Goal: Task Accomplishment & Management: Complete application form

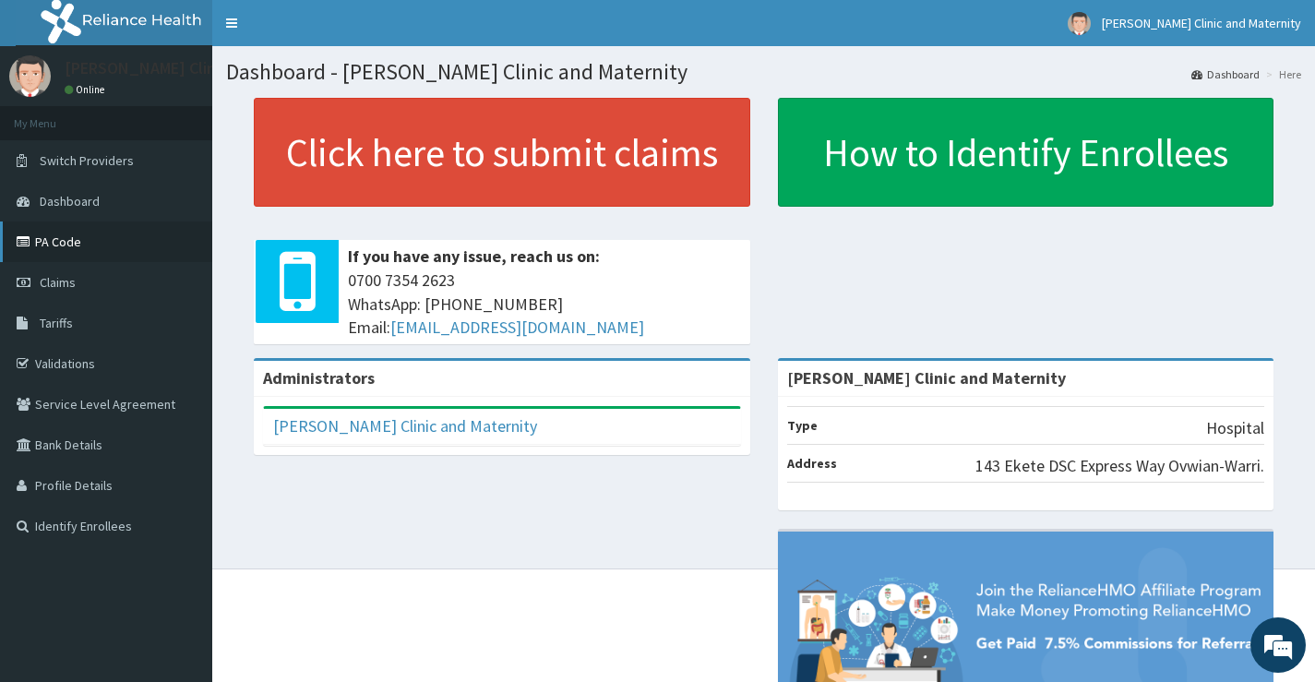
click at [46, 234] on link "PA Code" at bounding box center [106, 242] width 212 height 41
click at [71, 279] on span "Claims" at bounding box center [58, 282] width 36 height 17
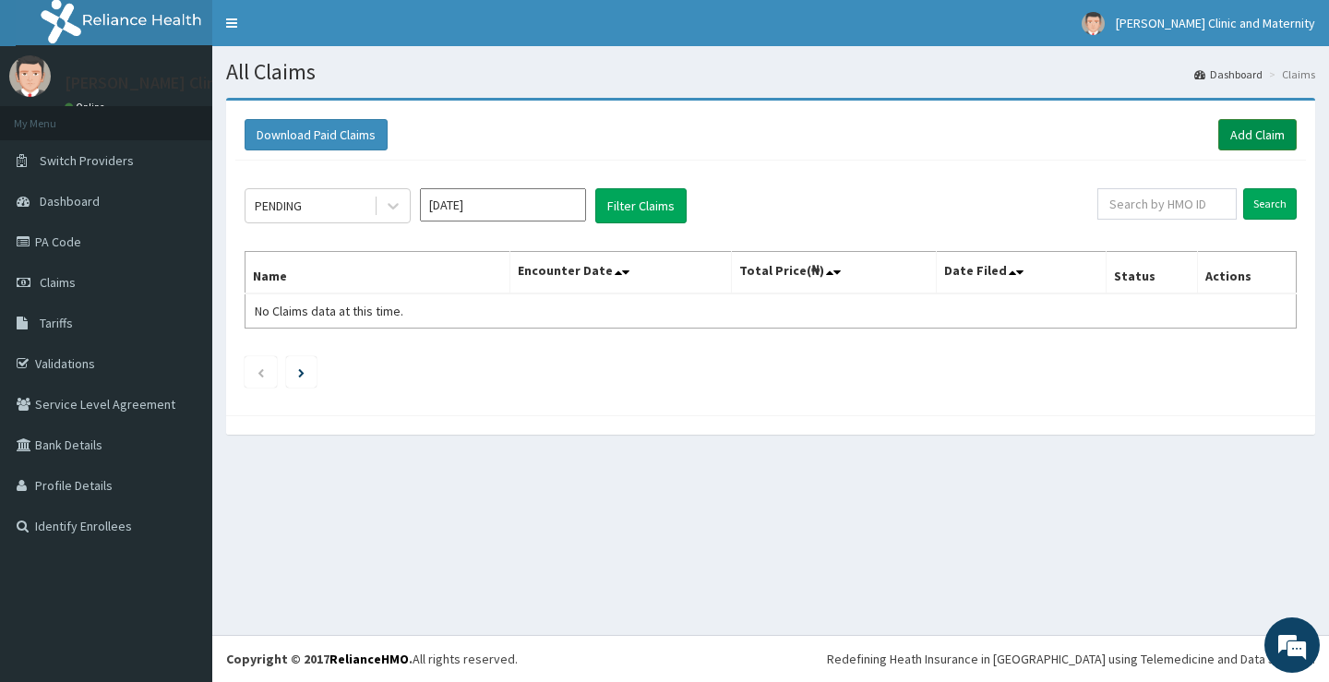
click at [1242, 130] on link "Add Claim" at bounding box center [1257, 134] width 78 height 31
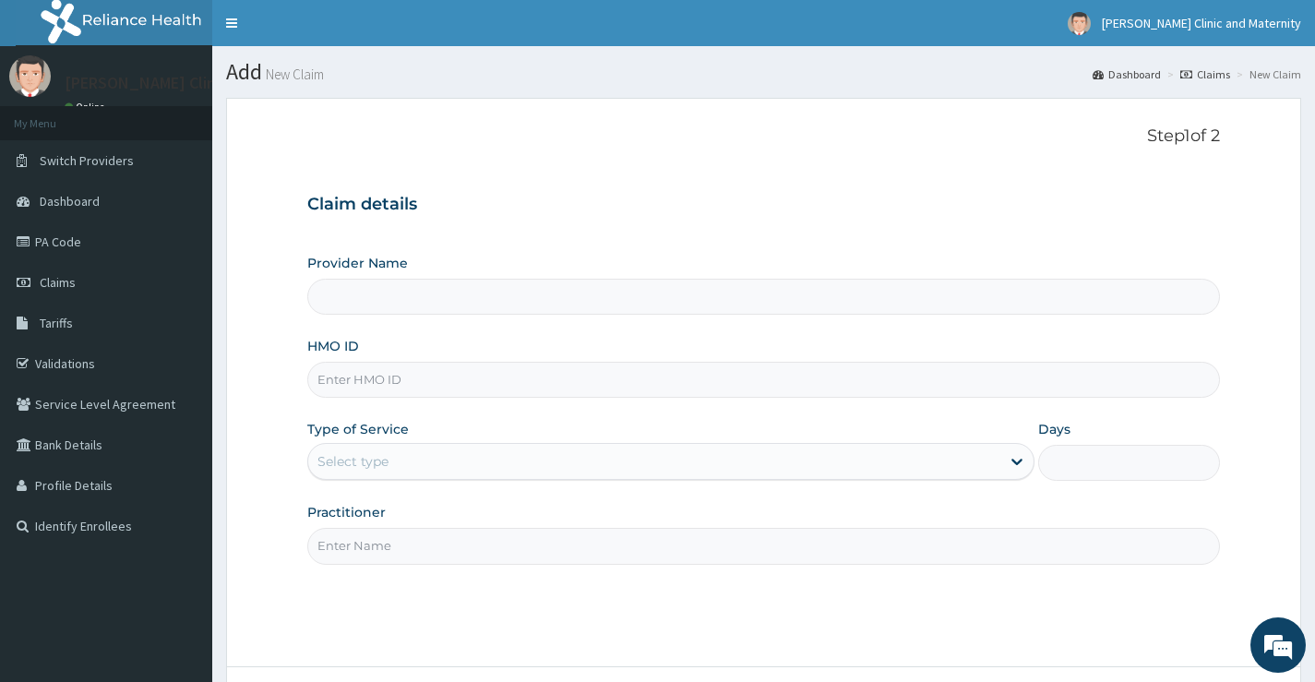
type input "[PERSON_NAME] Clinic and Maternity"
click at [331, 384] on input "HMO ID" at bounding box center [763, 380] width 913 height 36
paste input "chl/11324/a"
type input "chl/11324/a"
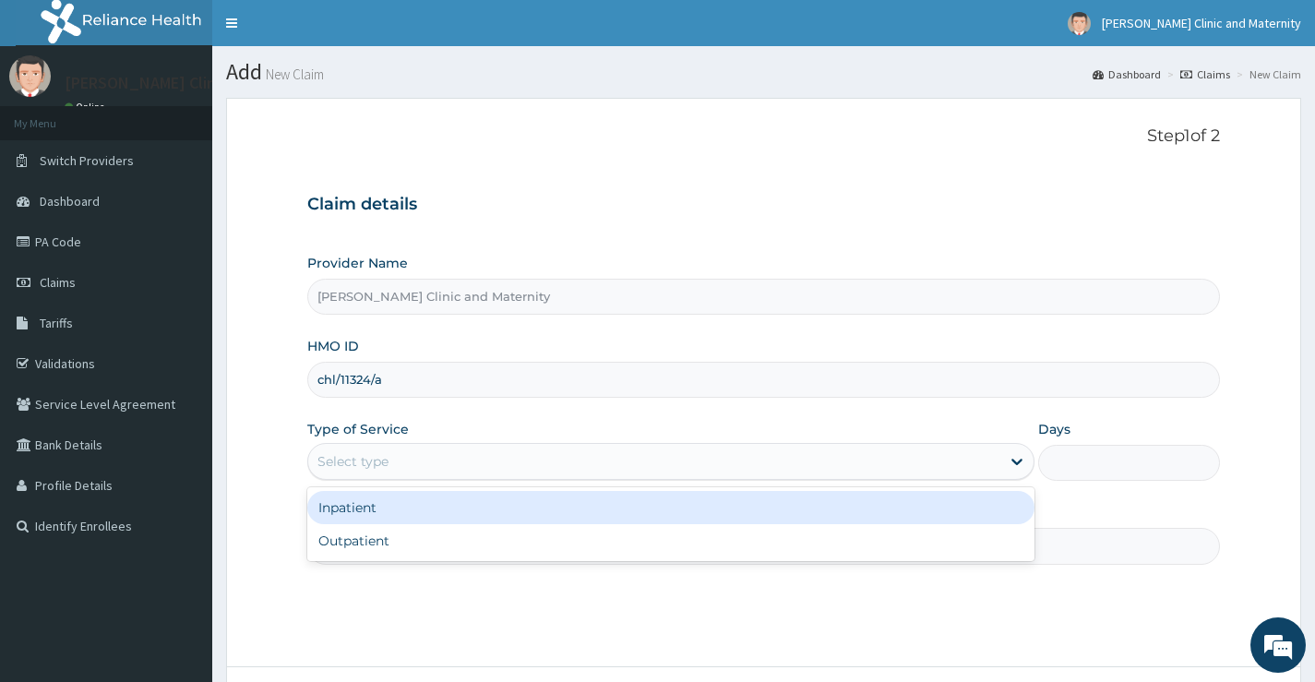
click at [360, 466] on div "Select type" at bounding box center [353, 461] width 71 height 18
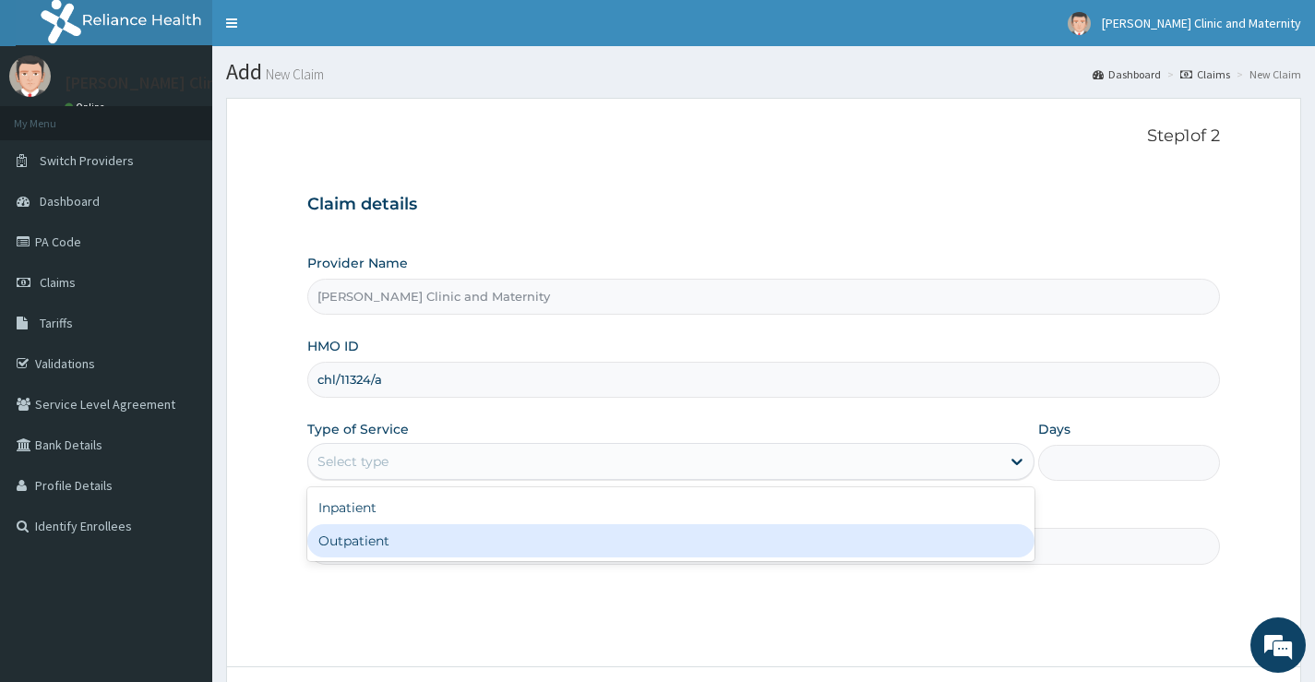
click at [357, 548] on div "Outpatient" at bounding box center [670, 540] width 727 height 33
type input "1"
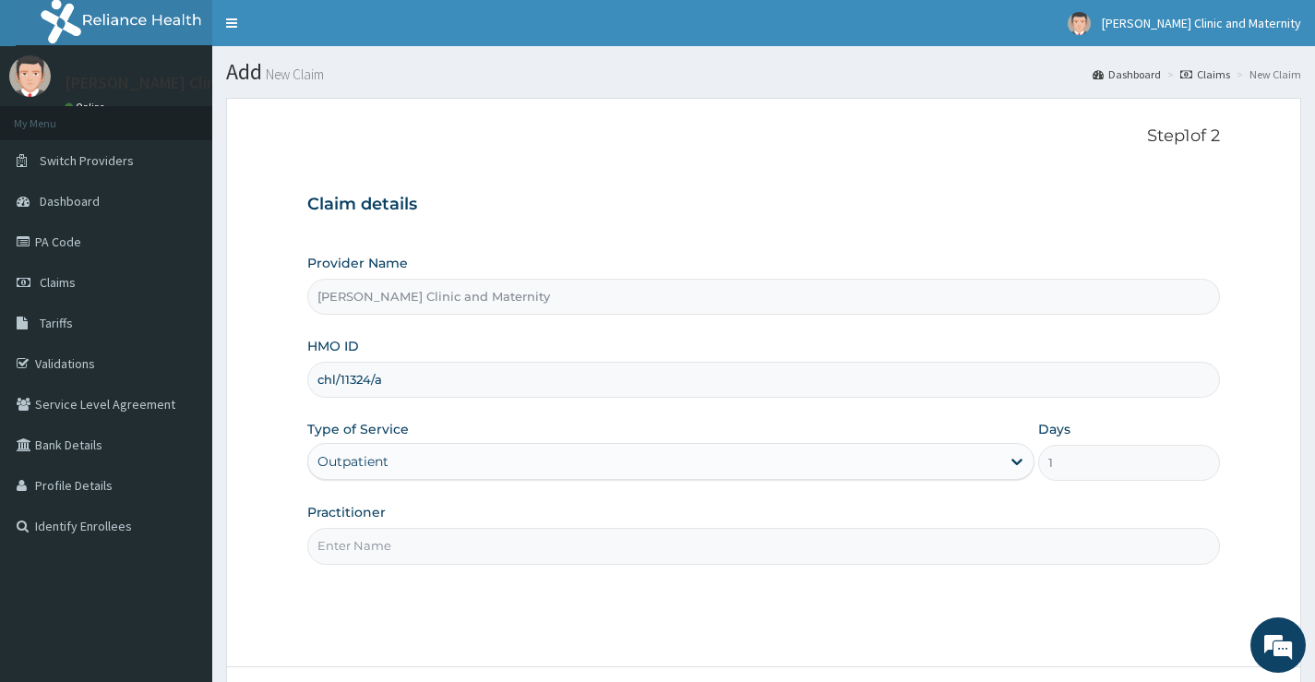
click at [357, 548] on input "Practitioner" at bounding box center [763, 546] width 913 height 36
type input "Dr [PERSON_NAME]"
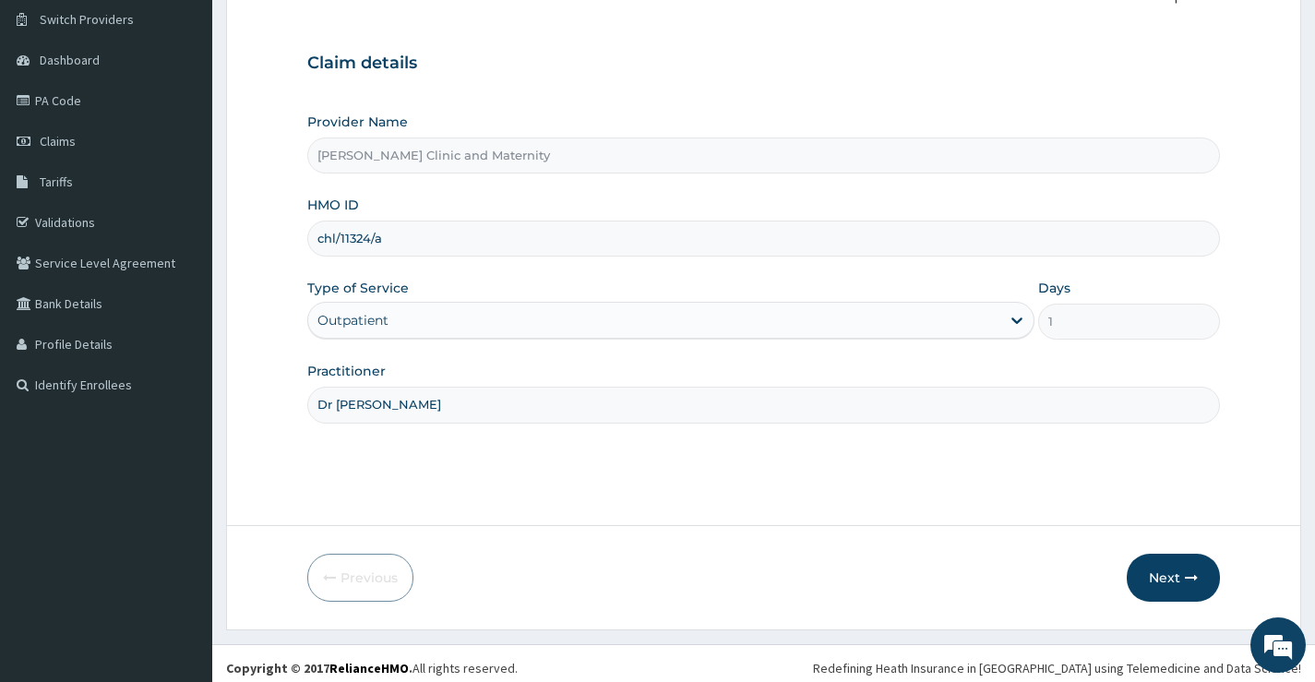
scroll to position [150, 0]
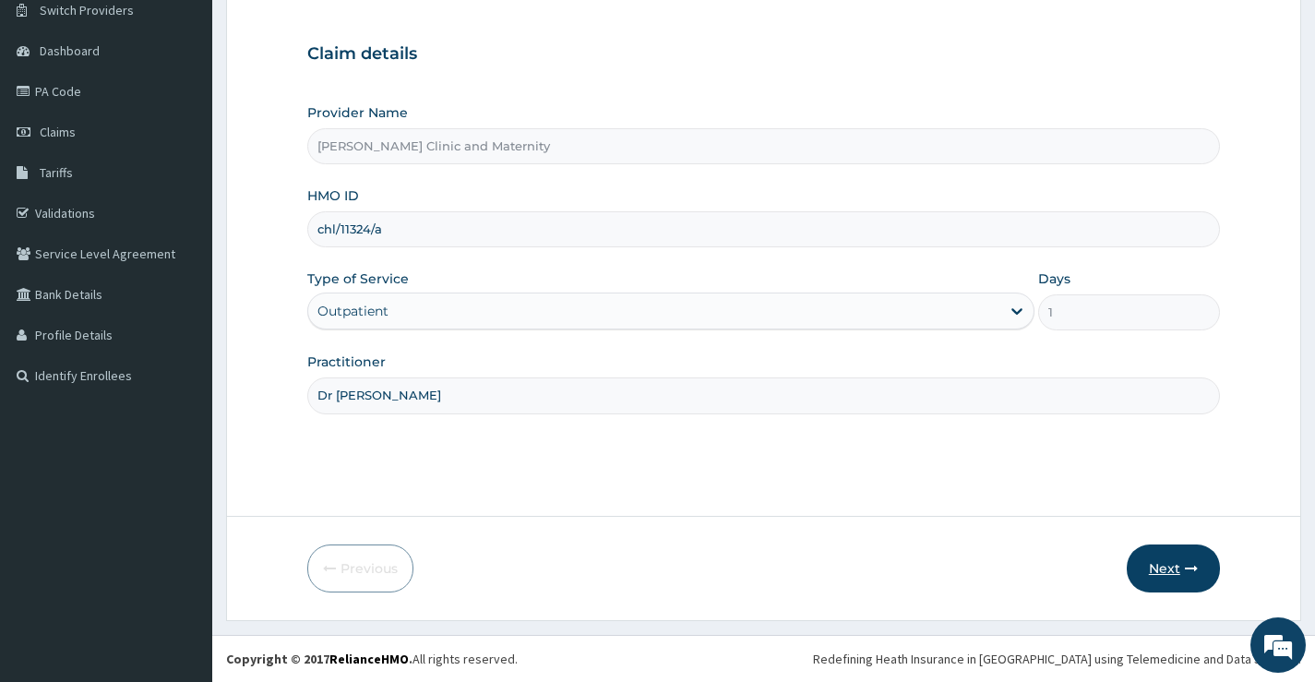
click at [1171, 568] on button "Next" at bounding box center [1173, 569] width 93 height 48
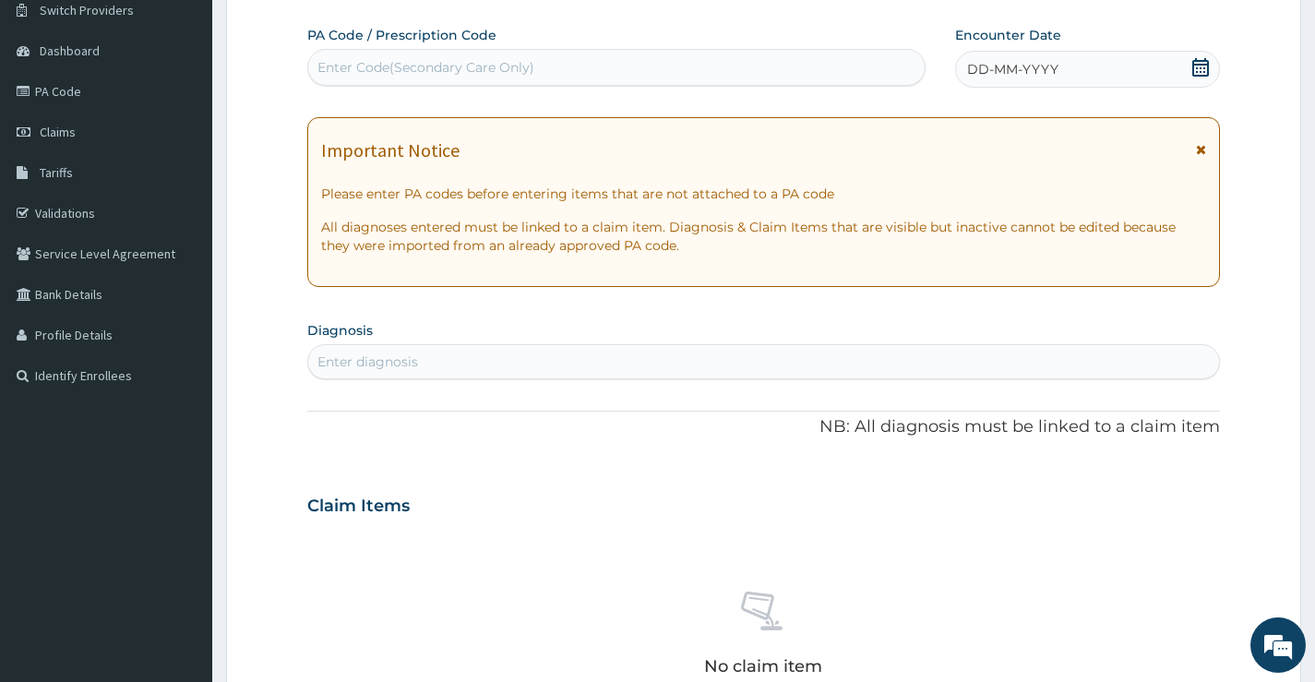
click at [1003, 65] on span "DD-MM-YYYY" at bounding box center [1012, 69] width 91 height 18
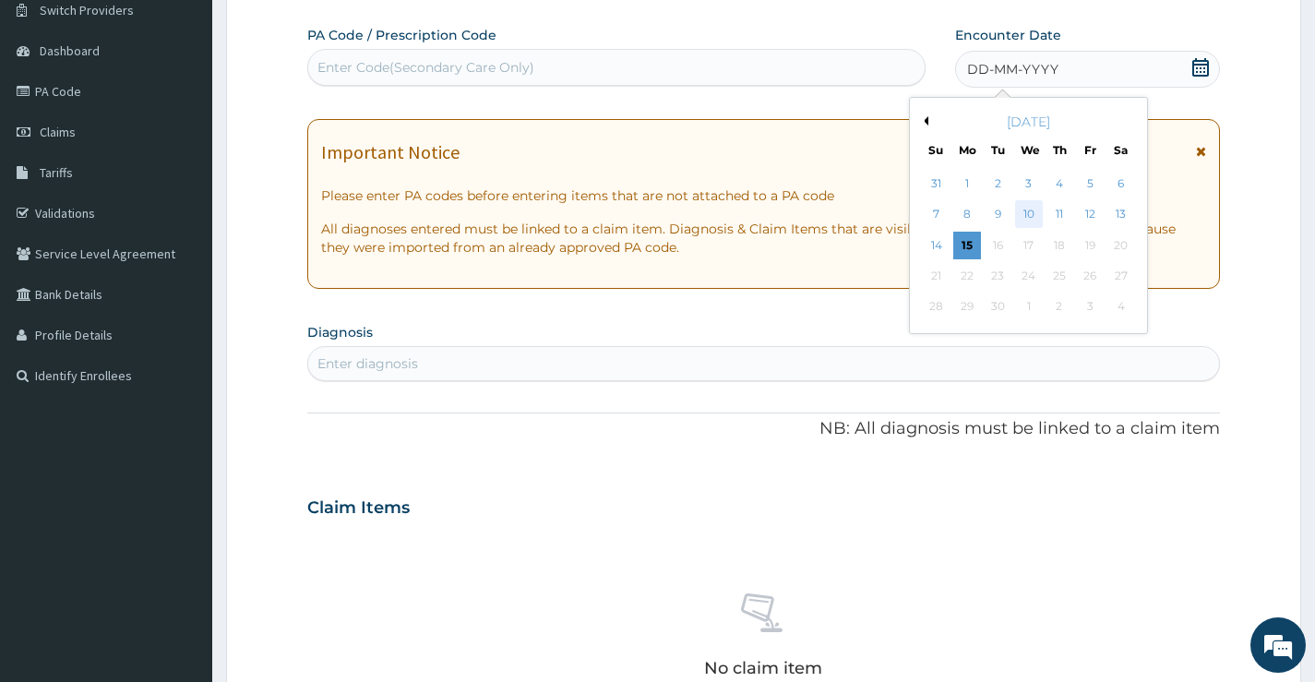
click at [1034, 210] on div "10" at bounding box center [1028, 215] width 28 height 28
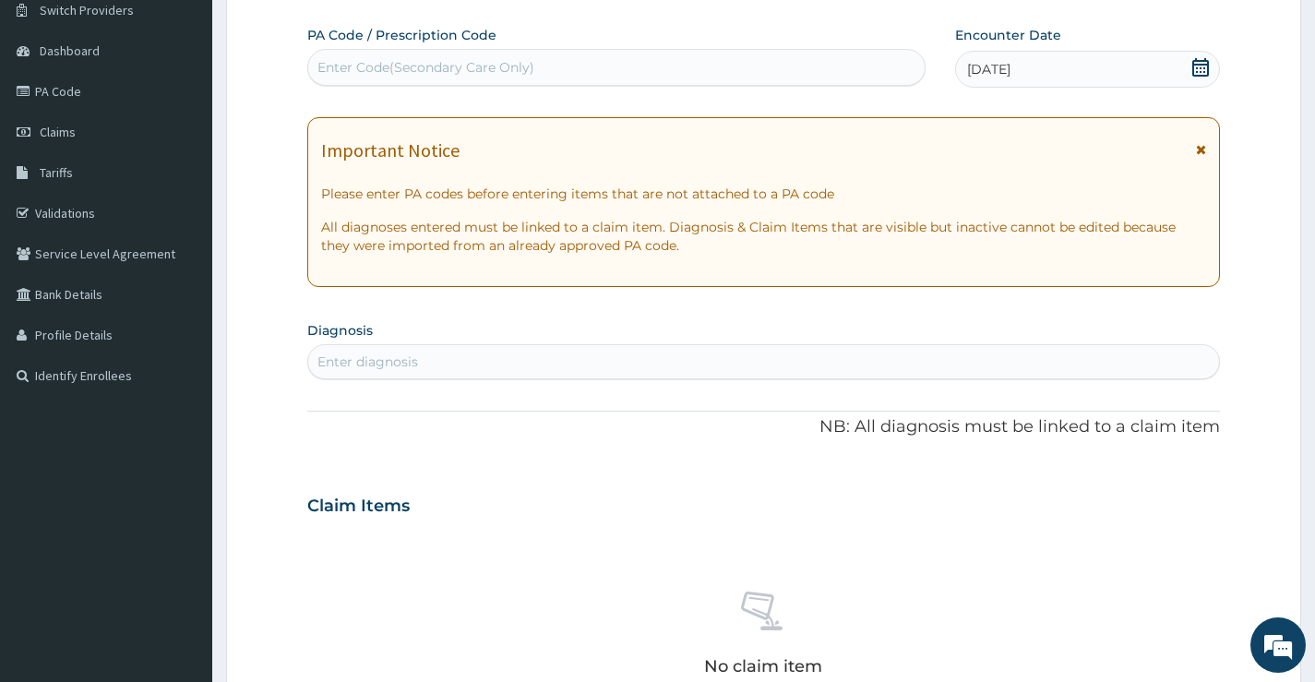
click at [422, 358] on div "Enter diagnosis" at bounding box center [763, 362] width 911 height 30
type input "malaria"
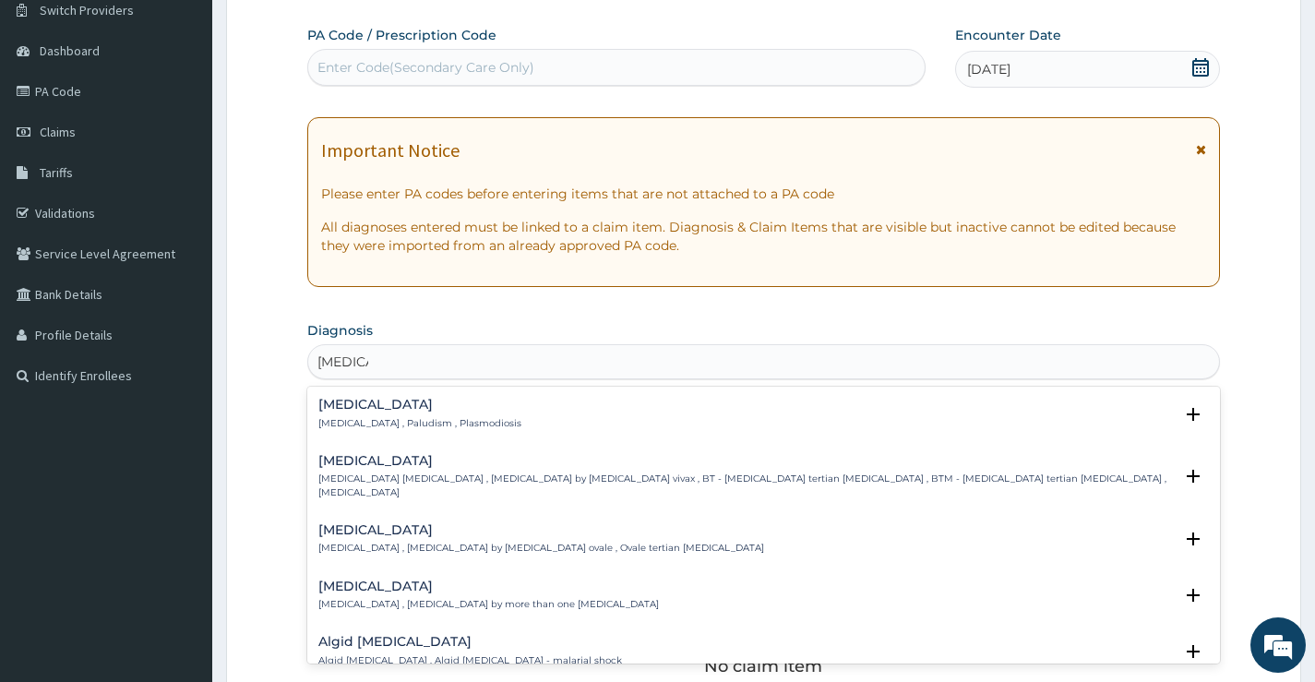
click at [368, 412] on h4 "[MEDICAL_DATA]" at bounding box center [419, 405] width 203 height 14
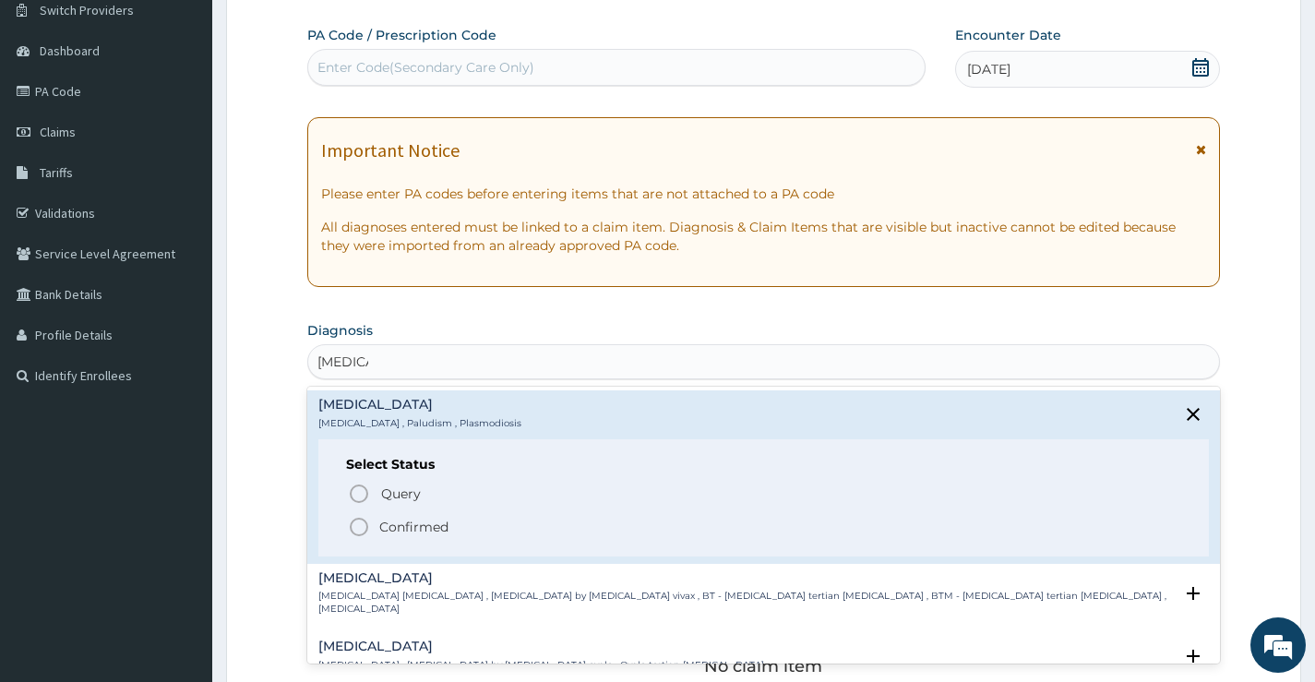
click at [359, 528] on icon "status option filled" at bounding box center [359, 527] width 22 height 22
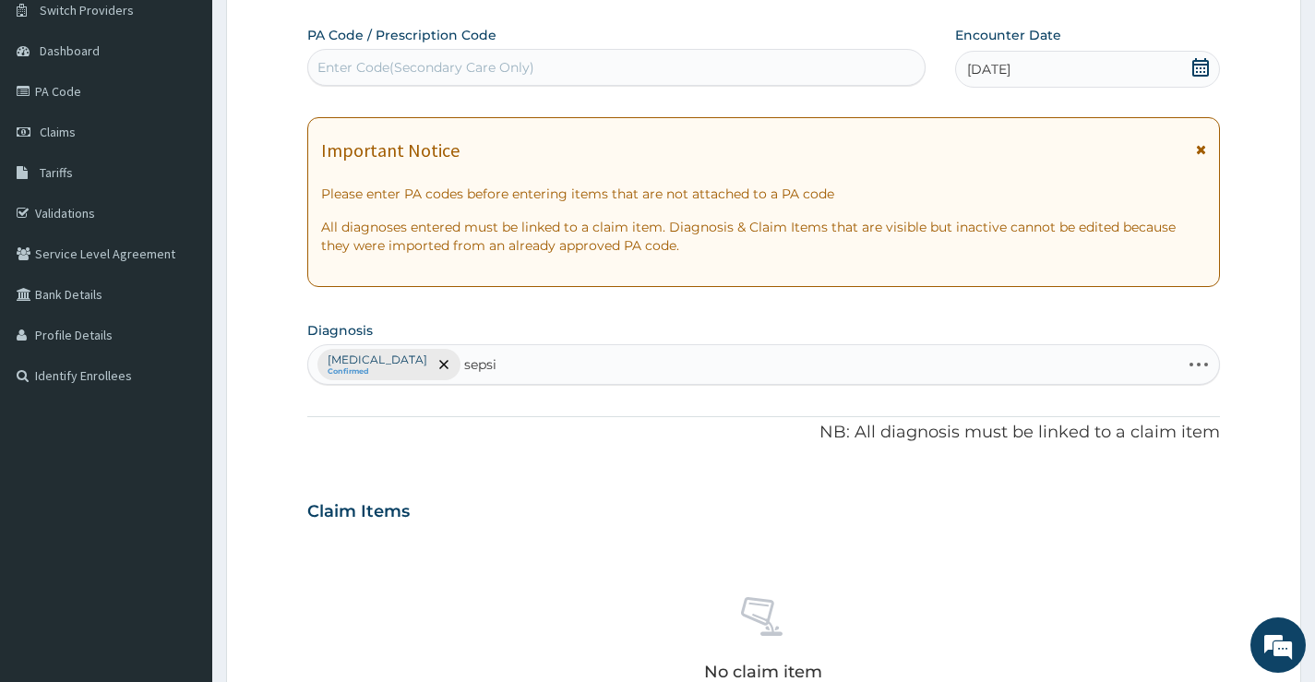
type input "sepsis"
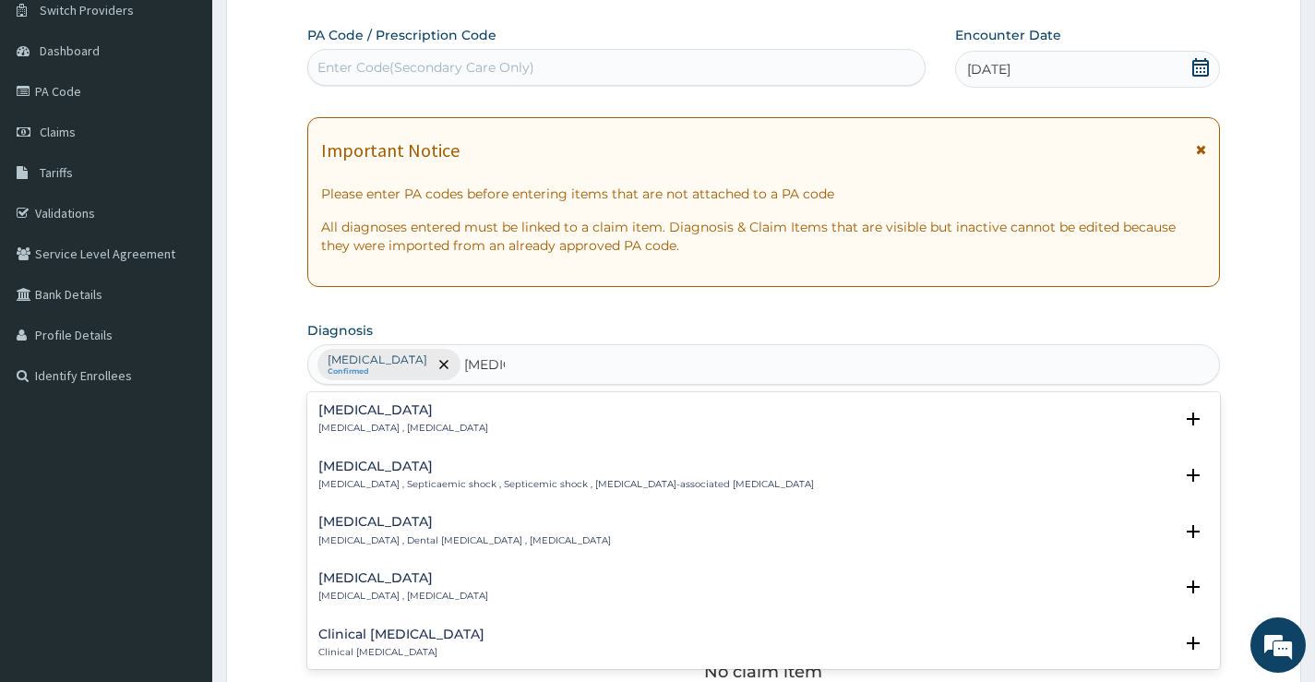
click at [352, 415] on h4 "Sepsis" at bounding box center [403, 410] width 170 height 14
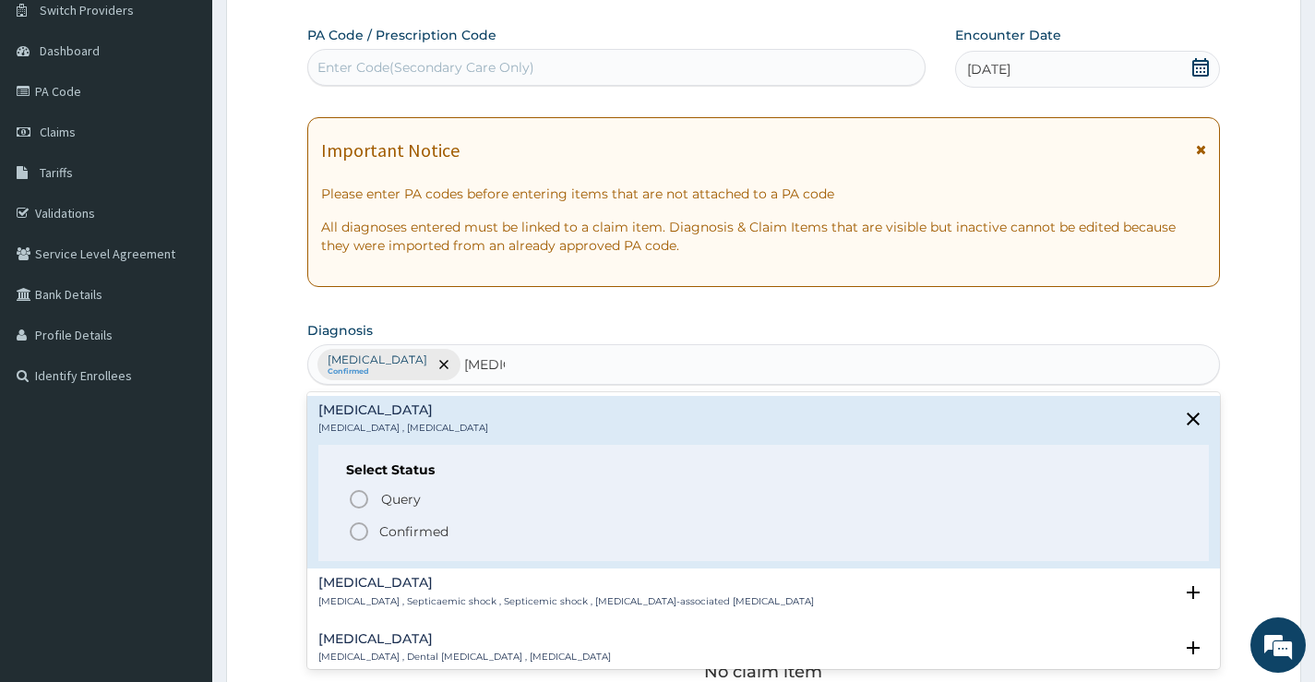
click at [364, 527] on icon "status option filled" at bounding box center [359, 532] width 22 height 22
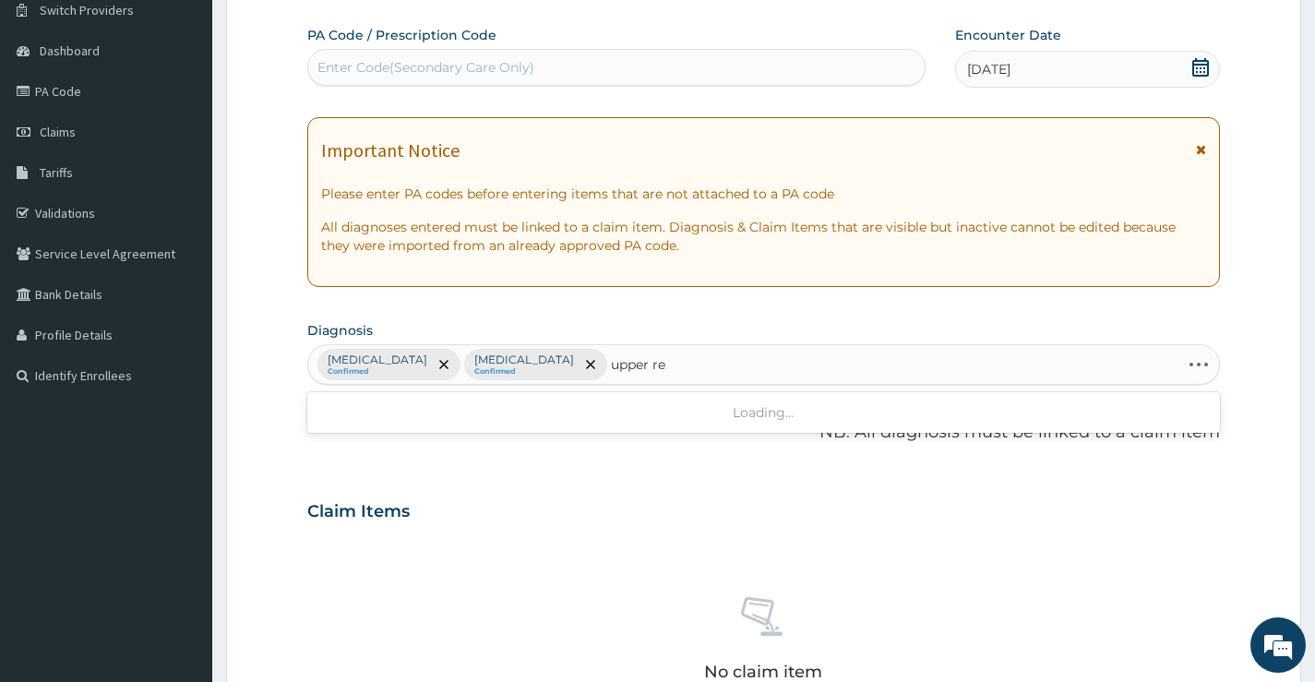
type input "upper res"
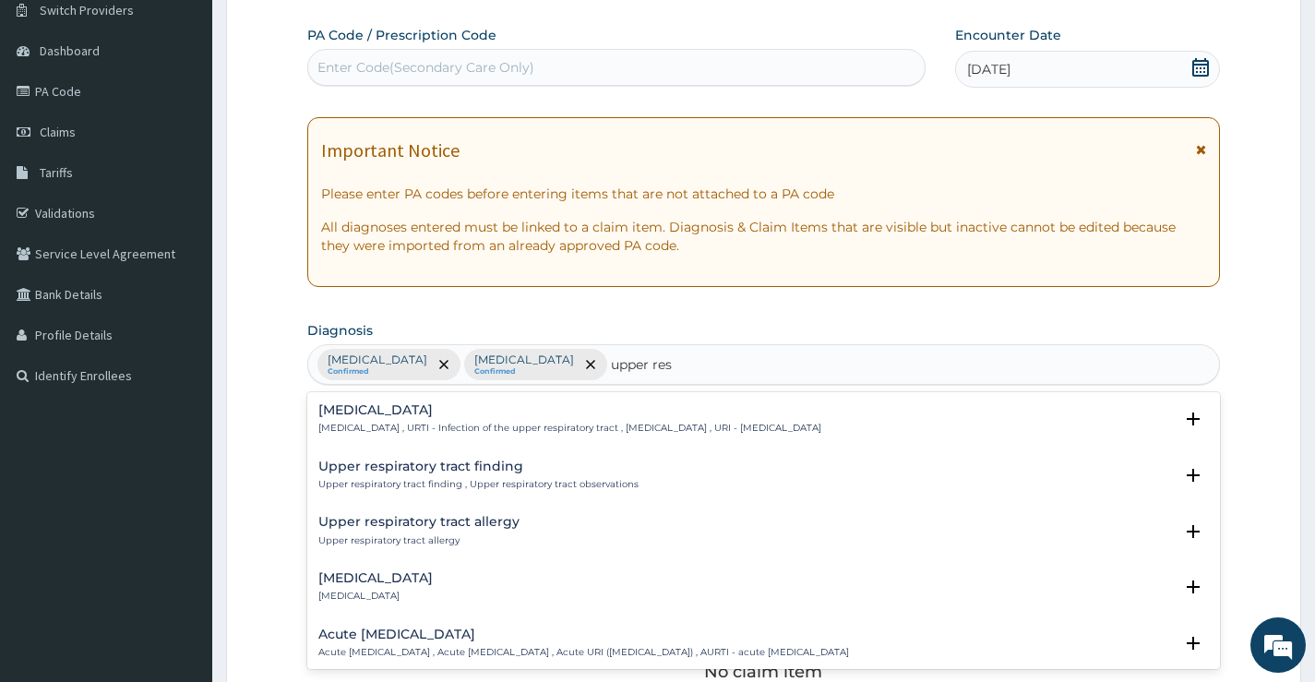
click at [354, 414] on h4 "Upper respiratory infection" at bounding box center [569, 410] width 503 height 14
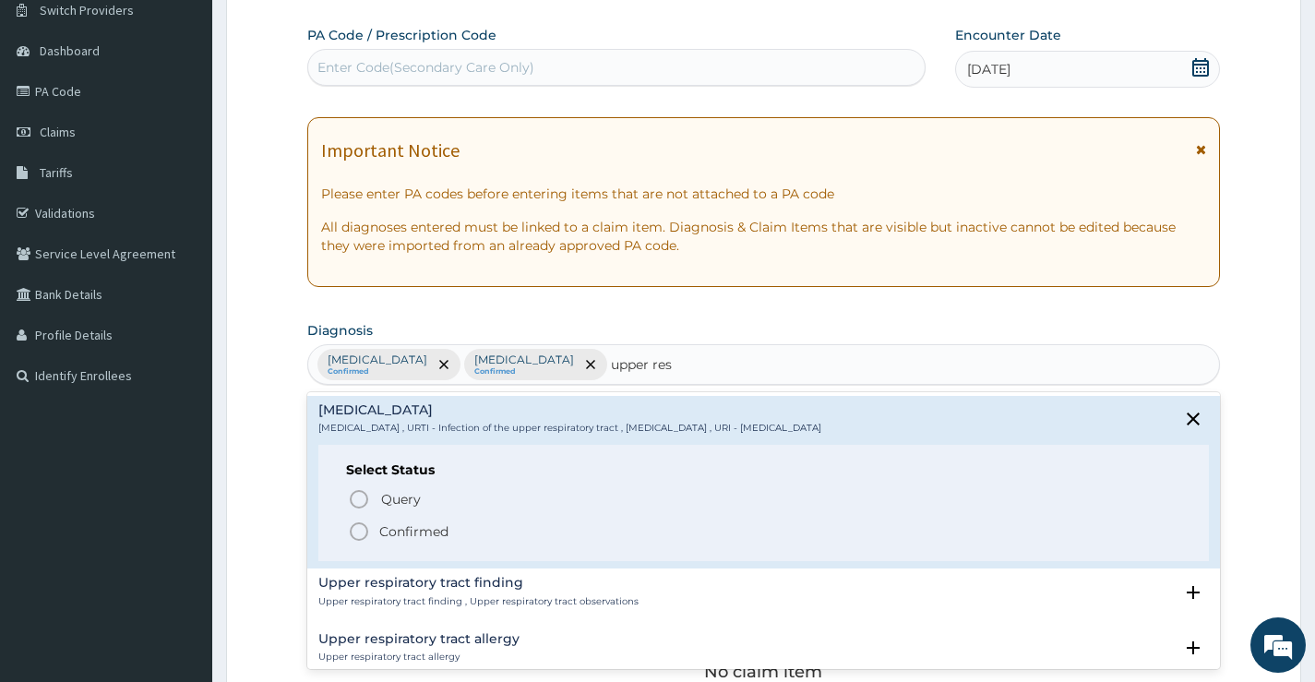
click at [365, 529] on icon "status option filled" at bounding box center [359, 532] width 22 height 22
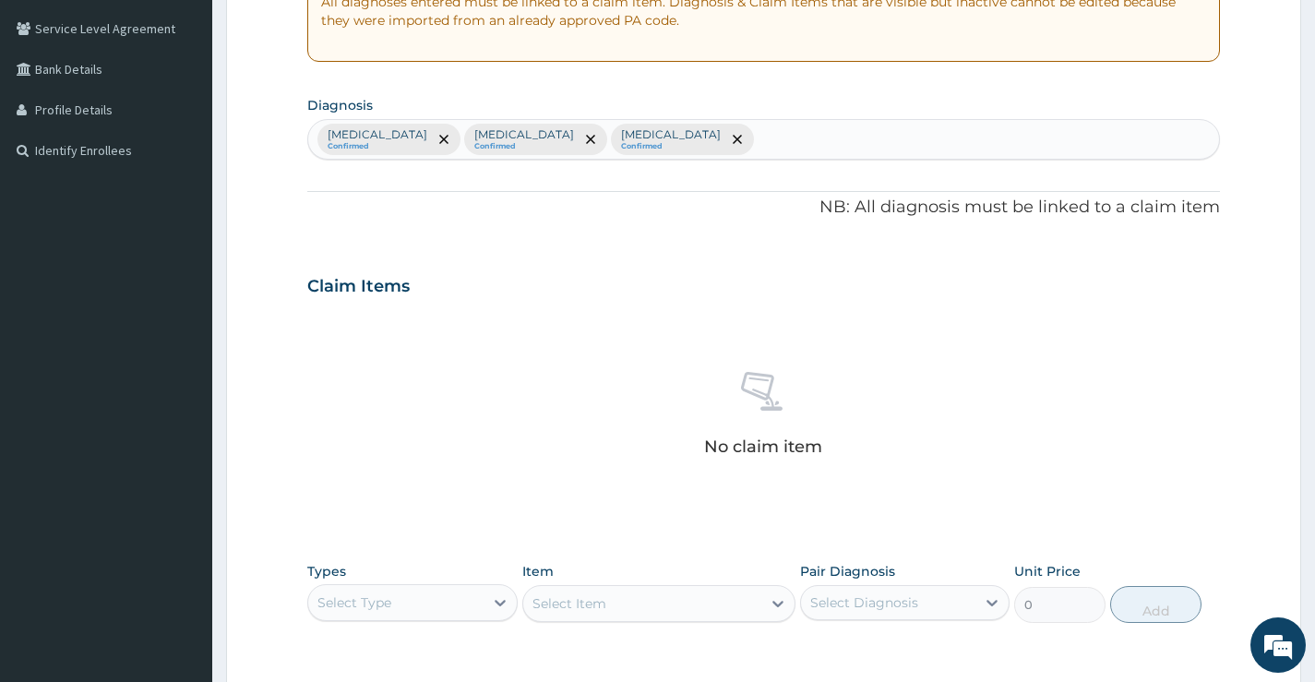
scroll to position [520, 0]
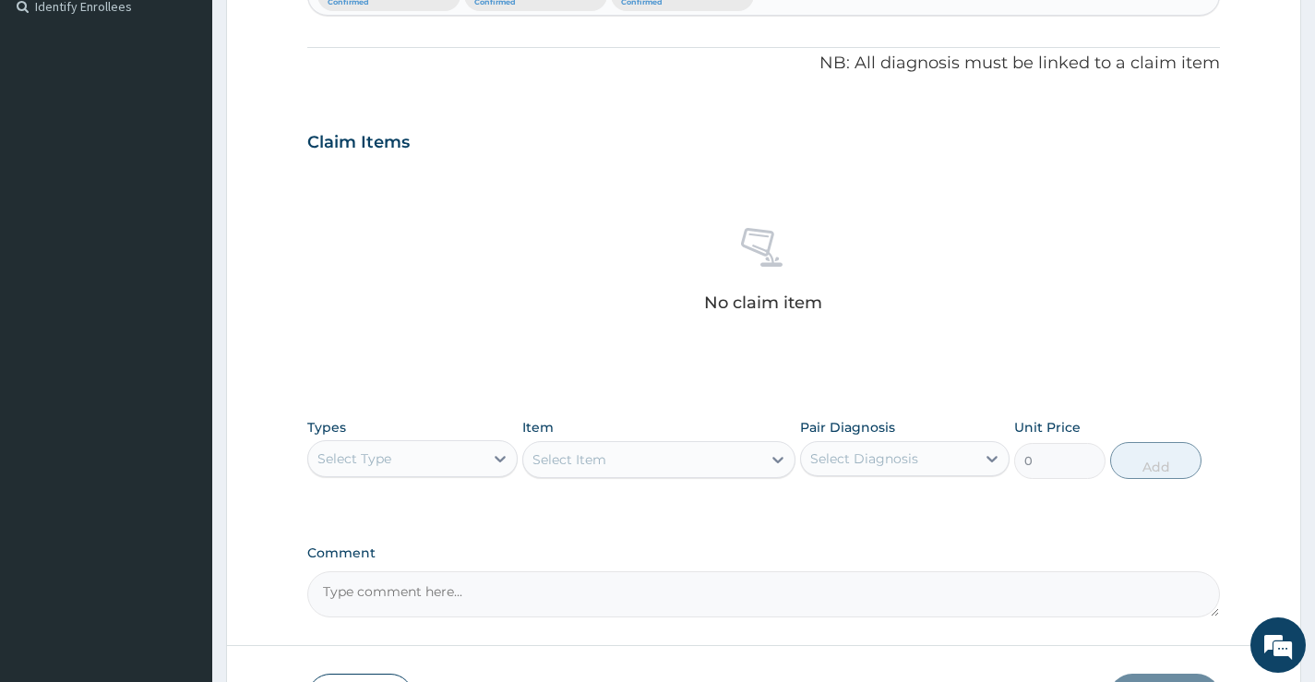
click at [409, 452] on div "Select Type" at bounding box center [395, 459] width 174 height 30
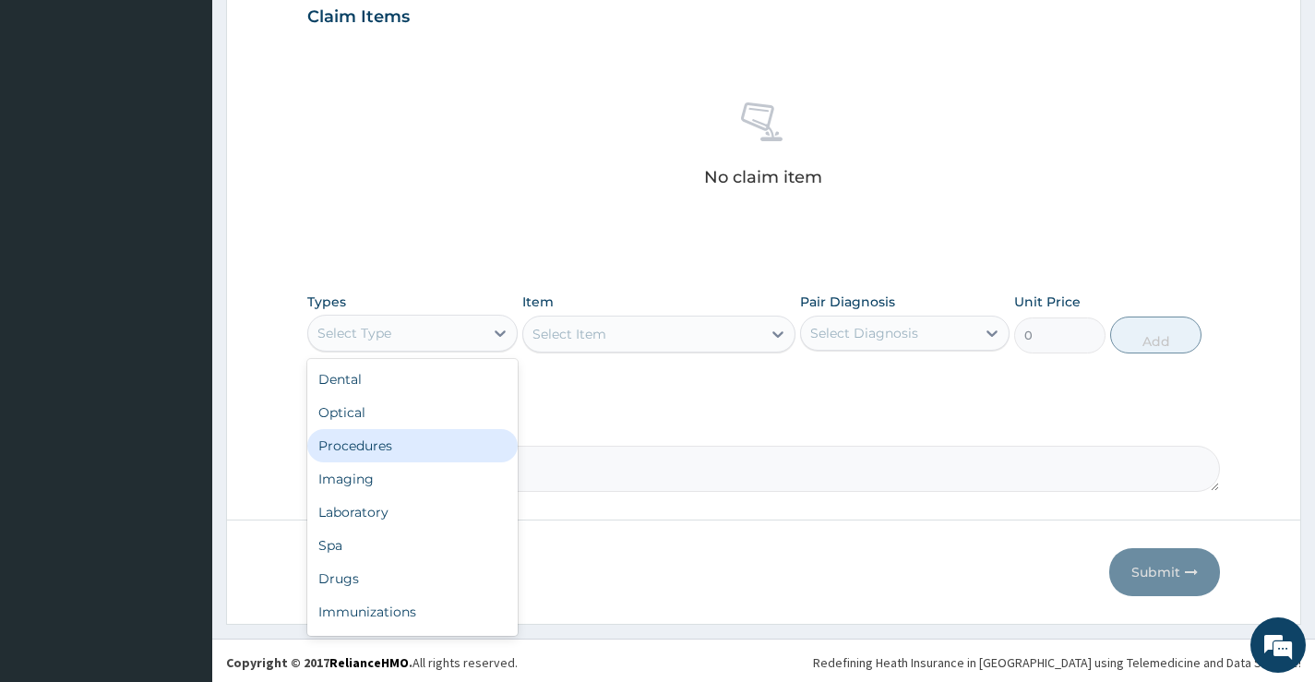
scroll to position [649, 0]
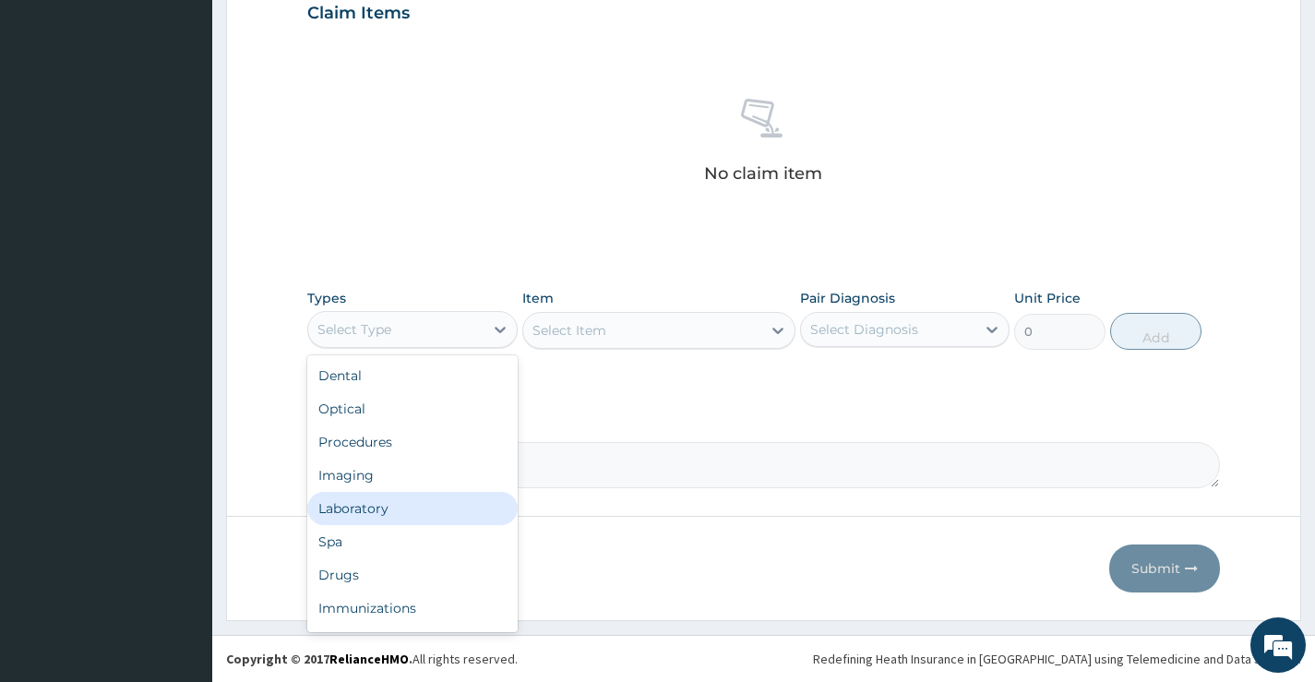
click at [353, 504] on div "Laboratory" at bounding box center [412, 508] width 210 height 33
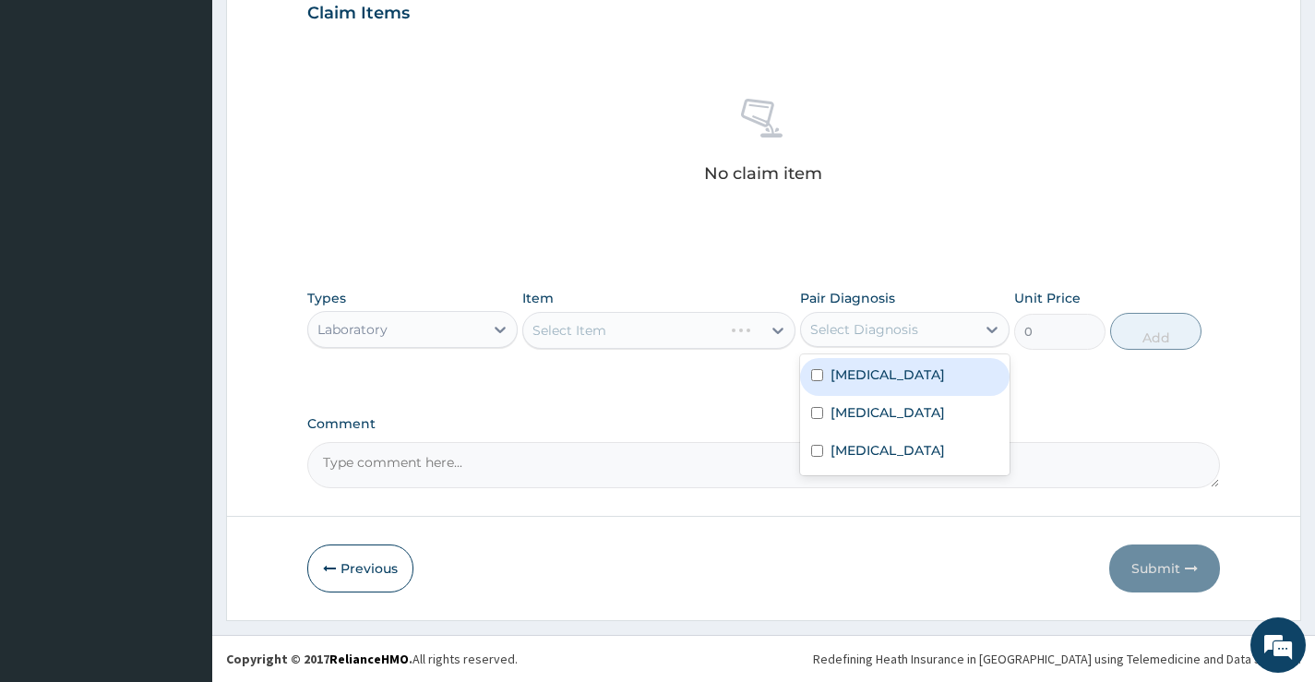
click at [848, 330] on div "Select Diagnosis" at bounding box center [864, 329] width 108 height 18
click at [845, 368] on label "[MEDICAL_DATA]" at bounding box center [888, 375] width 114 height 18
checkbox input "true"
click at [669, 334] on div "Select Item" at bounding box center [642, 331] width 239 height 30
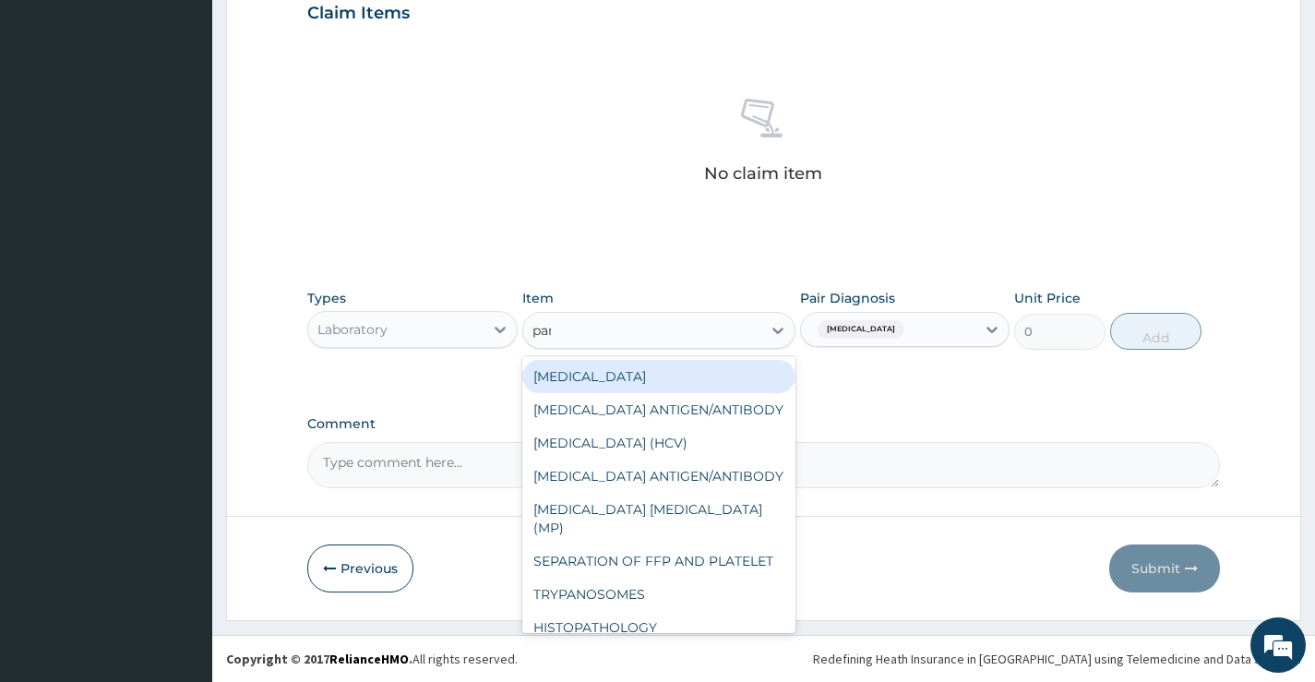
type input "para"
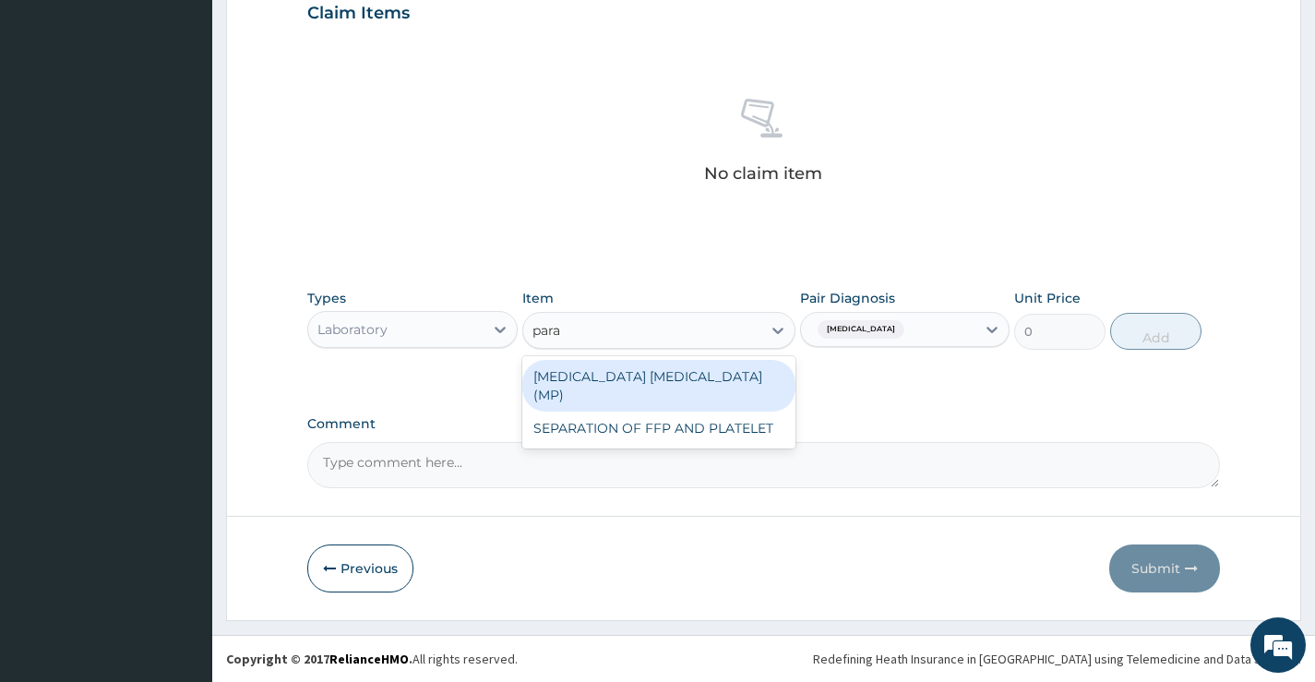
click at [691, 366] on div "[MEDICAL_DATA] [MEDICAL_DATA] (MP)" at bounding box center [659, 386] width 274 height 52
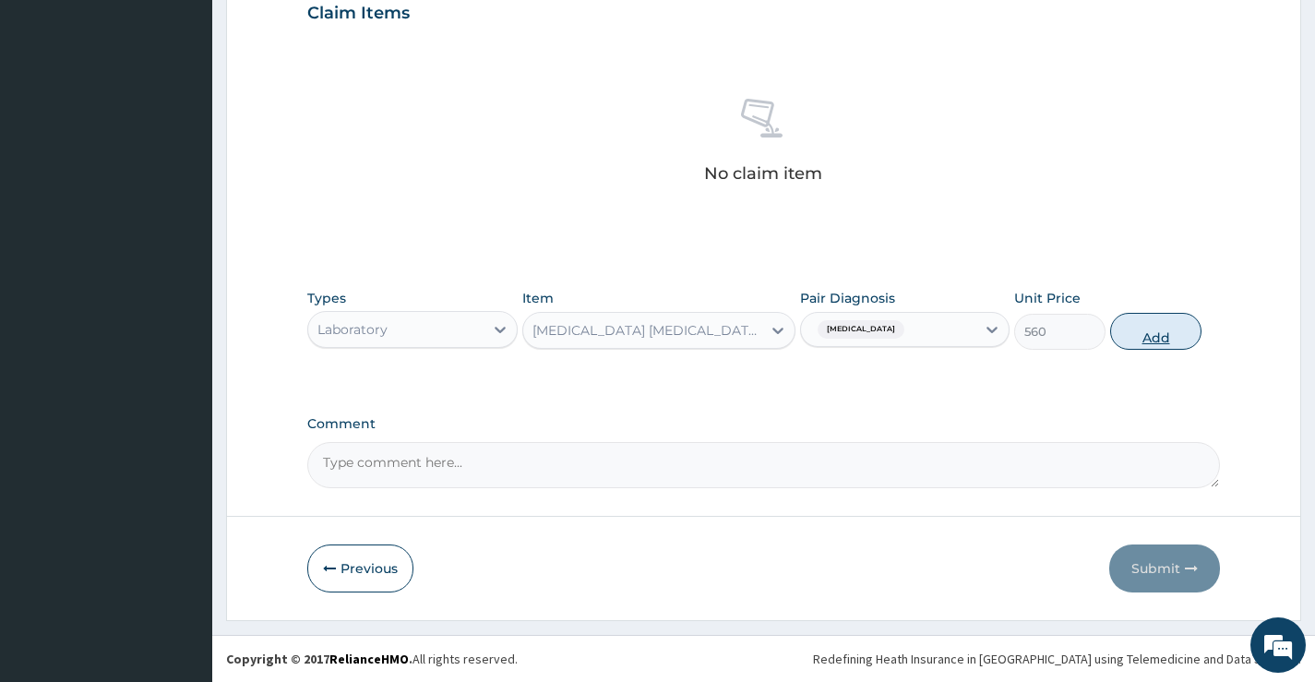
click at [1161, 322] on button "Add" at bounding box center [1155, 331] width 91 height 37
type input "0"
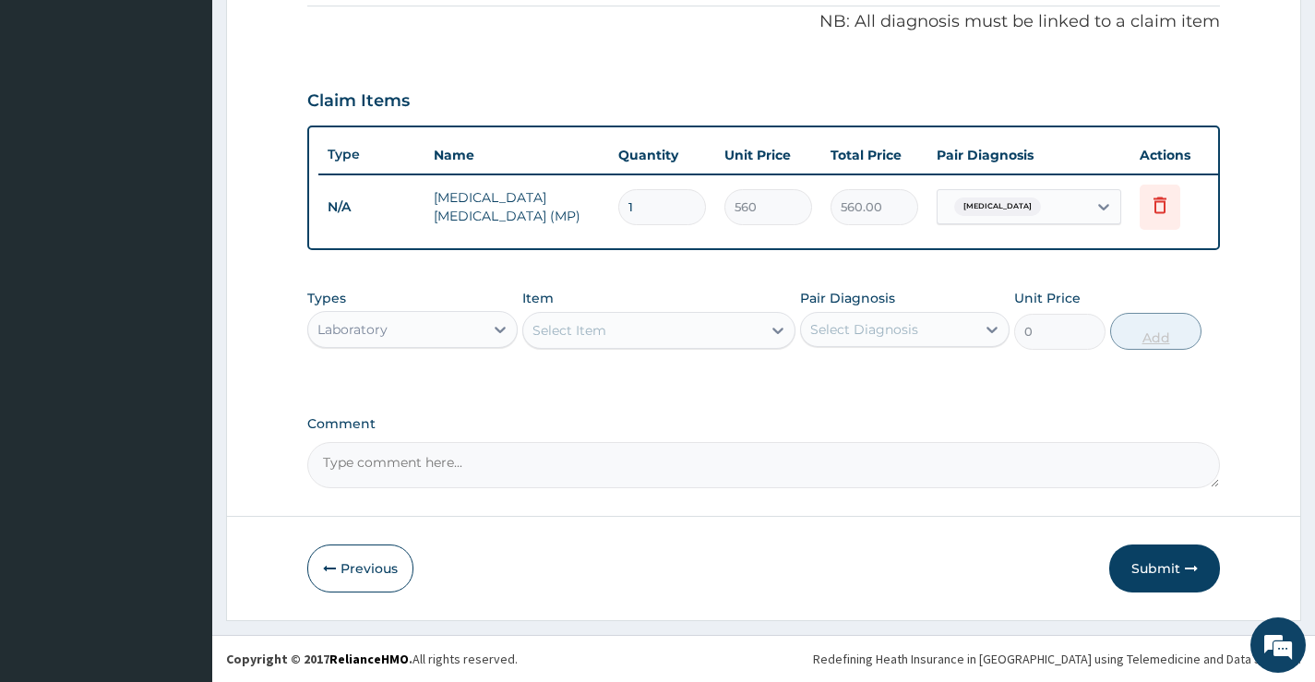
scroll to position [575, 0]
click at [446, 320] on div "Laboratory" at bounding box center [395, 330] width 174 height 30
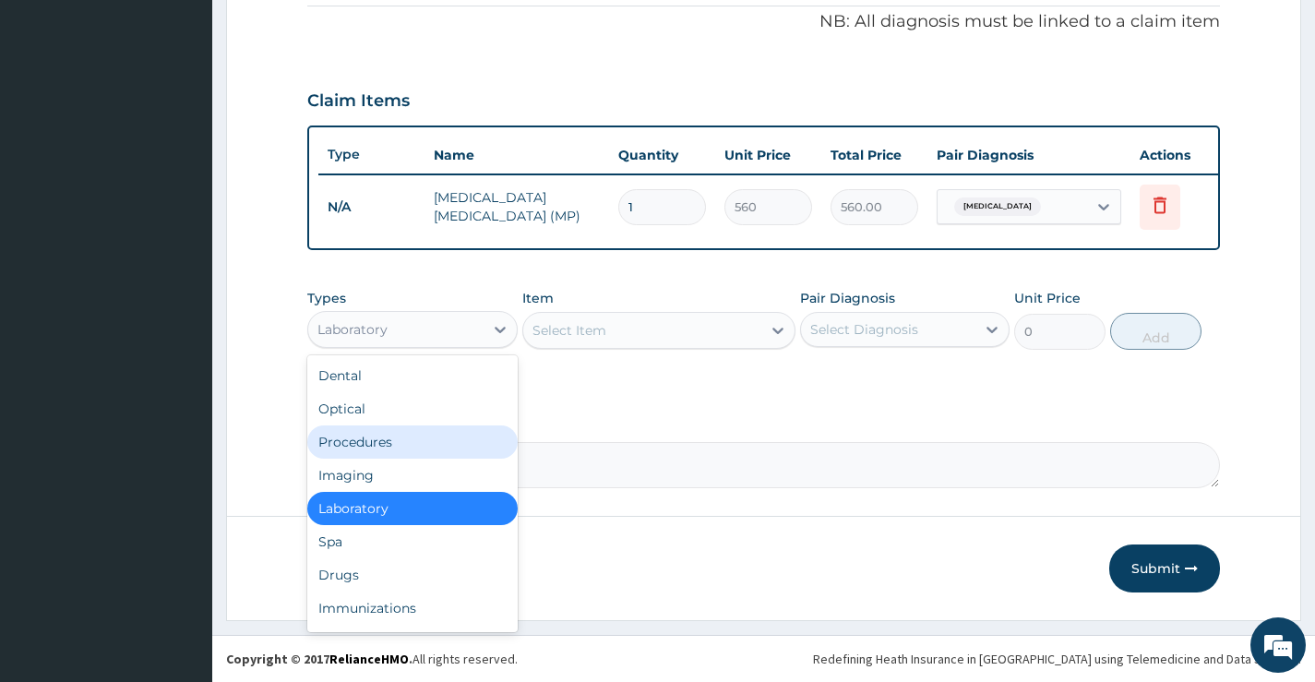
click at [399, 448] on div "Procedures" at bounding box center [412, 442] width 210 height 33
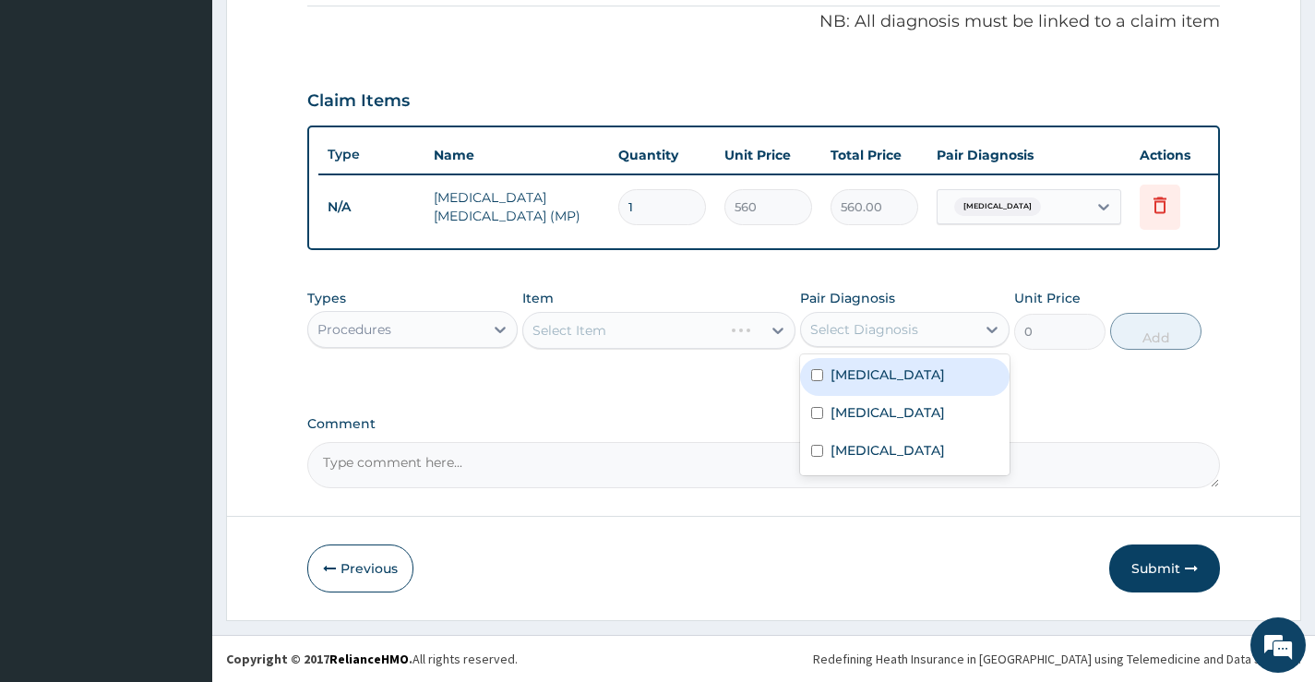
click at [846, 336] on div "Select Diagnosis" at bounding box center [864, 329] width 108 height 18
click at [842, 381] on label "[MEDICAL_DATA]" at bounding box center [888, 375] width 114 height 18
checkbox input "true"
click at [655, 334] on div "Select Item" at bounding box center [642, 331] width 239 height 30
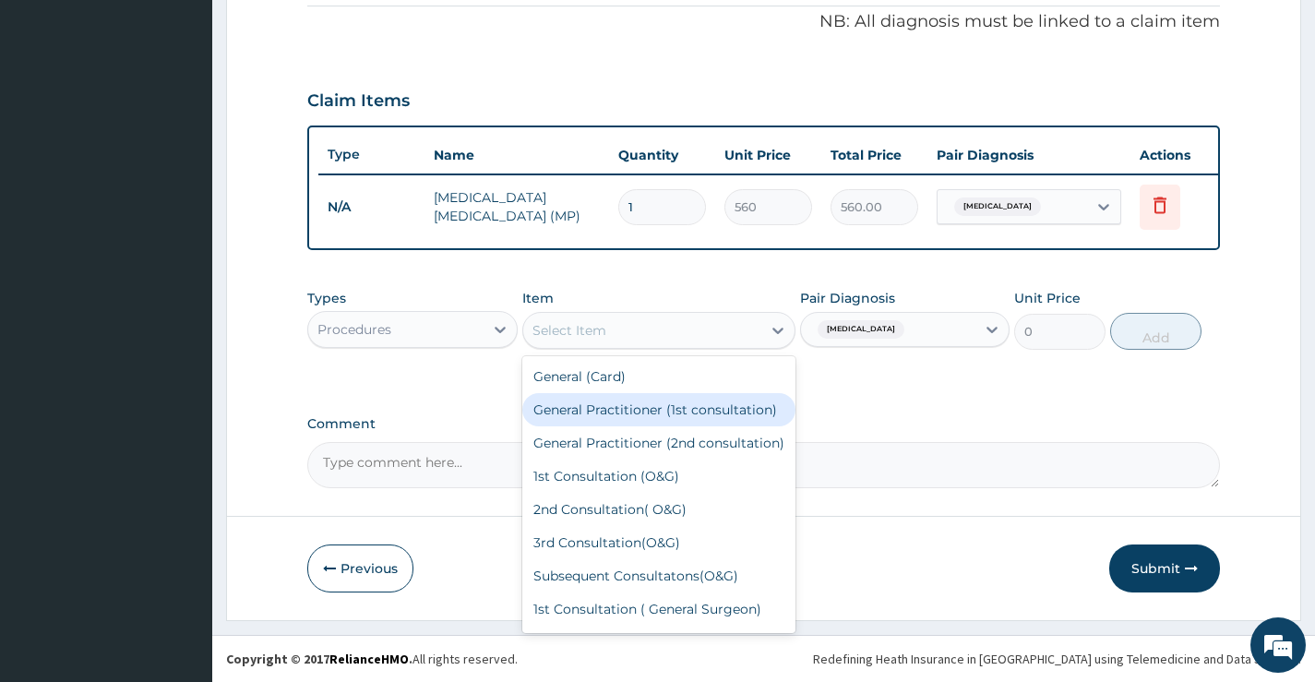
click at [640, 426] on div "General Practitioner (1st consultation)" at bounding box center [659, 409] width 274 height 33
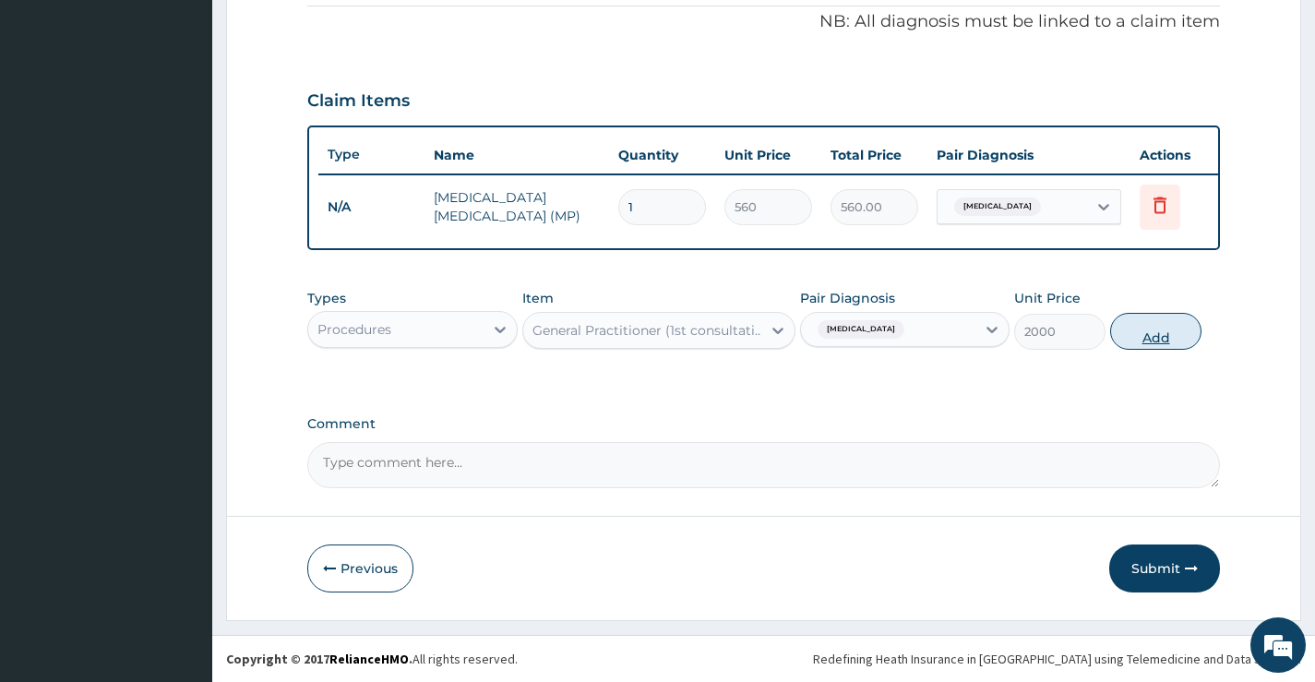
click at [1159, 330] on button "Add" at bounding box center [1155, 331] width 91 height 37
type input "0"
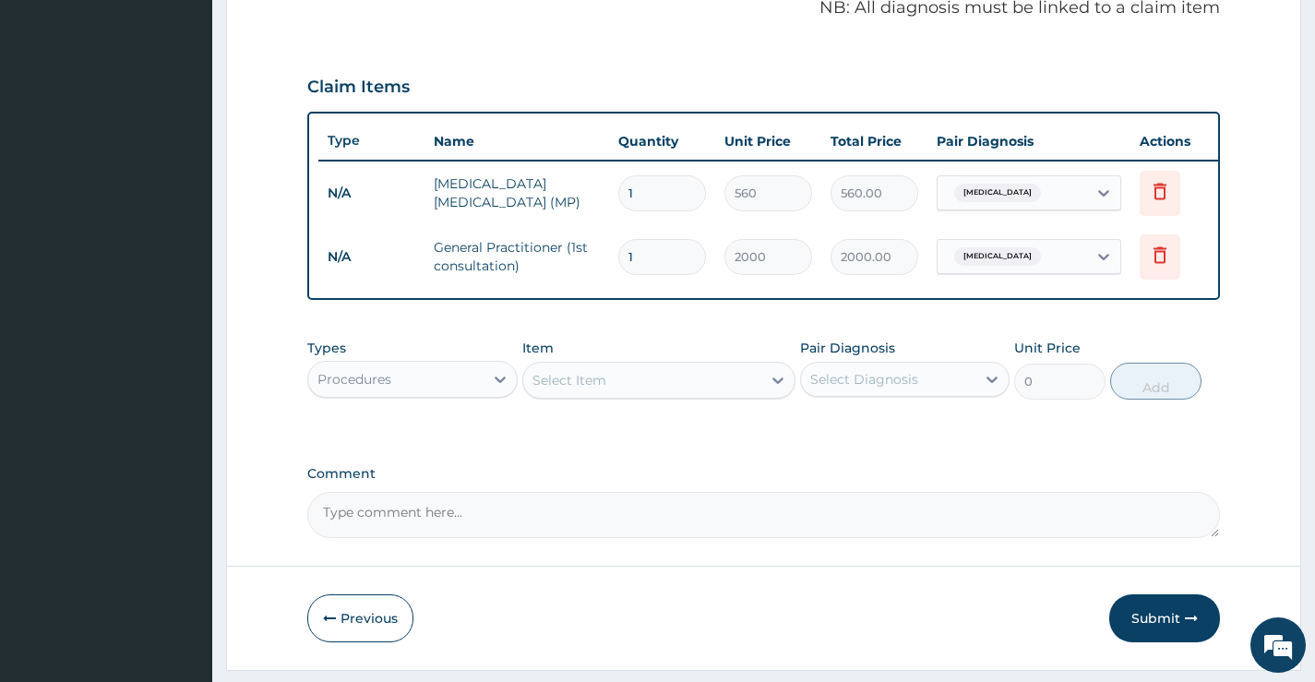
click at [329, 409] on div "Types Procedures Item Select Item Pair Diagnosis Select Diagnosis Unit Price 0 …" at bounding box center [763, 369] width 913 height 79
click at [345, 394] on div "Procedures" at bounding box center [395, 380] width 174 height 30
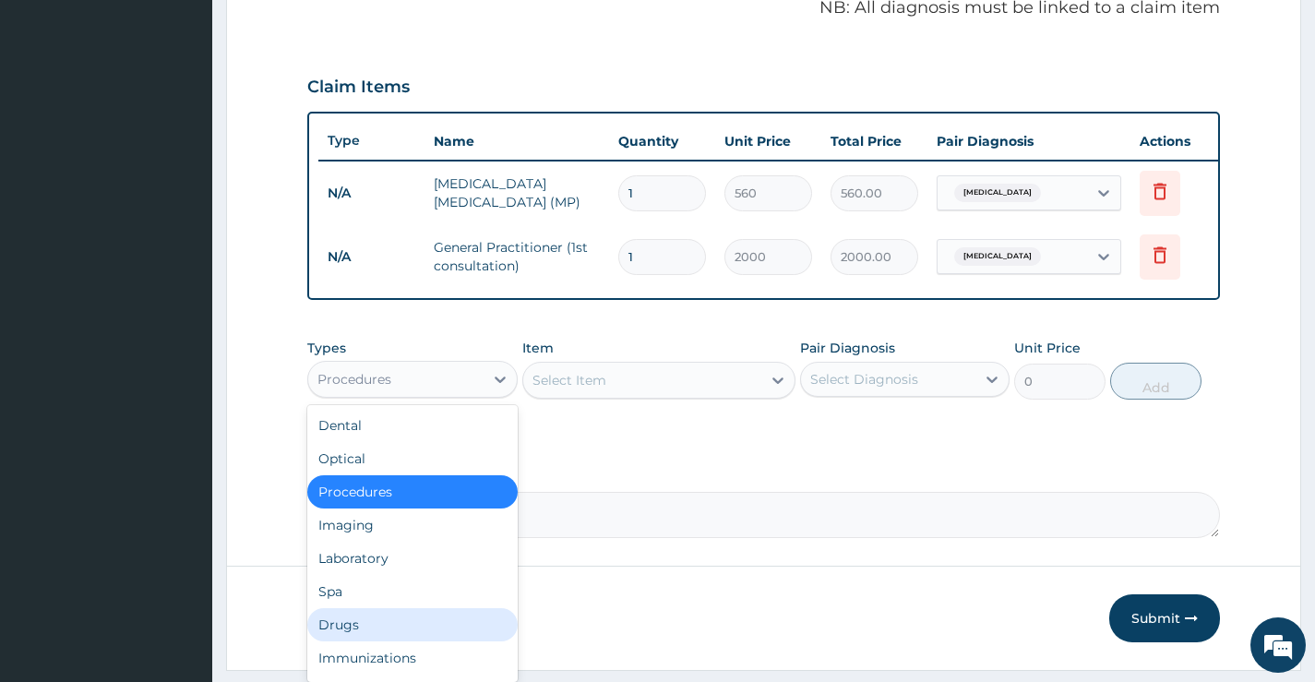
click at [366, 638] on div "Drugs" at bounding box center [412, 624] width 210 height 33
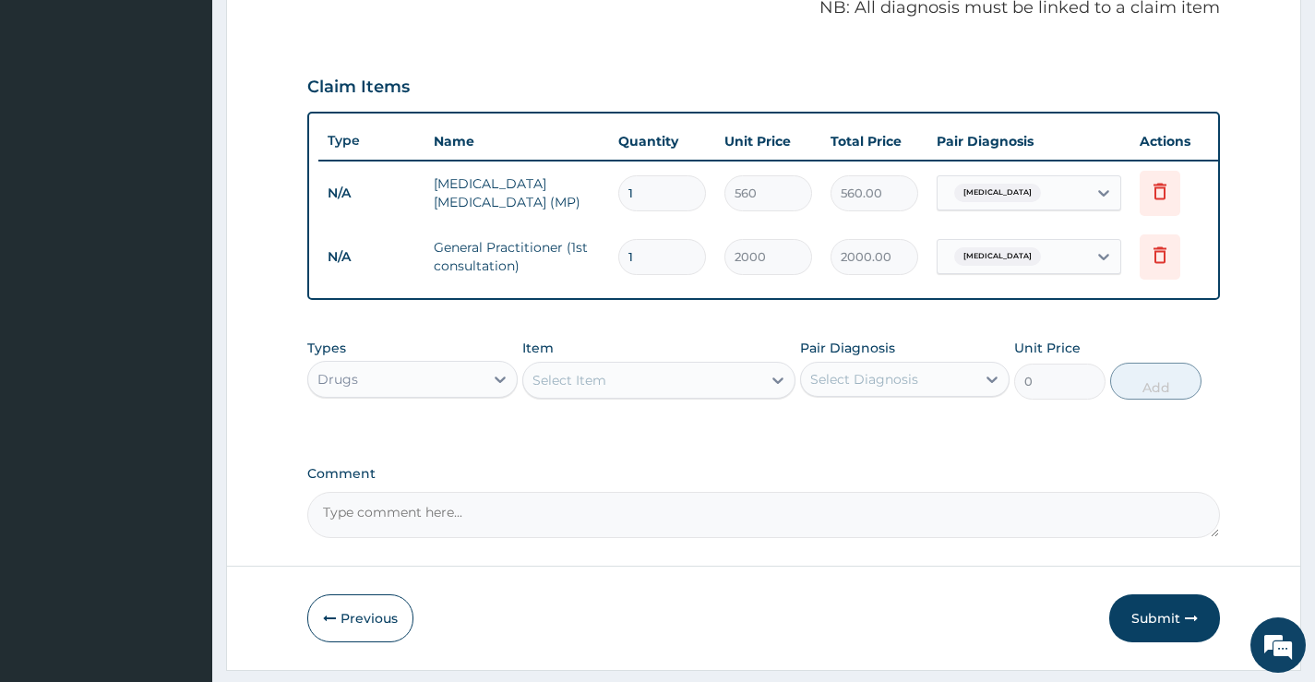
click at [701, 395] on div "Select Item" at bounding box center [642, 381] width 239 height 30
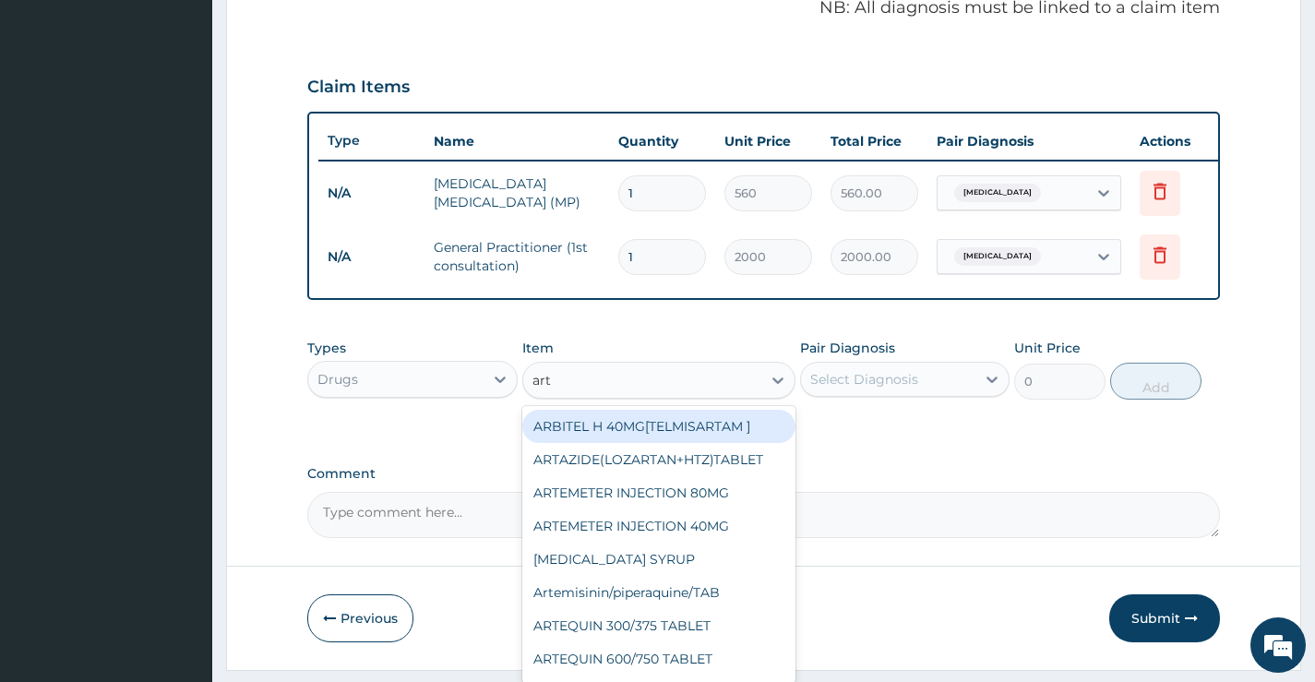
type input "arte"
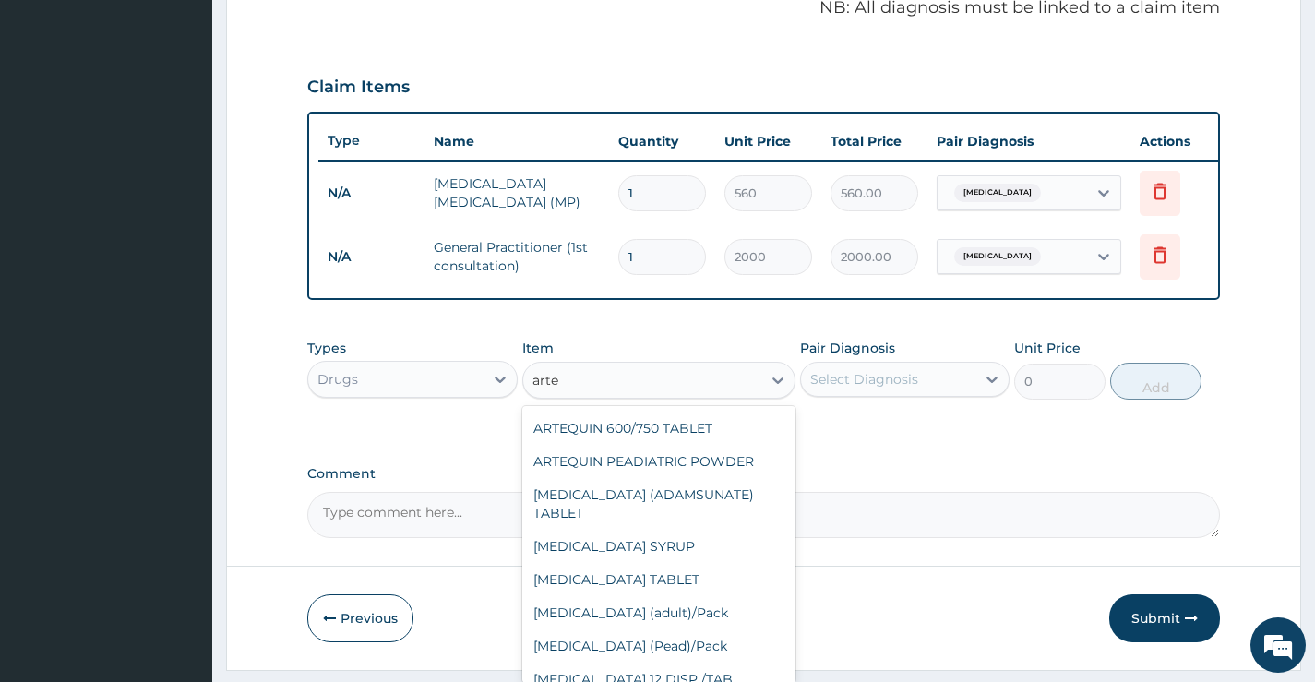
scroll to position [185, 0]
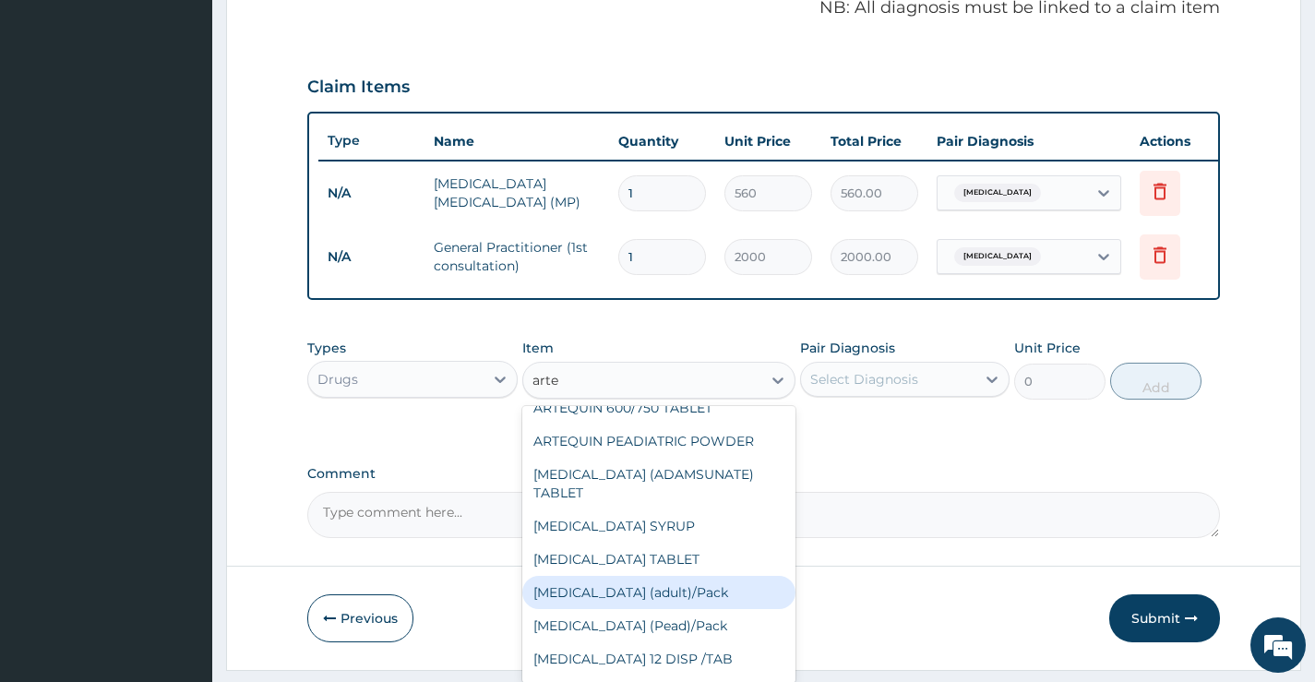
drag, startPoint x: 697, startPoint y: 615, endPoint x: 729, endPoint y: 607, distance: 33.1
click at [697, 609] on div "[MEDICAL_DATA] (adult)/Pack" at bounding box center [659, 592] width 274 height 33
type input "2500"
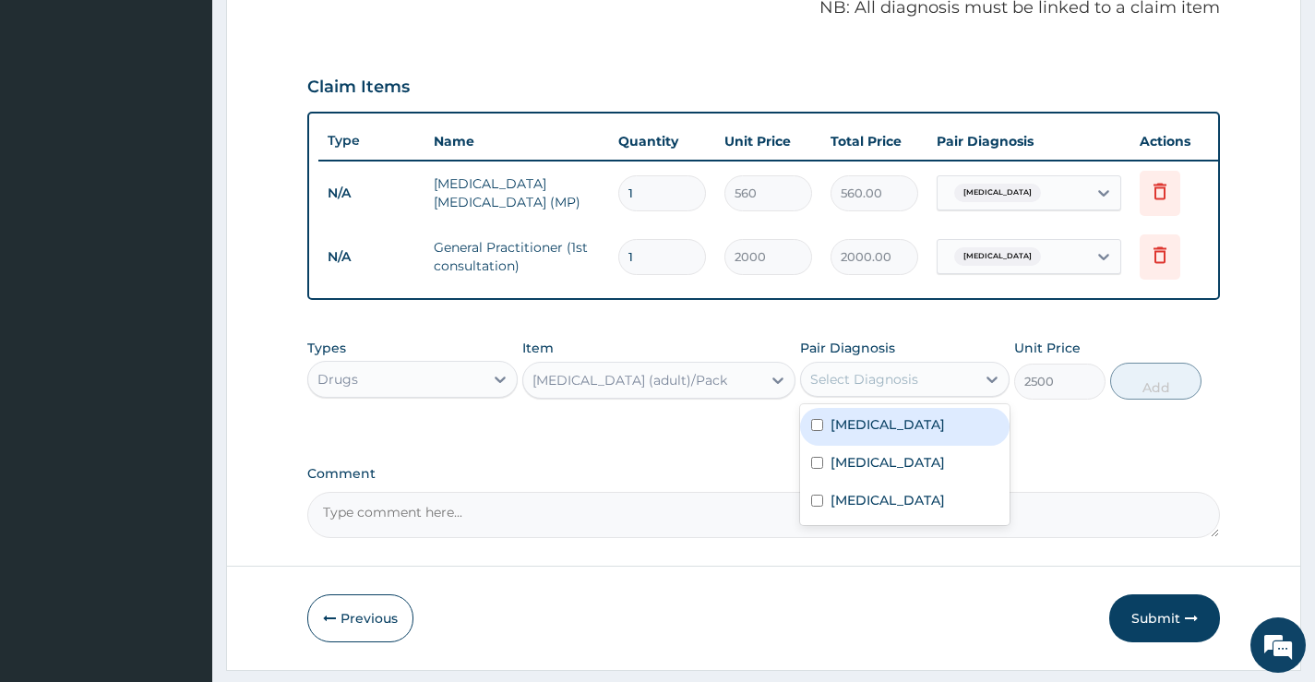
click at [906, 389] on div "Select Diagnosis" at bounding box center [864, 379] width 108 height 18
click at [875, 446] on div "[MEDICAL_DATA]" at bounding box center [905, 427] width 210 height 38
checkbox input "true"
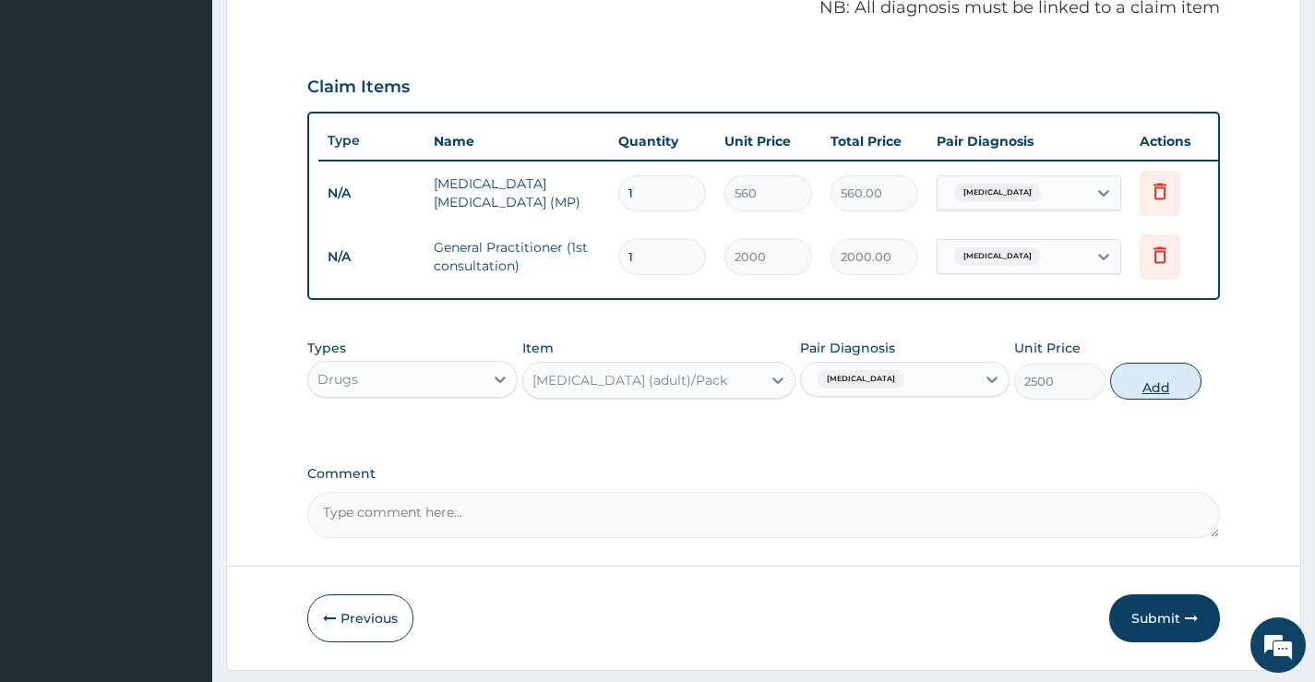
click at [1139, 387] on button "Add" at bounding box center [1155, 381] width 91 height 37
type input "0"
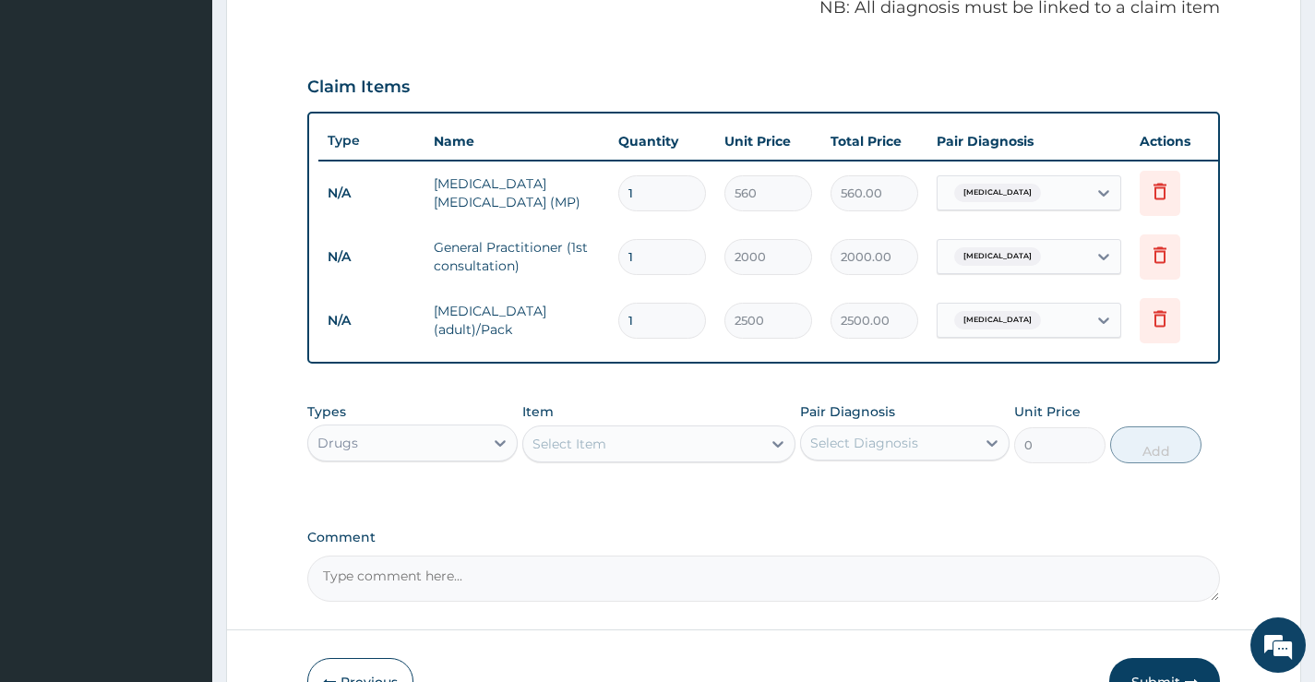
click at [617, 459] on div "Select Item" at bounding box center [642, 444] width 239 height 30
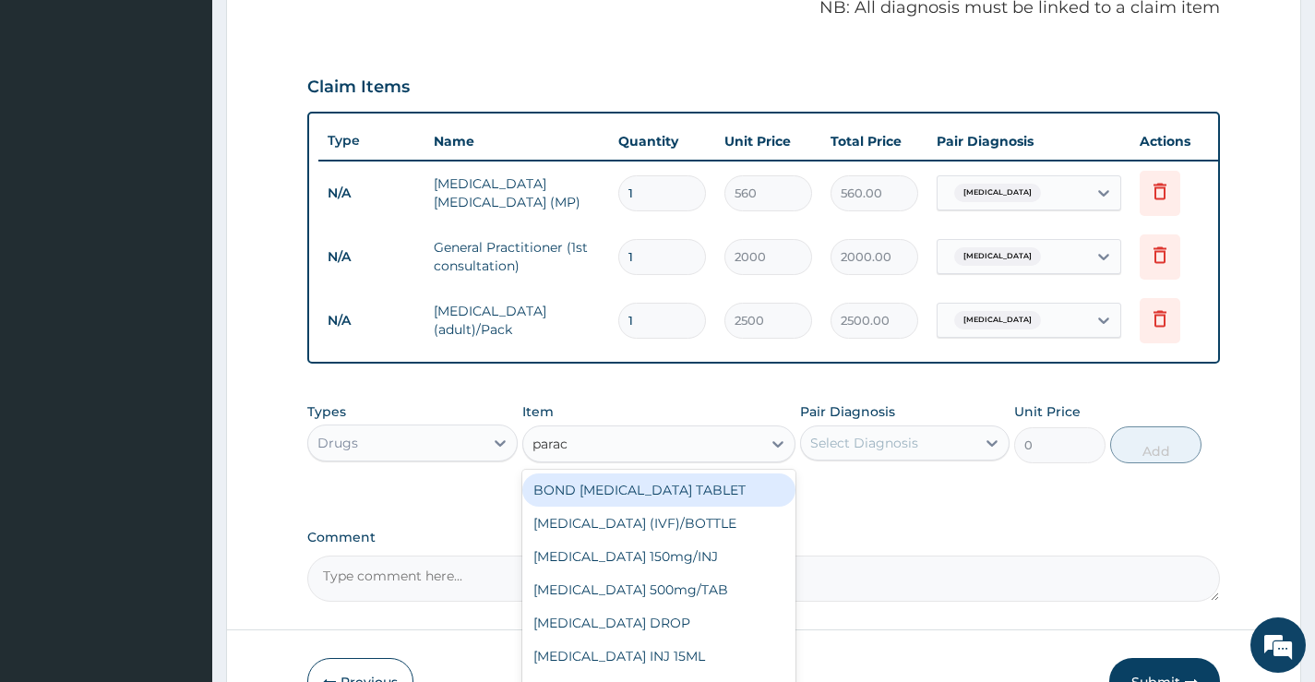
type input "parace"
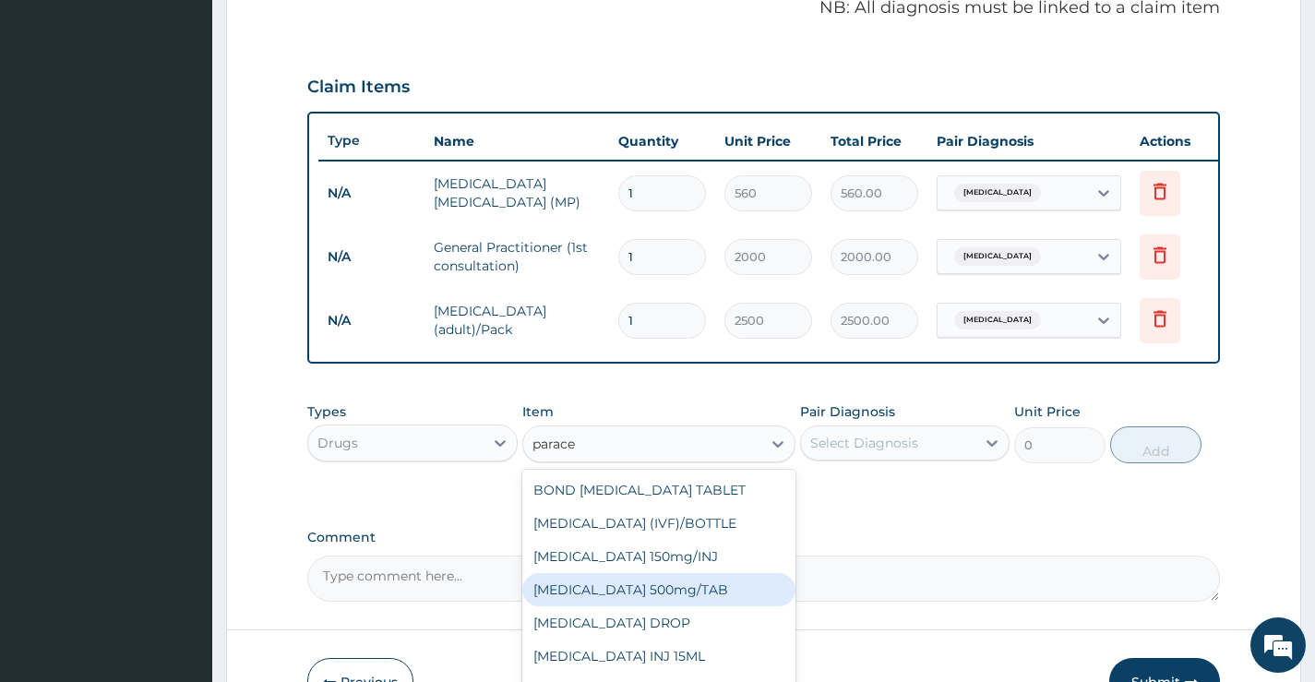
click at [653, 597] on div "[MEDICAL_DATA] 500mg/TAB" at bounding box center [659, 589] width 274 height 33
type input "20"
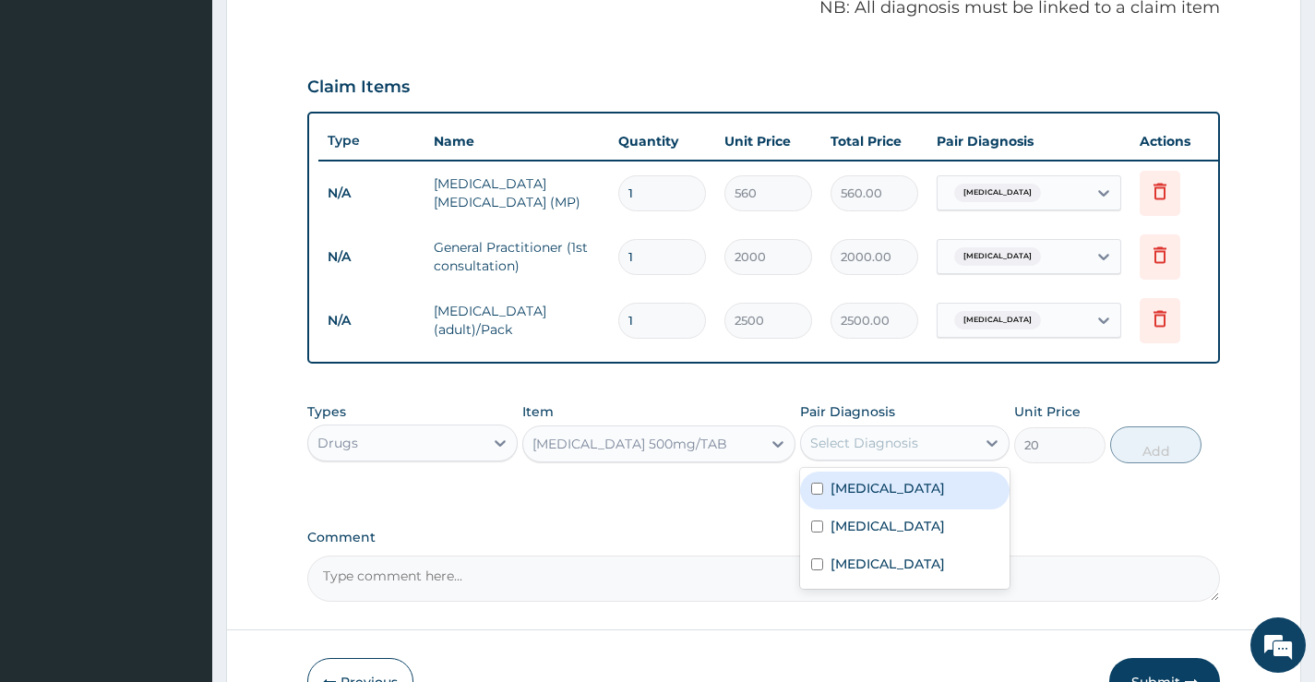
click at [839, 452] on div "Select Diagnosis" at bounding box center [864, 443] width 108 height 18
click at [865, 492] on label "[MEDICAL_DATA]" at bounding box center [888, 488] width 114 height 18
checkbox input "true"
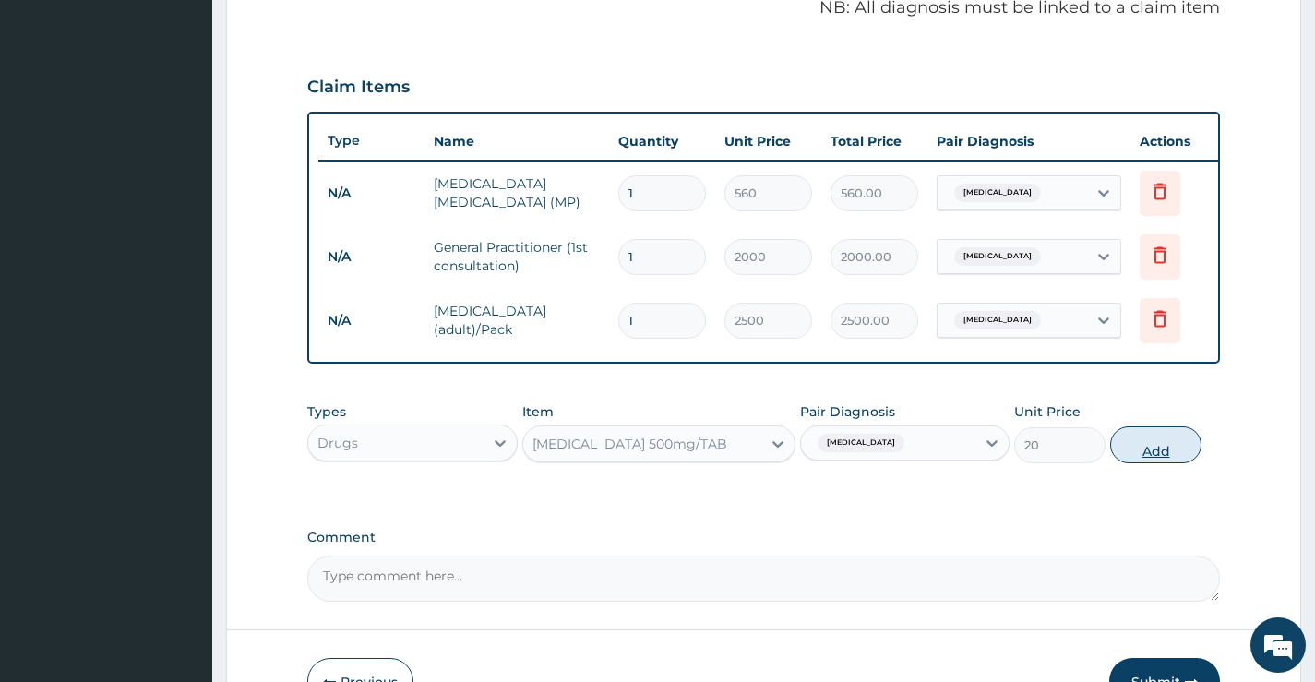
click at [1121, 456] on button "Add" at bounding box center [1155, 444] width 91 height 37
type input "0"
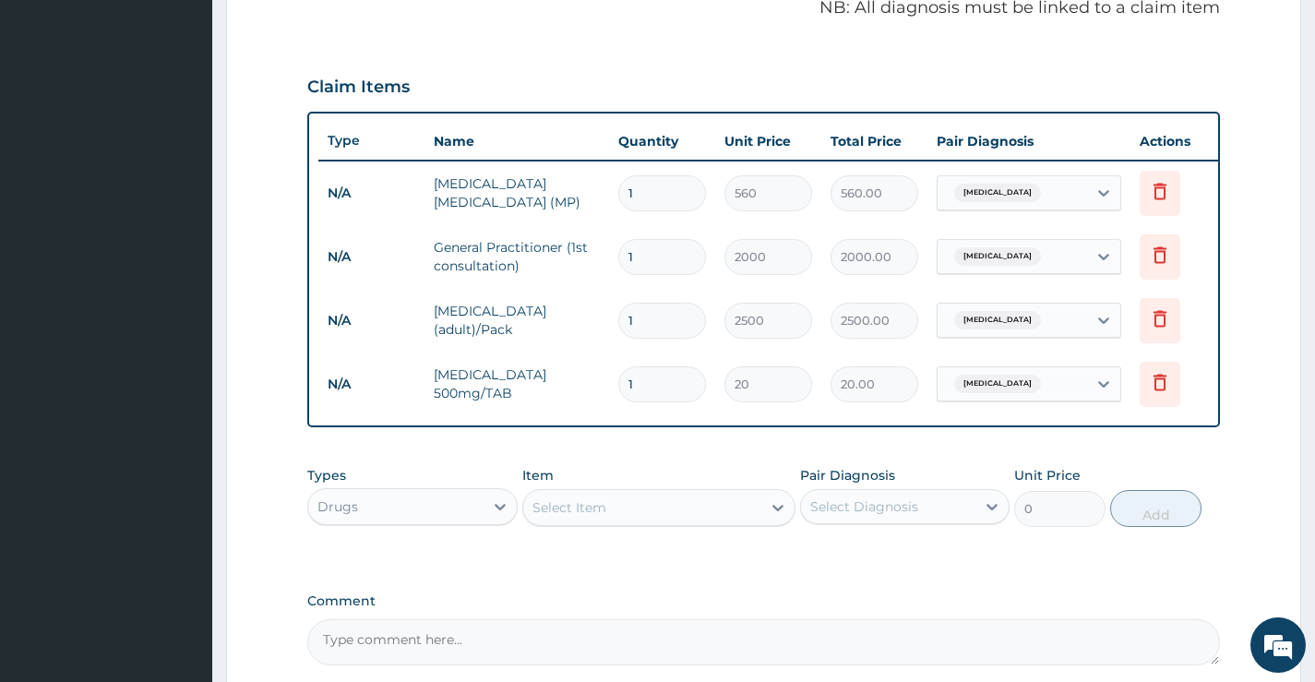
type input "18"
type input "360.00"
type input "18"
click at [574, 517] on div "Select Item" at bounding box center [570, 507] width 74 height 18
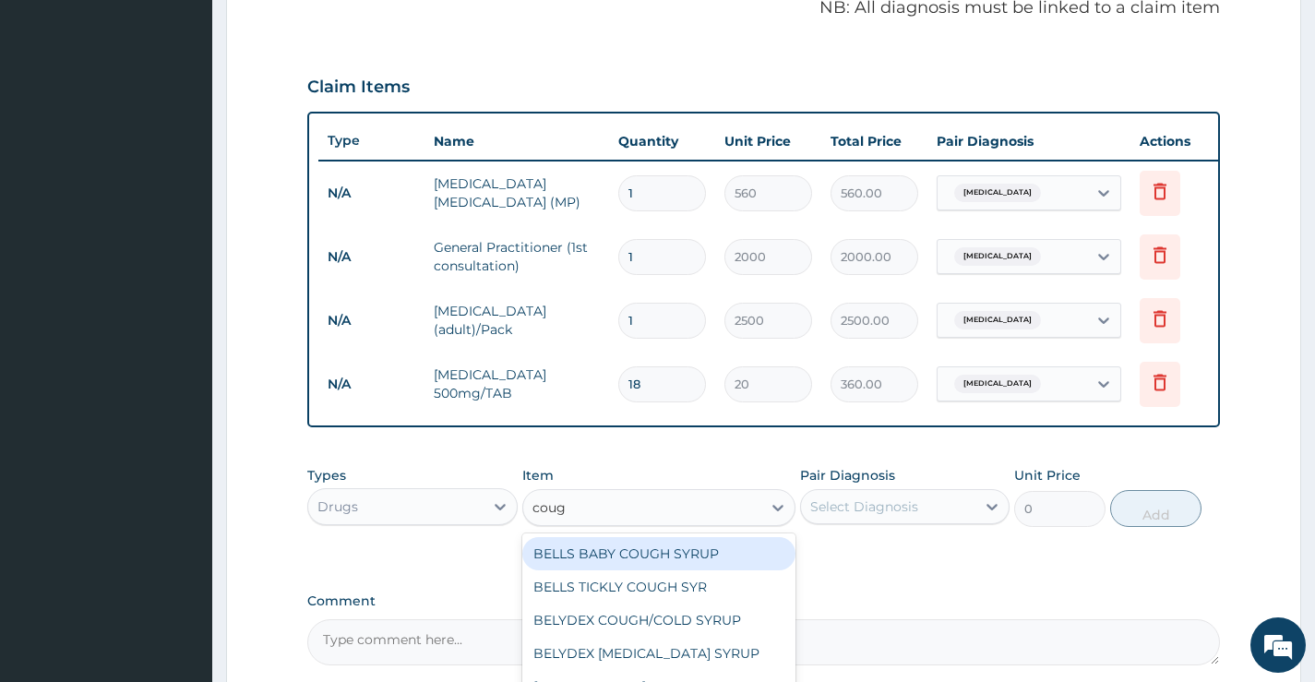
type input "cough"
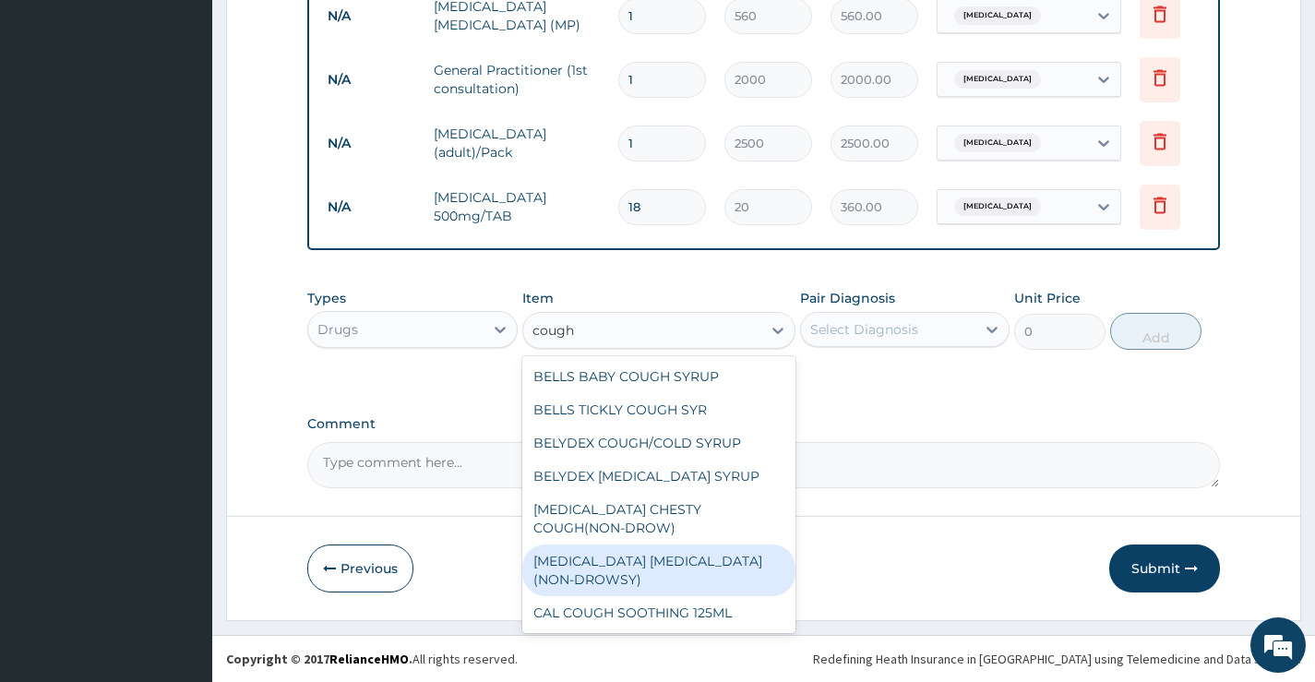
scroll to position [100, 0]
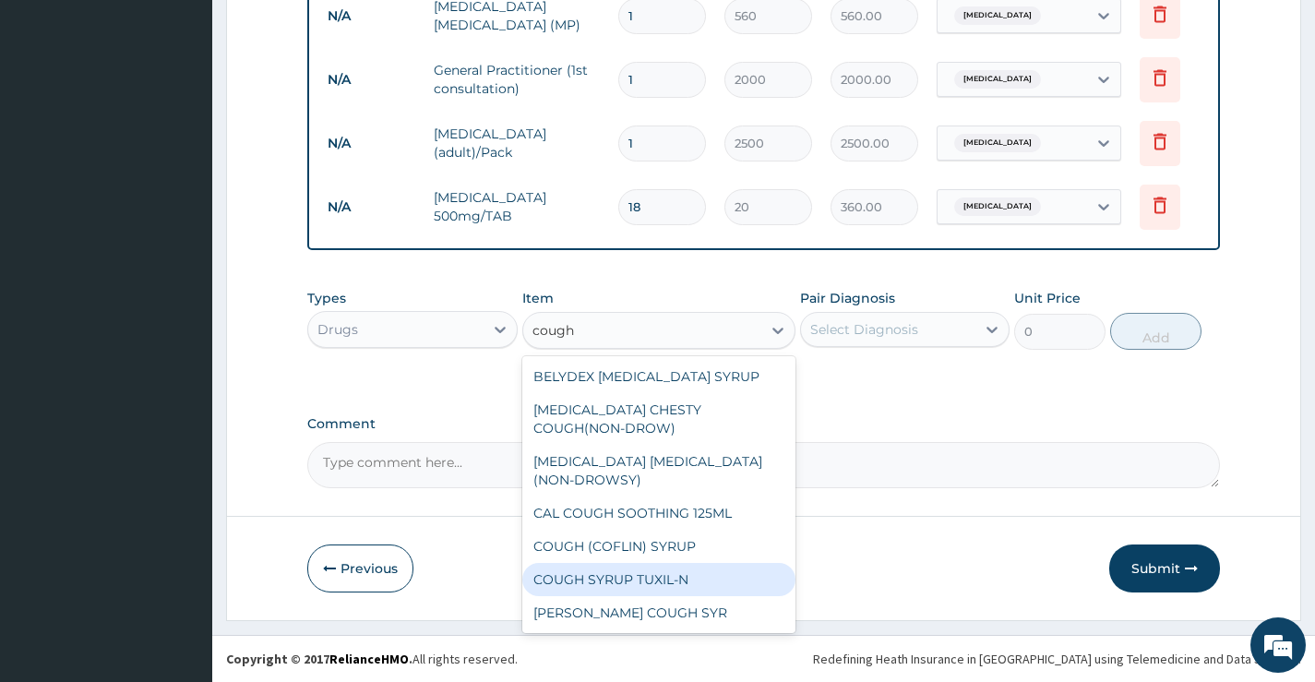
click at [652, 581] on div "COUGH SYRUP TUXIL-N" at bounding box center [659, 579] width 274 height 33
type input "900"
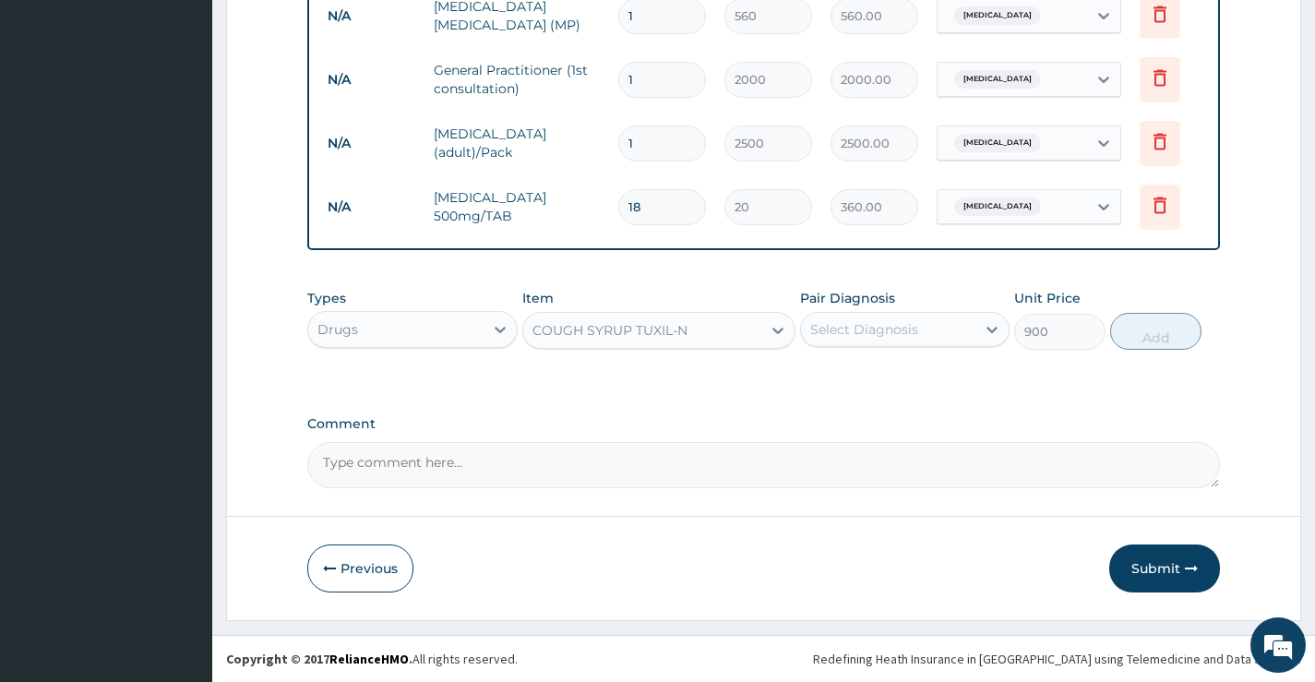
click at [845, 321] on div "Select Diagnosis" at bounding box center [864, 329] width 108 height 18
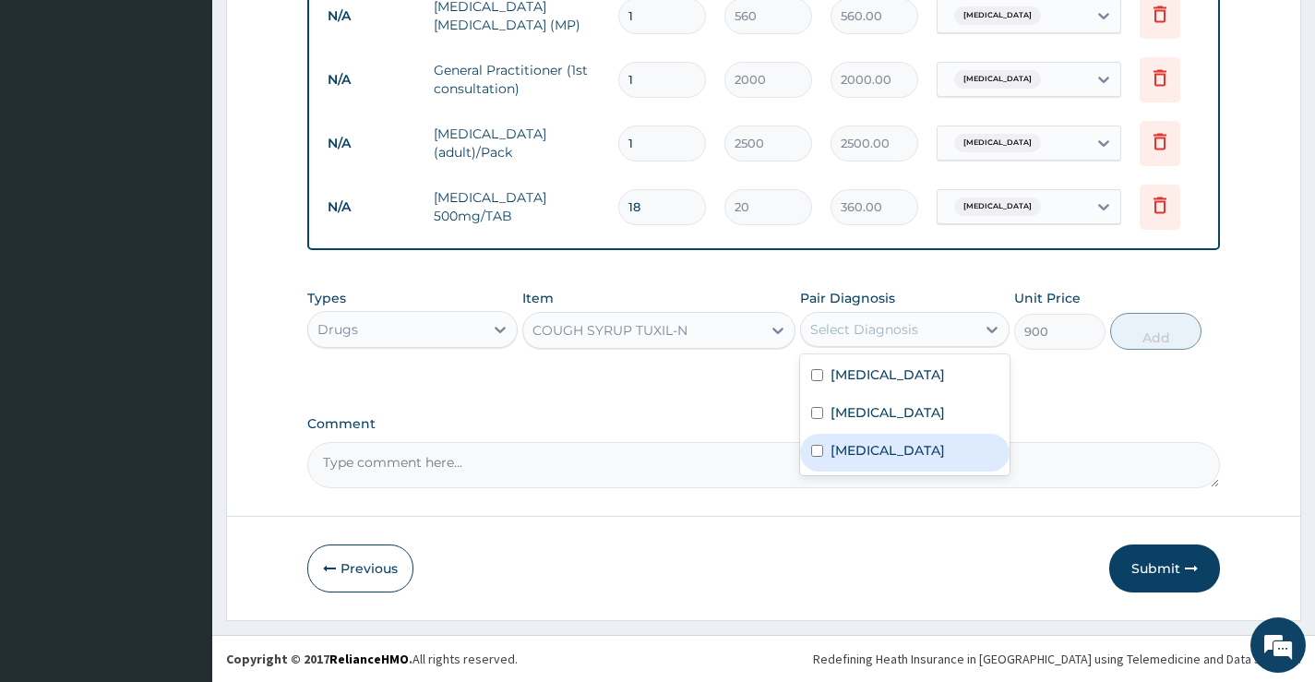
click at [846, 460] on label "Upper respiratory infection" at bounding box center [888, 450] width 114 height 18
checkbox input "true"
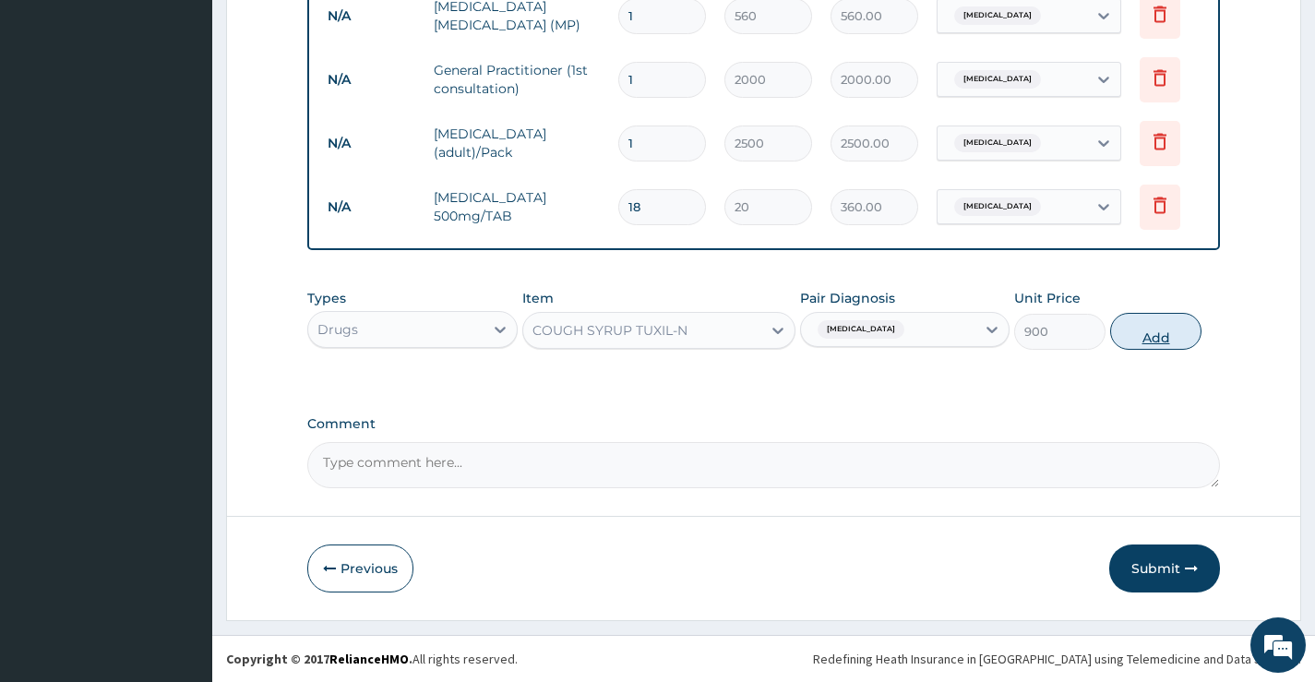
click at [1139, 323] on button "Add" at bounding box center [1155, 331] width 91 height 37
type input "0"
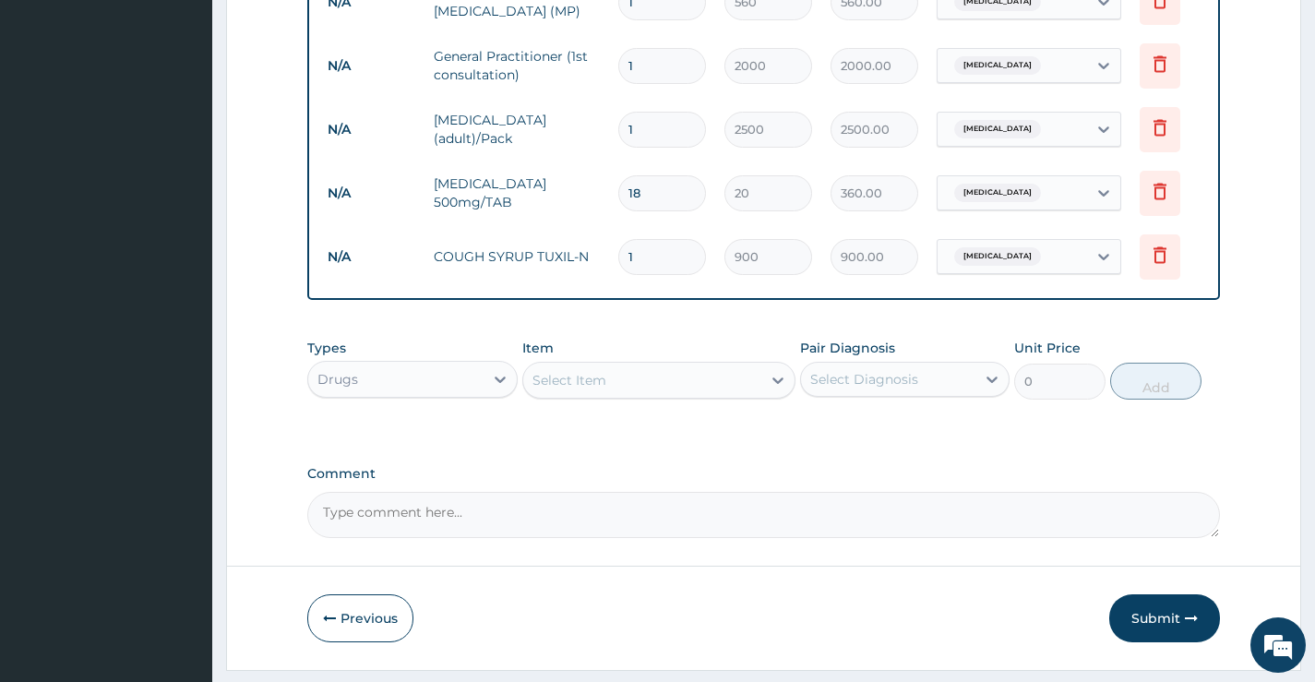
click at [575, 390] on div "Select Item" at bounding box center [570, 380] width 74 height 18
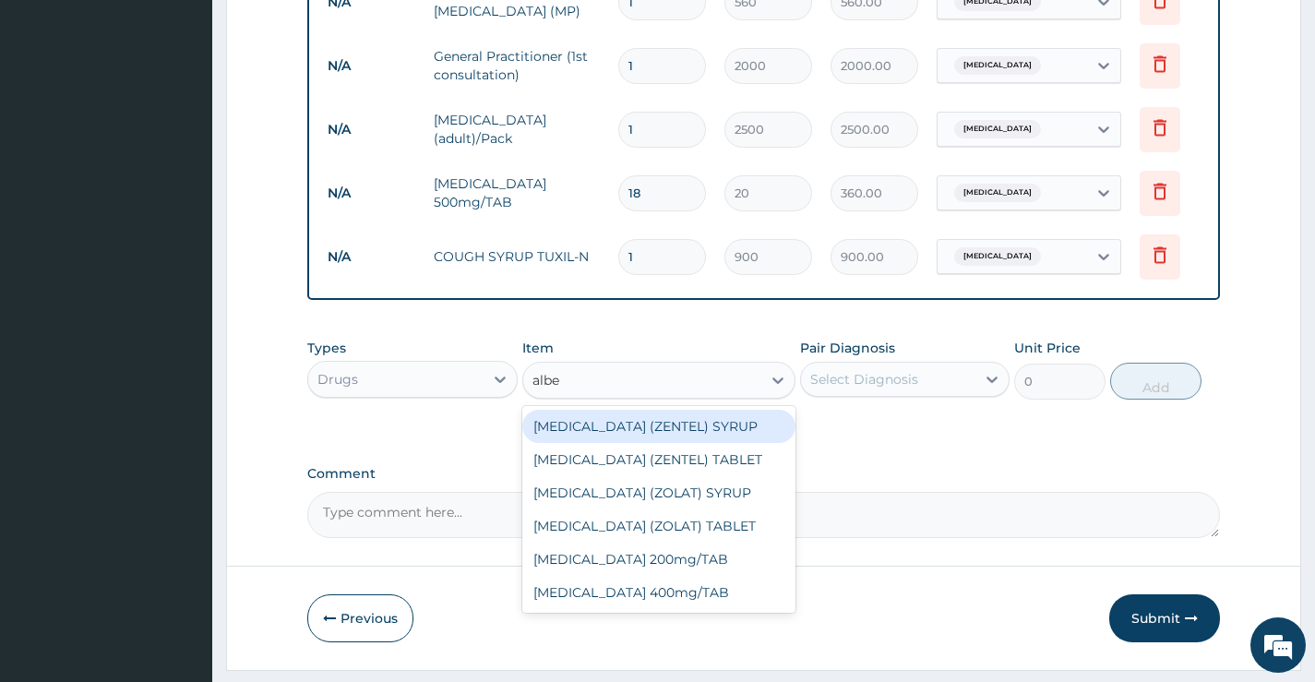
type input "alben"
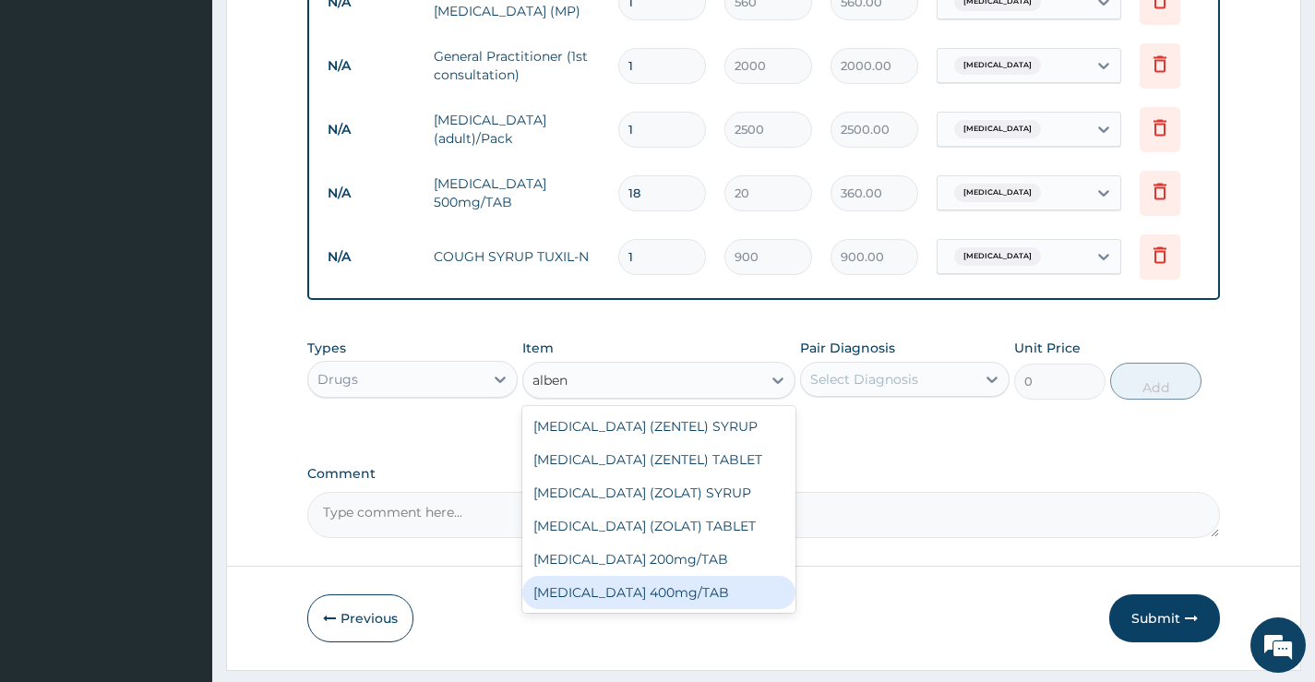
click at [601, 606] on div "[MEDICAL_DATA] 400mg/TAB" at bounding box center [659, 592] width 274 height 33
type input "600"
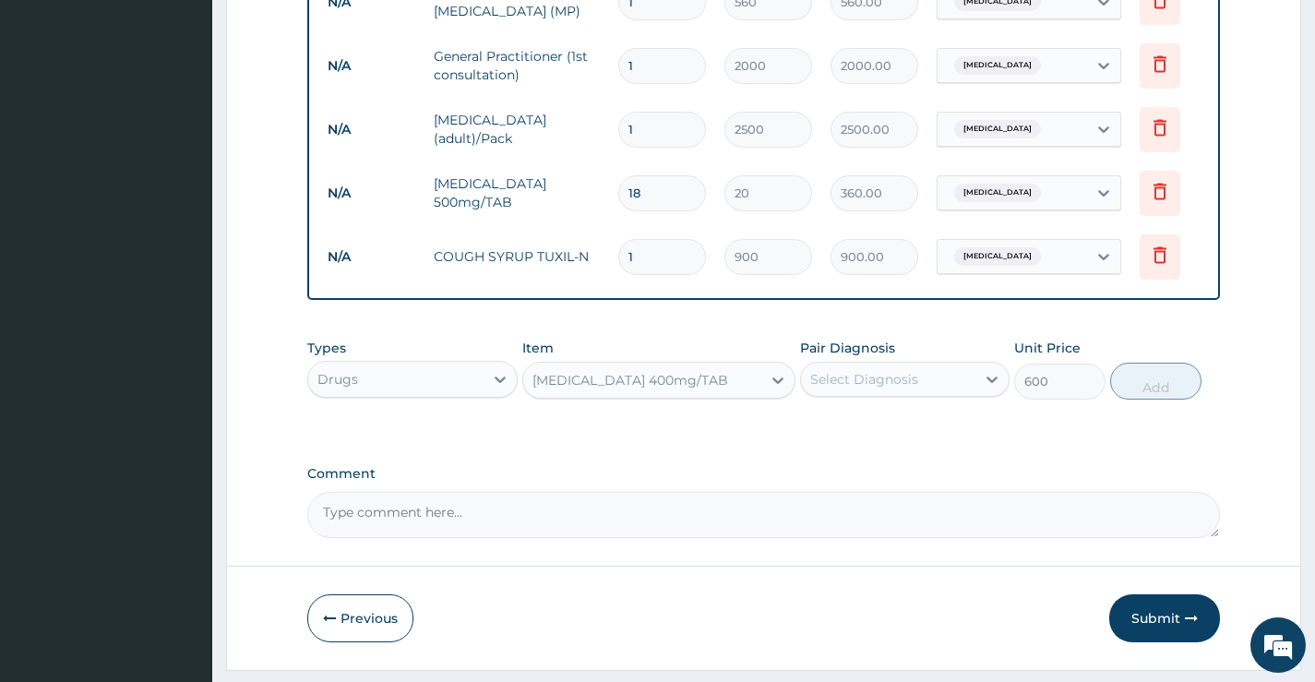
click at [882, 388] on div "Select Diagnosis" at bounding box center [864, 379] width 108 height 18
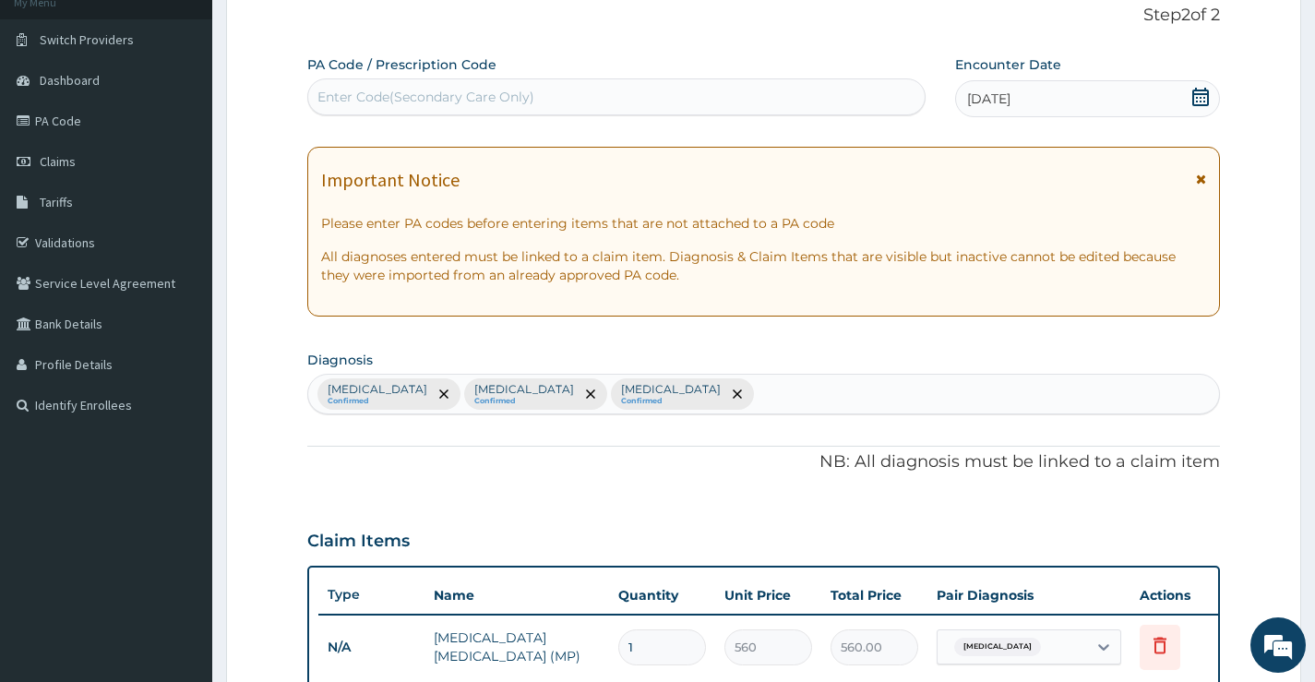
scroll to position [120, 0]
click at [700, 390] on div "Malaria Confirmed Sepsis Confirmed Upper respiratory infection Confirmed" at bounding box center [763, 395] width 911 height 39
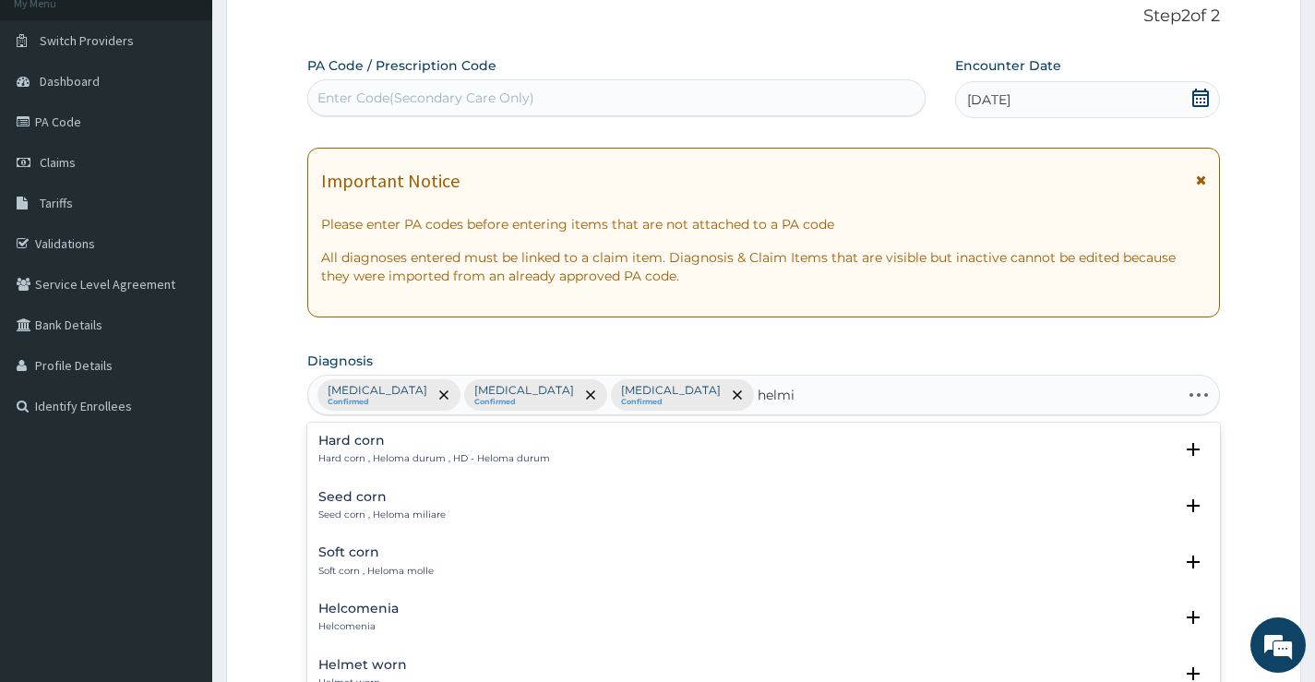
type input "helmin"
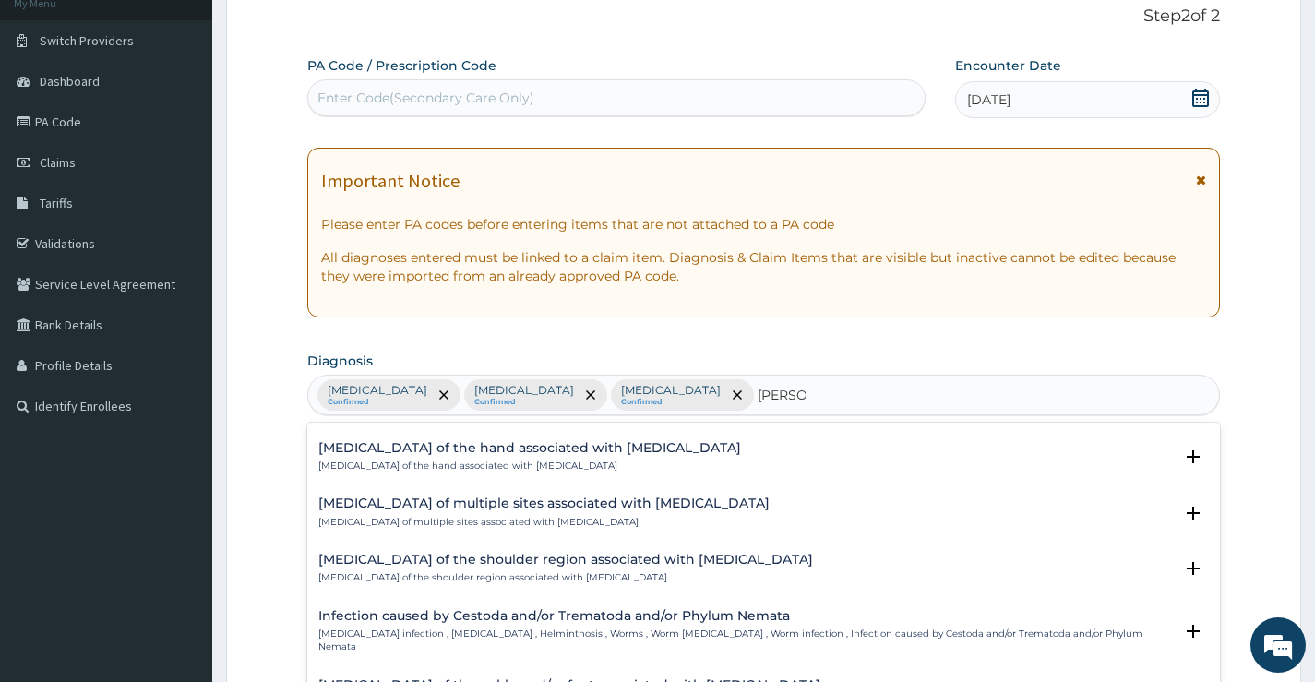
scroll to position [92, 0]
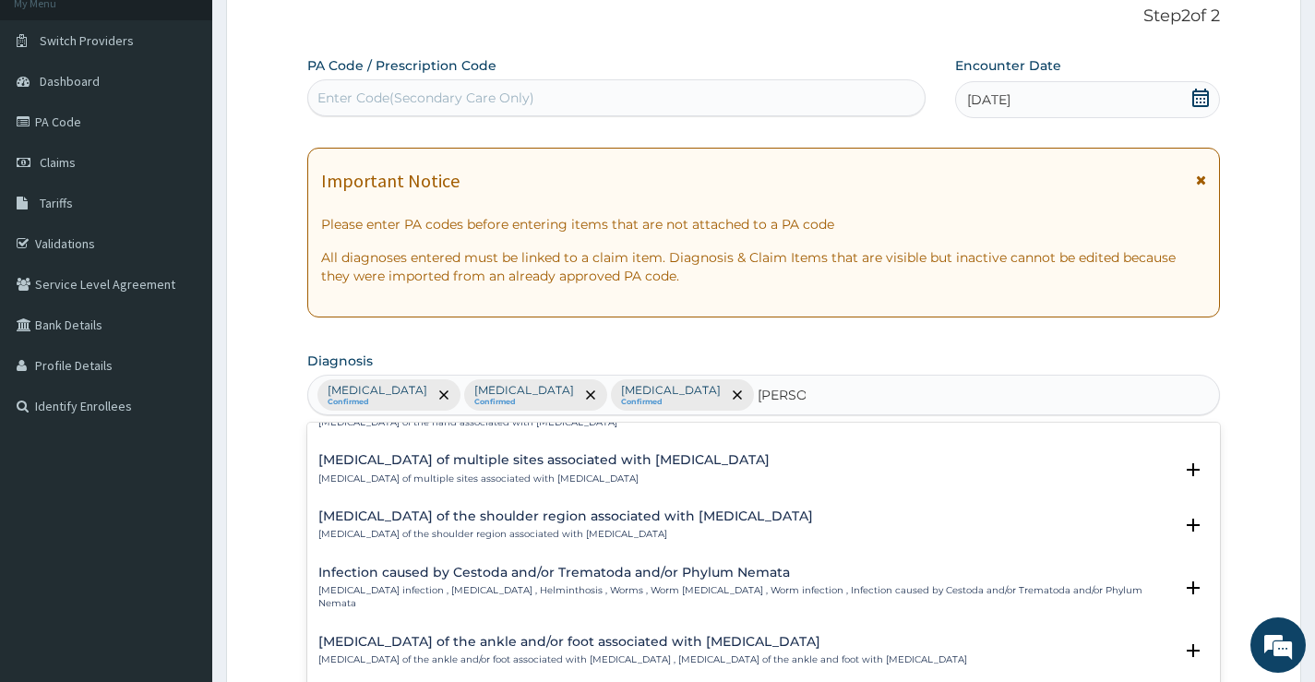
click at [456, 586] on p "Helminth infection , Helminthiasis , Helminthosis , Worms , Worm infestation , …" at bounding box center [745, 597] width 855 height 27
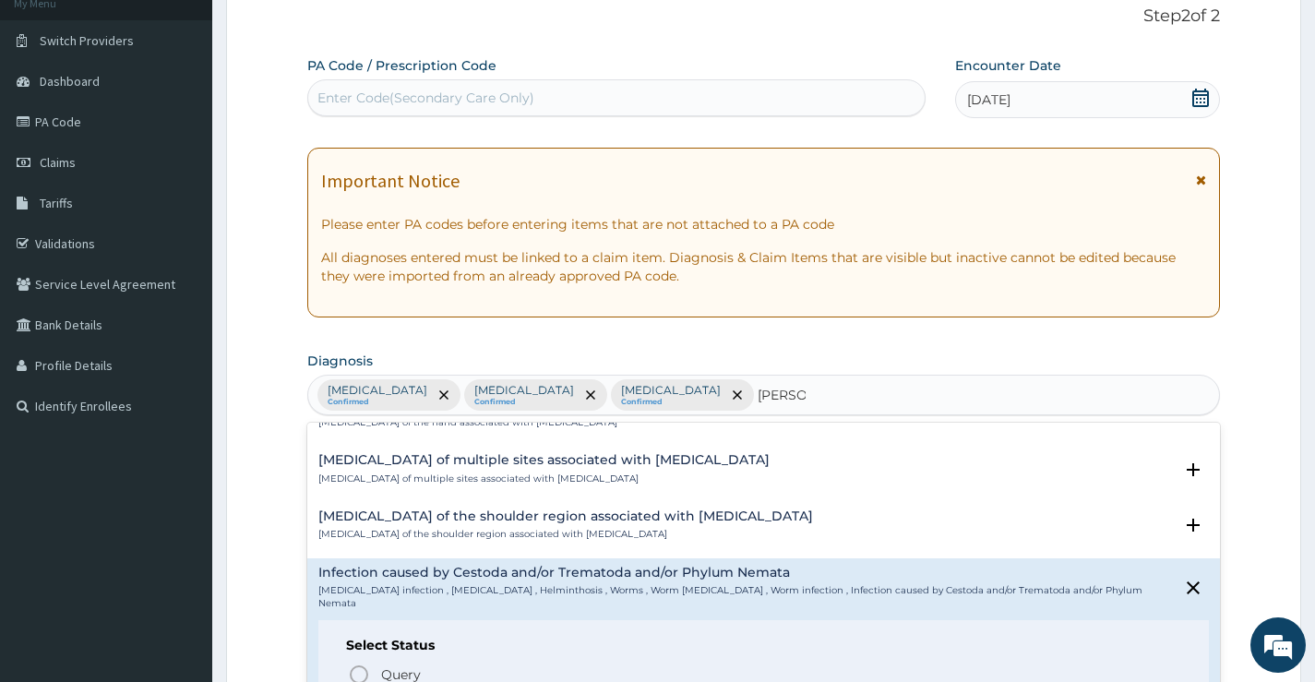
scroll to position [185, 0]
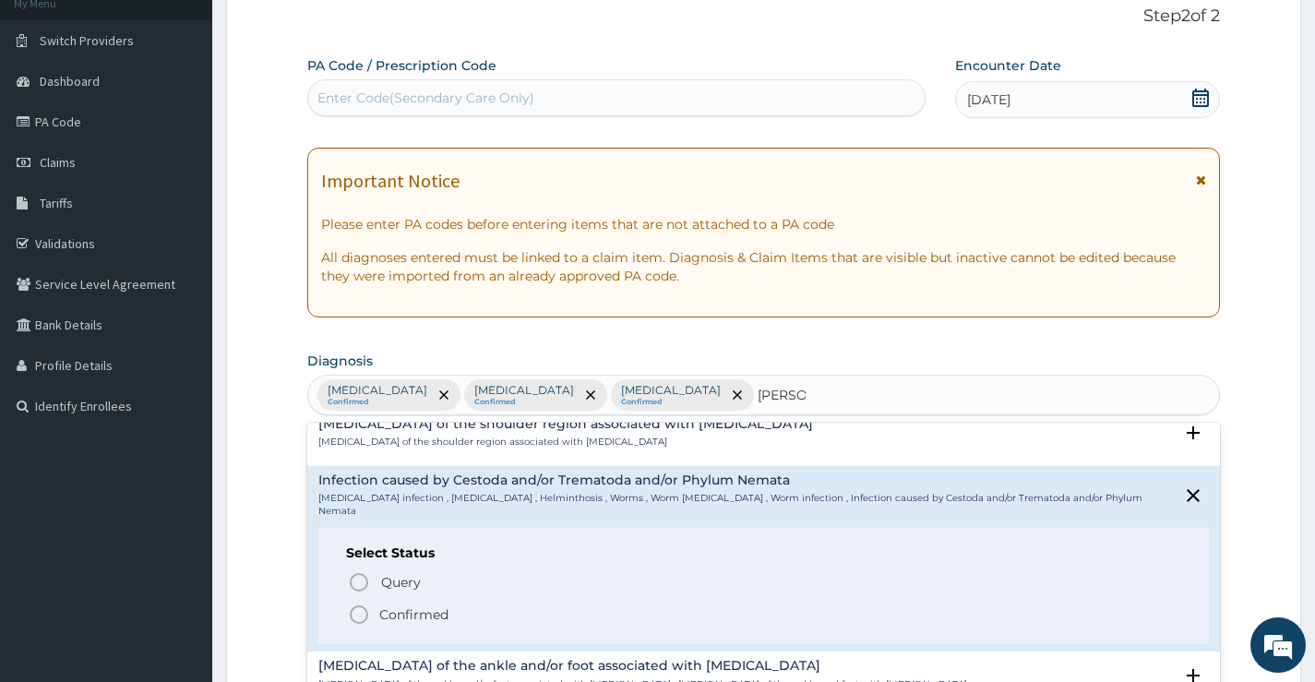
click at [385, 606] on p "Confirmed" at bounding box center [413, 615] width 69 height 18
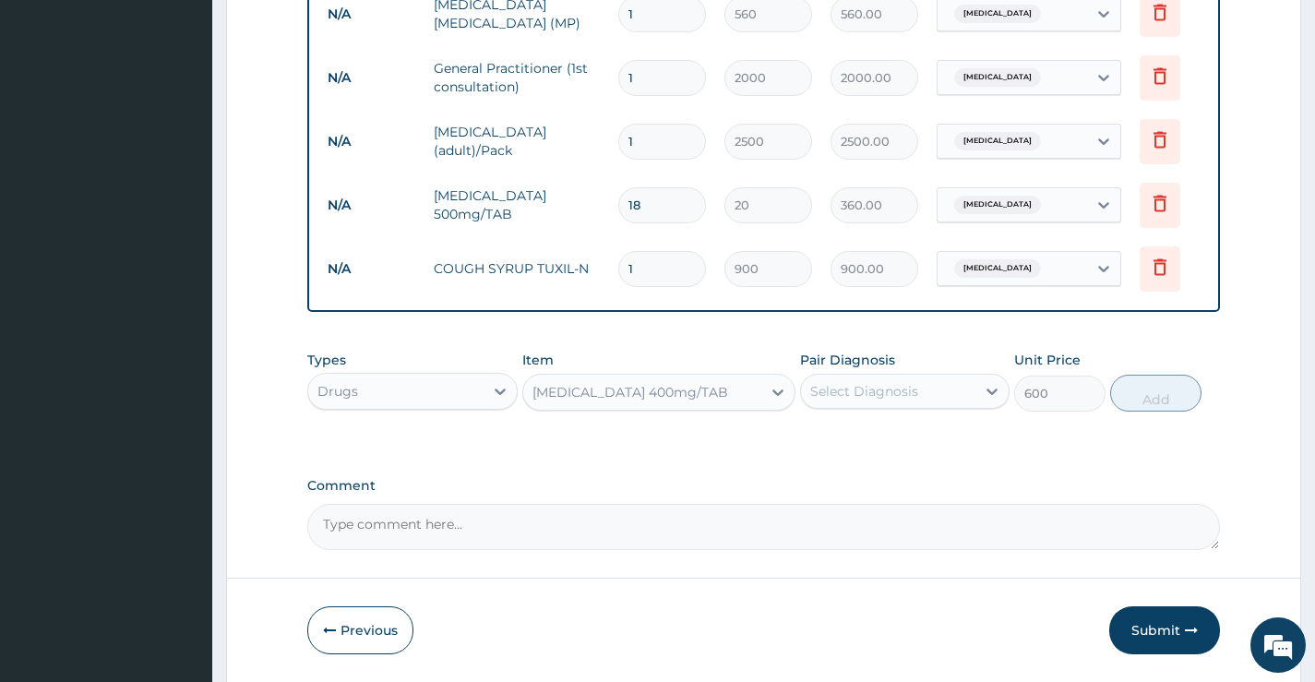
scroll to position [766, 0]
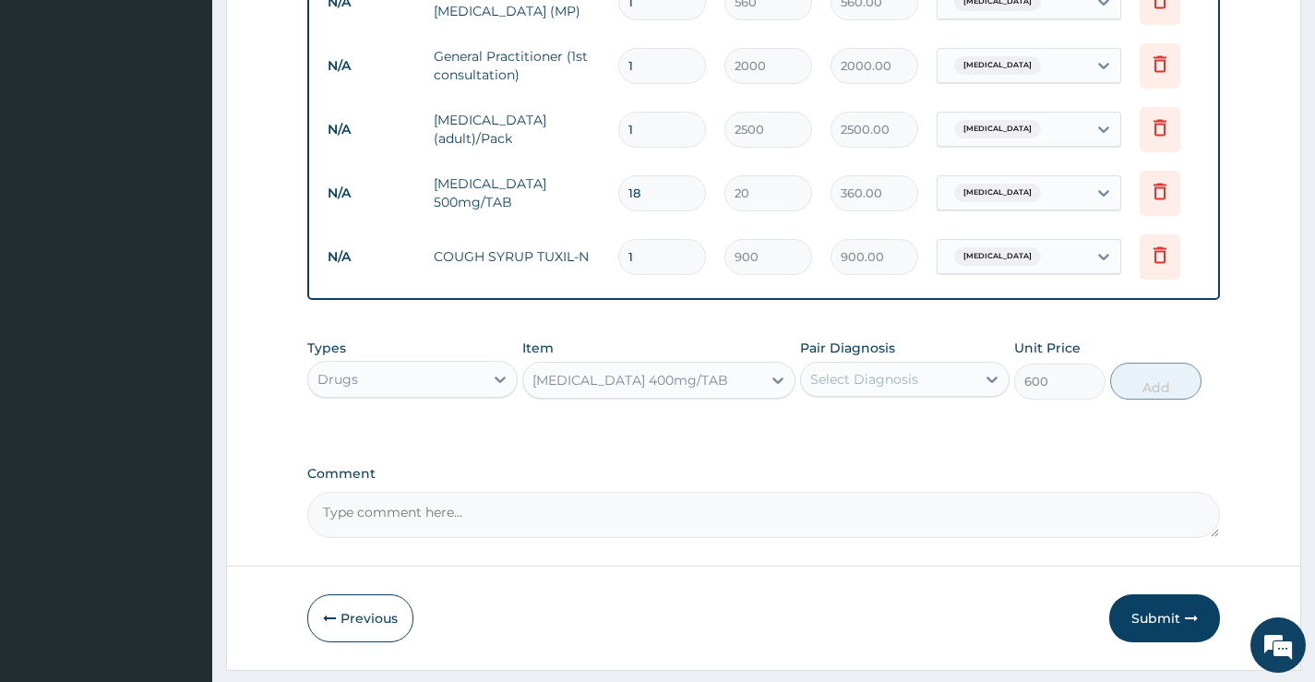
click at [843, 389] on div "Select Diagnosis" at bounding box center [864, 379] width 108 height 18
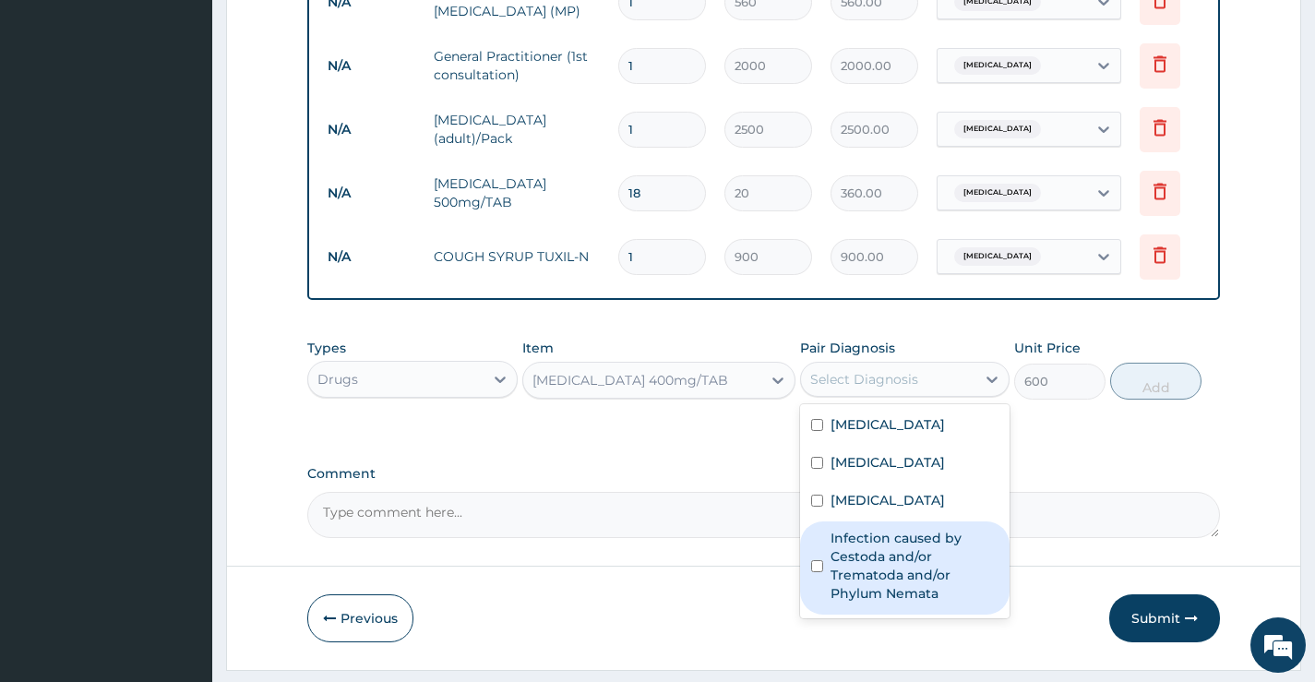
click at [861, 600] on label "Infection caused by Cestoda and/or Trematoda and/or Phylum Nemata" at bounding box center [915, 566] width 168 height 74
checkbox input "true"
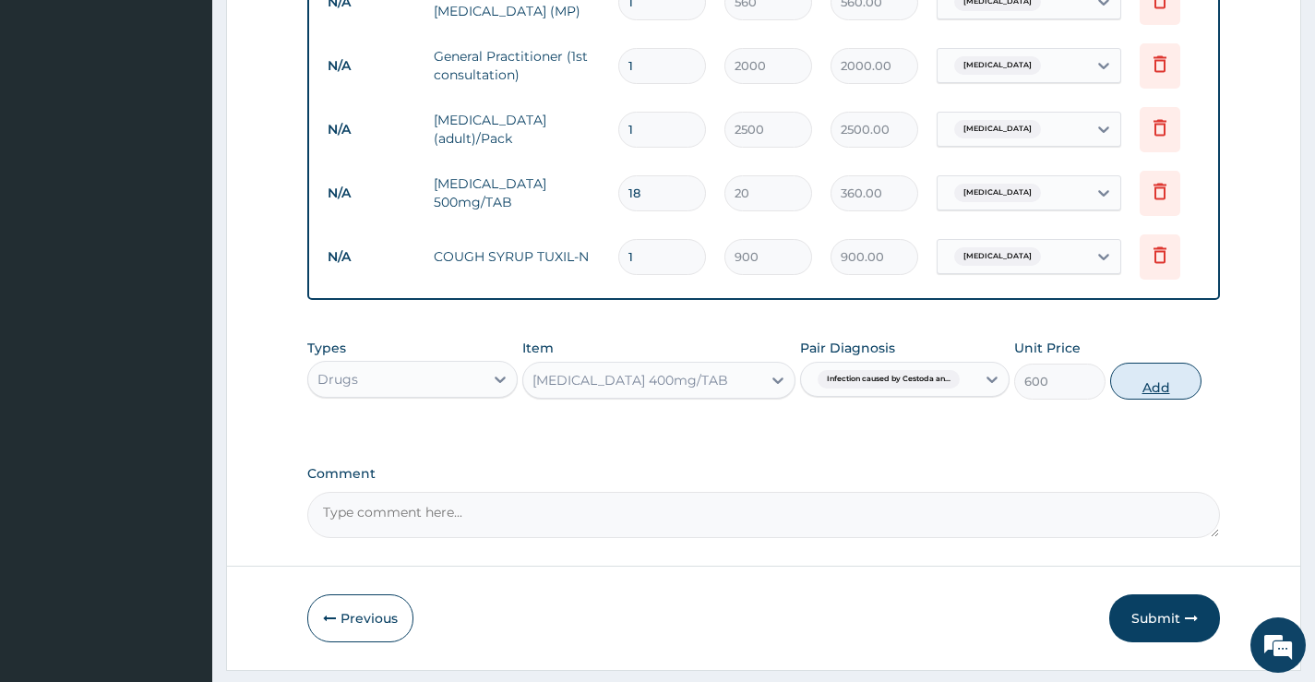
click at [1152, 398] on button "Add" at bounding box center [1155, 381] width 91 height 37
type input "0"
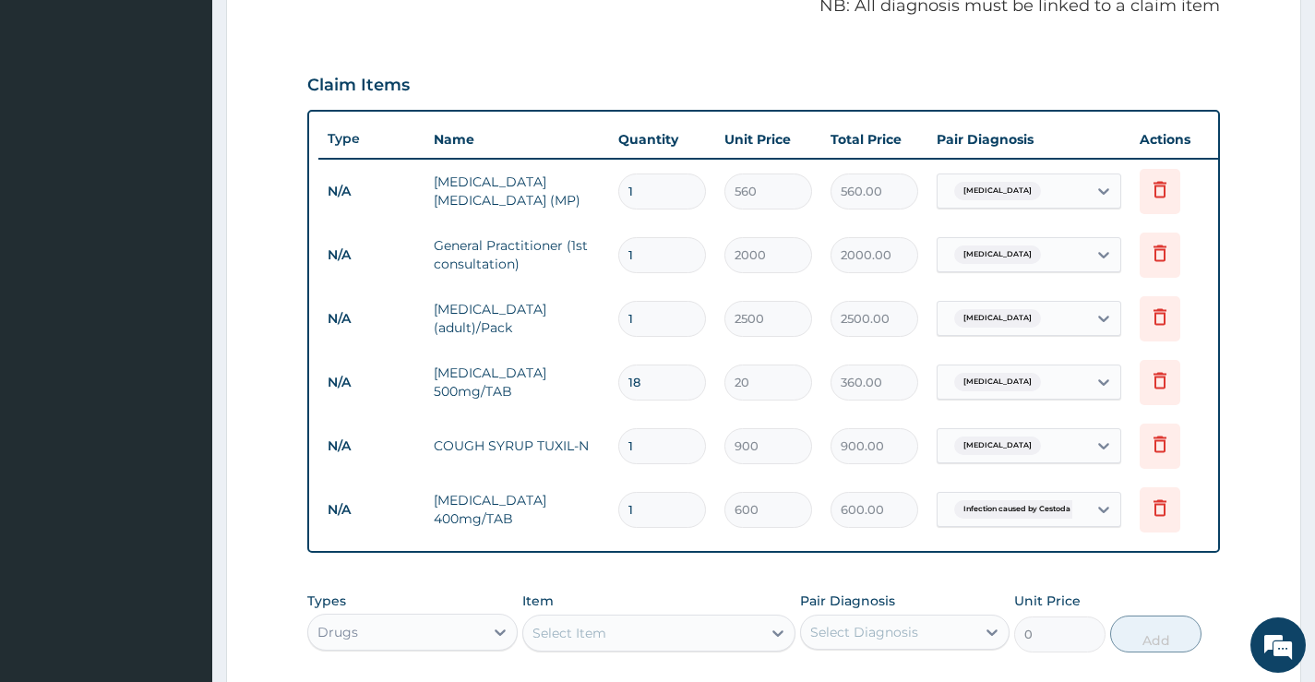
scroll to position [894, 0]
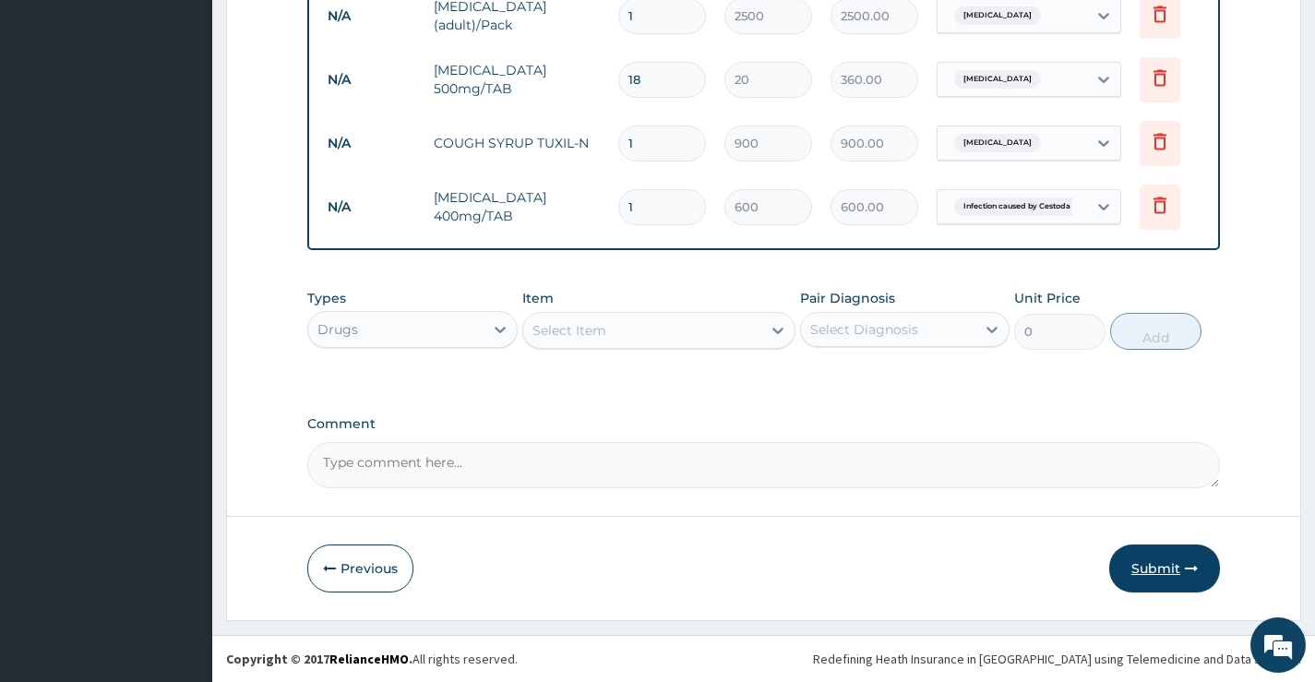
click at [1139, 565] on button "Submit" at bounding box center [1165, 569] width 111 height 48
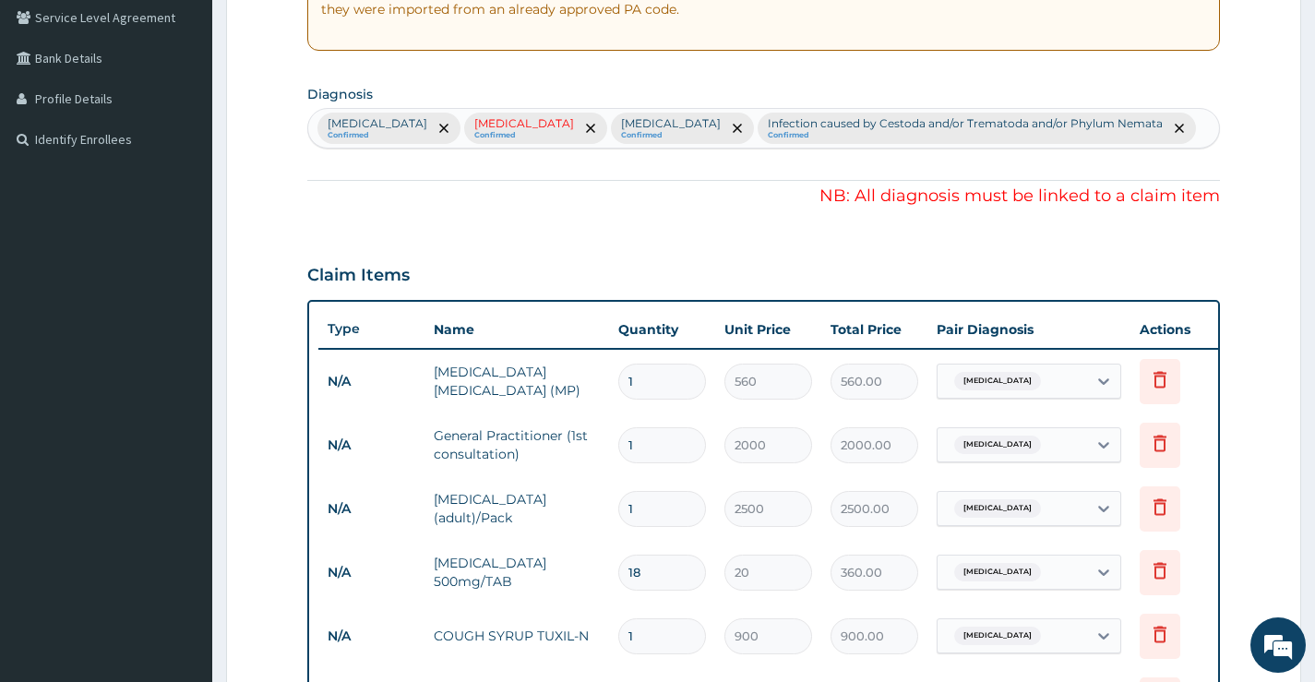
scroll to position [247, 0]
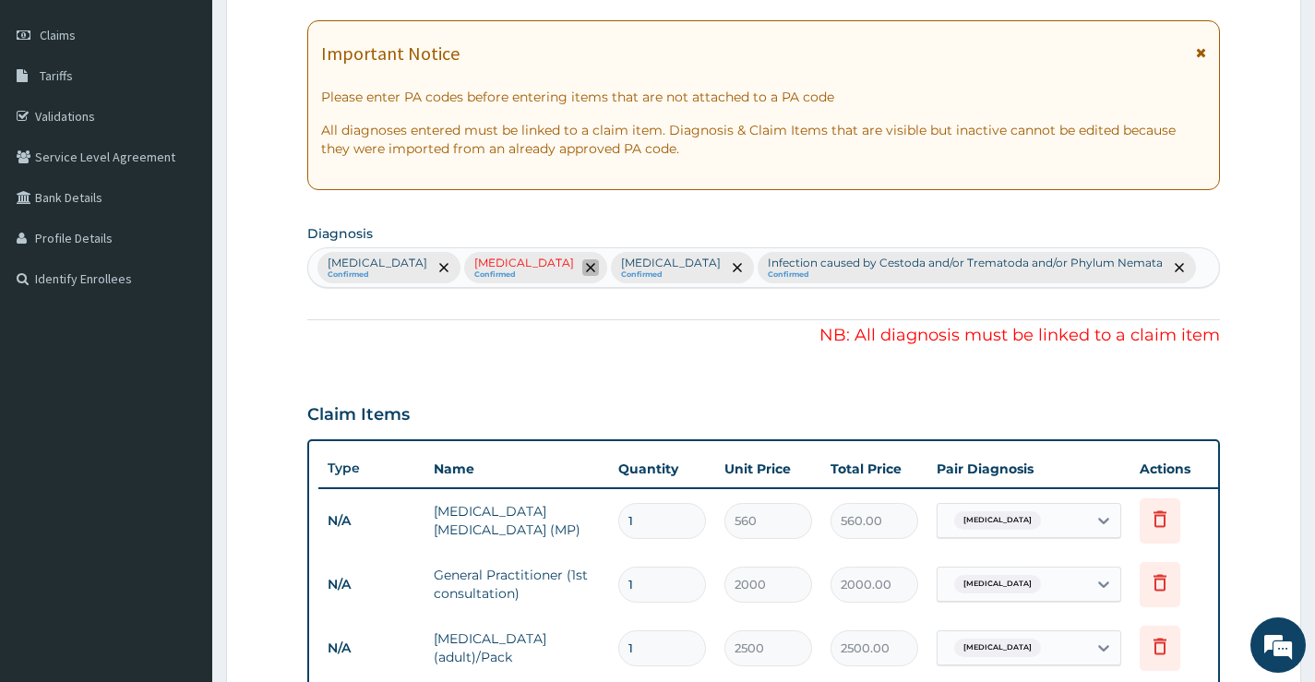
click at [586, 269] on icon "remove selection option" at bounding box center [590, 267] width 9 height 9
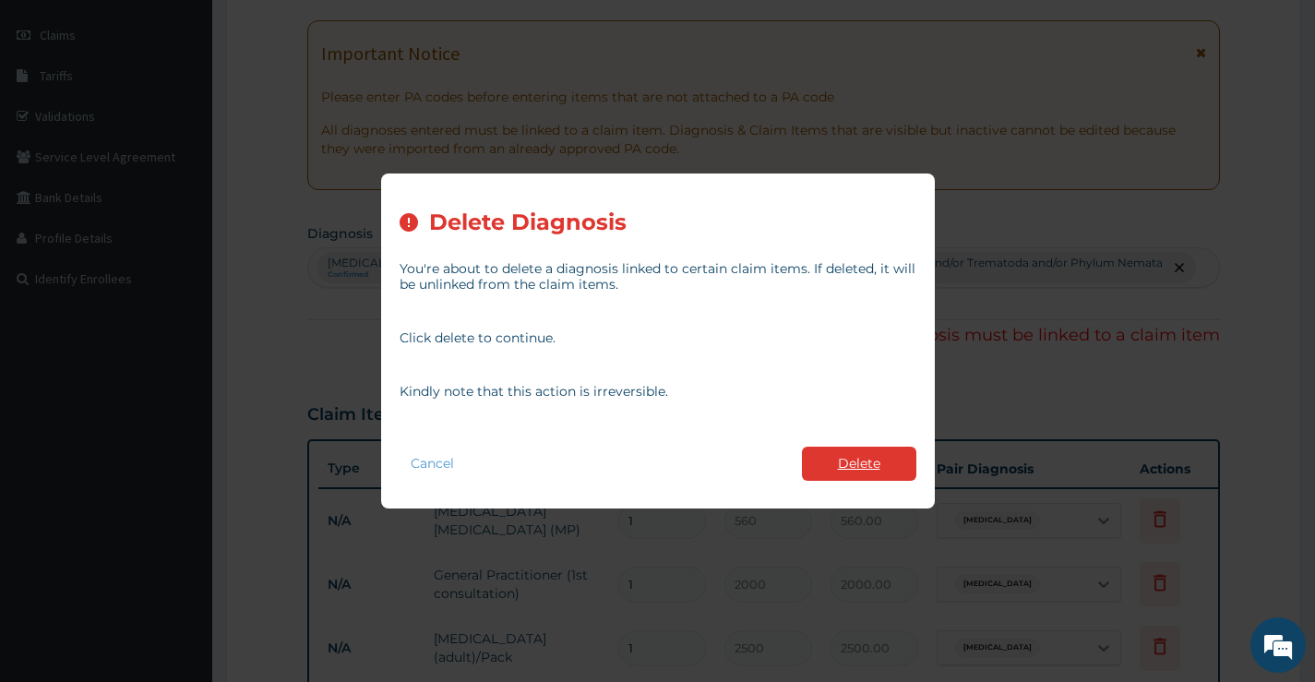
click at [841, 464] on button "Delete" at bounding box center [859, 464] width 114 height 34
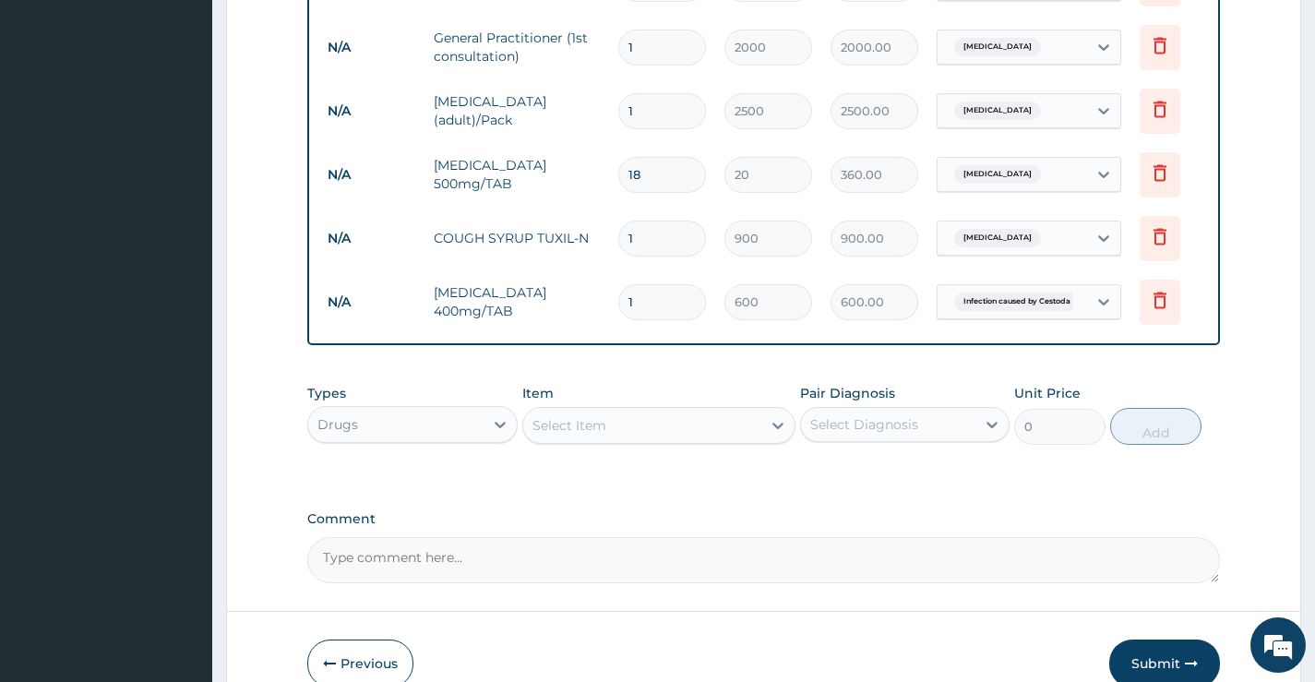
scroll to position [894, 0]
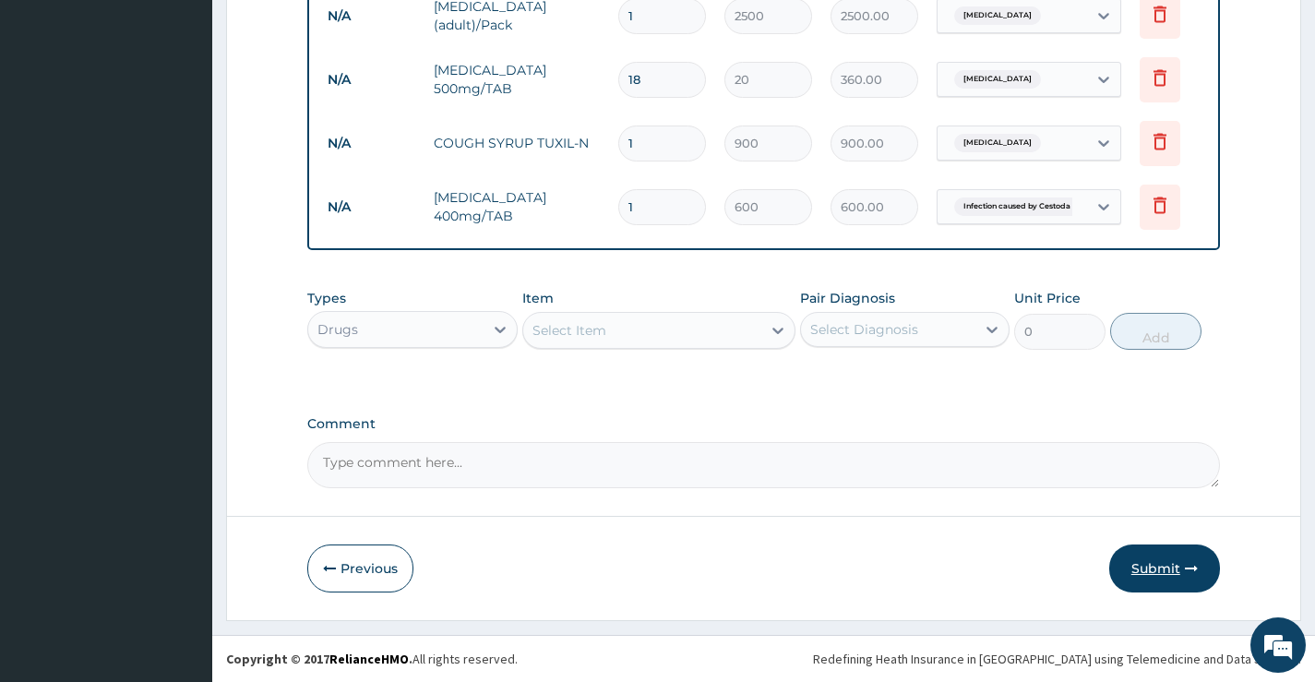
click at [1159, 566] on button "Submit" at bounding box center [1165, 569] width 111 height 48
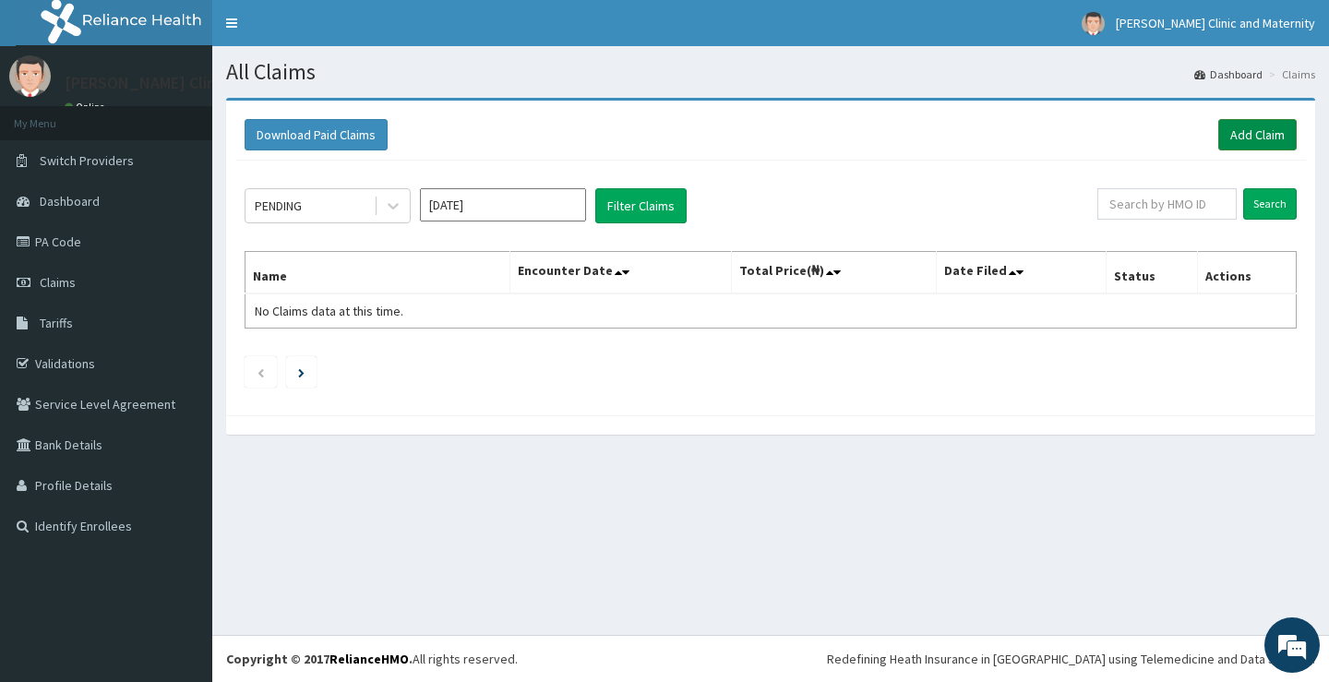
click at [1266, 136] on link "Add Claim" at bounding box center [1257, 134] width 78 height 31
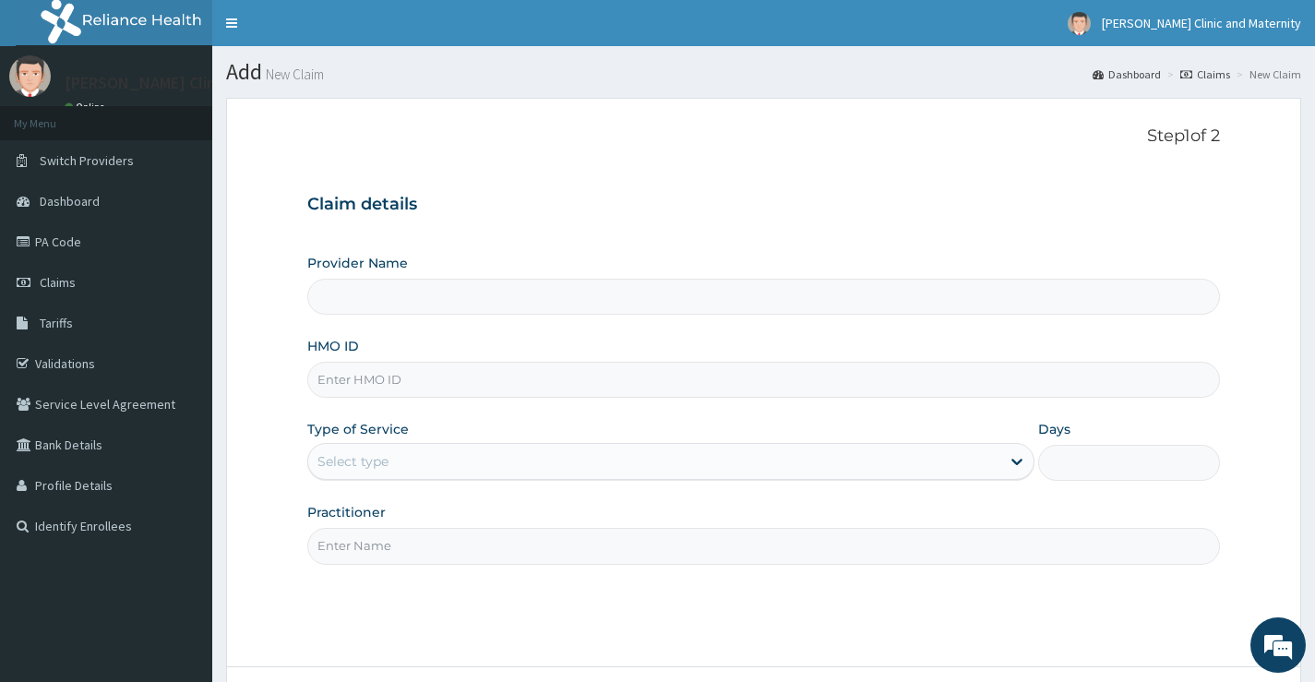
type input "[PERSON_NAME] Clinic and Maternity"
click at [362, 387] on input "HMO ID" at bounding box center [763, 380] width 913 height 36
paste input "CHL/11324/D"
type input "CHL/11324/D"
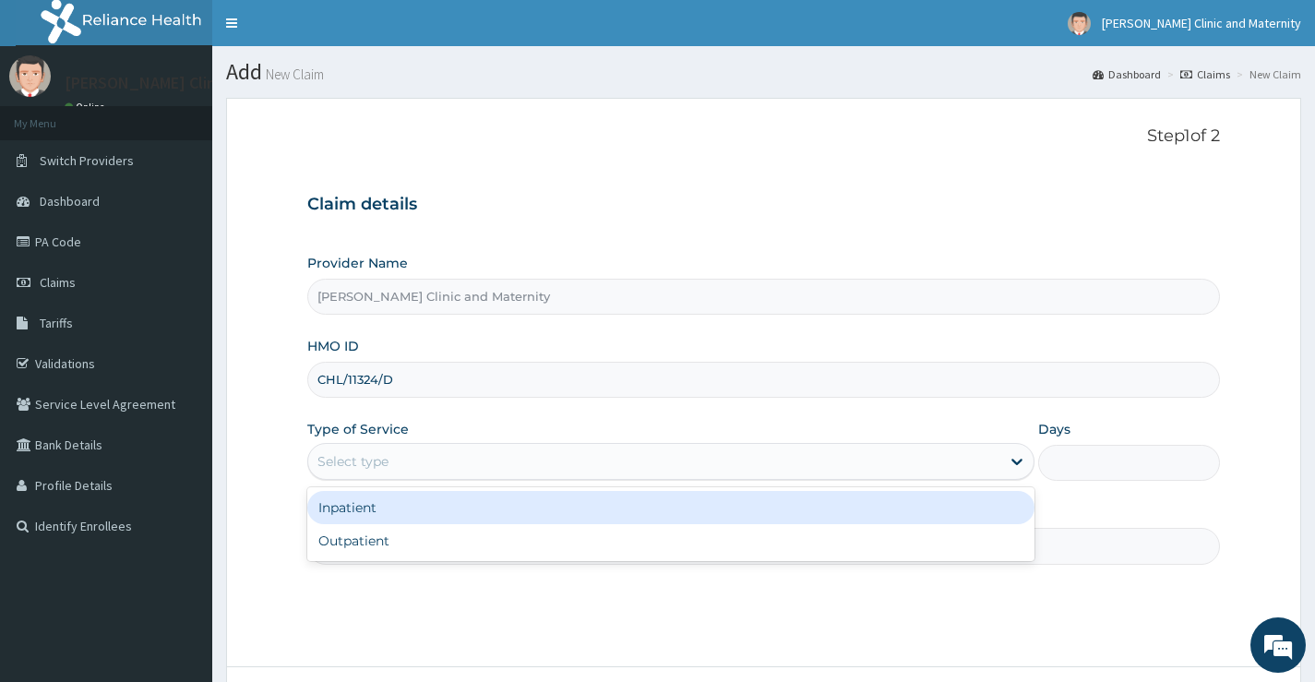
click at [348, 465] on div "Select type" at bounding box center [353, 461] width 71 height 18
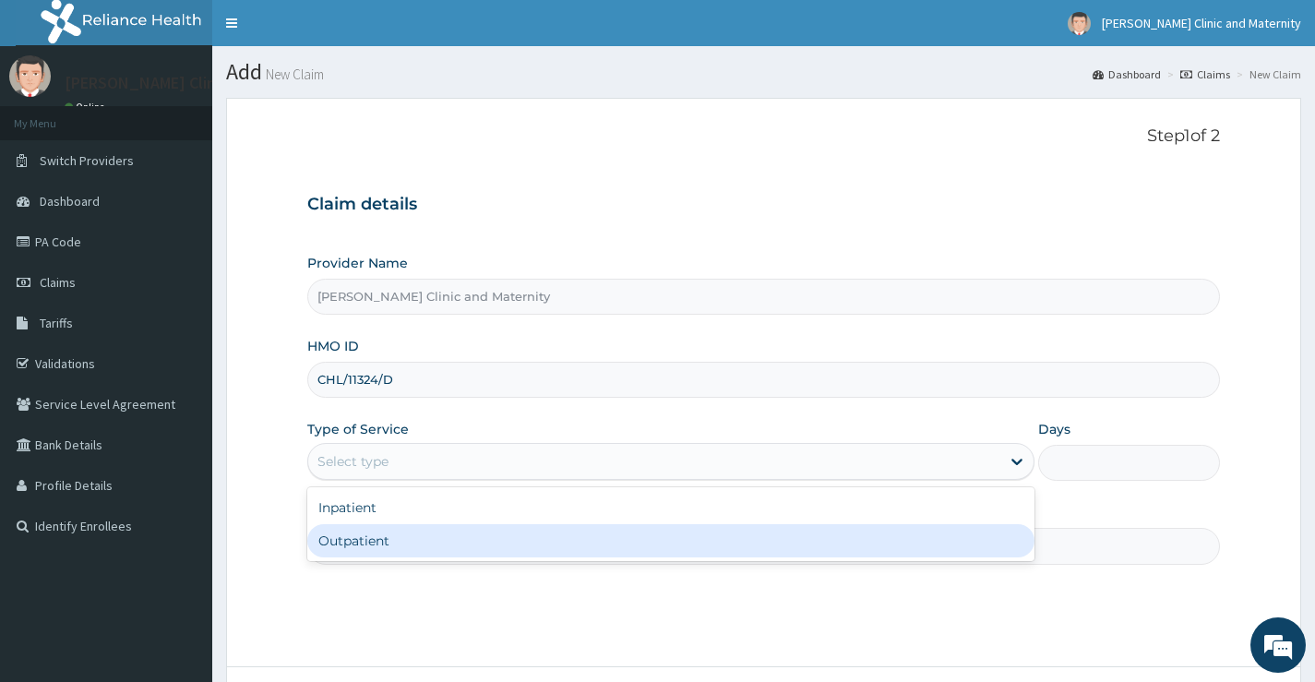
click at [350, 538] on div "Outpatient" at bounding box center [670, 540] width 727 height 33
type input "1"
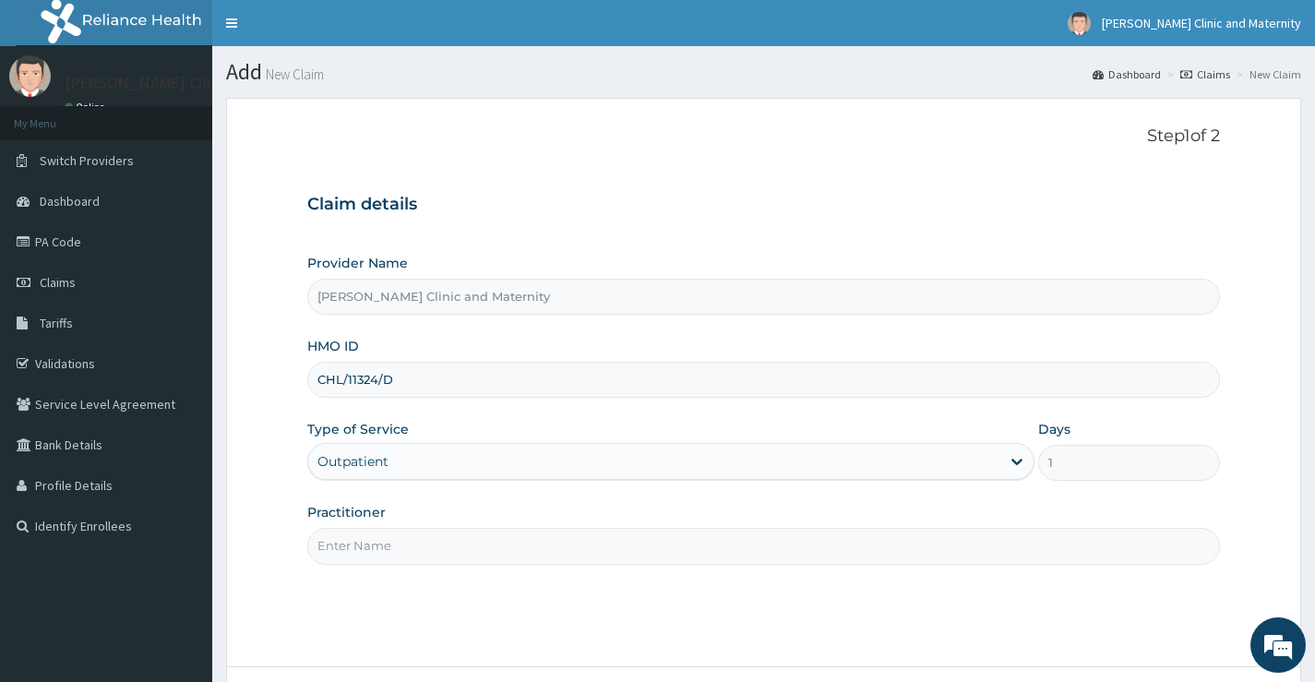
click at [351, 541] on input "Practitioner" at bounding box center [763, 546] width 913 height 36
type input "Dr Elvis"
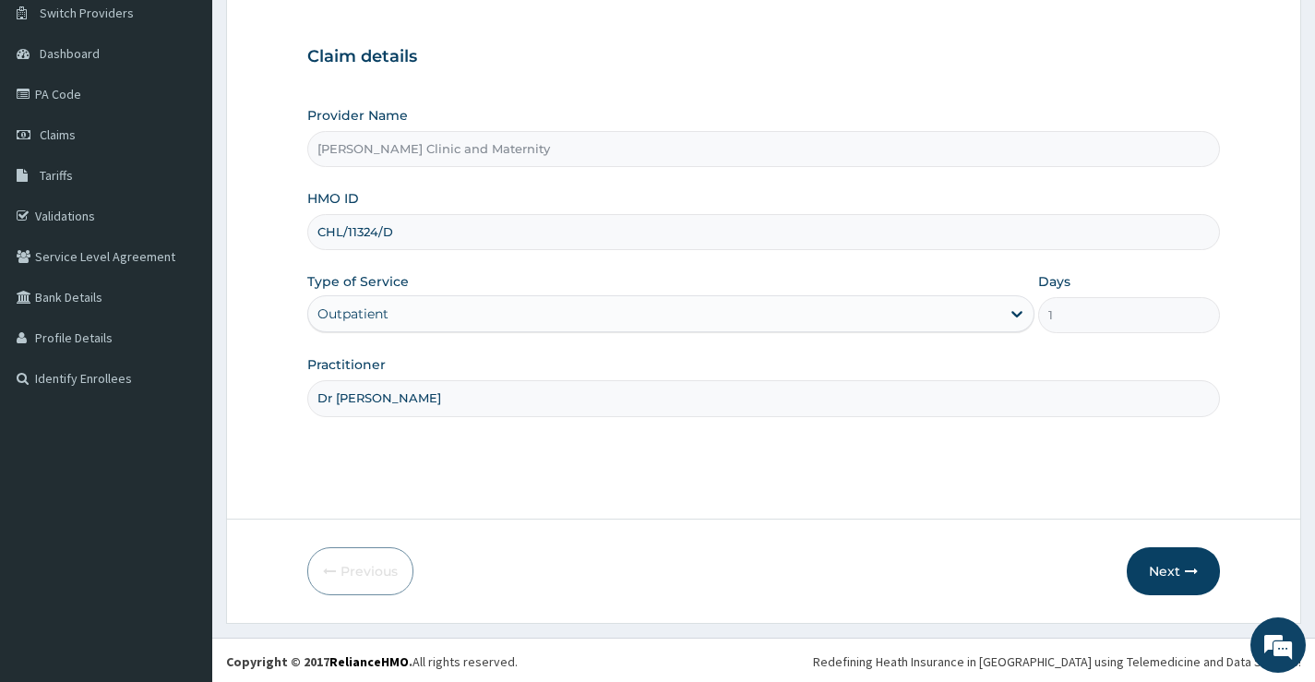
scroll to position [150, 0]
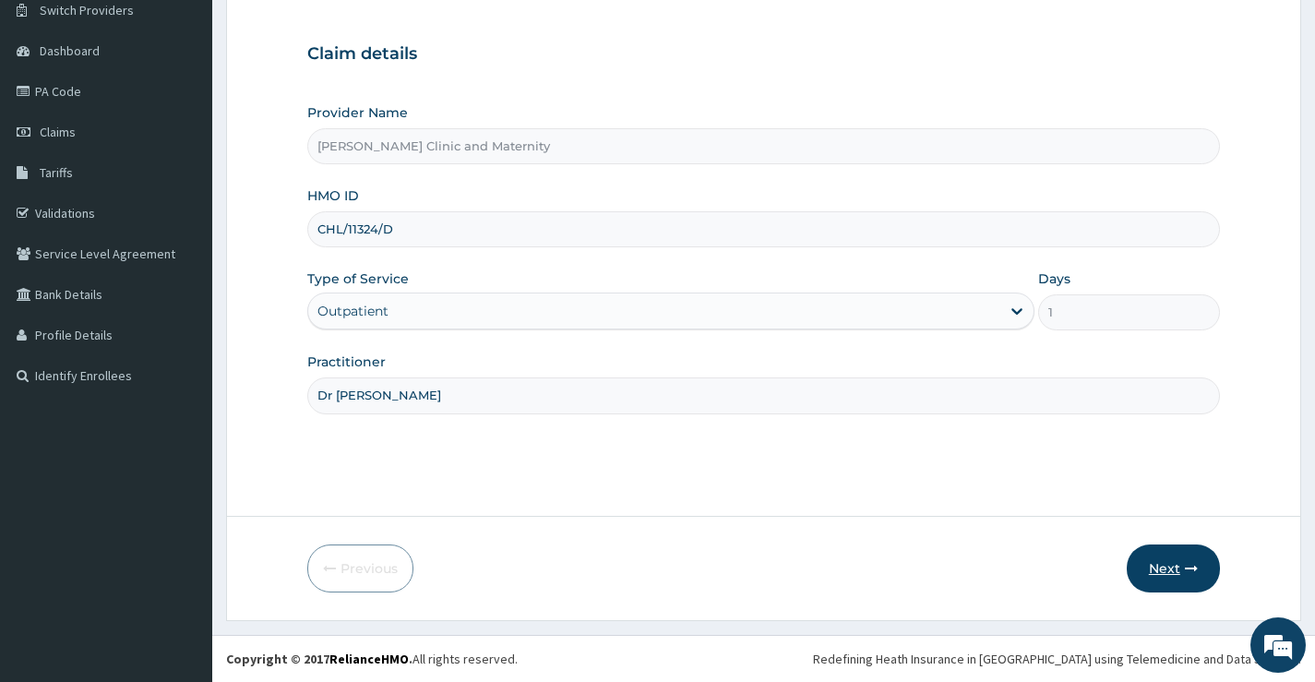
click at [1165, 563] on button "Next" at bounding box center [1173, 569] width 93 height 48
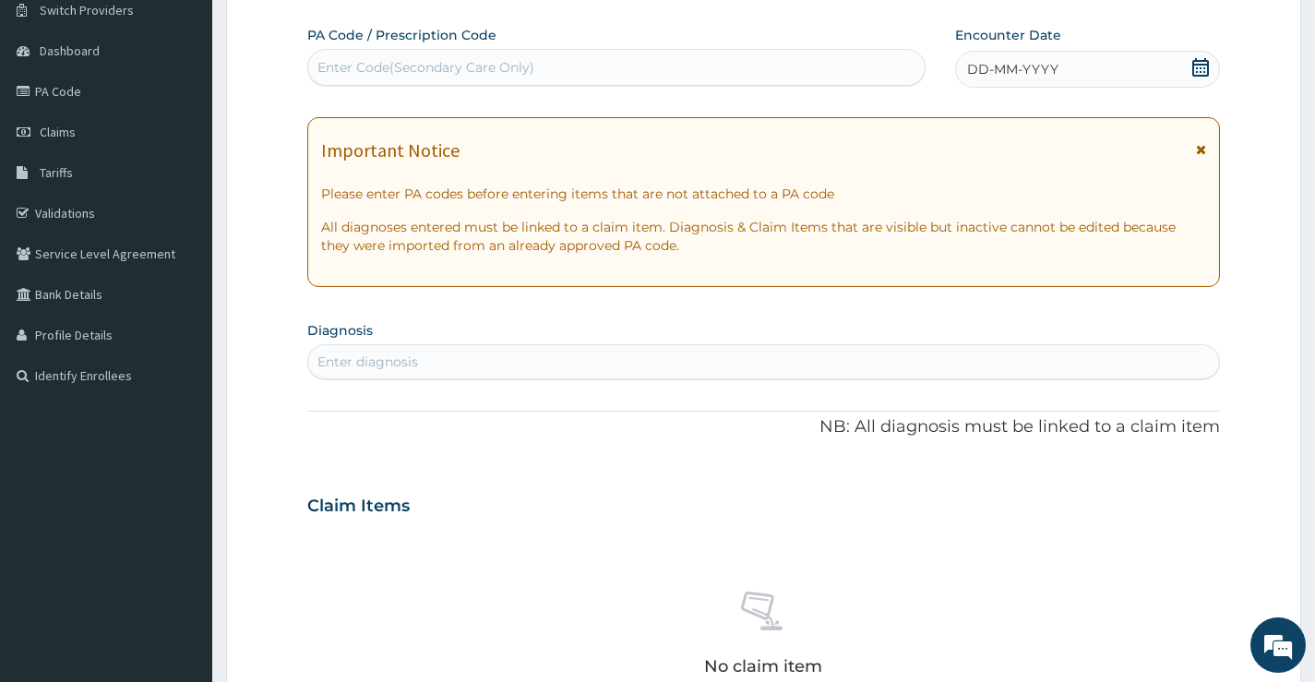
click at [1039, 69] on span "DD-MM-YYYY" at bounding box center [1012, 69] width 91 height 18
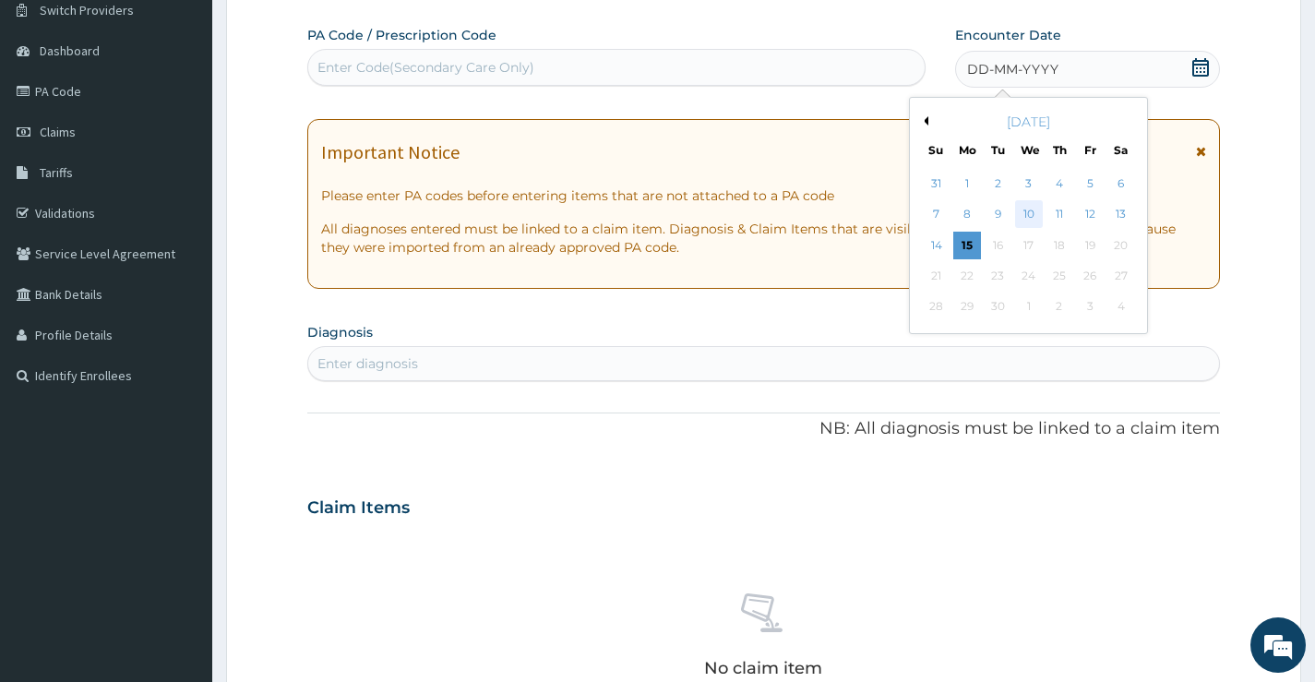
click at [1030, 213] on div "10" at bounding box center [1028, 215] width 28 height 28
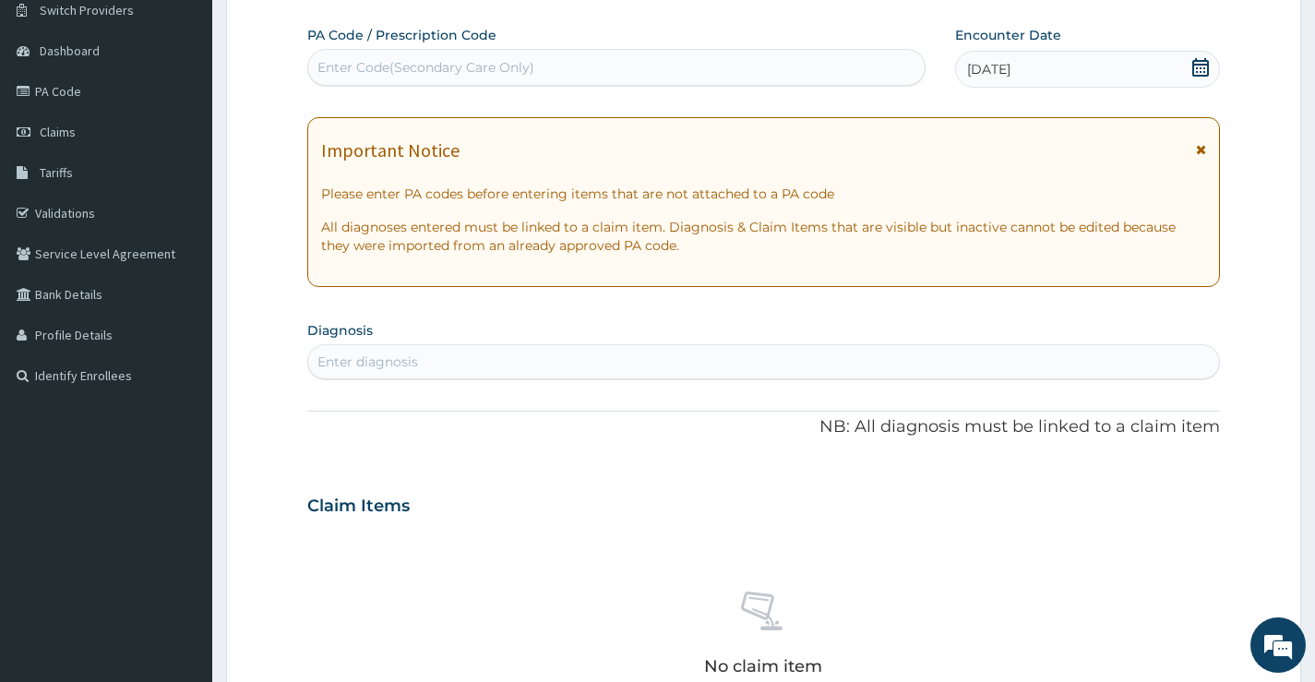
click at [435, 366] on div "Enter diagnosis" at bounding box center [763, 362] width 911 height 30
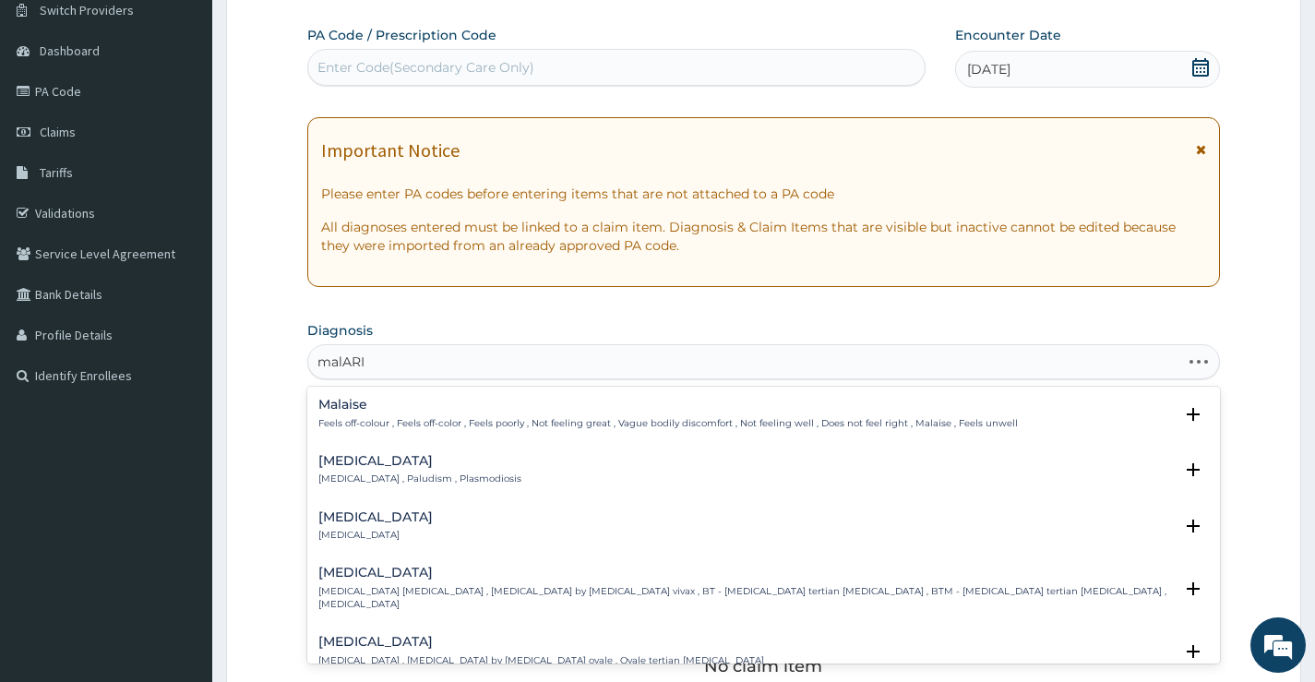
type input "malARIA"
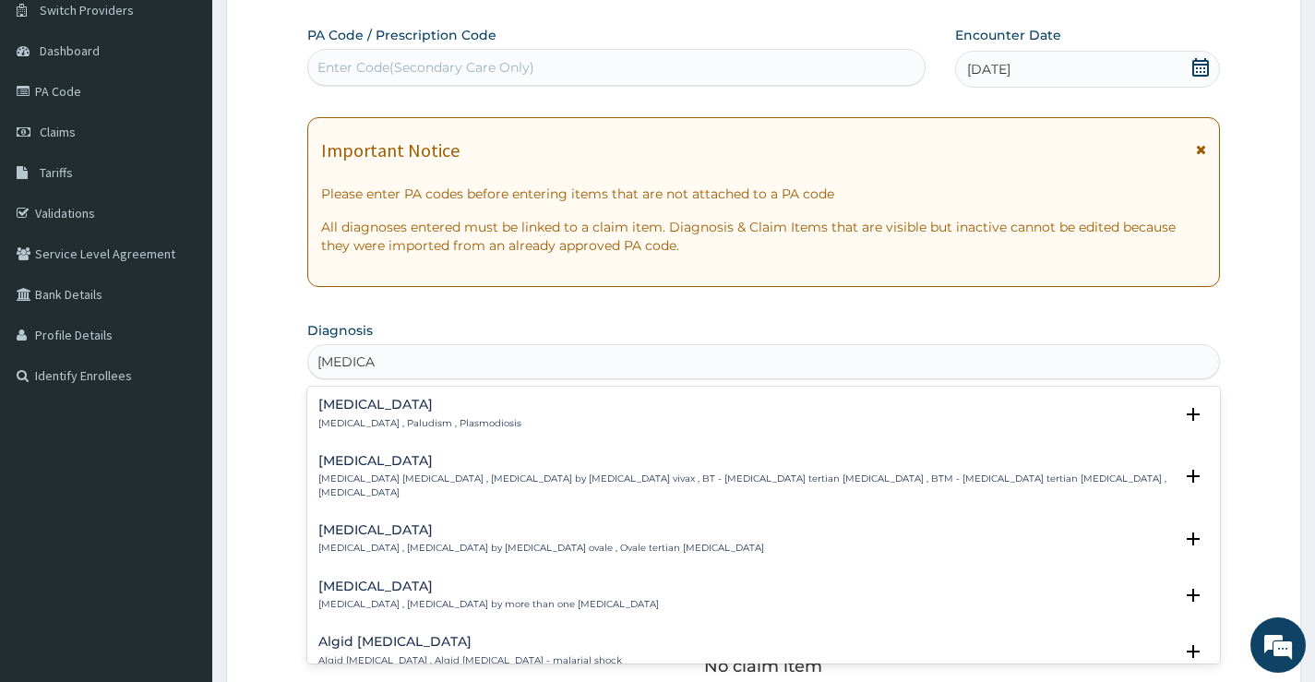
click at [366, 400] on h4 "[MEDICAL_DATA]" at bounding box center [419, 405] width 203 height 14
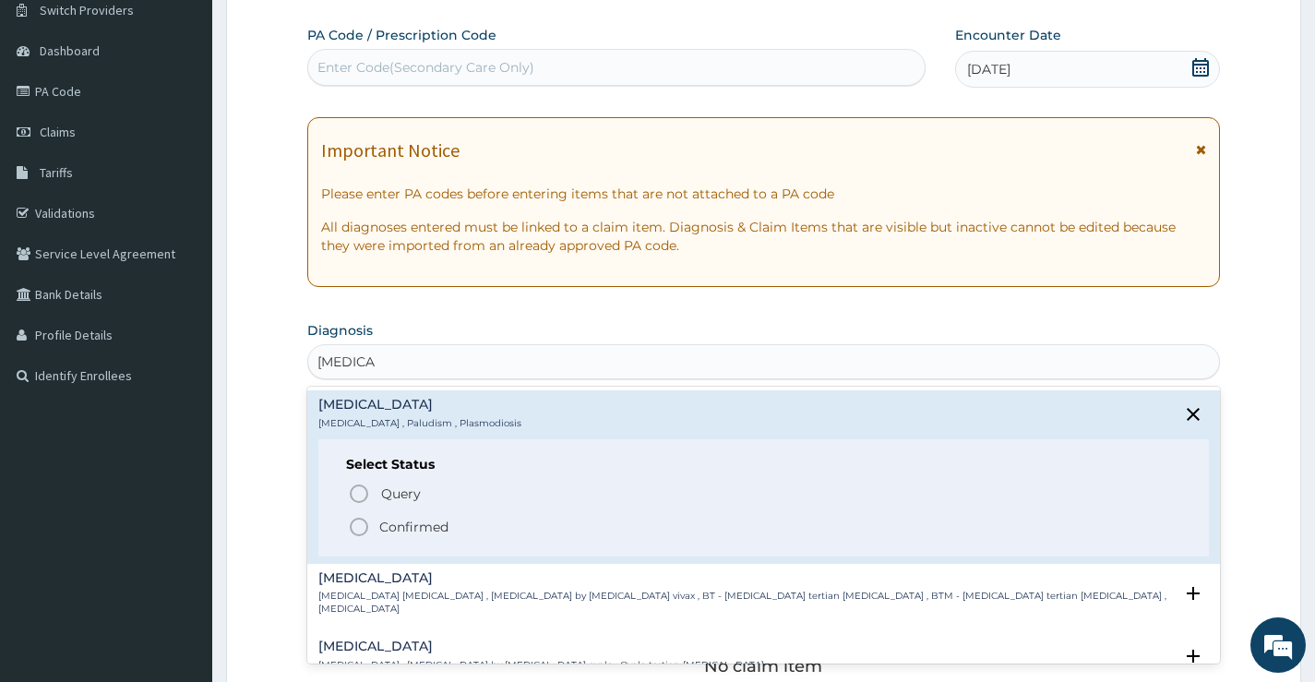
click at [362, 514] on div "Query Query covers suspected (?), Keep in view (kiv), Ruled out (r/o) Confirmed" at bounding box center [763, 509] width 835 height 56
click at [359, 527] on icon "status option filled" at bounding box center [359, 527] width 22 height 22
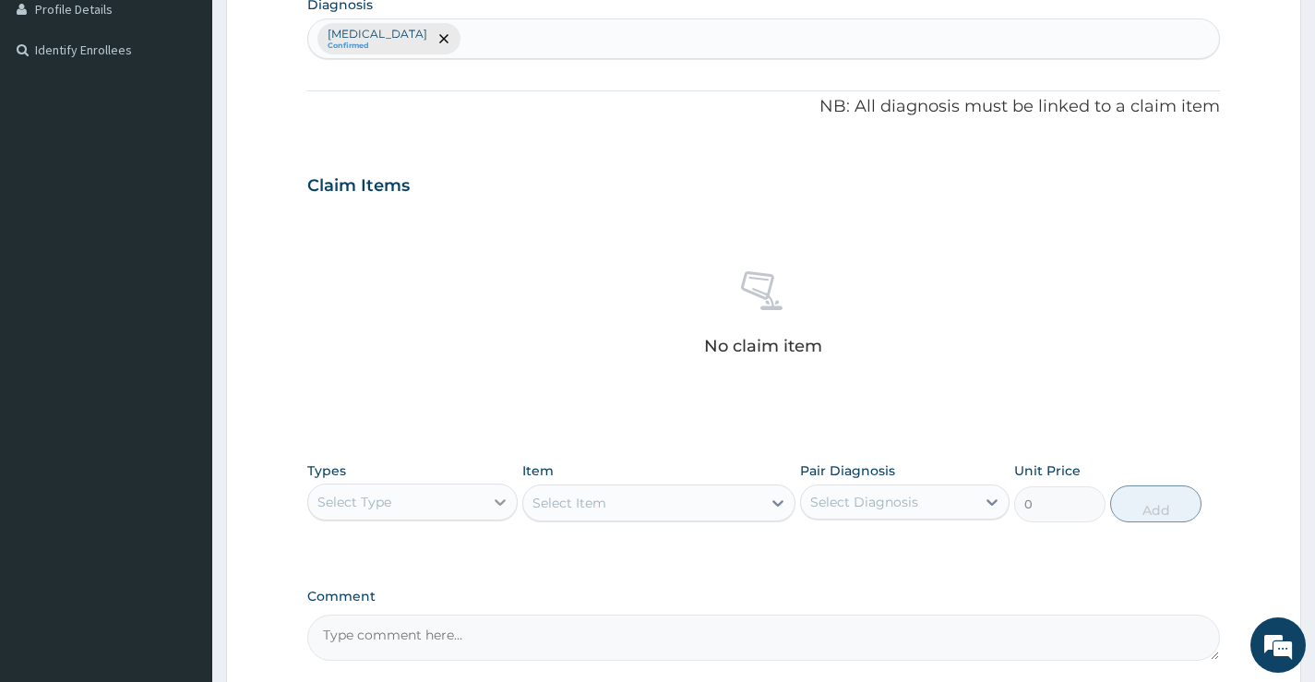
scroll to position [520, 0]
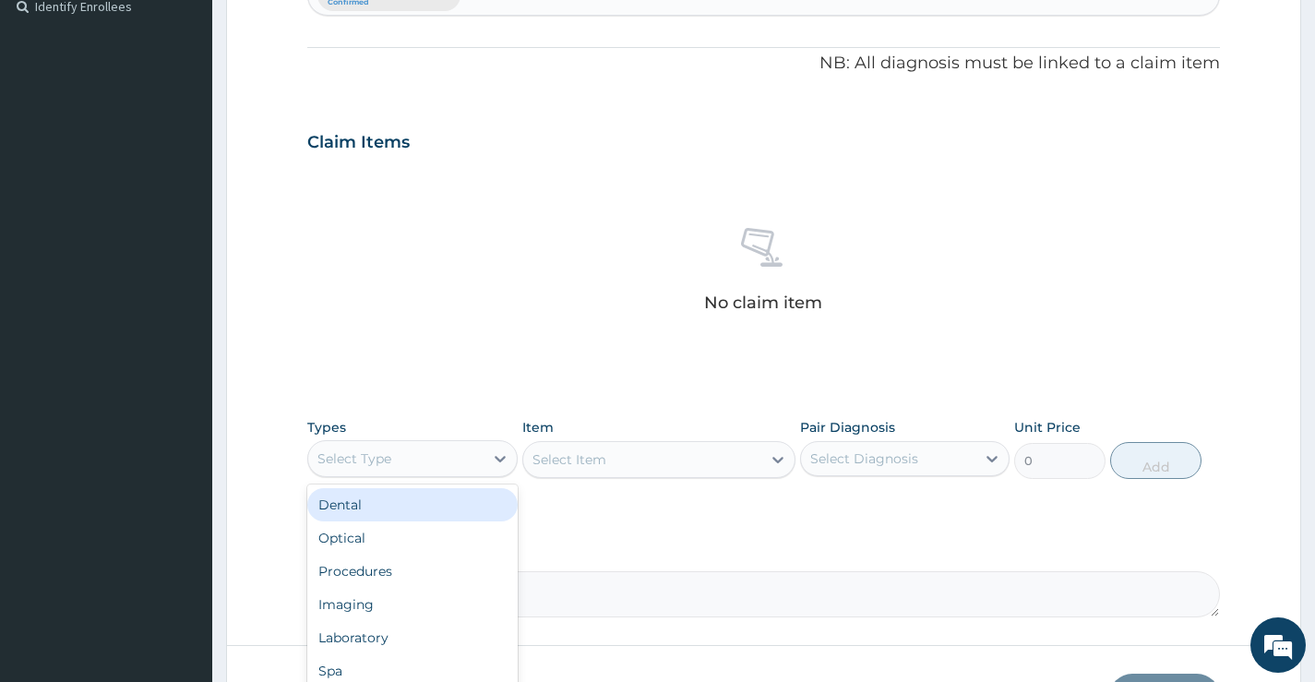
click at [476, 456] on div "Select Type" at bounding box center [395, 459] width 174 height 30
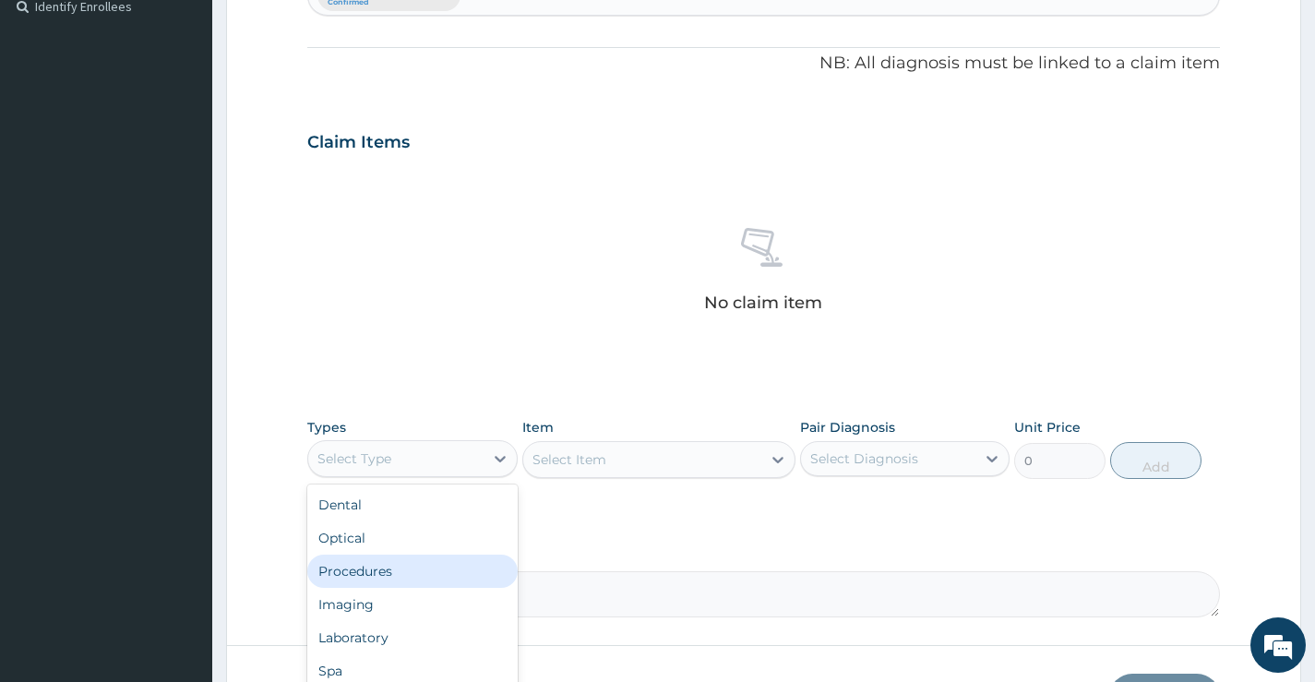
click at [429, 562] on div "Procedures" at bounding box center [412, 571] width 210 height 33
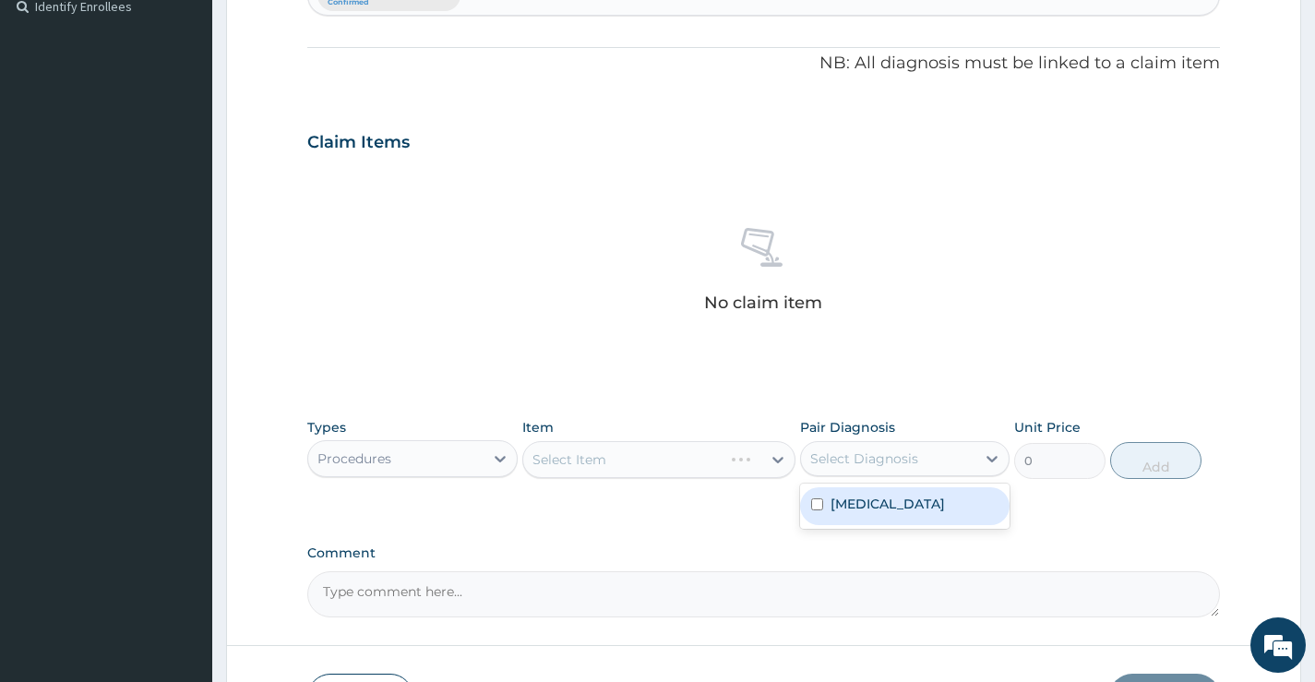
click at [859, 459] on div "Select Diagnosis" at bounding box center [864, 459] width 108 height 18
click at [853, 511] on label "[MEDICAL_DATA]" at bounding box center [888, 504] width 114 height 18
checkbox input "true"
click at [701, 459] on div "Select Item" at bounding box center [642, 460] width 239 height 30
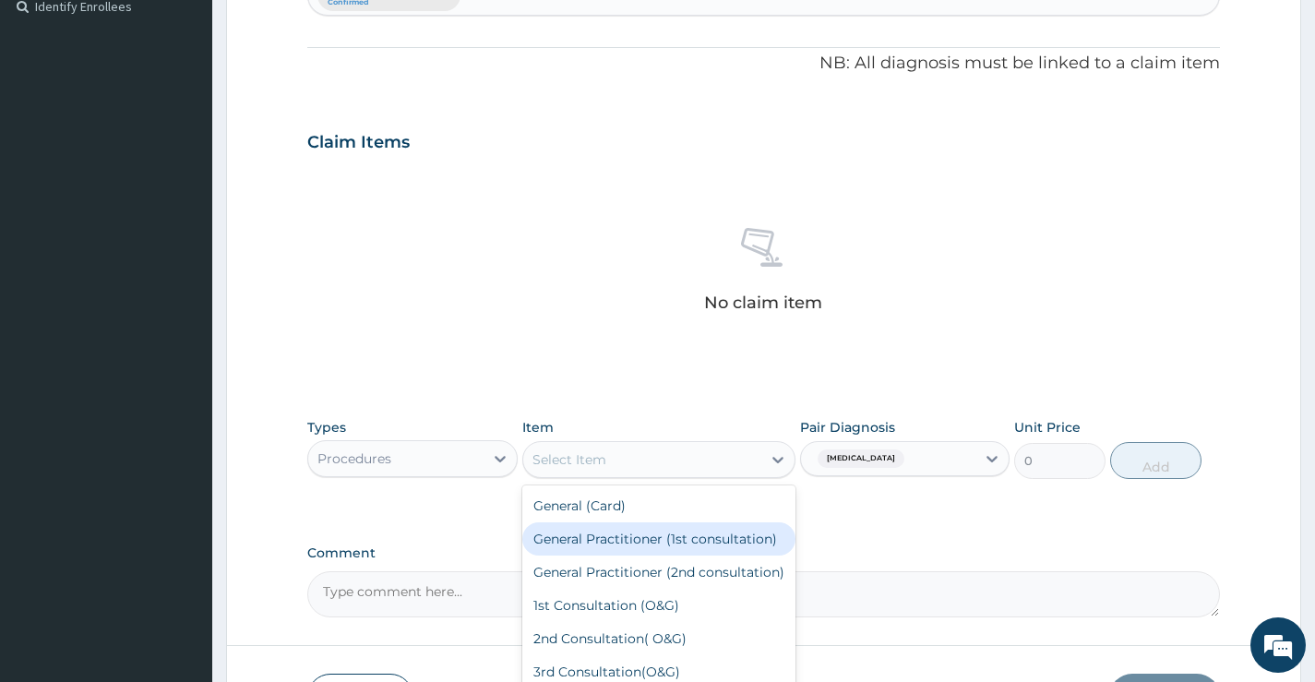
click at [672, 538] on div "General Practitioner (1st consultation)" at bounding box center [659, 538] width 274 height 33
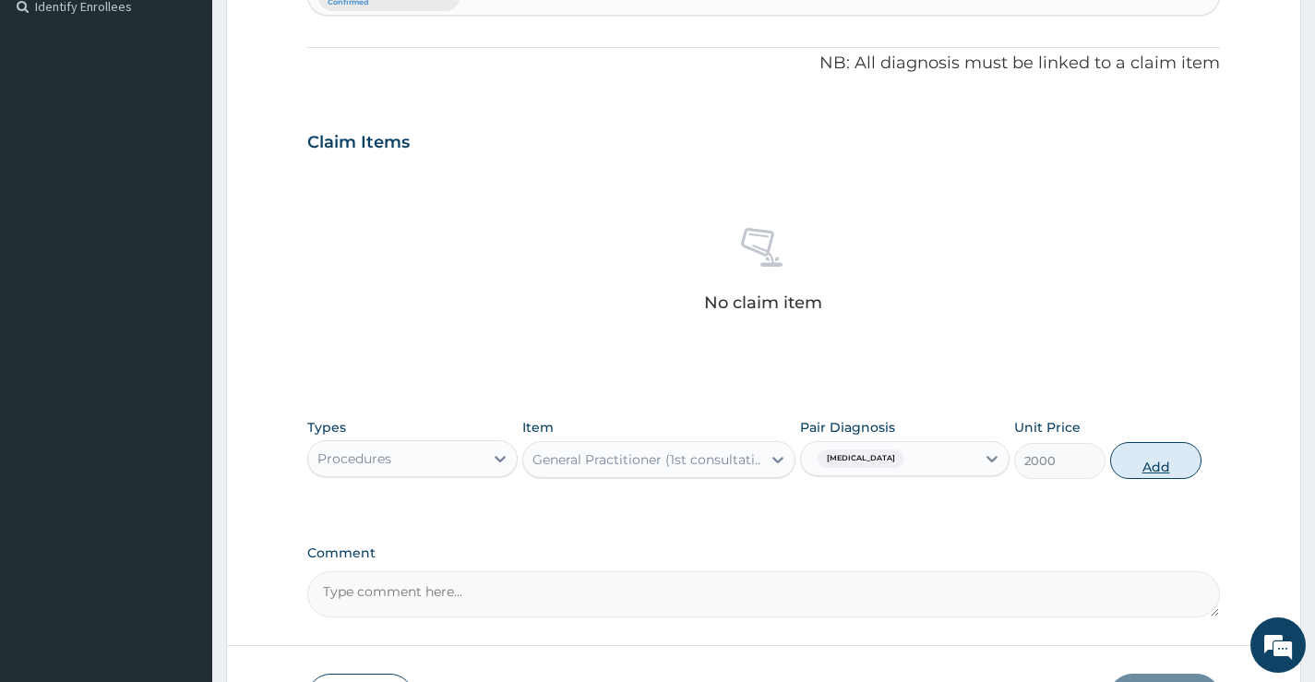
click at [1163, 455] on button "Add" at bounding box center [1155, 460] width 91 height 37
type input "0"
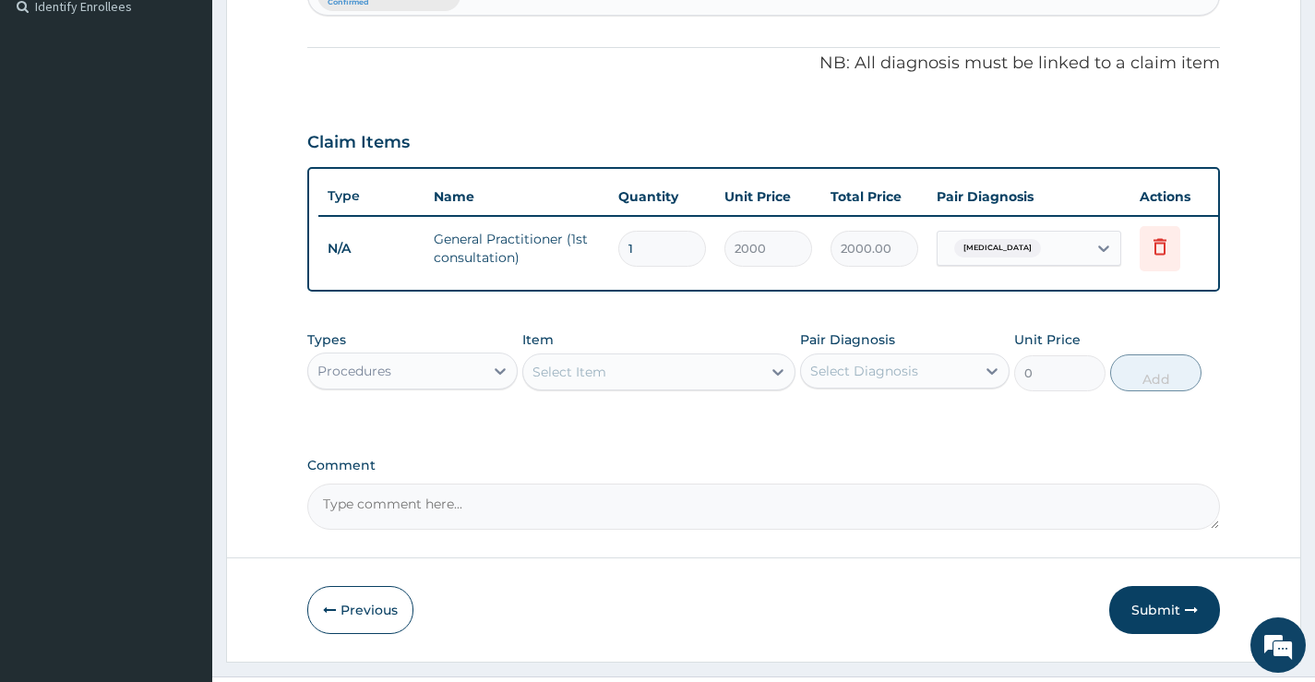
click at [398, 382] on div "Procedures" at bounding box center [395, 371] width 174 height 30
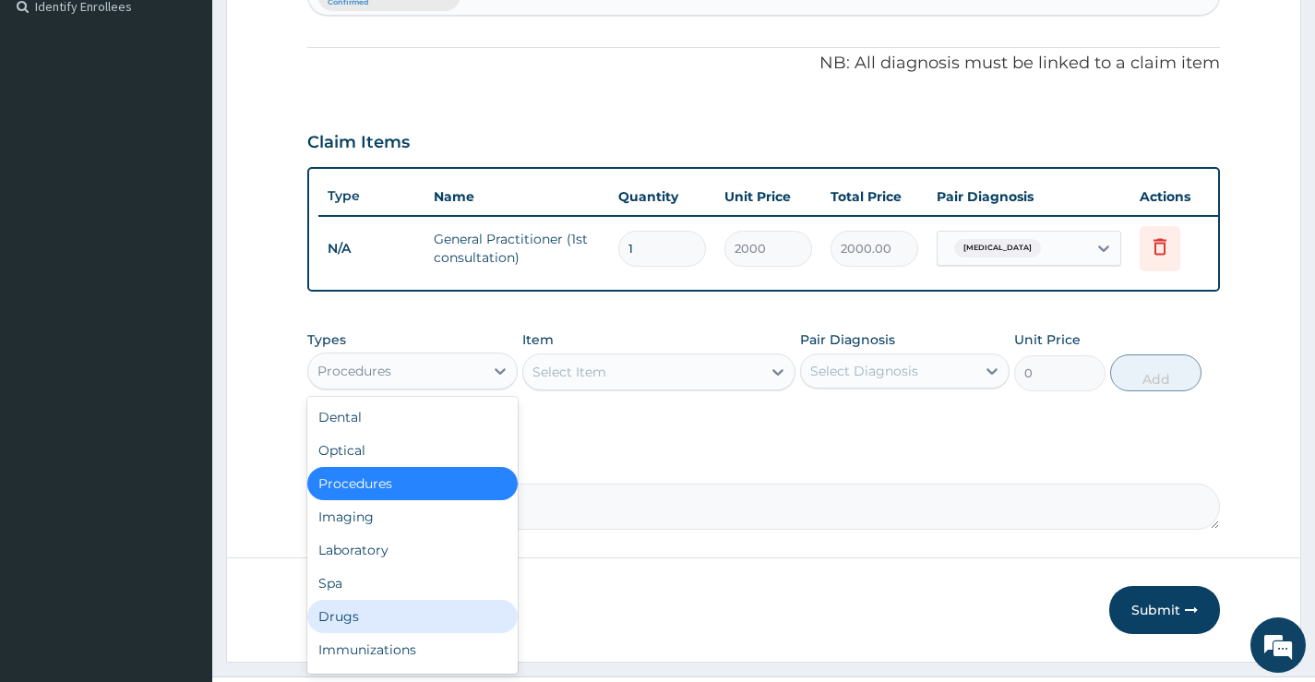
click at [354, 630] on div "Drugs" at bounding box center [412, 616] width 210 height 33
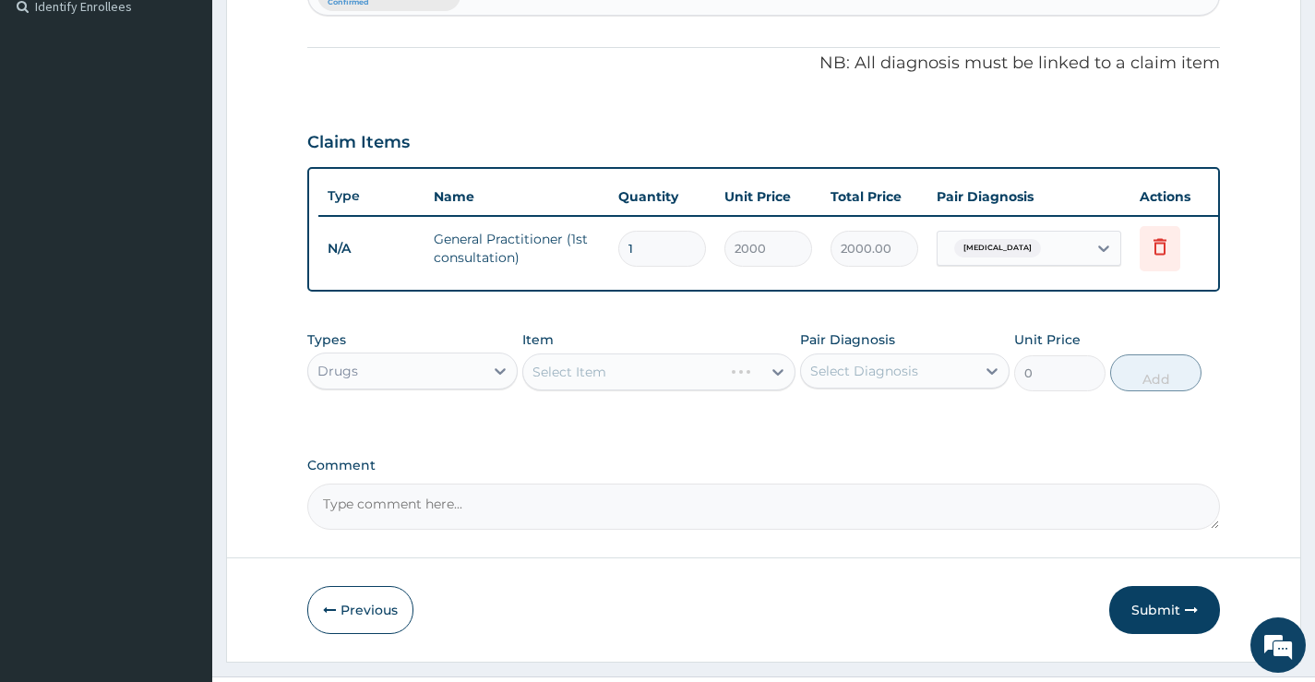
click at [825, 380] on div "Select Diagnosis" at bounding box center [864, 371] width 108 height 18
click at [846, 438] on div "[MEDICAL_DATA]" at bounding box center [905, 419] width 210 height 38
checkbox input "true"
click at [681, 378] on div "Select Item" at bounding box center [642, 372] width 239 height 30
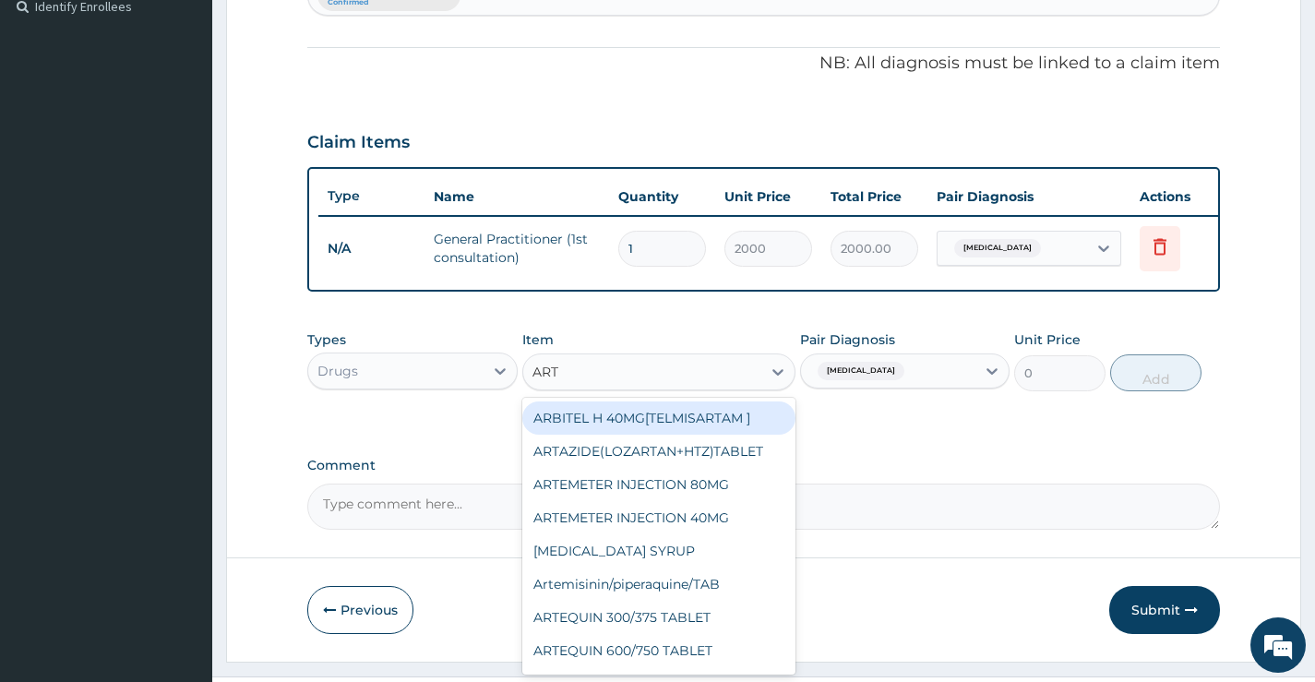
type input "ARTE"
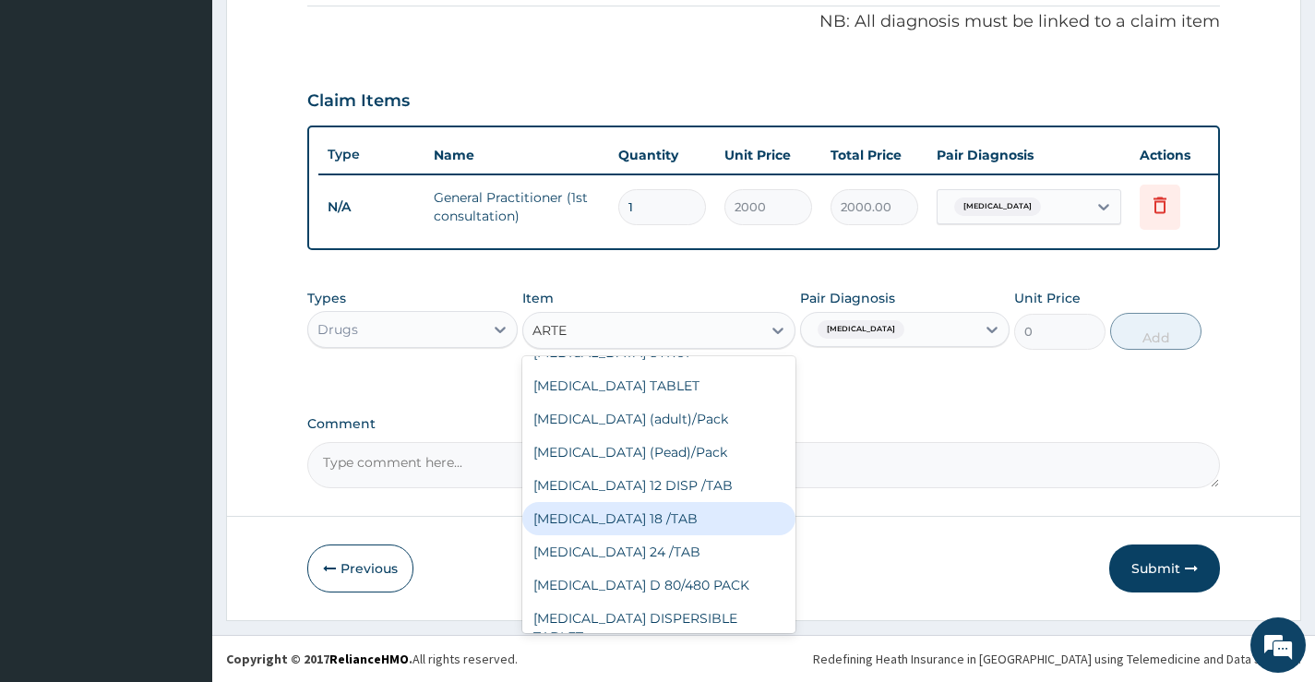
scroll to position [277, 0]
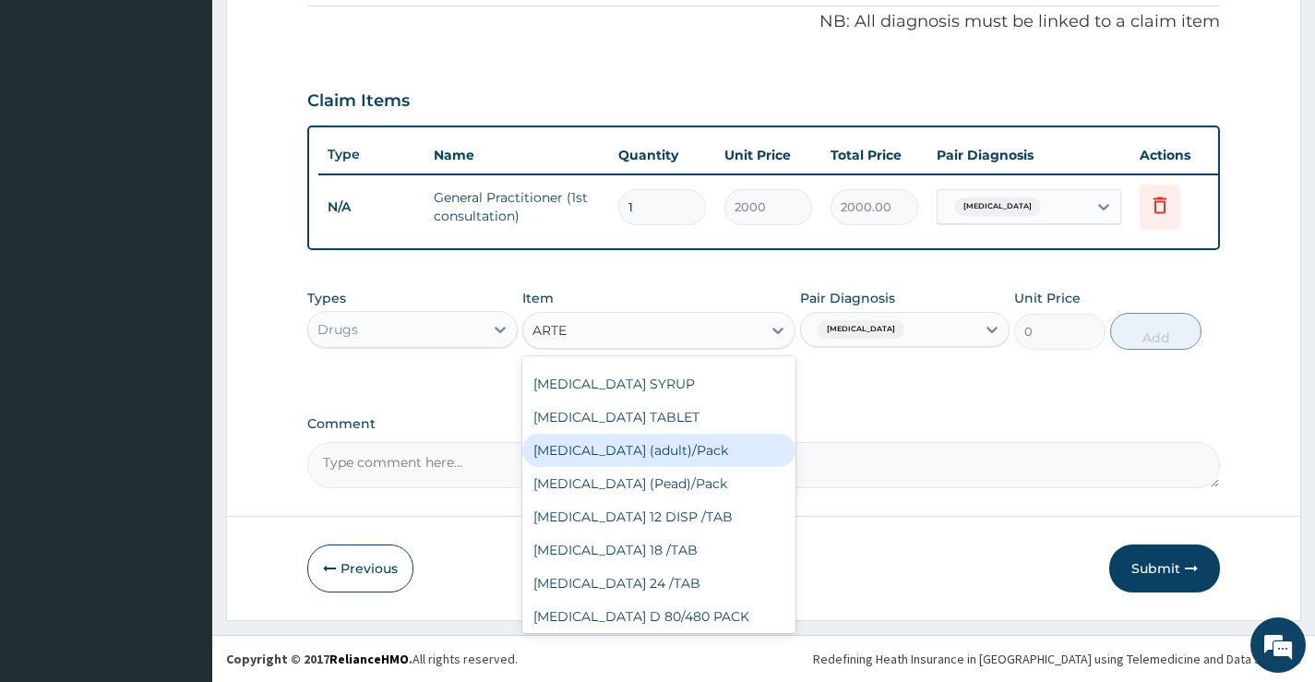
click at [693, 442] on div "[MEDICAL_DATA] (adult)/Pack" at bounding box center [659, 450] width 274 height 33
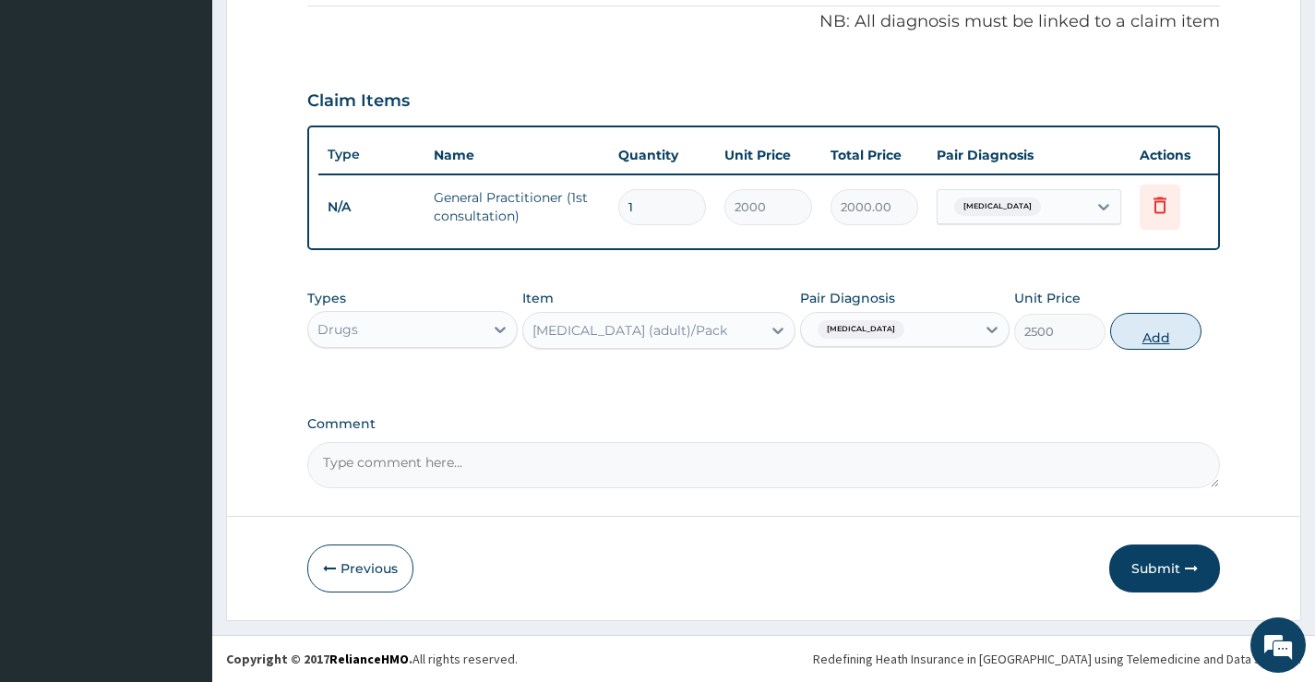
click at [1141, 330] on button "Add" at bounding box center [1155, 331] width 91 height 37
type input "0"
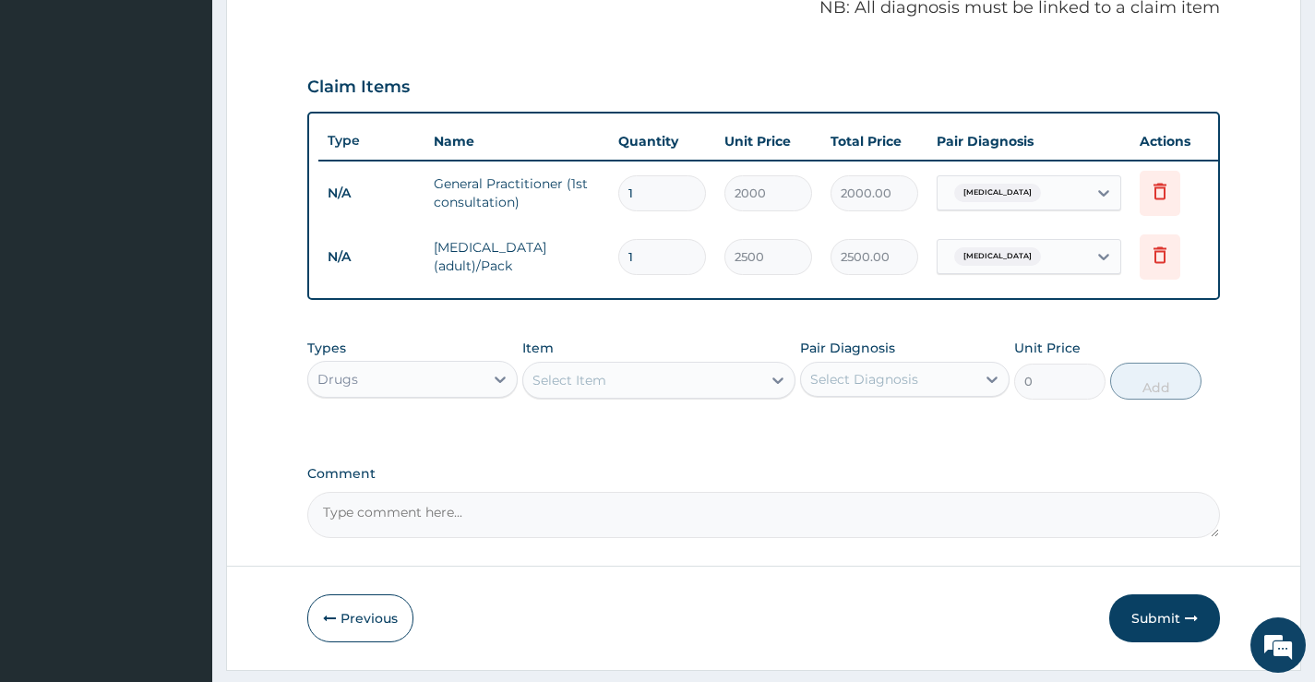
click at [699, 386] on div "Select Item" at bounding box center [642, 381] width 239 height 30
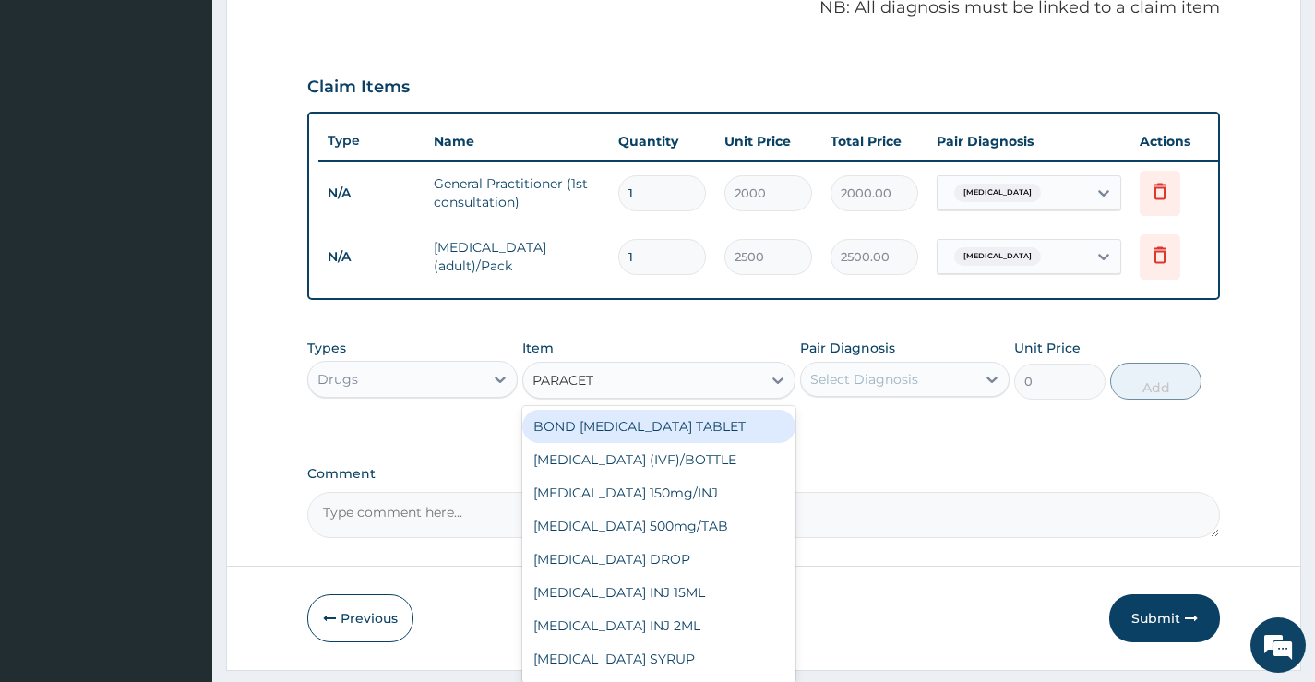
type input "PARACETA"
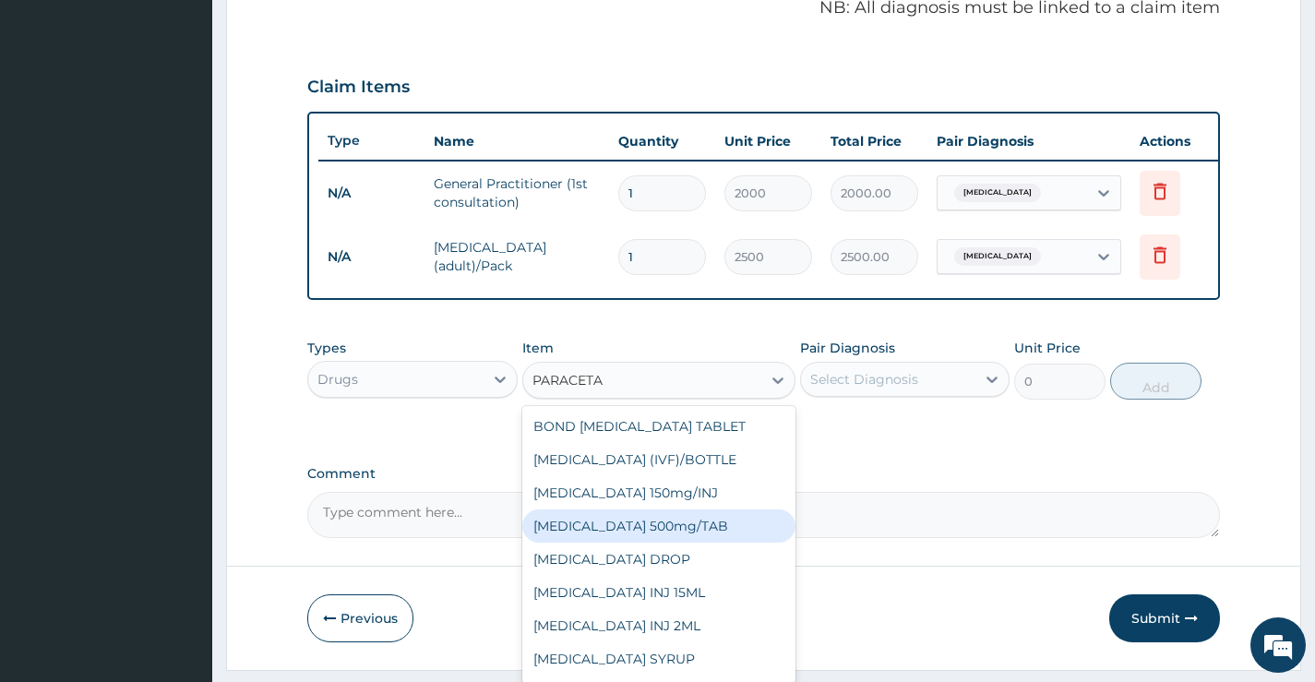
click at [734, 534] on div "[MEDICAL_DATA] 500mg/TAB" at bounding box center [659, 526] width 274 height 33
type input "20"
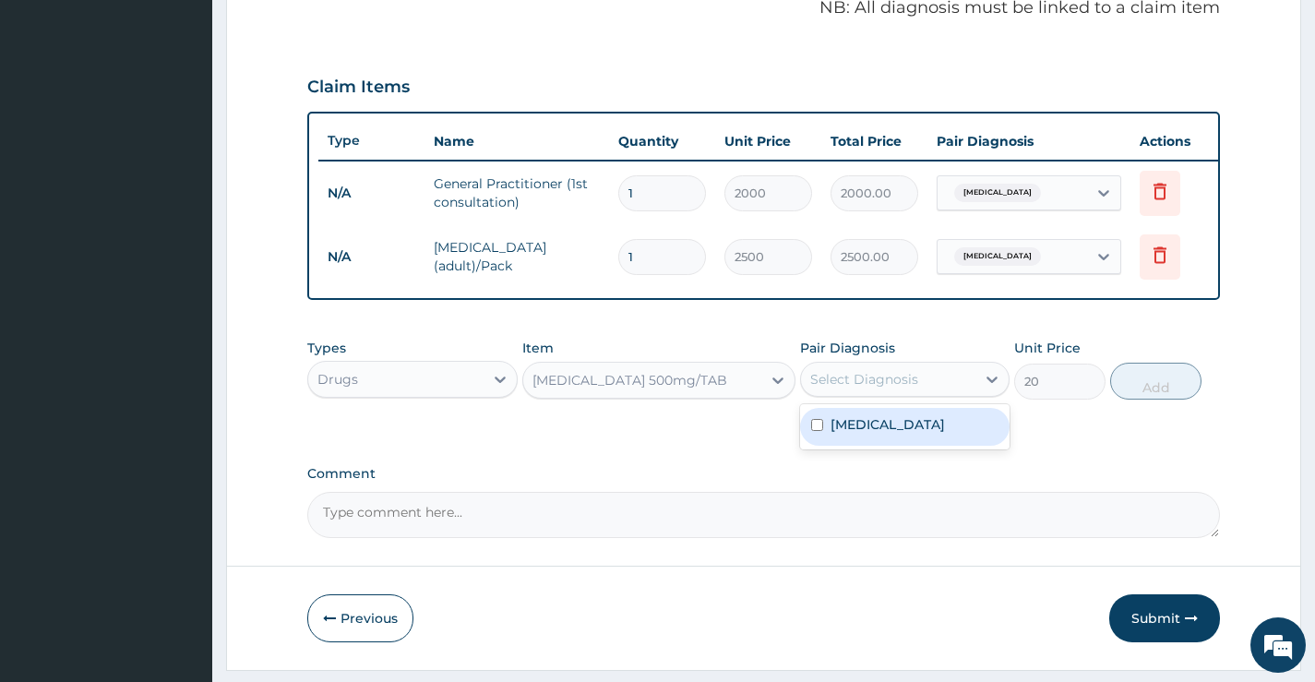
click at [885, 389] on div "Select Diagnosis" at bounding box center [864, 379] width 108 height 18
click at [852, 434] on label "[MEDICAL_DATA]" at bounding box center [888, 424] width 114 height 18
checkbox input "true"
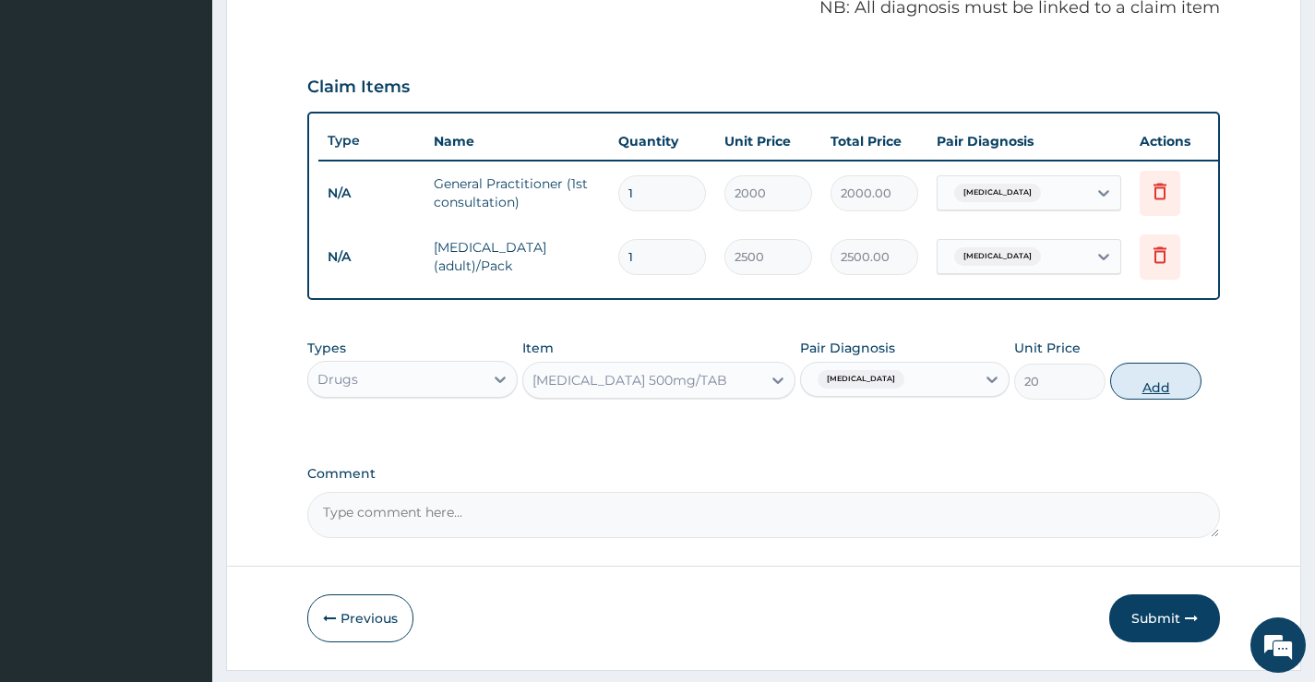
click at [1156, 388] on button "Add" at bounding box center [1155, 381] width 91 height 37
type input "0"
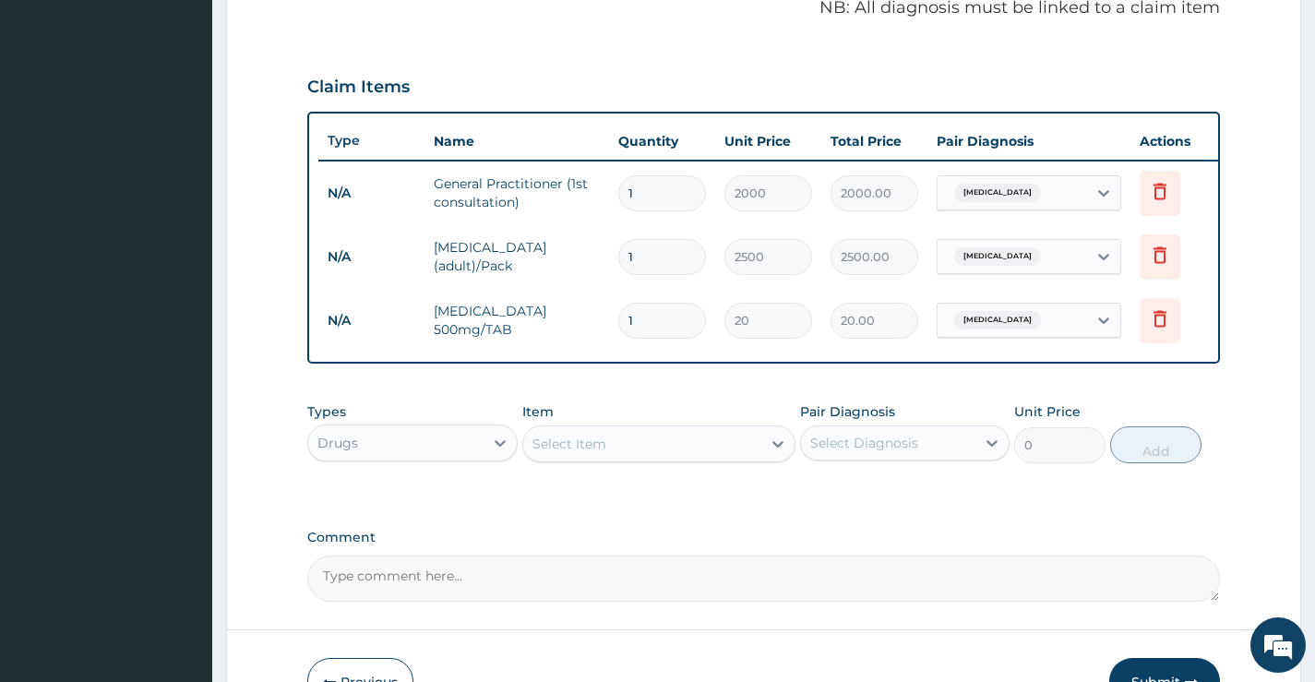
type input "18"
type input "360.00"
type input "18"
click at [357, 452] on div "Drugs" at bounding box center [338, 443] width 41 height 18
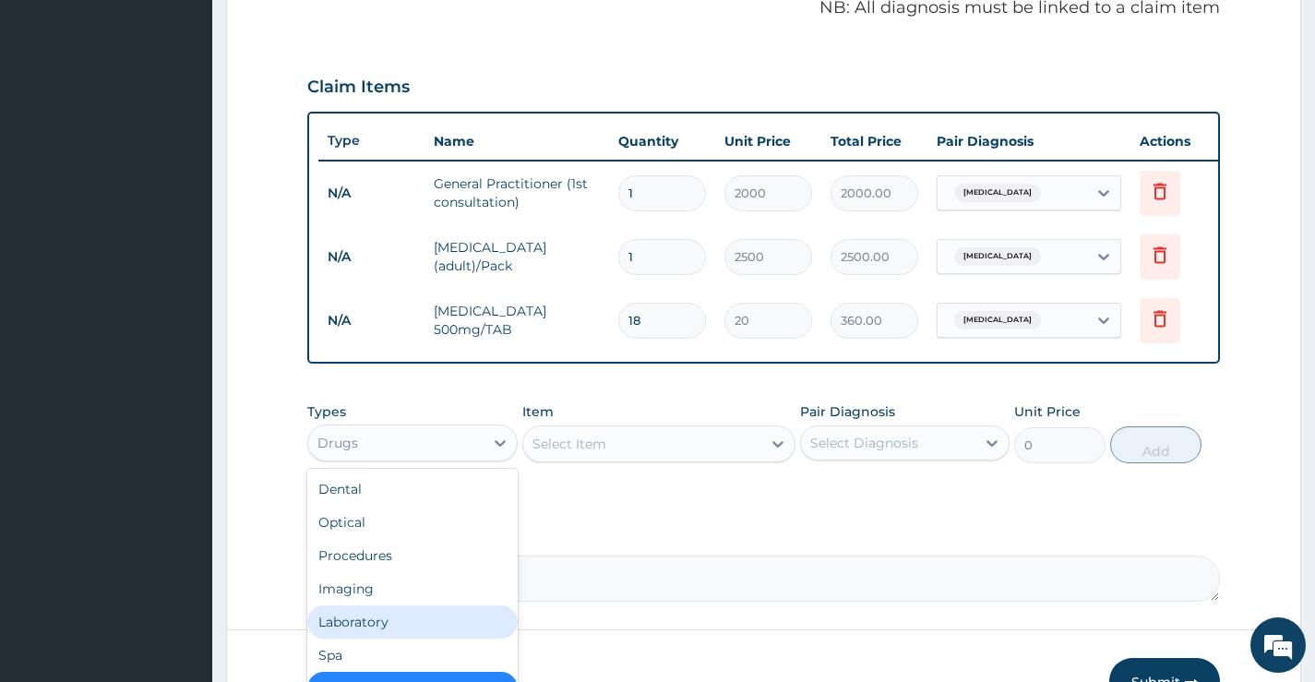
click at [458, 639] on div "Laboratory" at bounding box center [412, 622] width 210 height 33
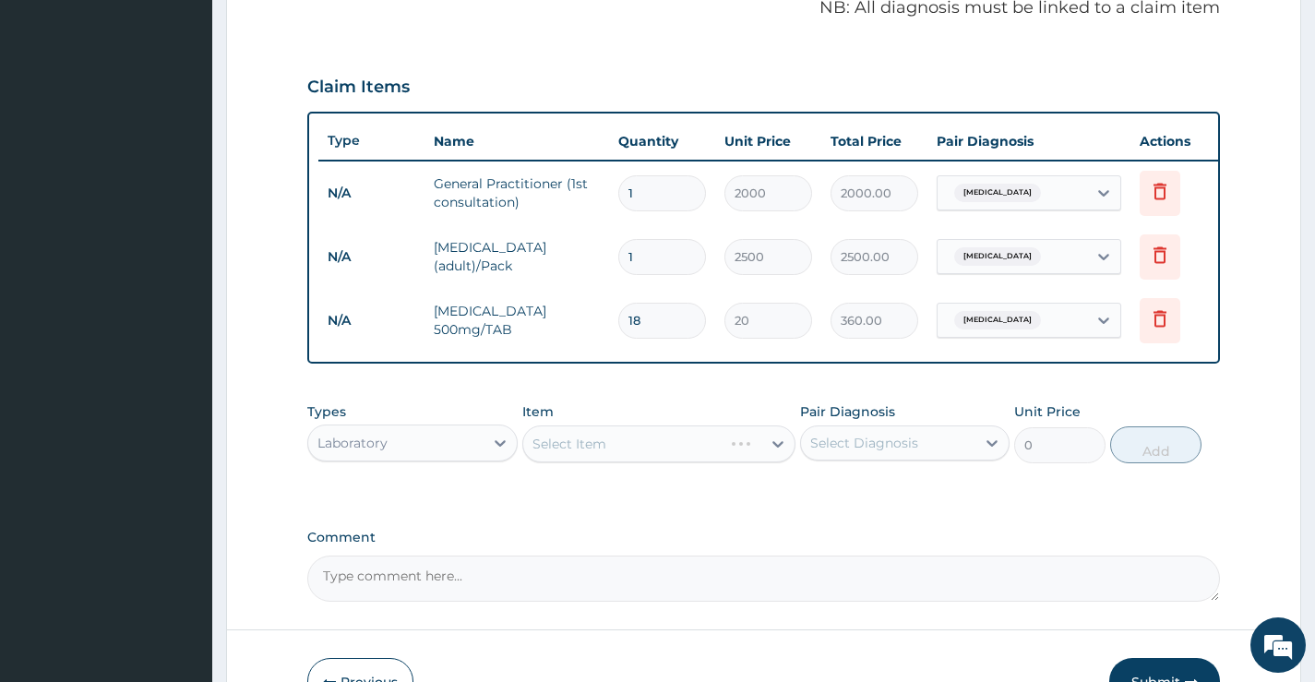
click at [834, 450] on div "Select Diagnosis" at bounding box center [864, 443] width 108 height 18
click at [849, 498] on label "[MEDICAL_DATA]" at bounding box center [888, 488] width 114 height 18
checkbox input "true"
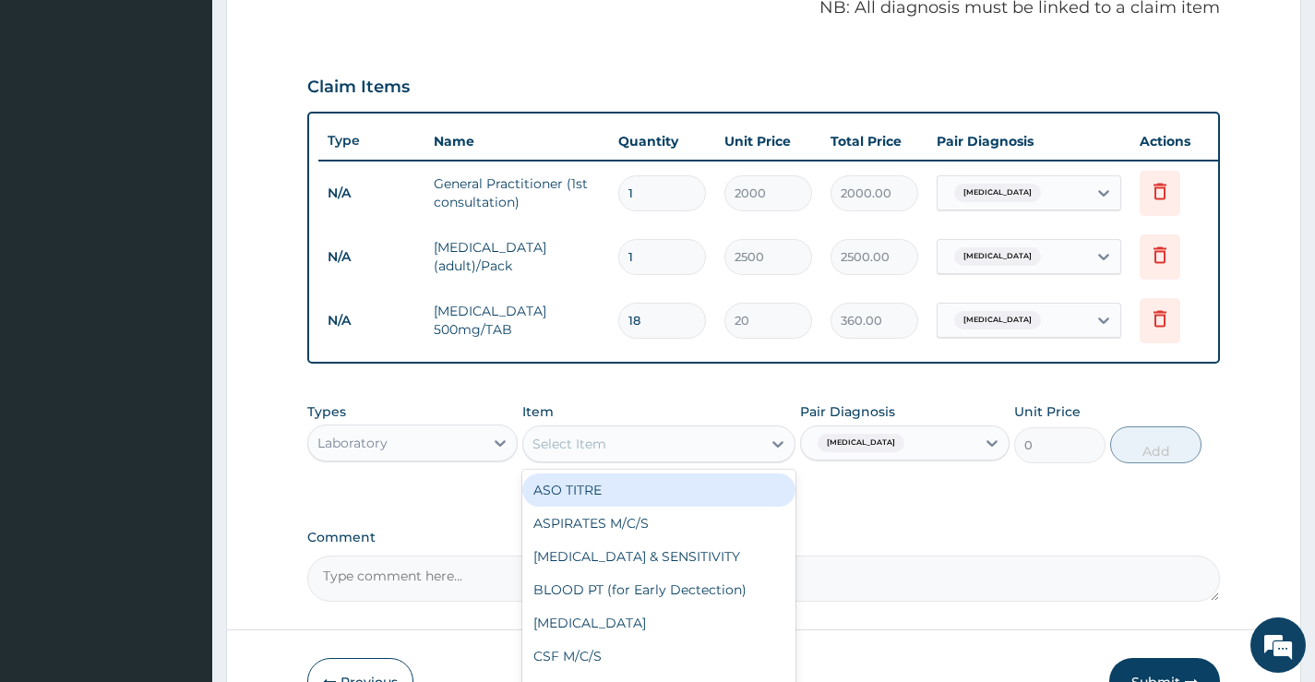
click at [726, 459] on div "Select Item" at bounding box center [642, 444] width 239 height 30
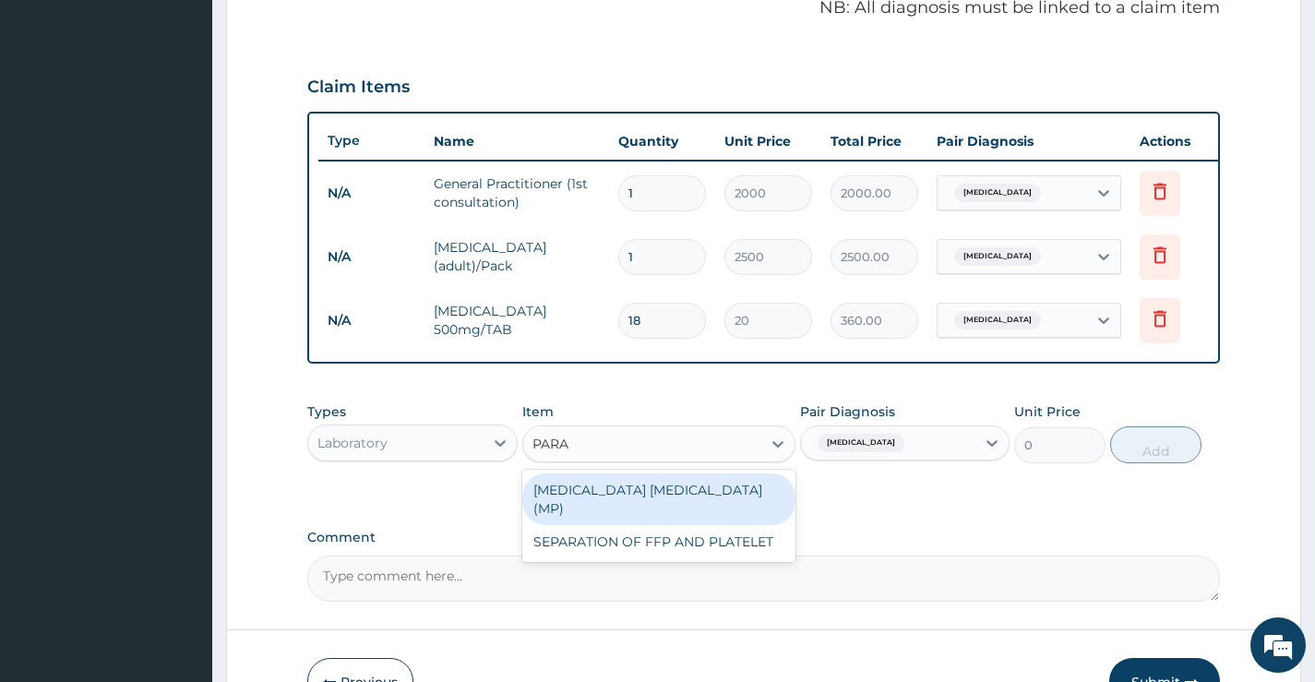
type input "PAR"
click at [702, 512] on div "[MEDICAL_DATA] [MEDICAL_DATA] (MP)" at bounding box center [659, 500] width 274 height 52
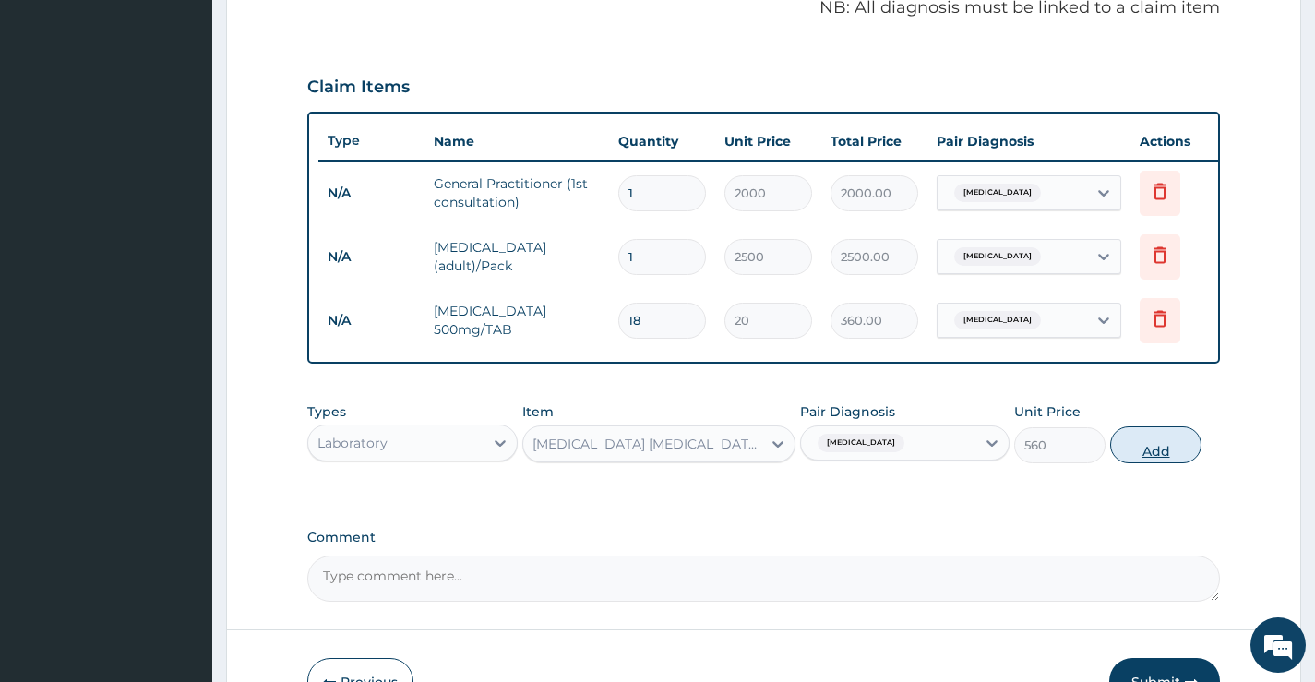
click at [1166, 459] on button "Add" at bounding box center [1155, 444] width 91 height 37
type input "0"
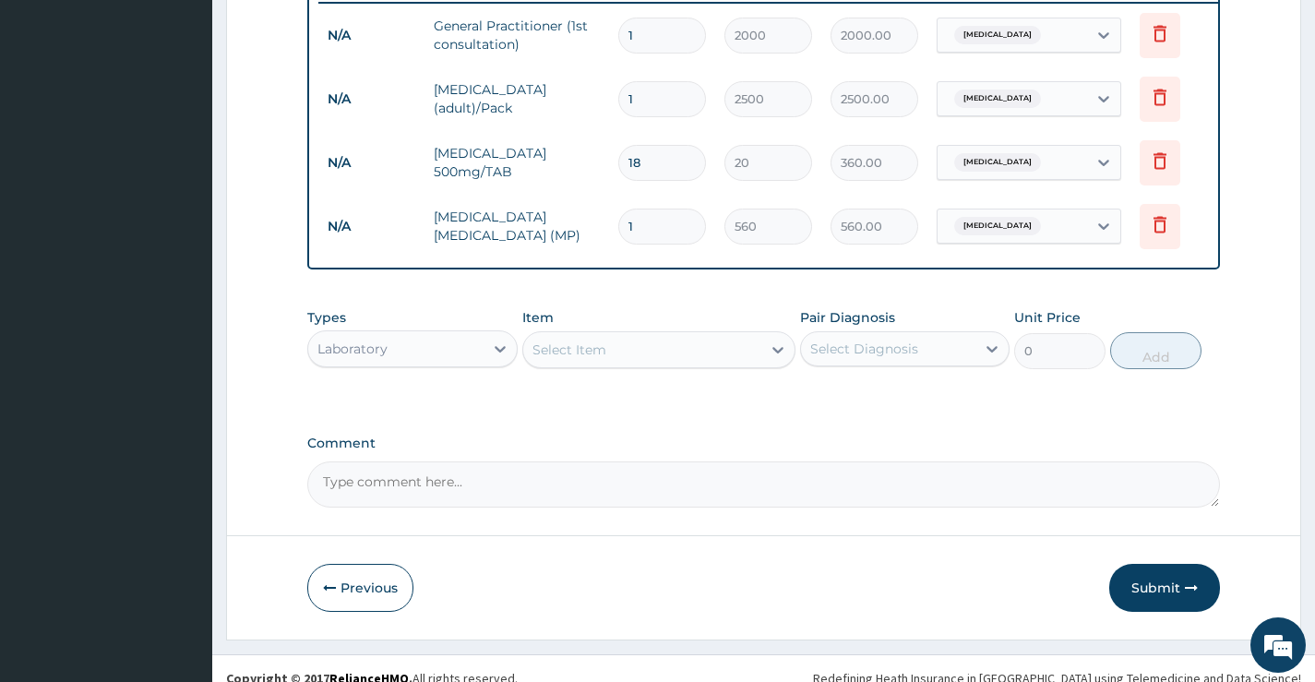
scroll to position [766, 0]
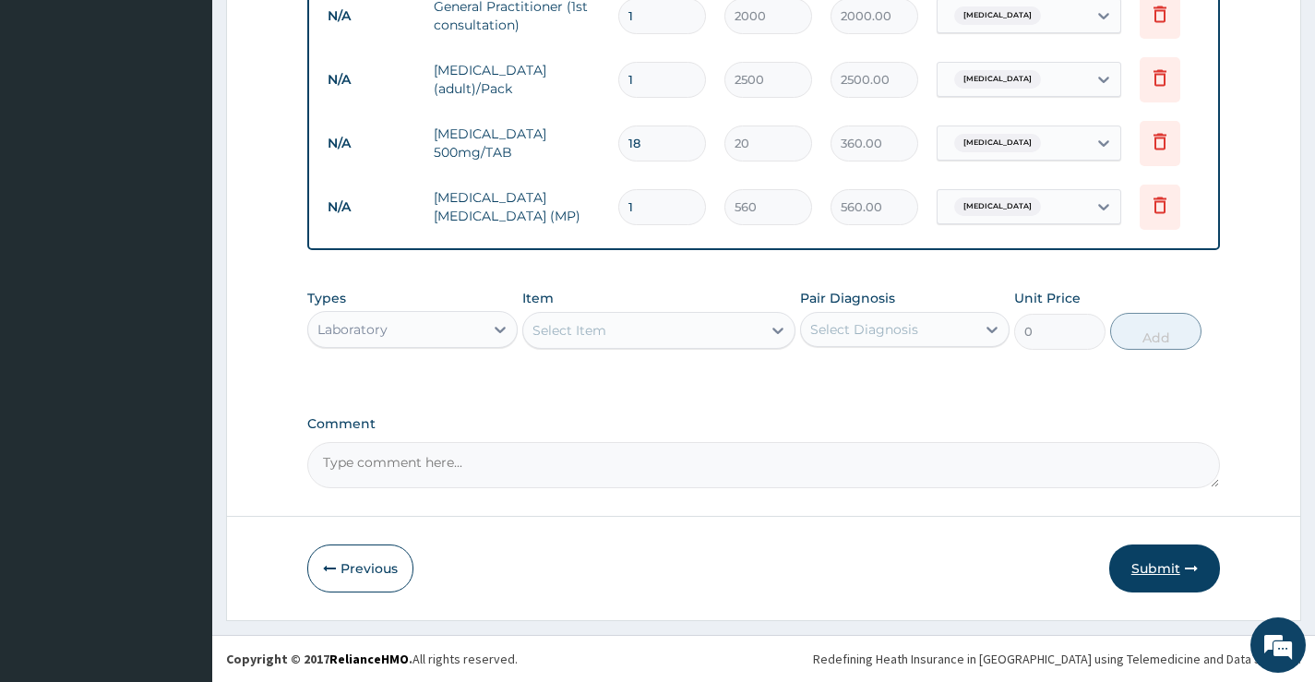
click at [1164, 570] on button "Submit" at bounding box center [1165, 569] width 111 height 48
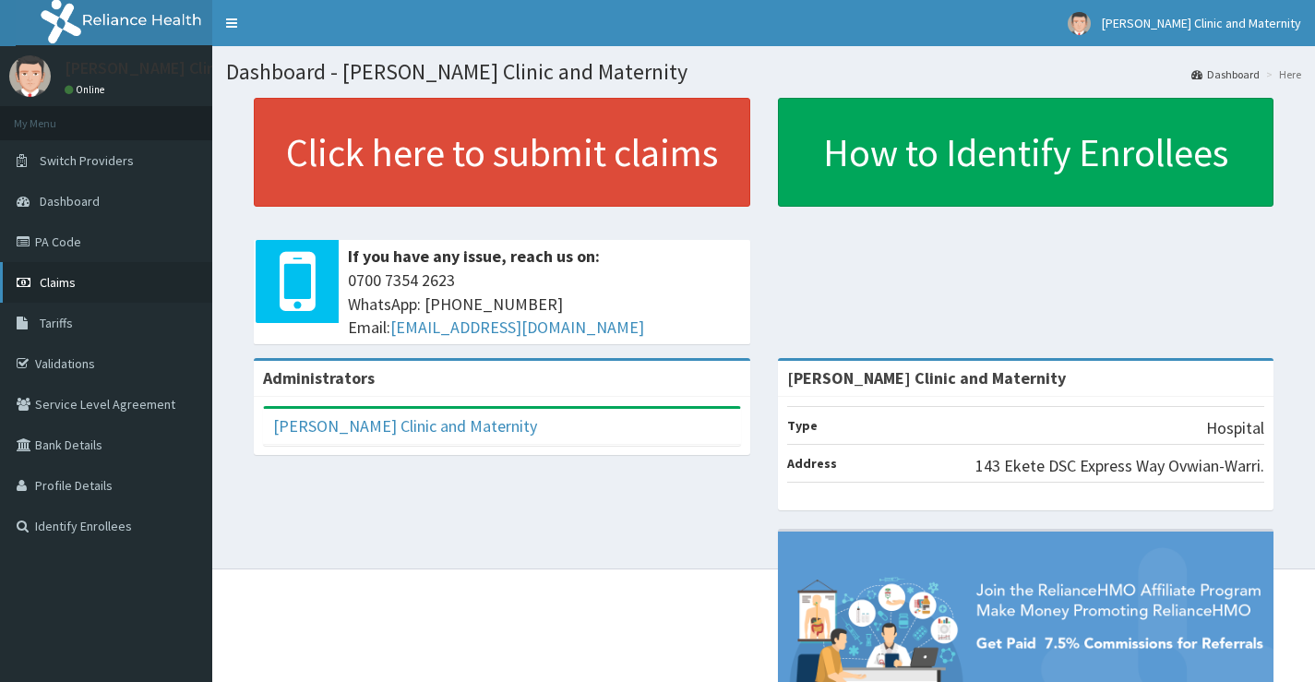
click at [57, 276] on span "Claims" at bounding box center [58, 282] width 36 height 17
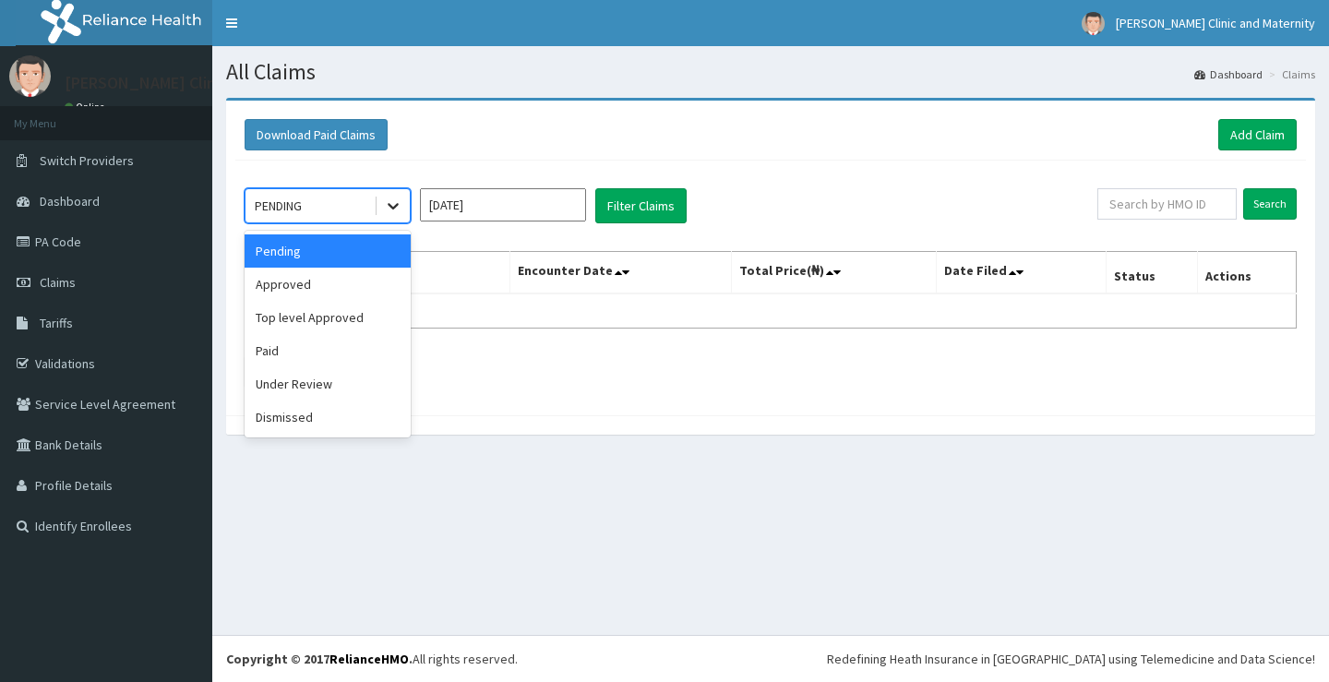
click at [394, 205] on icon at bounding box center [393, 206] width 18 height 18
click at [339, 294] on div "Approved" at bounding box center [328, 284] width 166 height 33
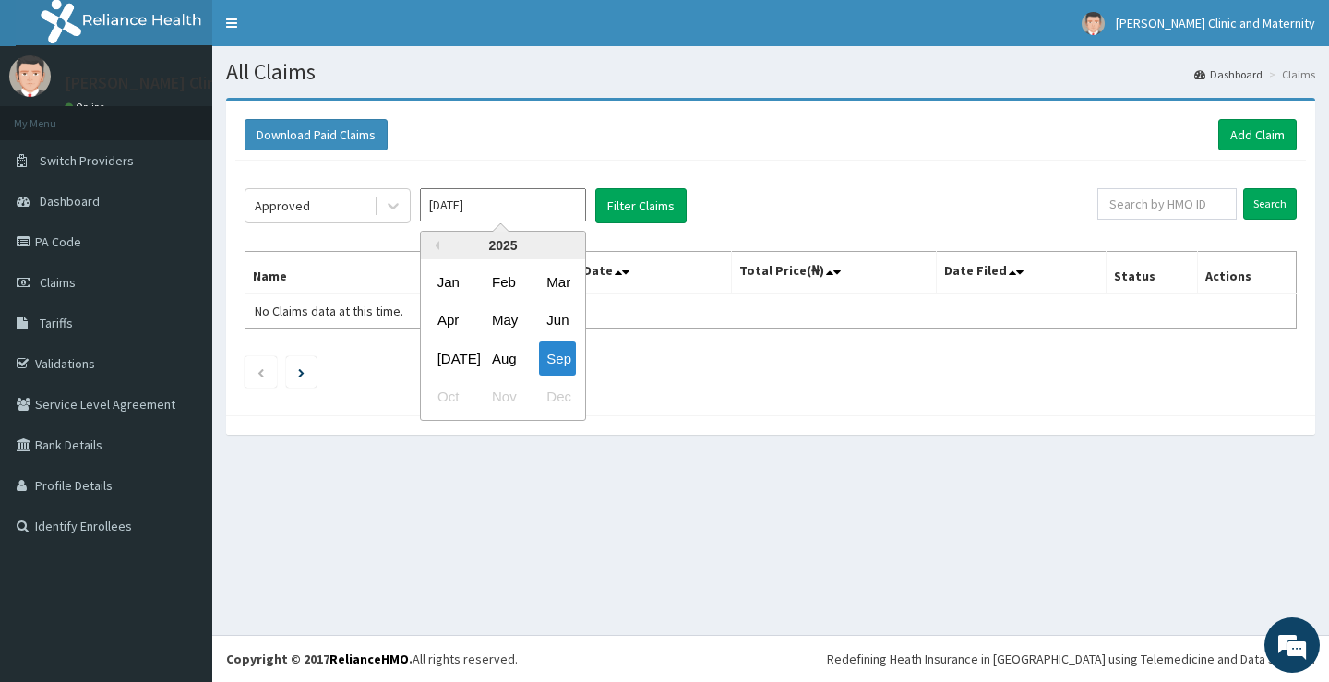
click at [499, 198] on input "[DATE]" at bounding box center [503, 204] width 166 height 33
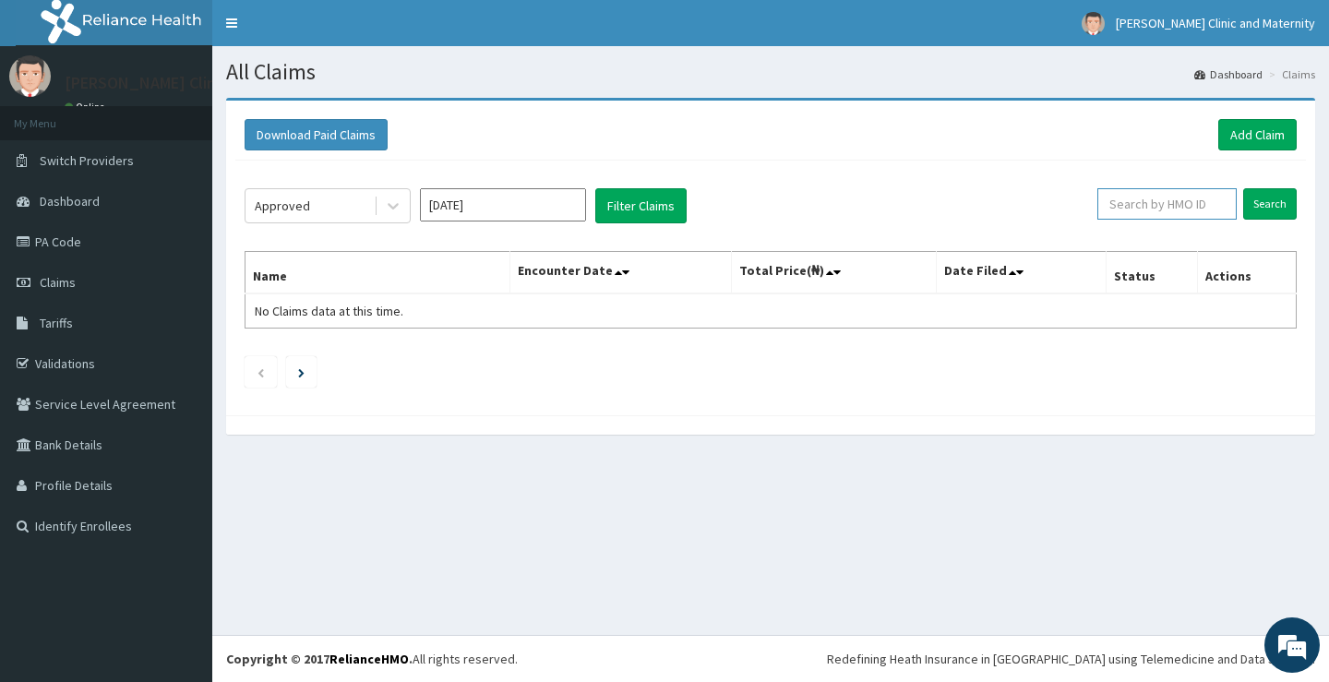
click at [1191, 212] on input "text" at bounding box center [1167, 203] width 139 height 31
click at [1266, 202] on input "Search" at bounding box center [1270, 203] width 54 height 31
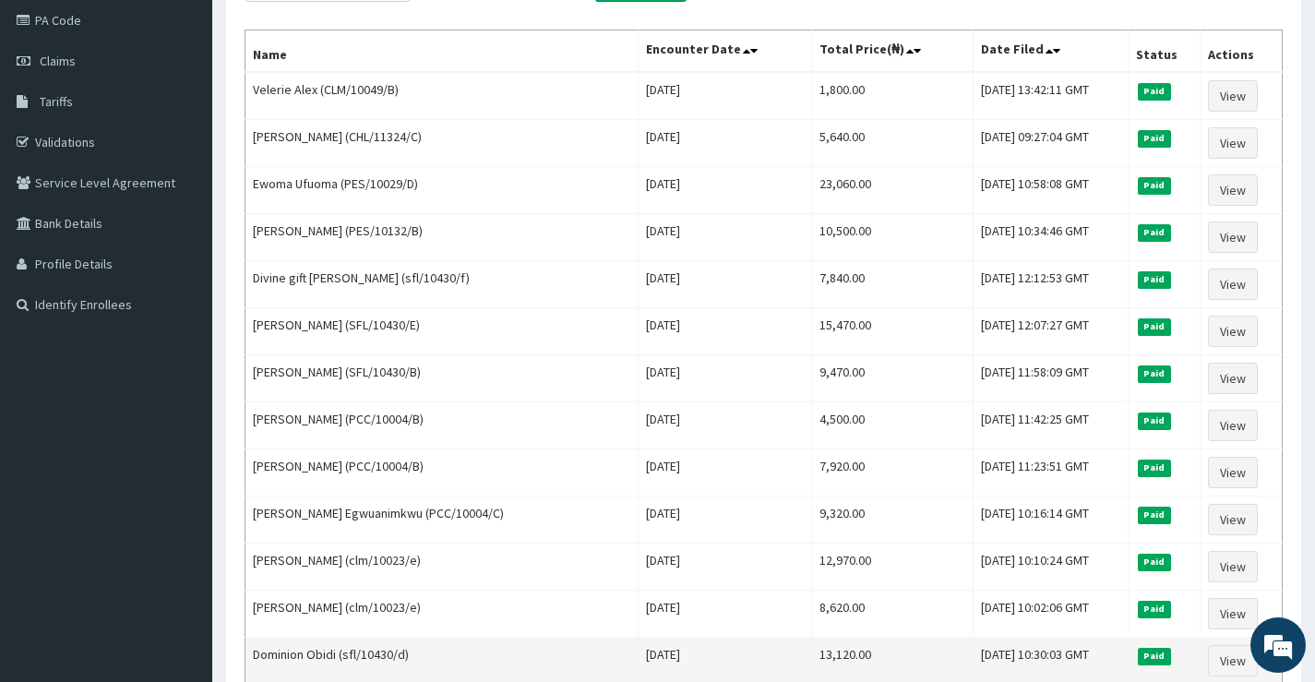
scroll to position [129, 0]
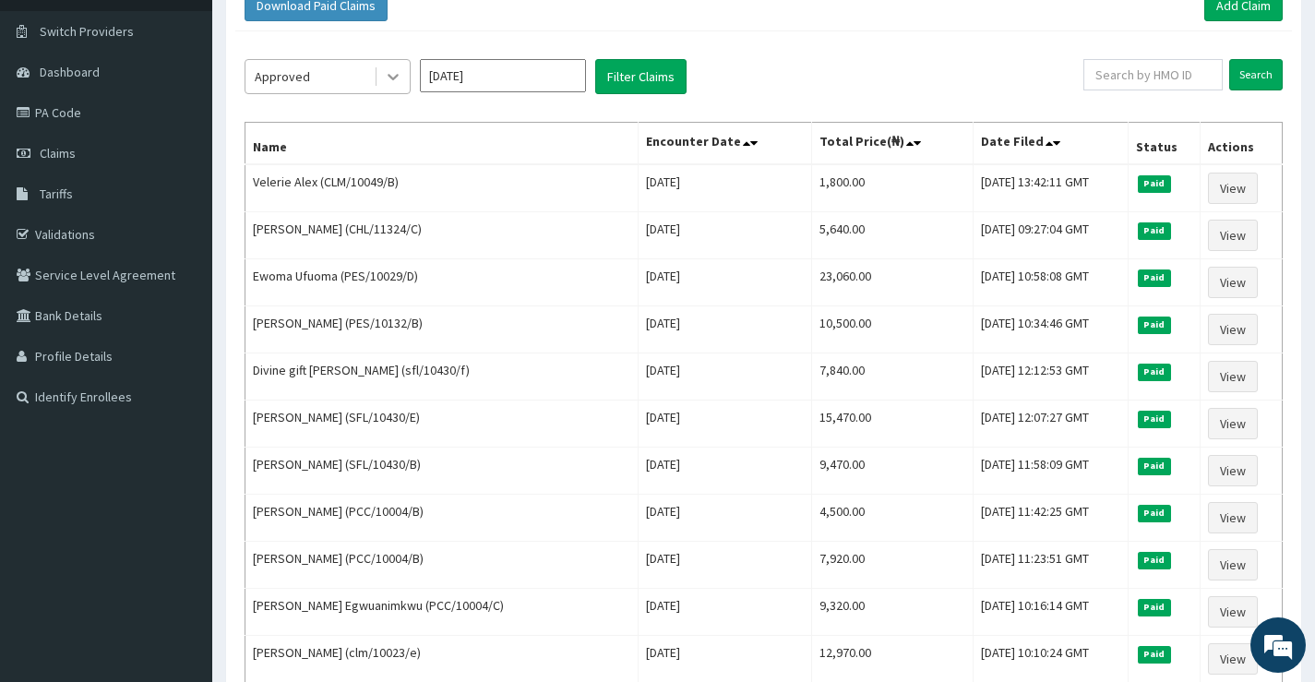
click at [389, 78] on icon at bounding box center [393, 76] width 18 height 18
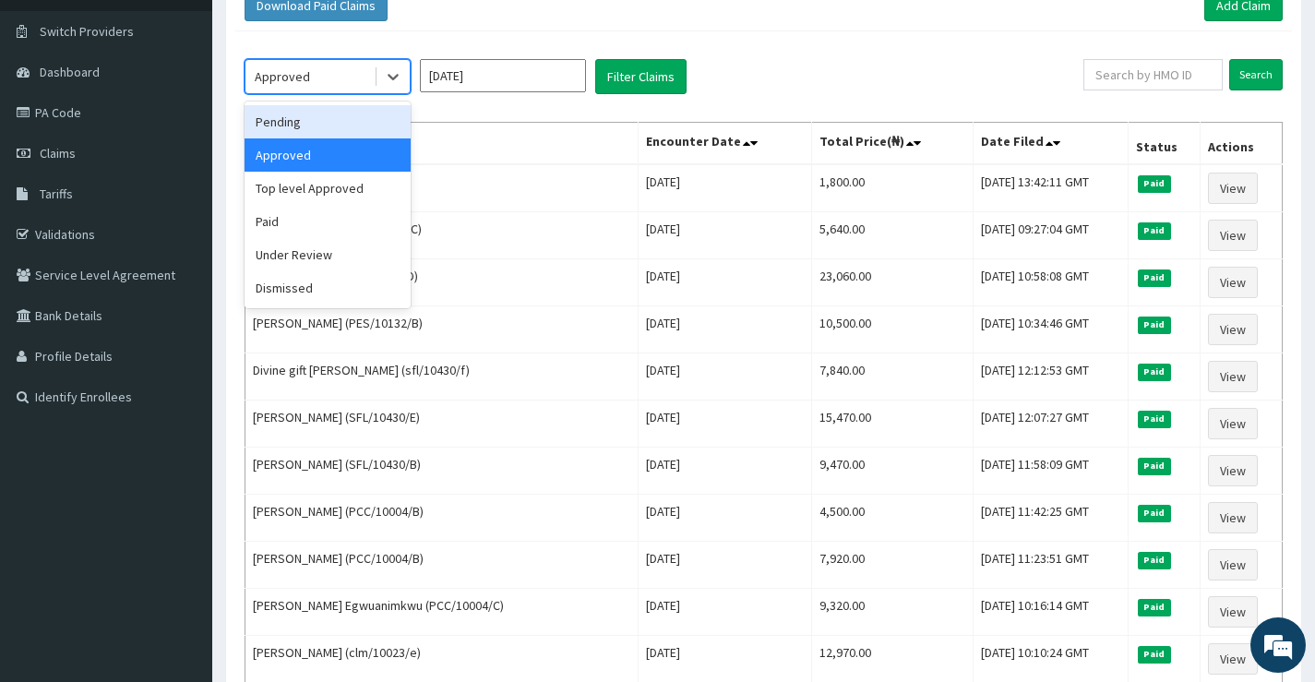
click at [292, 118] on div "Pending" at bounding box center [328, 121] width 166 height 33
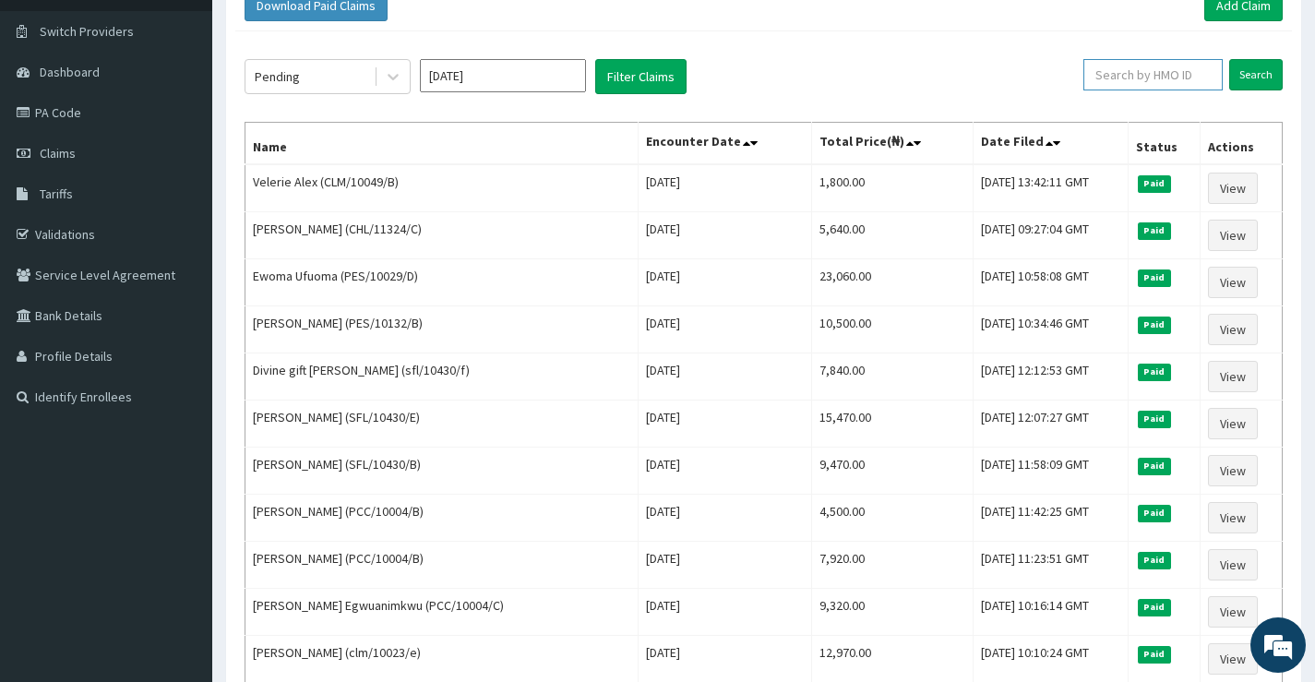
click at [1186, 79] on input "text" at bounding box center [1153, 74] width 139 height 31
click at [1255, 72] on input "Search" at bounding box center [1257, 74] width 54 height 31
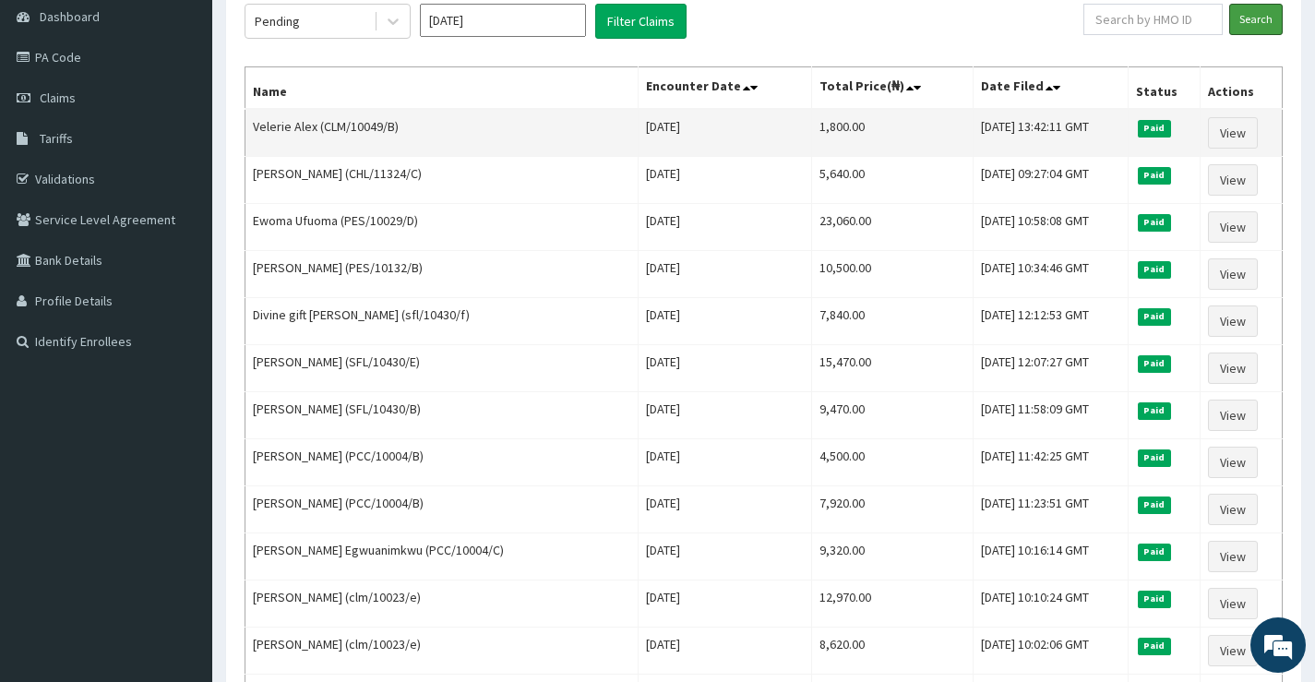
scroll to position [0, 0]
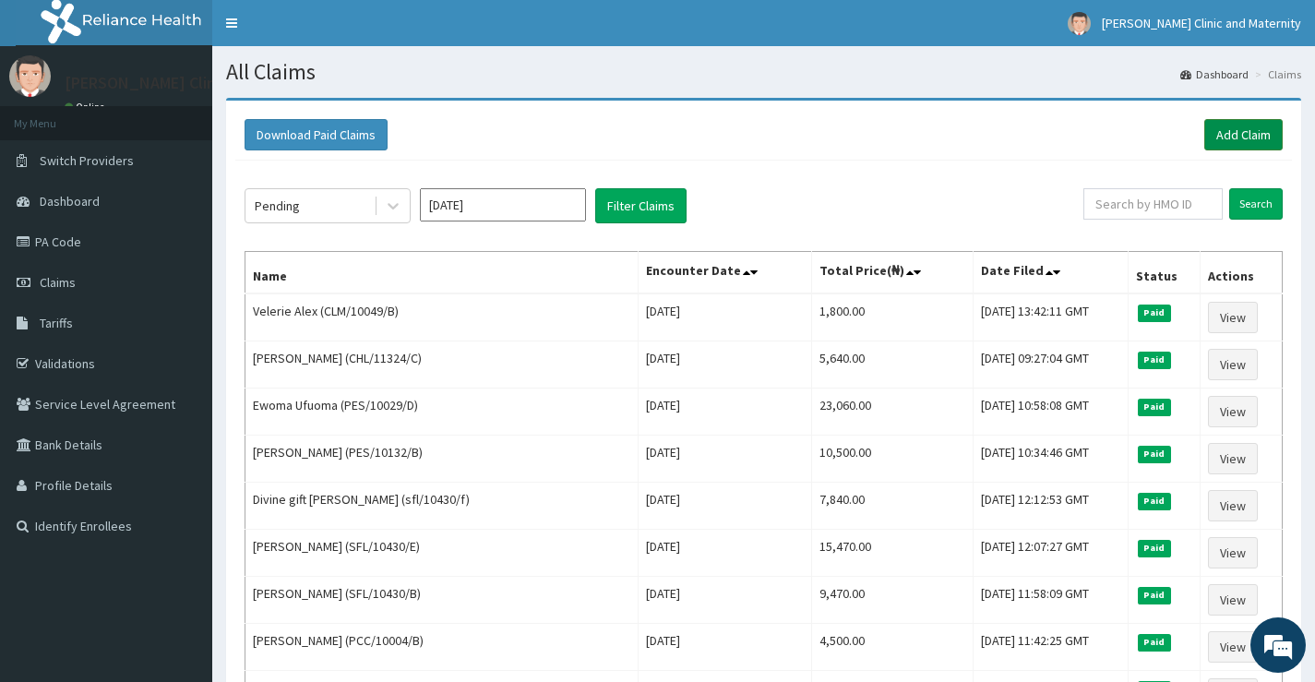
click at [1248, 126] on link "Add Claim" at bounding box center [1244, 134] width 78 height 31
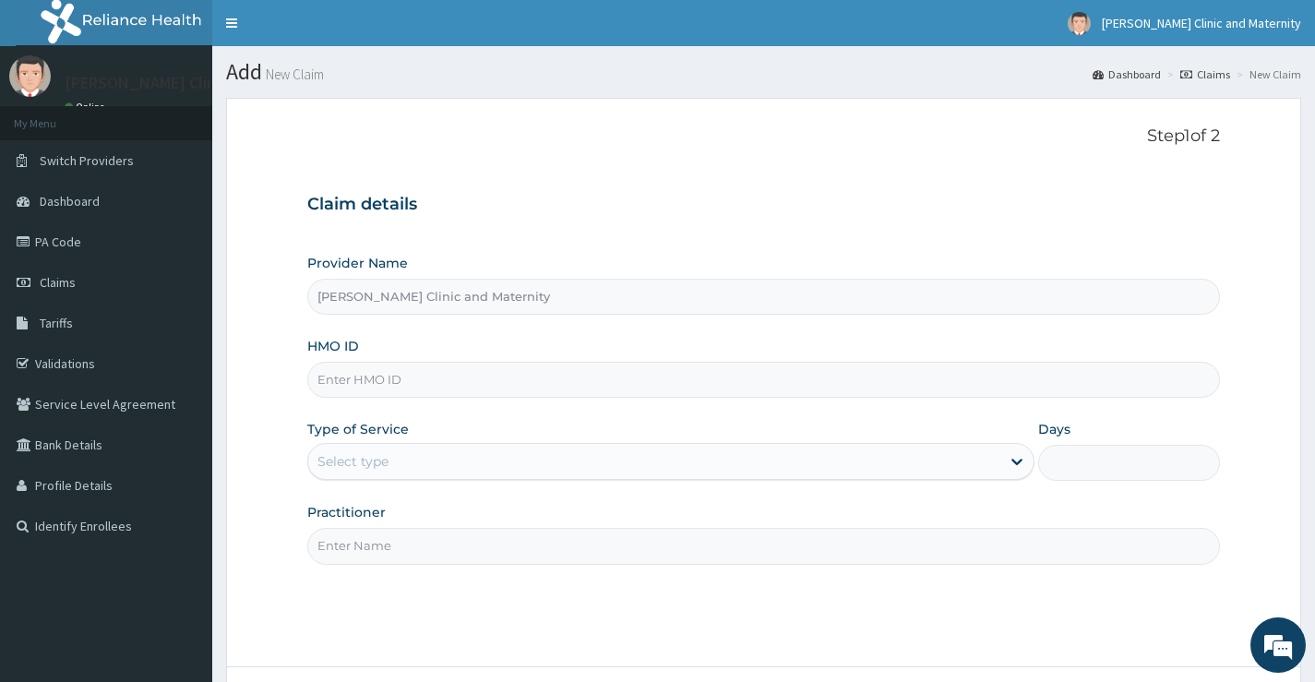
click at [346, 355] on label "HMO ID" at bounding box center [333, 346] width 52 height 18
click at [346, 362] on input "HMO ID" at bounding box center [763, 380] width 913 height 36
type input "CLM/10049/C"
click at [358, 459] on div "Select type" at bounding box center [353, 461] width 71 height 18
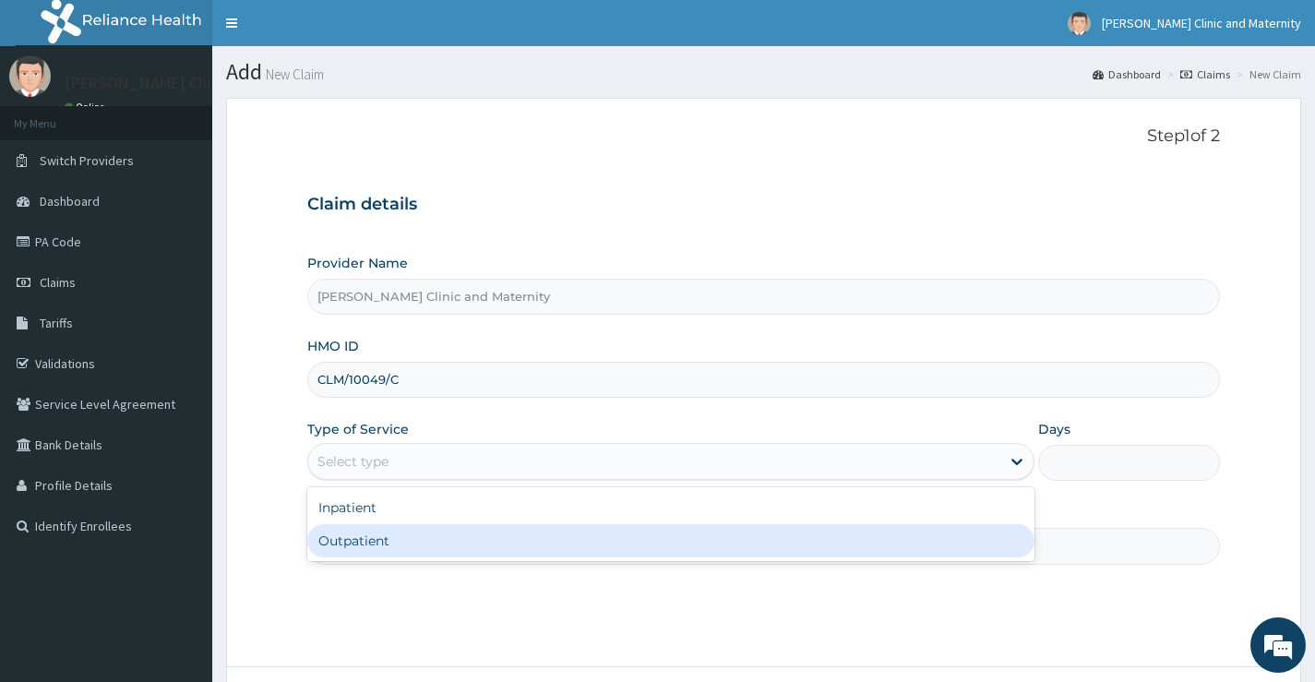
click at [367, 538] on div "Outpatient" at bounding box center [670, 540] width 727 height 33
type input "1"
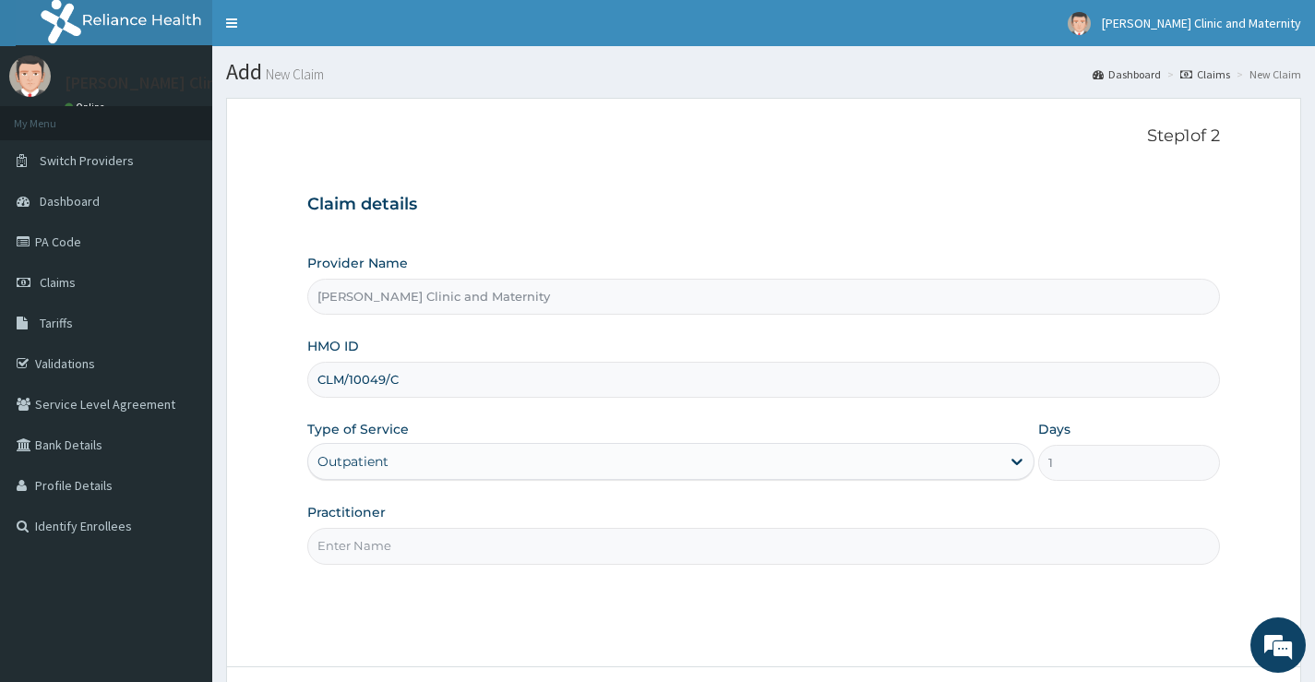
click at [382, 546] on input "Practitioner" at bounding box center [763, 546] width 913 height 36
type input "Dr [PERSON_NAME]"
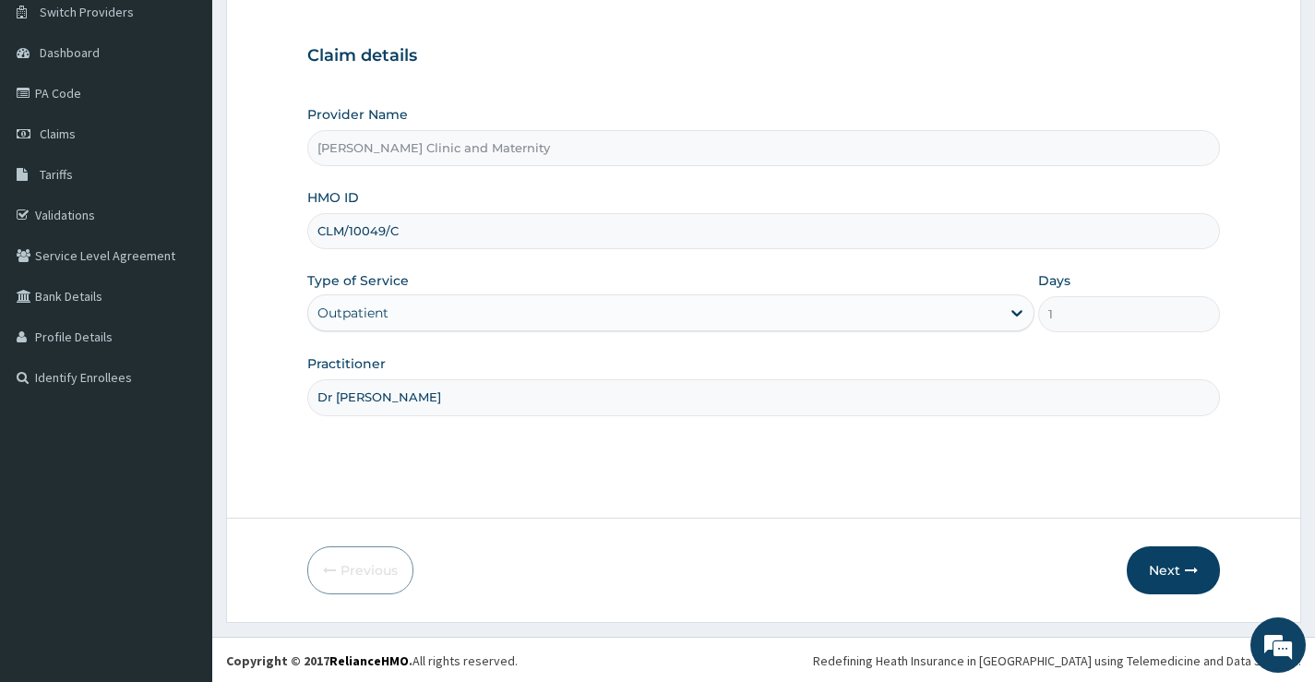
scroll to position [150, 0]
click at [1182, 564] on button "Next" at bounding box center [1173, 569] width 93 height 48
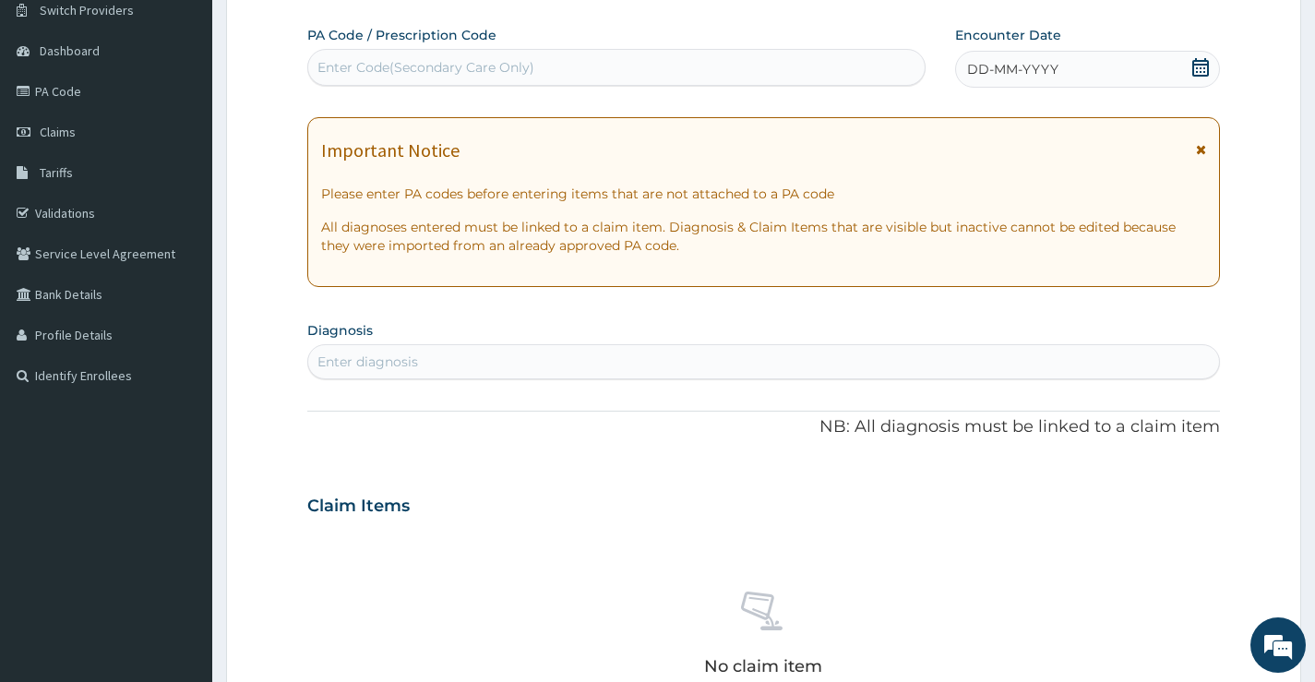
click at [988, 77] on span "DD-MM-YYYY" at bounding box center [1012, 69] width 91 height 18
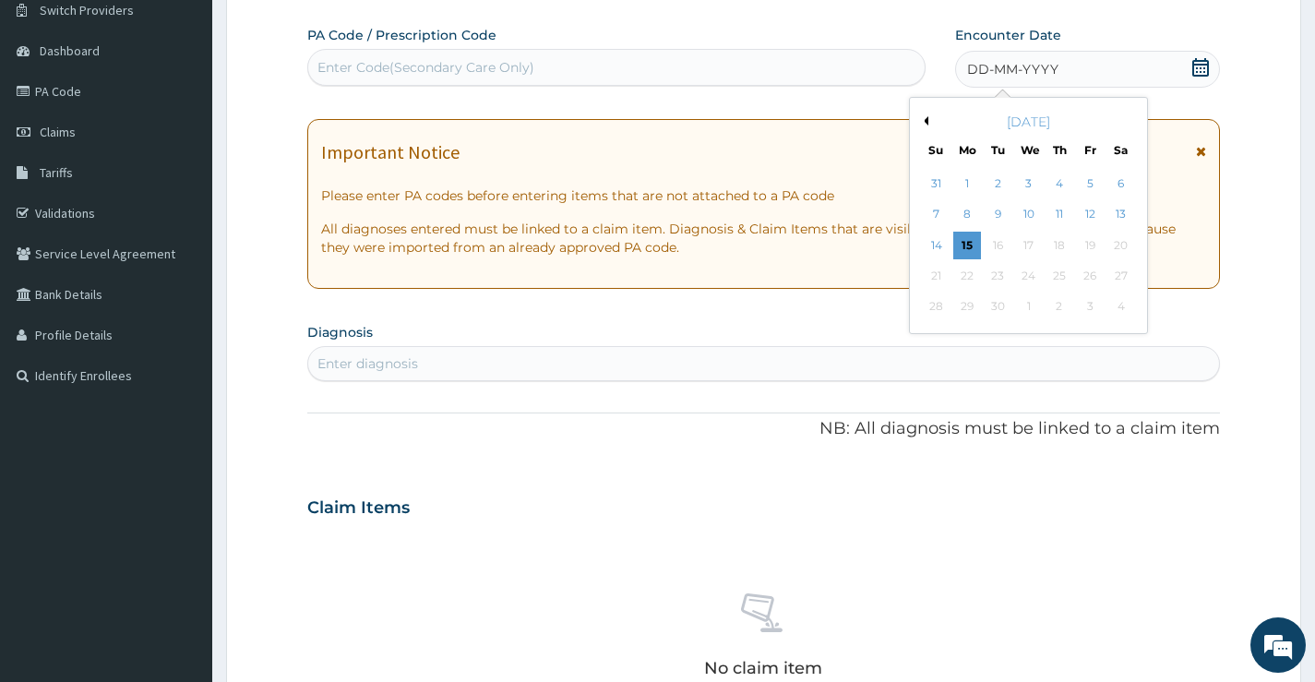
click at [1012, 71] on span "DD-MM-YYYY" at bounding box center [1012, 69] width 91 height 18
click at [1000, 209] on div "9" at bounding box center [998, 215] width 28 height 28
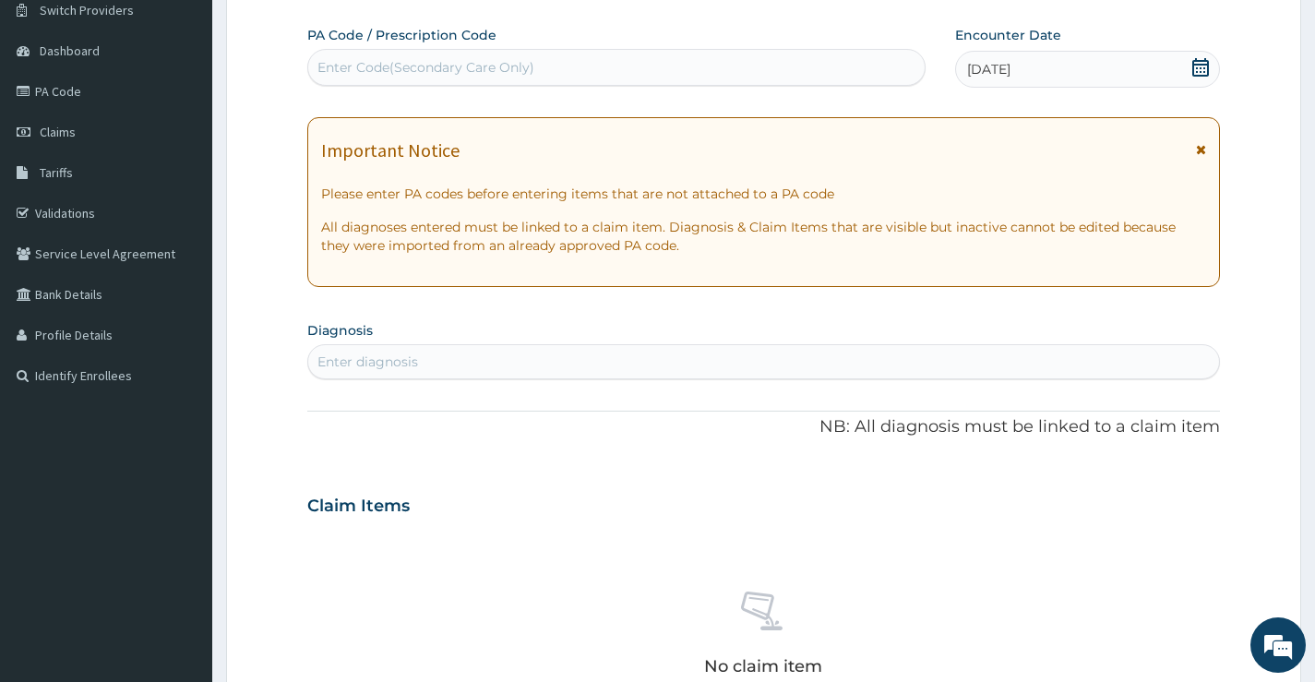
click at [444, 359] on div "Enter diagnosis" at bounding box center [763, 362] width 911 height 30
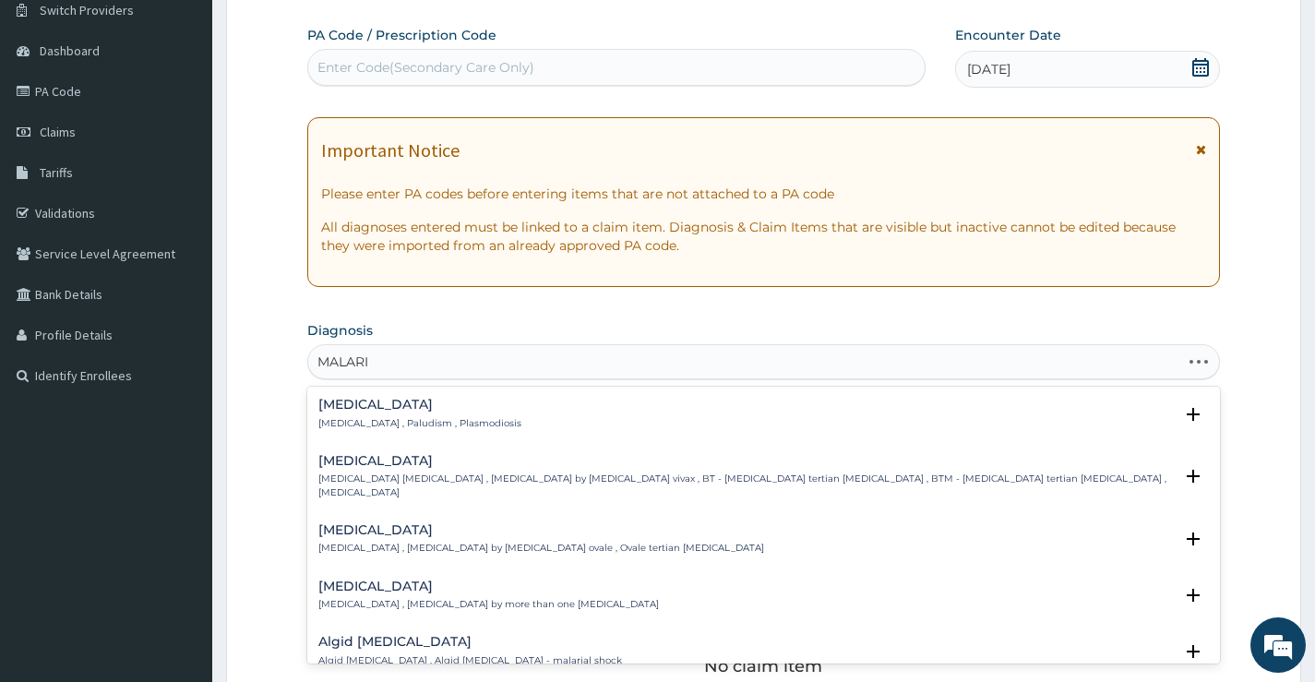
type input "MALARIA"
click at [365, 411] on h4 "Malaria" at bounding box center [419, 405] width 203 height 14
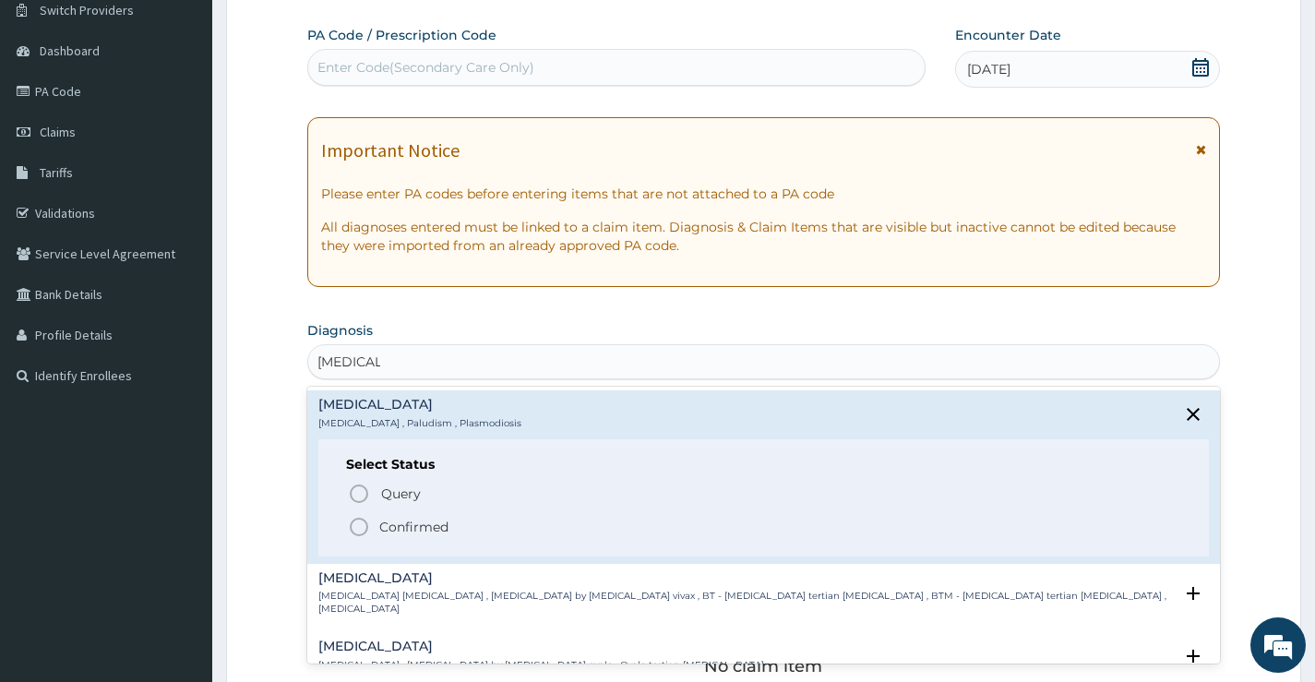
click at [356, 523] on icon "status option filled" at bounding box center [359, 527] width 22 height 22
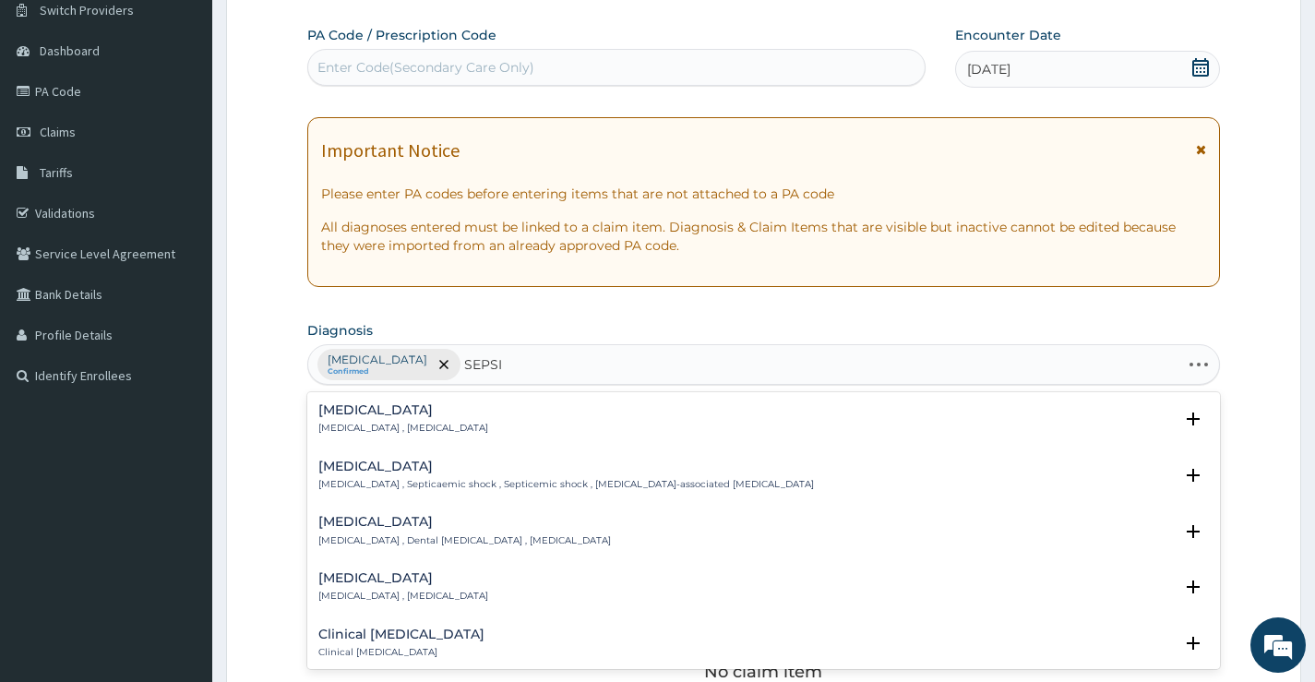
type input "SEPSIS"
click at [338, 413] on h4 "Sepsis" at bounding box center [403, 410] width 170 height 14
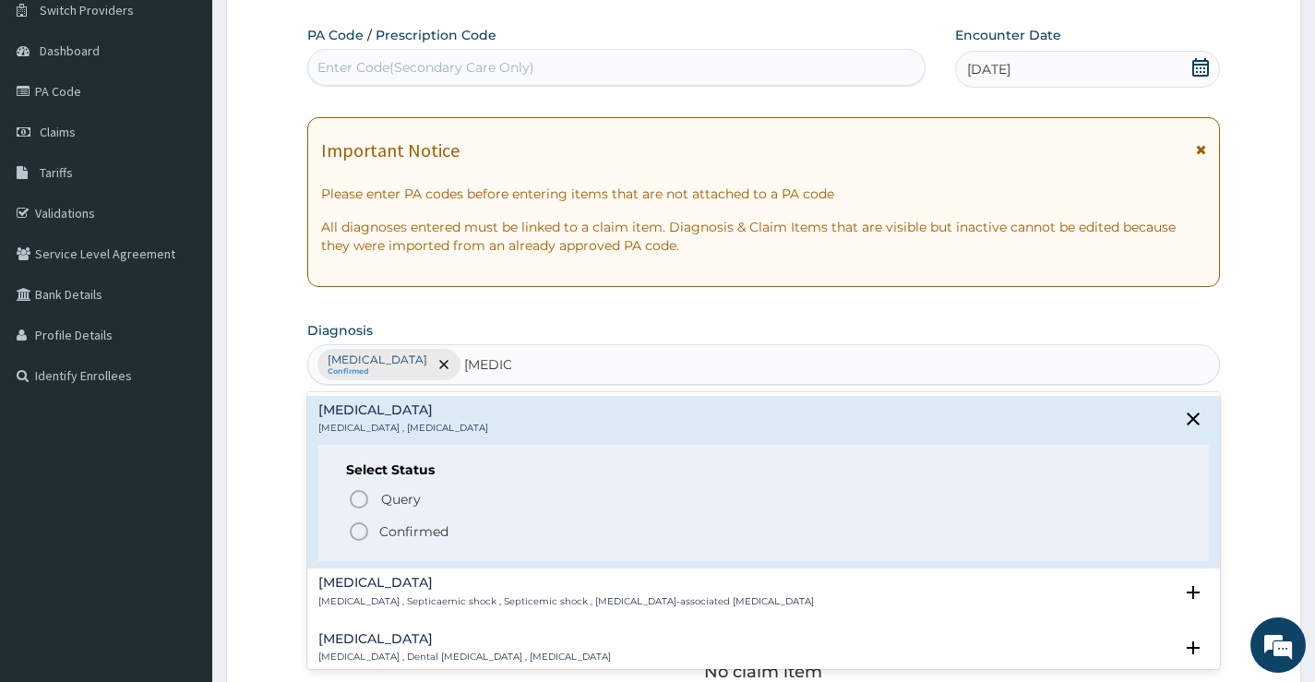
click at [350, 539] on icon "status option filled" at bounding box center [359, 532] width 22 height 22
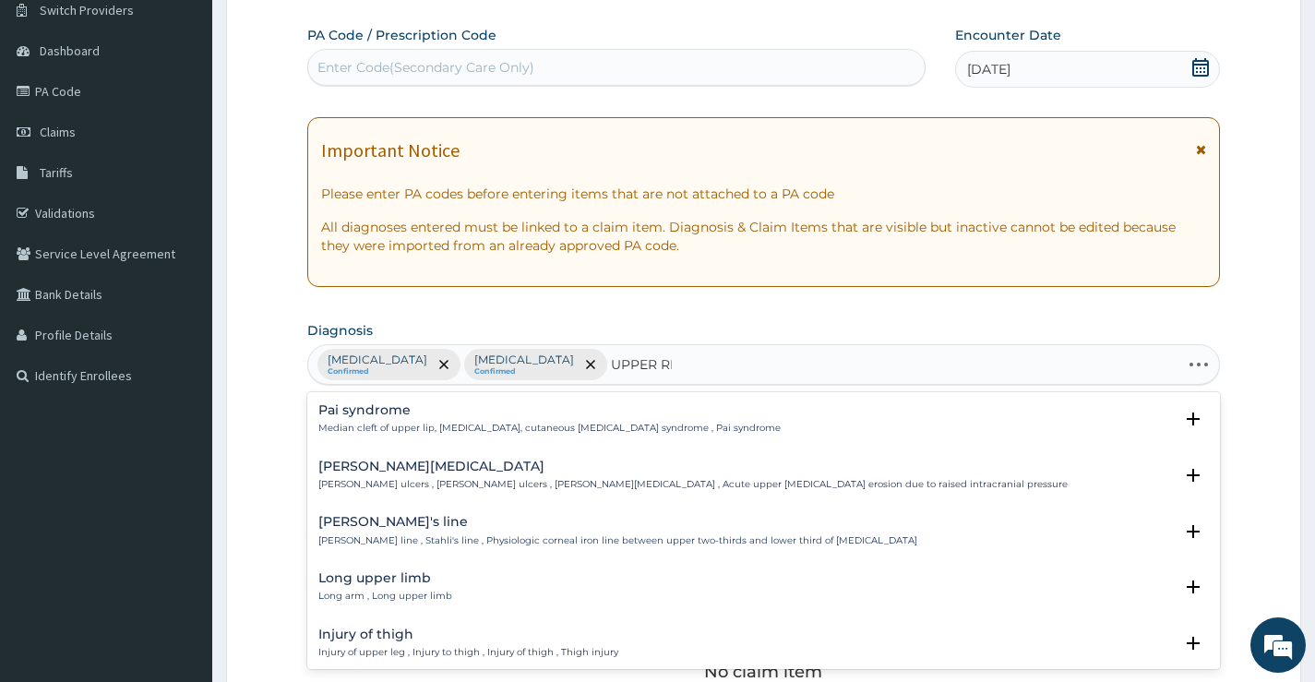
type input "UPPER RES"
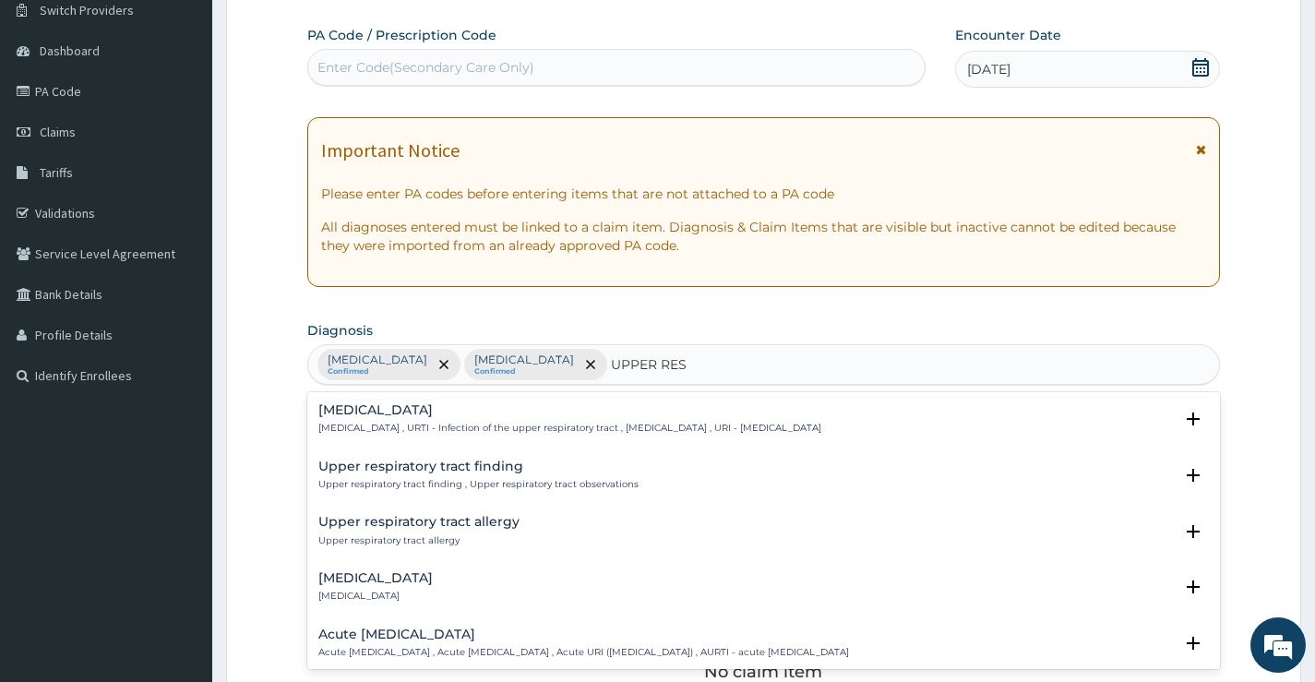
click at [441, 415] on h4 "Upper respiratory infection" at bounding box center [569, 410] width 503 height 14
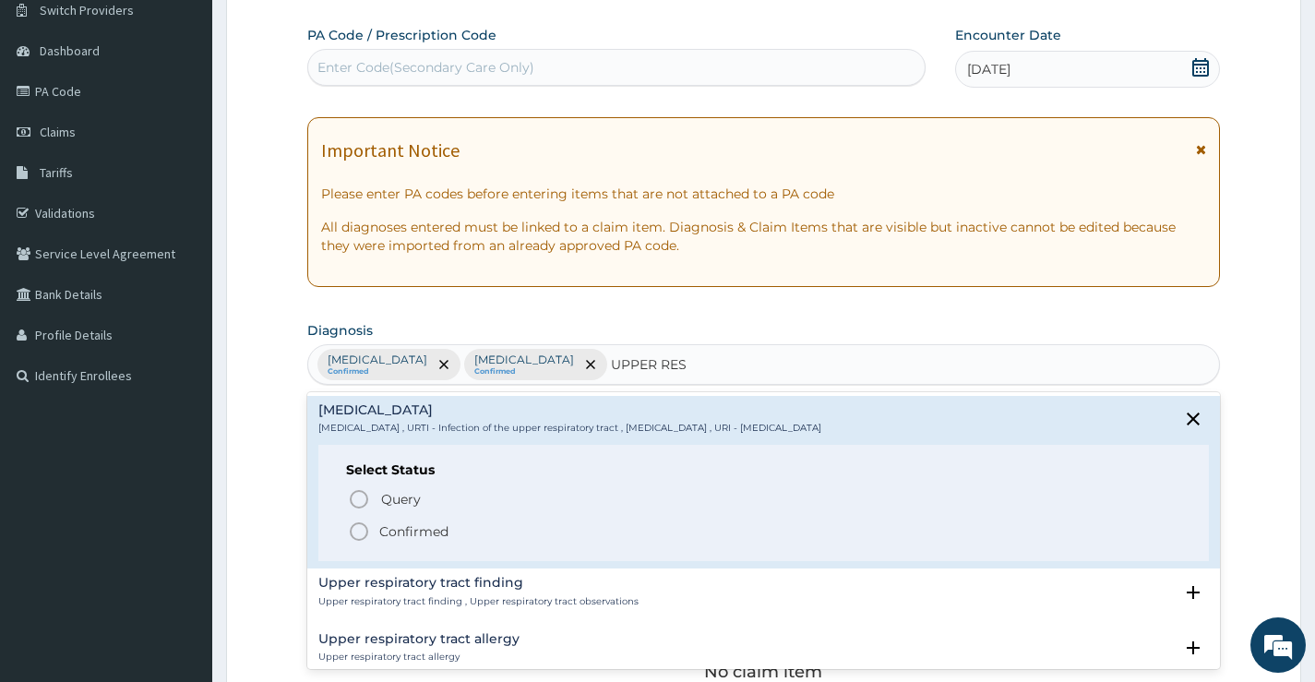
click at [368, 528] on icon "status option filled" at bounding box center [359, 532] width 22 height 22
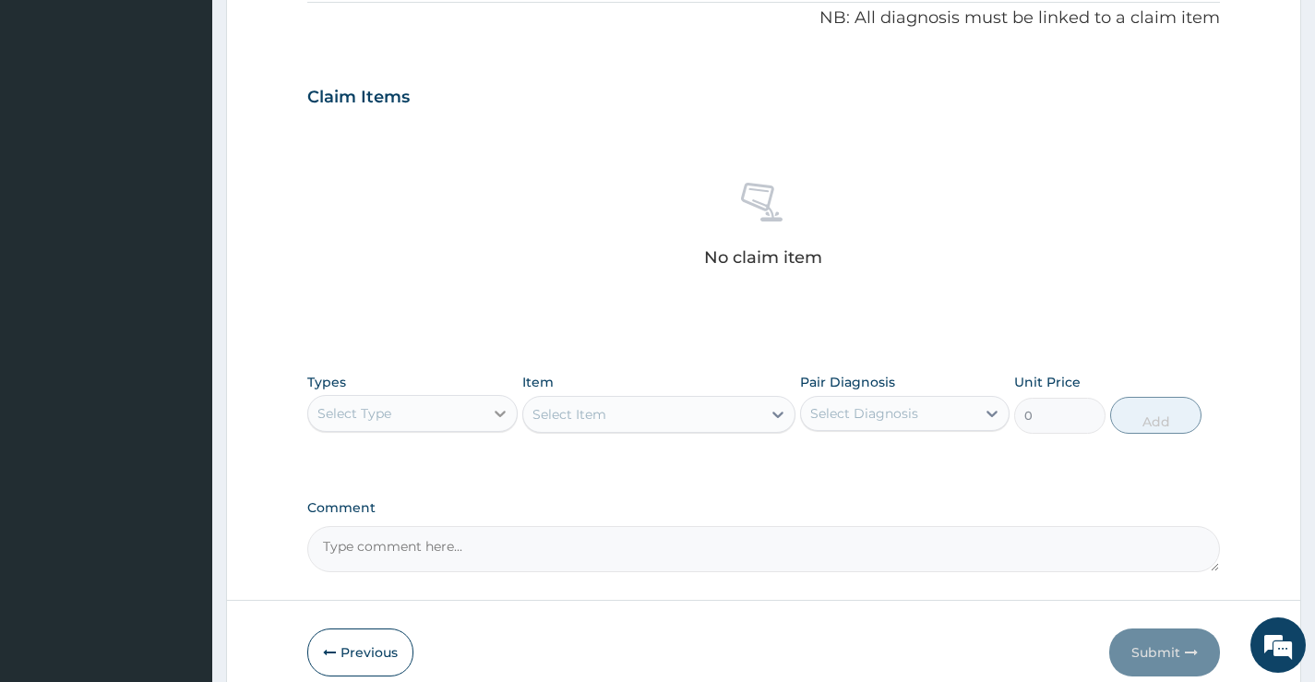
scroll to position [649, 0]
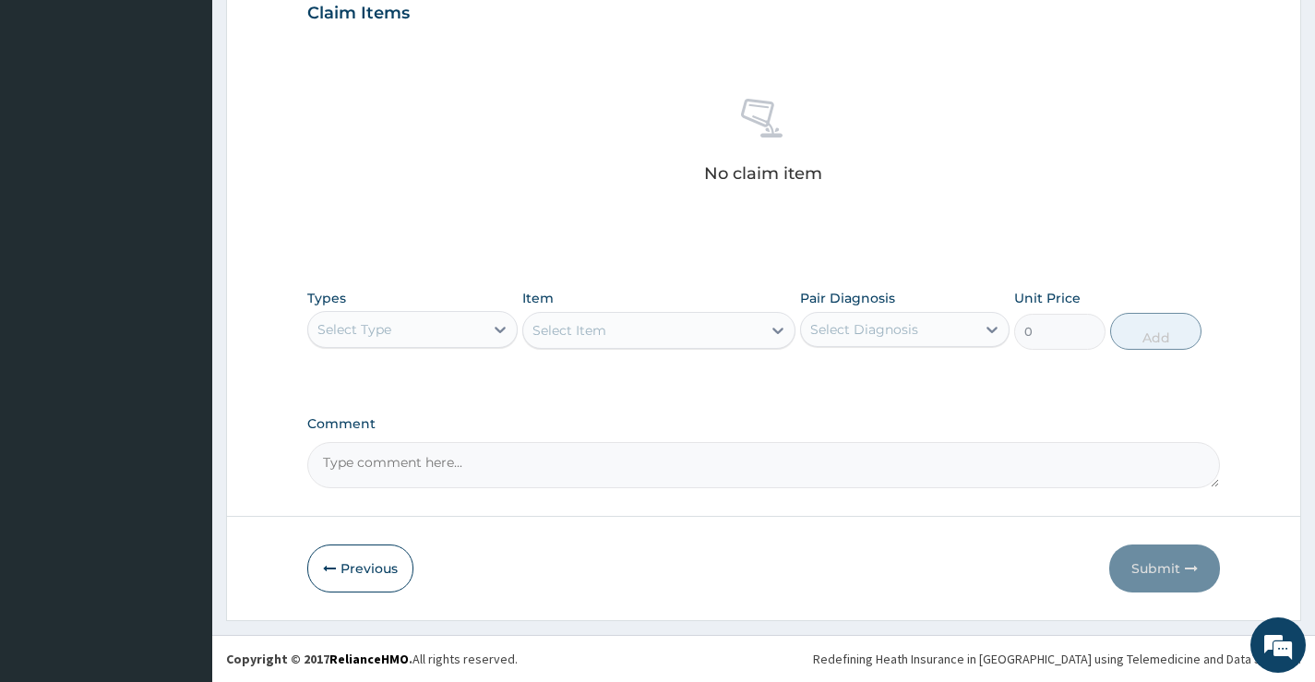
click at [448, 325] on div "Select Type" at bounding box center [395, 330] width 174 height 30
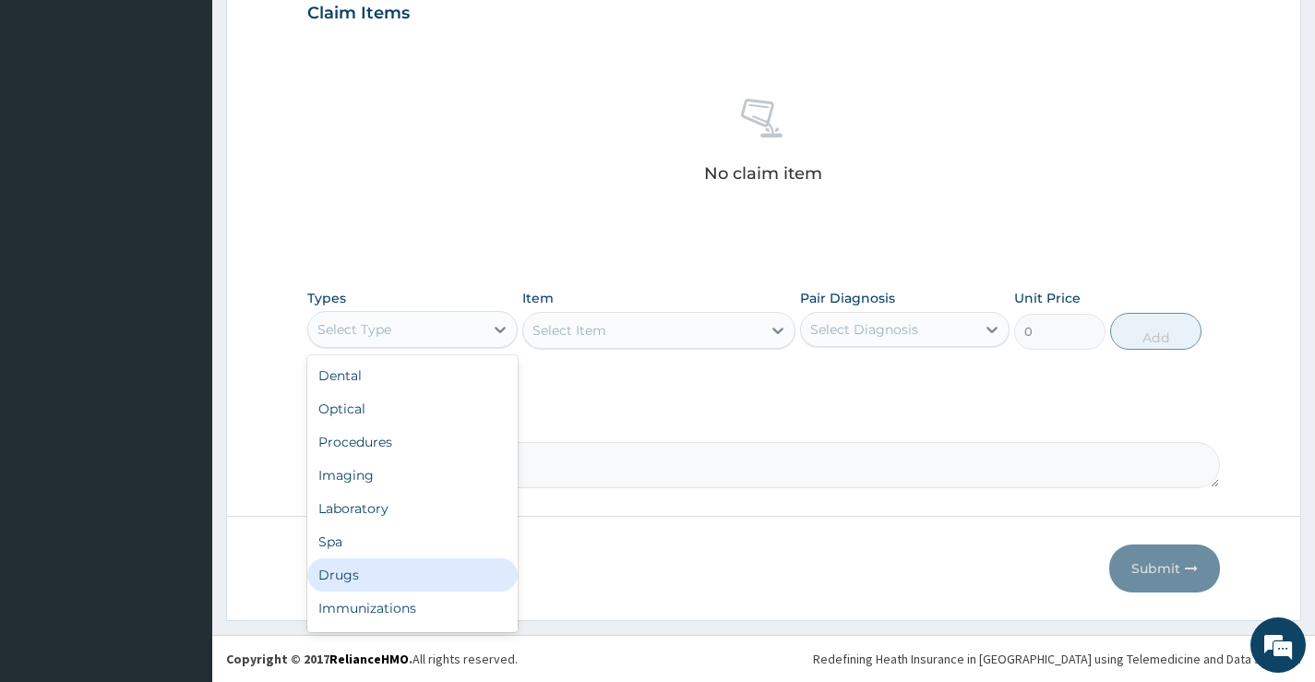
click at [408, 579] on div "Drugs" at bounding box center [412, 574] width 210 height 33
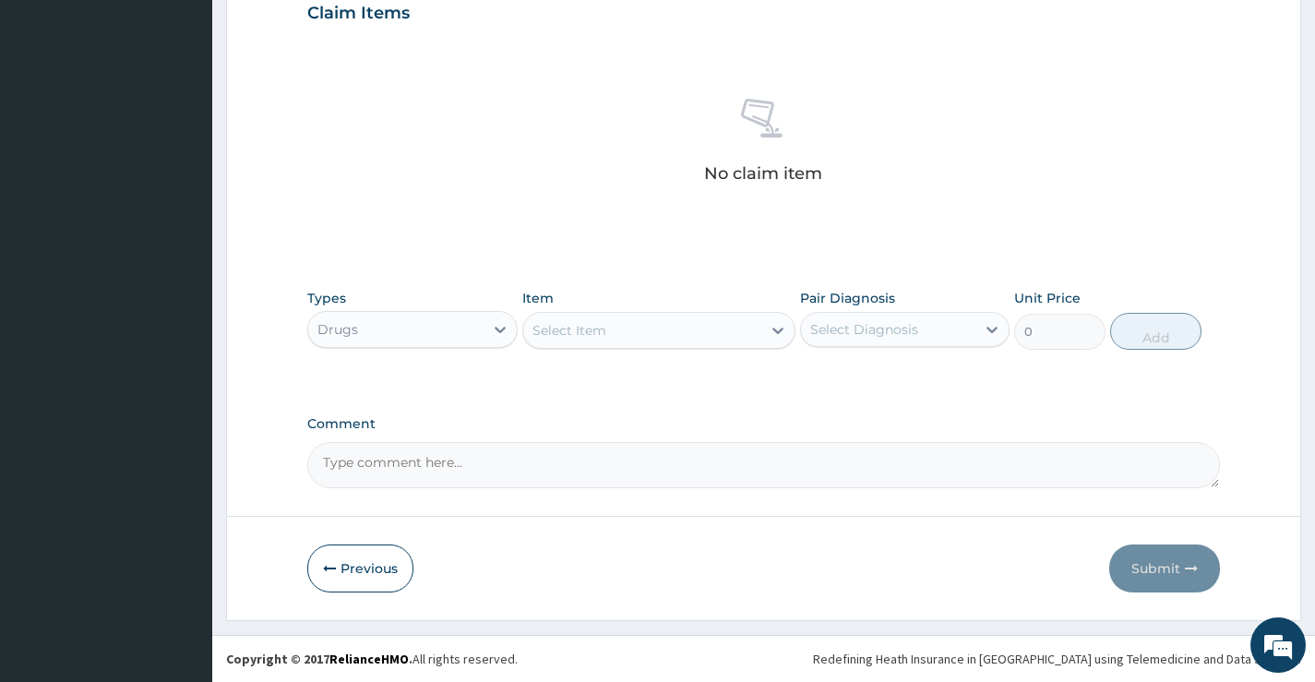
click at [609, 336] on div "Select Item" at bounding box center [642, 331] width 239 height 30
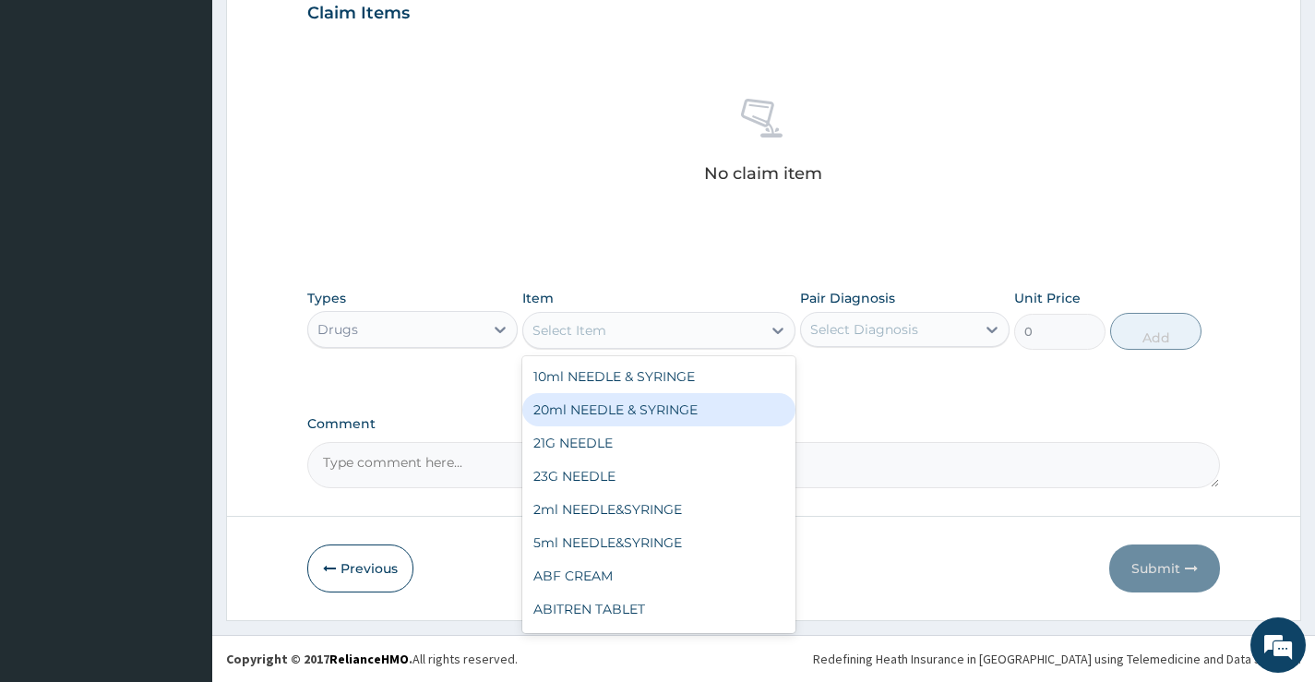
type input "A"
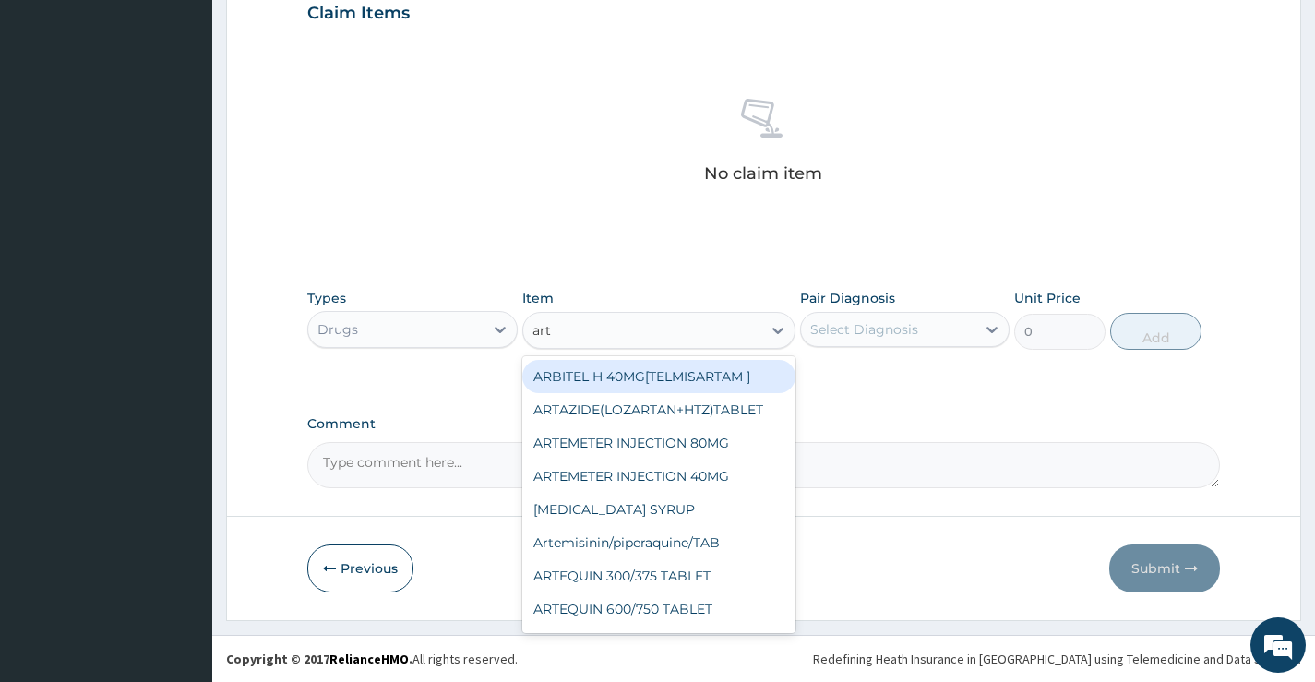
type input "arte"
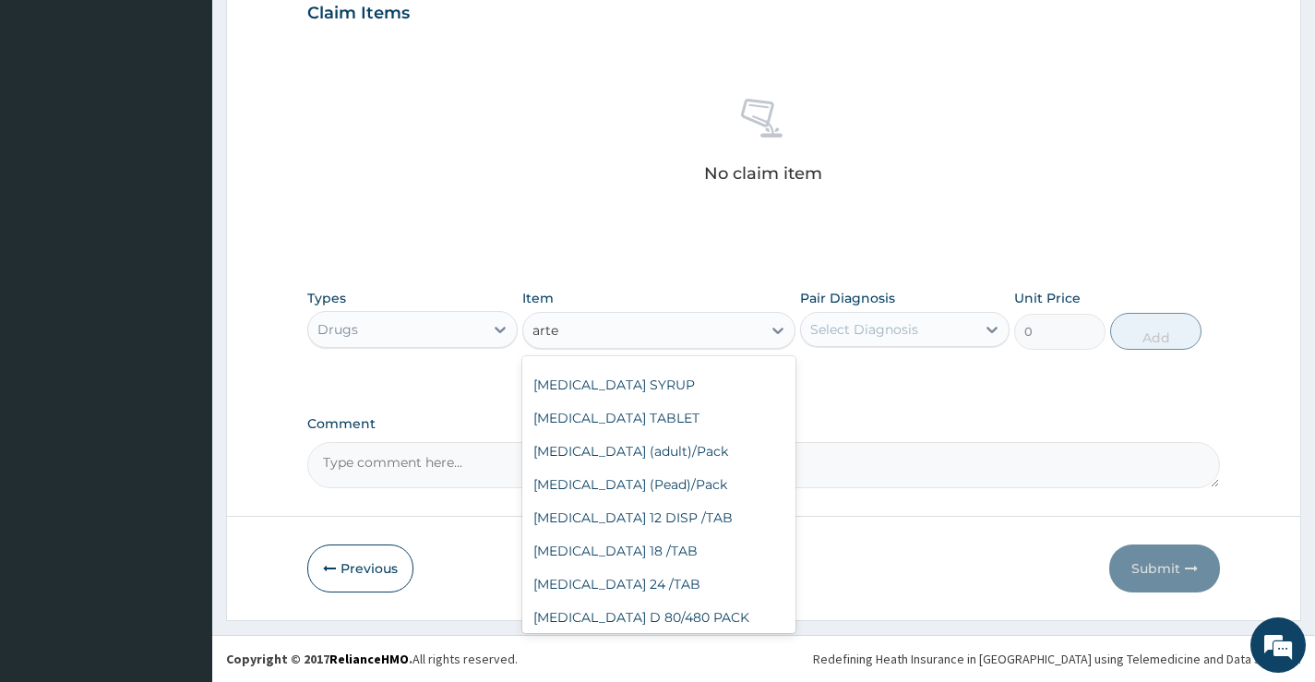
scroll to position [277, 0]
click at [665, 479] on div "Coartem (Pead)/Pack" at bounding box center [659, 483] width 274 height 33
type input "2000"
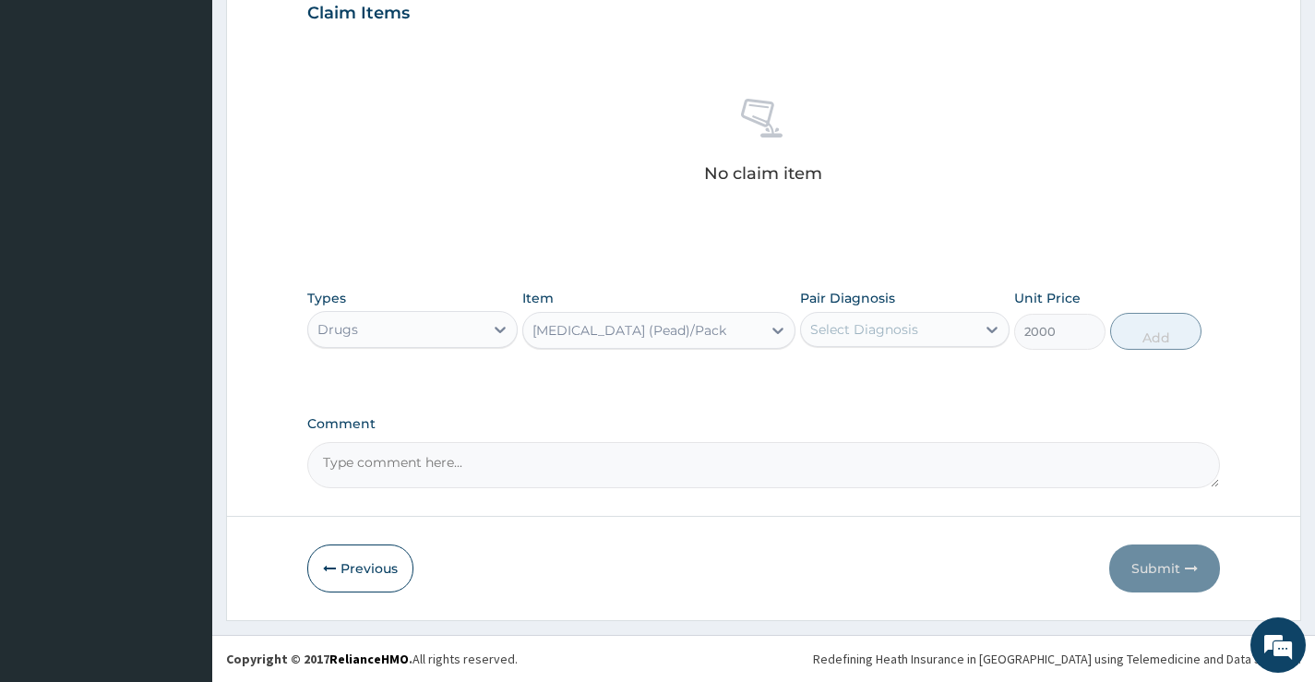
click at [893, 333] on div "Select Diagnosis" at bounding box center [864, 329] width 108 height 18
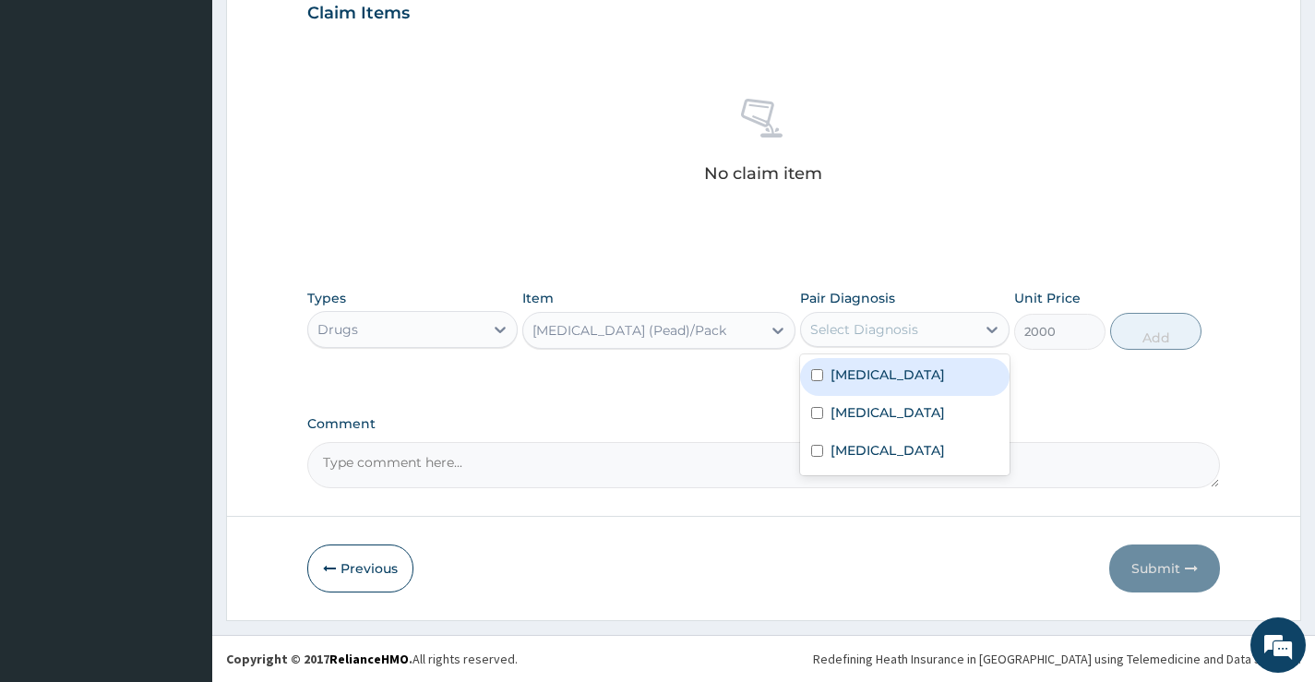
click at [872, 372] on label "[MEDICAL_DATA]" at bounding box center [888, 375] width 114 height 18
checkbox input "true"
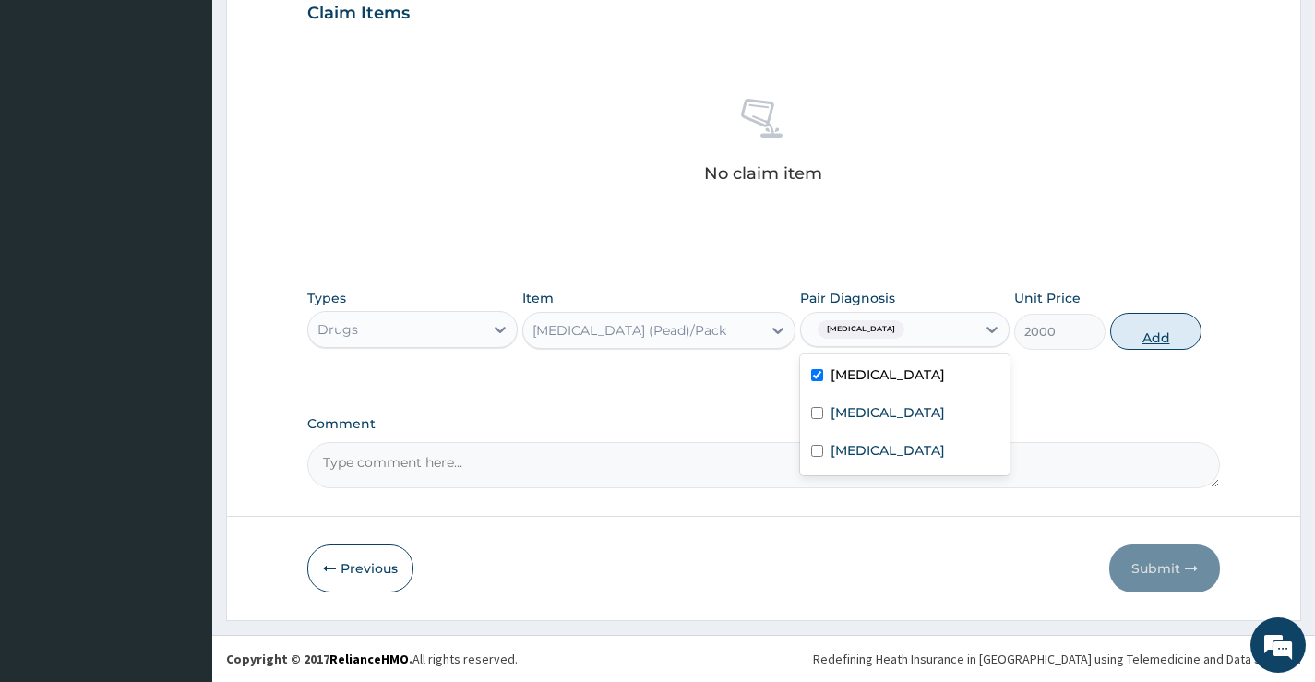
click at [1146, 330] on button "Add" at bounding box center [1155, 331] width 91 height 37
type input "0"
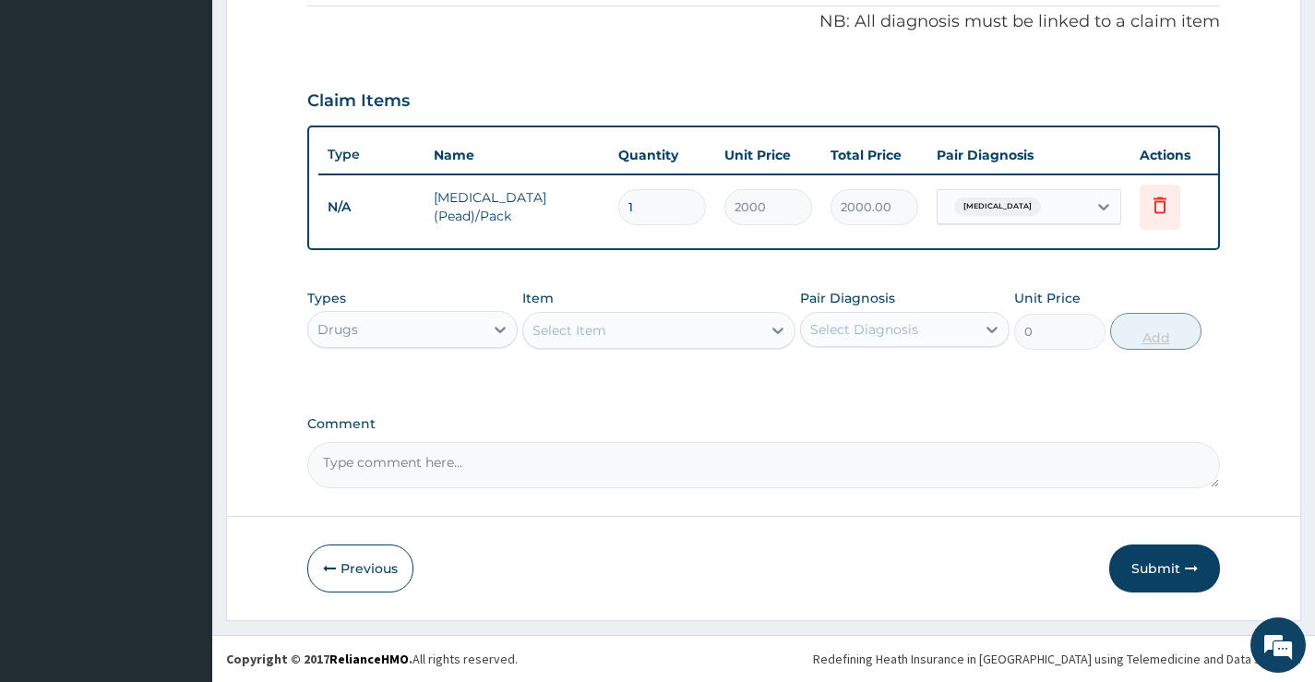
scroll to position [575, 0]
type input "0.00"
type input "6"
type input "12000.00"
type input "6"
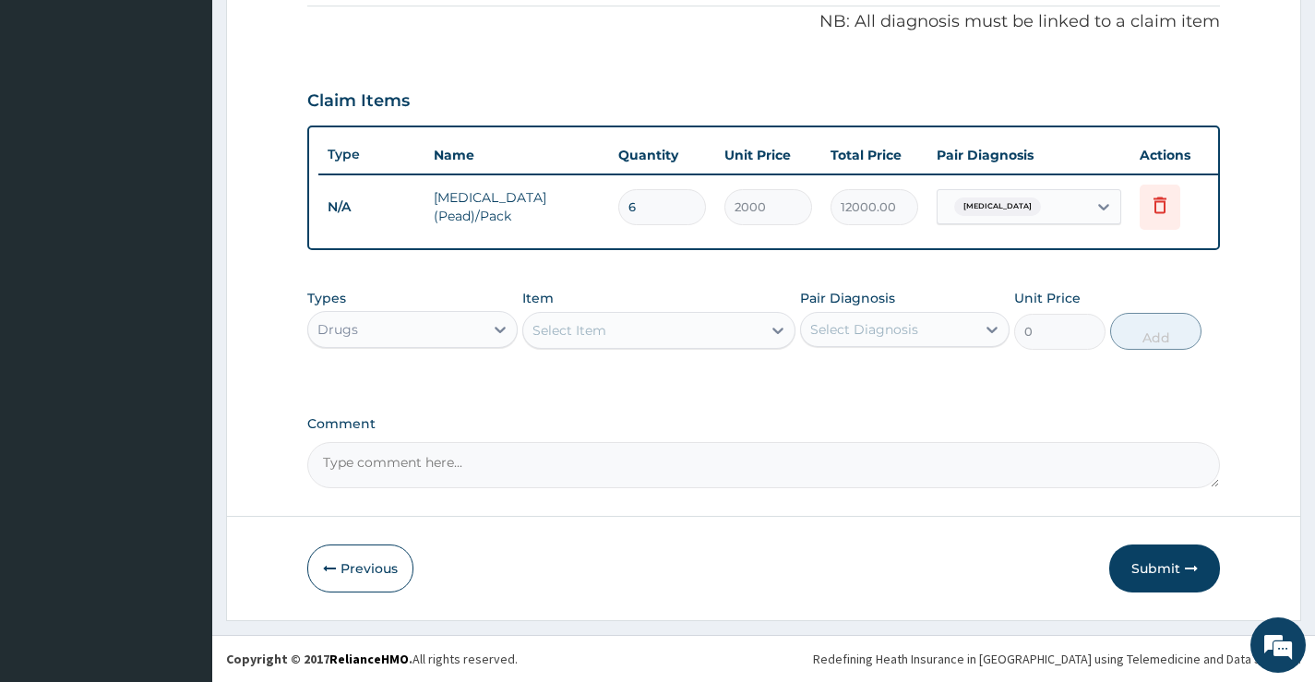
click at [694, 322] on div "Select Item" at bounding box center [642, 331] width 239 height 30
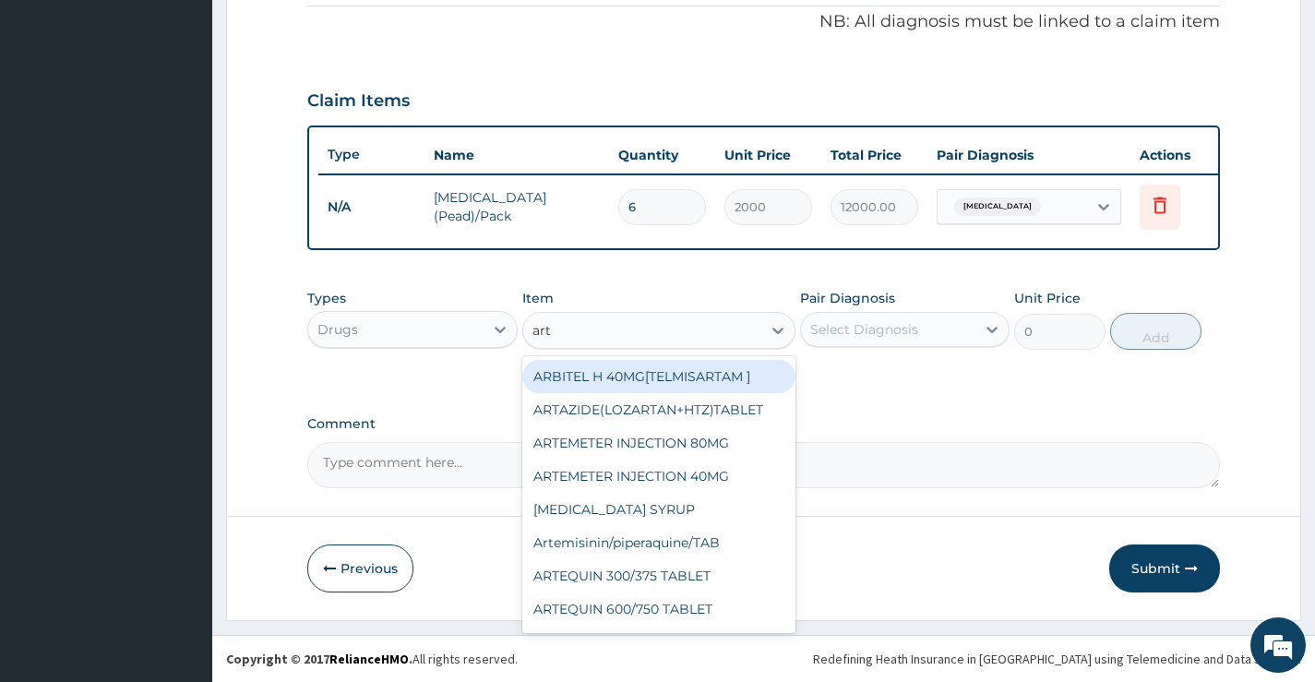
type input "arte"
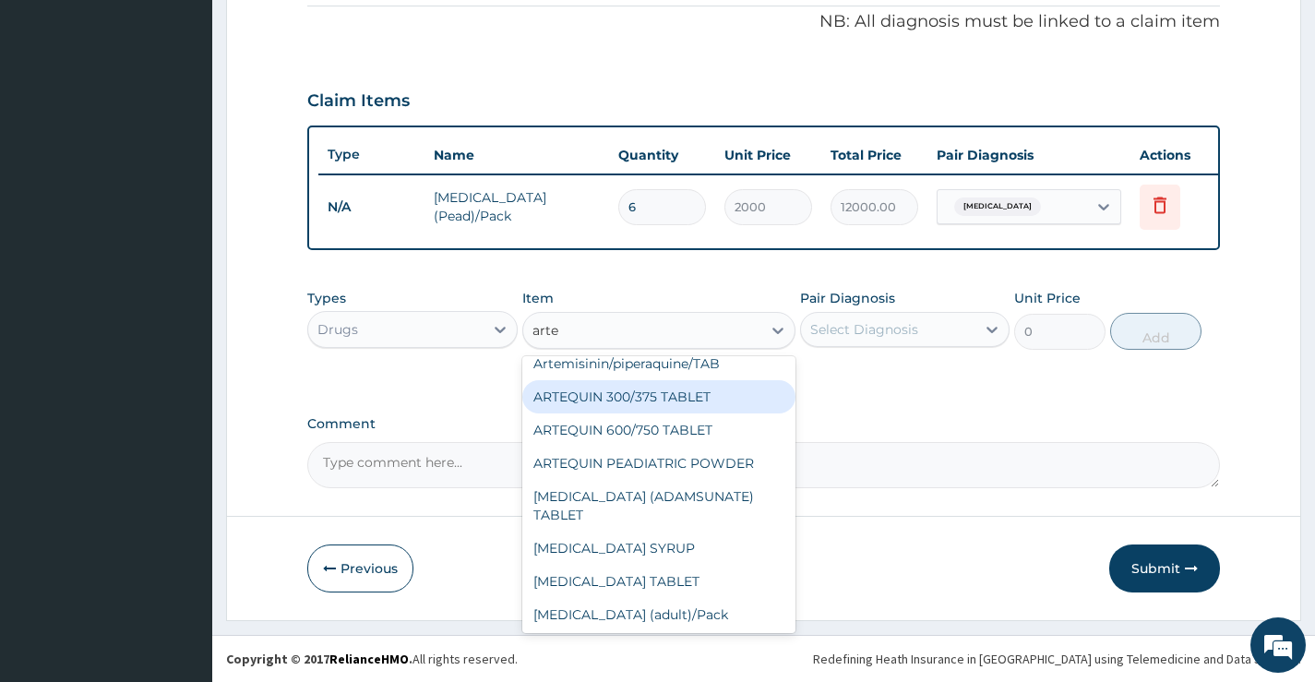
scroll to position [277, 0]
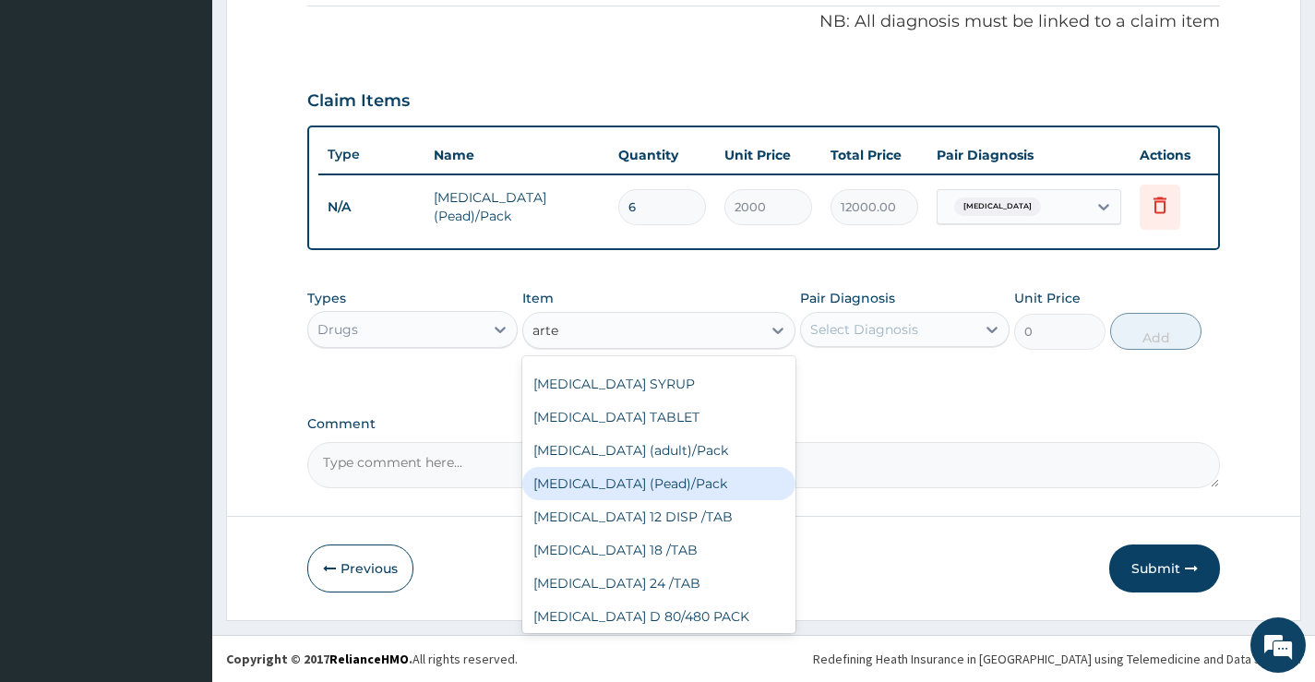
click at [677, 480] on div "Coartem (Pead)/Pack" at bounding box center [659, 483] width 274 height 33
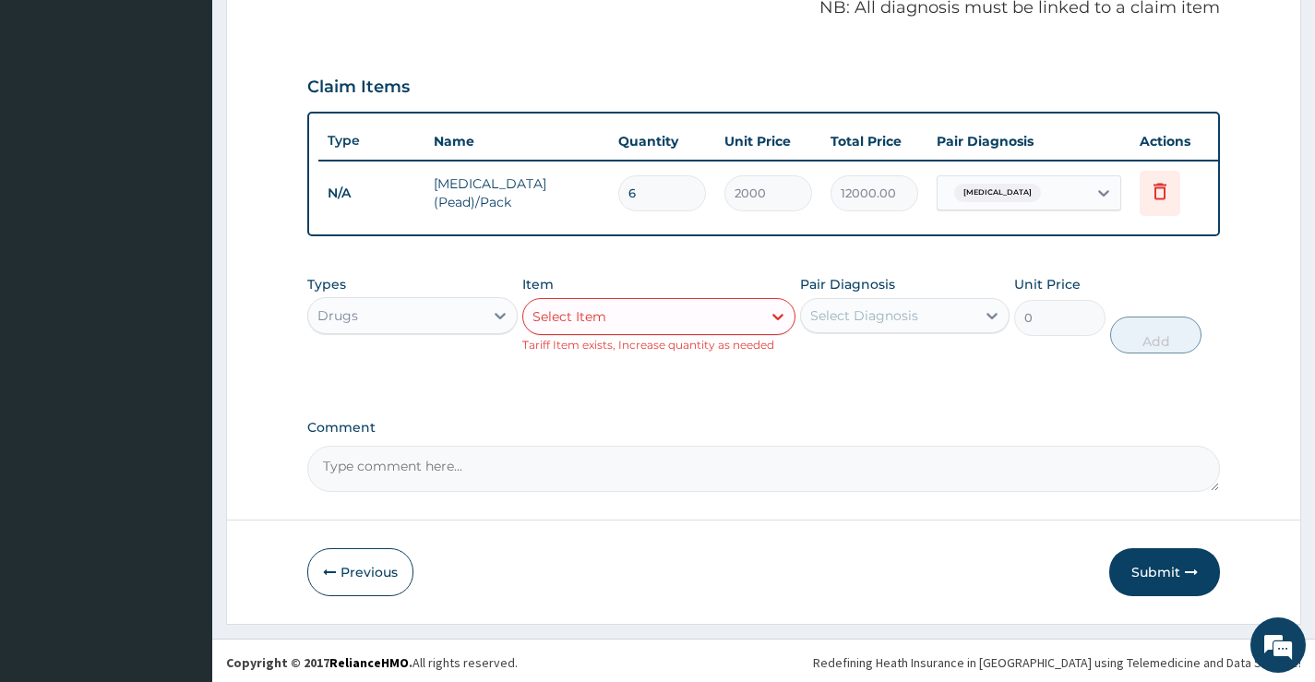
click at [618, 331] on div "Select Item" at bounding box center [642, 317] width 239 height 30
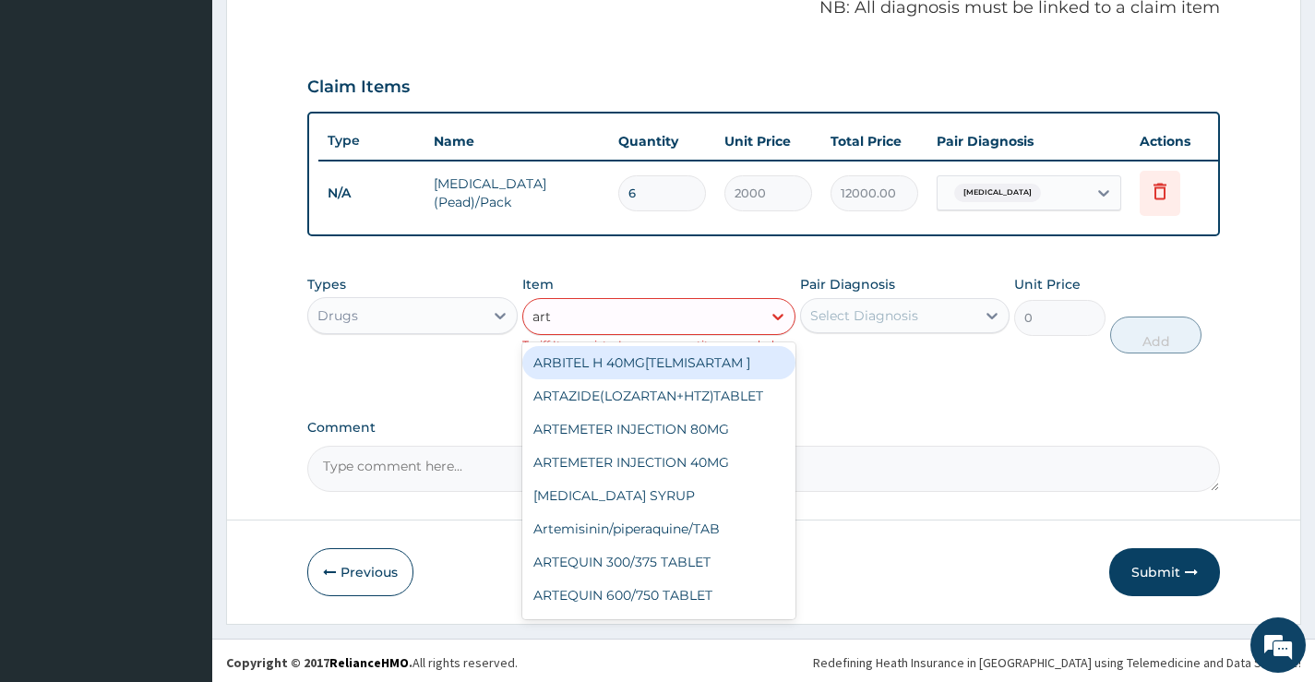
type input "arte"
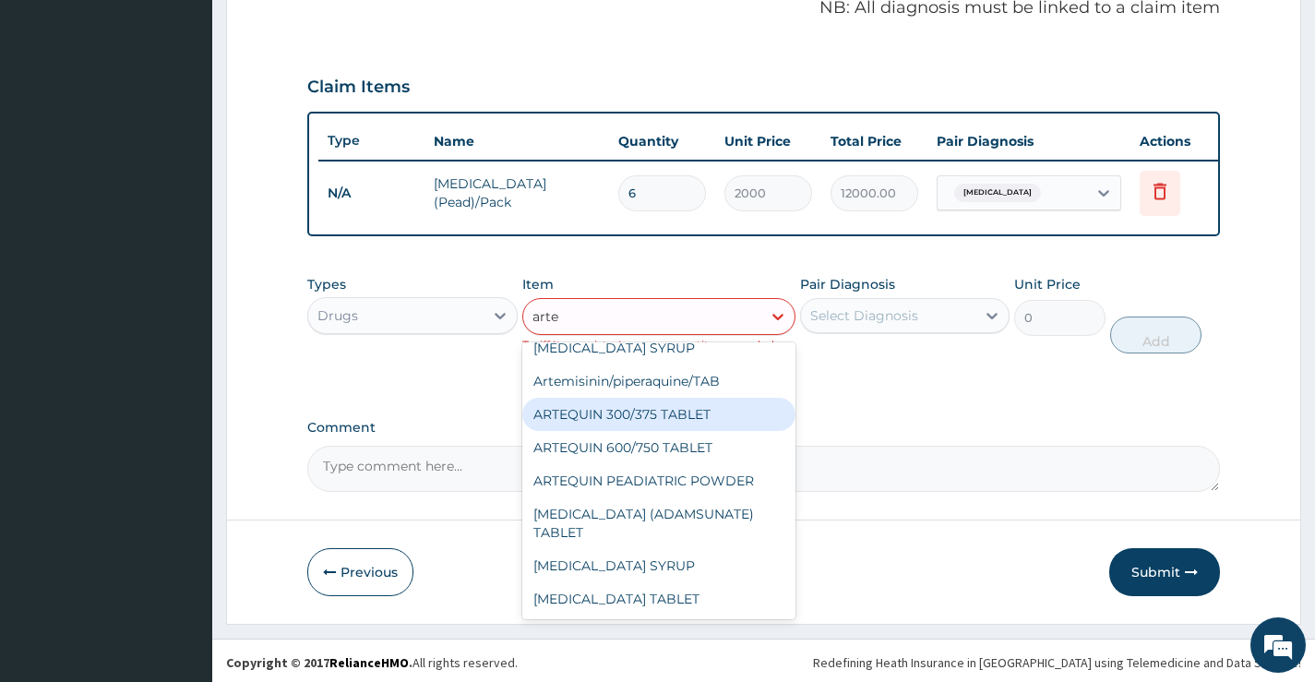
scroll to position [185, 0]
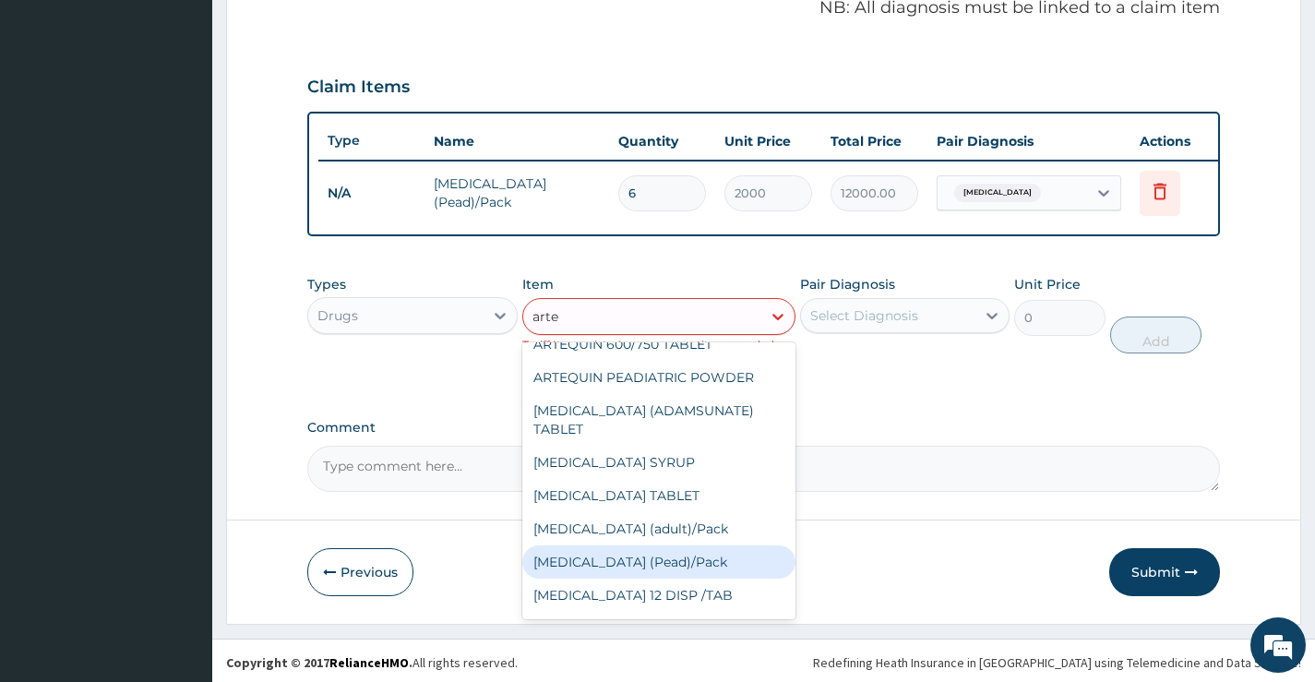
click at [635, 579] on div "Coartem (Pead)/Pack" at bounding box center [659, 562] width 274 height 33
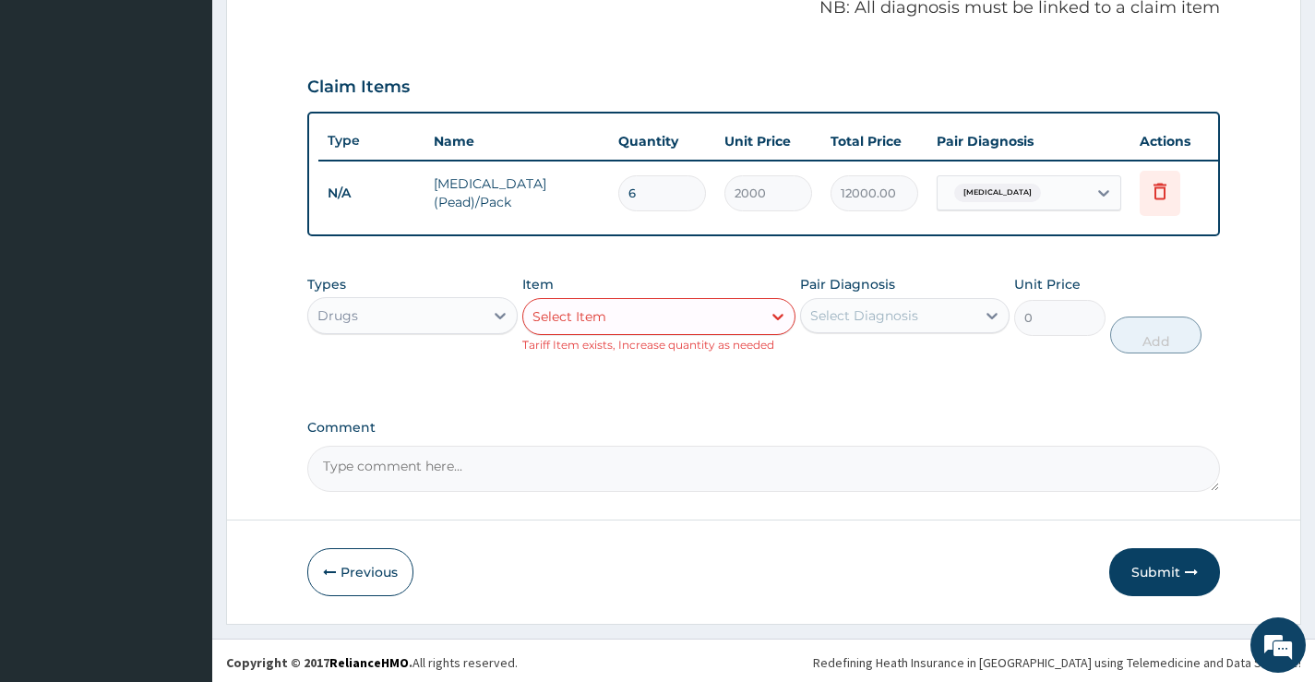
click at [603, 325] on div "Select Item" at bounding box center [570, 316] width 74 height 18
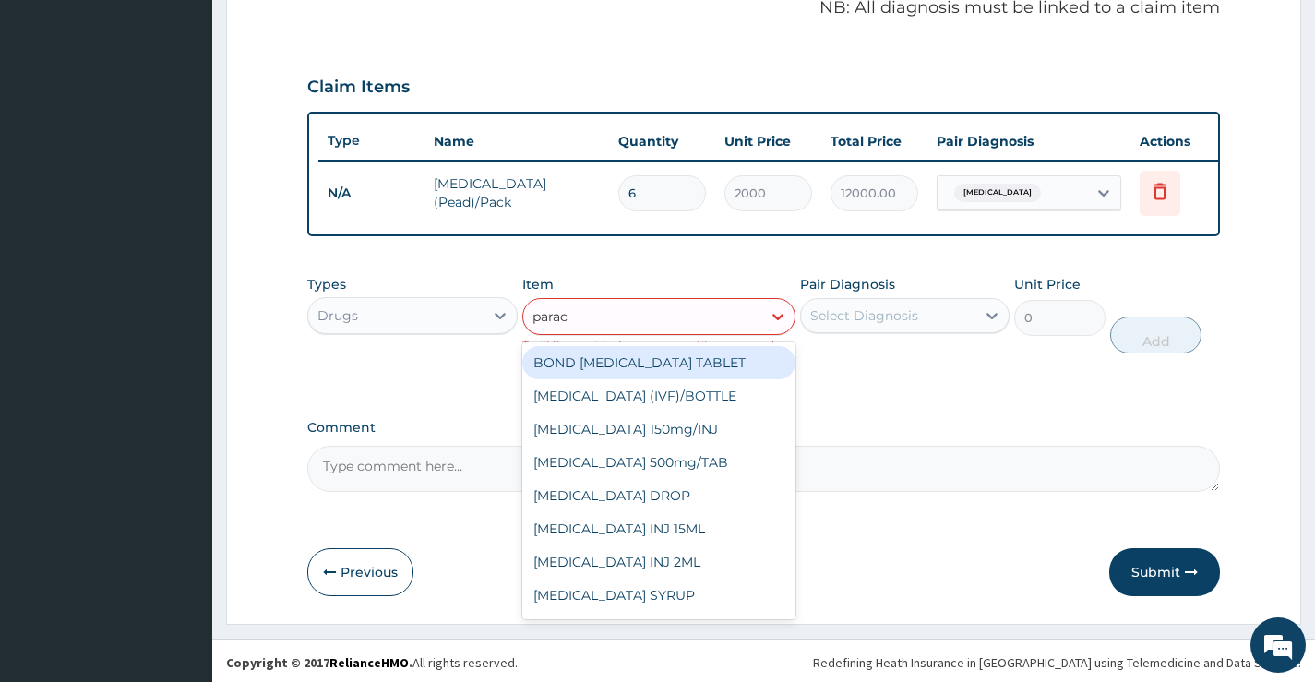
type input "parace"
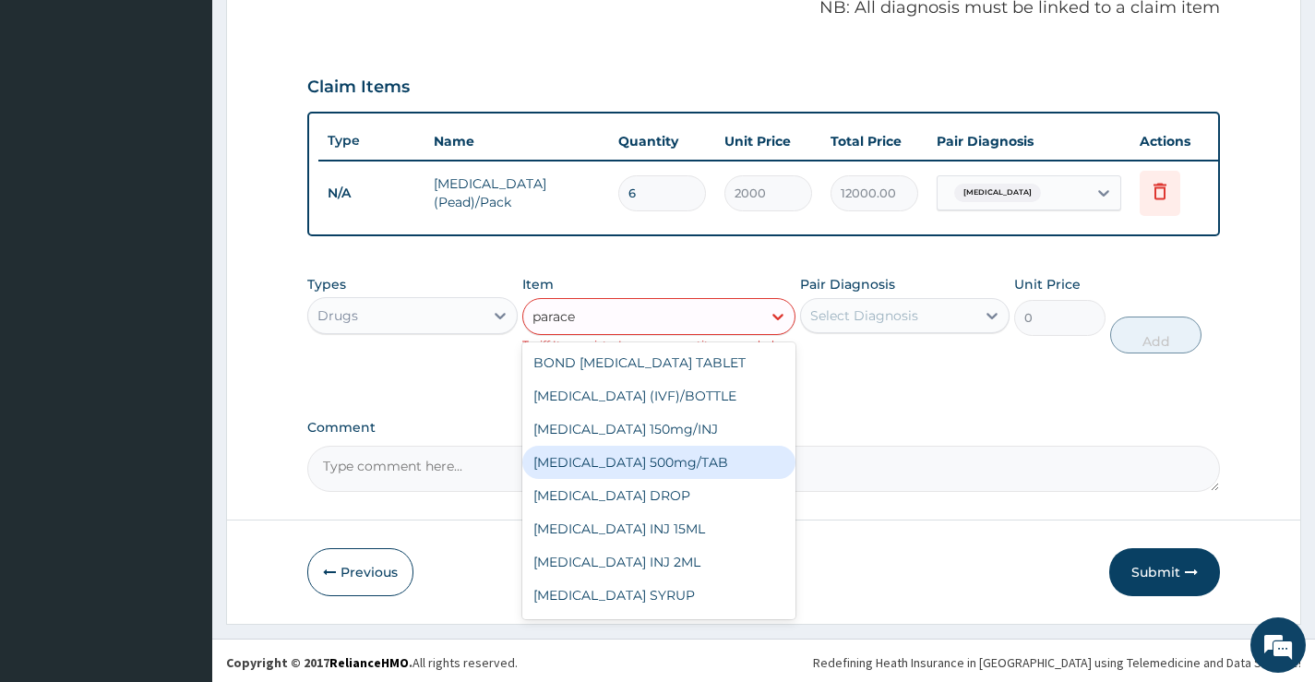
click at [669, 475] on div "PARACETAMOL 500mg/TAB" at bounding box center [659, 462] width 274 height 33
type input "20"
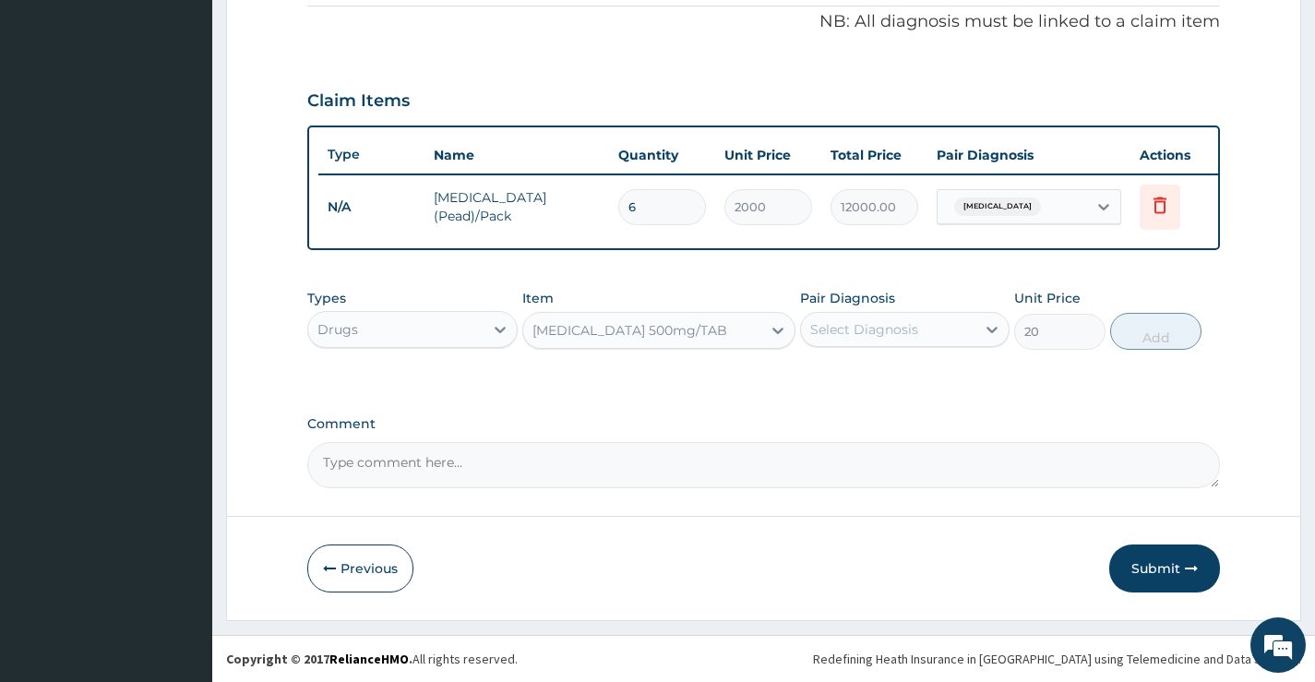
click at [872, 324] on div "Select Diagnosis" at bounding box center [864, 329] width 108 height 18
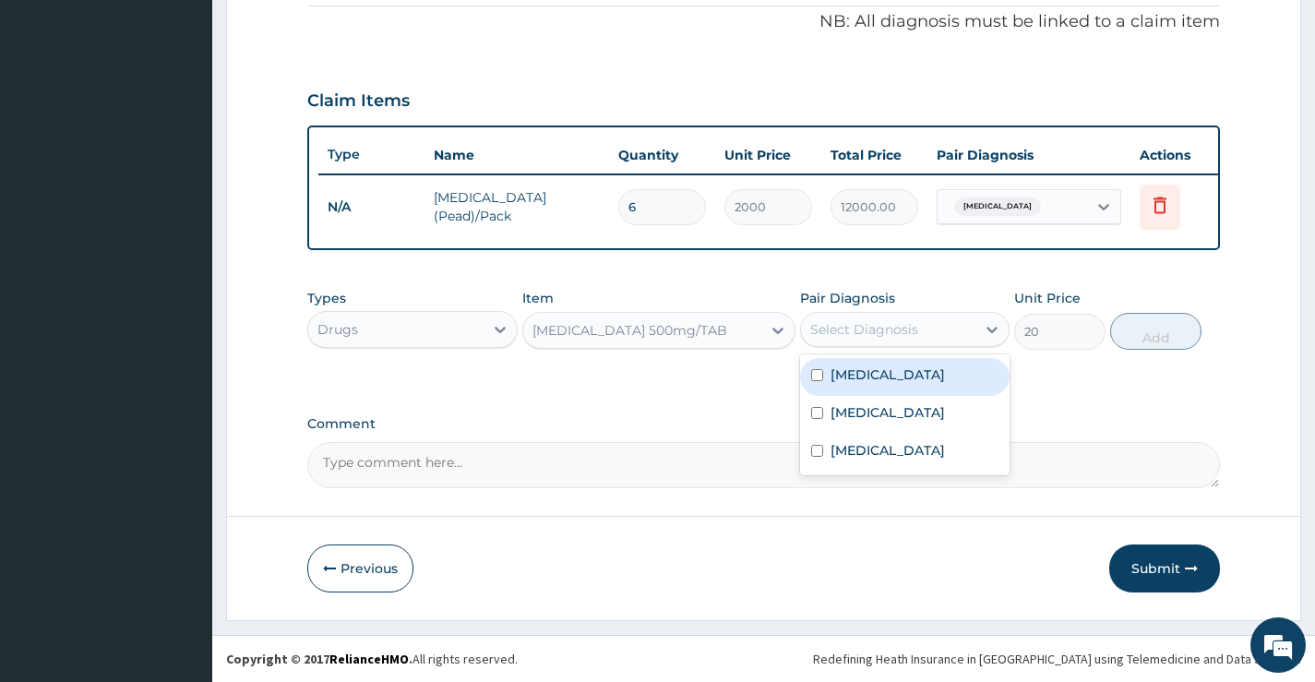
click at [872, 377] on label "[MEDICAL_DATA]" at bounding box center [888, 375] width 114 height 18
checkbox input "true"
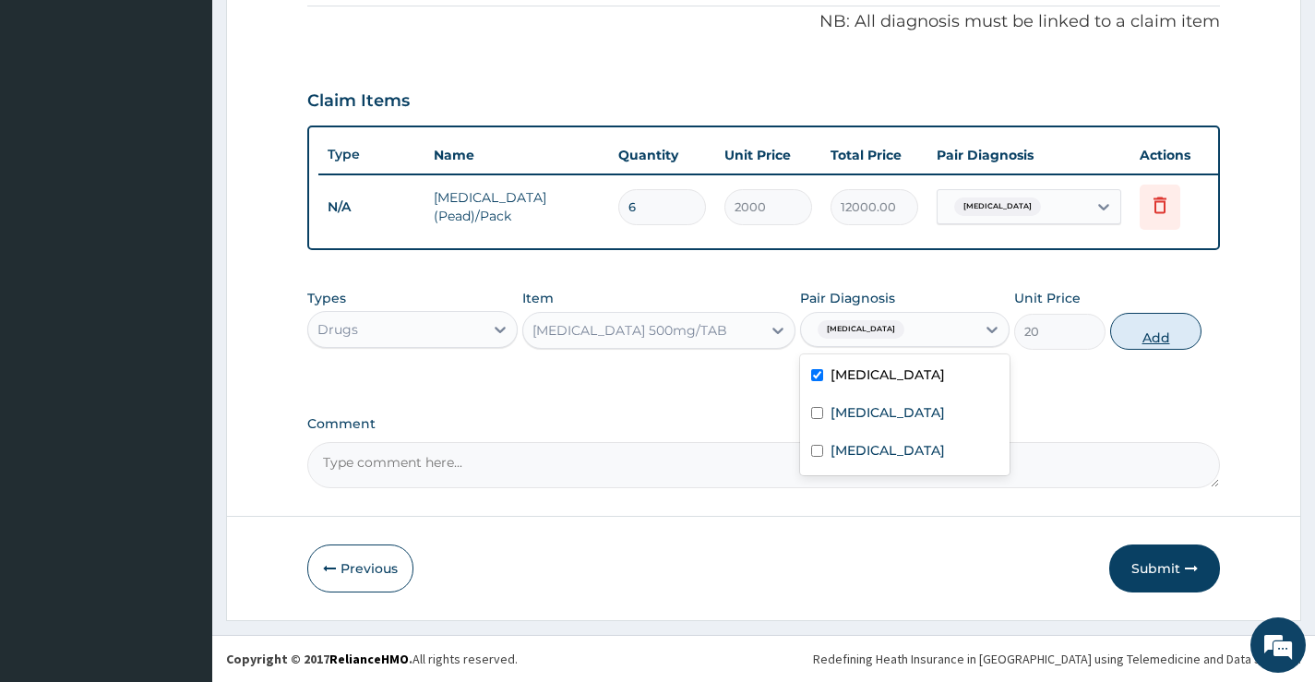
click at [1162, 319] on button "Add" at bounding box center [1155, 331] width 91 height 37
type input "0"
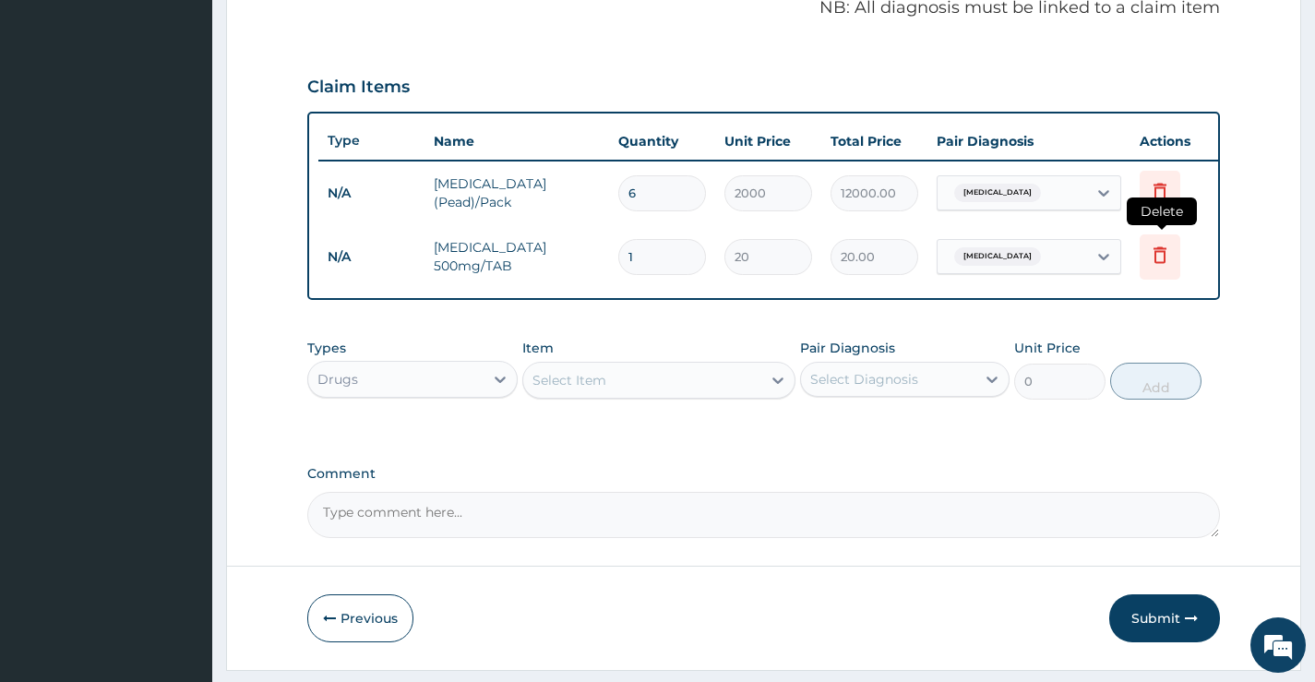
click at [1158, 255] on icon at bounding box center [1160, 255] width 22 height 22
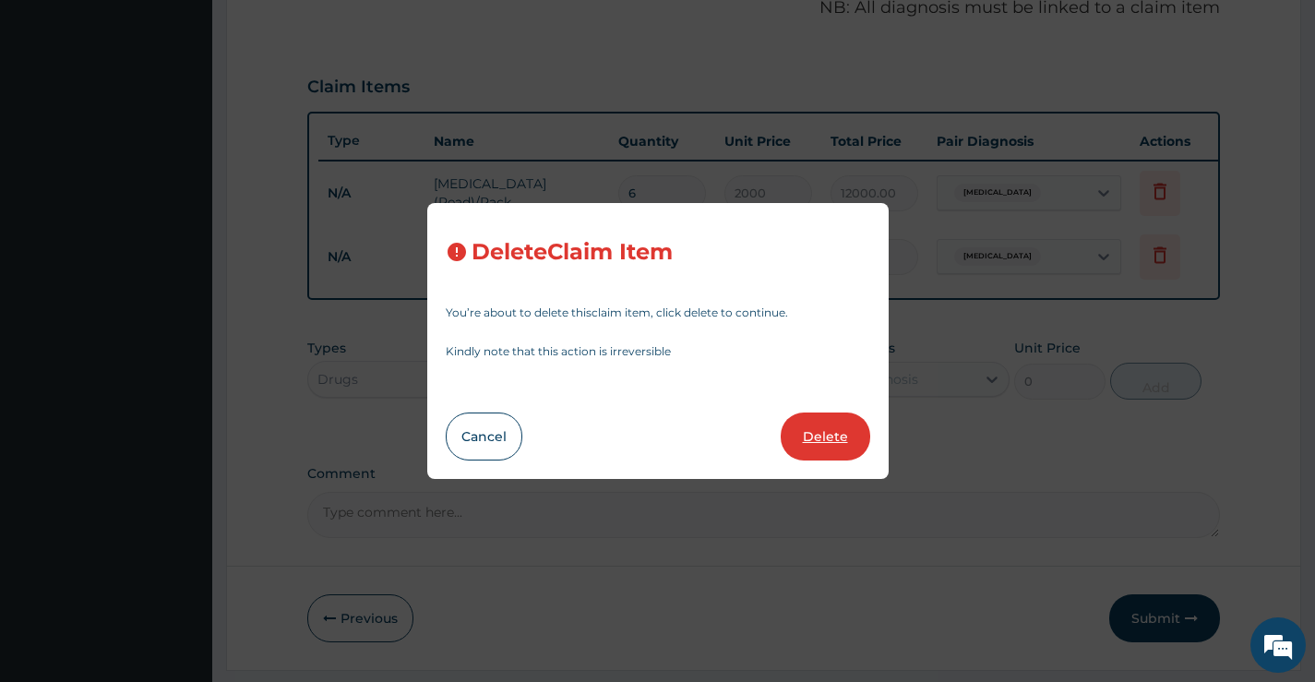
click at [835, 435] on button "Delete" at bounding box center [826, 437] width 90 height 48
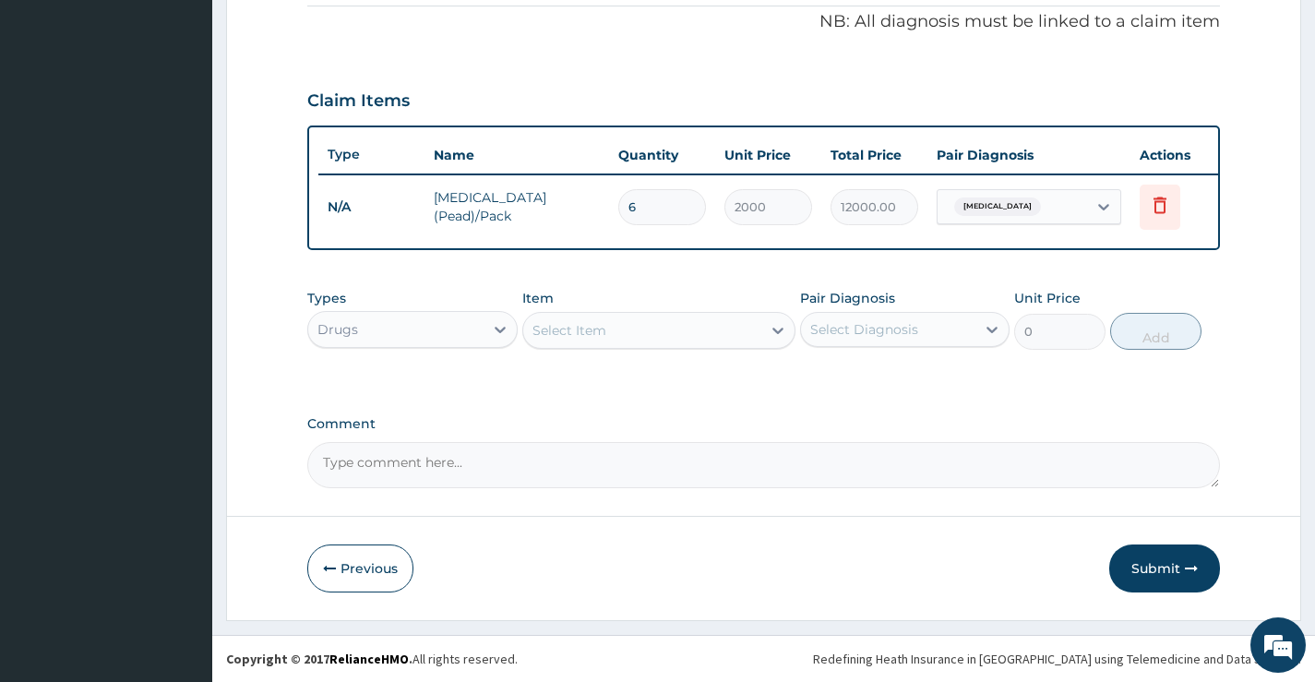
click at [612, 318] on div "Select Item" at bounding box center [642, 331] width 239 height 30
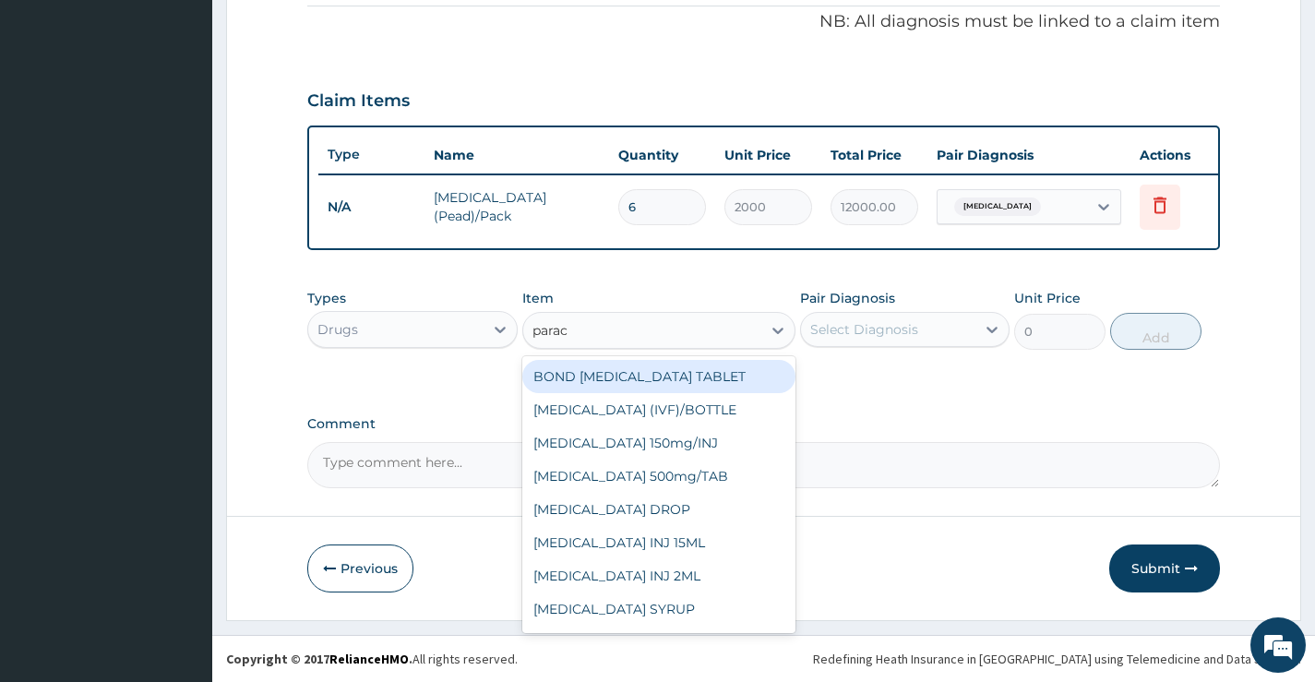
type input "parace"
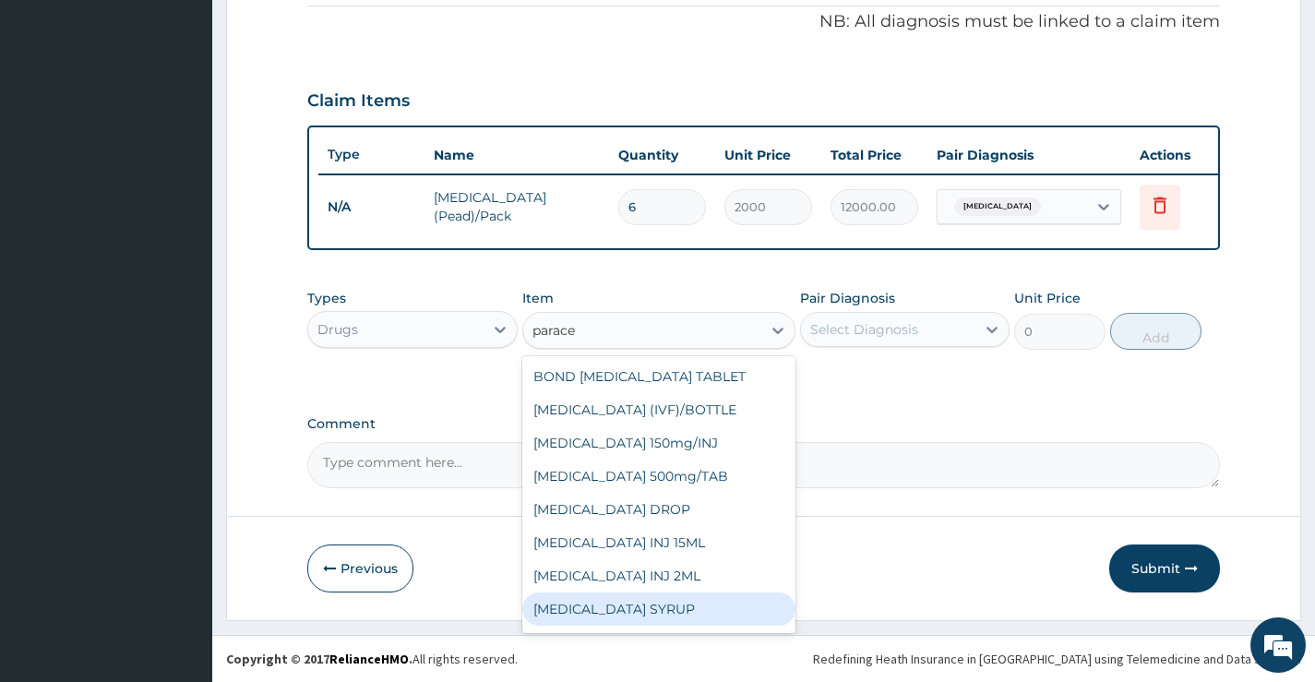
click at [637, 603] on div "PARACETAMOL SYRUP" at bounding box center [659, 609] width 274 height 33
type input "800"
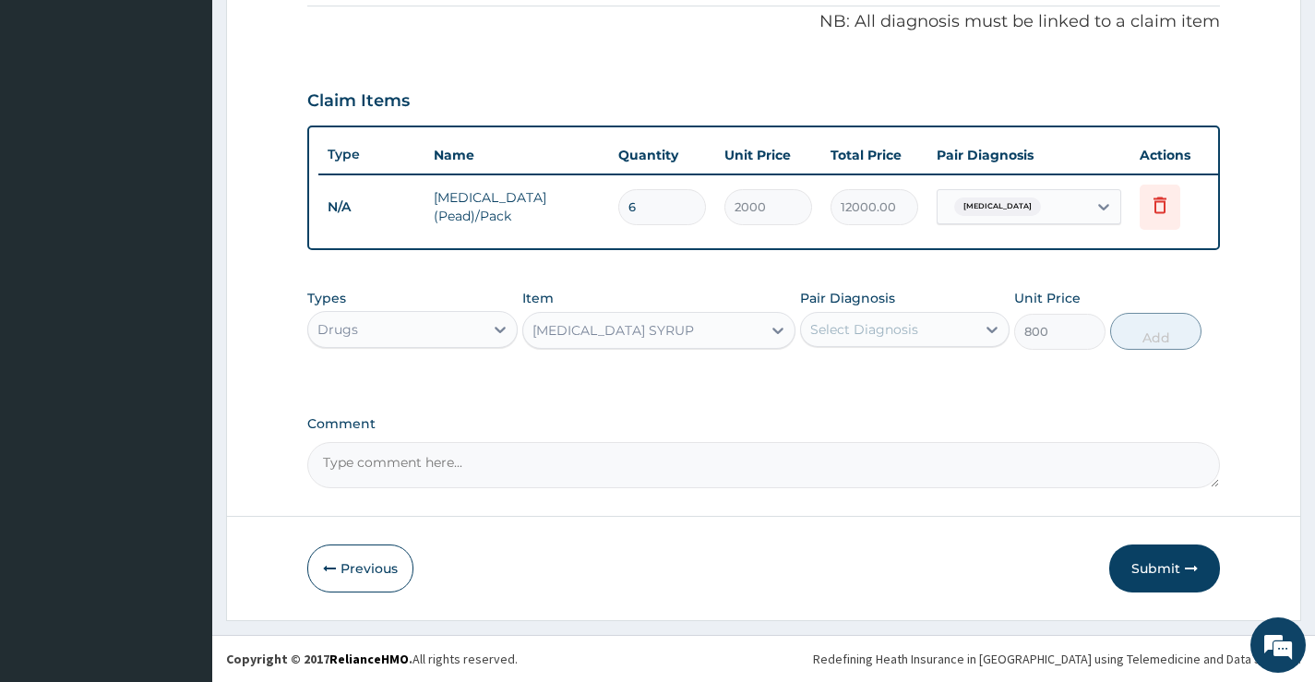
click at [928, 338] on div "Select Diagnosis" at bounding box center [888, 330] width 174 height 30
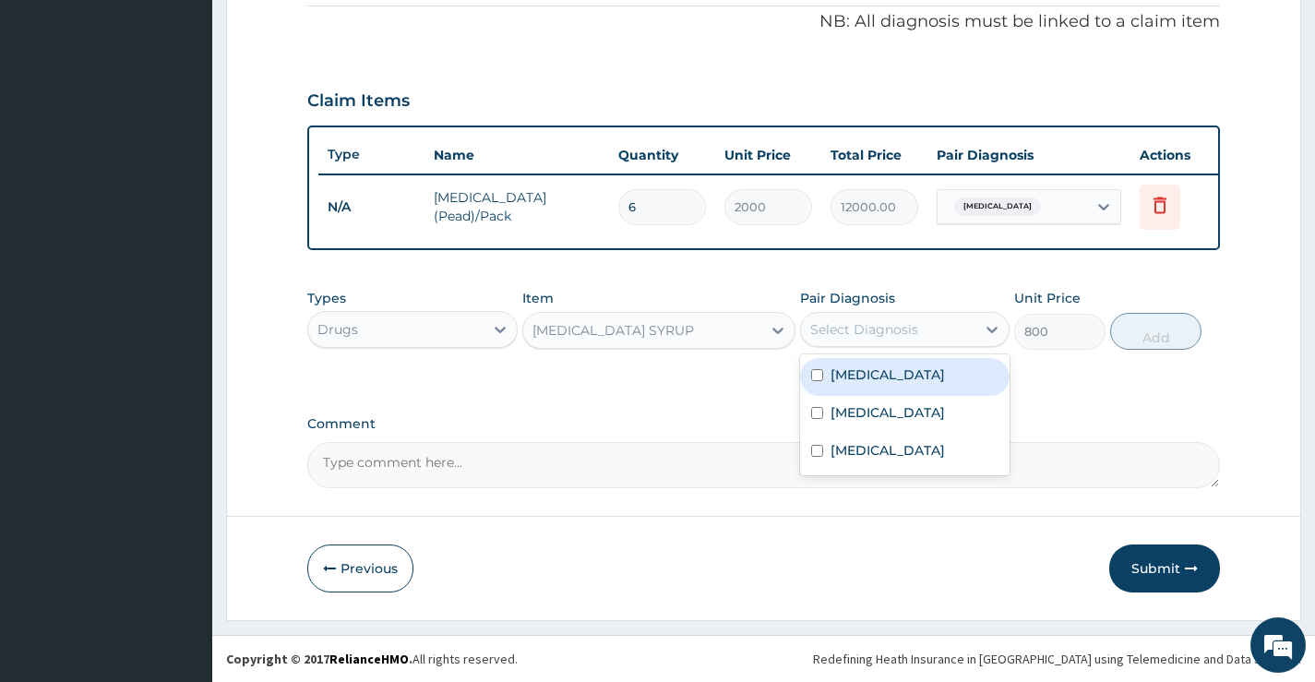
click at [918, 388] on div "[MEDICAL_DATA]" at bounding box center [905, 377] width 210 height 38
checkbox input "true"
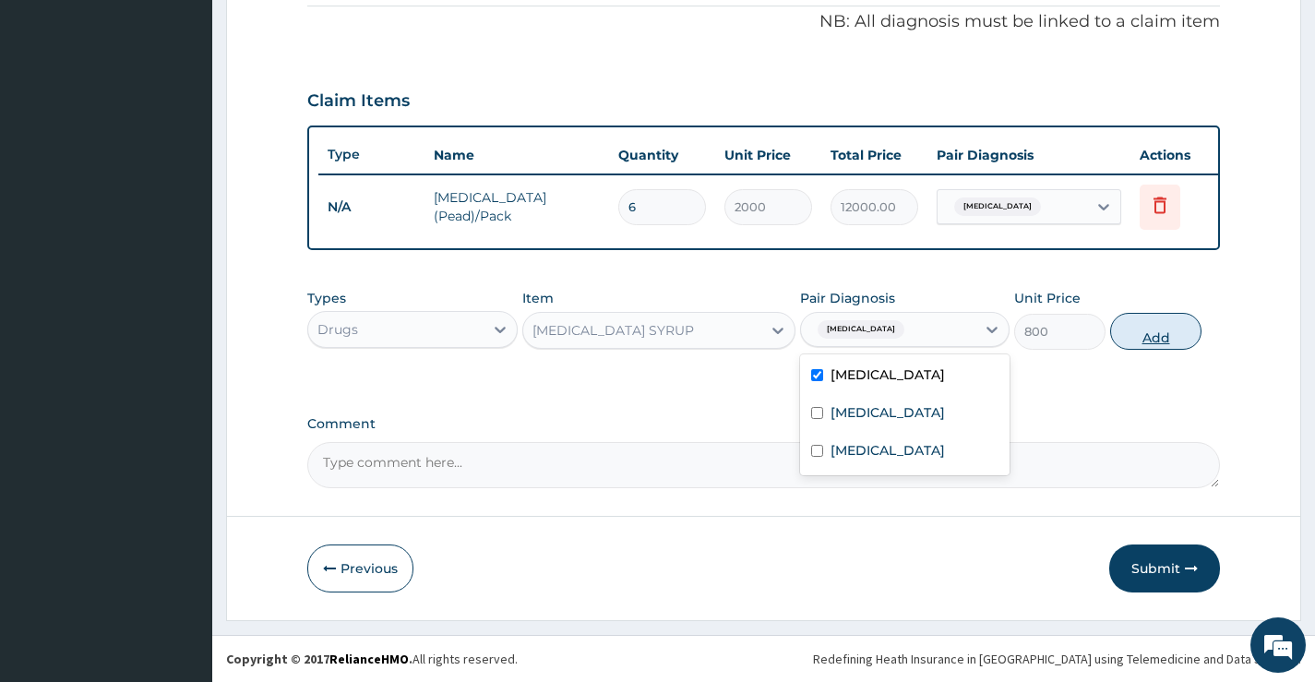
click at [1138, 320] on button "Add" at bounding box center [1155, 331] width 91 height 37
type input "0"
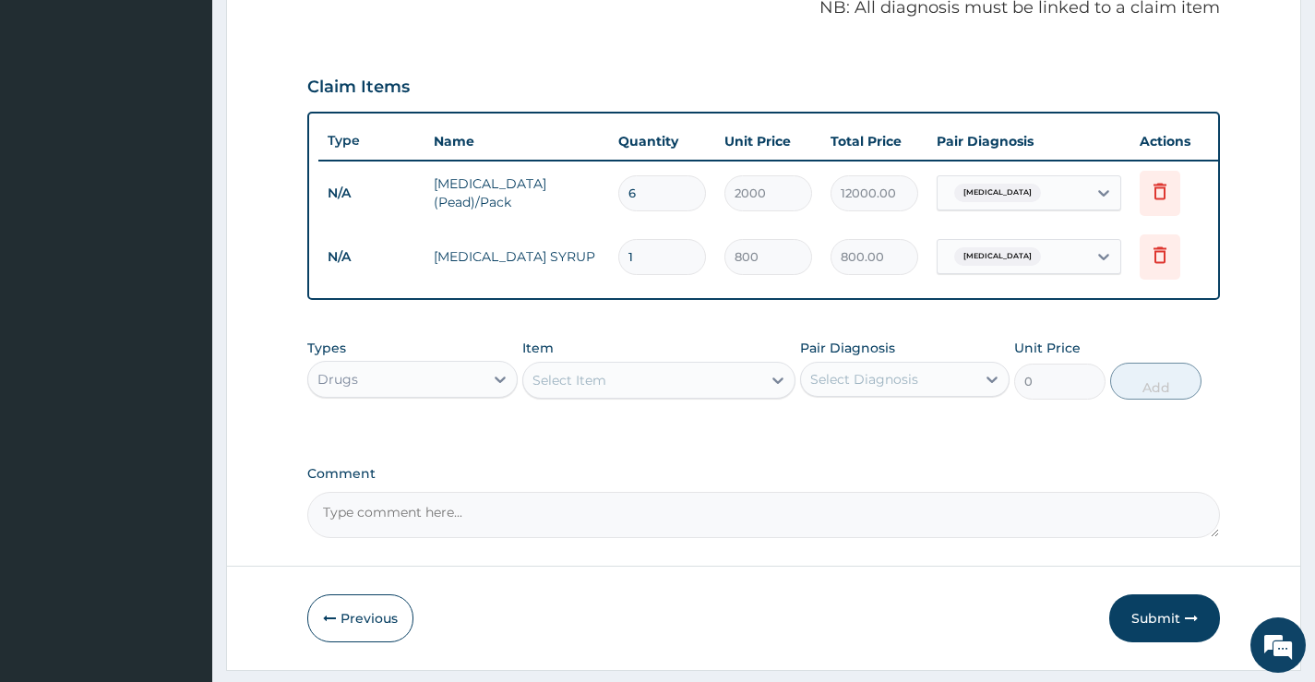
click at [602, 390] on div "Select Item" at bounding box center [570, 380] width 74 height 18
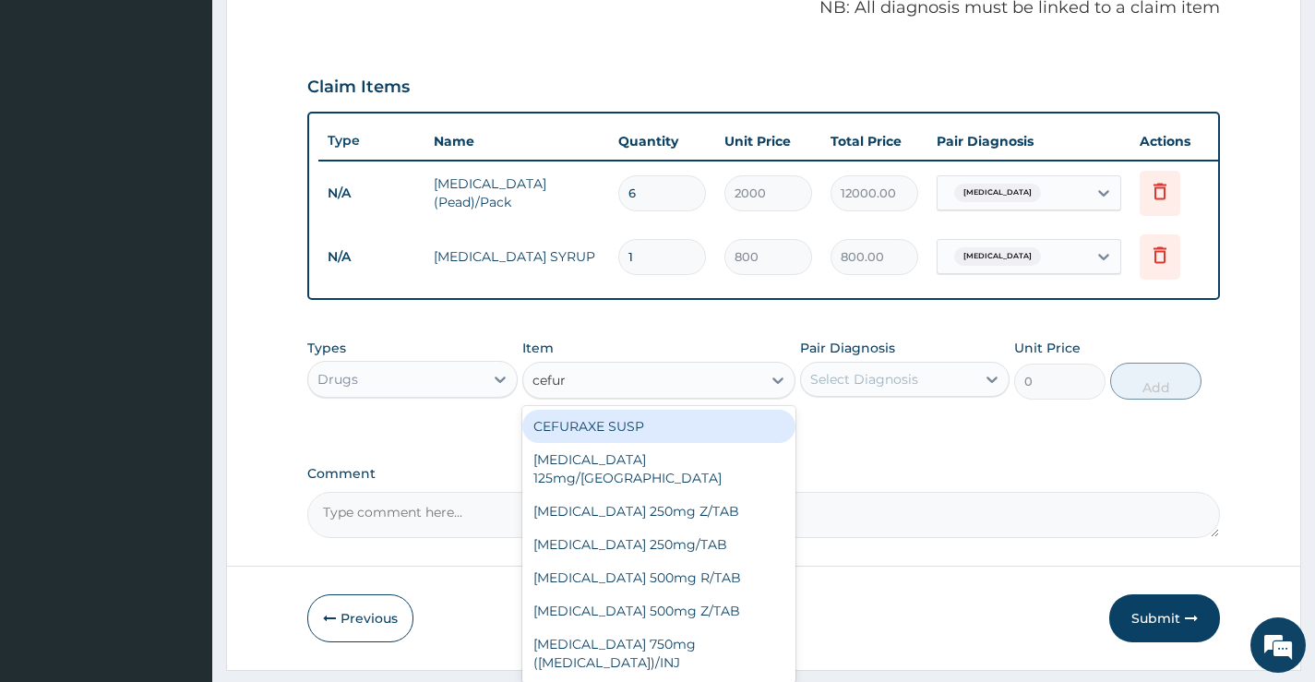
type input "cefuro"
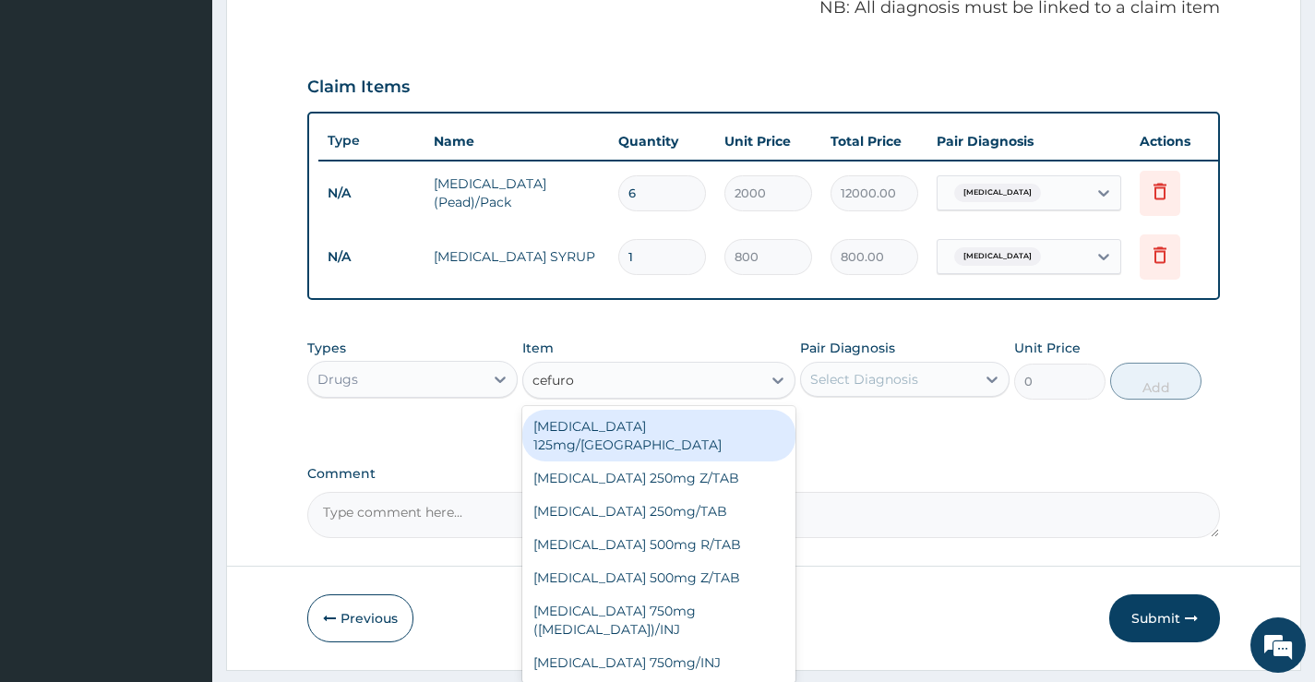
click at [705, 432] on div "Cefuroxime 125mg/SYR" at bounding box center [659, 436] width 274 height 52
type input "3000"
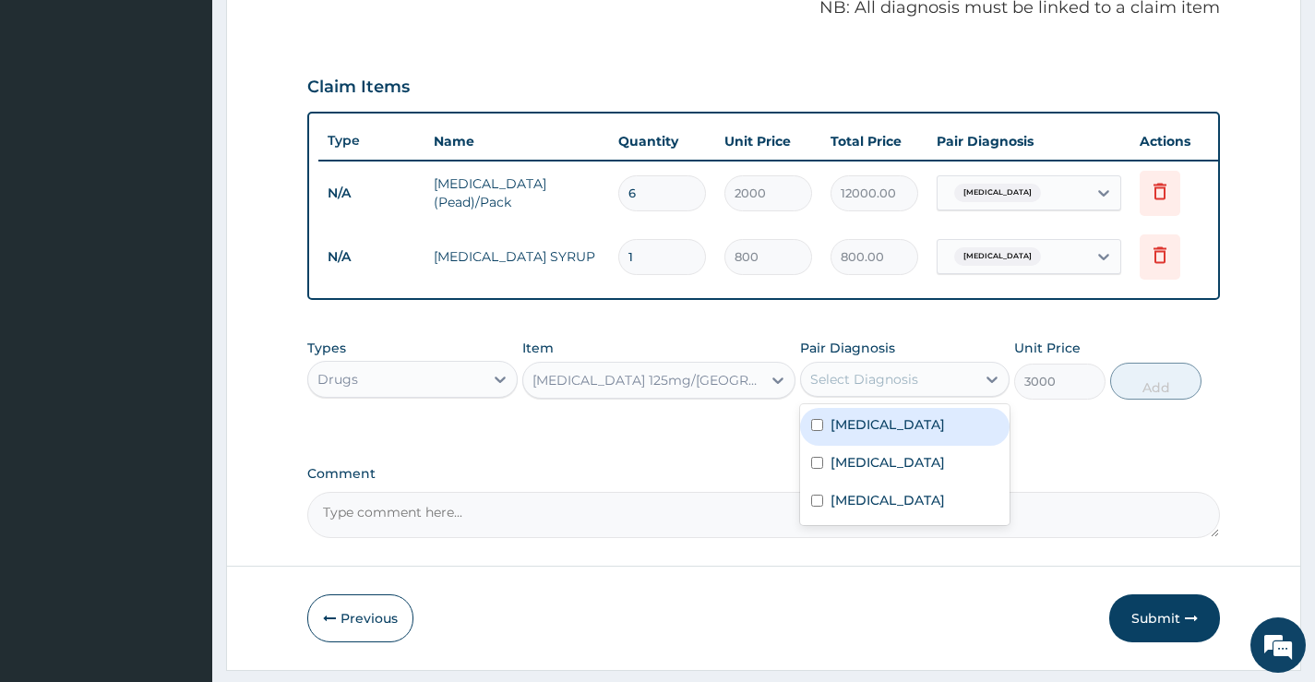
click at [894, 383] on div "Select Diagnosis" at bounding box center [864, 379] width 108 height 18
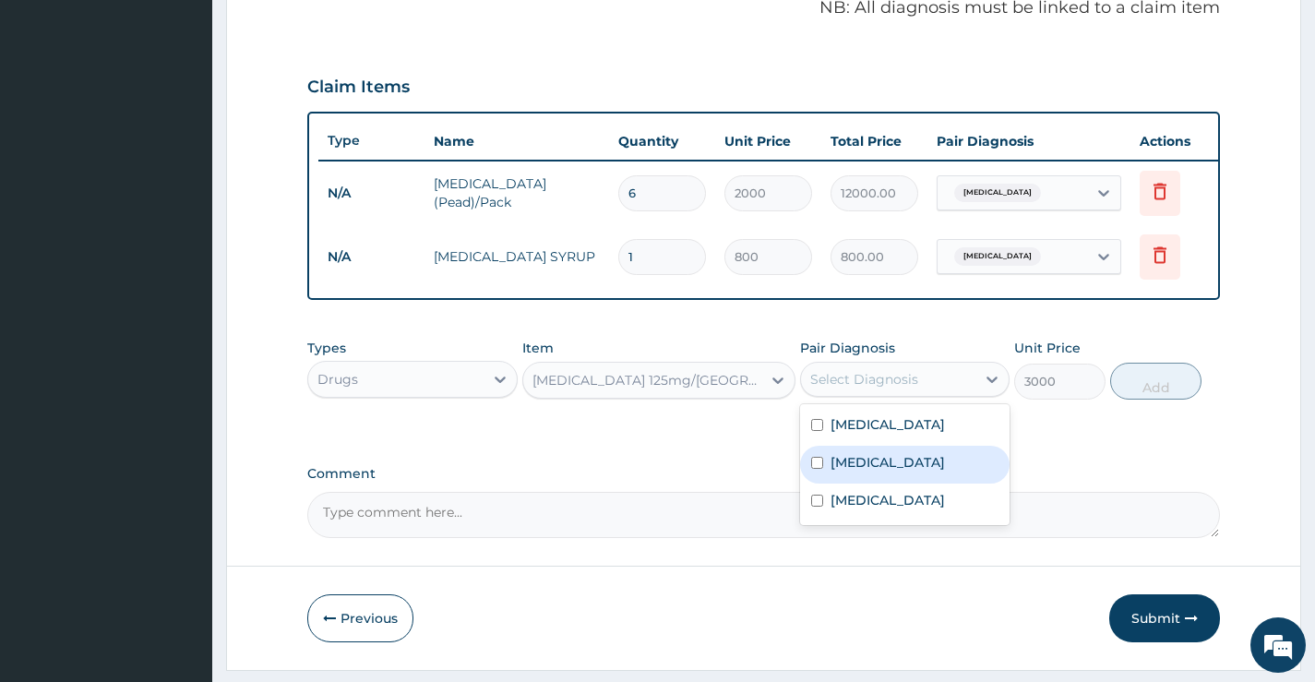
click at [817, 469] on input "checkbox" at bounding box center [817, 463] width 12 height 12
checkbox input "true"
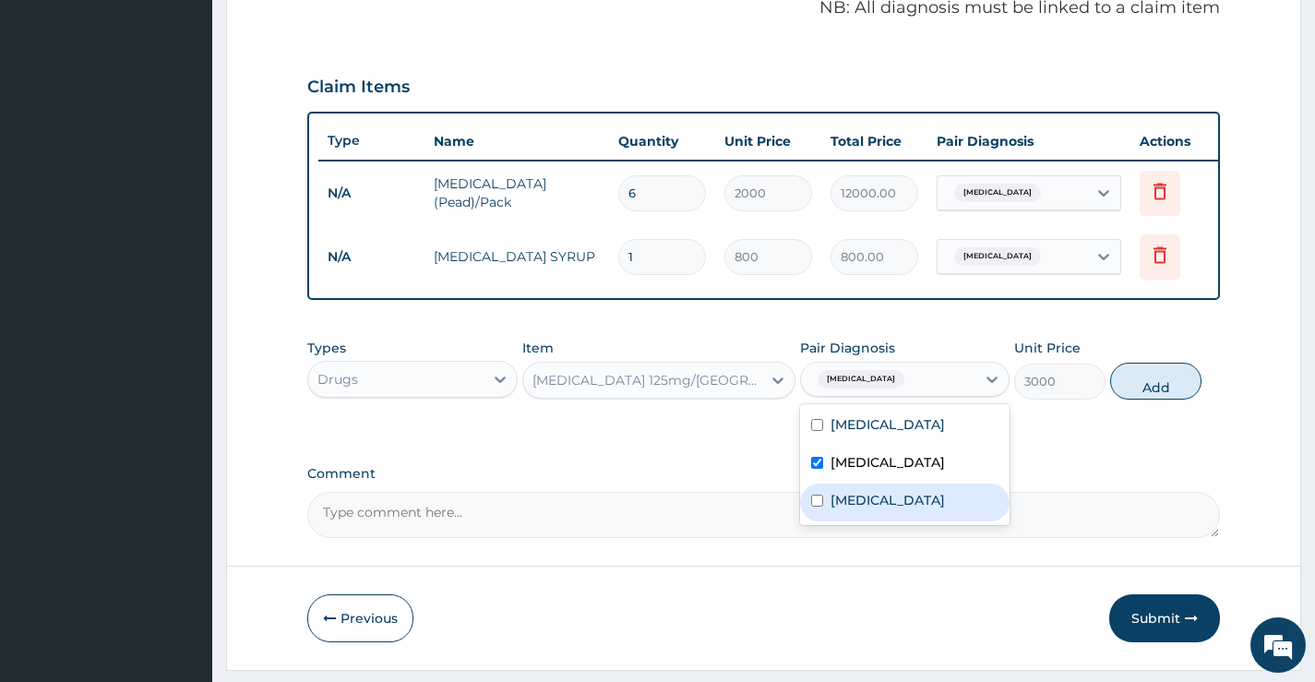
click at [817, 507] on input "checkbox" at bounding box center [817, 501] width 12 height 12
checkbox input "true"
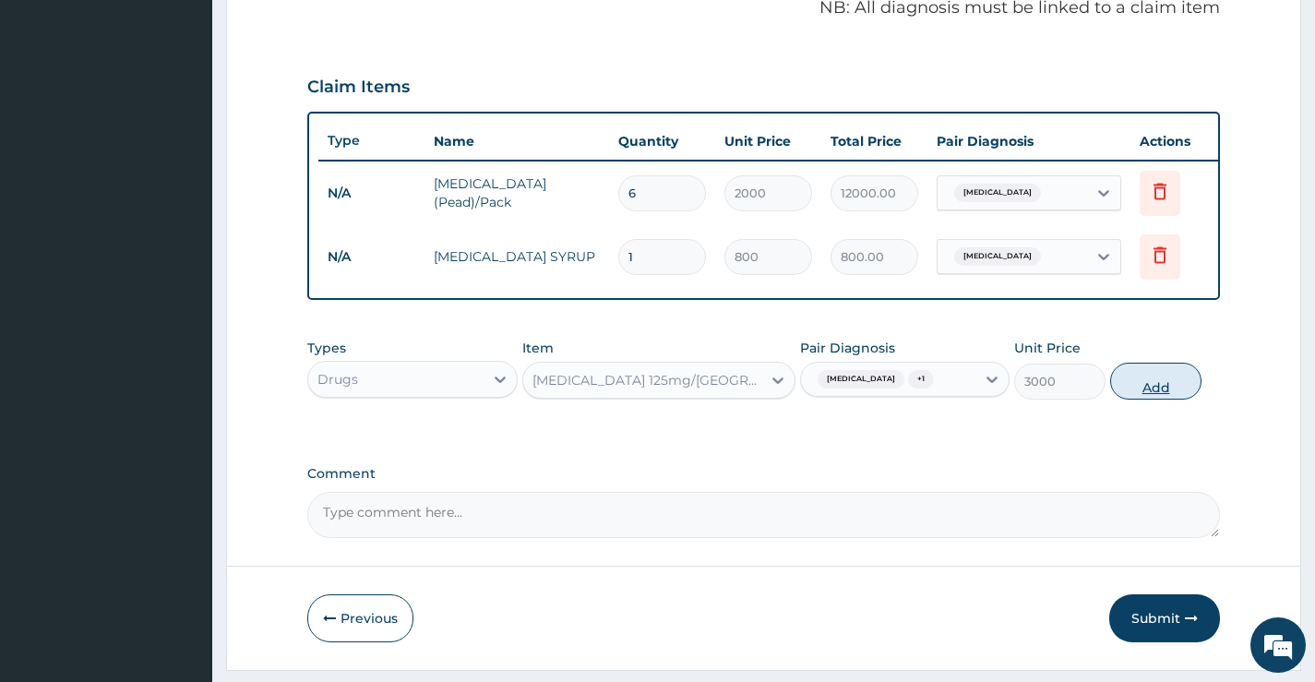
click at [1128, 389] on button "Add" at bounding box center [1155, 381] width 91 height 37
type input "0"
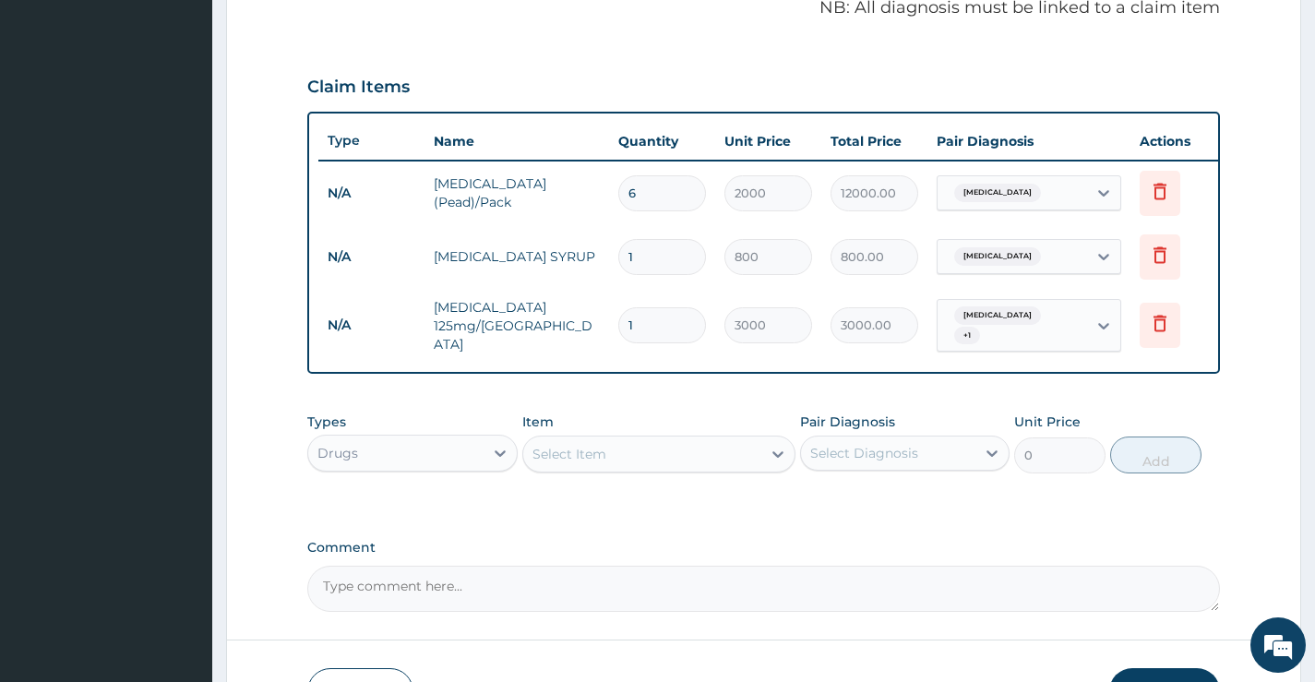
click at [654, 461] on div "Select Item" at bounding box center [642, 454] width 239 height 30
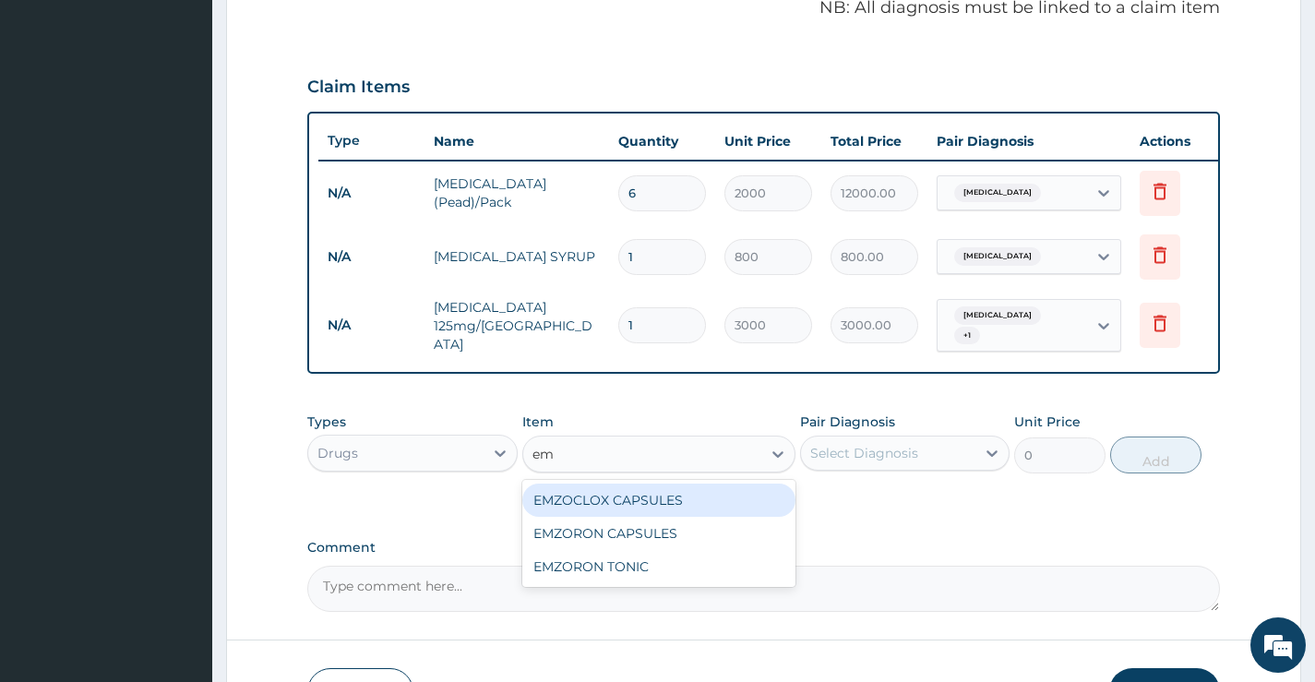
type input "e"
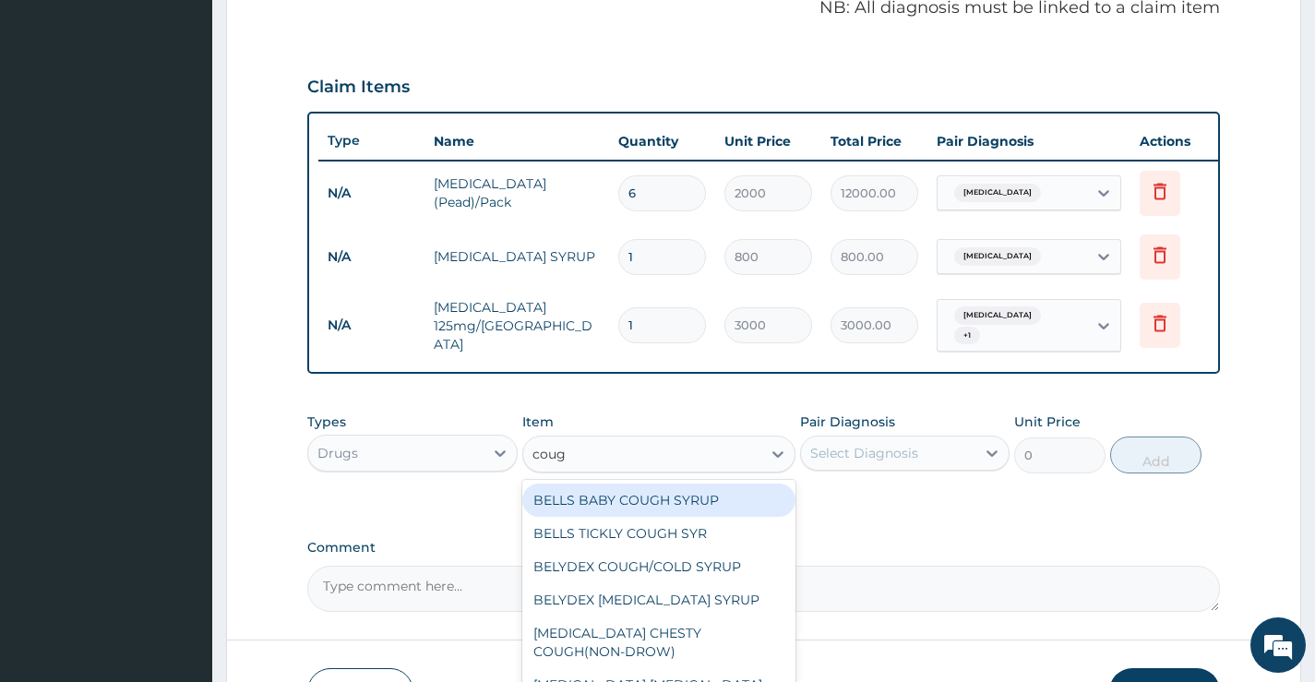
type input "cough"
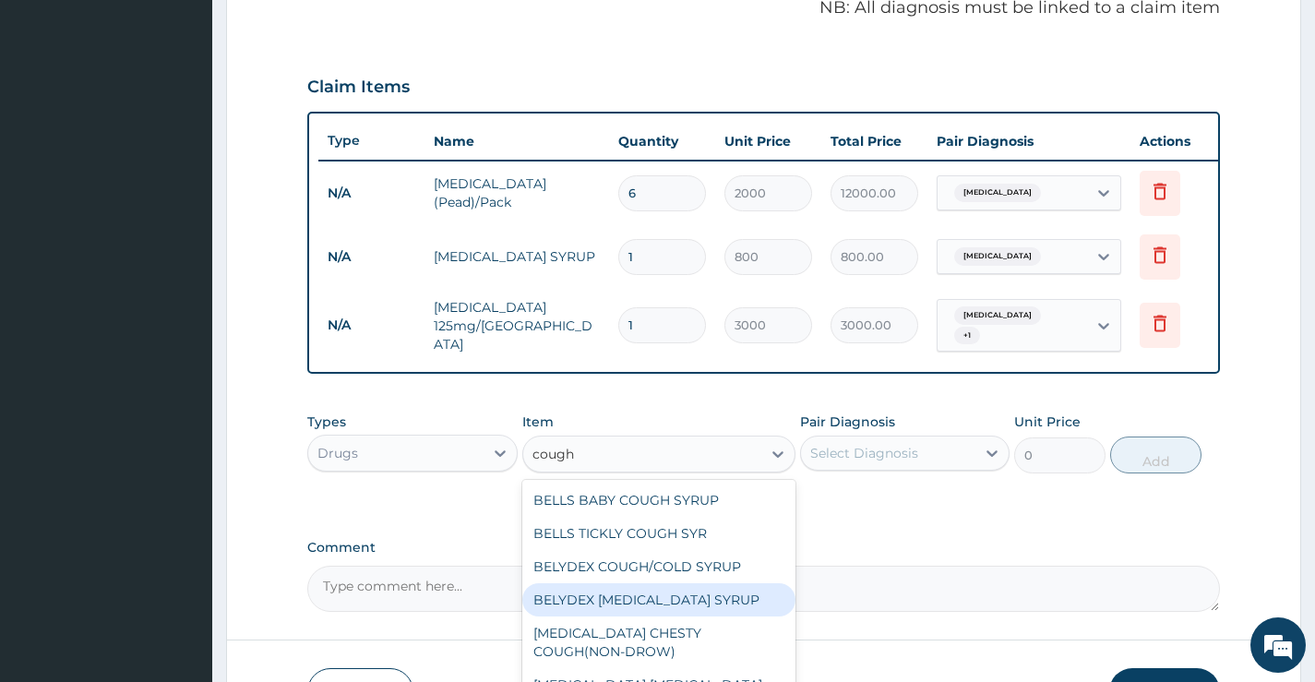
scroll to position [100, 0]
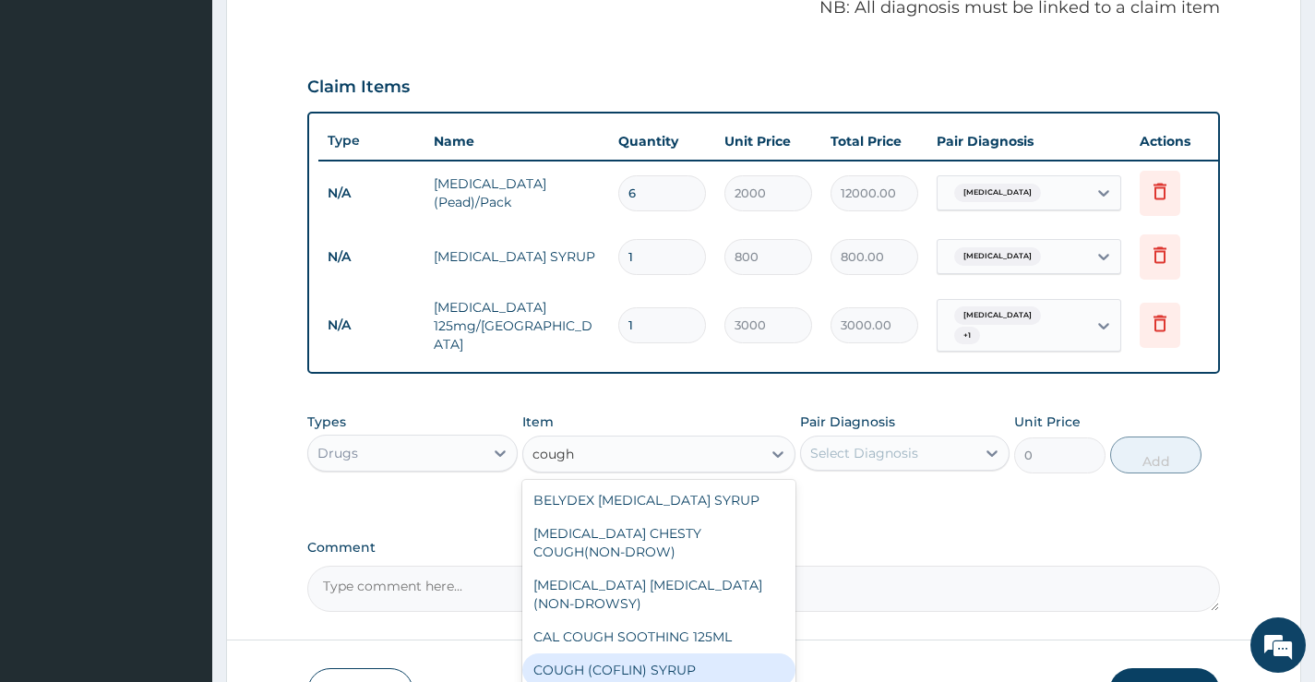
click at [643, 669] on div "COUGH (COFLIN) SYRUP" at bounding box center [659, 670] width 274 height 33
type input "900"
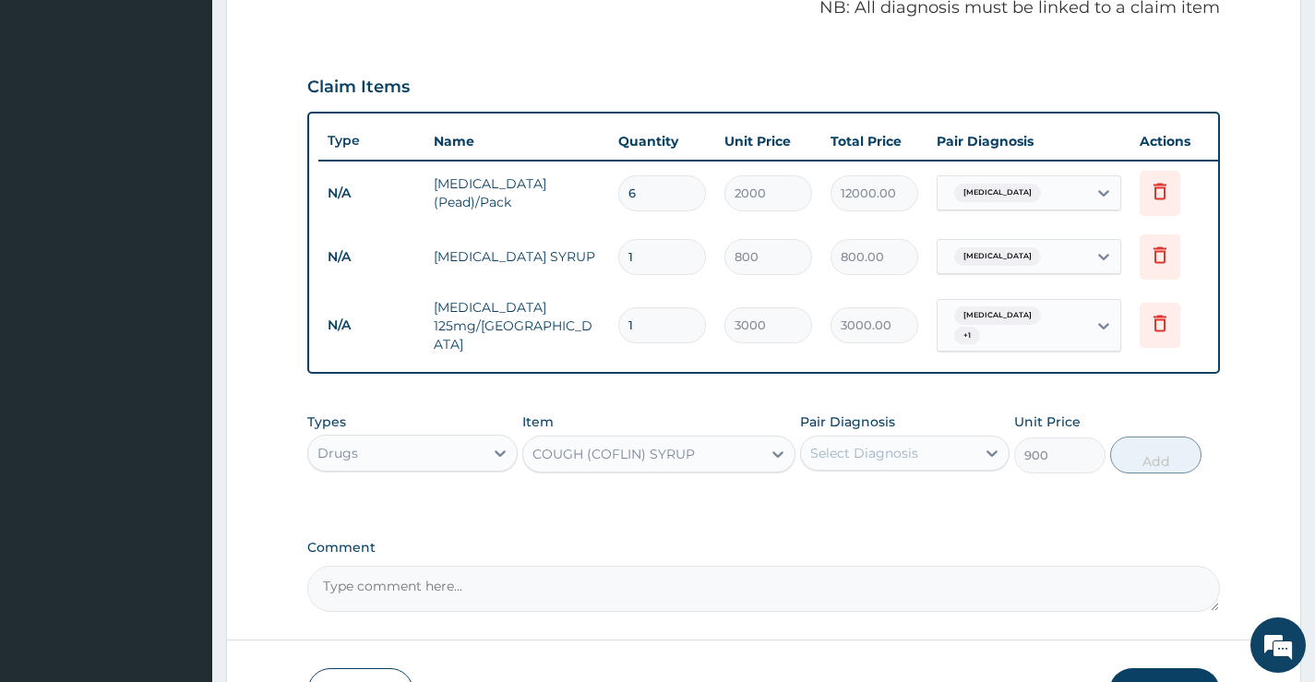
click at [844, 452] on div "Select Diagnosis" at bounding box center [864, 453] width 108 height 18
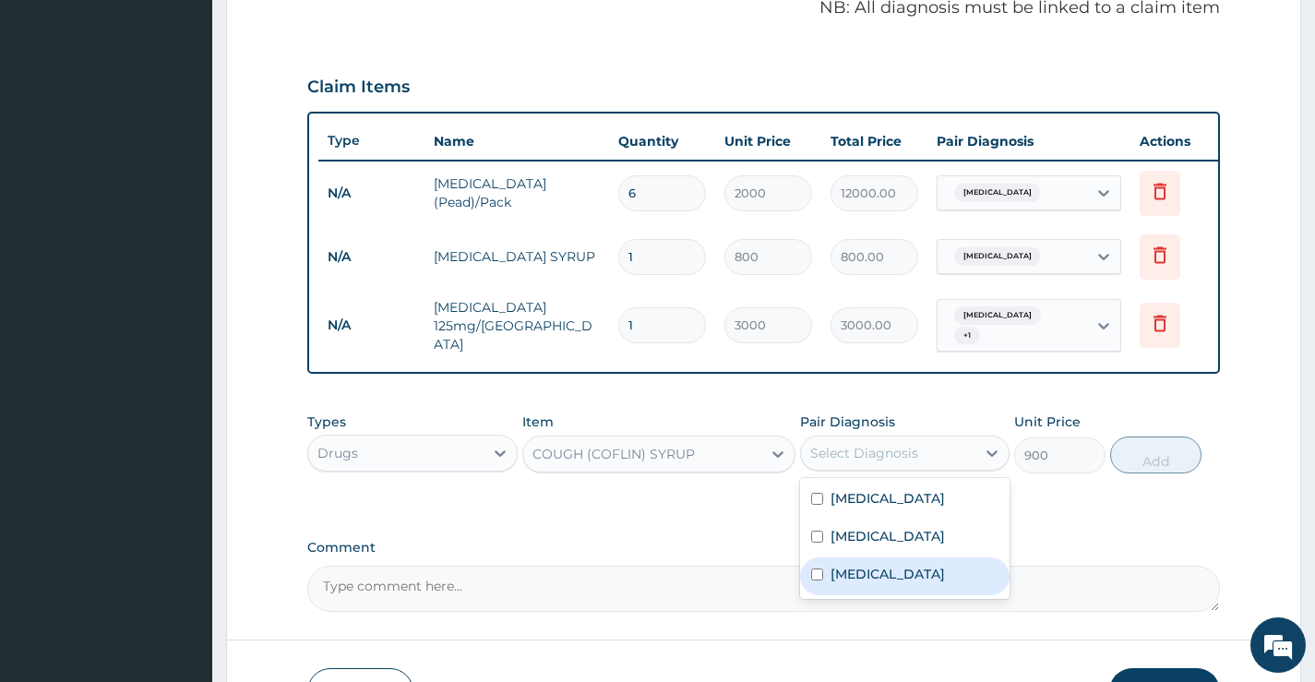
click at [859, 583] on label "[MEDICAL_DATA]" at bounding box center [888, 574] width 114 height 18
checkbox input "true"
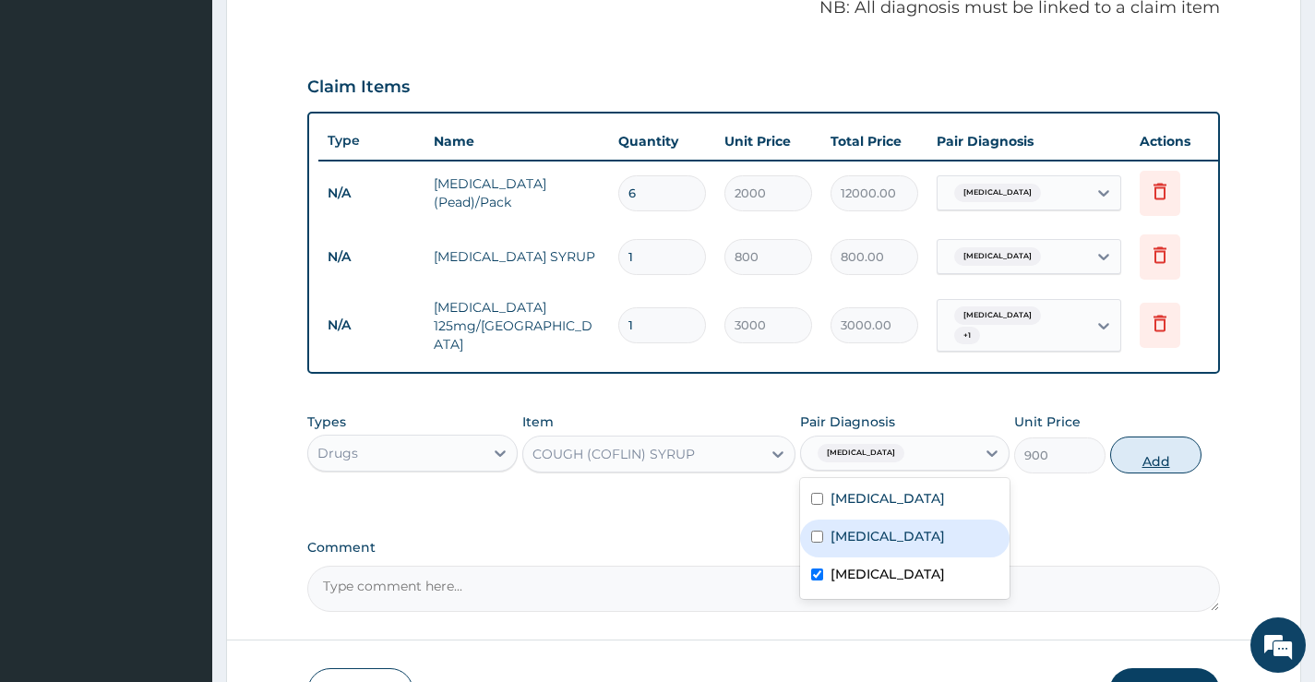
click at [1144, 454] on button "Add" at bounding box center [1155, 455] width 91 height 37
type input "0"
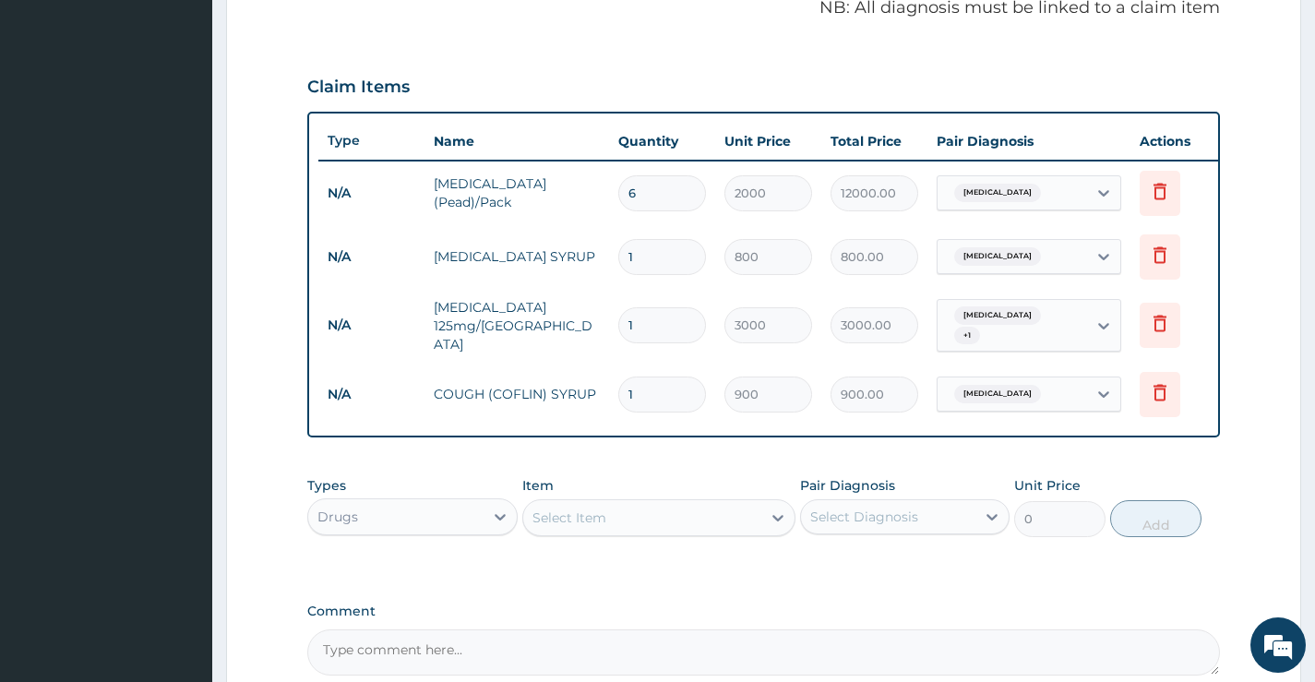
click at [648, 523] on div "Select Item" at bounding box center [642, 518] width 239 height 30
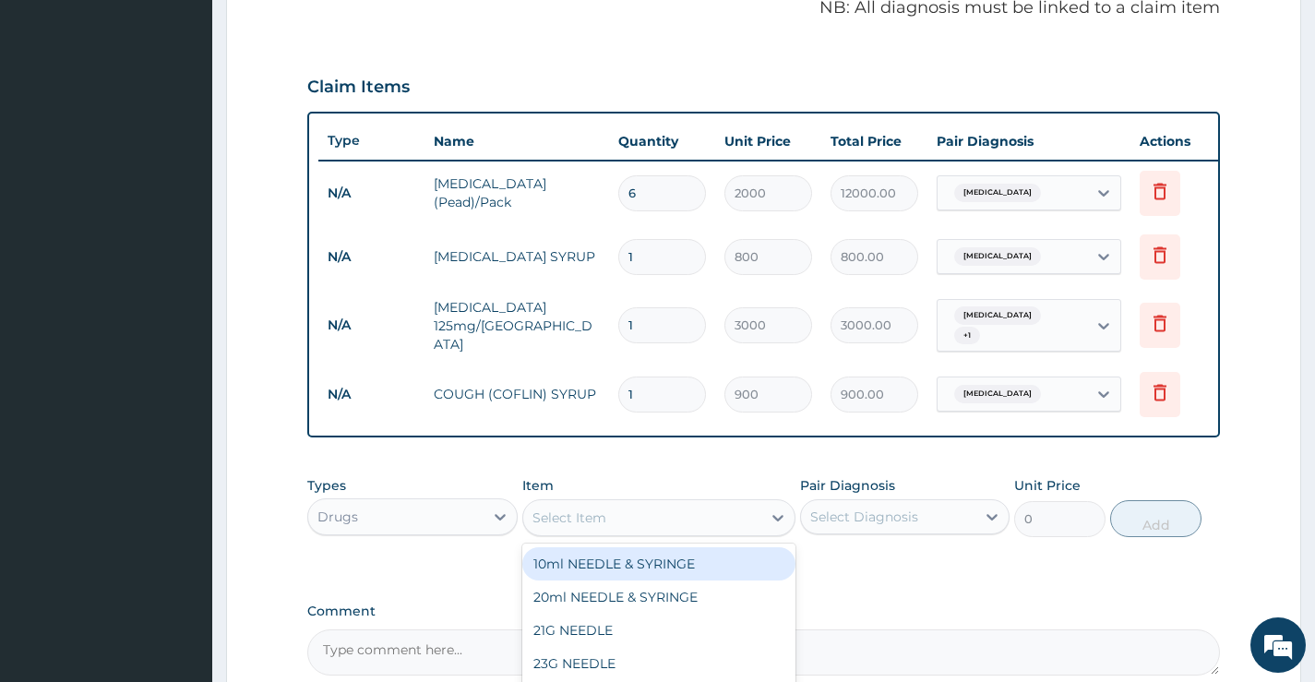
click at [385, 526] on div "Drugs" at bounding box center [395, 517] width 174 height 30
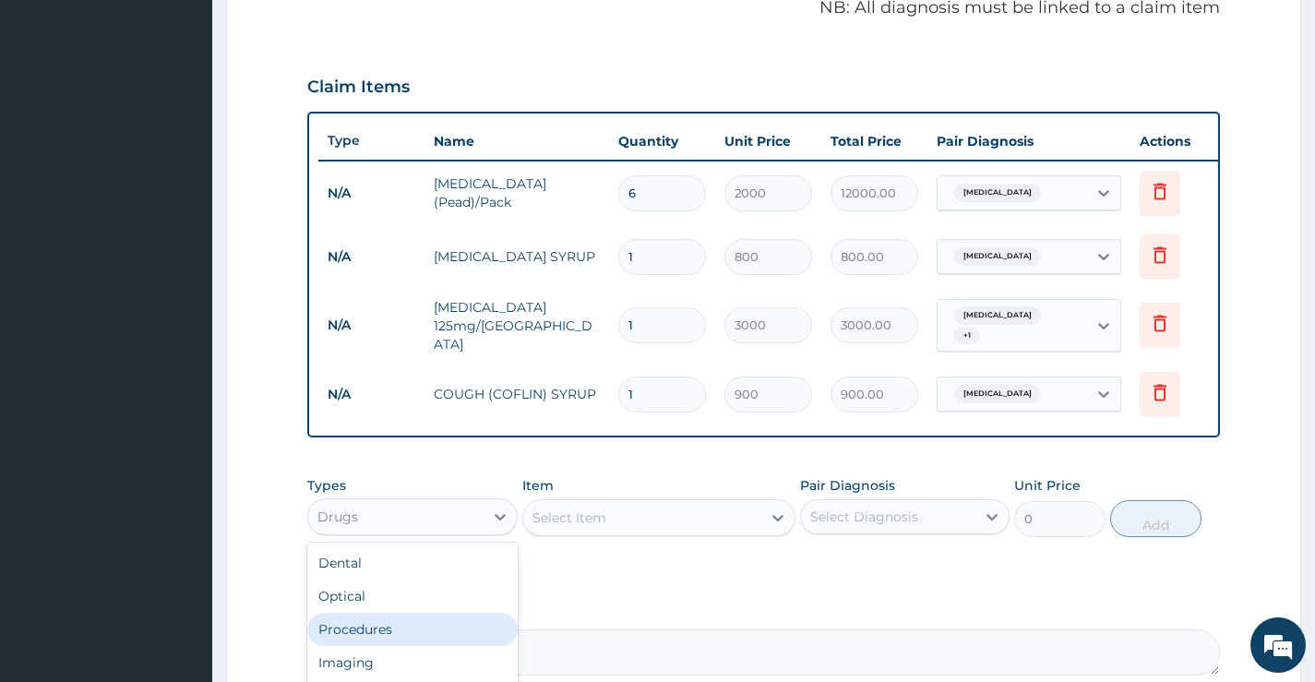
click at [377, 631] on div "Procedures" at bounding box center [412, 629] width 210 height 33
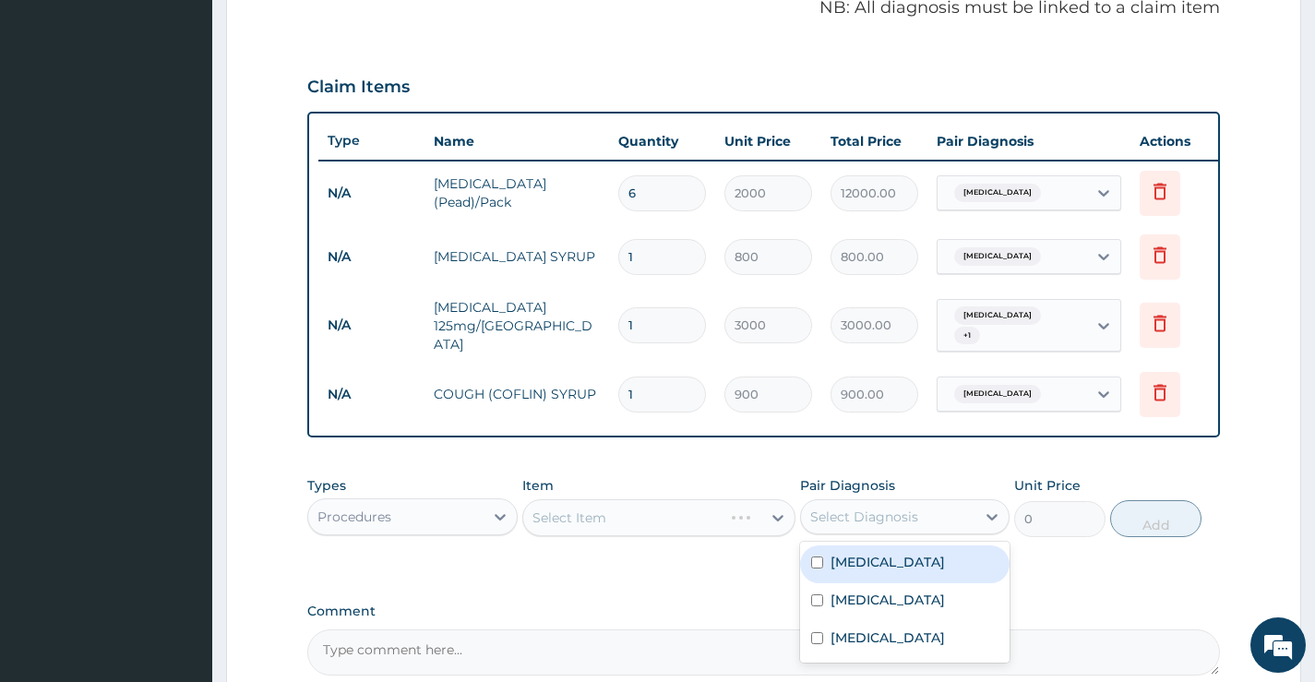
click at [875, 520] on div "Select Diagnosis" at bounding box center [864, 517] width 108 height 18
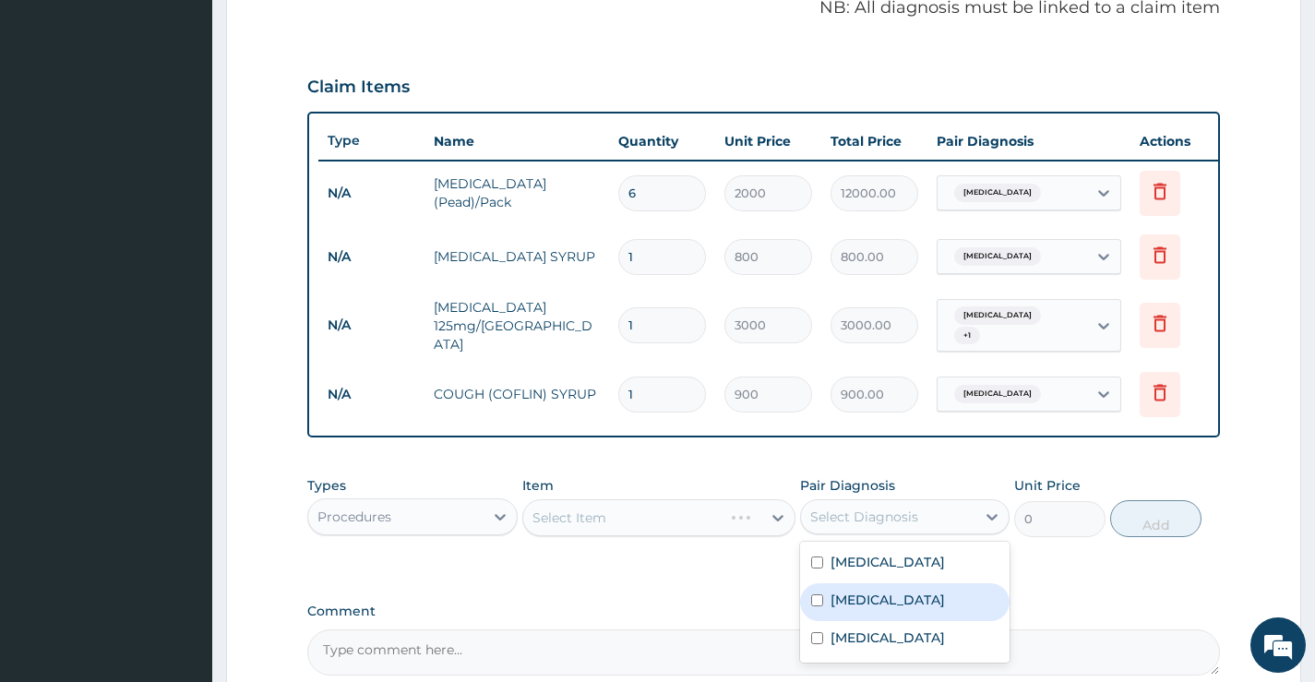
click at [858, 606] on label "[MEDICAL_DATA]" at bounding box center [888, 600] width 114 height 18
checkbox input "true"
click at [692, 527] on div "Select Item" at bounding box center [642, 518] width 239 height 30
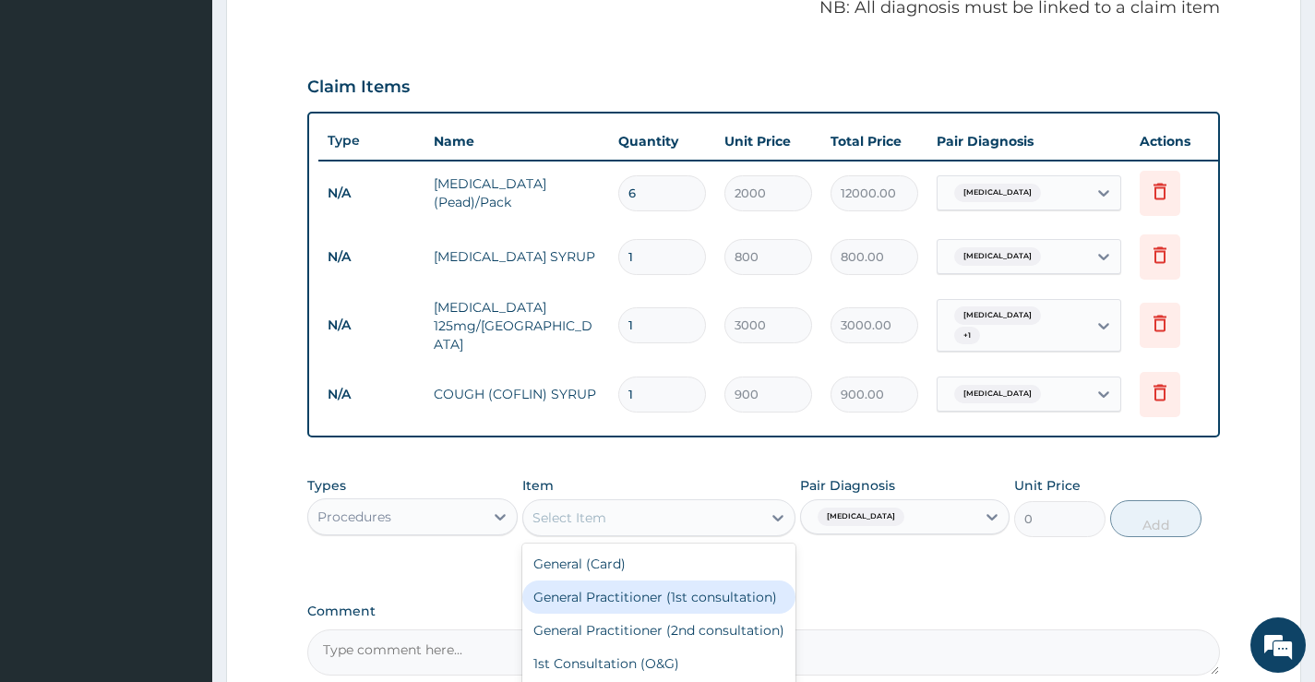
click at [662, 614] on div "General Practitioner (1st consultation)" at bounding box center [659, 597] width 274 height 33
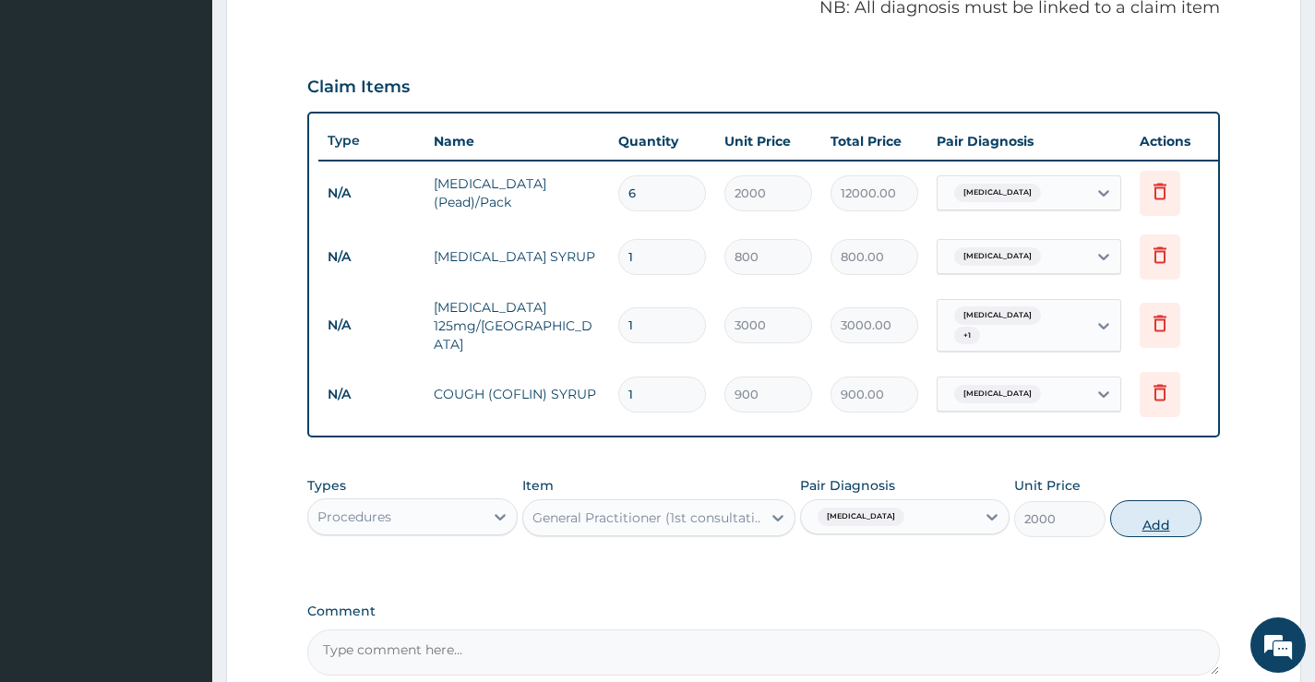
click at [1170, 506] on button "Add" at bounding box center [1155, 518] width 91 height 37
type input "0"
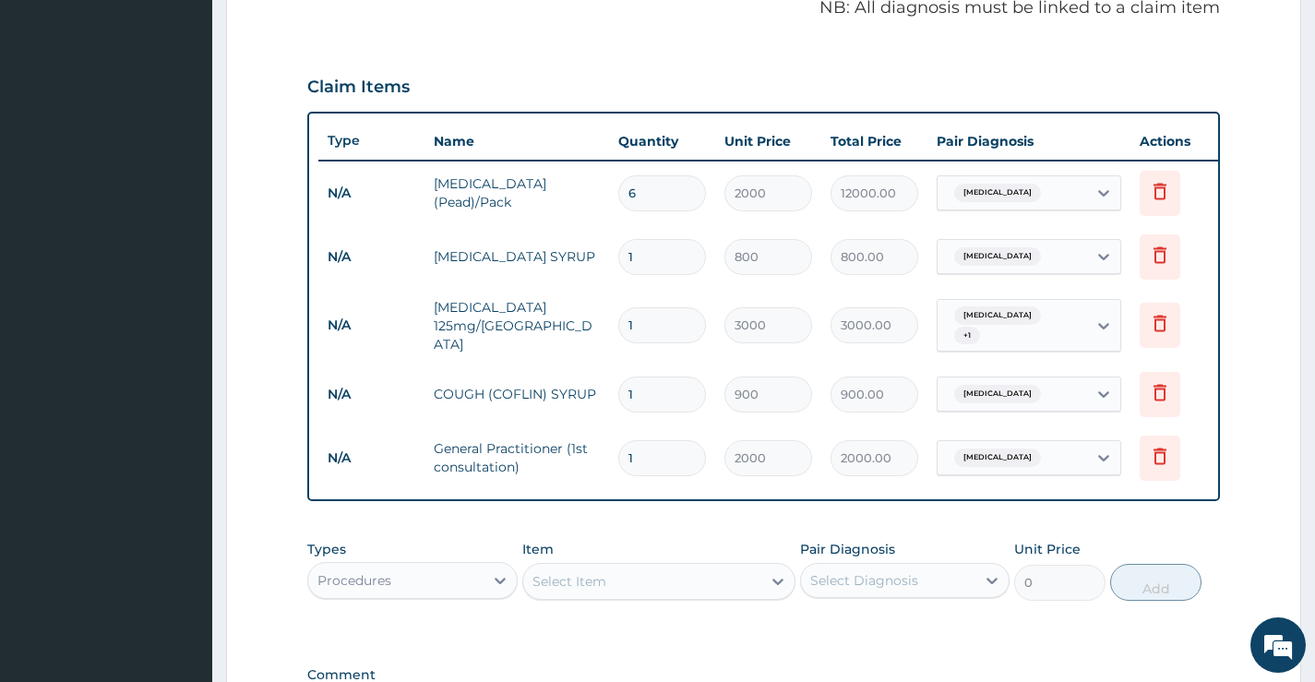
click at [404, 586] on div "Procedures" at bounding box center [395, 581] width 174 height 30
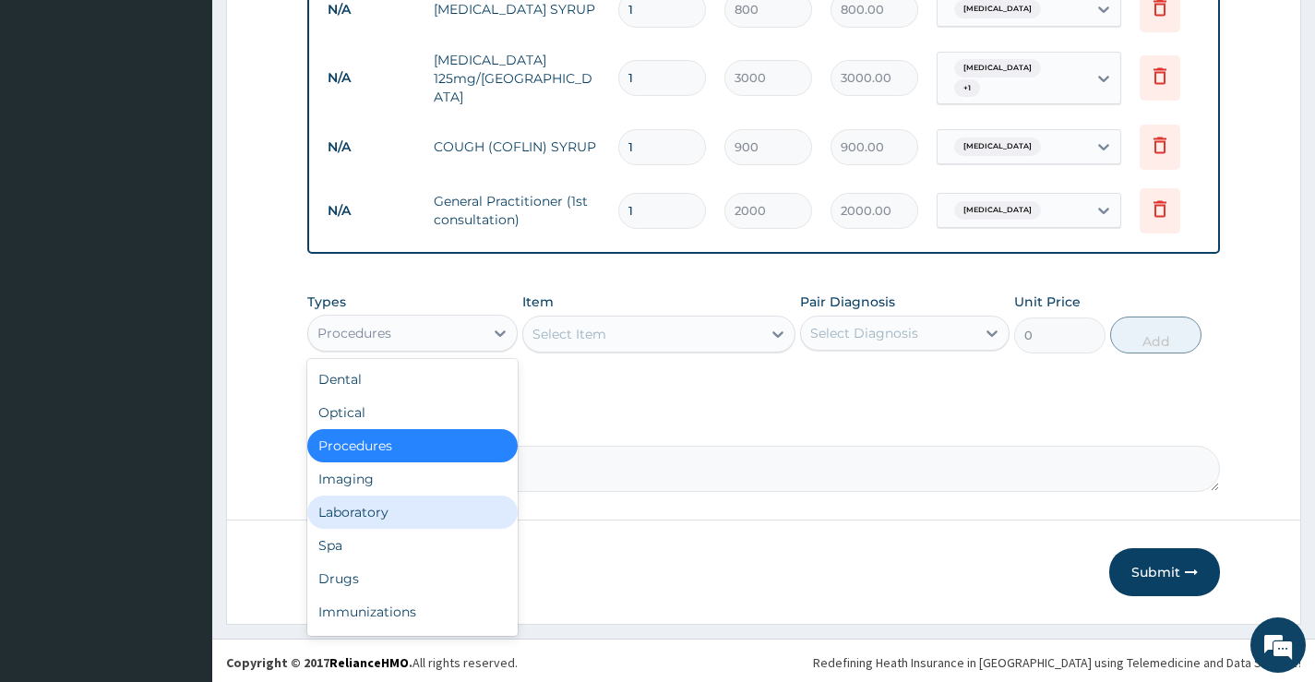
scroll to position [830, 0]
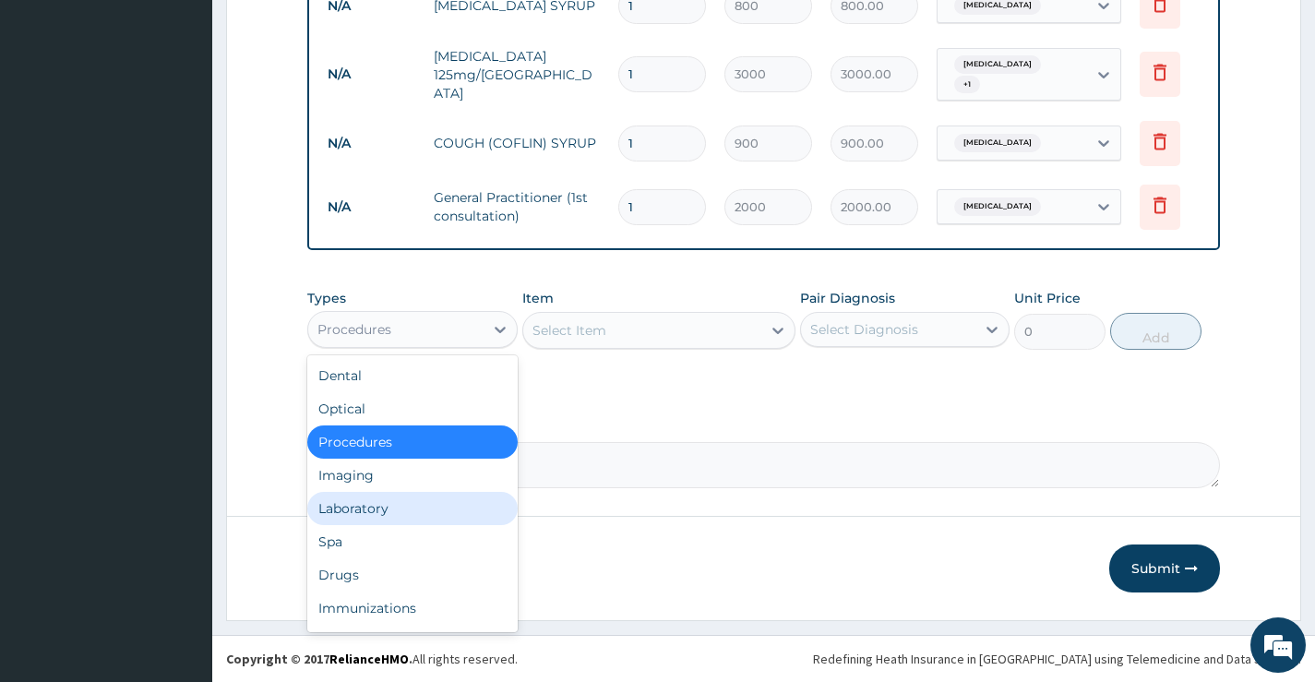
click at [392, 506] on div "Laboratory" at bounding box center [412, 508] width 210 height 33
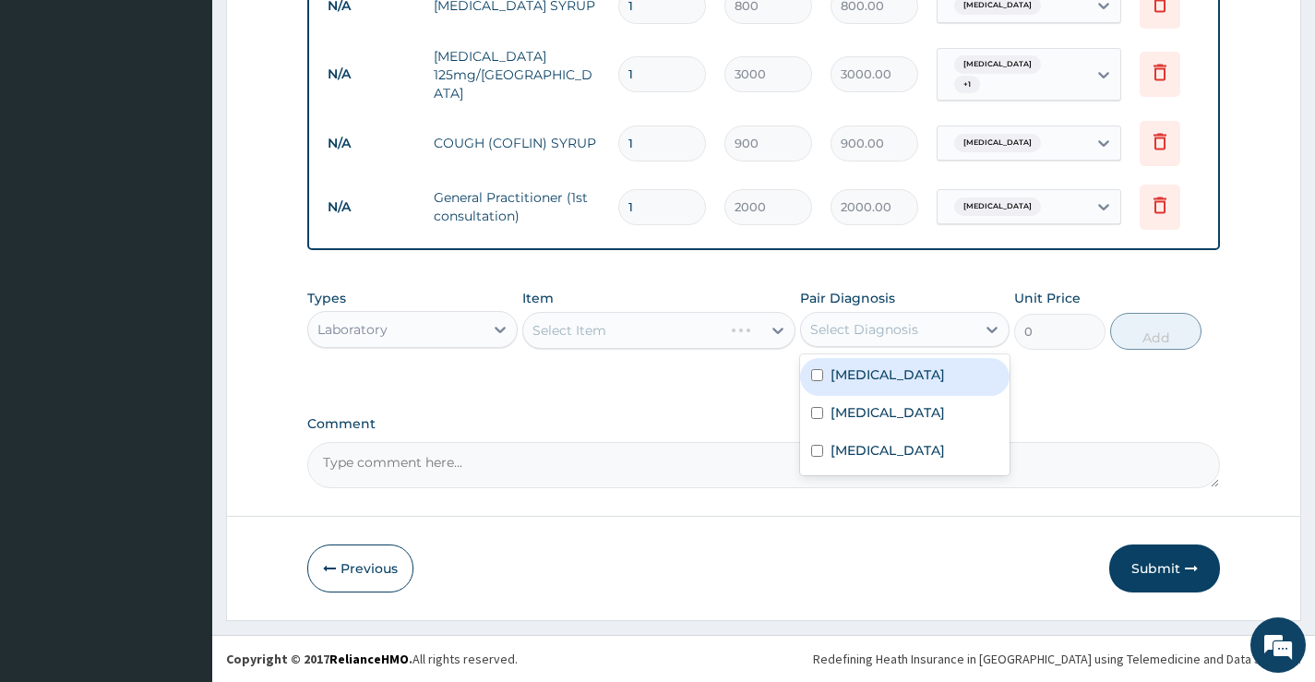
click at [861, 325] on div "Select Diagnosis" at bounding box center [864, 329] width 108 height 18
click at [874, 378] on label "[MEDICAL_DATA]" at bounding box center [888, 375] width 114 height 18
checkbox input "true"
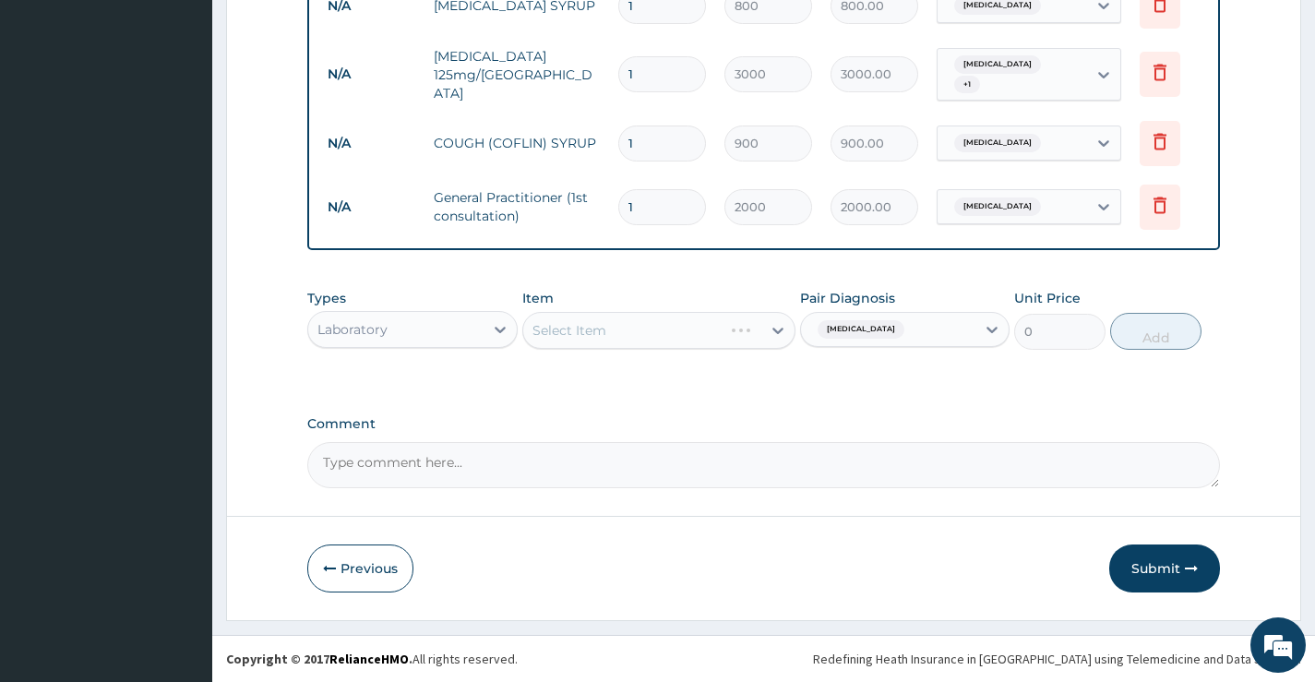
click at [690, 330] on div "Select Item" at bounding box center [659, 330] width 274 height 37
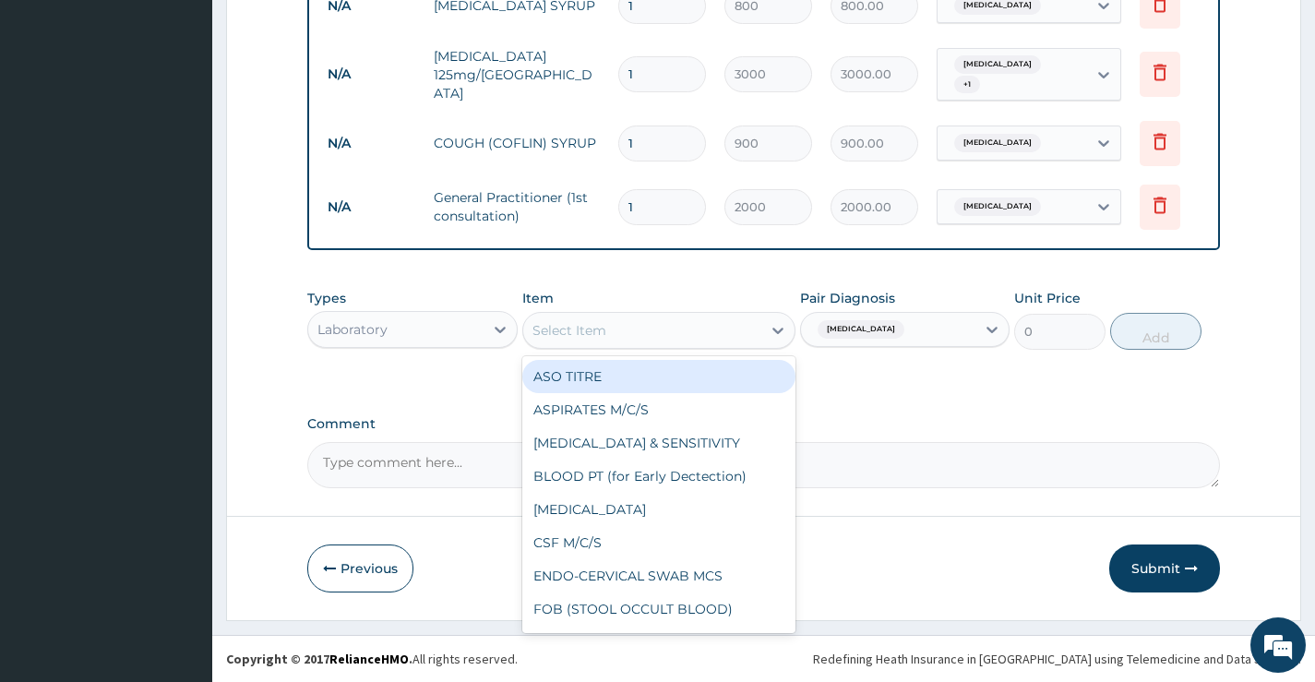
click at [690, 330] on div "Select Item" at bounding box center [642, 331] width 239 height 30
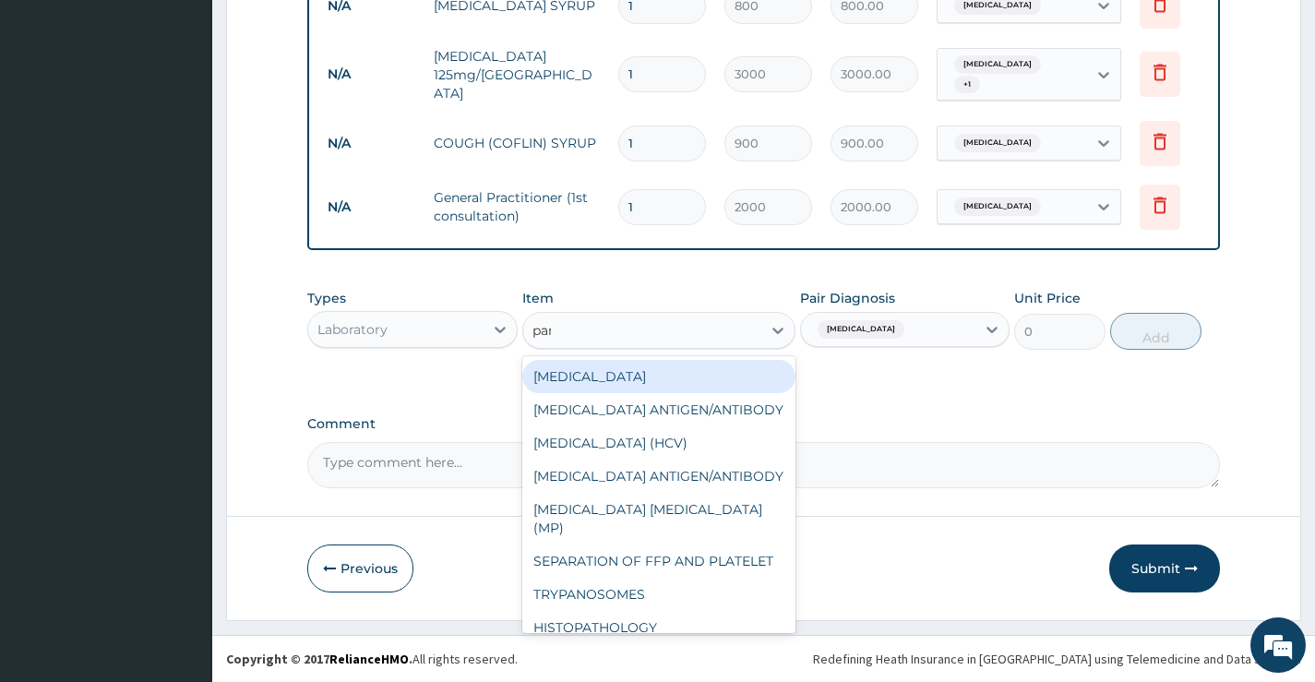
type input "para"
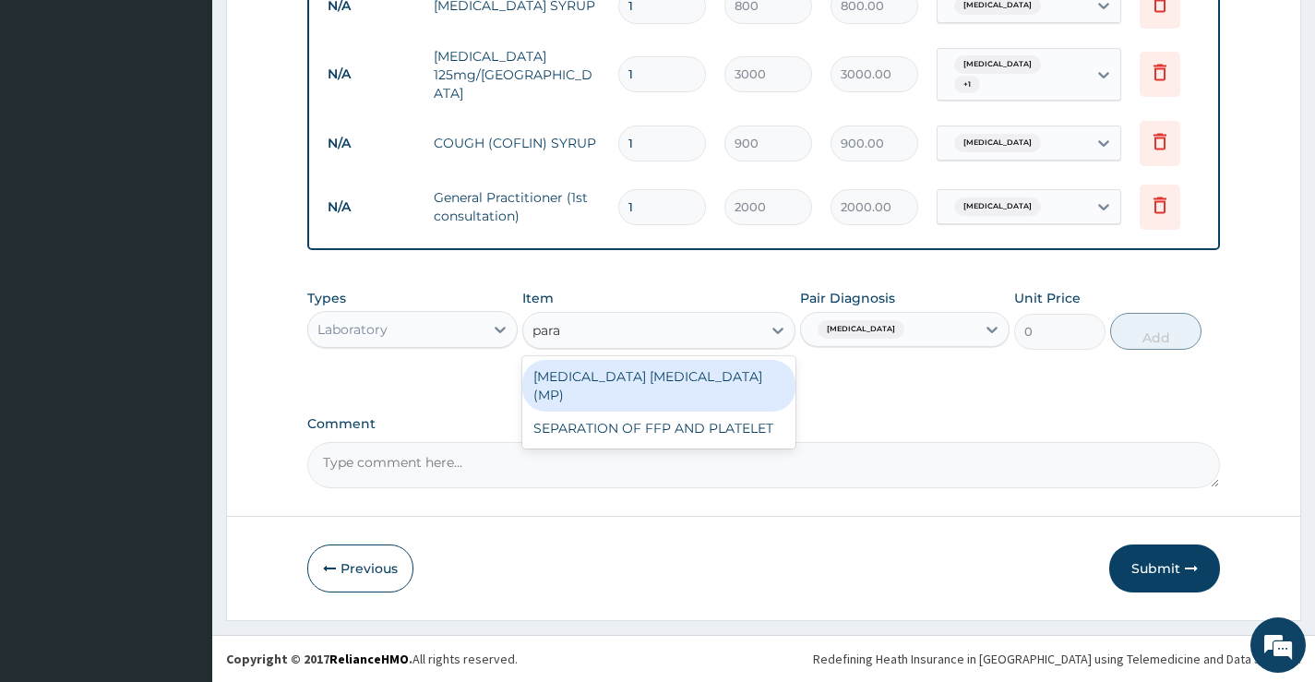
click at [712, 383] on div "[MEDICAL_DATA] [MEDICAL_DATA] (MP)" at bounding box center [659, 386] width 274 height 52
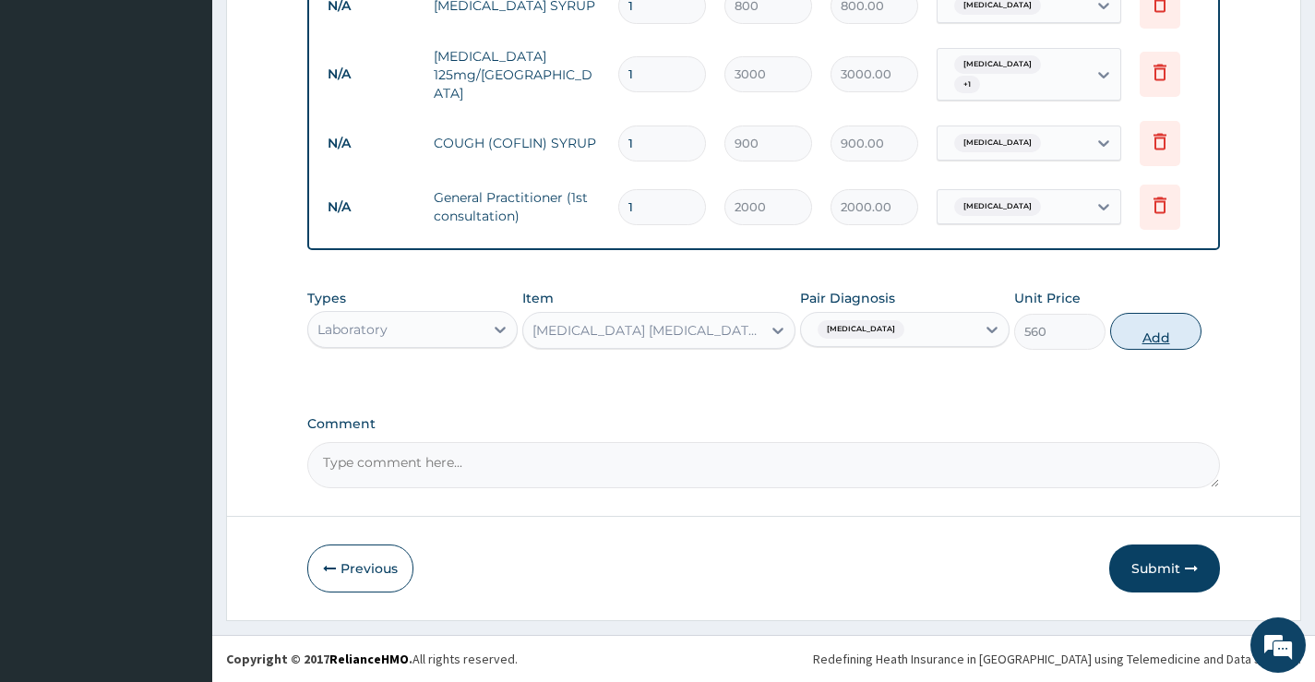
click at [1160, 326] on button "Add" at bounding box center [1155, 331] width 91 height 37
type input "0"
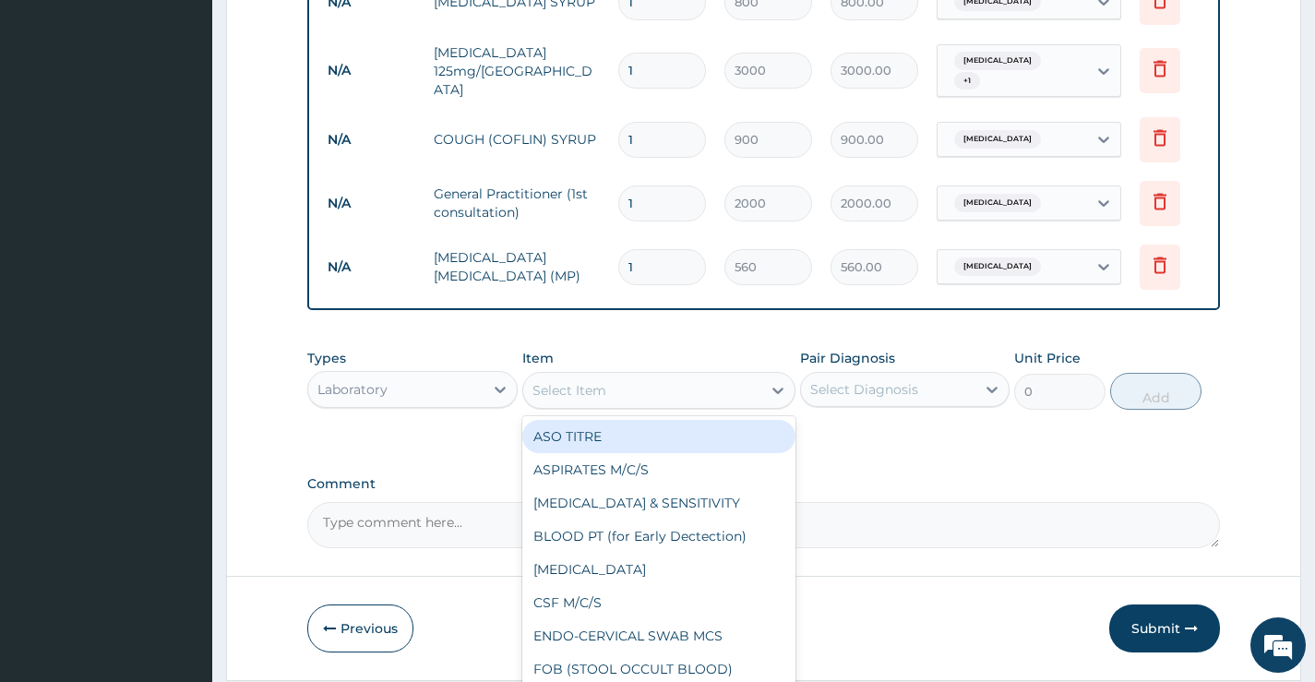
click at [624, 388] on div "Select Item" at bounding box center [642, 391] width 239 height 30
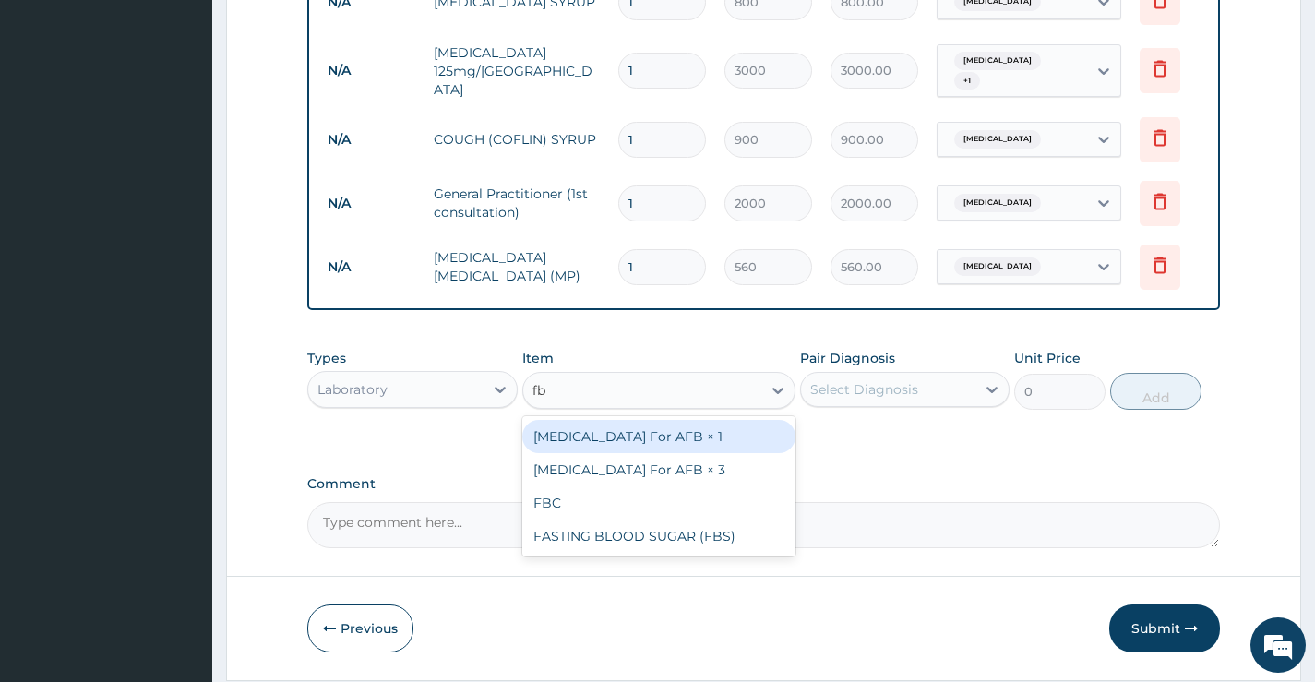
type input "fbc"
click at [636, 453] on div "FBC" at bounding box center [659, 436] width 274 height 33
type input "2500"
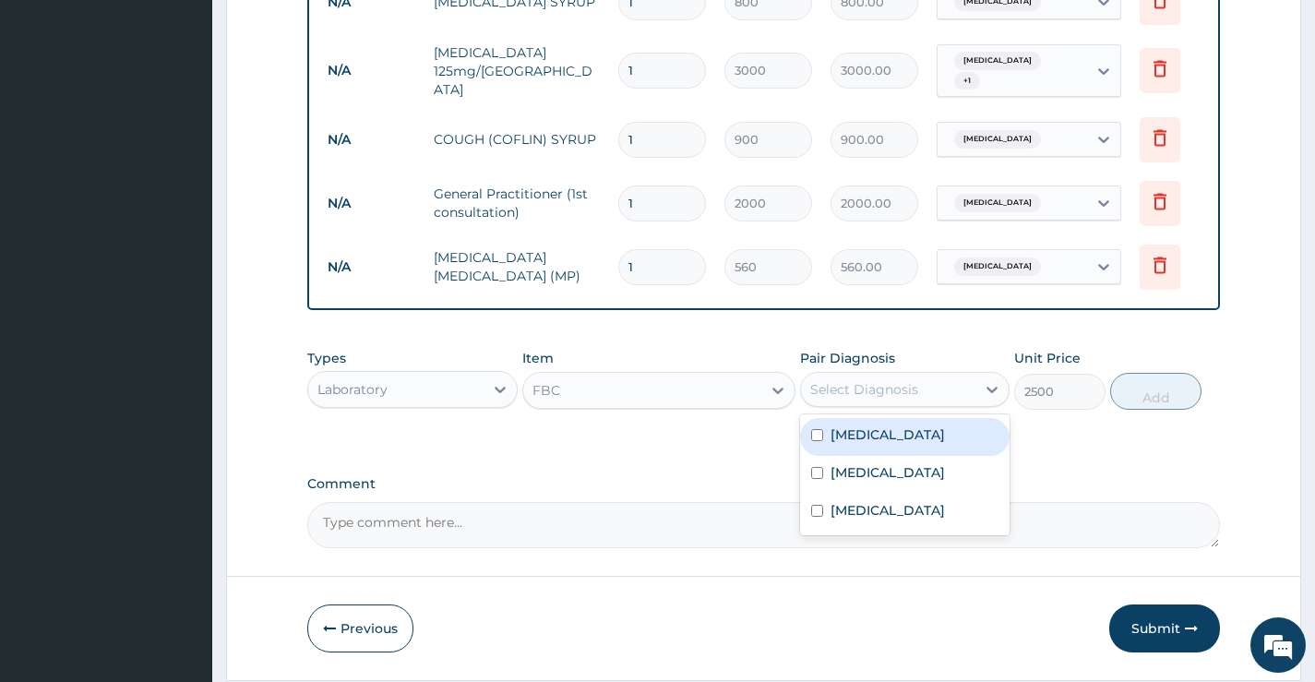
click at [886, 399] on div "Select Diagnosis" at bounding box center [864, 389] width 108 height 18
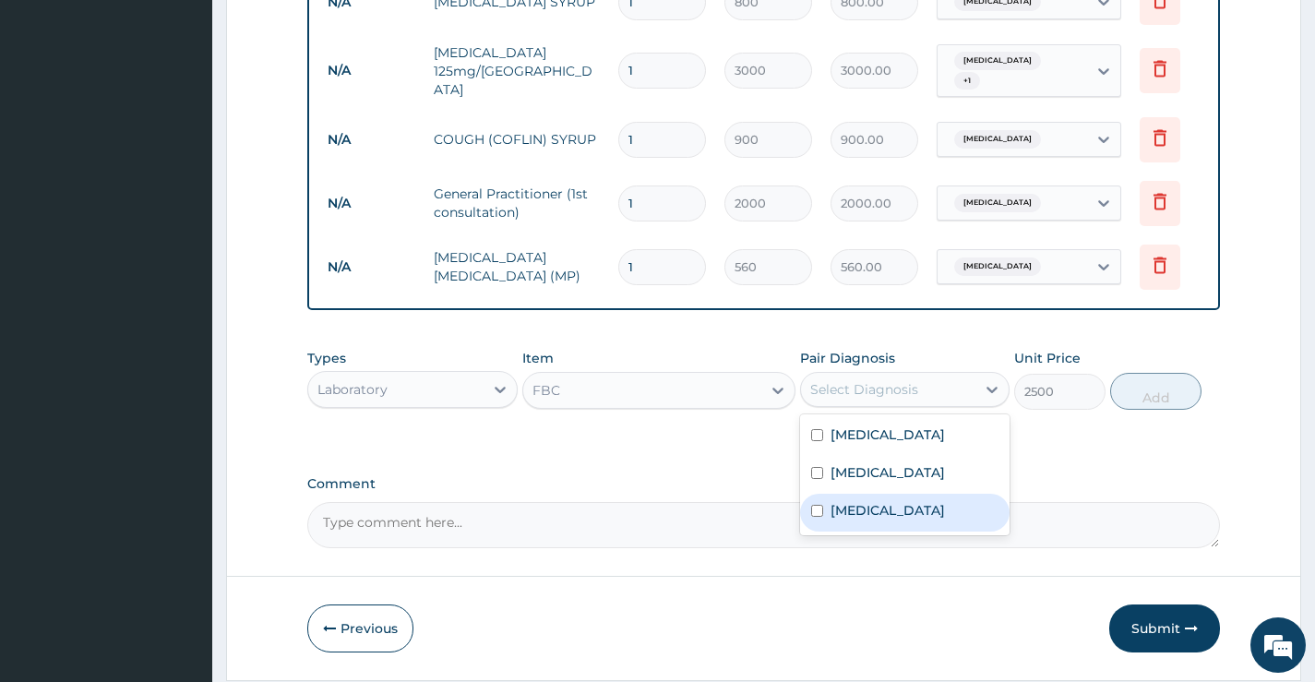
click at [878, 515] on label "[MEDICAL_DATA]" at bounding box center [888, 510] width 114 height 18
checkbox input "true"
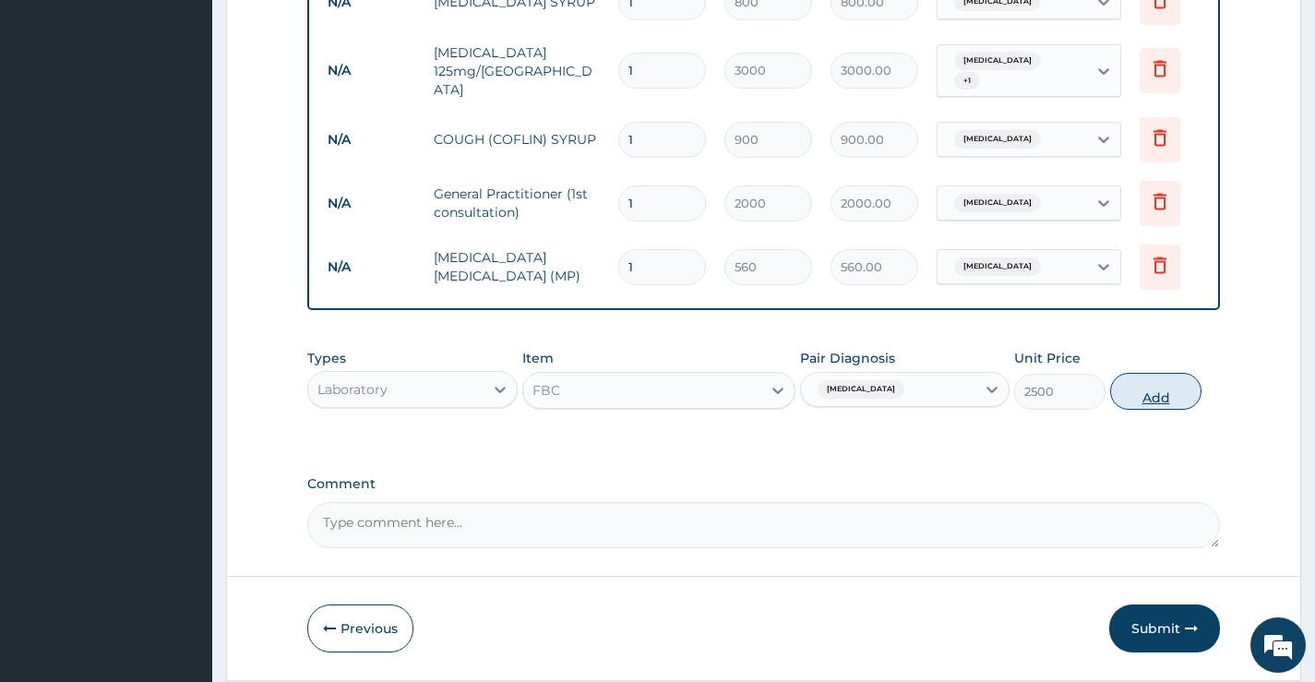
click at [1140, 386] on button "Add" at bounding box center [1155, 391] width 91 height 37
type input "0"
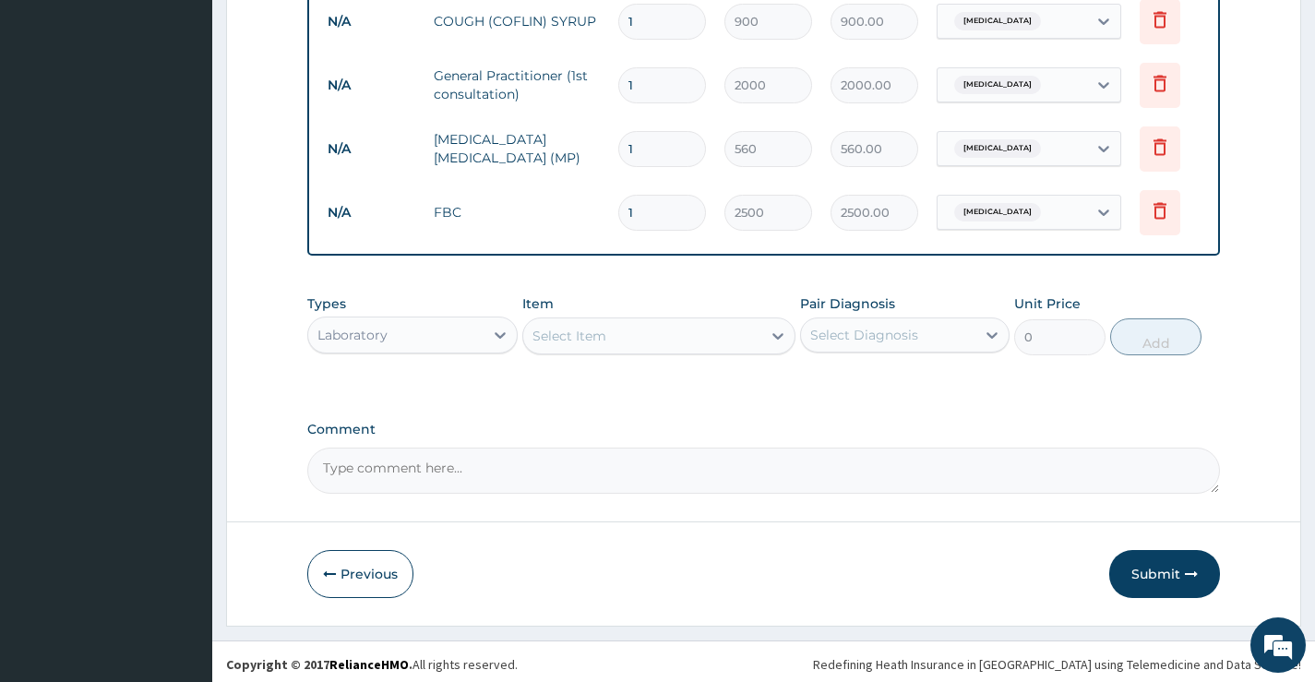
scroll to position [957, 0]
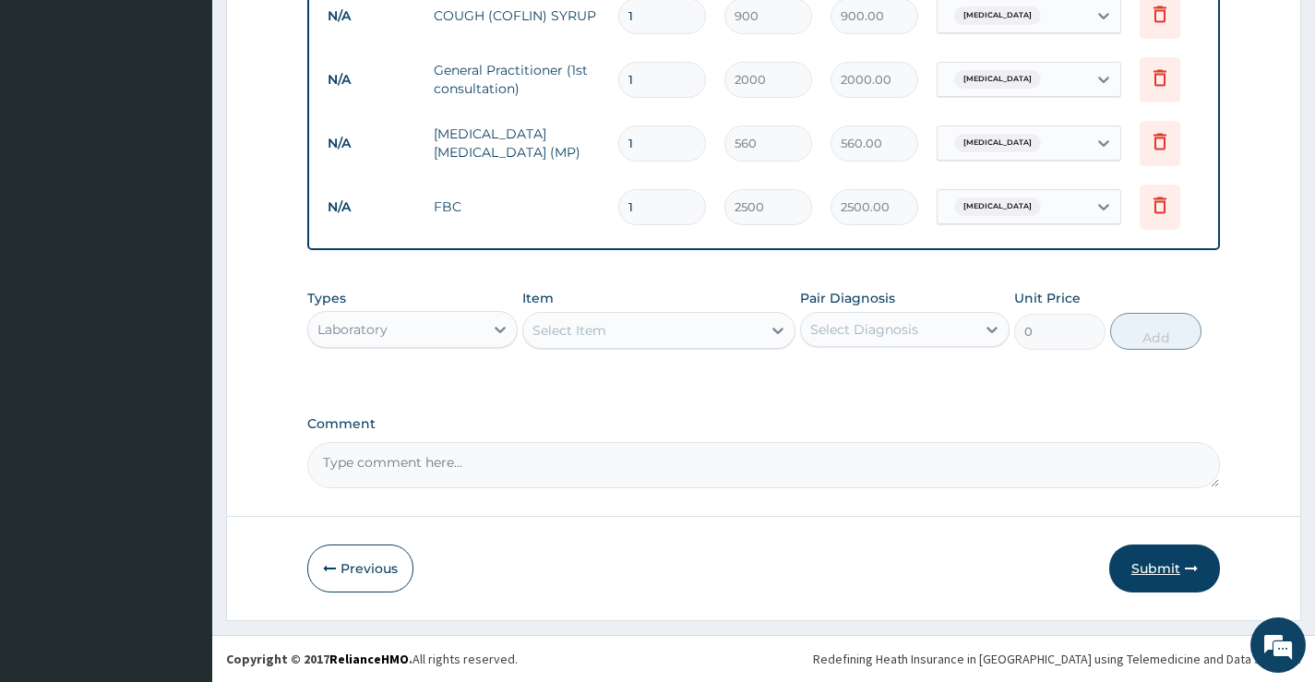
click at [1146, 560] on button "Submit" at bounding box center [1165, 569] width 111 height 48
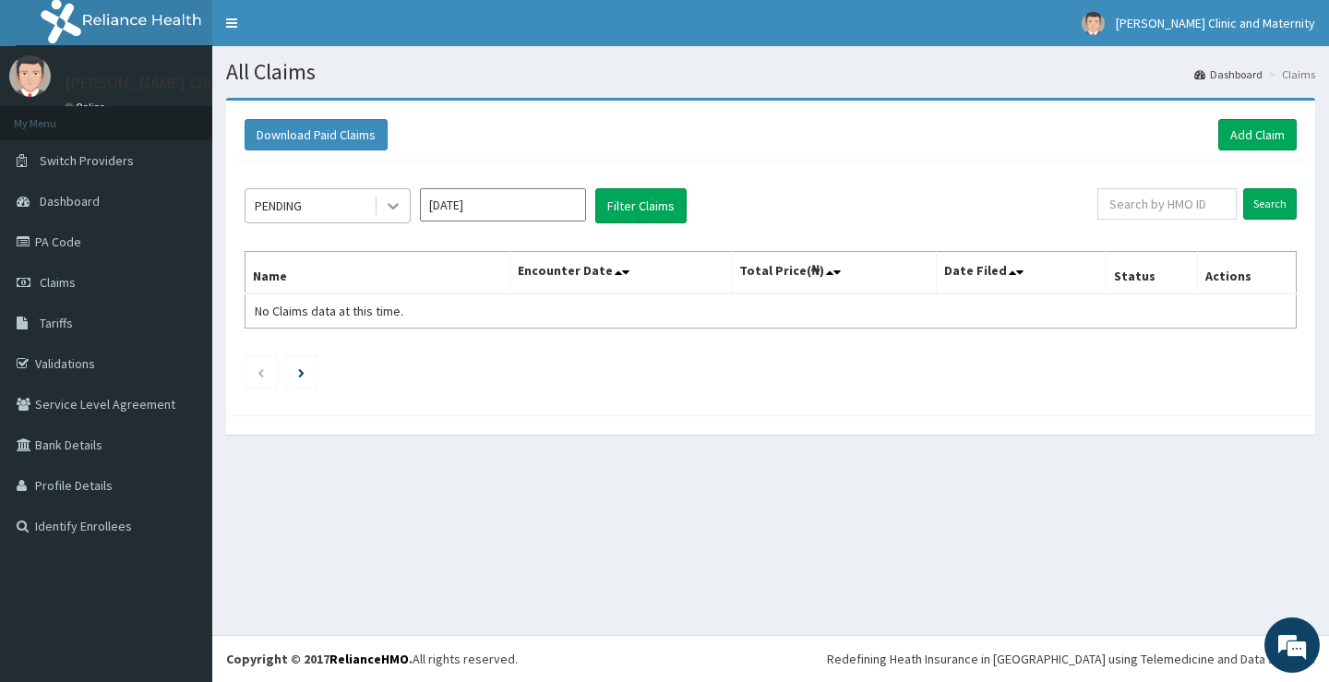
click at [392, 198] on icon at bounding box center [393, 206] width 18 height 18
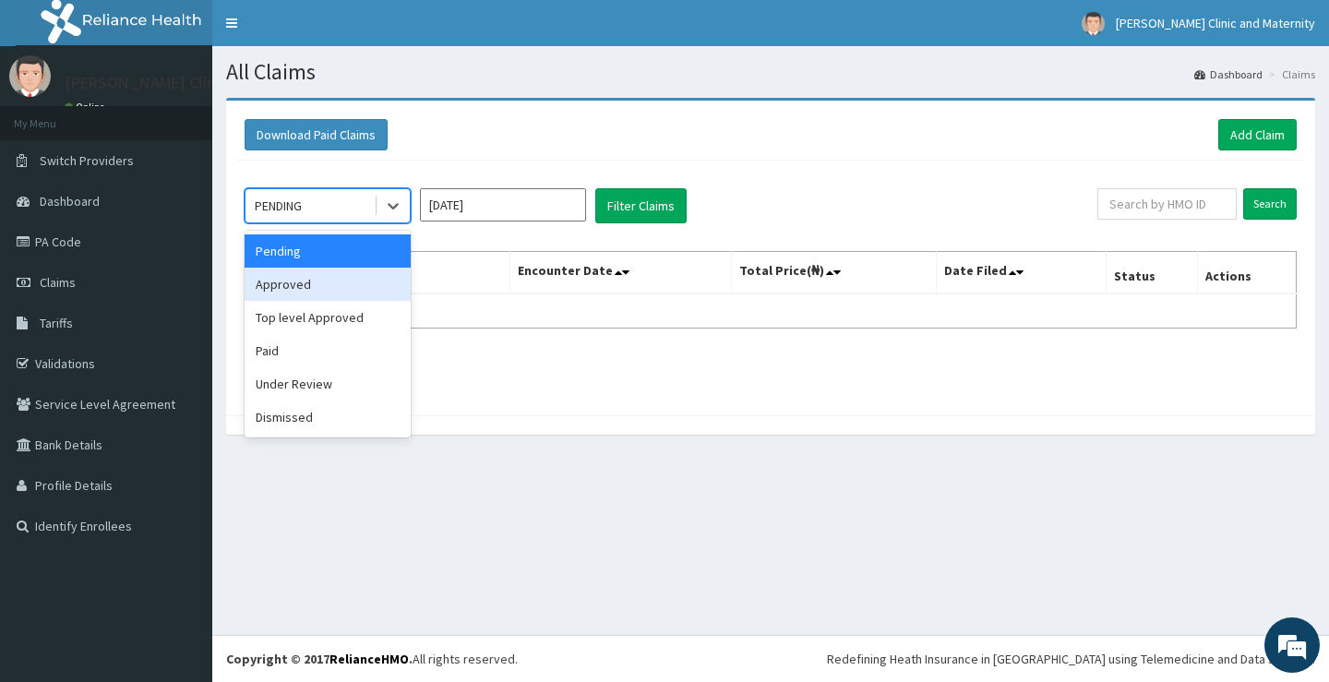
click at [297, 277] on div "Approved" at bounding box center [328, 284] width 166 height 33
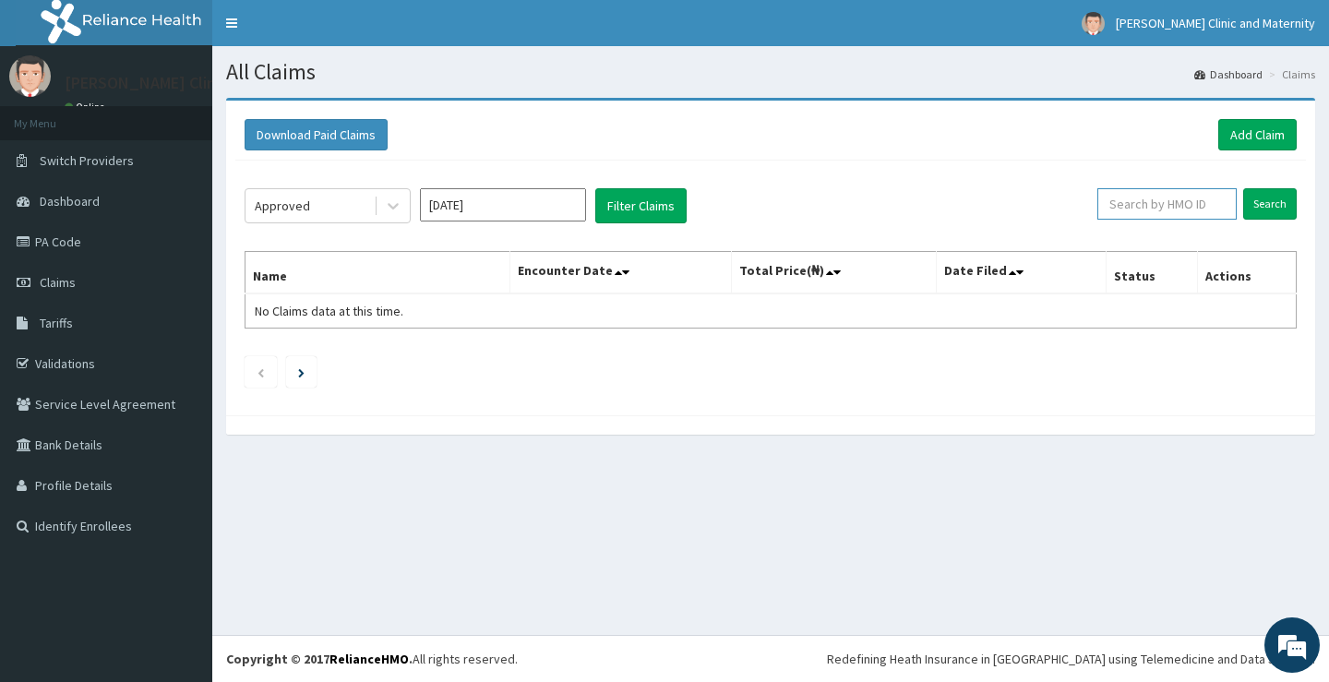
click at [1204, 197] on input "text" at bounding box center [1167, 203] width 139 height 31
click at [1290, 198] on input "Search" at bounding box center [1270, 203] width 54 height 31
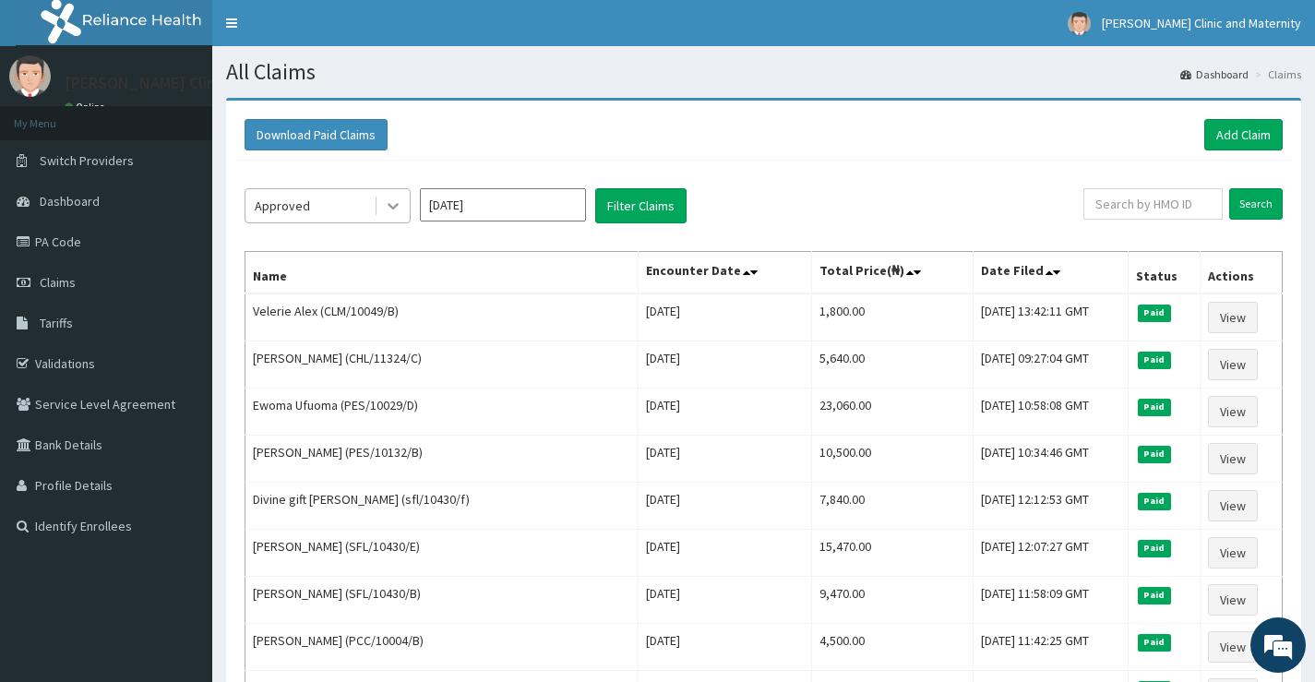
click at [387, 207] on icon at bounding box center [393, 206] width 18 height 18
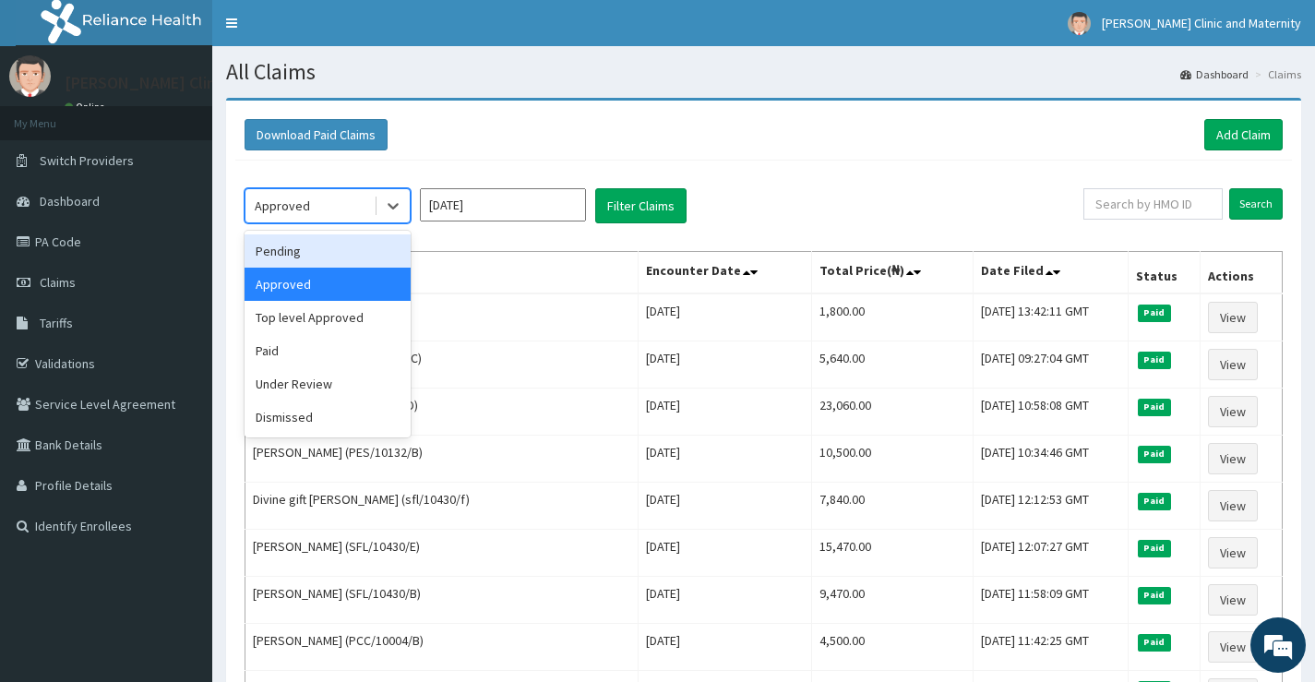
click at [324, 260] on div "Pending" at bounding box center [328, 250] width 166 height 33
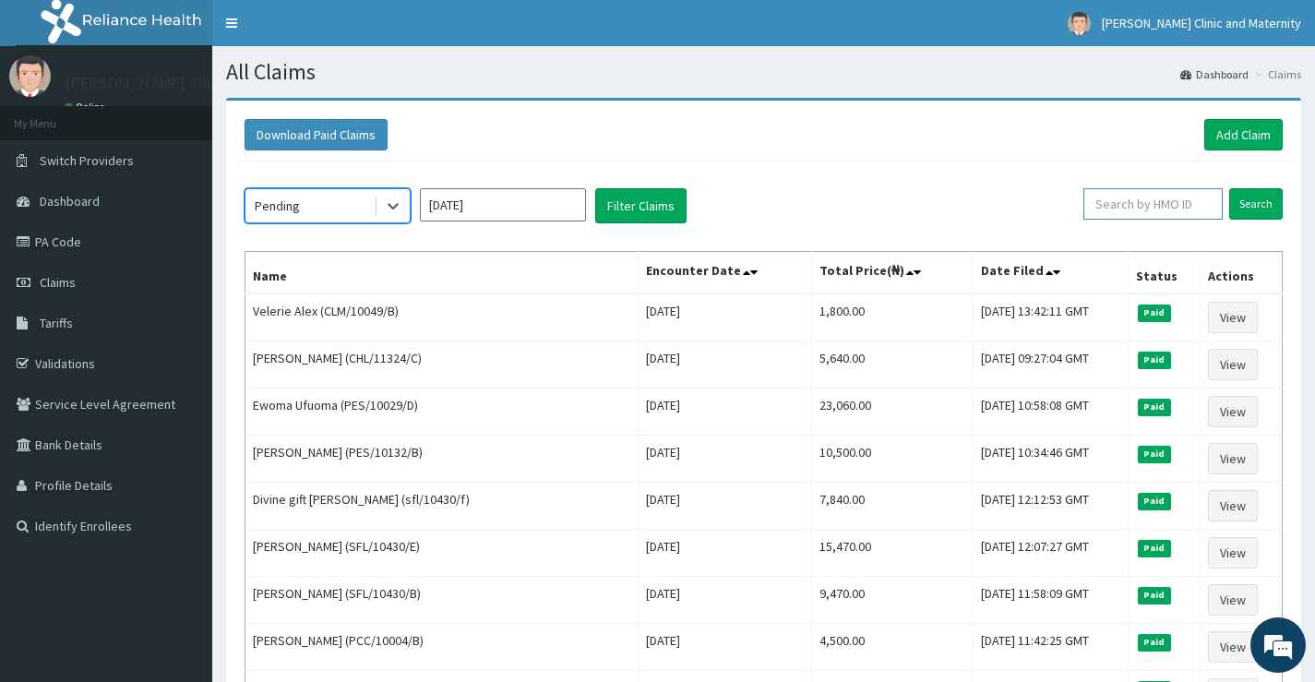
click at [1199, 201] on input "text" at bounding box center [1153, 203] width 139 height 31
click at [1265, 198] on input "Search" at bounding box center [1257, 203] width 54 height 31
click at [1229, 128] on link "Add Claim" at bounding box center [1244, 134] width 78 height 31
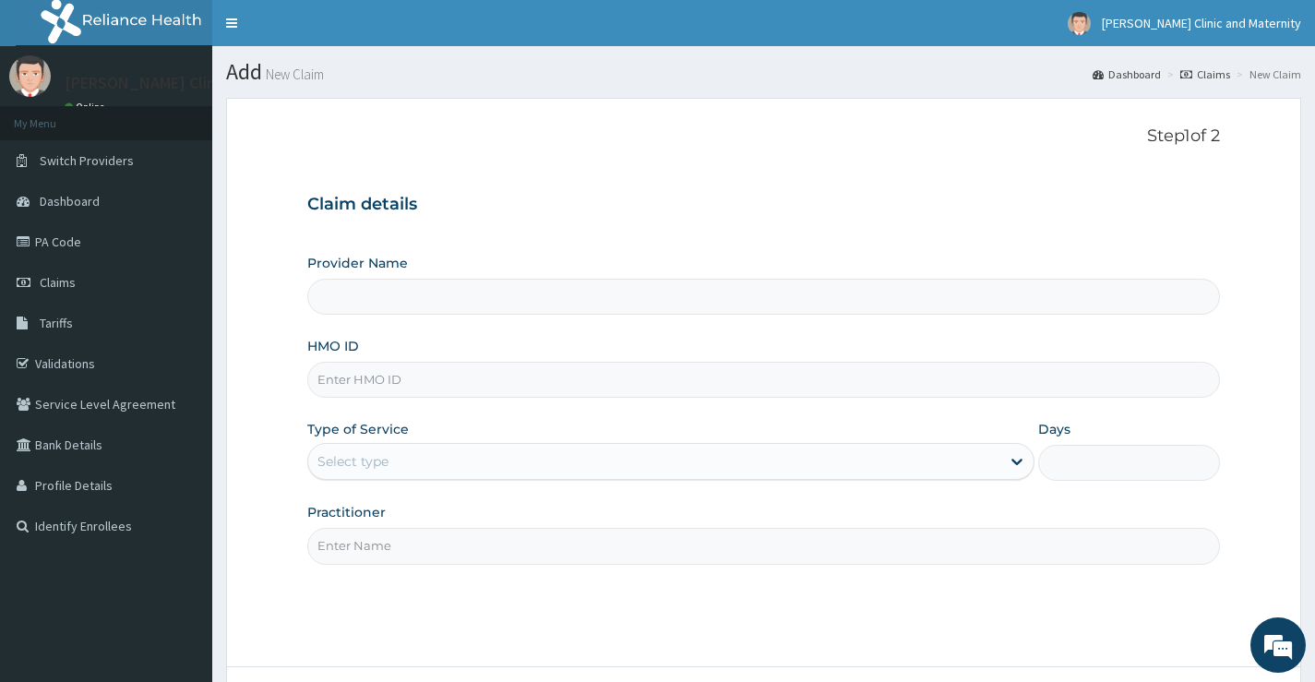
type input "[PERSON_NAME] Clinic and Maternity"
click at [359, 380] on input "HMO ID" at bounding box center [763, 380] width 913 height 36
paste input "CLM/10049/C"
type input "CLM/10049/C"
click at [382, 466] on div "Select type" at bounding box center [353, 461] width 71 height 18
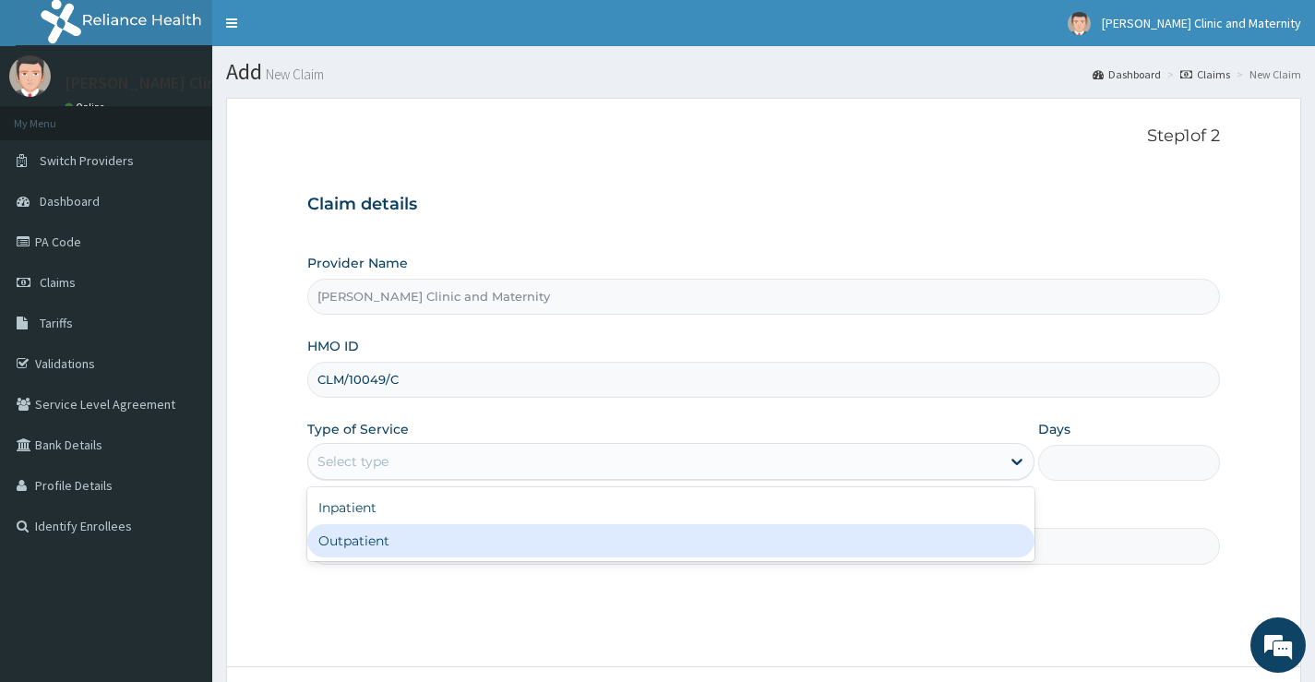
click at [386, 534] on div "Outpatient" at bounding box center [670, 540] width 727 height 33
type input "1"
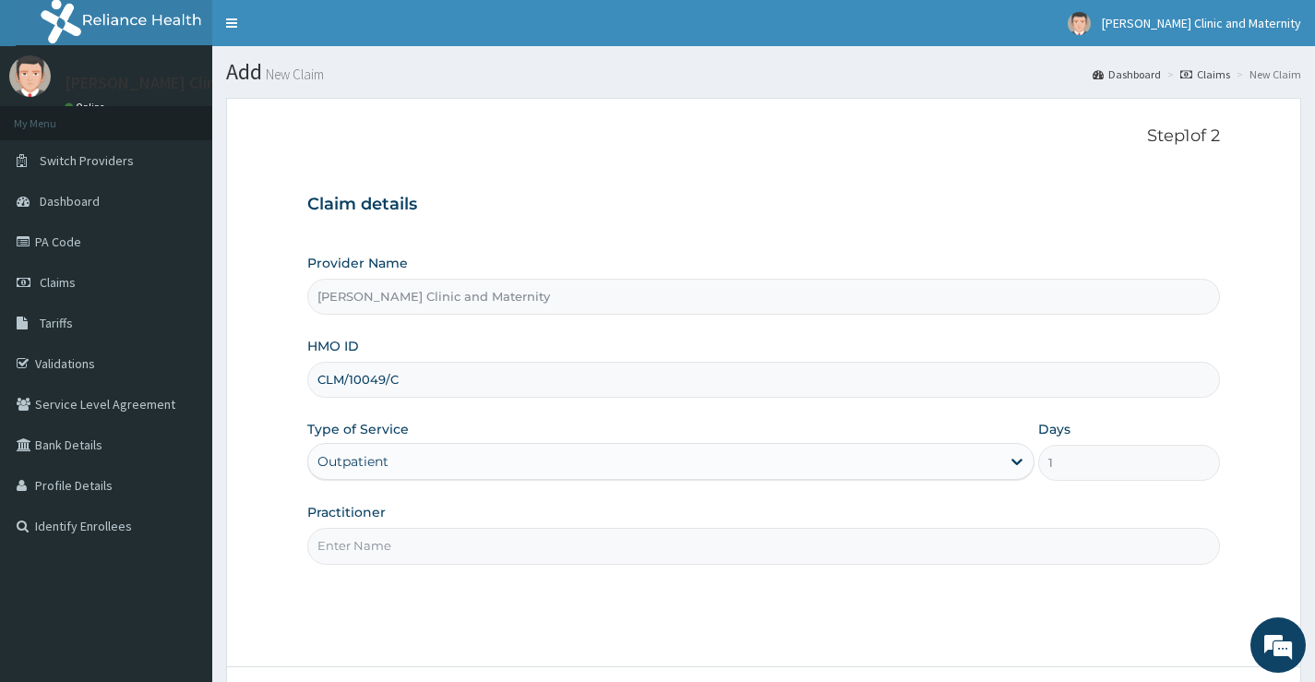
click at [385, 557] on input "Practitioner" at bounding box center [763, 546] width 913 height 36
type input "Dr [PERSON_NAME]"
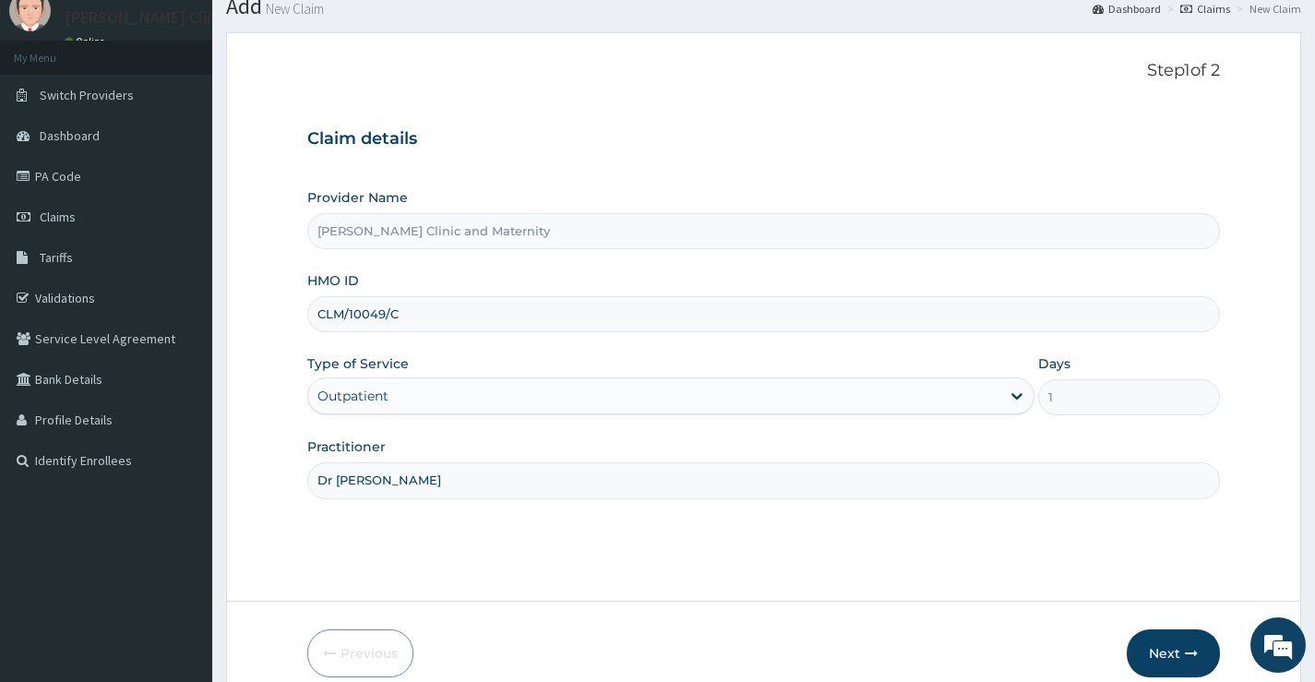
scroll to position [150, 0]
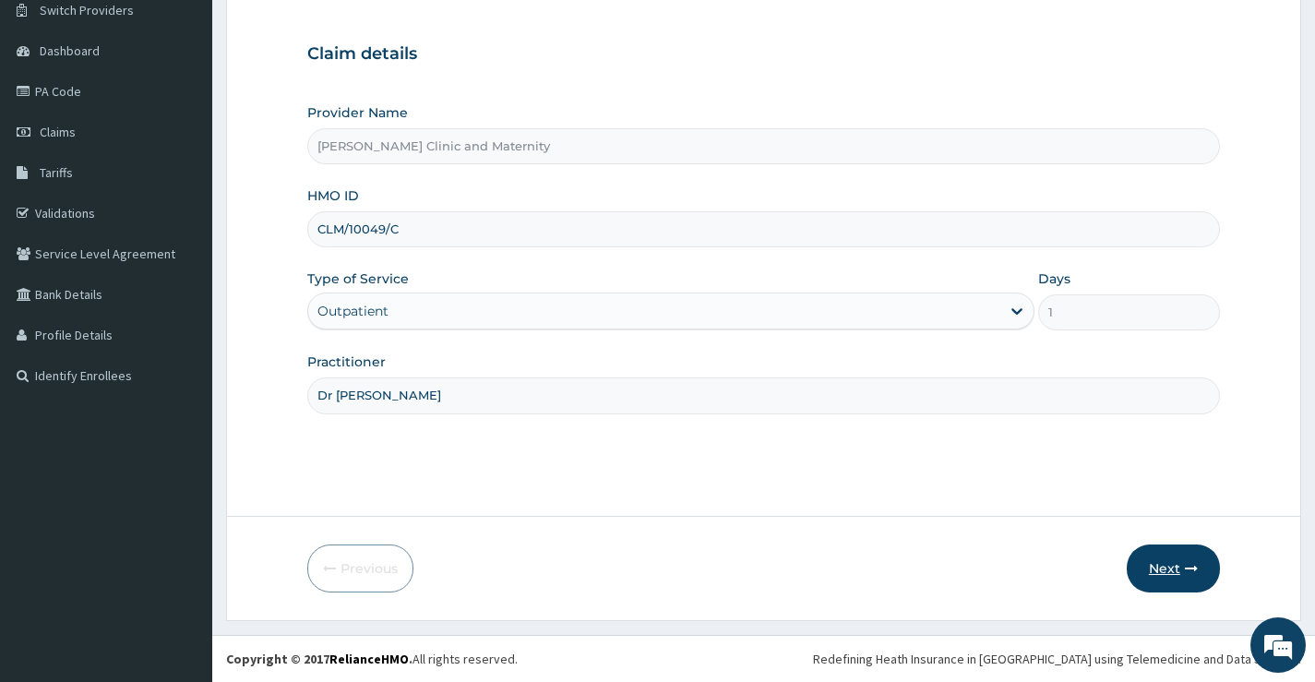
click at [1171, 558] on button "Next" at bounding box center [1173, 569] width 93 height 48
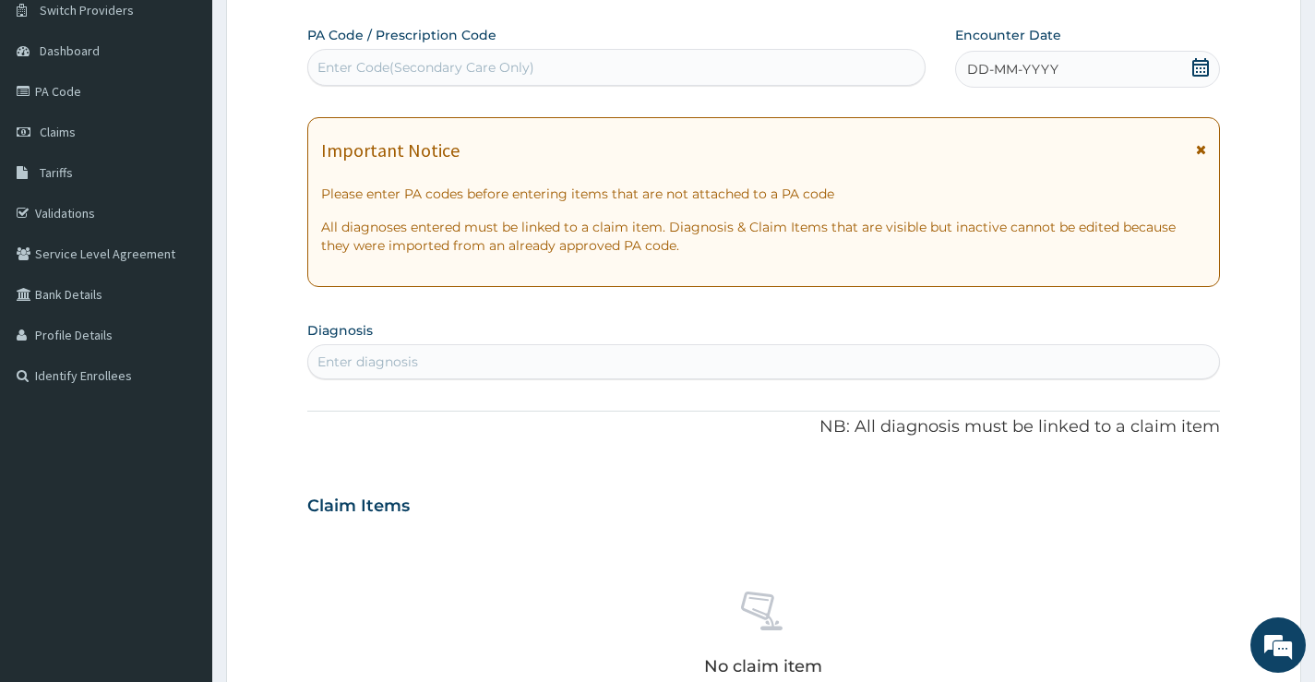
click at [1062, 76] on div "DD-MM-YYYY" at bounding box center [1087, 69] width 265 height 37
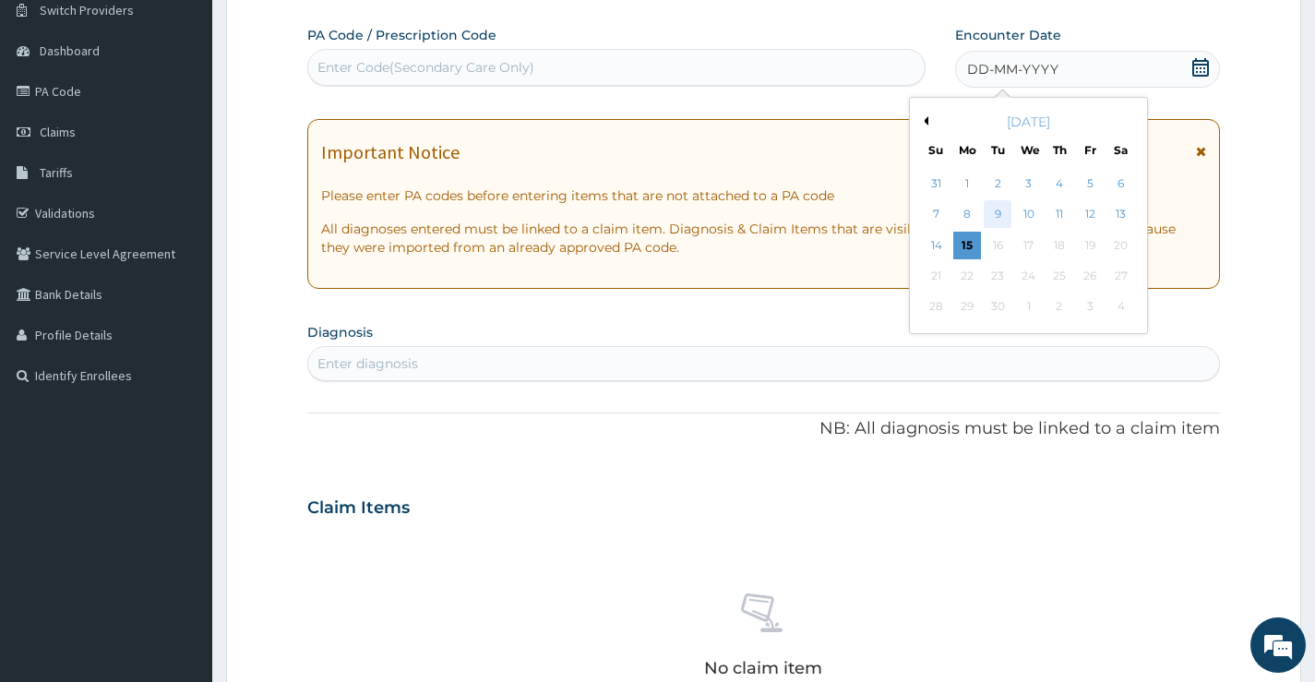
click at [1001, 210] on div "9" at bounding box center [998, 215] width 28 height 28
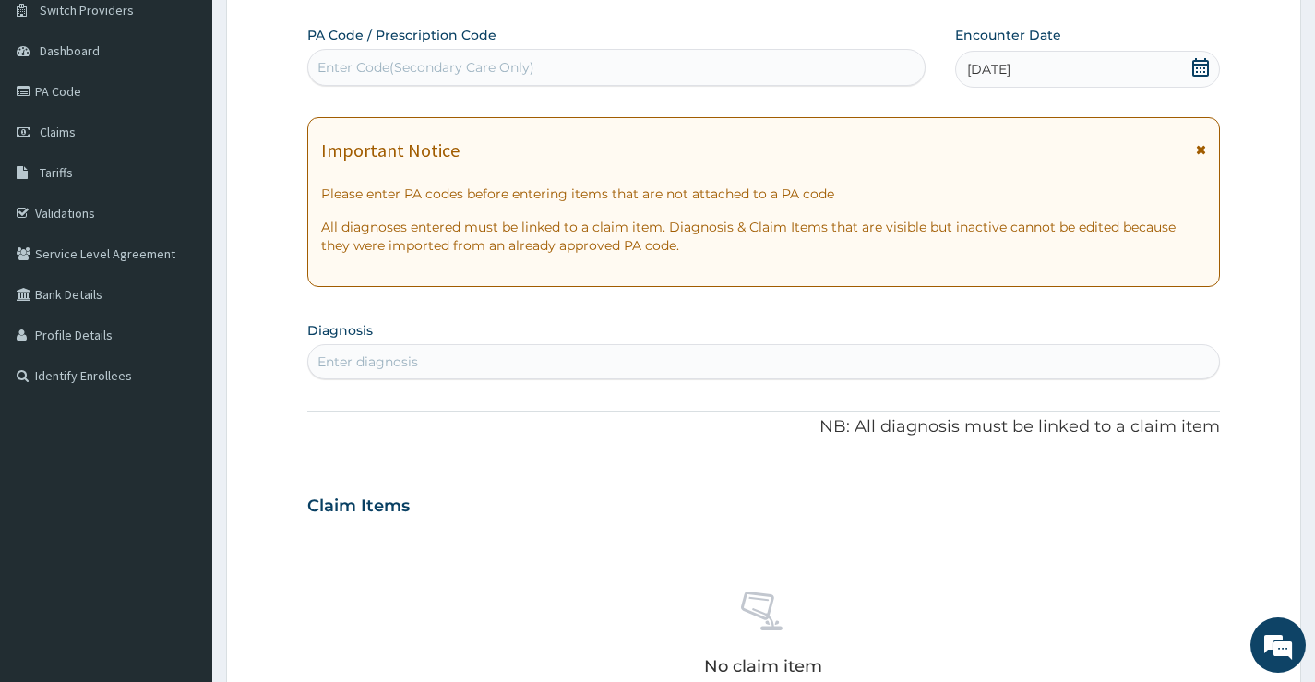
click at [355, 357] on div "Enter diagnosis" at bounding box center [368, 362] width 101 height 18
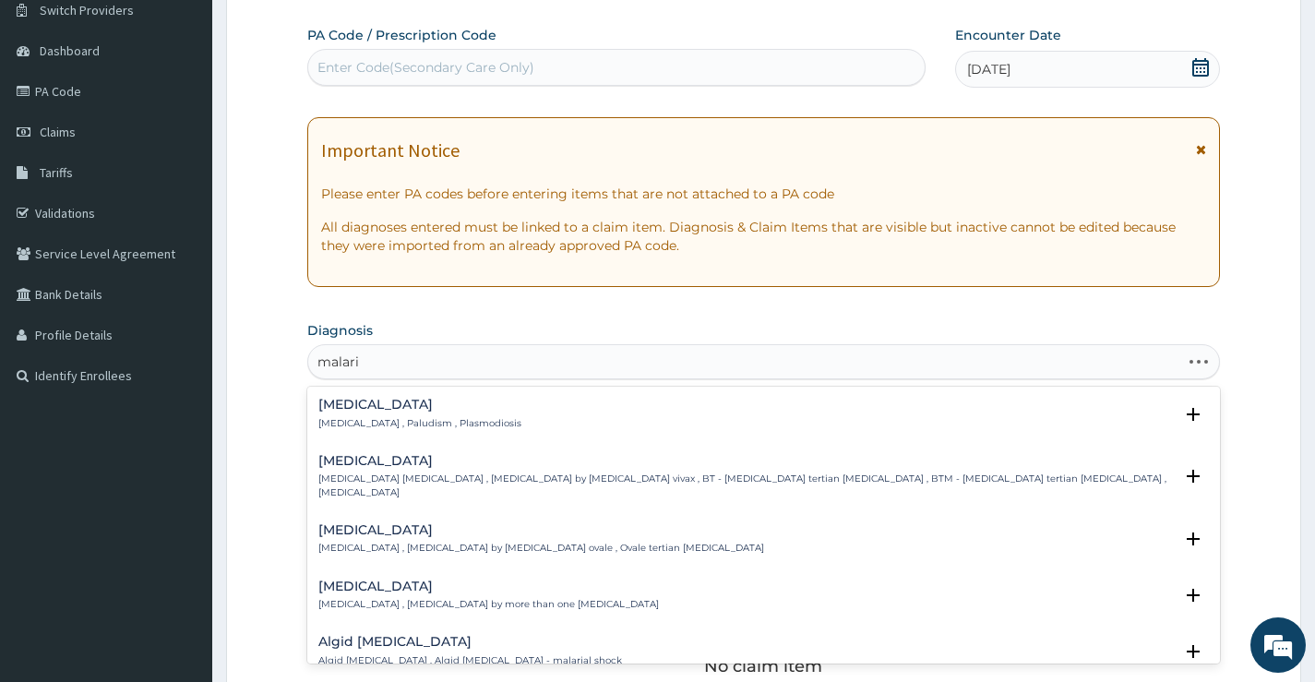
type input "[MEDICAL_DATA]"
click at [336, 413] on div "[MEDICAL_DATA] [MEDICAL_DATA] , Paludism , Plasmodiosis" at bounding box center [419, 414] width 203 height 32
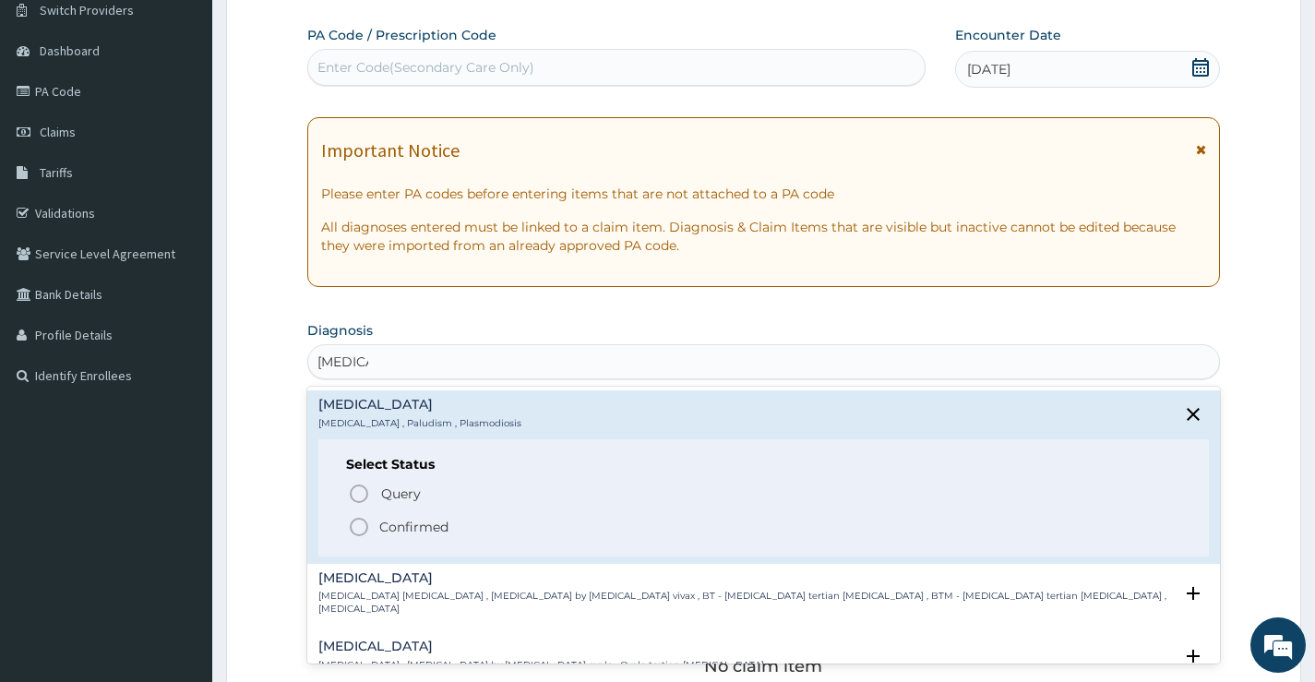
click at [356, 522] on icon "status option filled" at bounding box center [359, 527] width 22 height 22
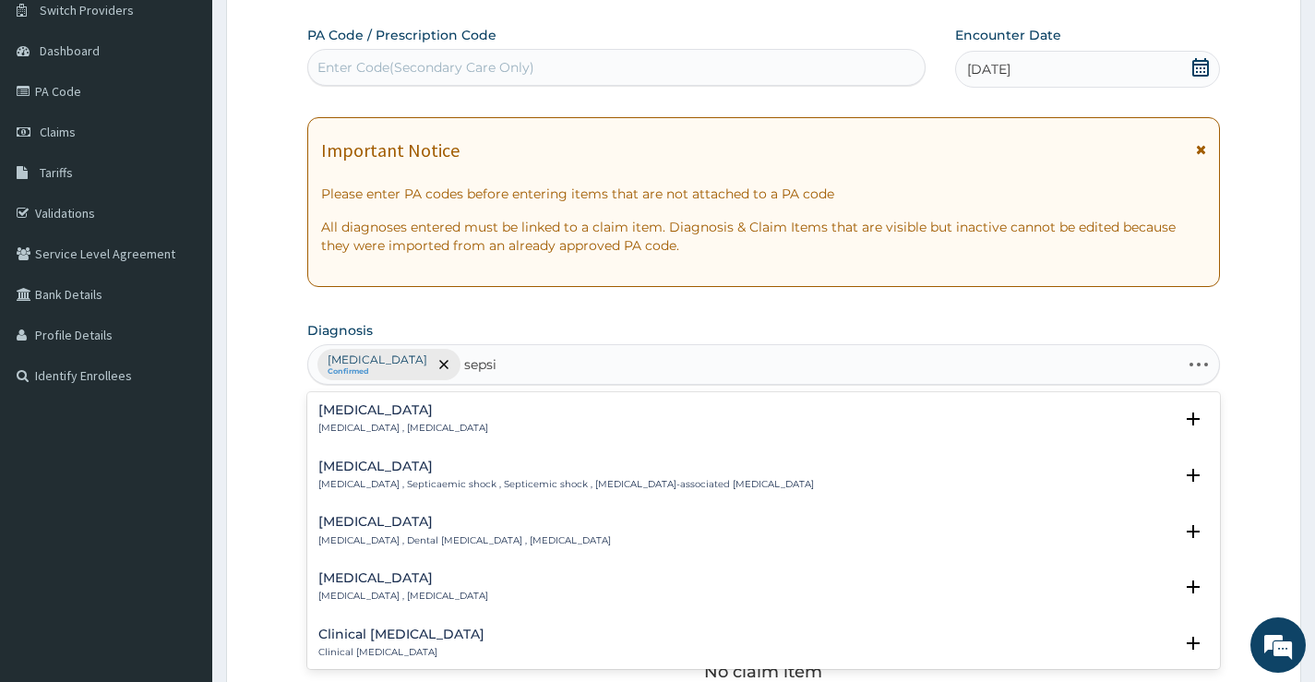
type input "[MEDICAL_DATA]"
click at [353, 405] on h4 "[MEDICAL_DATA]" at bounding box center [403, 410] width 170 height 14
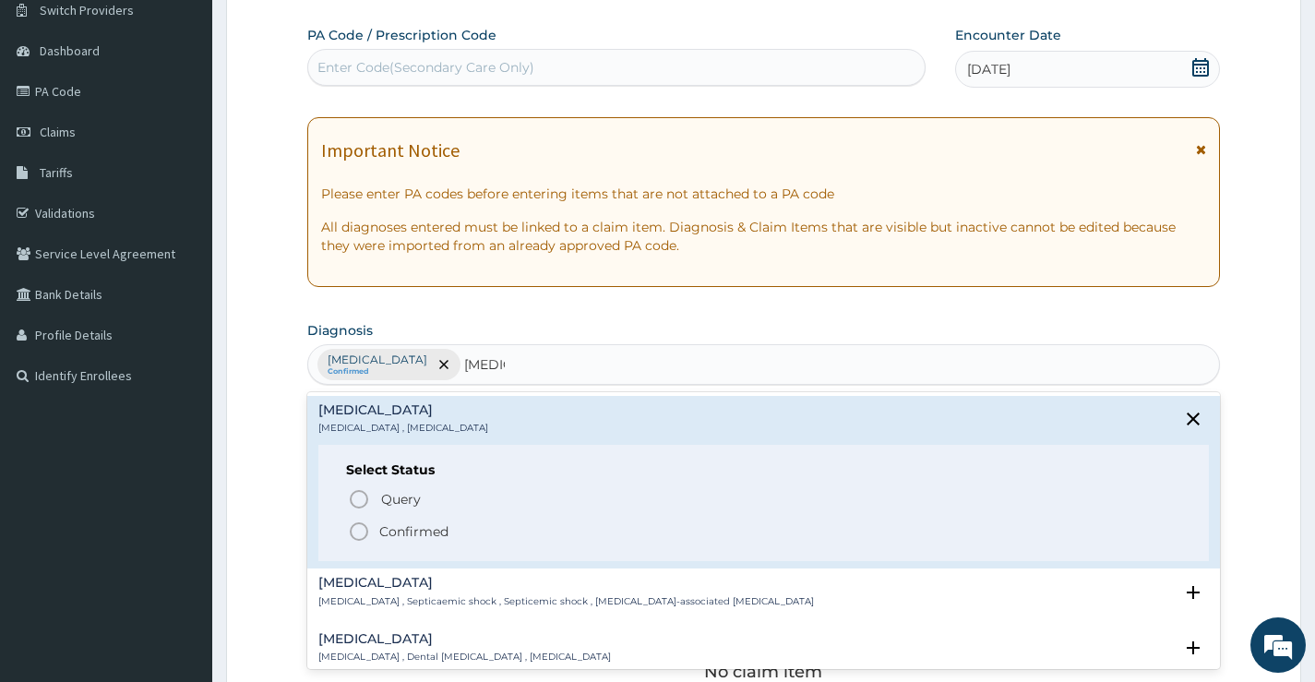
click at [362, 531] on icon "status option filled" at bounding box center [359, 532] width 22 height 22
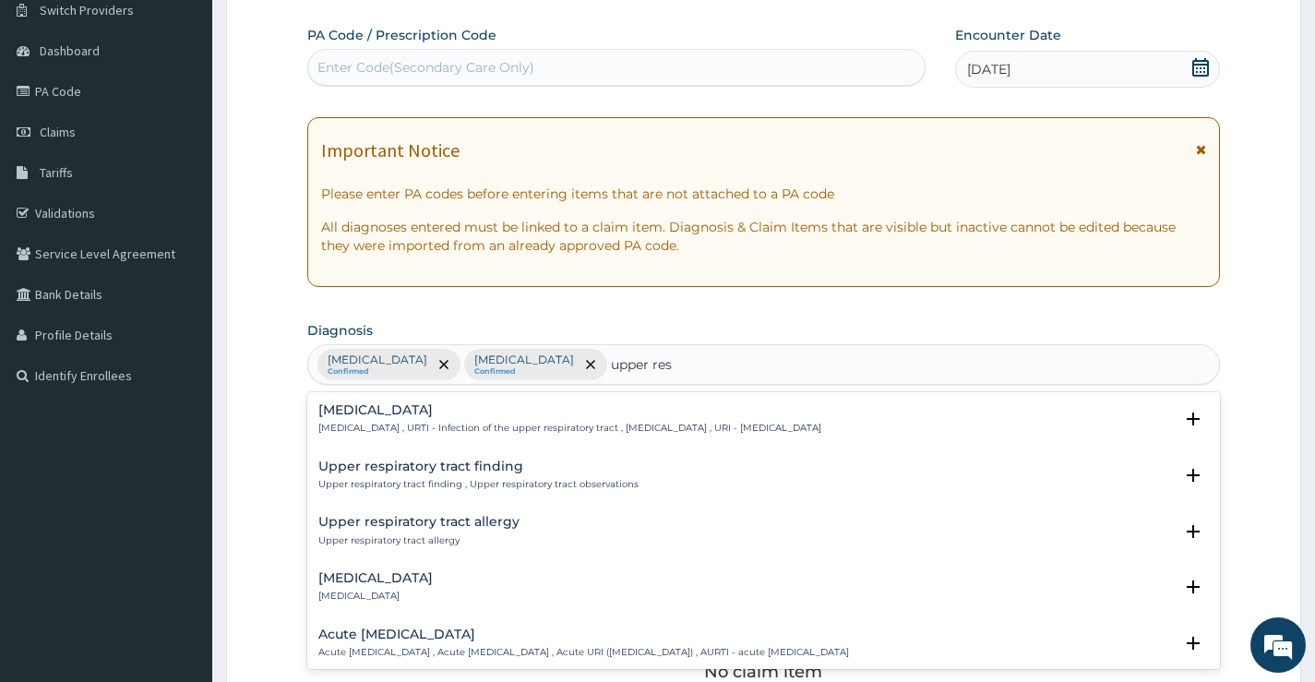
type input "upper res"
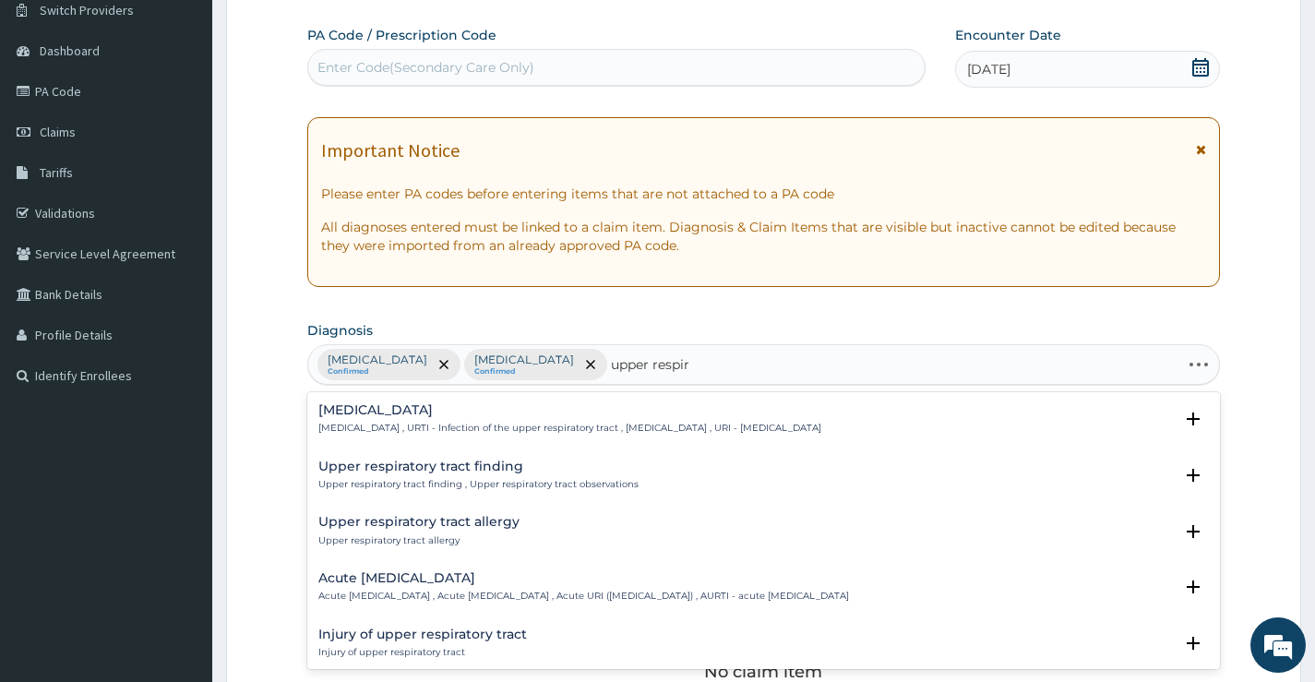
type input "upper respira"
click at [378, 416] on h4 "[MEDICAL_DATA]" at bounding box center [569, 410] width 503 height 14
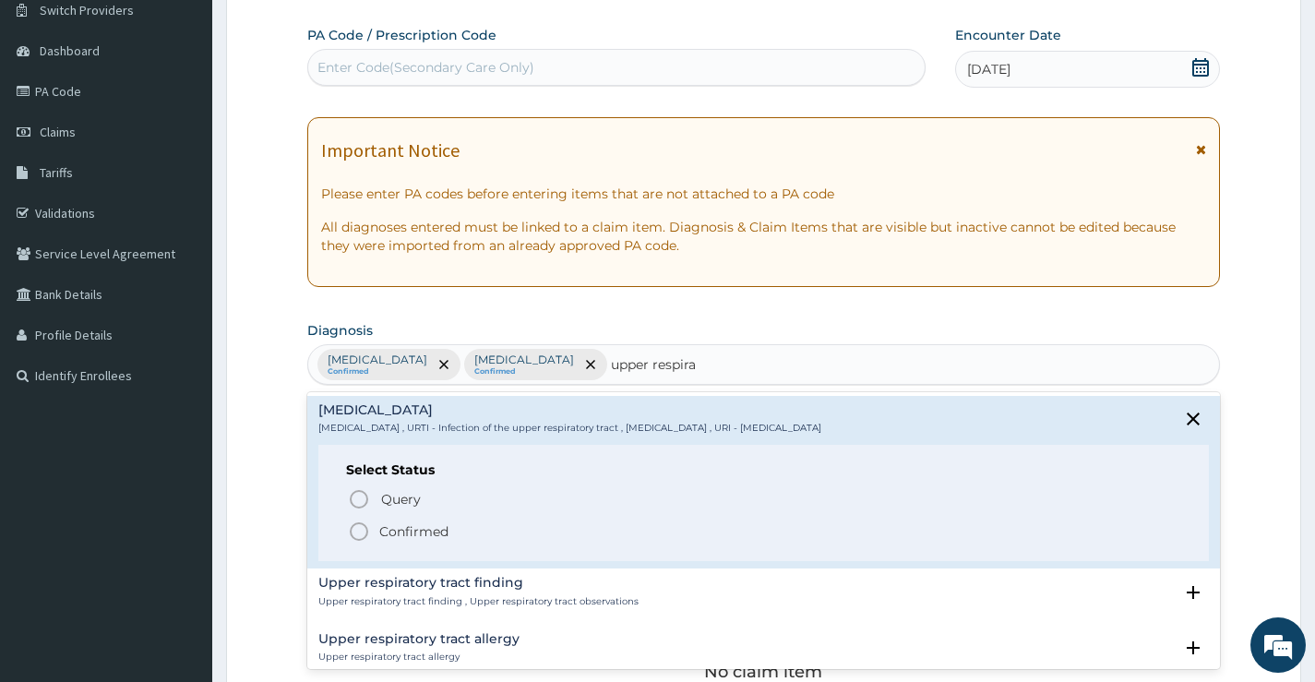
click at [365, 528] on icon "status option filled" at bounding box center [359, 532] width 22 height 22
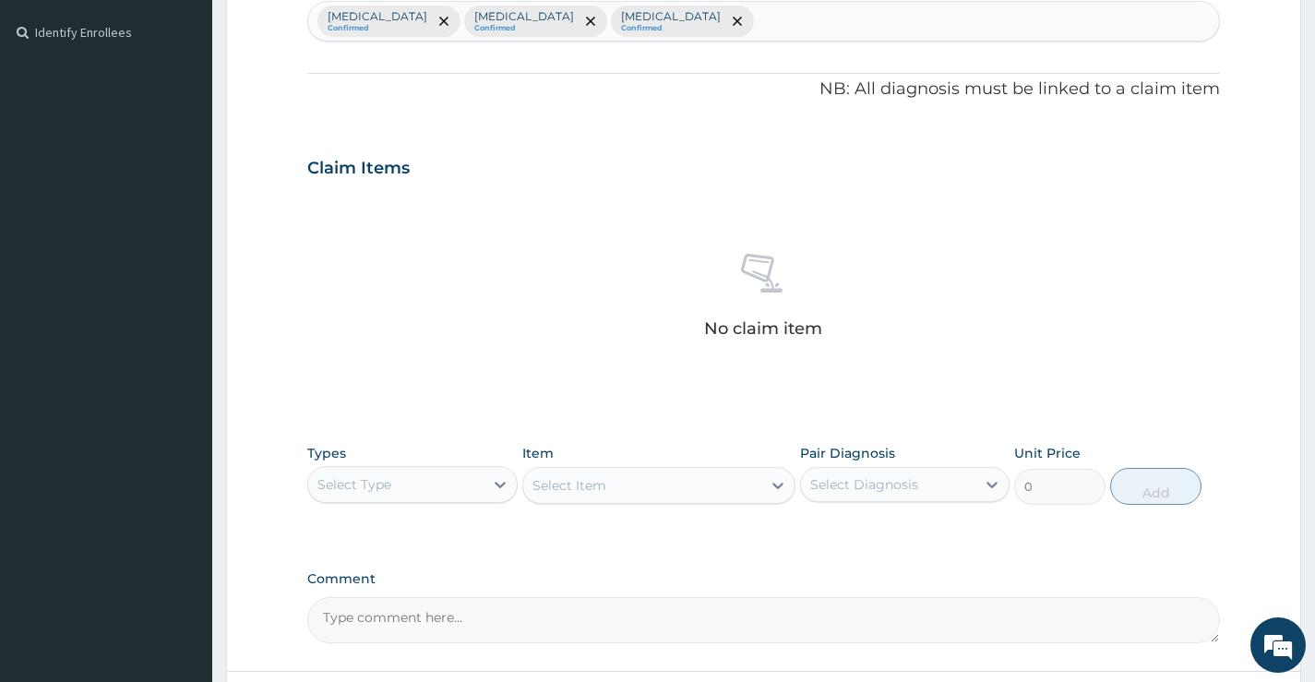
scroll to position [520, 0]
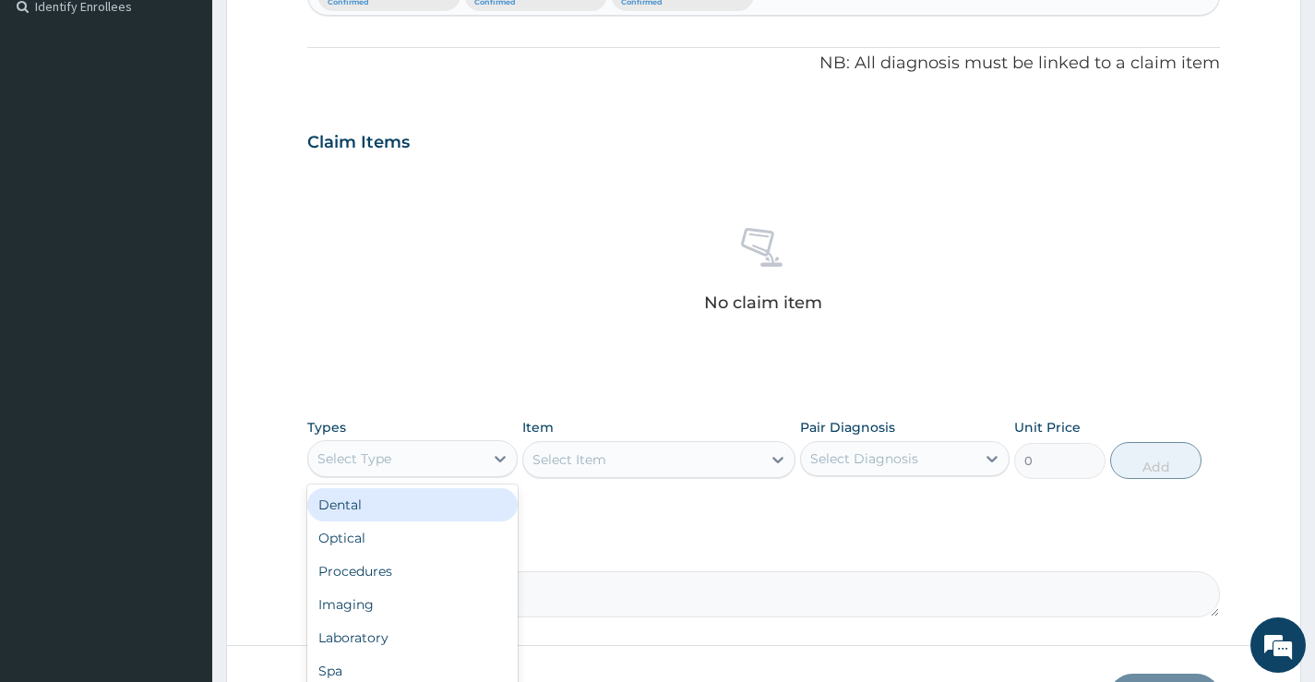
click at [476, 458] on div "Select Type" at bounding box center [395, 459] width 174 height 30
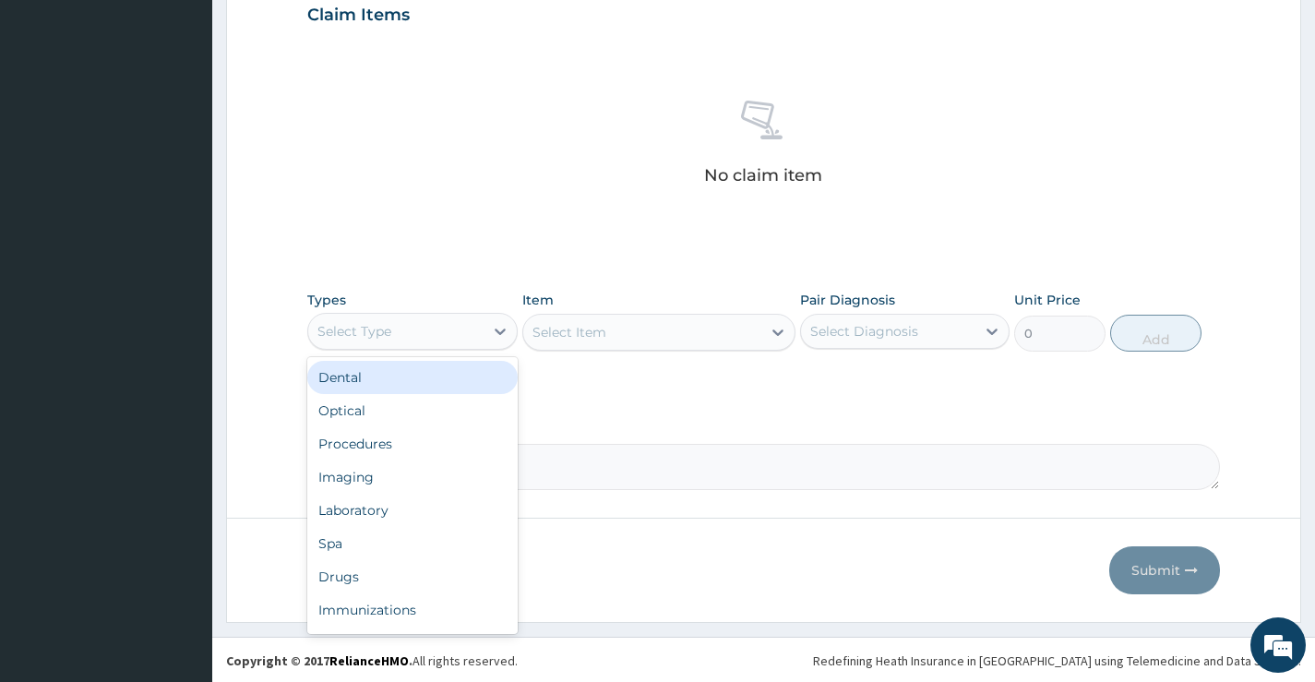
scroll to position [649, 0]
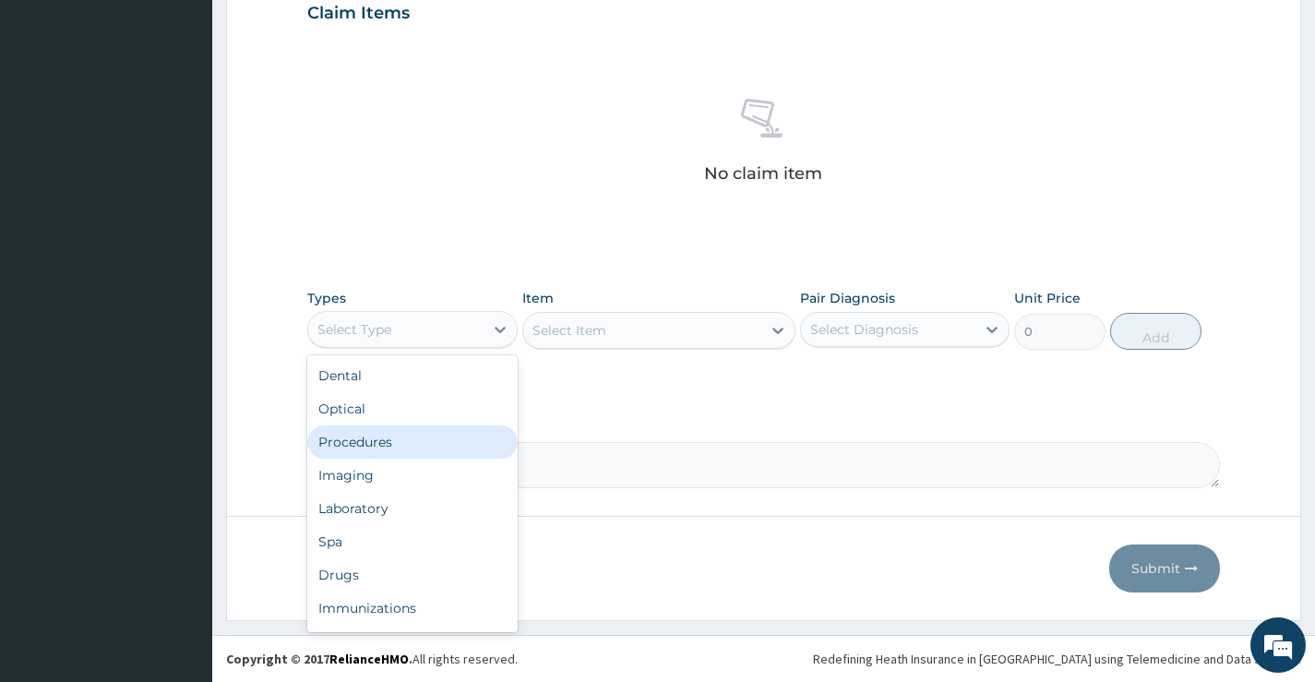
click at [393, 449] on div "Procedures" at bounding box center [412, 442] width 210 height 33
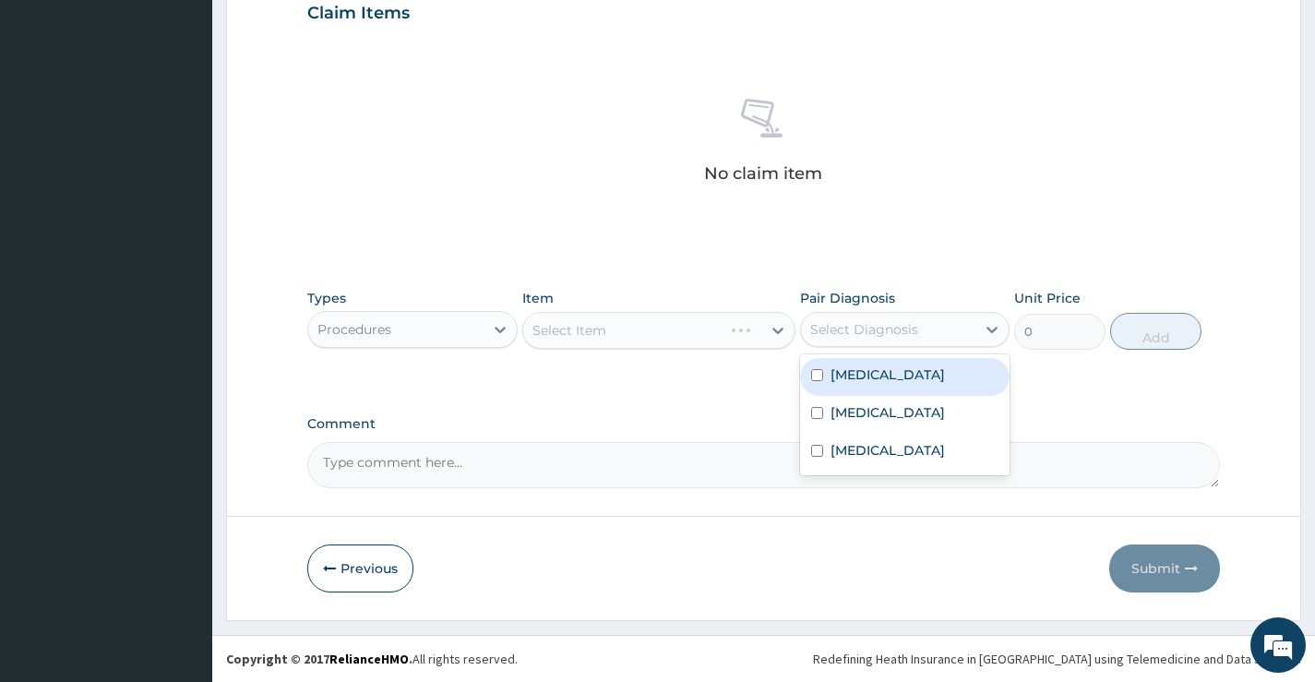
click at [849, 324] on div "Select Diagnosis" at bounding box center [864, 329] width 108 height 18
click at [863, 373] on label "[MEDICAL_DATA]" at bounding box center [888, 375] width 114 height 18
checkbox input "true"
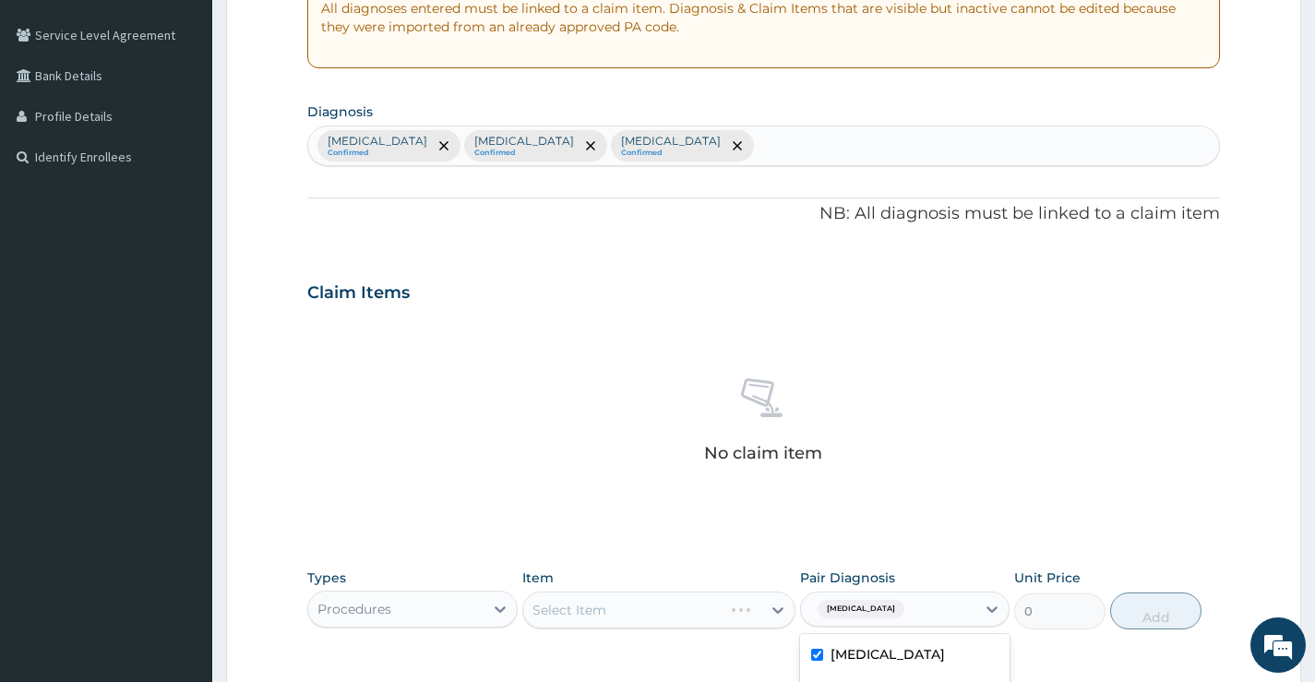
scroll to position [0, 0]
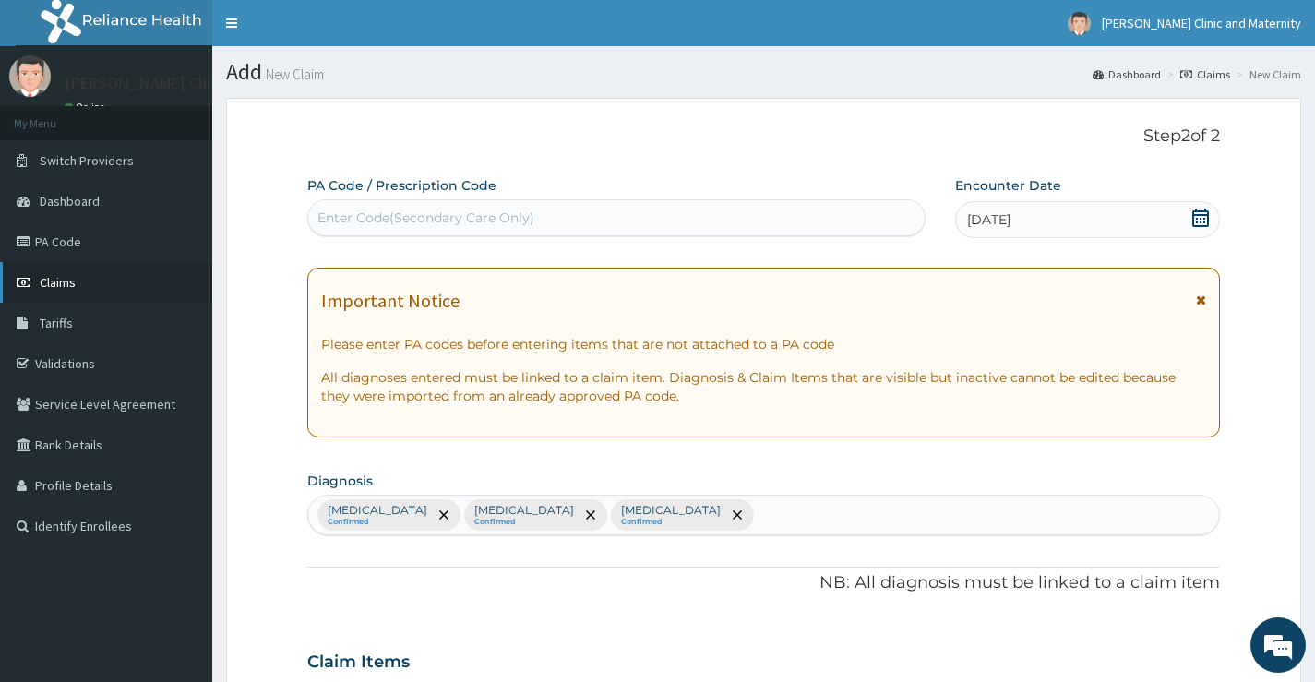
click at [63, 288] on span "Claims" at bounding box center [58, 282] width 36 height 17
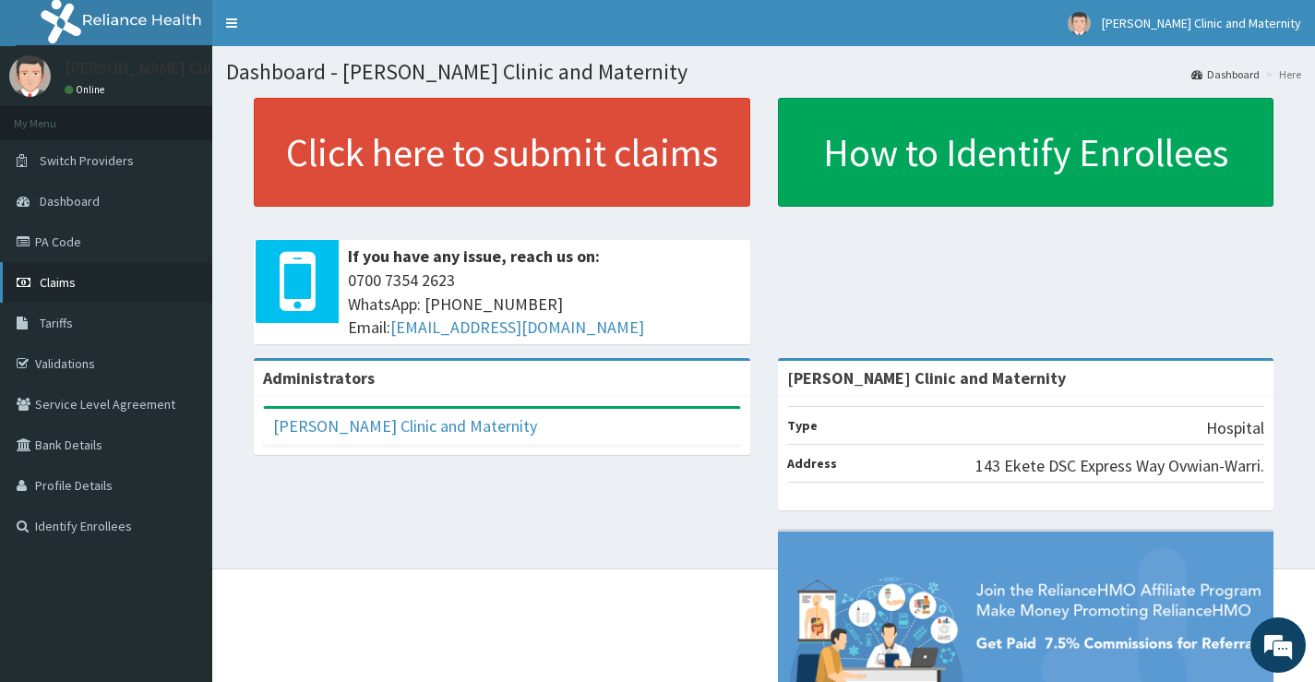
click at [63, 280] on span "Claims" at bounding box center [58, 282] width 36 height 17
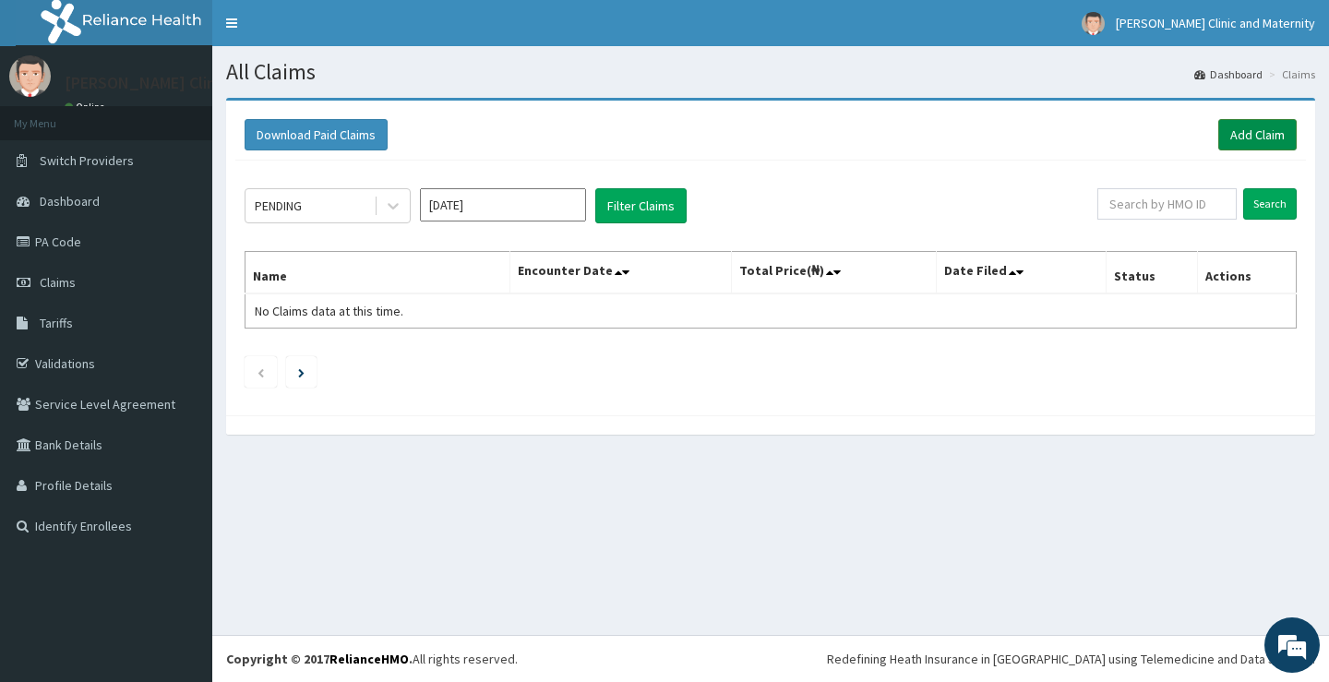
click at [1252, 125] on link "Add Claim" at bounding box center [1257, 134] width 78 height 31
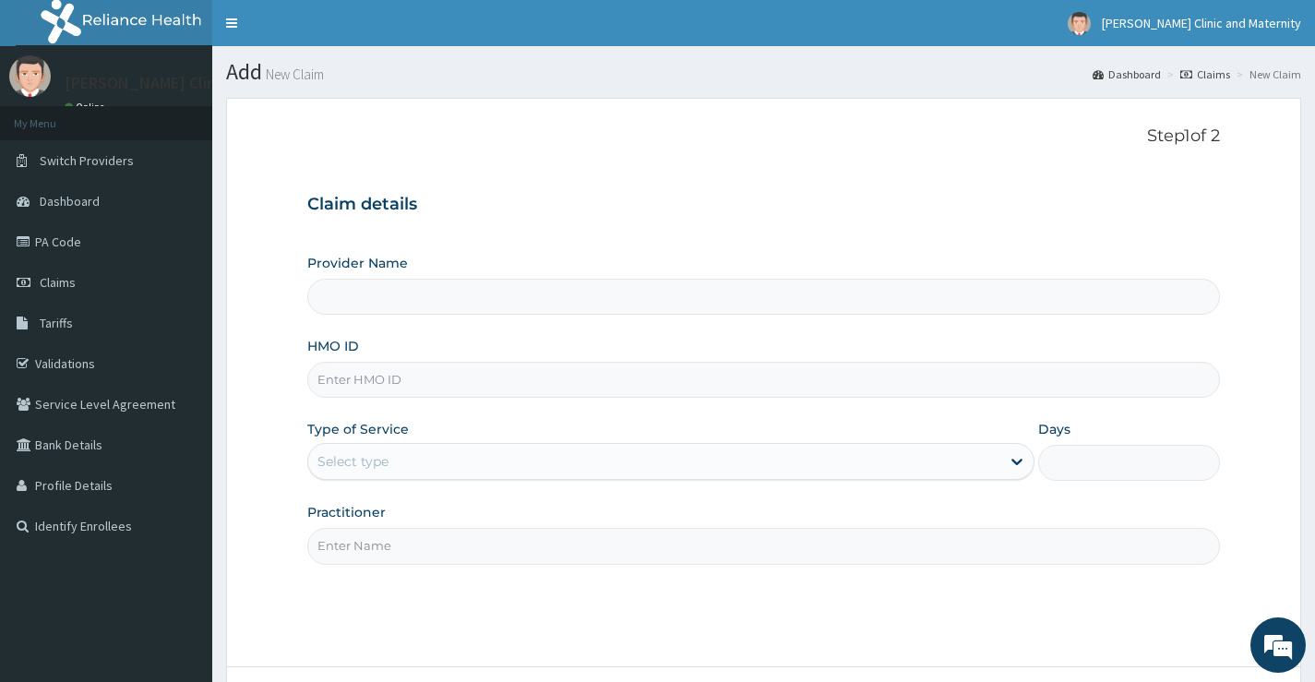
click at [354, 383] on input "HMO ID" at bounding box center [763, 380] width 913 height 36
type input "[PERSON_NAME] Clinic and Maternity"
click at [354, 383] on input "HMO ID" at bounding box center [763, 380] width 913 height 36
type input "CLM/10049/C"
click at [362, 462] on div "Select type" at bounding box center [353, 461] width 71 height 18
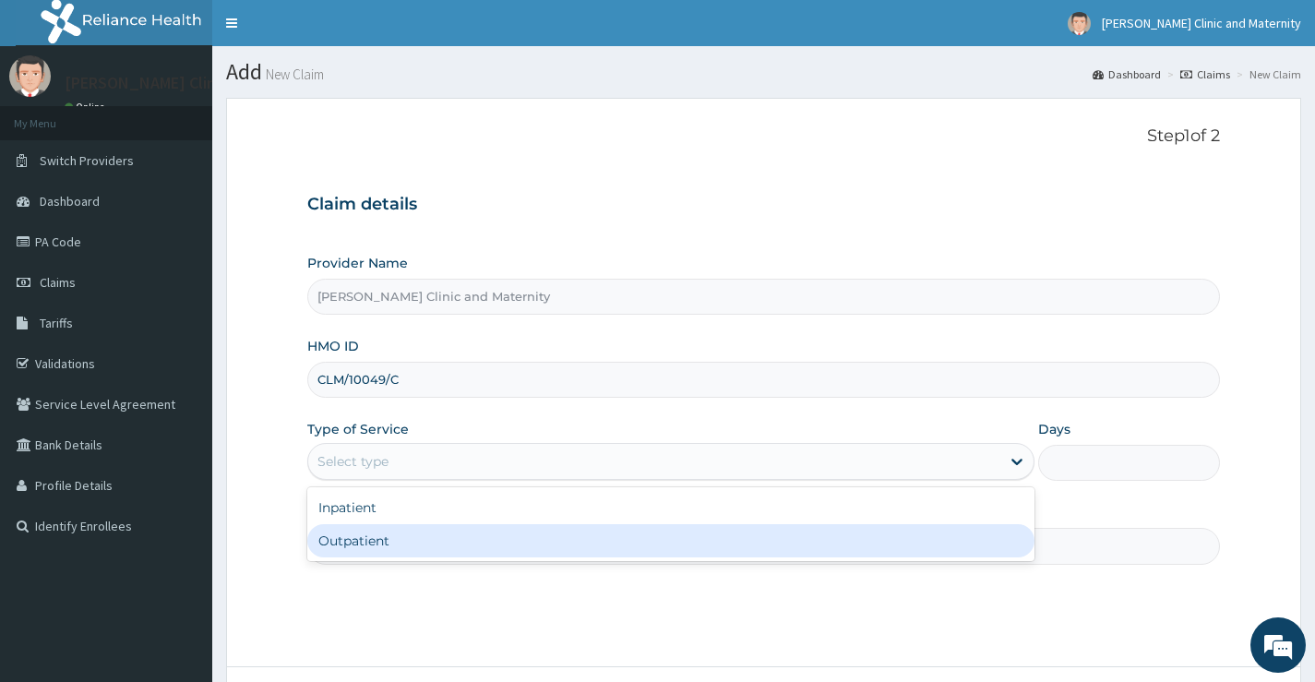
click at [354, 551] on div "Outpatient" at bounding box center [670, 540] width 727 height 33
type input "1"
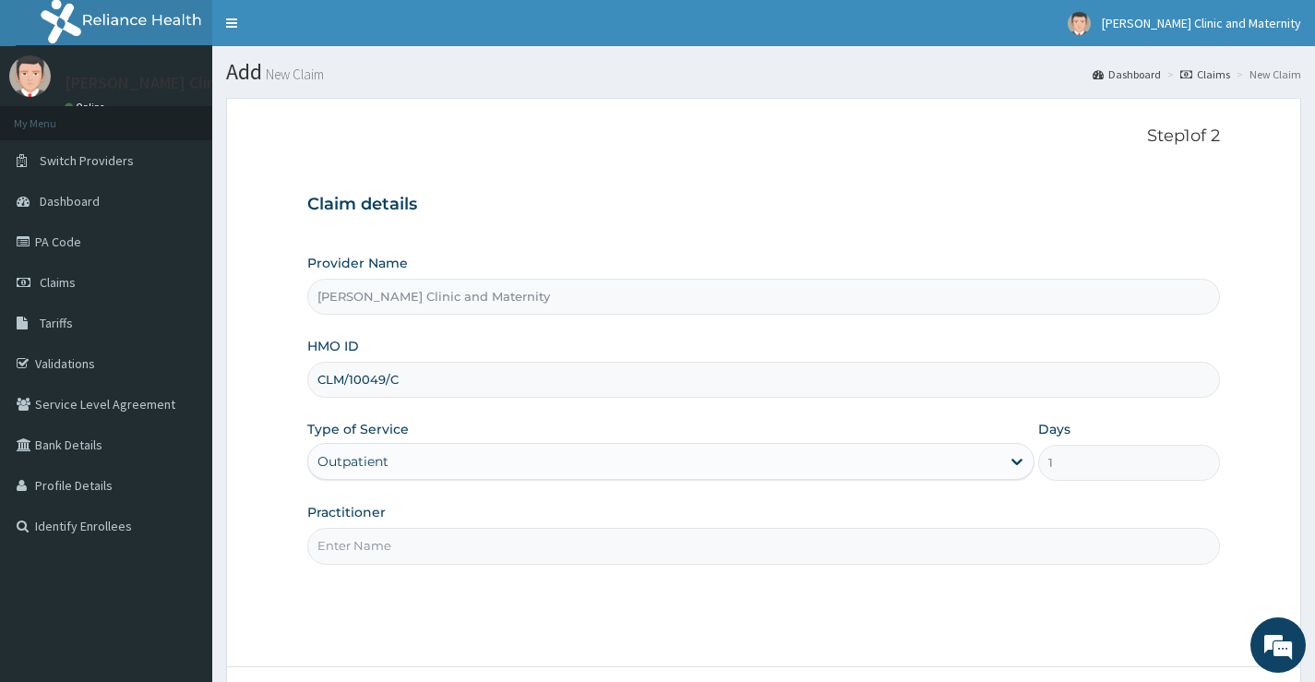
click at [330, 546] on input "Practitioner" at bounding box center [763, 546] width 913 height 36
type input "Dr [PERSON_NAME]"
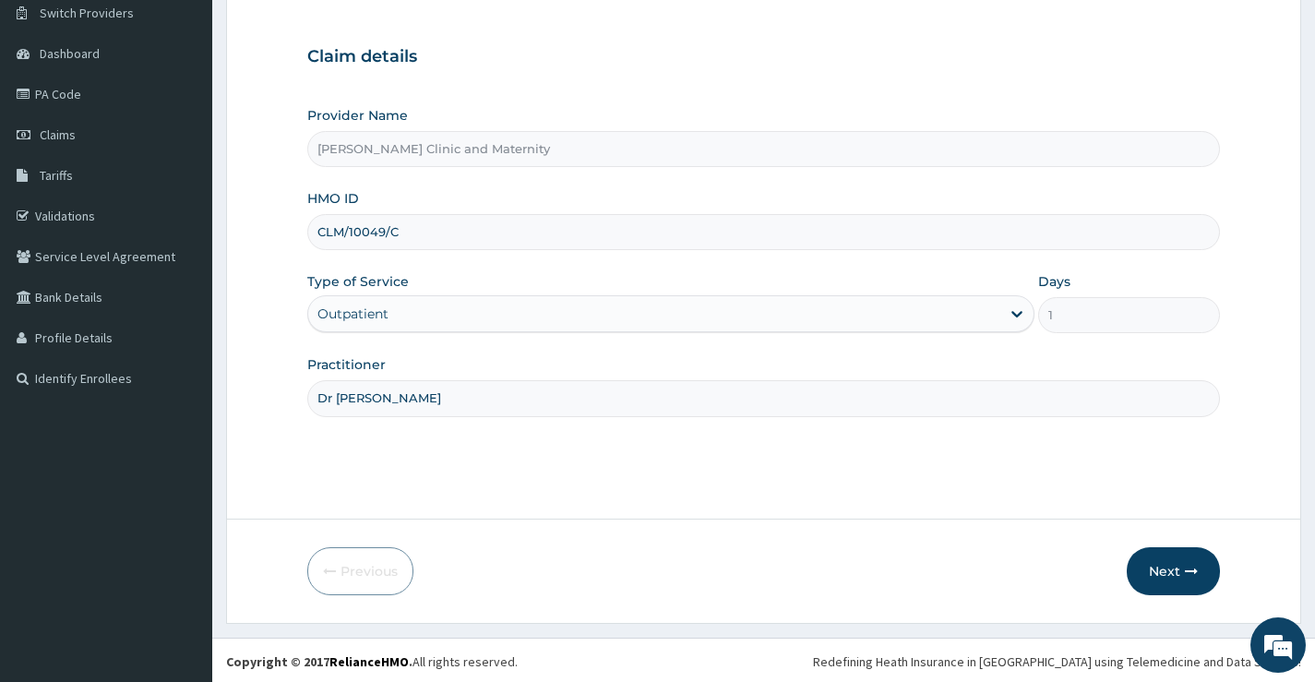
scroll to position [150, 0]
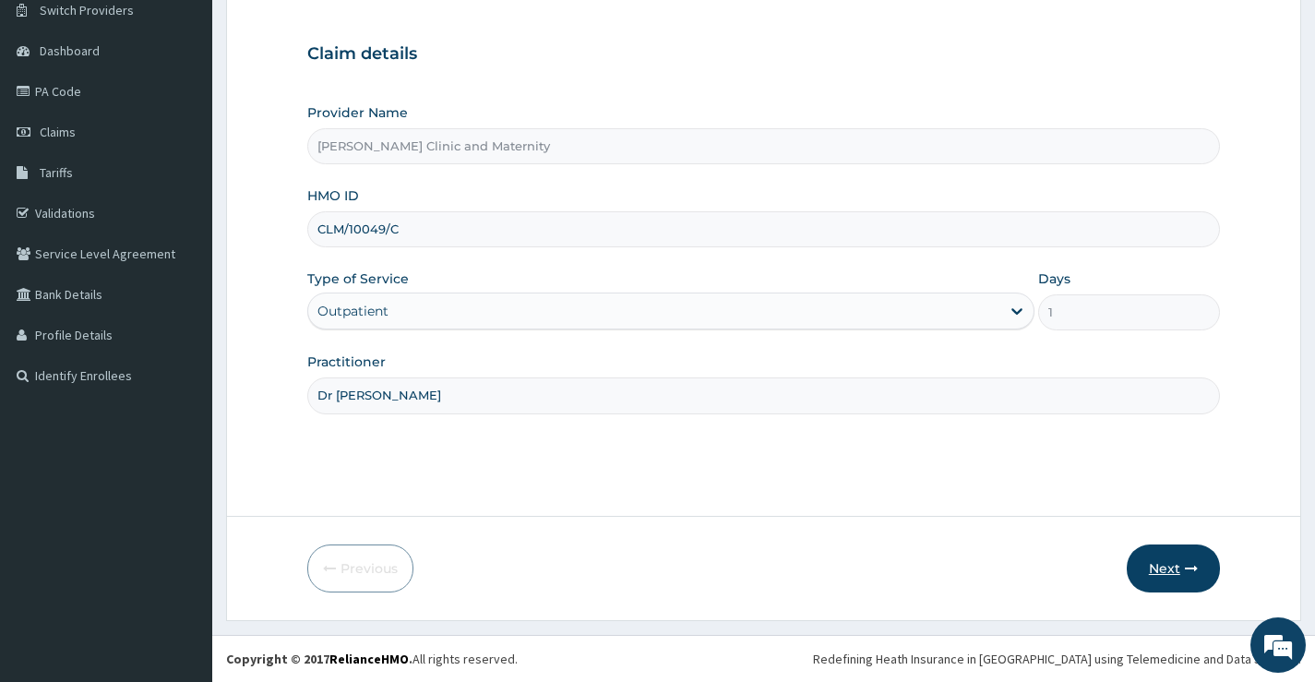
click at [1152, 557] on button "Next" at bounding box center [1173, 569] width 93 height 48
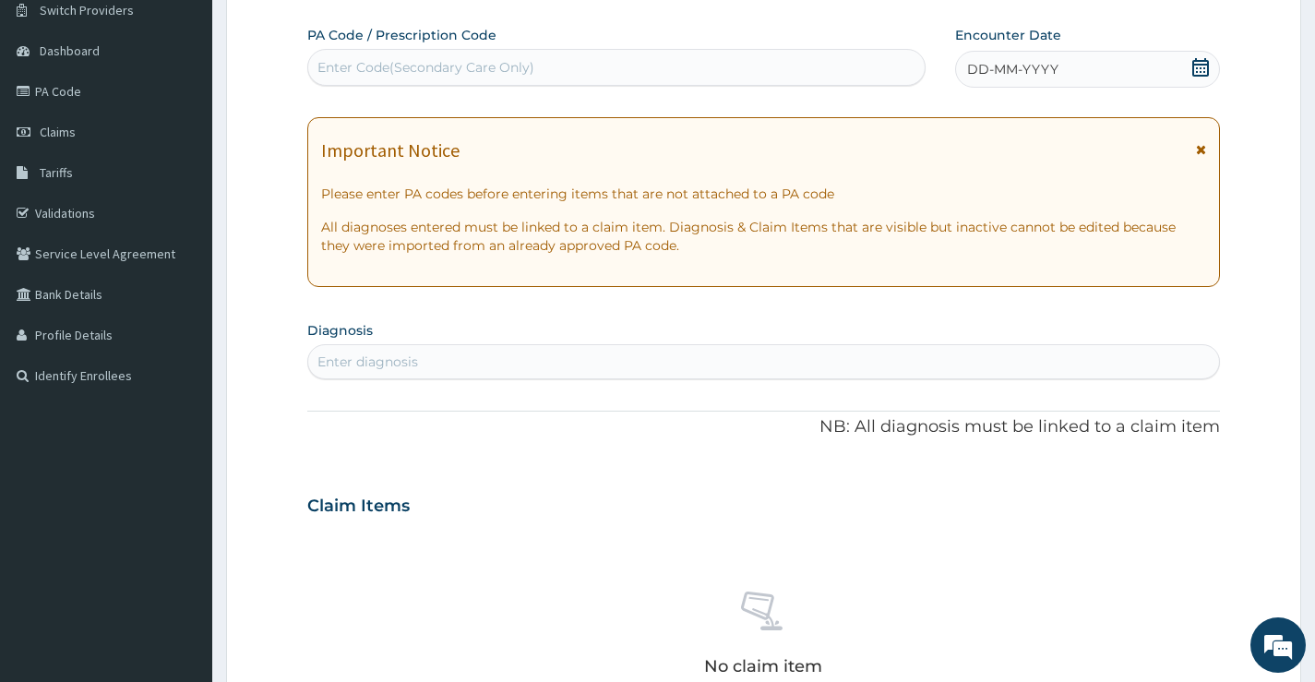
click at [1029, 61] on span "DD-MM-YYYY" at bounding box center [1012, 69] width 91 height 18
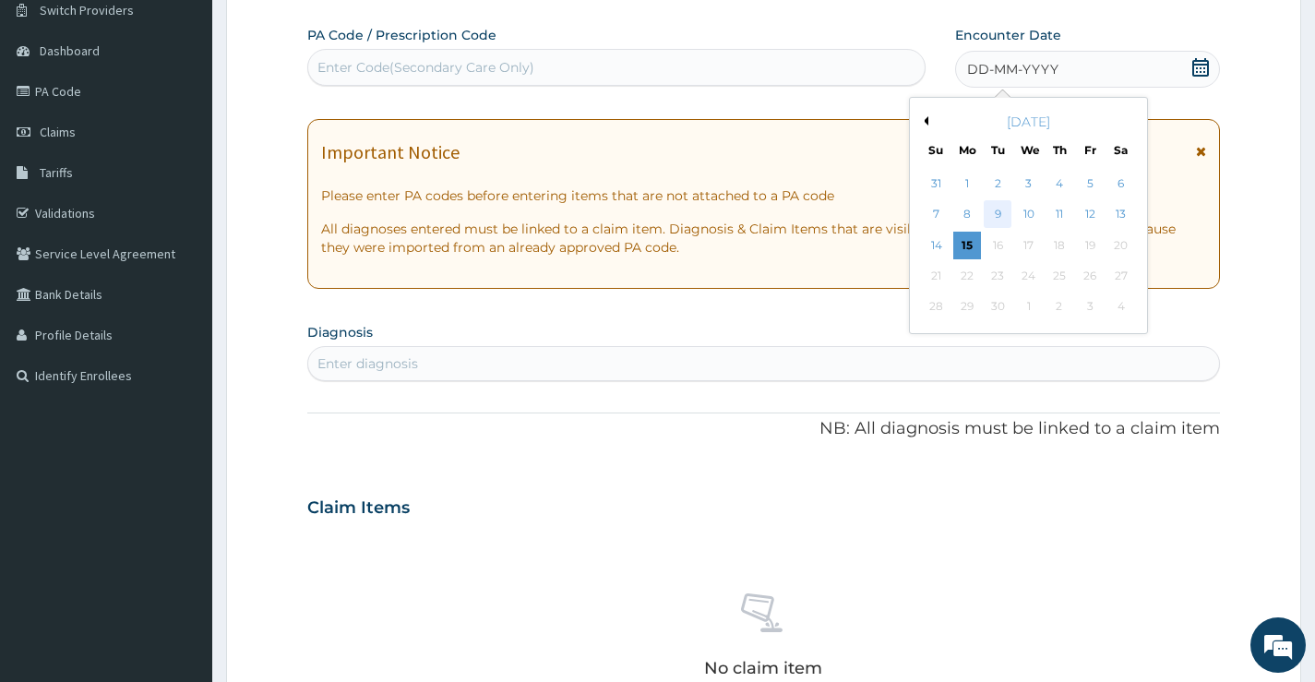
click at [999, 210] on div "9" at bounding box center [998, 215] width 28 height 28
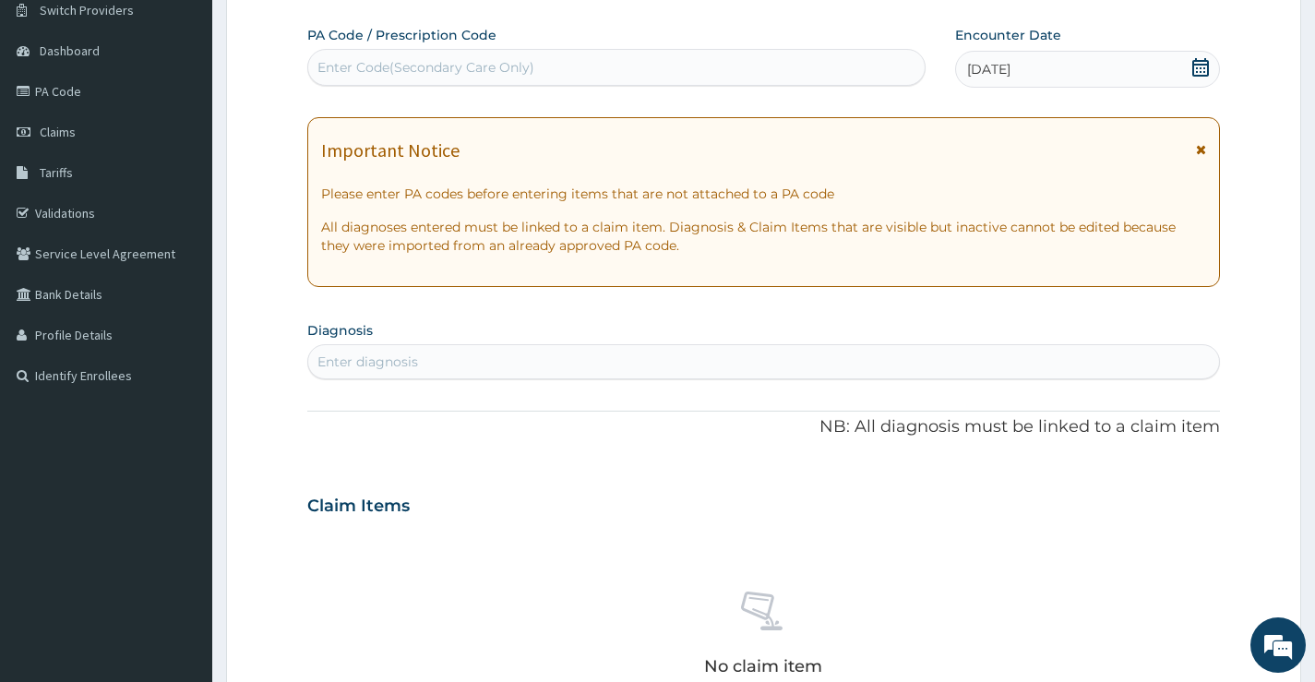
click at [502, 368] on div "Enter diagnosis" at bounding box center [763, 362] width 911 height 30
click at [397, 358] on div "Enter diagnosis" at bounding box center [368, 362] width 101 height 18
type input "[MEDICAL_DATA]"
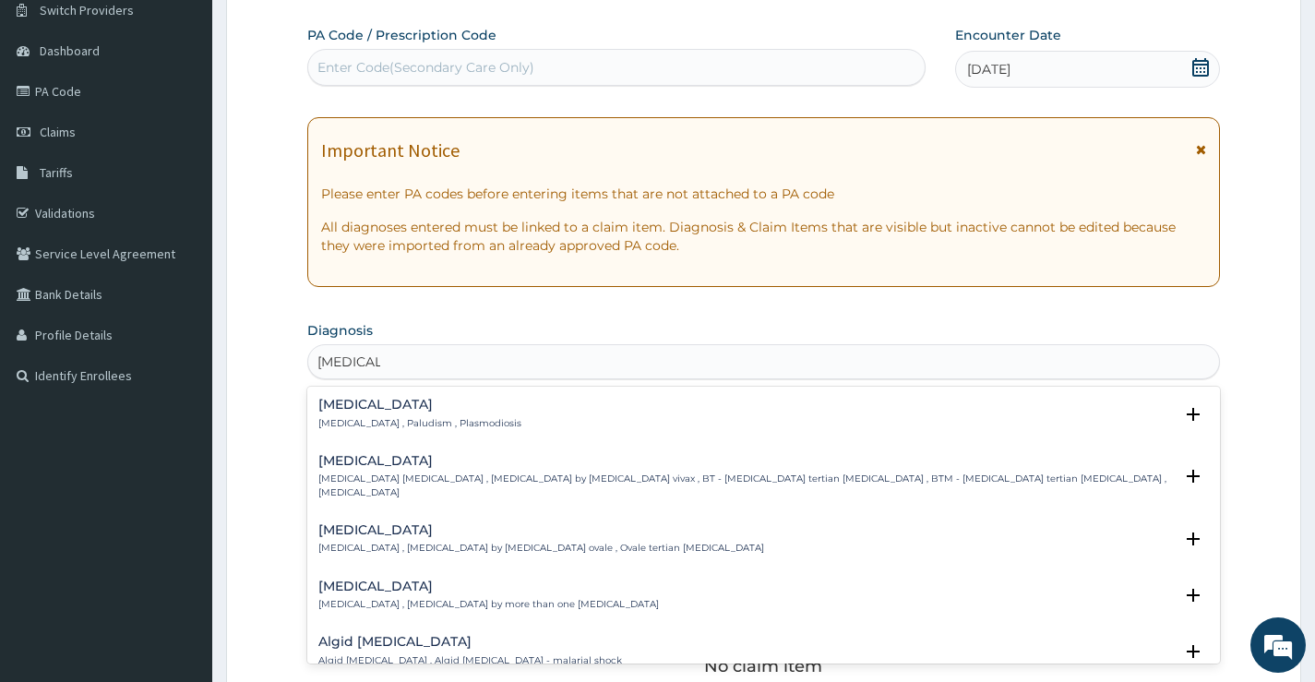
click at [338, 414] on div "[MEDICAL_DATA] [MEDICAL_DATA] , Paludism , Plasmodiosis" at bounding box center [419, 414] width 203 height 32
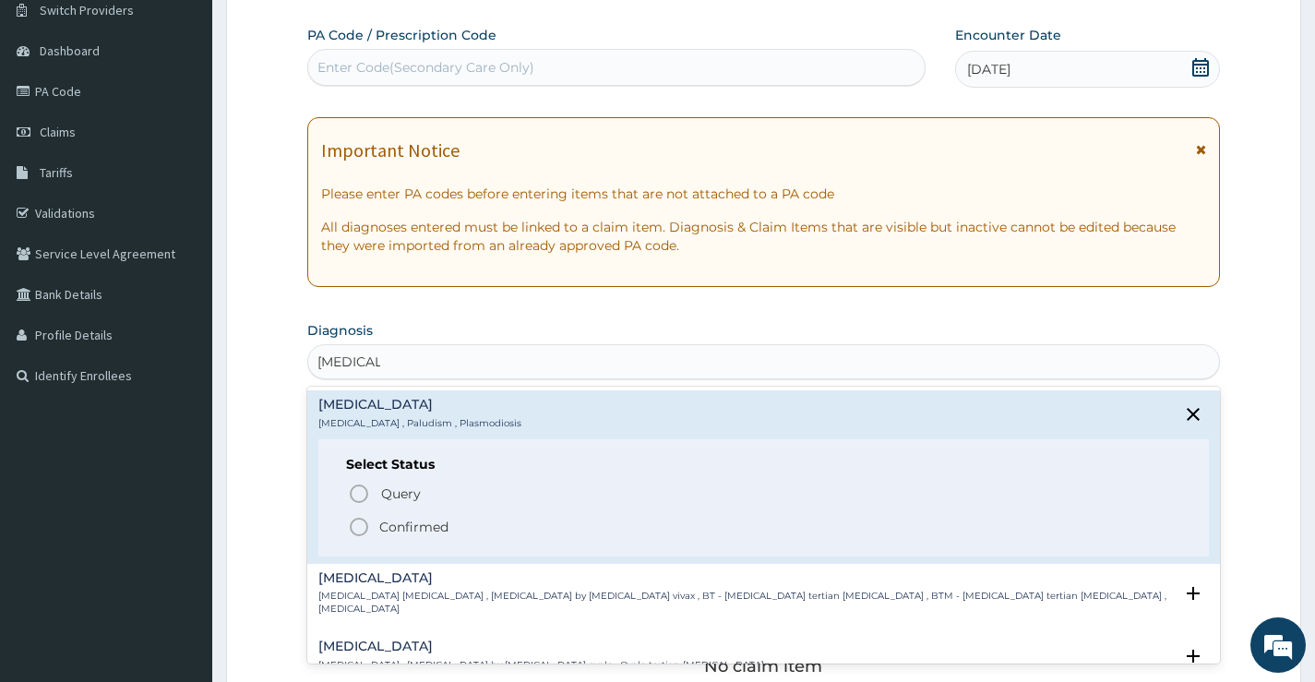
click at [358, 524] on icon "status option filled" at bounding box center [359, 527] width 22 height 22
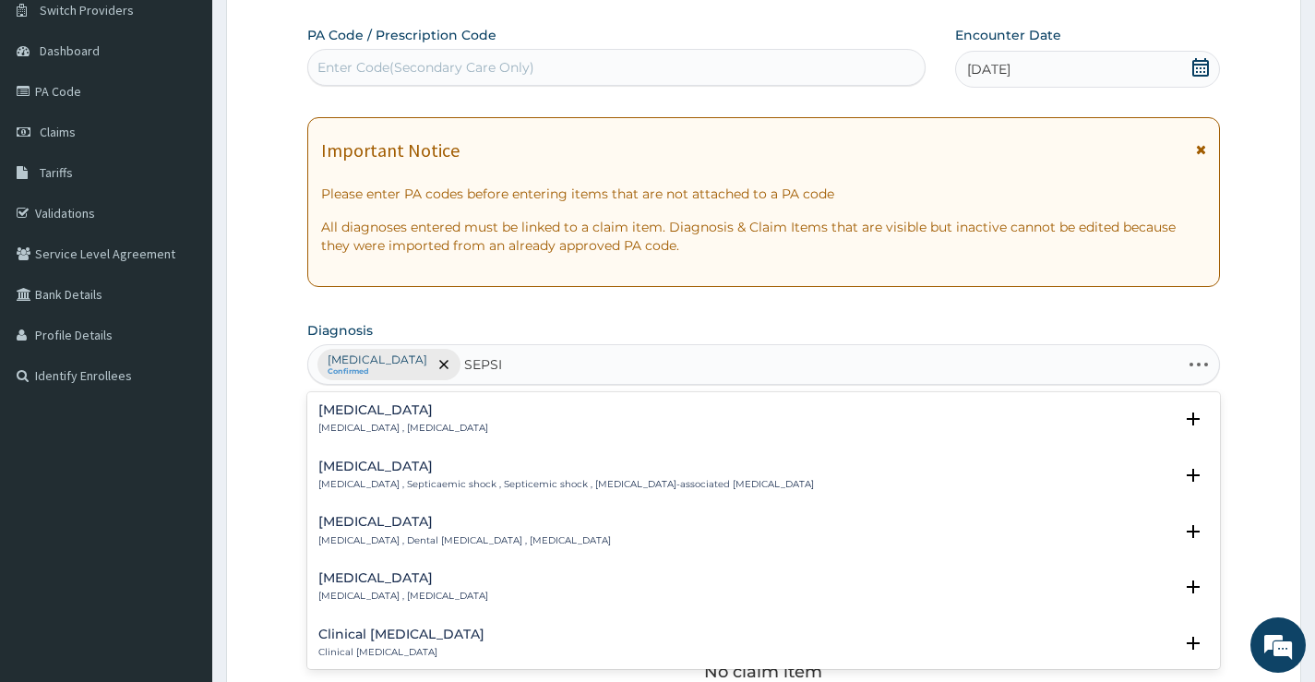
type input "[MEDICAL_DATA]"
click at [346, 420] on div "[MEDICAL_DATA] [MEDICAL_DATA] , [MEDICAL_DATA]" at bounding box center [403, 419] width 170 height 32
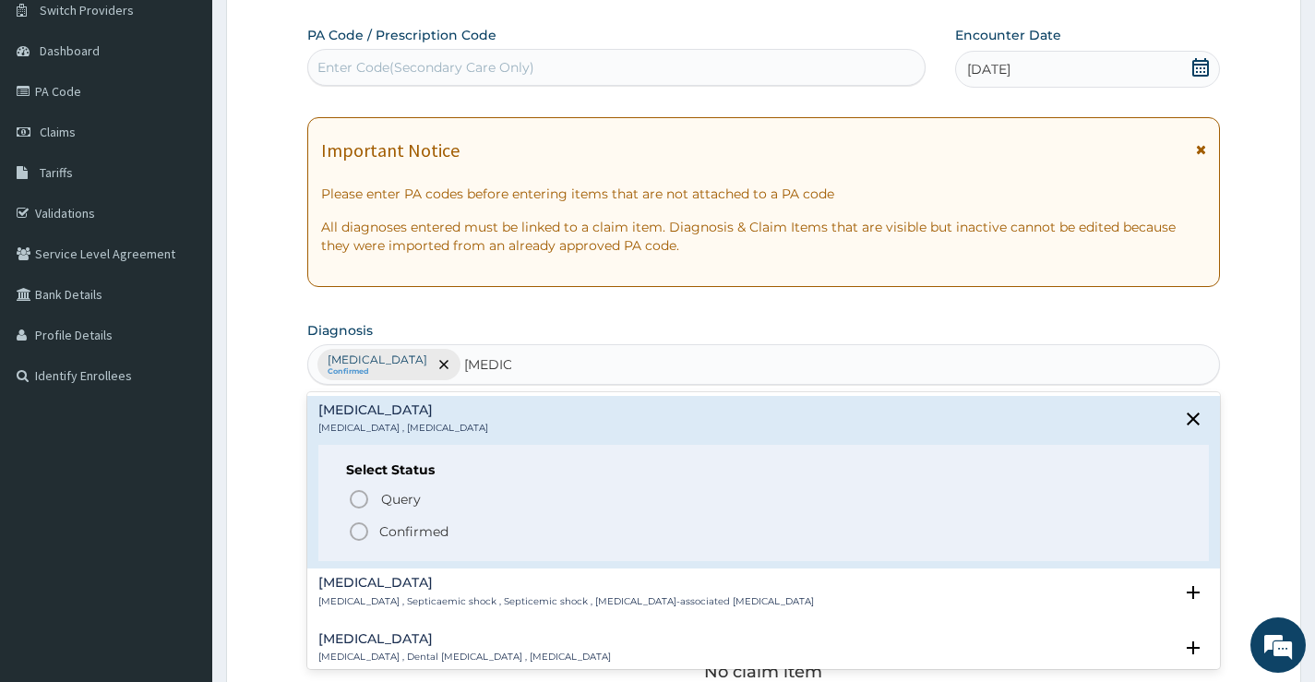
click at [360, 530] on icon "status option filled" at bounding box center [359, 532] width 22 height 22
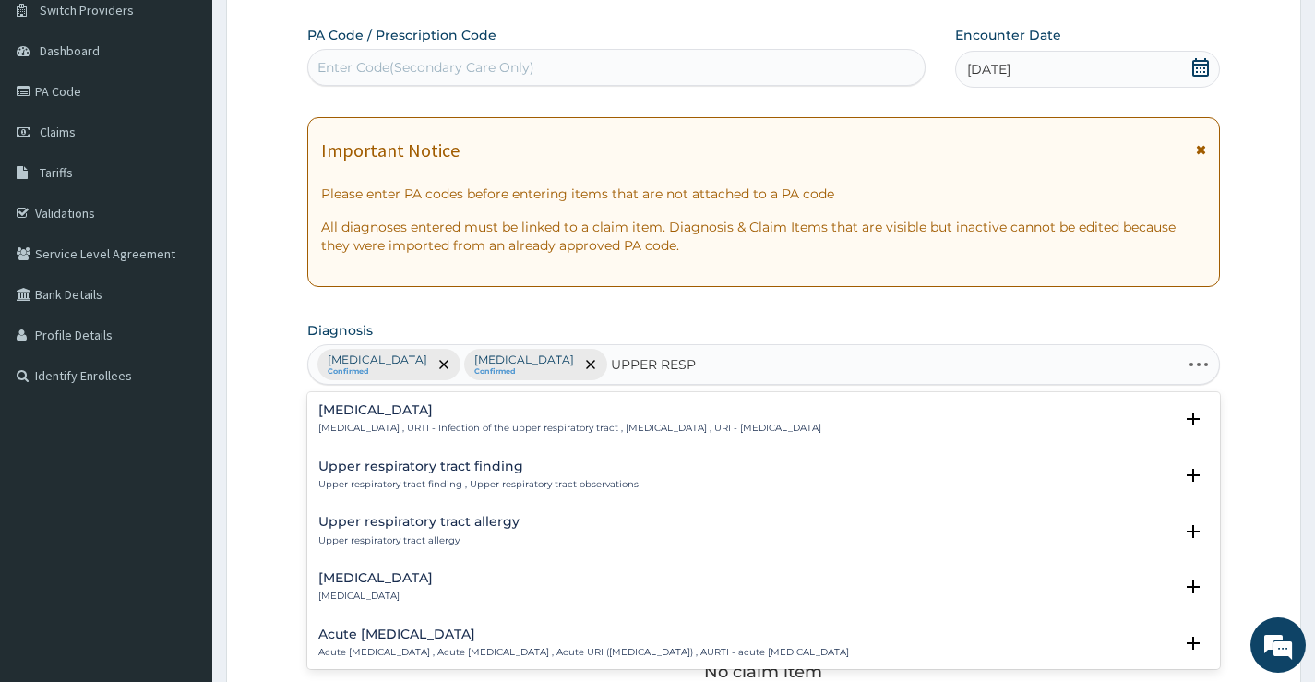
type input "UPPER RESPI"
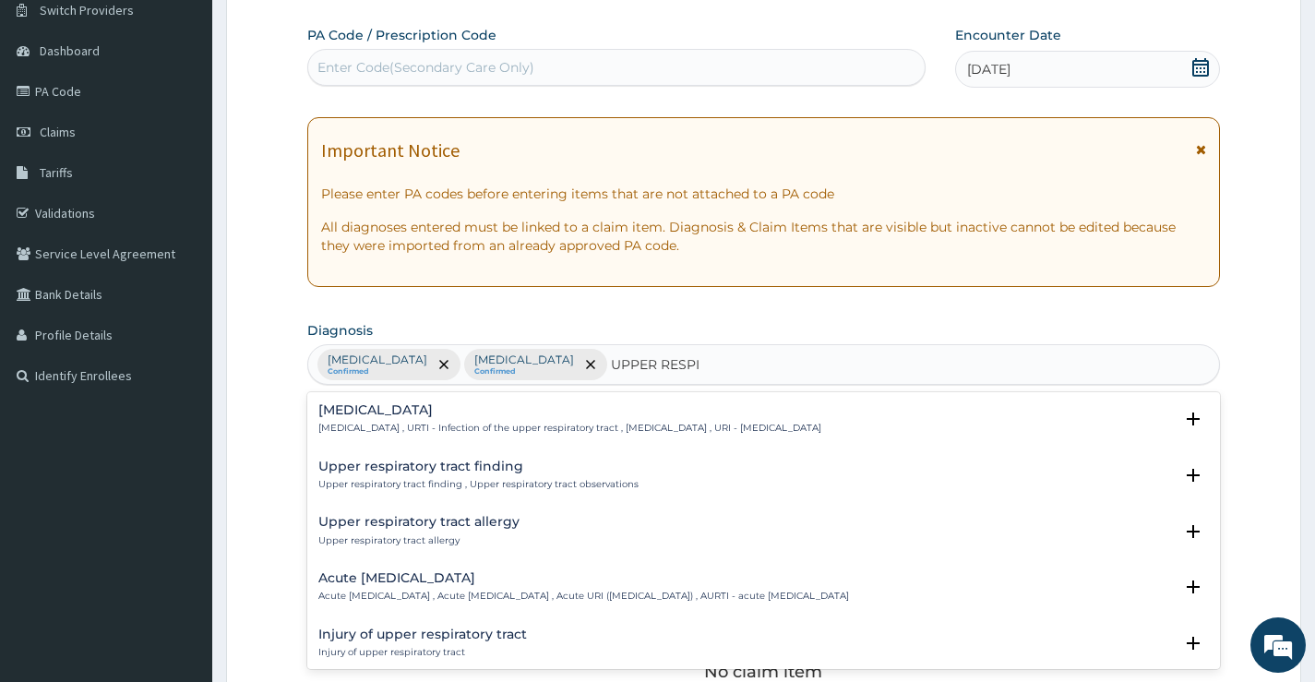
click at [428, 406] on h4 "[MEDICAL_DATA]" at bounding box center [569, 410] width 503 height 14
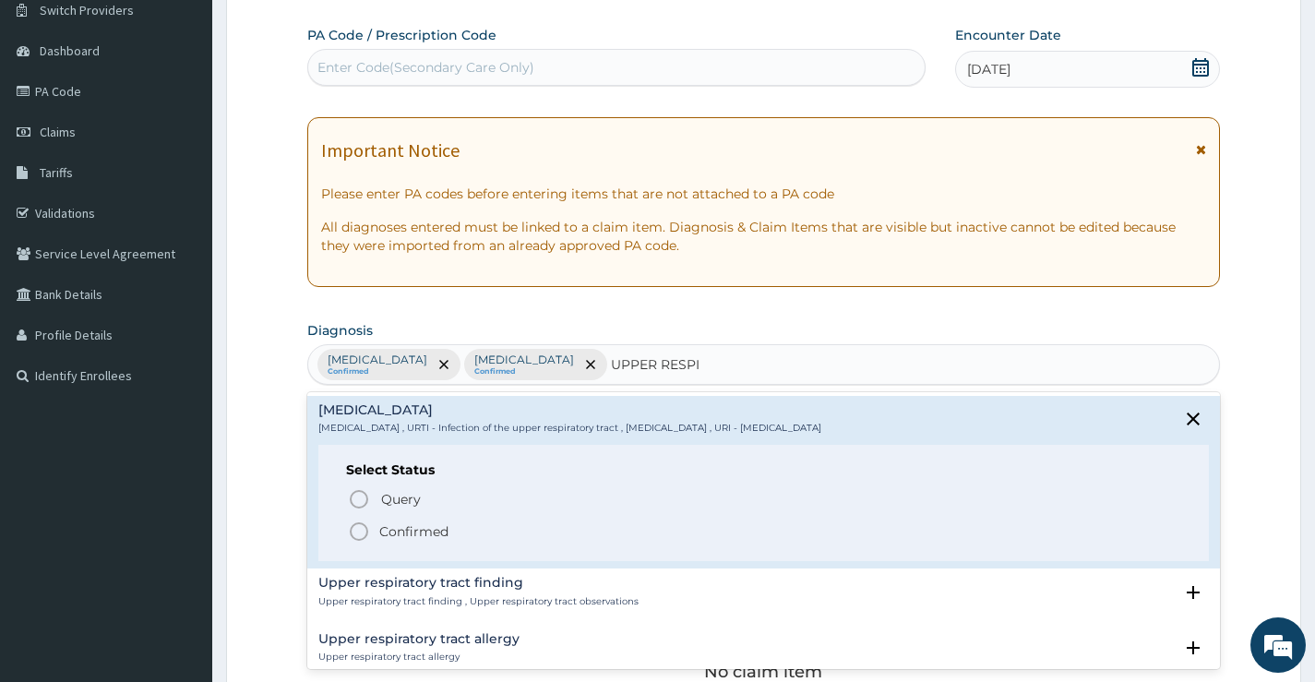
click at [400, 532] on p "Confirmed" at bounding box center [413, 531] width 69 height 18
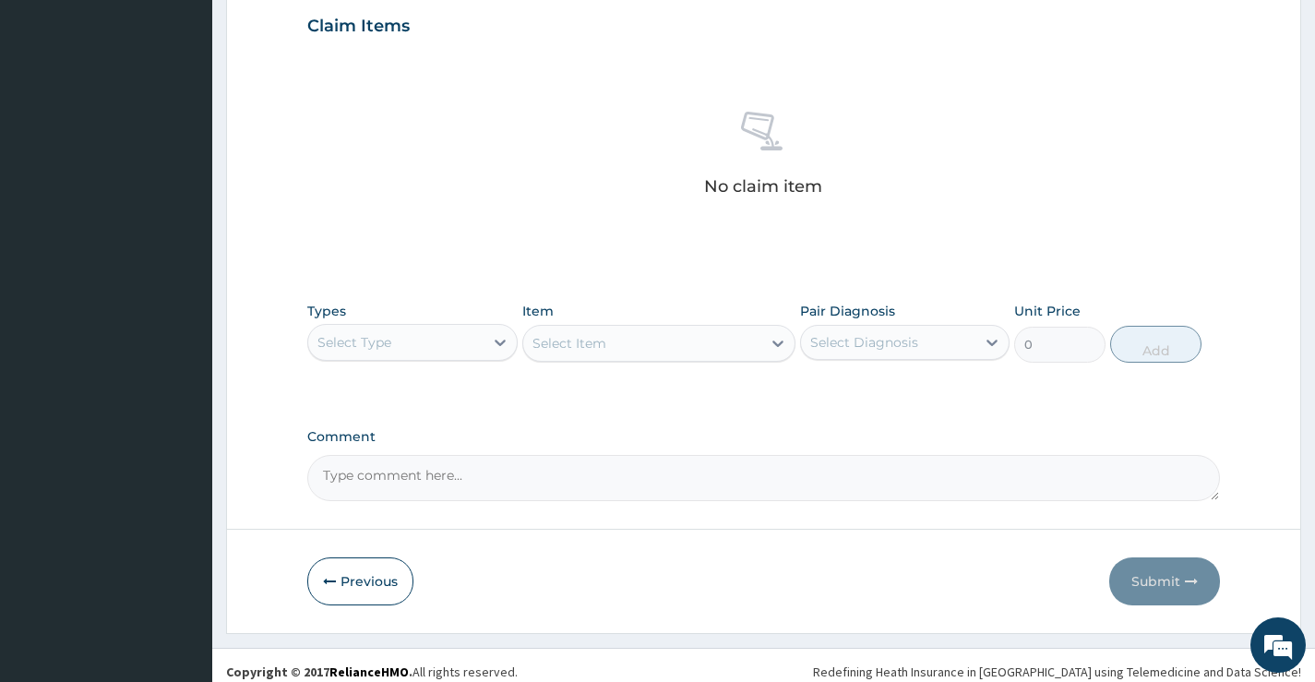
scroll to position [649, 0]
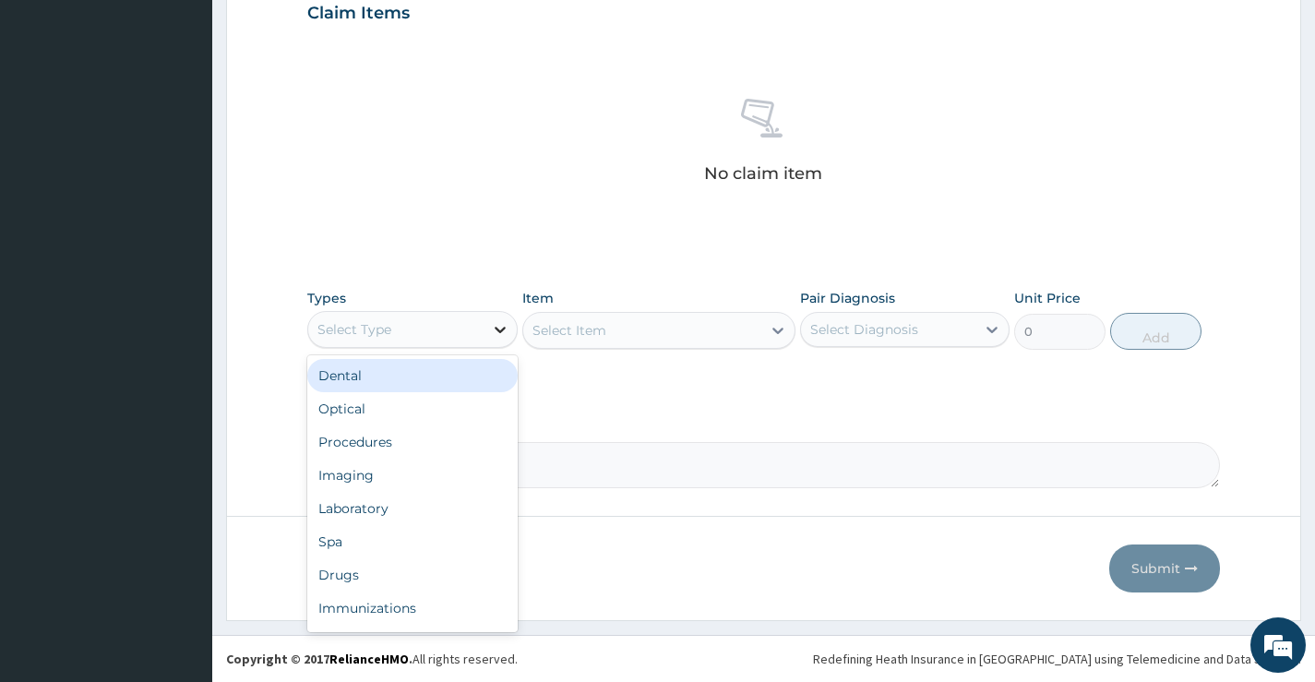
click at [492, 329] on icon at bounding box center [500, 329] width 18 height 18
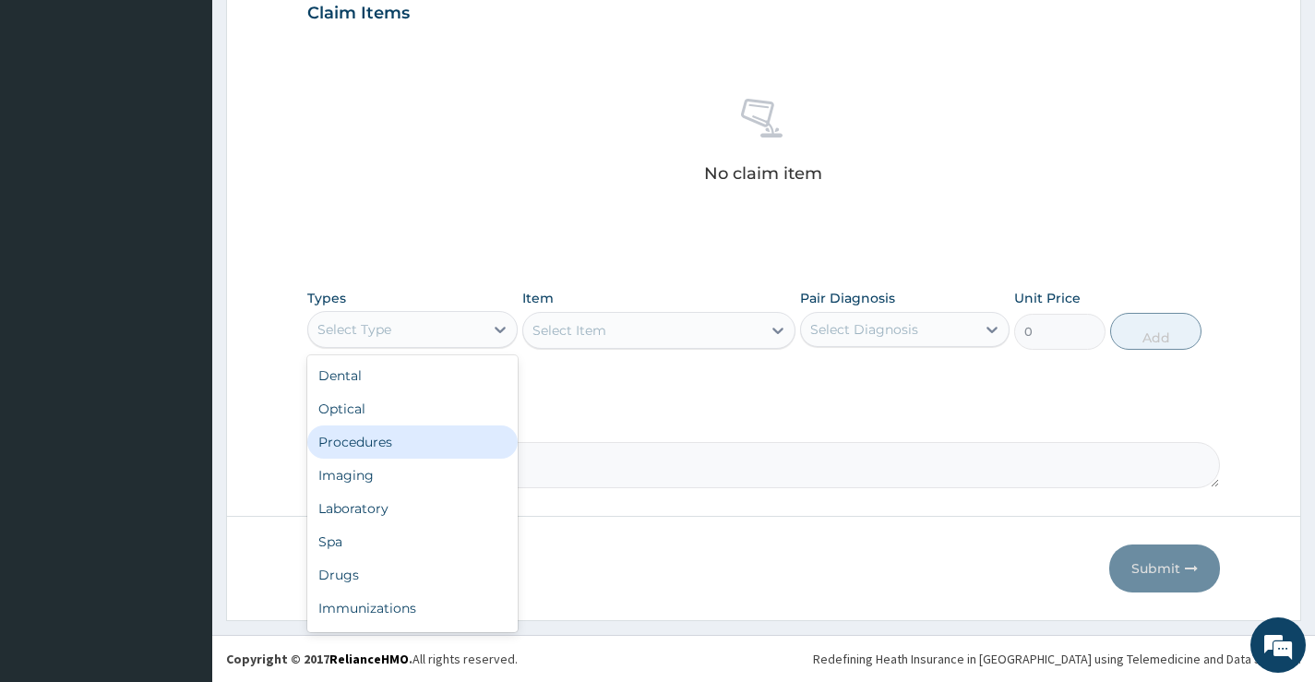
click at [418, 429] on div "Procedures" at bounding box center [412, 442] width 210 height 33
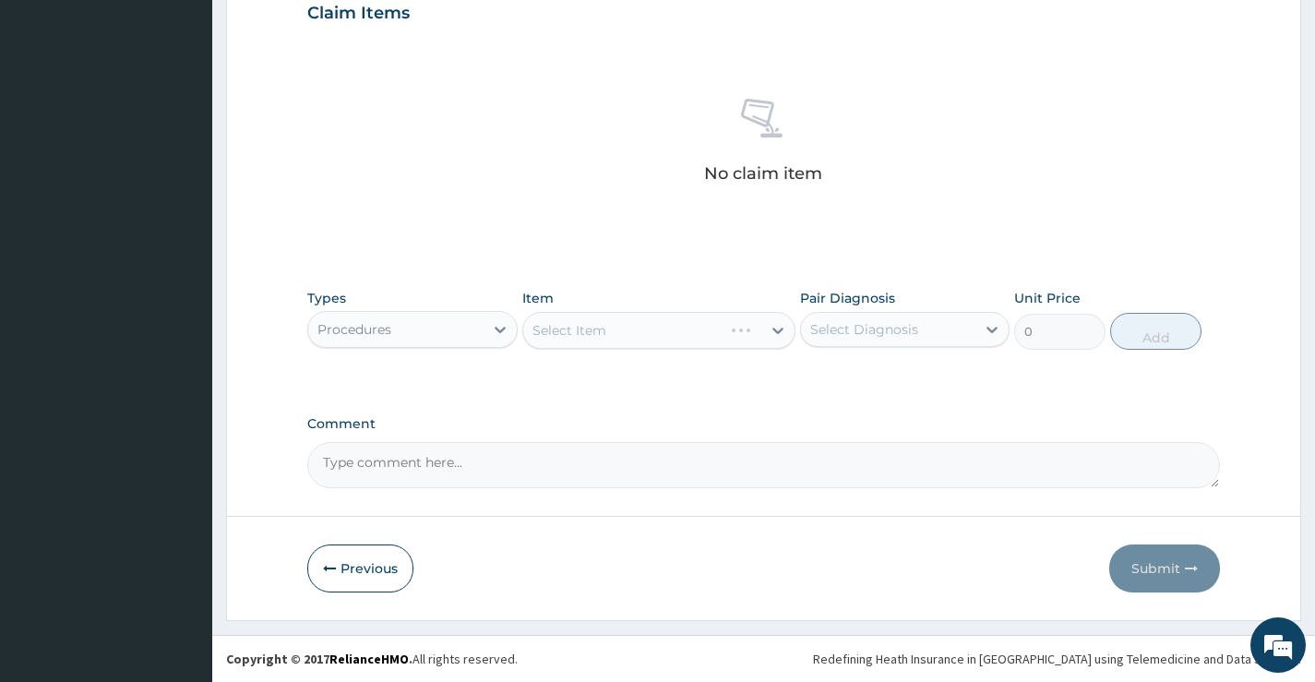
click at [916, 327] on div "Select Diagnosis" at bounding box center [864, 329] width 108 height 18
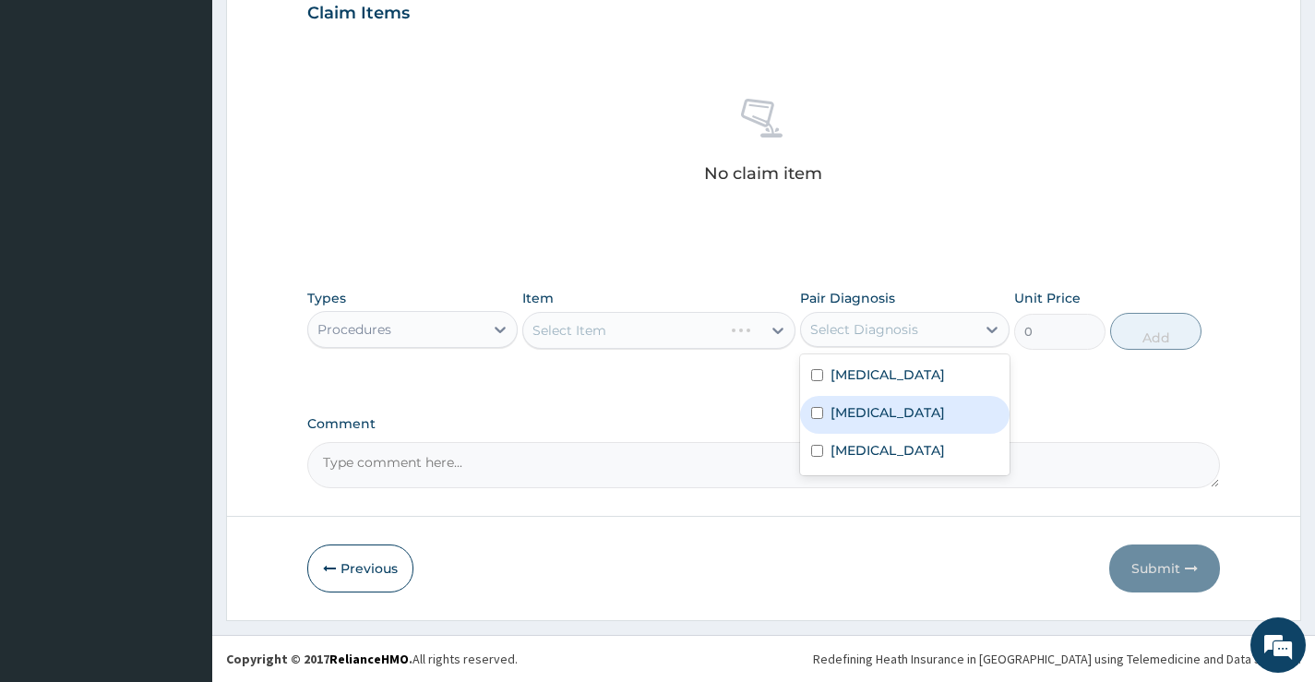
click at [861, 420] on label "Sepsis" at bounding box center [888, 412] width 114 height 18
checkbox input "true"
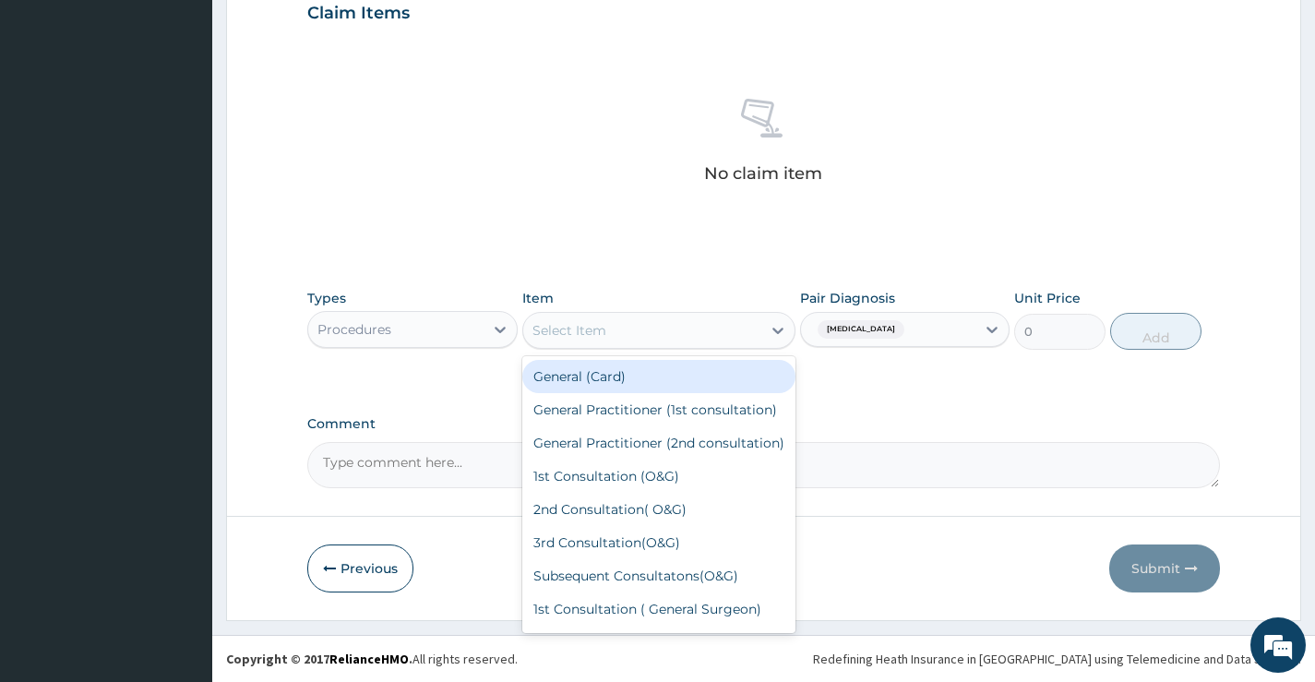
click at [697, 321] on div "Select Item" at bounding box center [642, 331] width 239 height 30
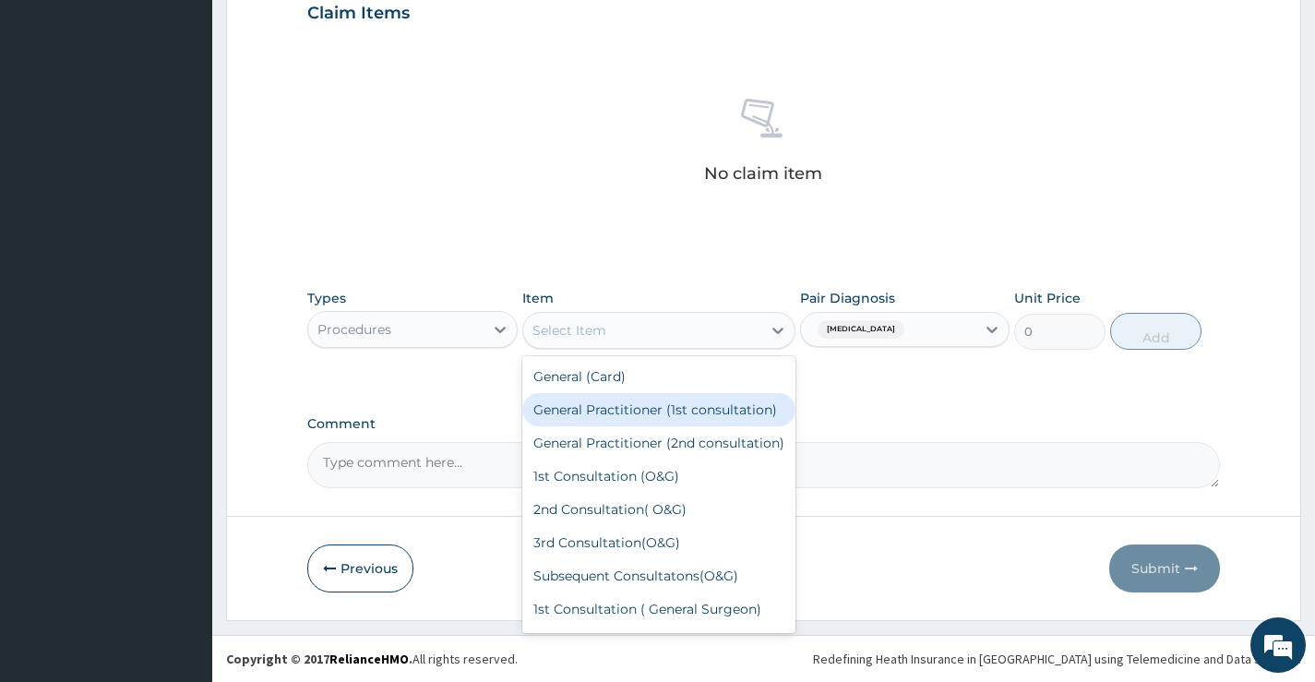
click at [642, 424] on div "General Practitioner (1st consultation)" at bounding box center [659, 409] width 274 height 33
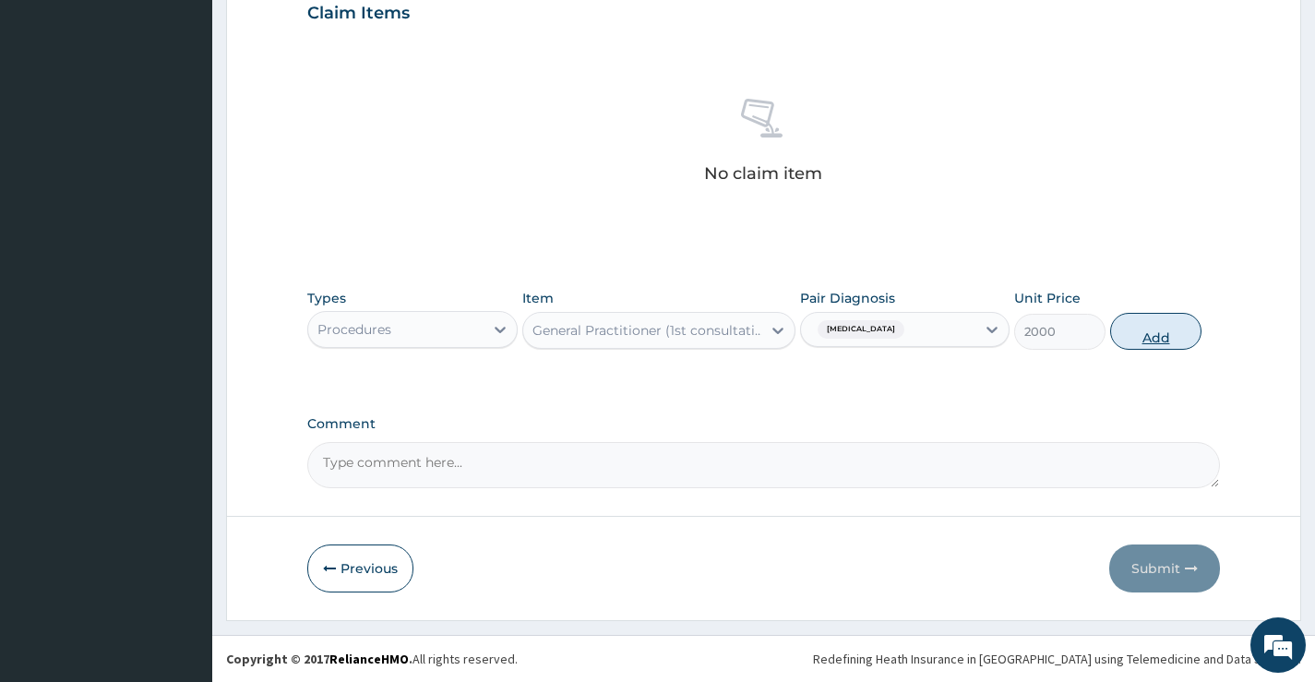
click at [1165, 328] on button "Add" at bounding box center [1155, 331] width 91 height 37
type input "0"
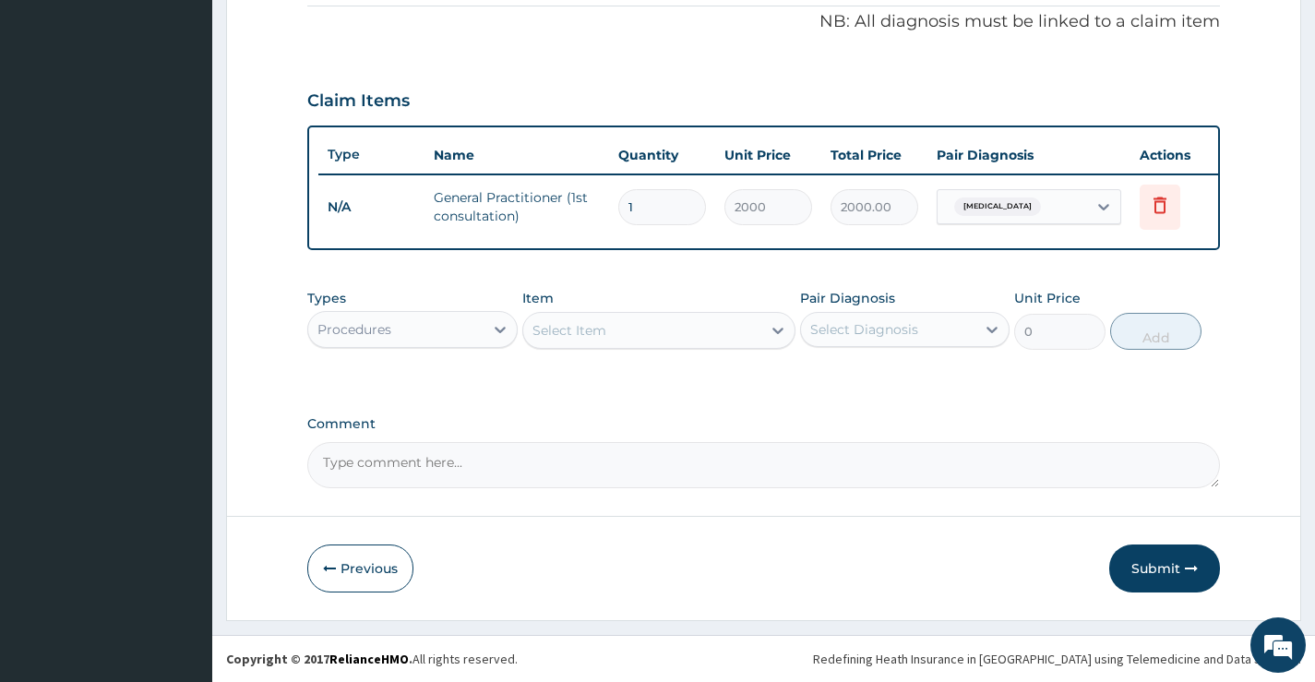
scroll to position [575, 0]
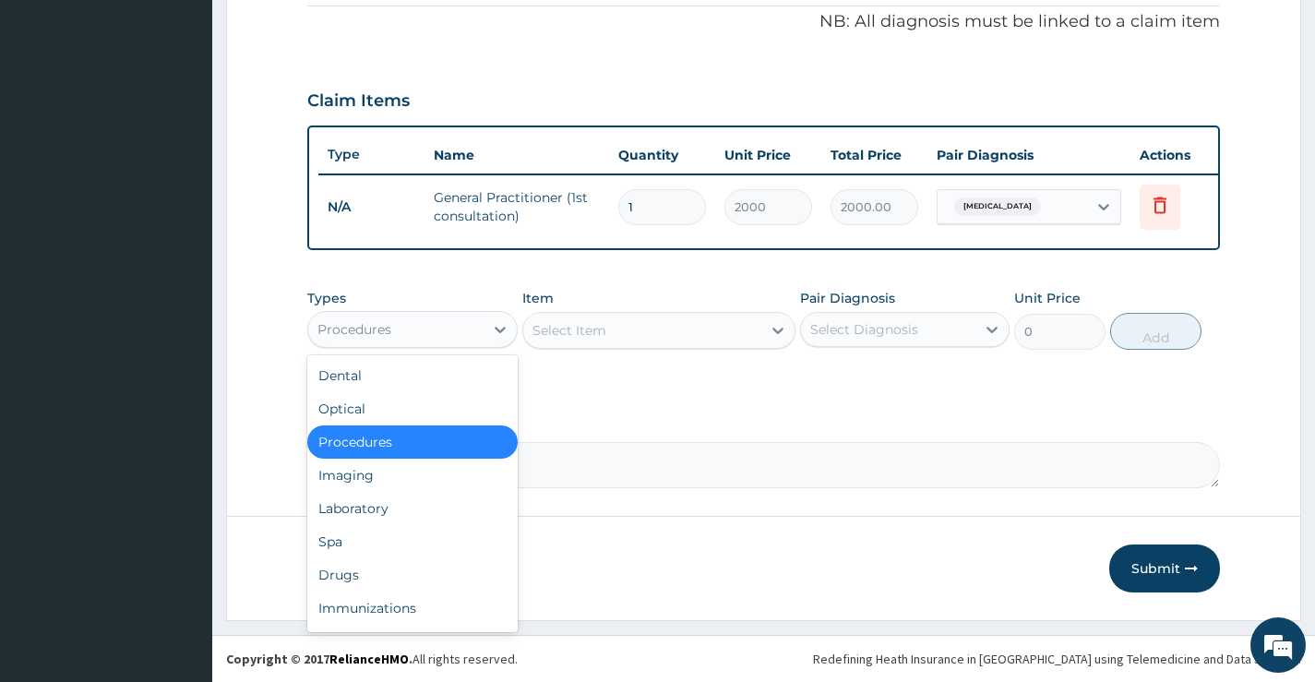
click at [446, 325] on div "Procedures" at bounding box center [395, 330] width 174 height 30
click at [382, 504] on div "Laboratory" at bounding box center [412, 508] width 210 height 33
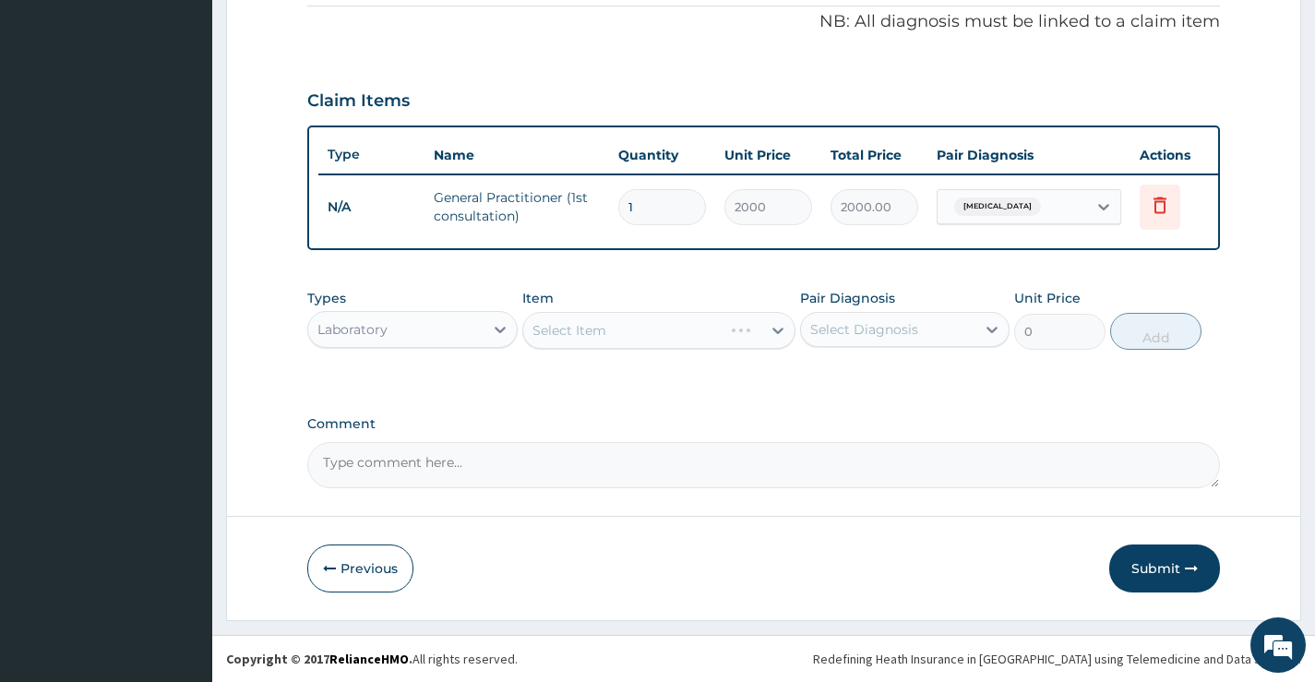
click at [829, 330] on div "Select Diagnosis" at bounding box center [864, 329] width 108 height 18
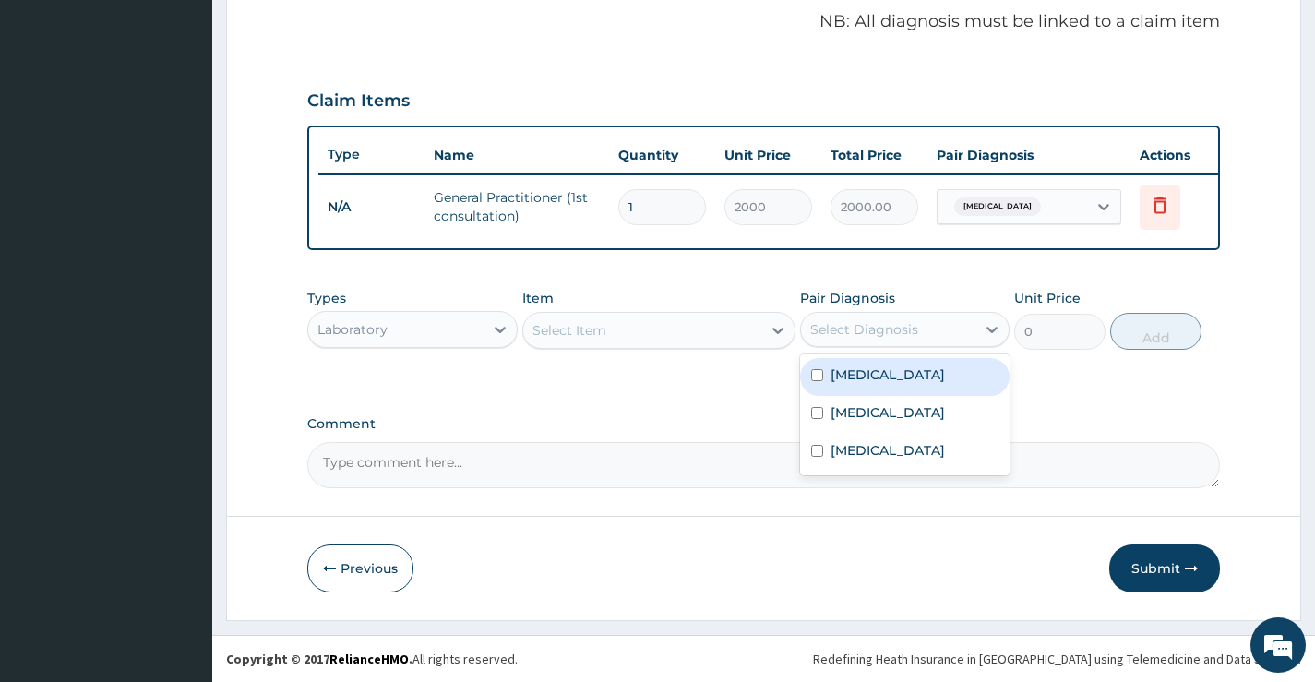
click at [875, 384] on div "Malaria" at bounding box center [905, 377] width 210 height 38
checkbox input "true"
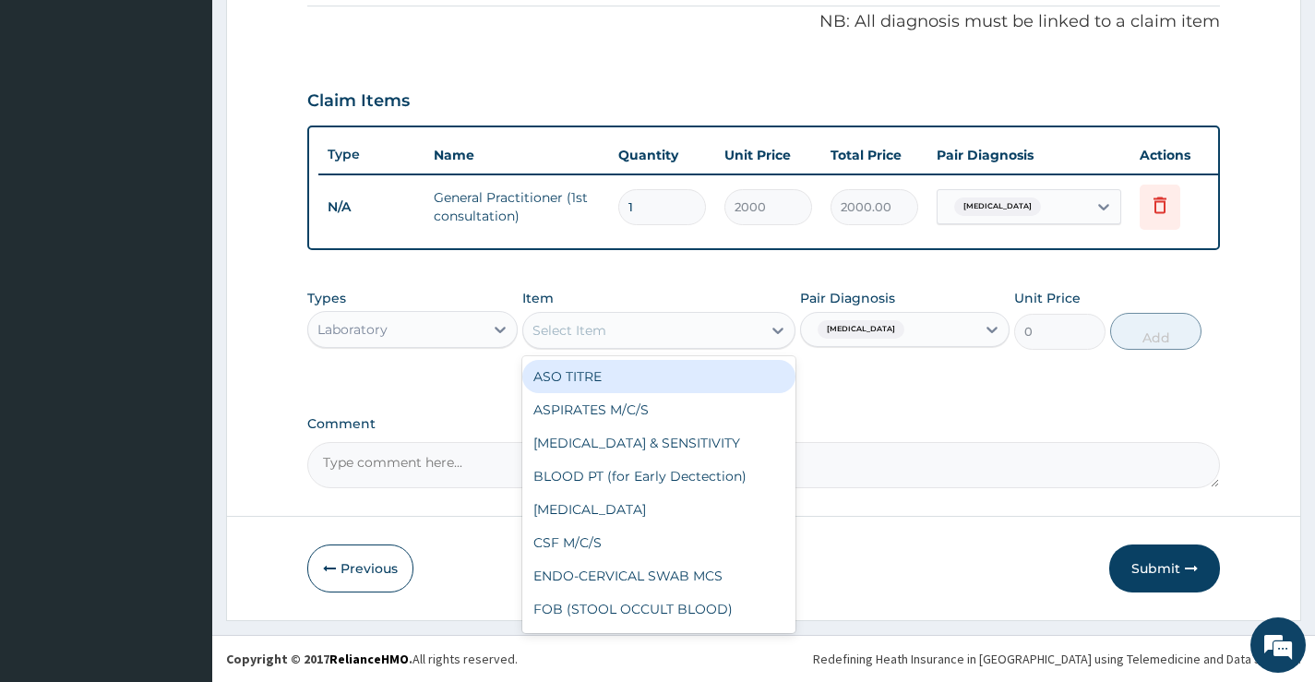
click at [700, 331] on div "Select Item" at bounding box center [642, 331] width 239 height 30
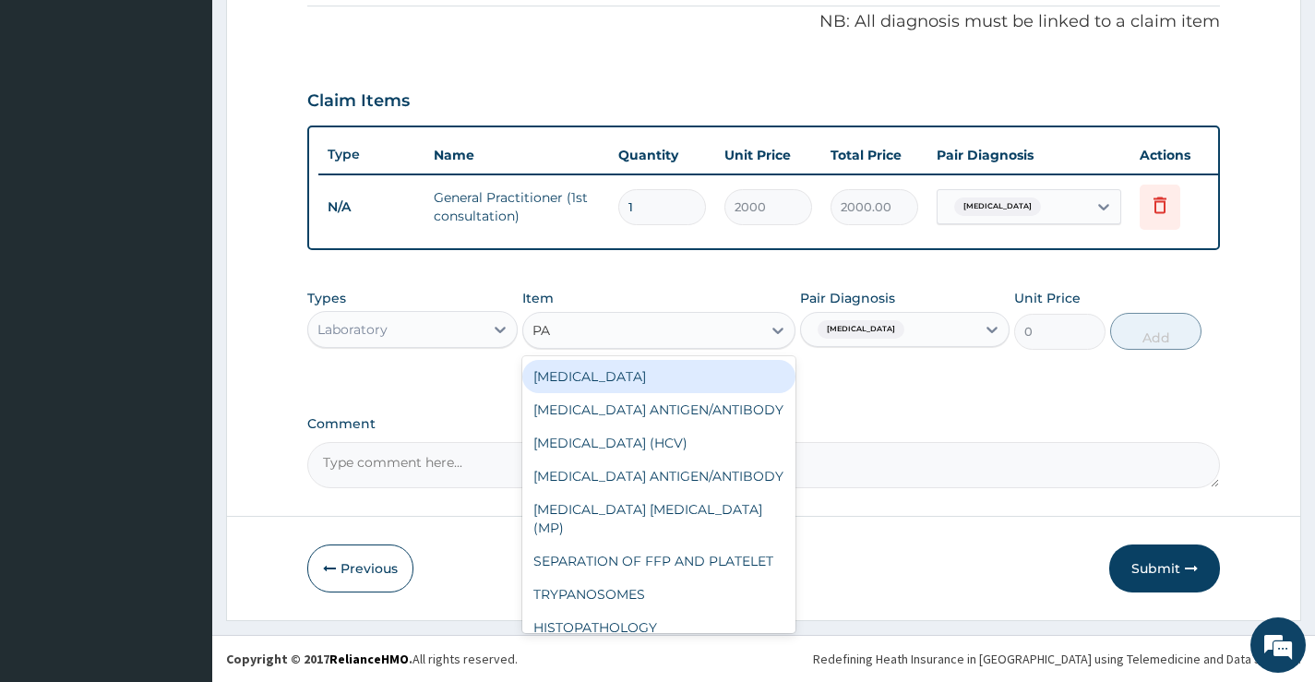
type input "PAR"
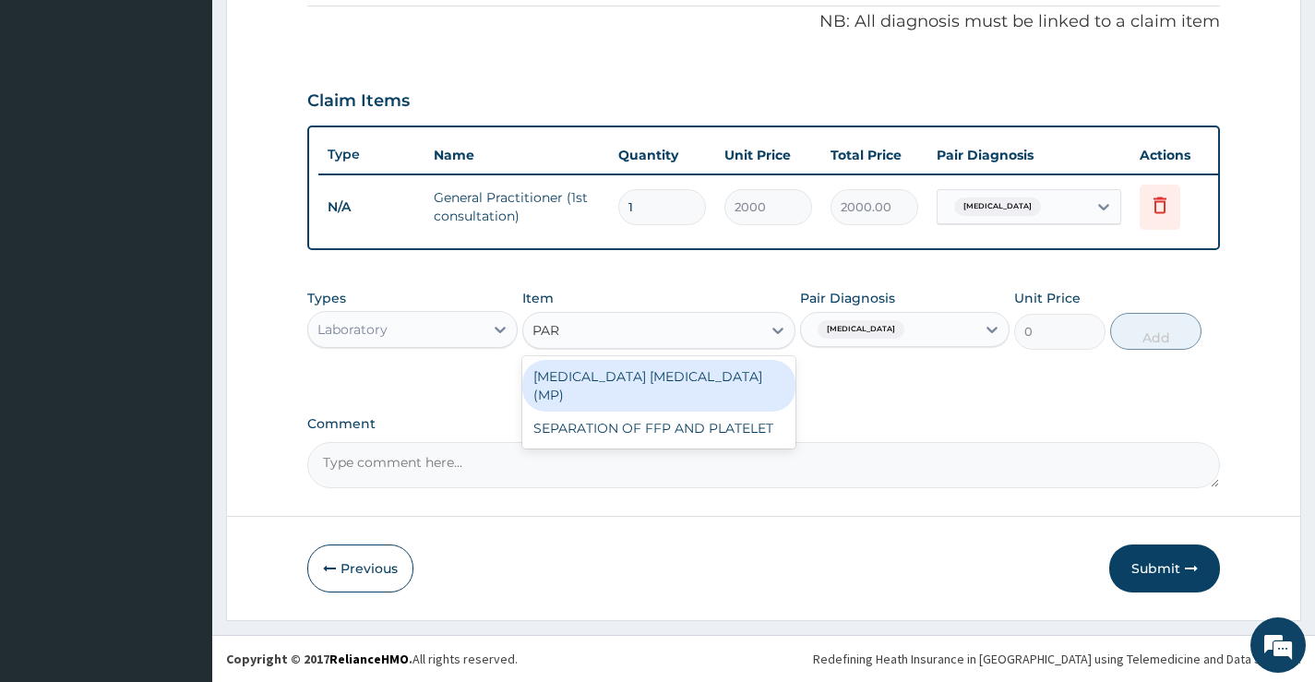
click at [686, 380] on div "MALARIA PARASITE (MP)" at bounding box center [659, 386] width 274 height 52
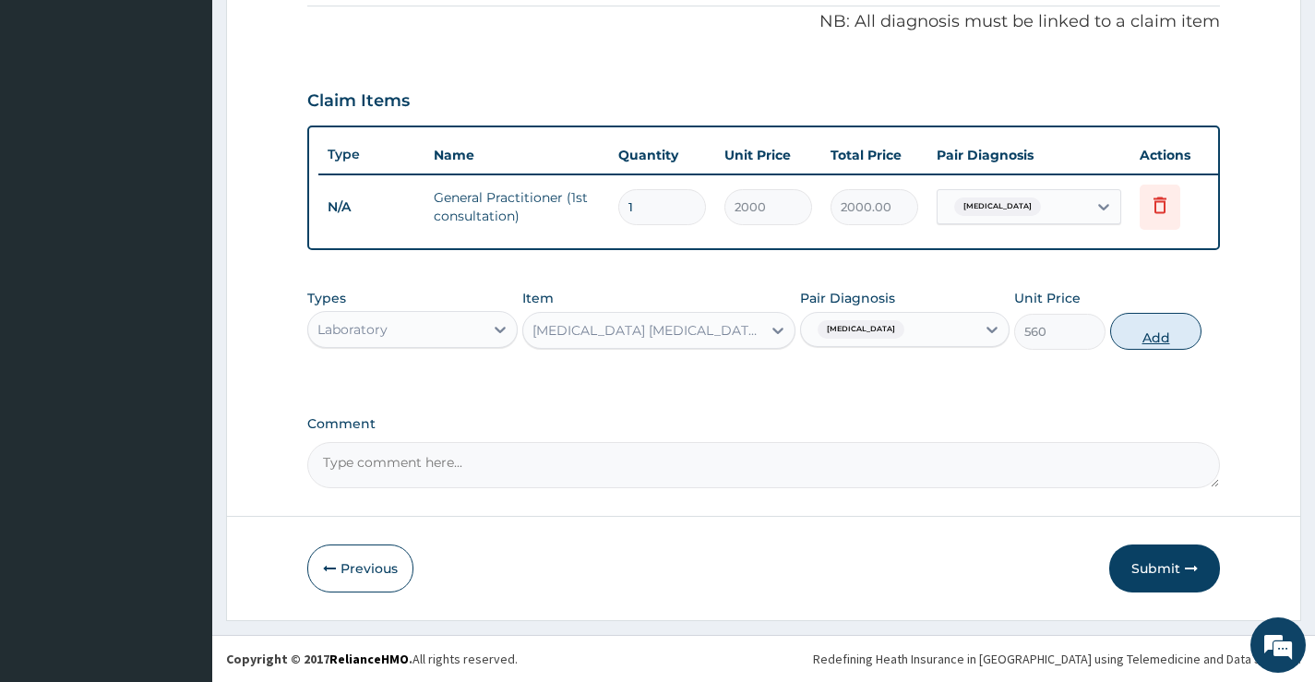
click at [1179, 329] on button "Add" at bounding box center [1155, 331] width 91 height 37
type input "0"
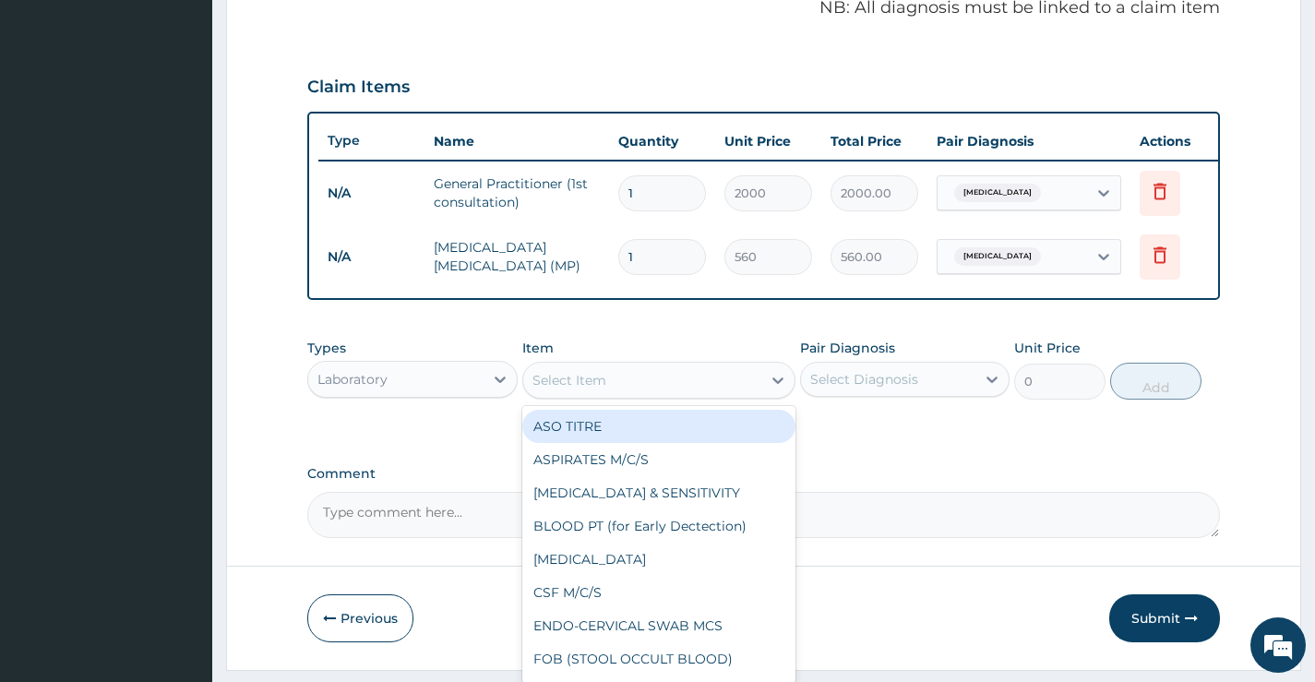
click at [570, 390] on div "Select Item" at bounding box center [570, 380] width 74 height 18
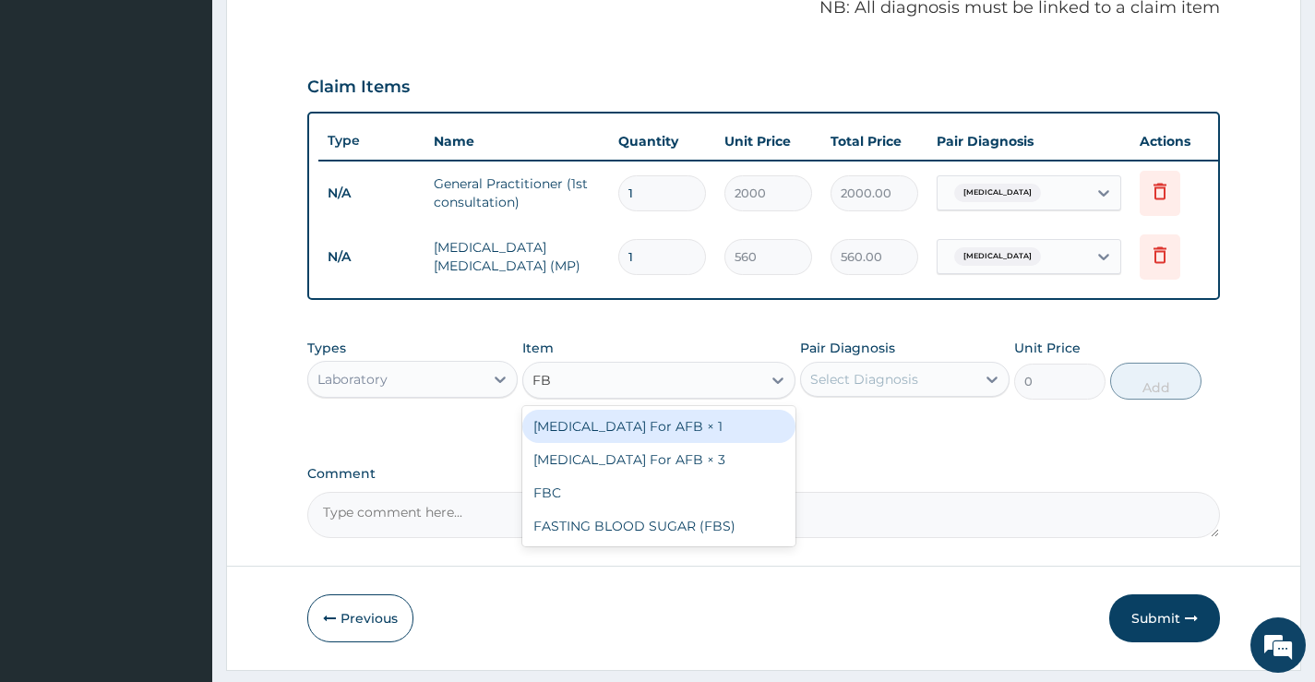
type input "FBC"
click at [688, 443] on div "FBC" at bounding box center [659, 426] width 274 height 33
type input "2500"
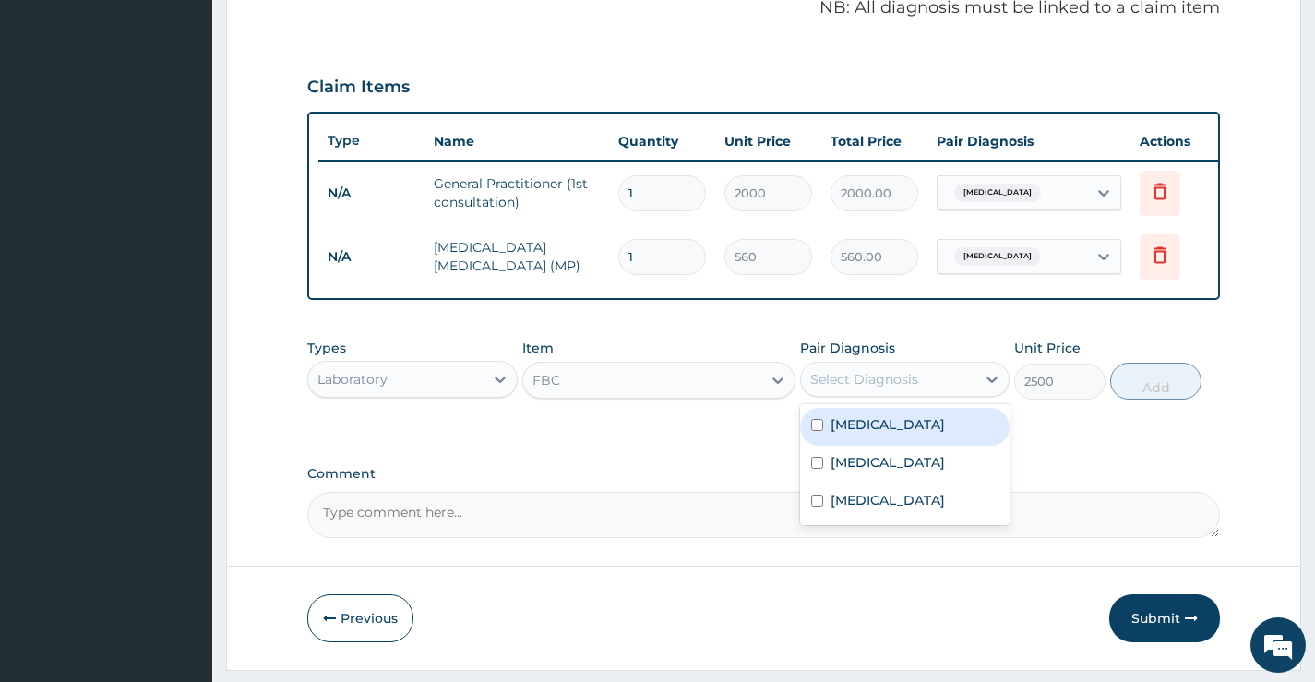
click at [841, 389] on div "Select Diagnosis" at bounding box center [864, 379] width 108 height 18
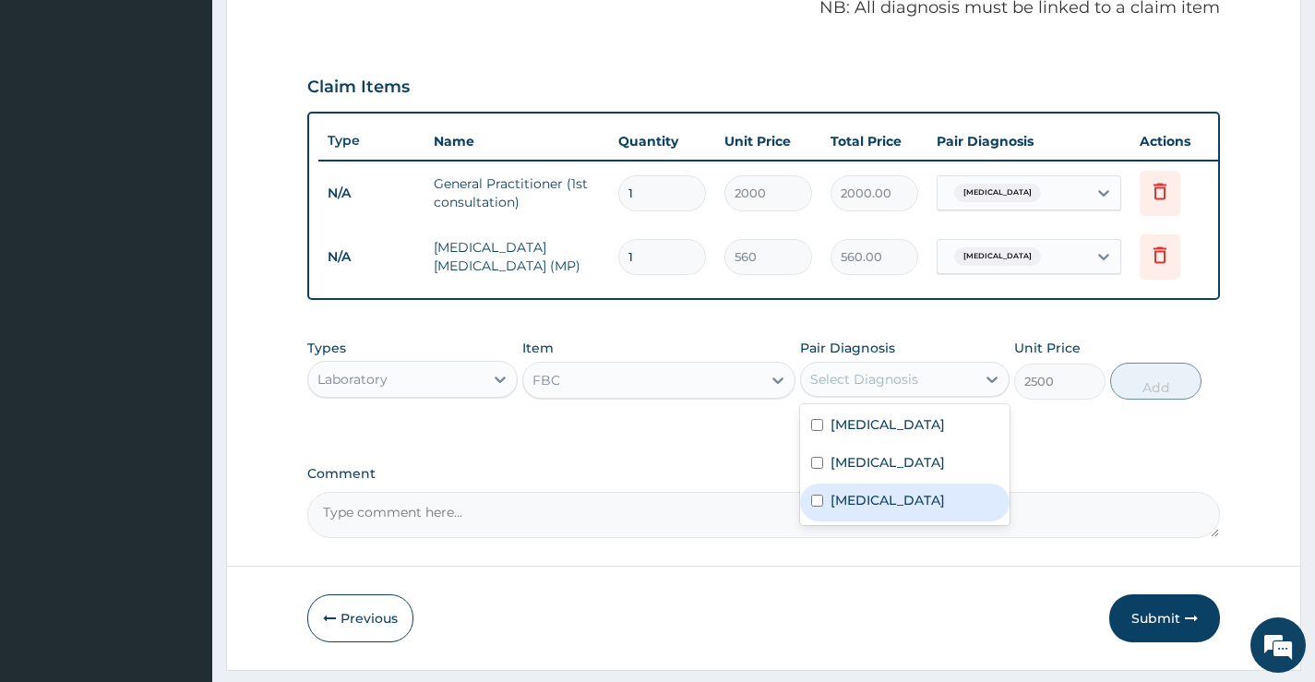
click at [878, 510] on label "Upper respiratory infection" at bounding box center [888, 500] width 114 height 18
checkbox input "true"
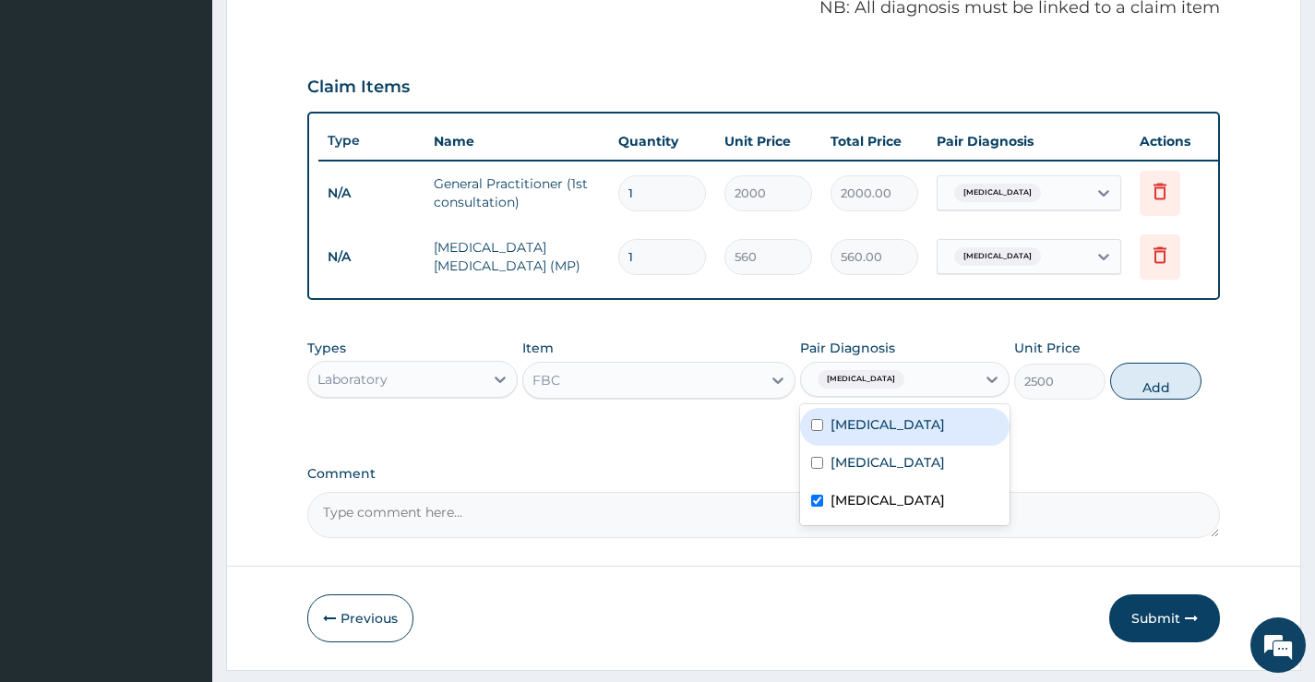
click at [848, 446] on div "Malaria" at bounding box center [905, 427] width 210 height 38
click at [820, 431] on input "checkbox" at bounding box center [817, 425] width 12 height 12
checkbox input "false"
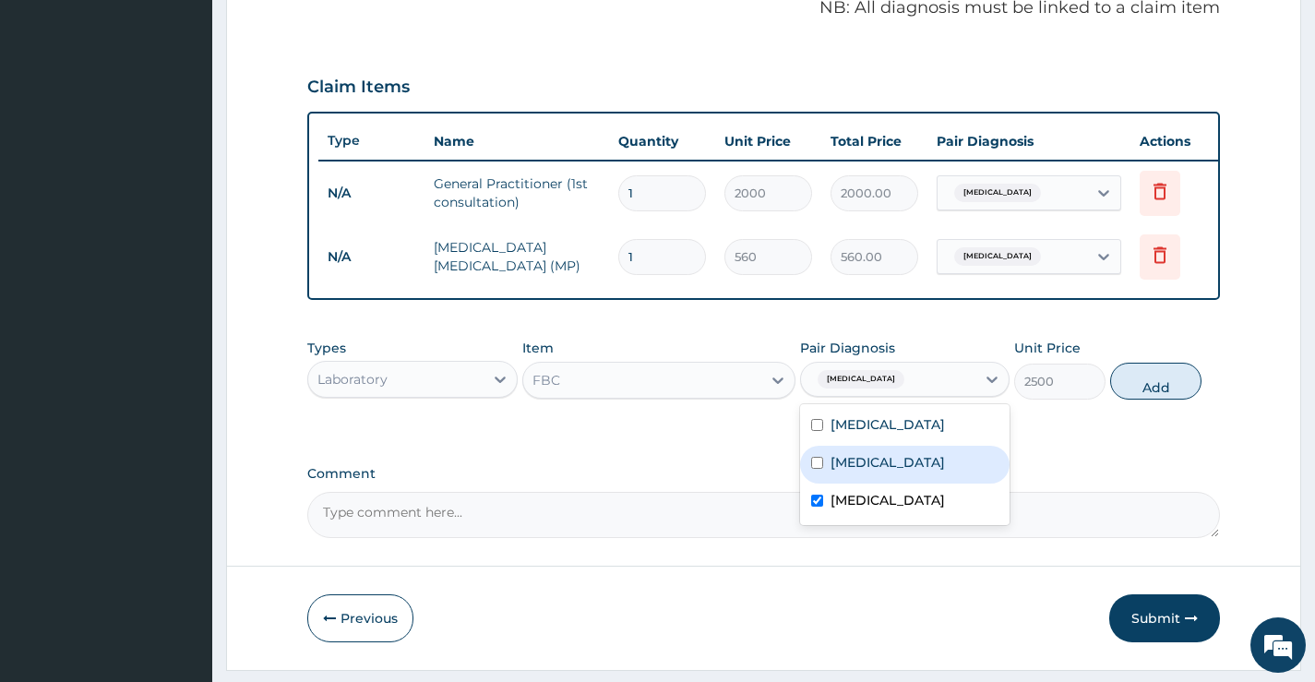
click at [832, 472] on label "Sepsis" at bounding box center [888, 462] width 114 height 18
checkbox input "true"
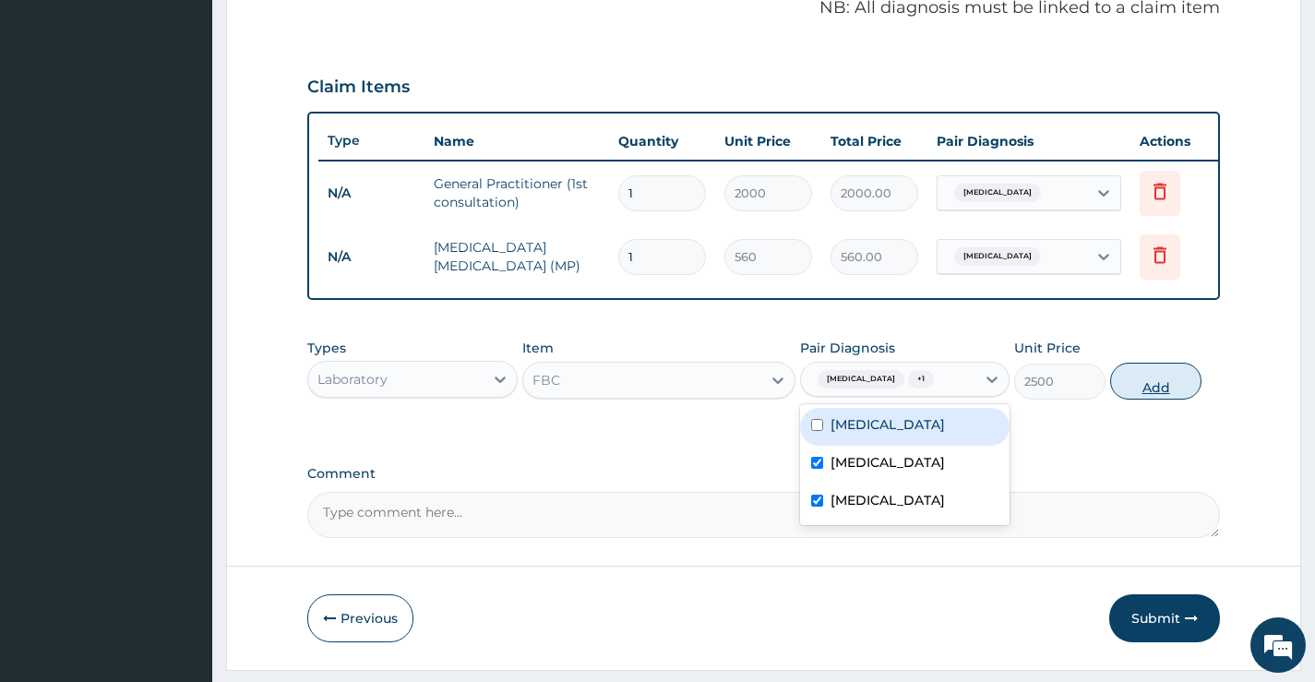
click at [1148, 400] on button "Add" at bounding box center [1155, 381] width 91 height 37
type input "0"
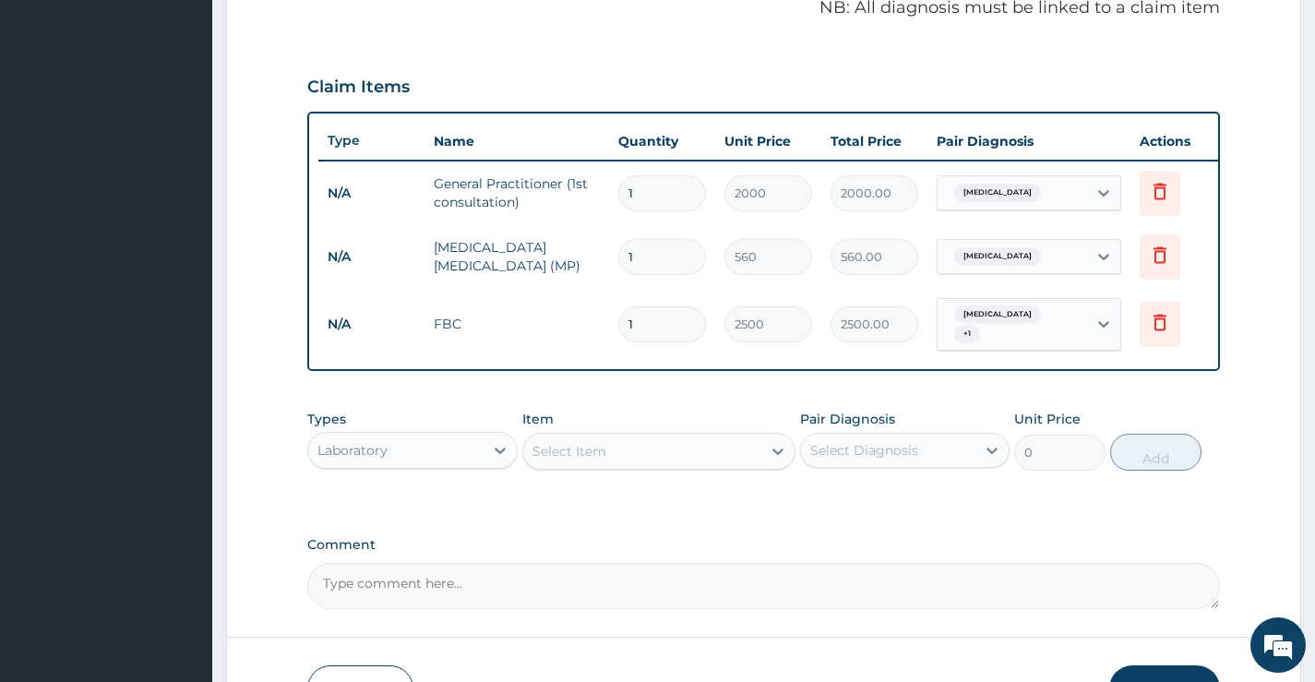
click at [440, 462] on div "Laboratory" at bounding box center [395, 451] width 174 height 30
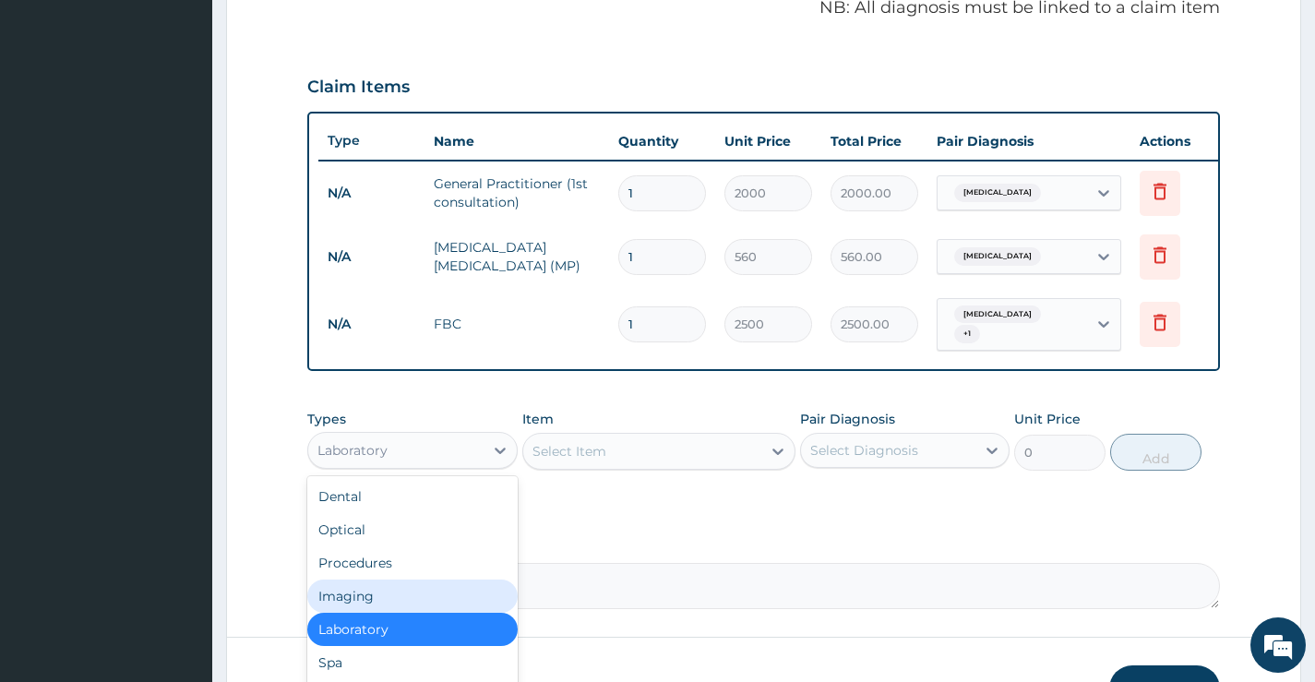
scroll to position [63, 0]
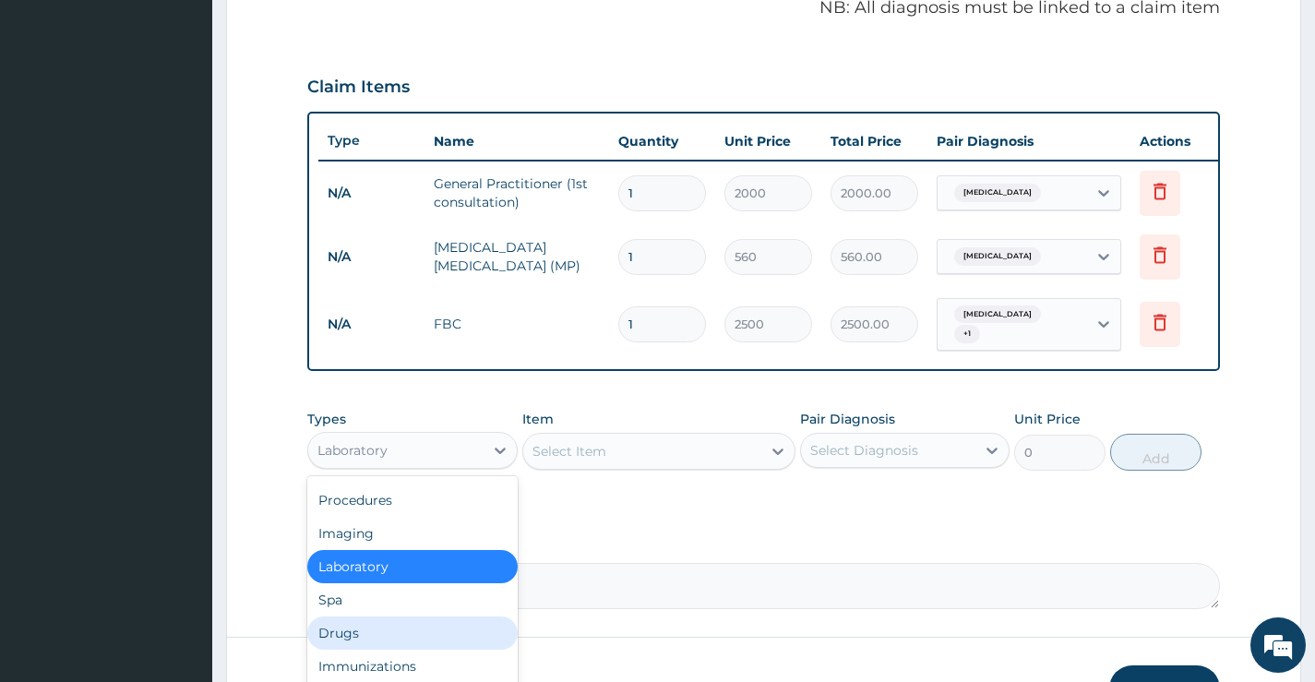
click at [373, 645] on div "Drugs" at bounding box center [412, 633] width 210 height 33
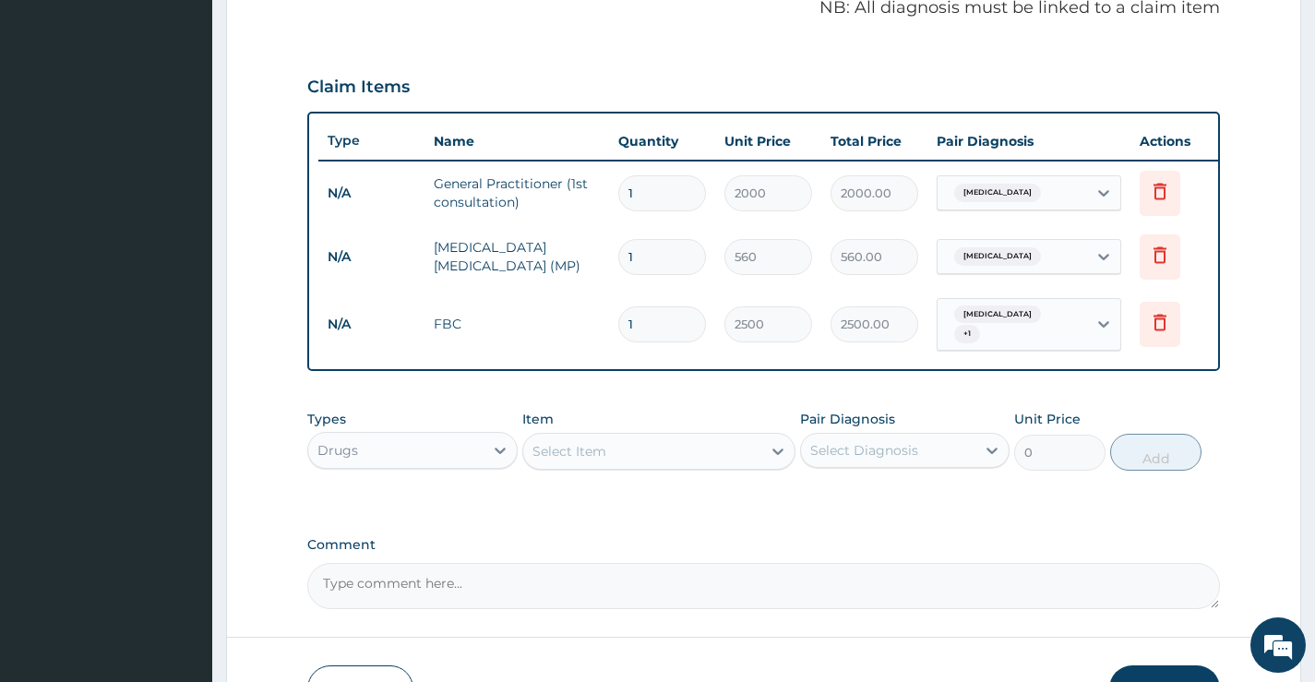
click at [604, 466] on div "Select Item" at bounding box center [642, 452] width 239 height 30
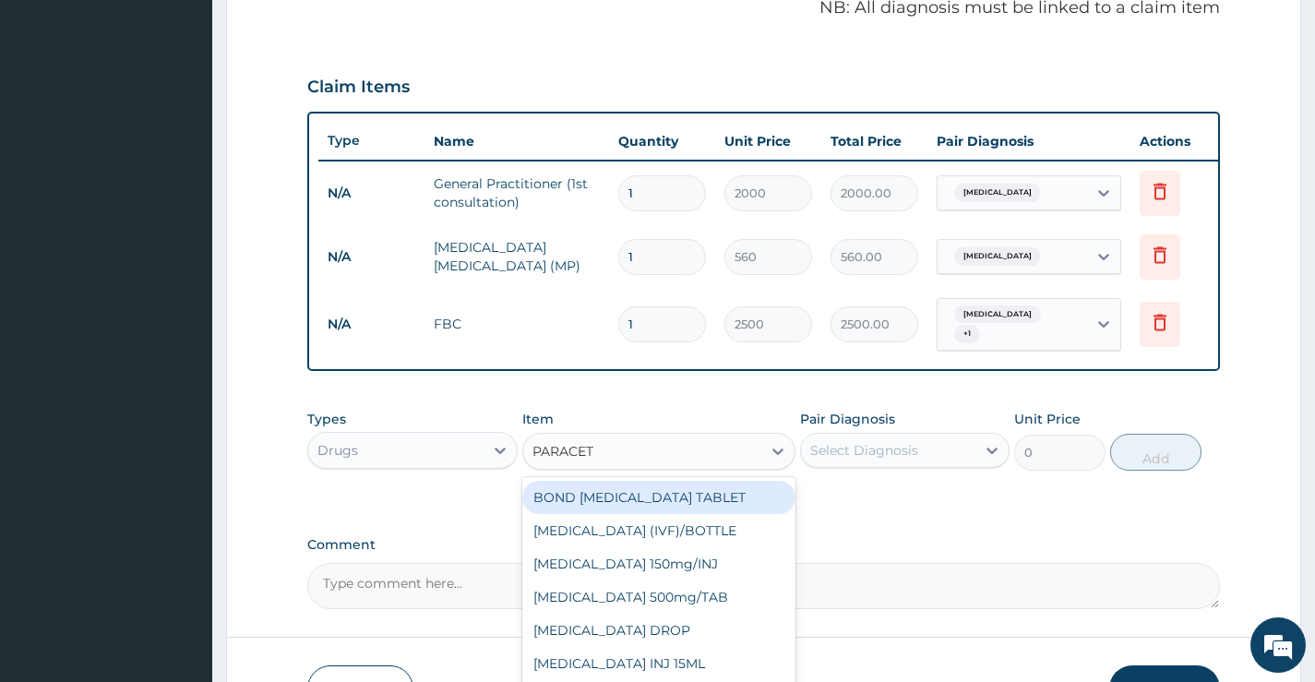
type input "PARACETA"
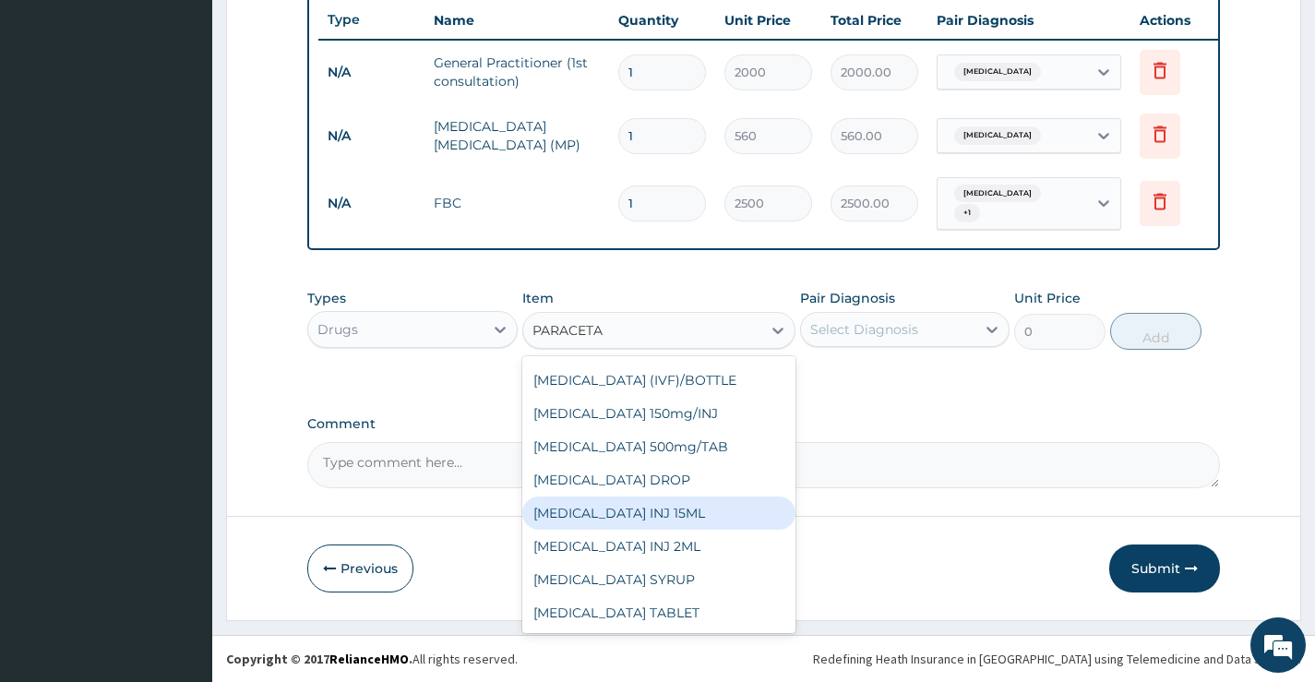
scroll to position [710, 0]
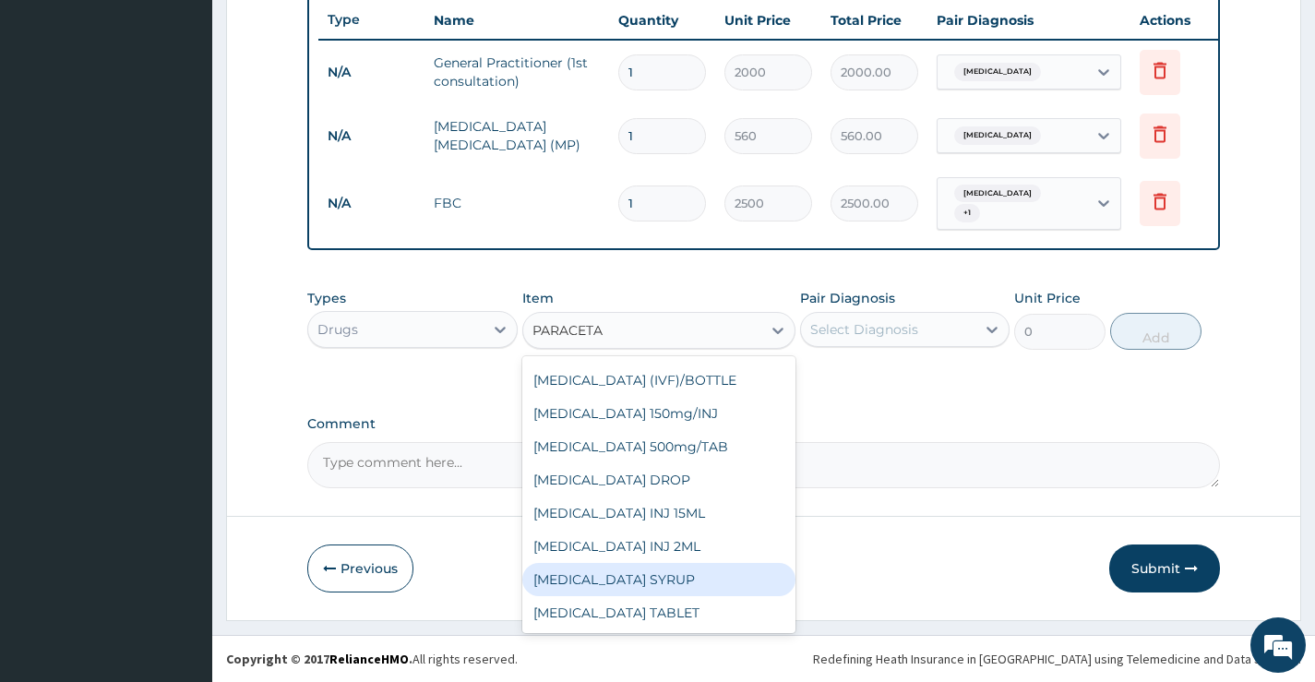
click at [622, 582] on div "[MEDICAL_DATA] SYRUP" at bounding box center [659, 579] width 274 height 33
type input "800"
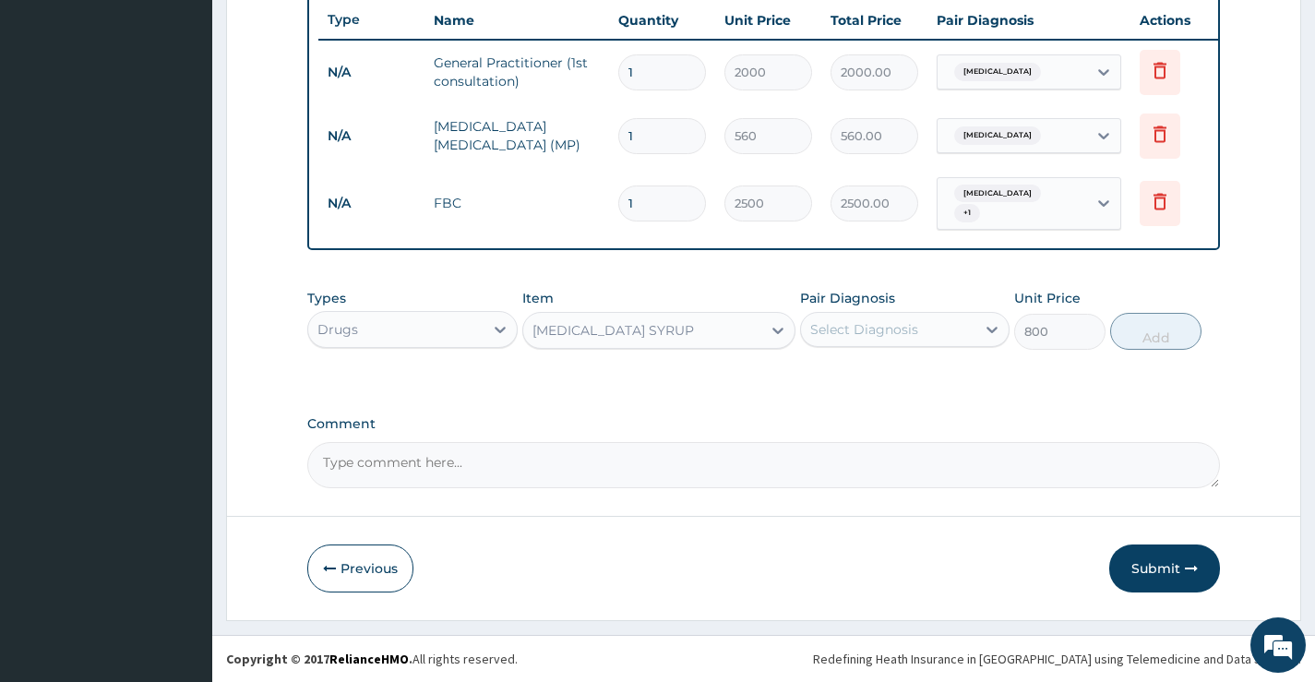
click at [900, 329] on div "Select Diagnosis" at bounding box center [864, 329] width 108 height 18
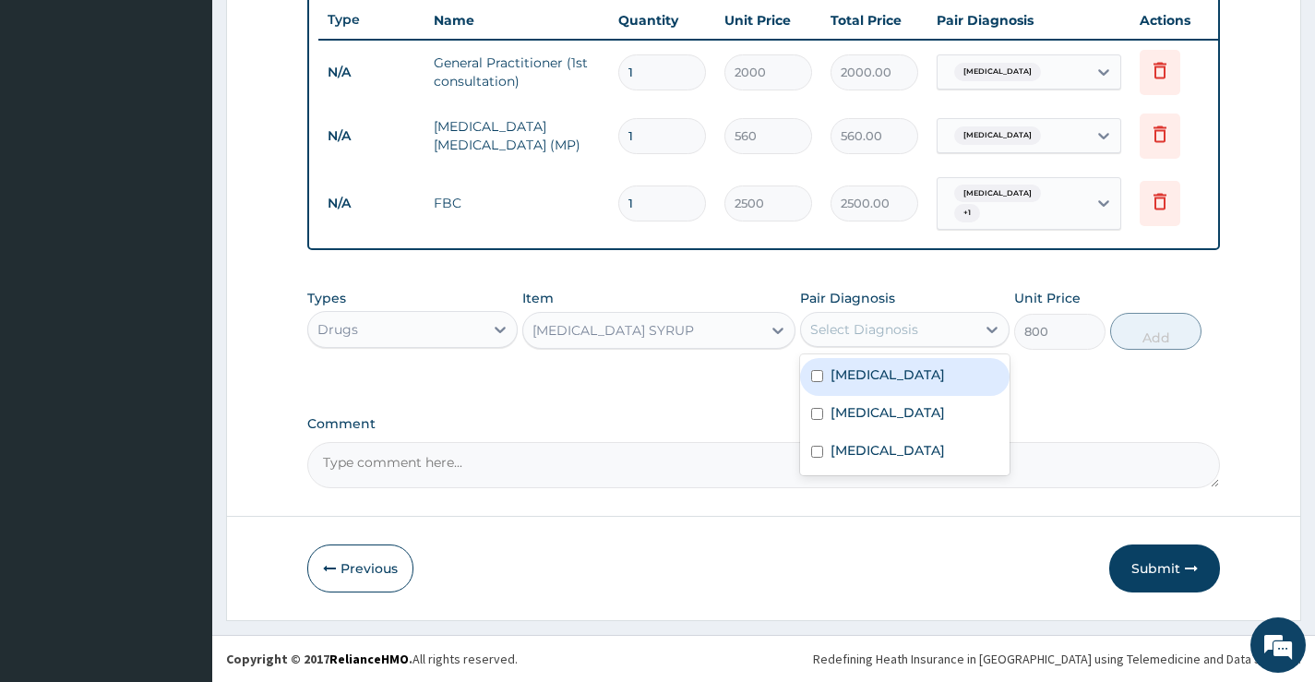
click at [903, 378] on div "[MEDICAL_DATA]" at bounding box center [905, 377] width 210 height 38
checkbox input "true"
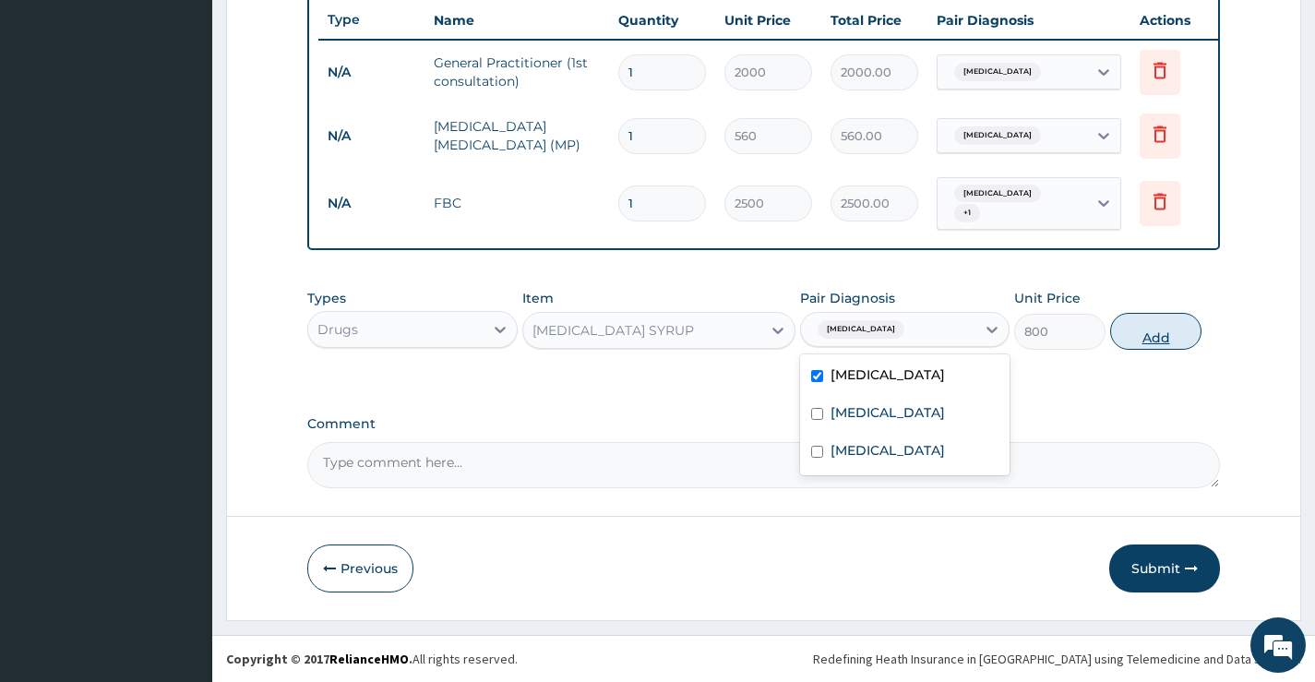
click at [1170, 316] on button "Add" at bounding box center [1155, 331] width 91 height 37
type input "0"
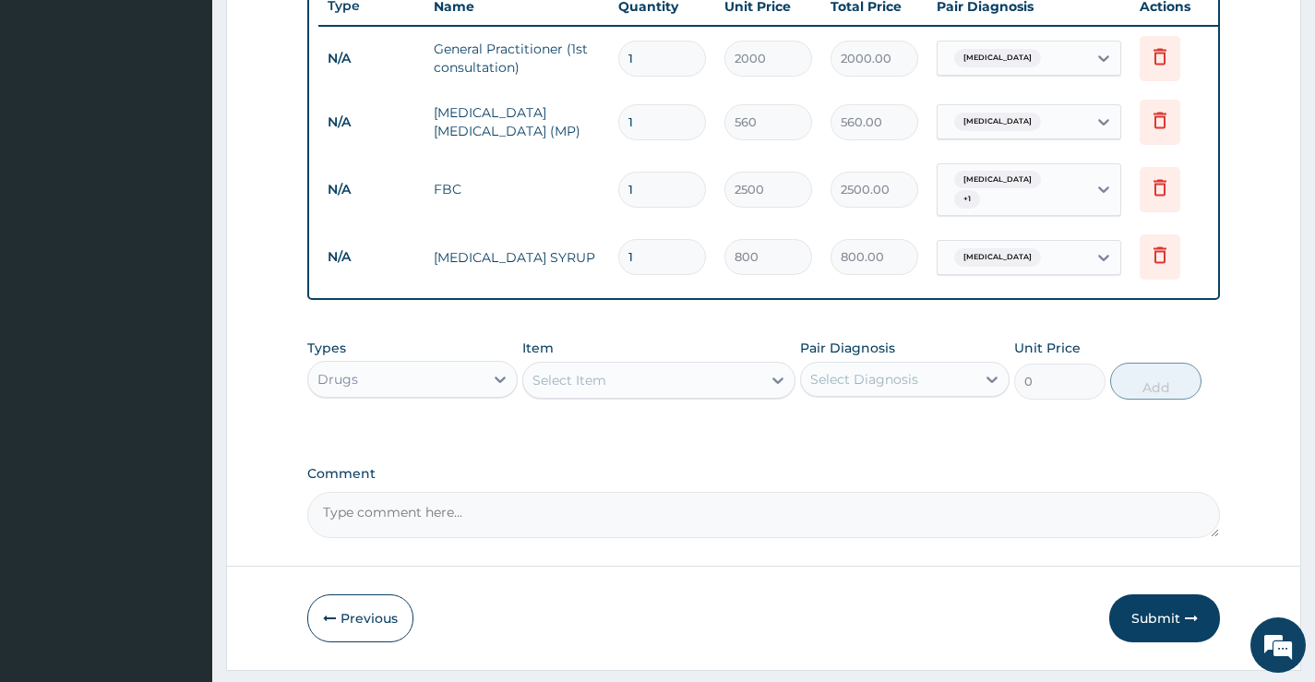
click at [581, 390] on div "Select Item" at bounding box center [570, 380] width 74 height 18
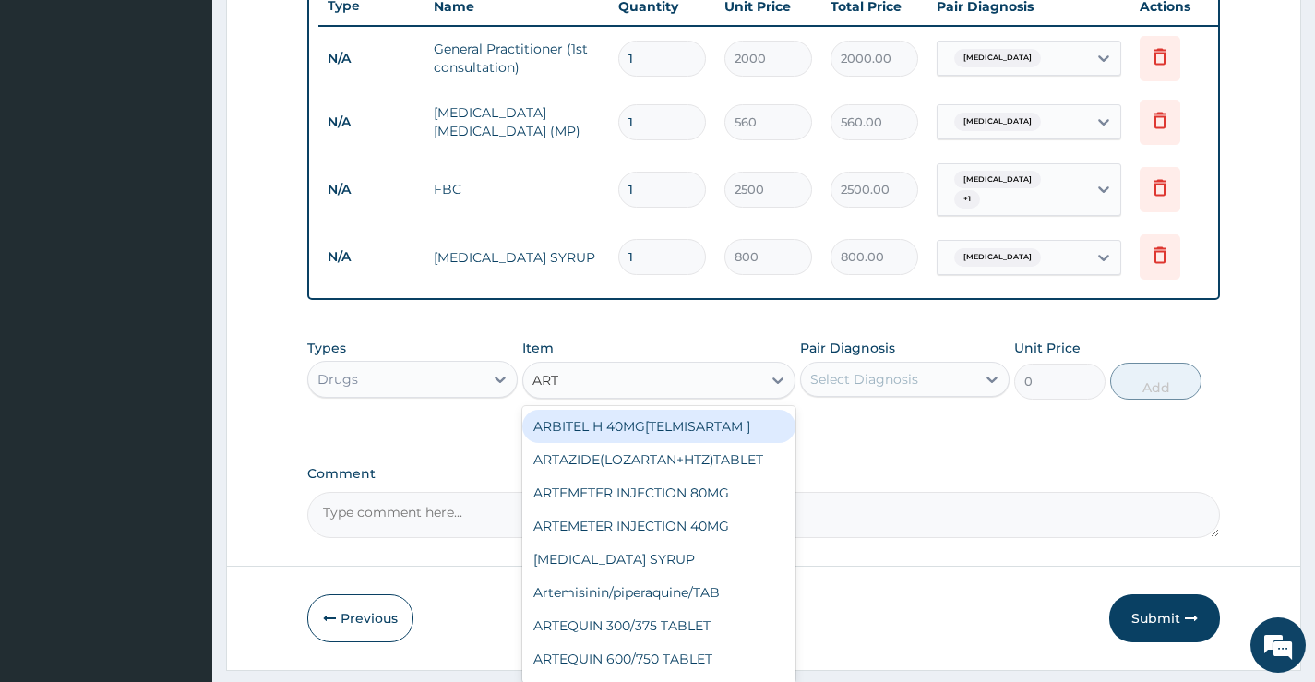
type input "ARTE"
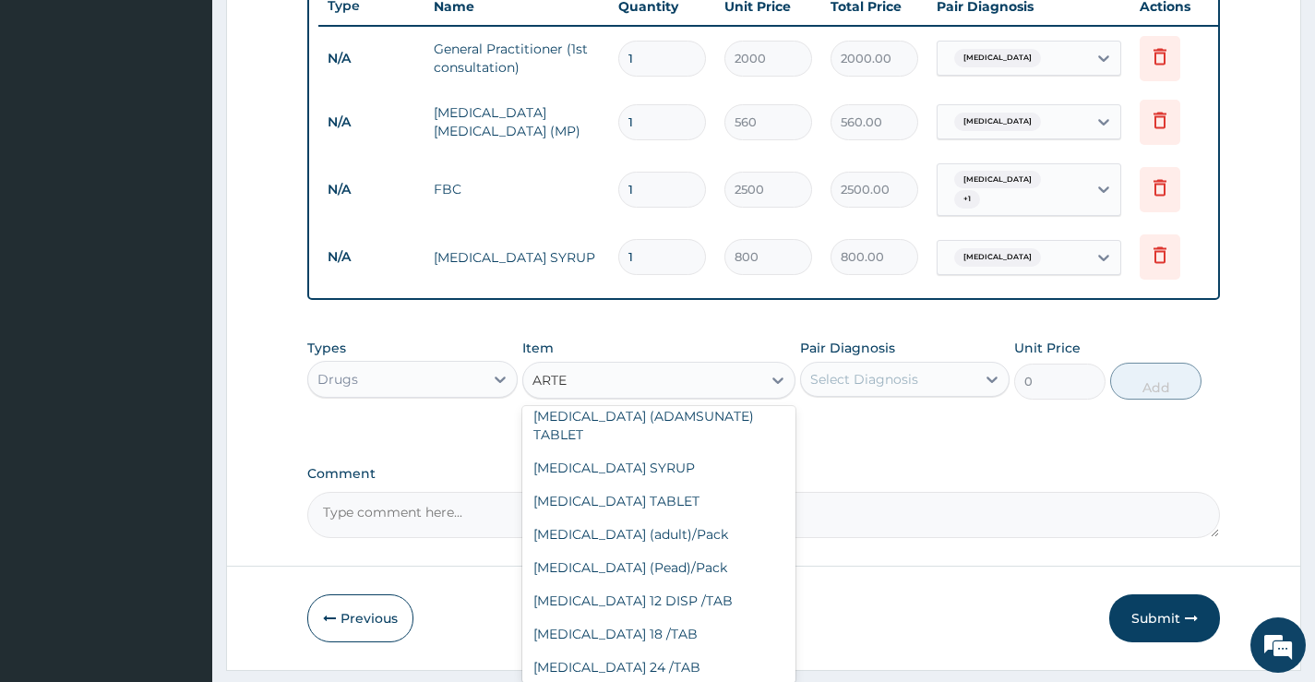
scroll to position [277, 0]
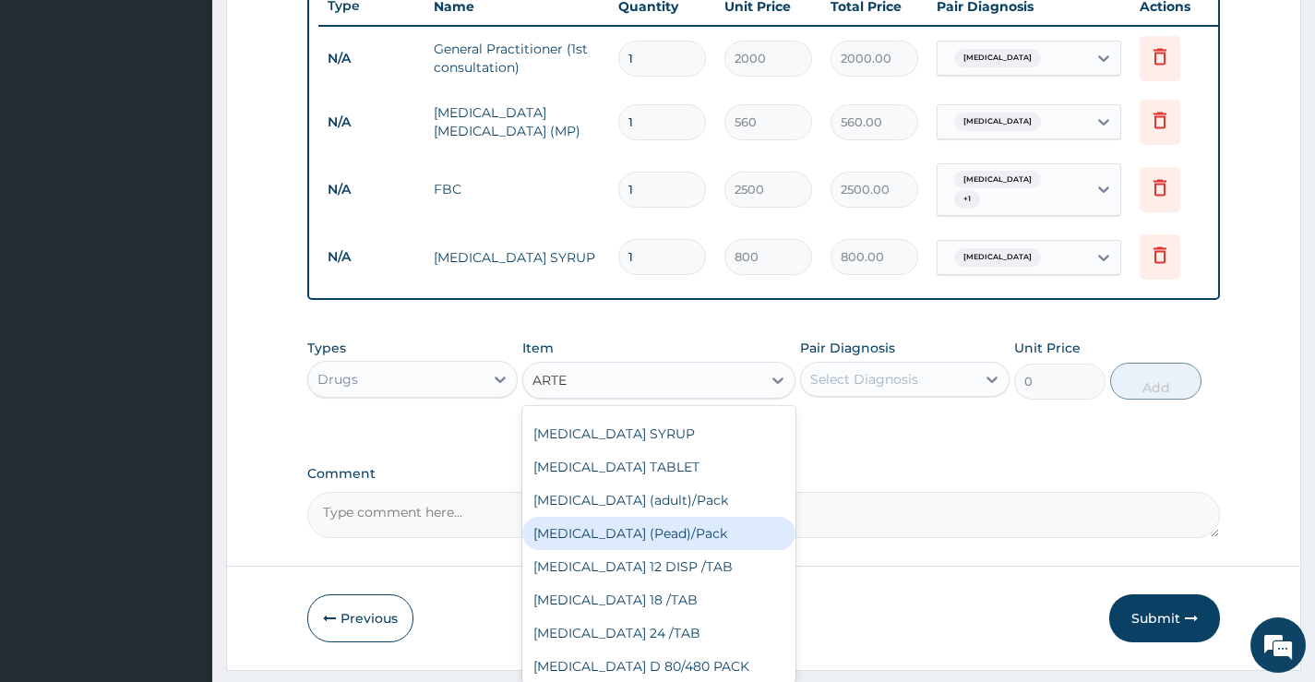
click at [686, 550] on div "[MEDICAL_DATA] (Pead)/Pack" at bounding box center [659, 533] width 274 height 33
type input "2000"
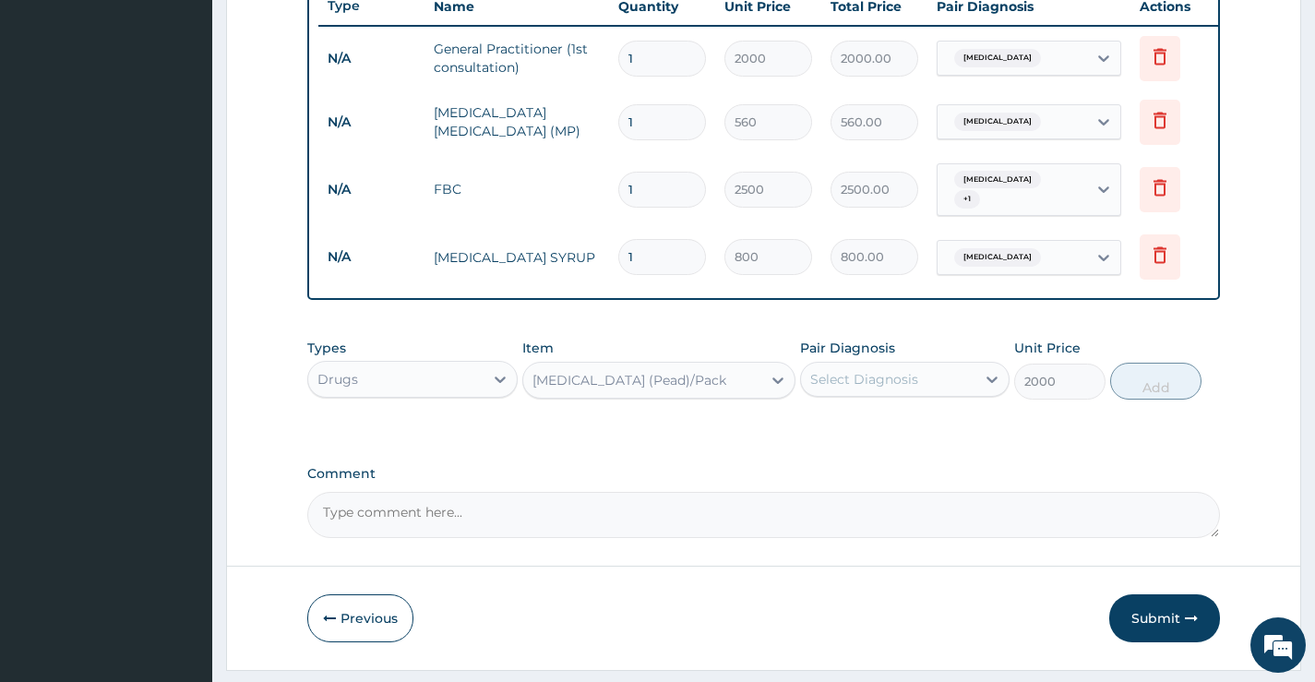
click at [902, 389] on div "Select Diagnosis" at bounding box center [864, 379] width 108 height 18
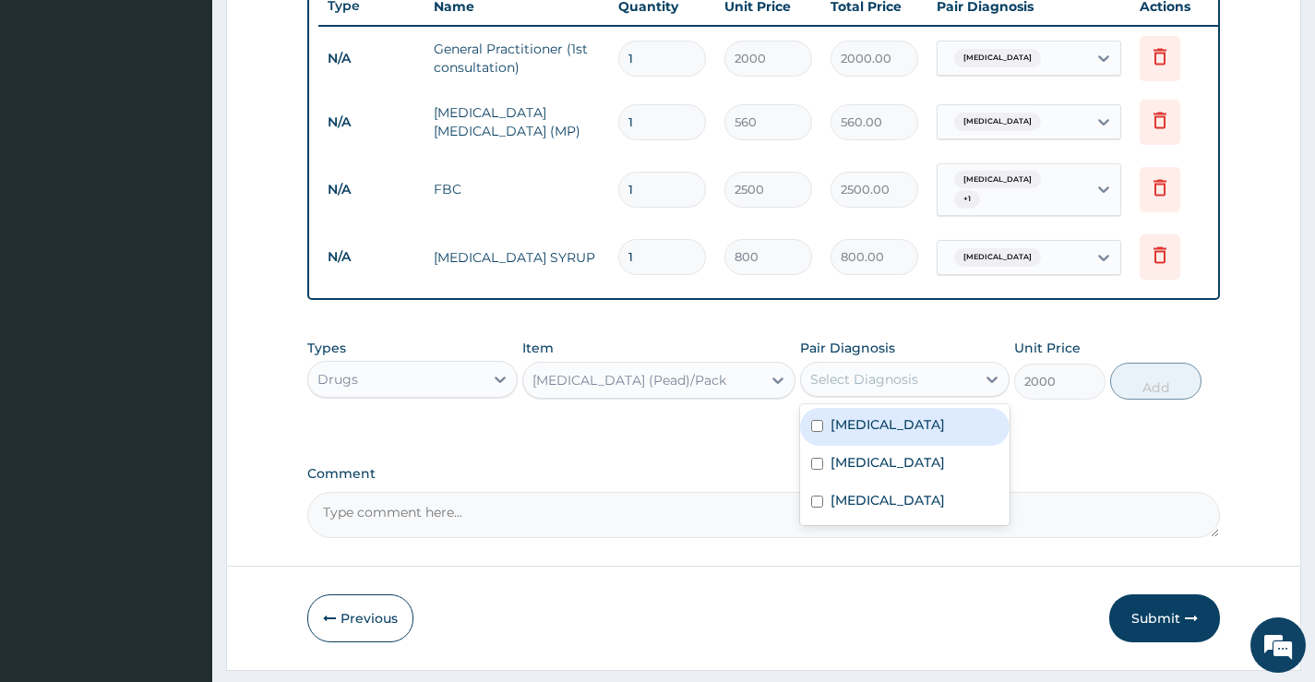
click at [884, 446] on div "[MEDICAL_DATA]" at bounding box center [905, 427] width 210 height 38
checkbox input "true"
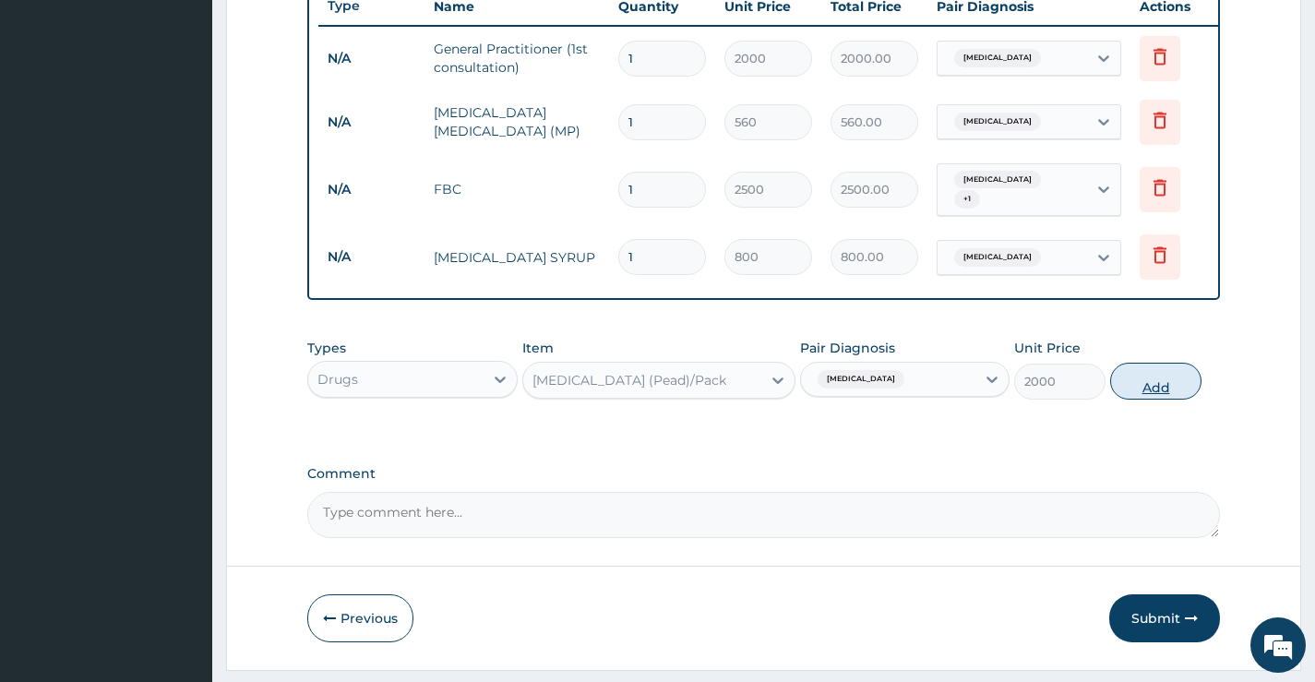
click at [1163, 392] on button "Add" at bounding box center [1155, 381] width 91 height 37
type input "0"
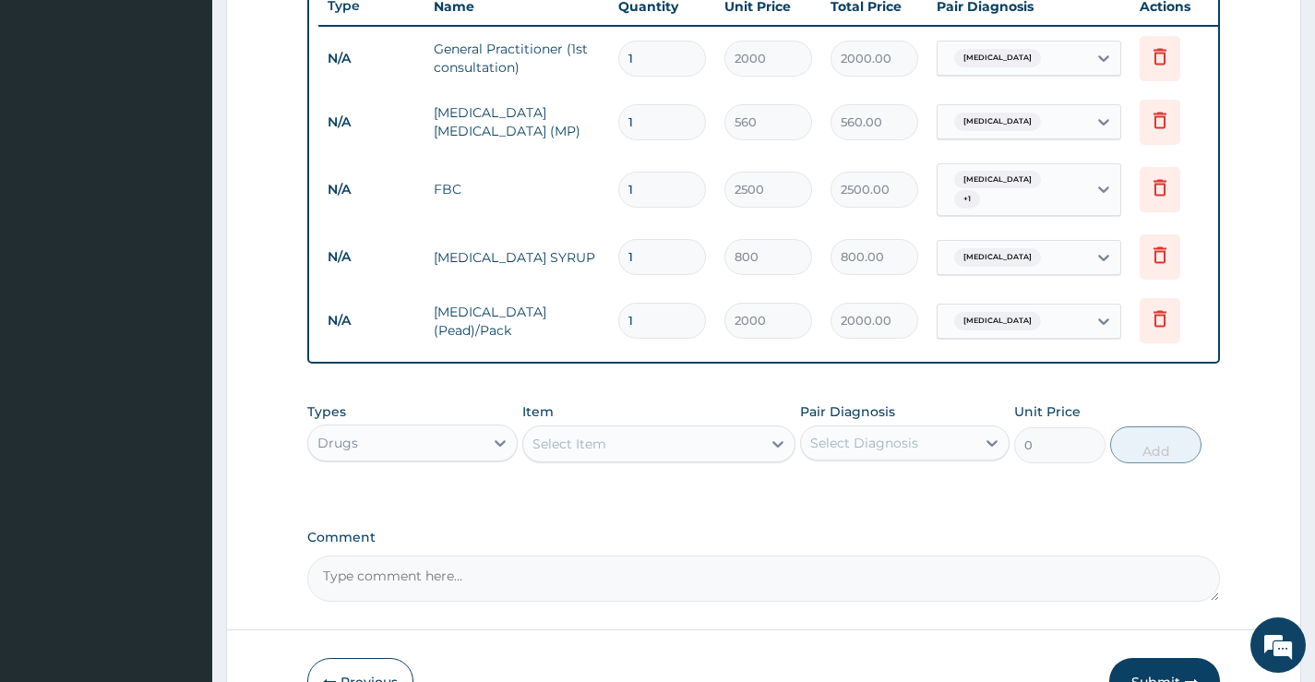
click at [597, 453] on div "Select Item" at bounding box center [570, 444] width 74 height 18
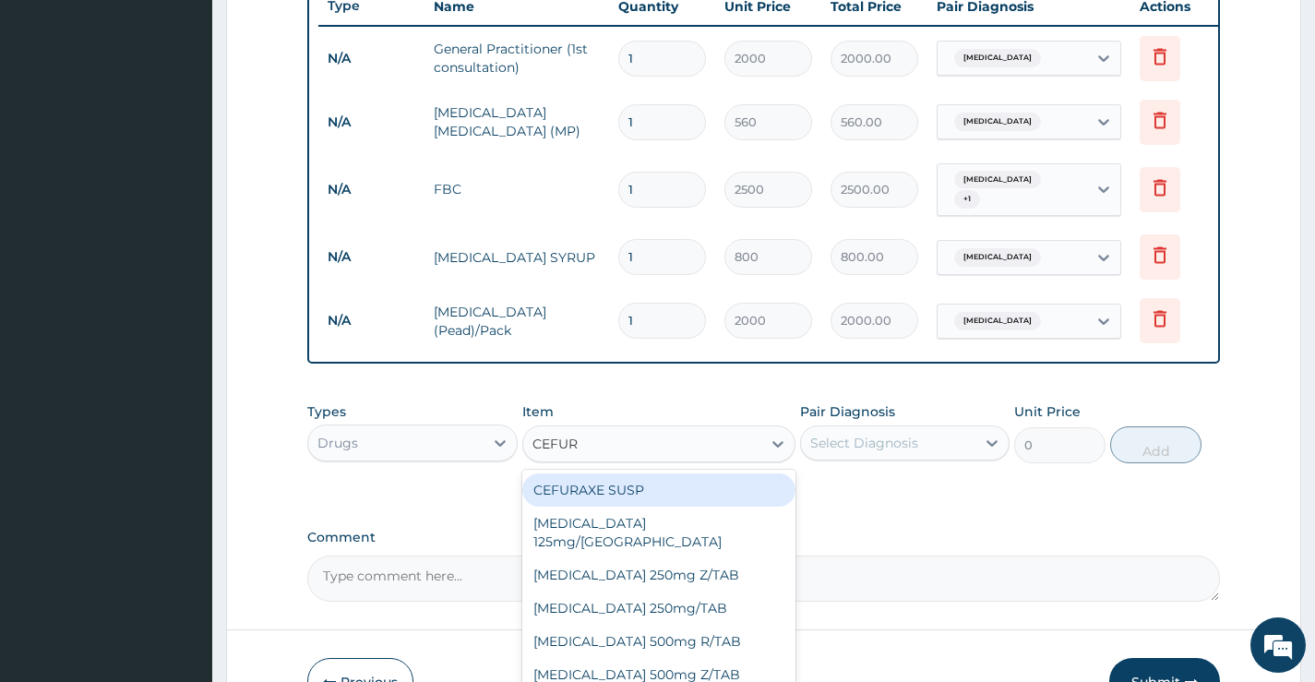
type input "CEFURO"
click at [653, 507] on div "[MEDICAL_DATA] 125mg/[GEOGRAPHIC_DATA]" at bounding box center [659, 500] width 274 height 52
type input "3000"
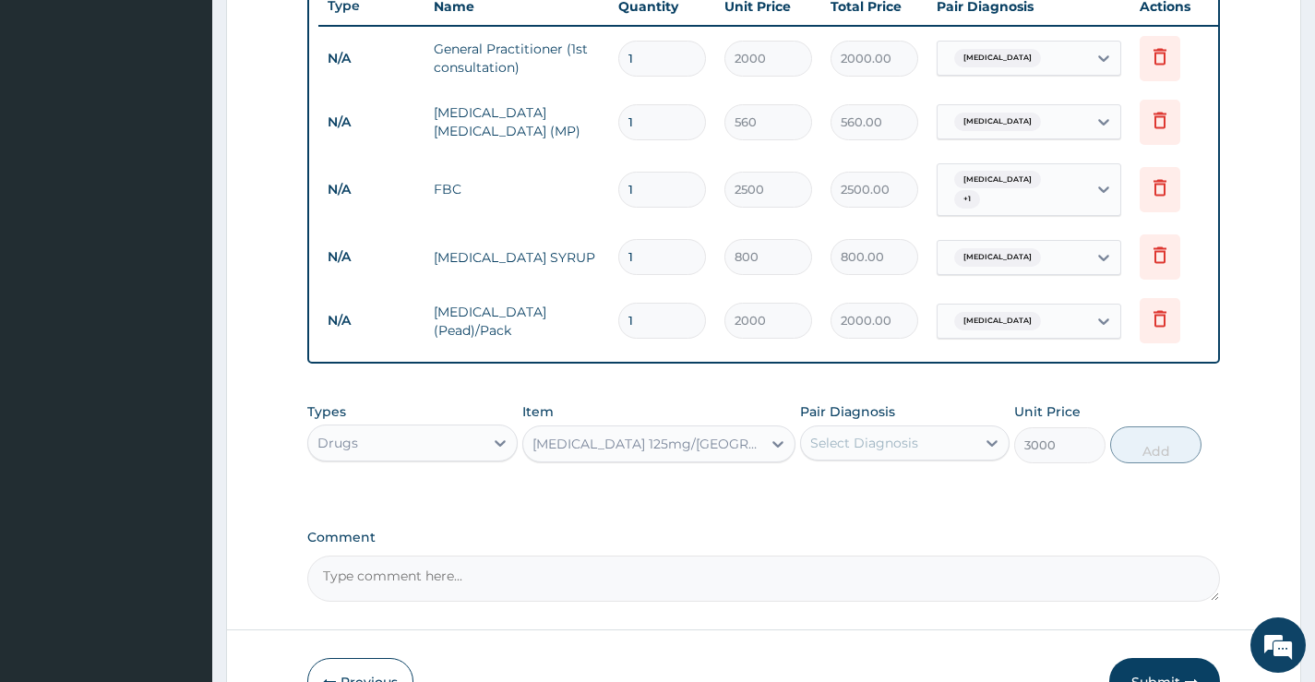
click at [945, 458] on div "Select Diagnosis" at bounding box center [888, 443] width 174 height 30
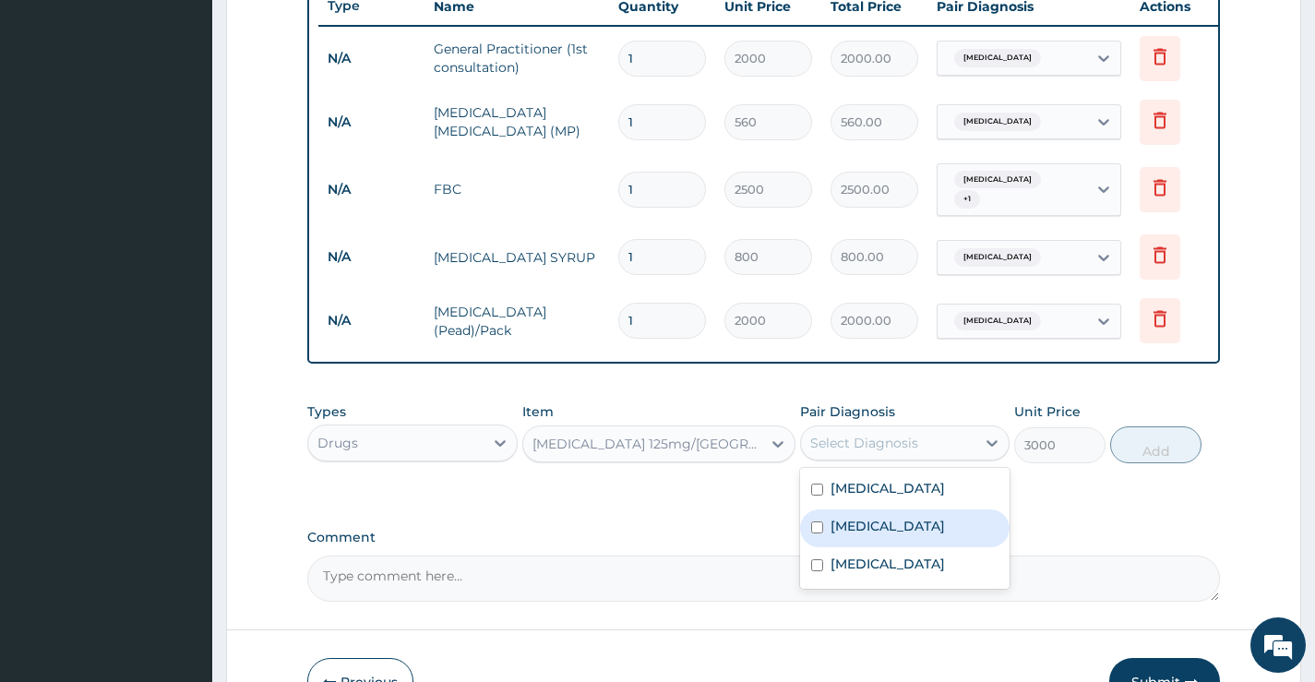
click at [840, 535] on label "Sepsis" at bounding box center [888, 526] width 114 height 18
checkbox input "true"
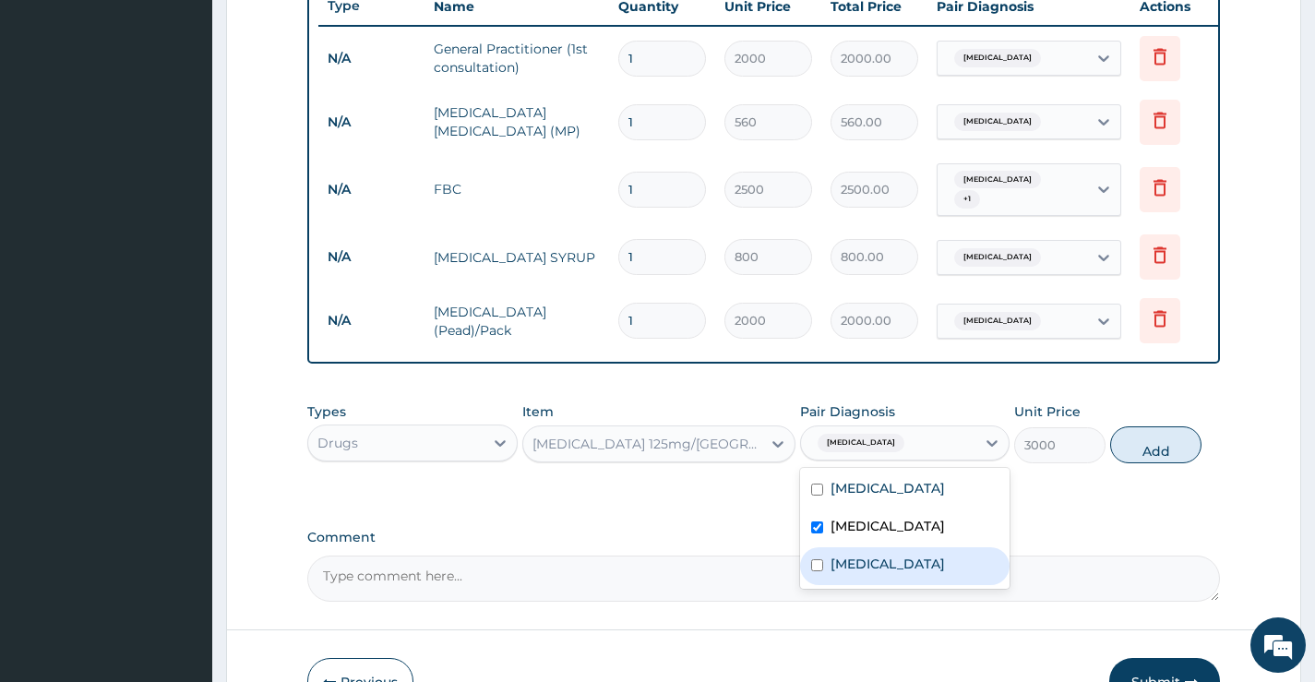
click at [835, 573] on label "[MEDICAL_DATA]" at bounding box center [888, 564] width 114 height 18
checkbox input "true"
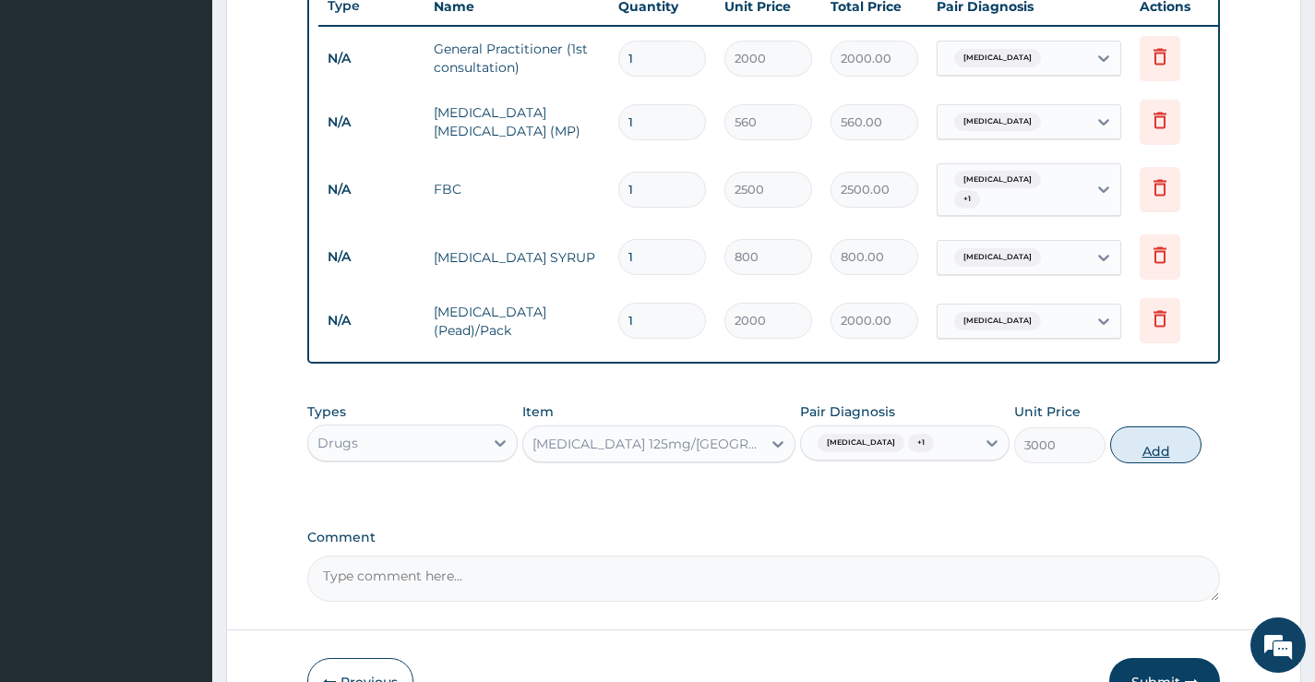
click at [1144, 459] on button "Add" at bounding box center [1155, 444] width 91 height 37
type input "0"
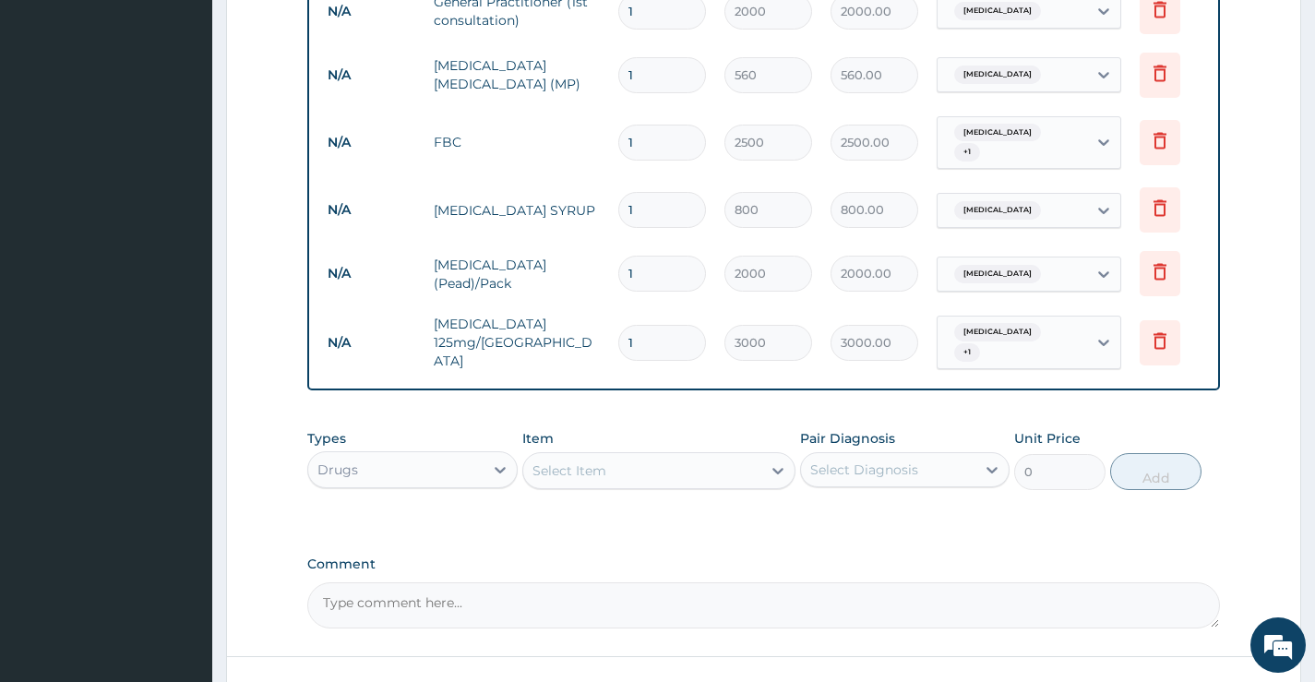
scroll to position [802, 0]
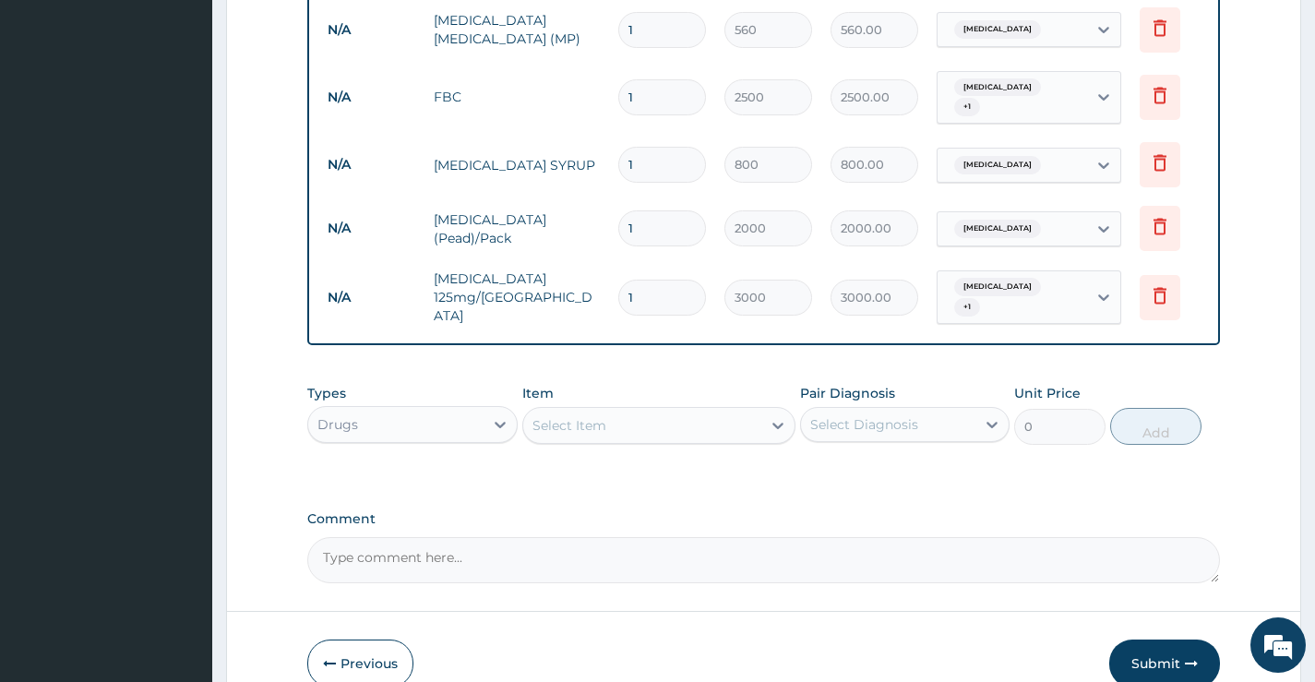
click at [579, 433] on div "Select Item" at bounding box center [570, 425] width 74 height 18
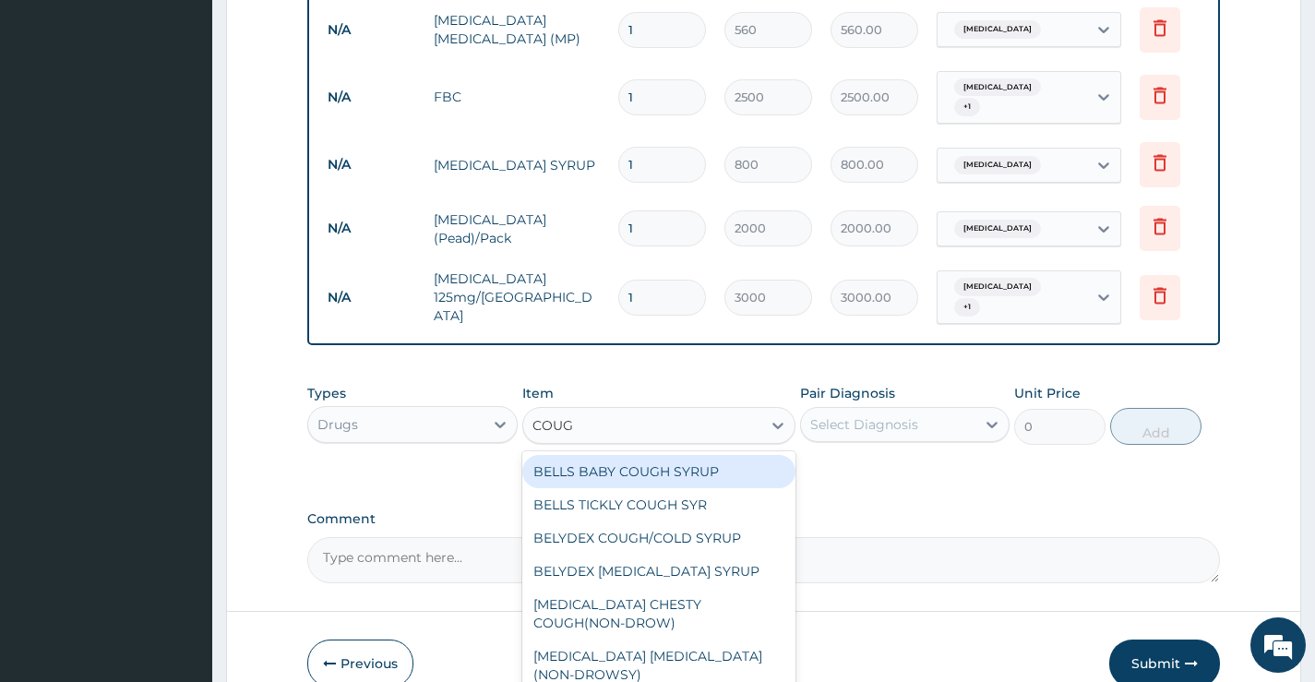
type input "COUGH"
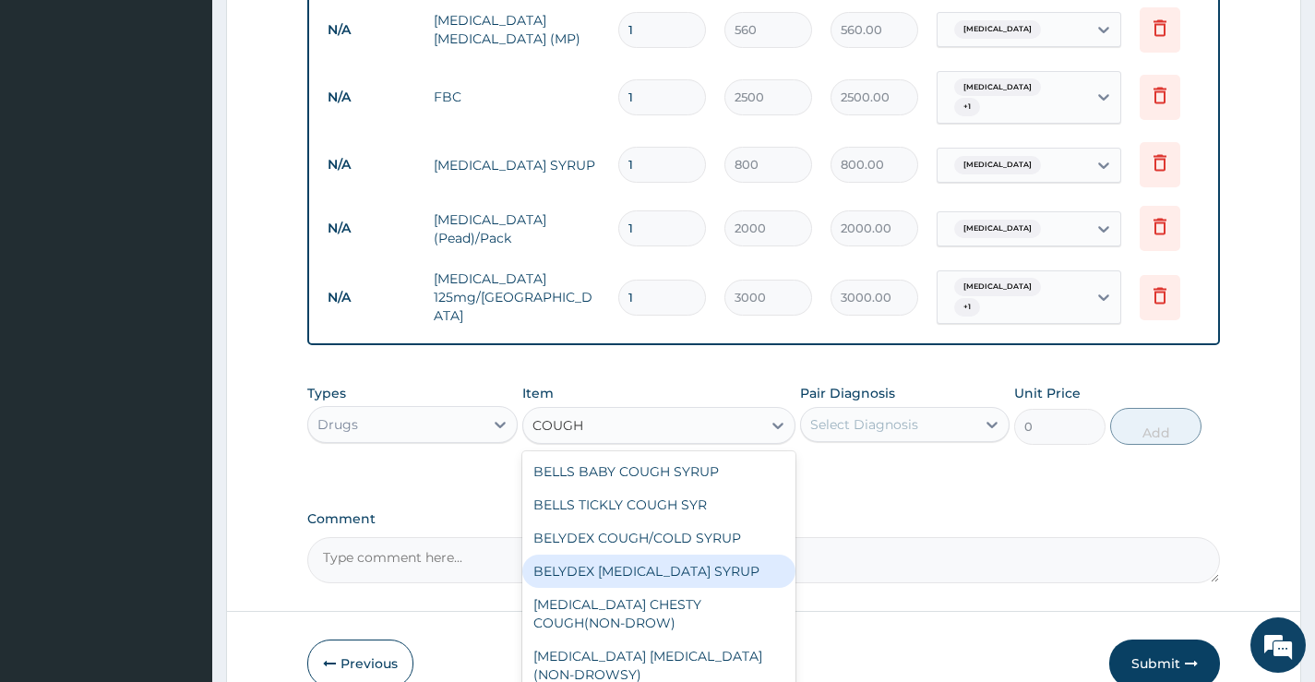
scroll to position [100, 0]
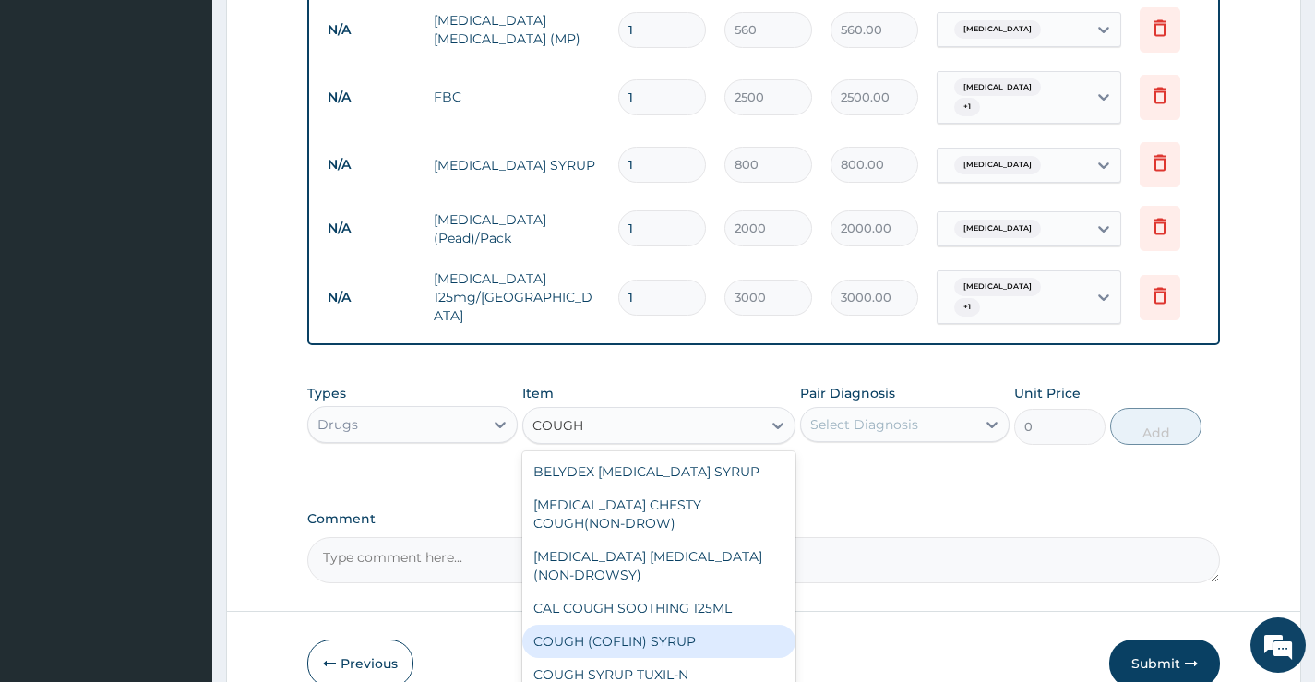
drag, startPoint x: 618, startPoint y: 644, endPoint x: 805, endPoint y: 548, distance: 209.7
click at [619, 644] on div "COUGH (COFLIN) SYRUP" at bounding box center [659, 641] width 274 height 33
type input "900"
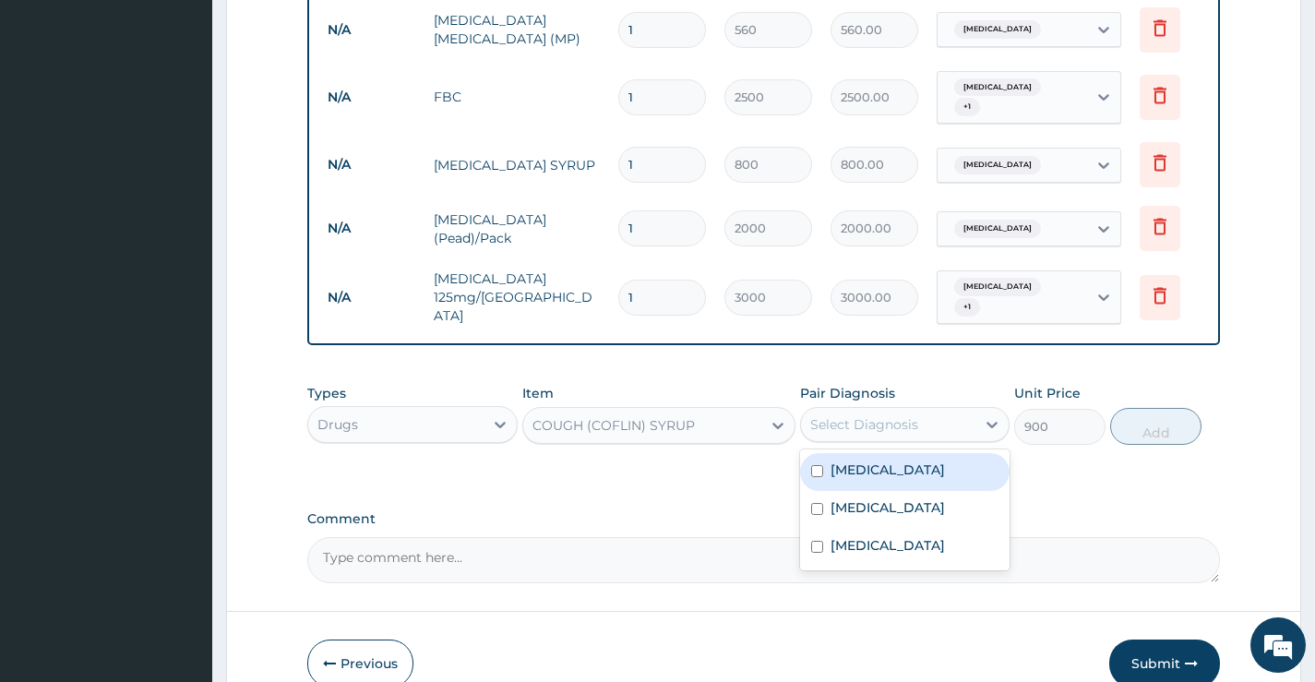
click at [861, 412] on div "Select Diagnosis" at bounding box center [905, 424] width 210 height 35
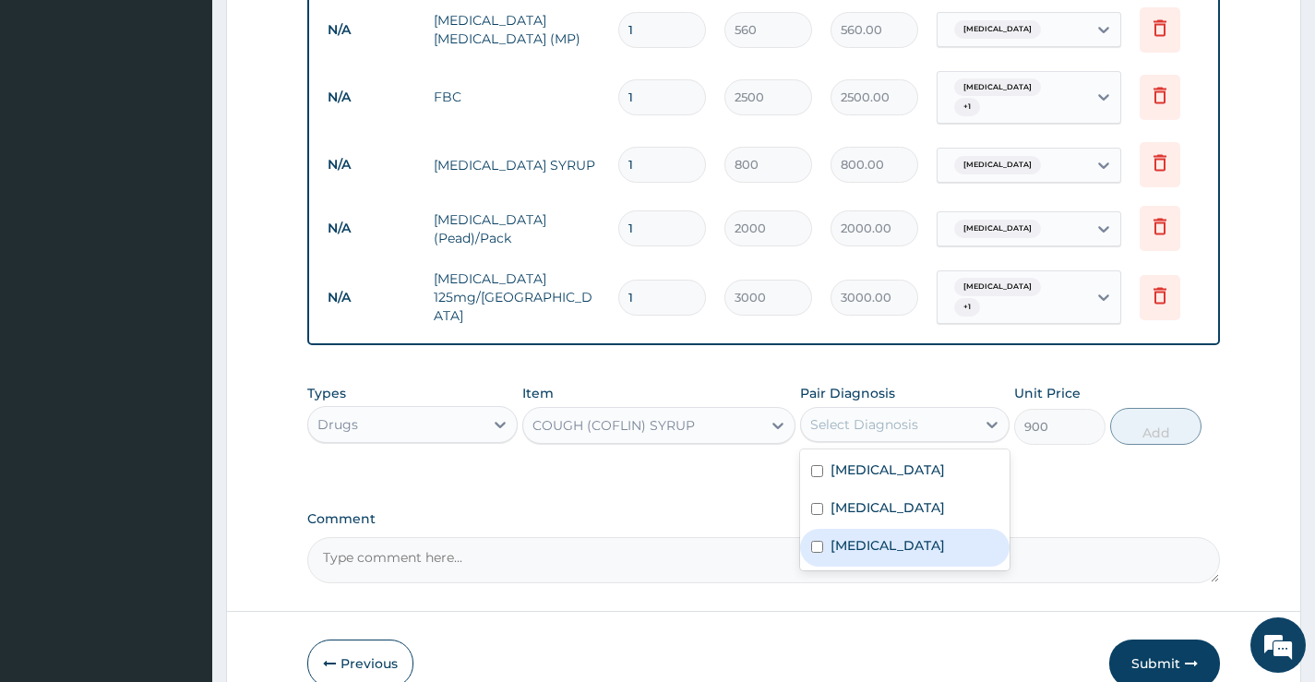
click at [845, 555] on label "[MEDICAL_DATA]" at bounding box center [888, 545] width 114 height 18
checkbox input "true"
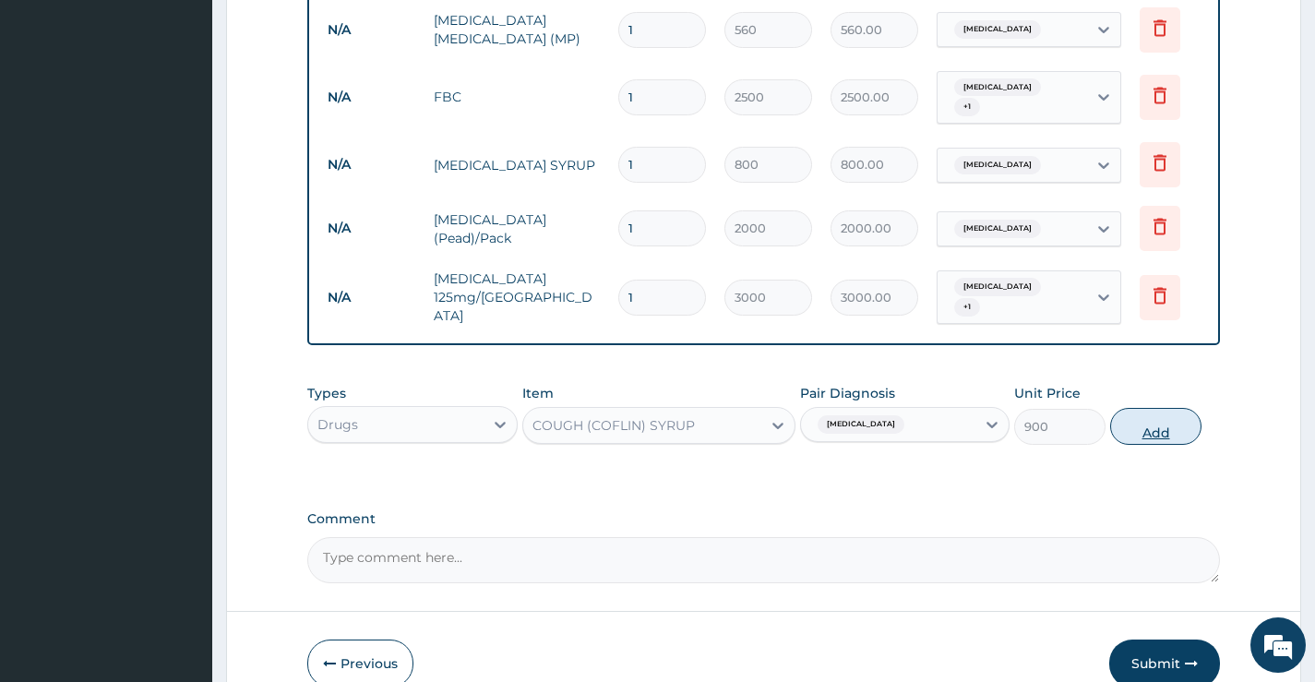
click at [1149, 416] on button "Add" at bounding box center [1155, 426] width 91 height 37
type input "0"
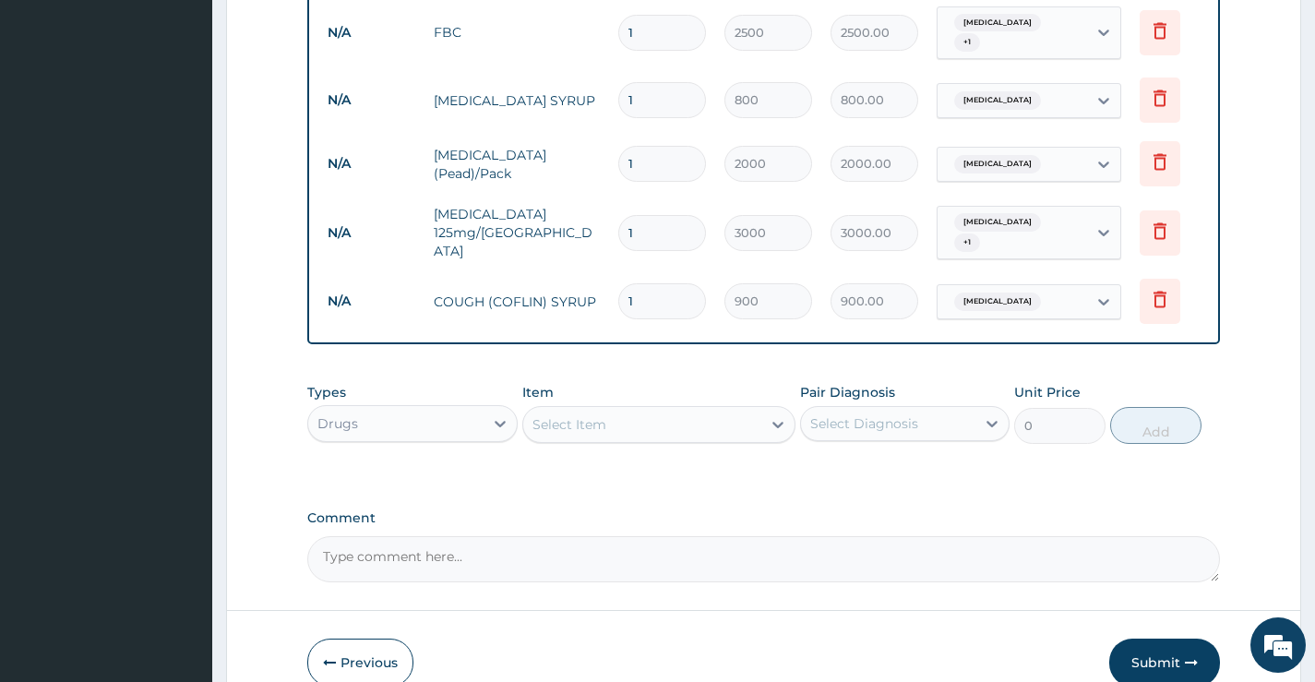
scroll to position [965, 0]
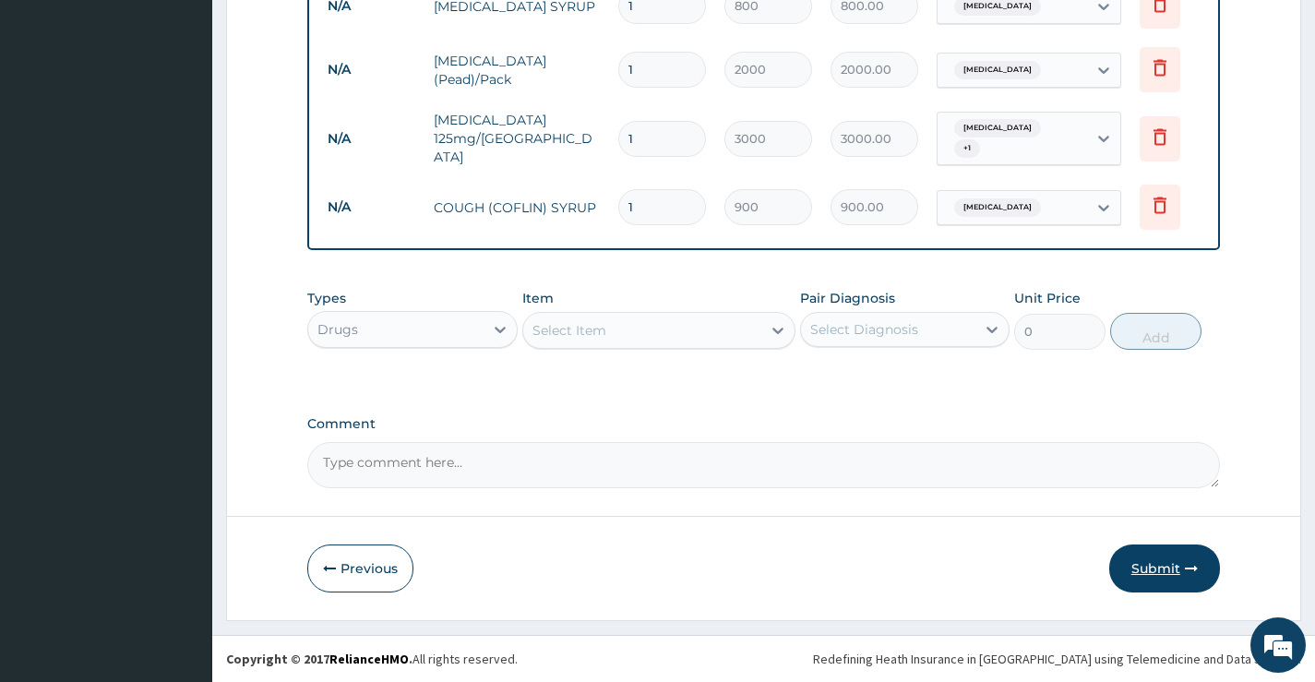
click at [1157, 565] on button "Submit" at bounding box center [1165, 569] width 111 height 48
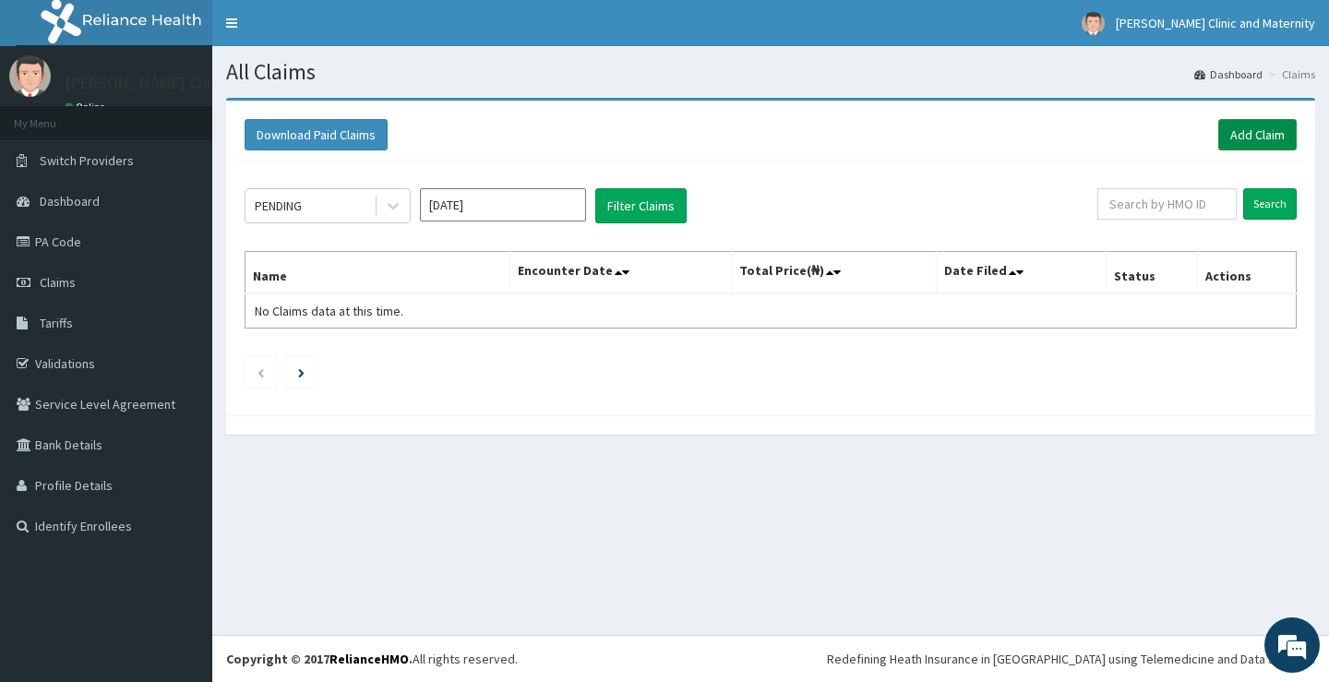
click at [1257, 136] on link "Add Claim" at bounding box center [1257, 134] width 78 height 31
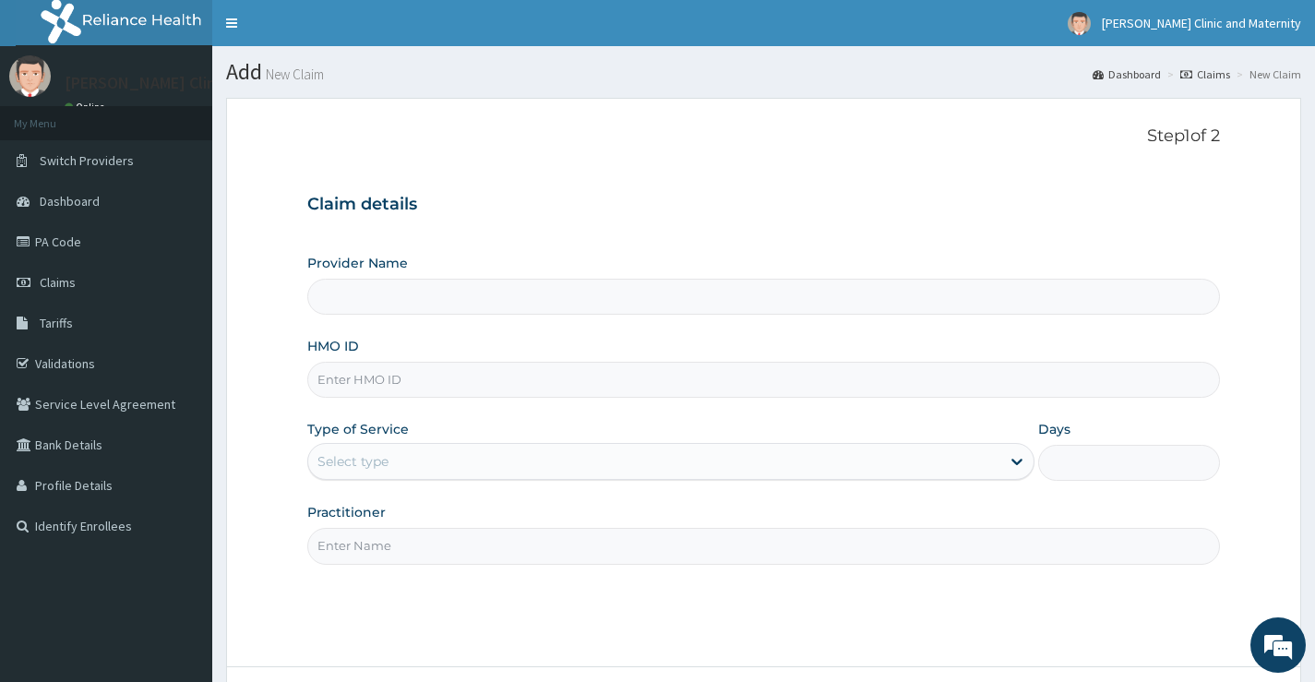
type input "[PERSON_NAME] Clinic and Maternity"
click at [379, 379] on input "HMO ID" at bounding box center [763, 380] width 913 height 36
paste input "chl/11324/a"
type input "chl/11324/a"
click at [366, 458] on div "Select type" at bounding box center [353, 461] width 71 height 18
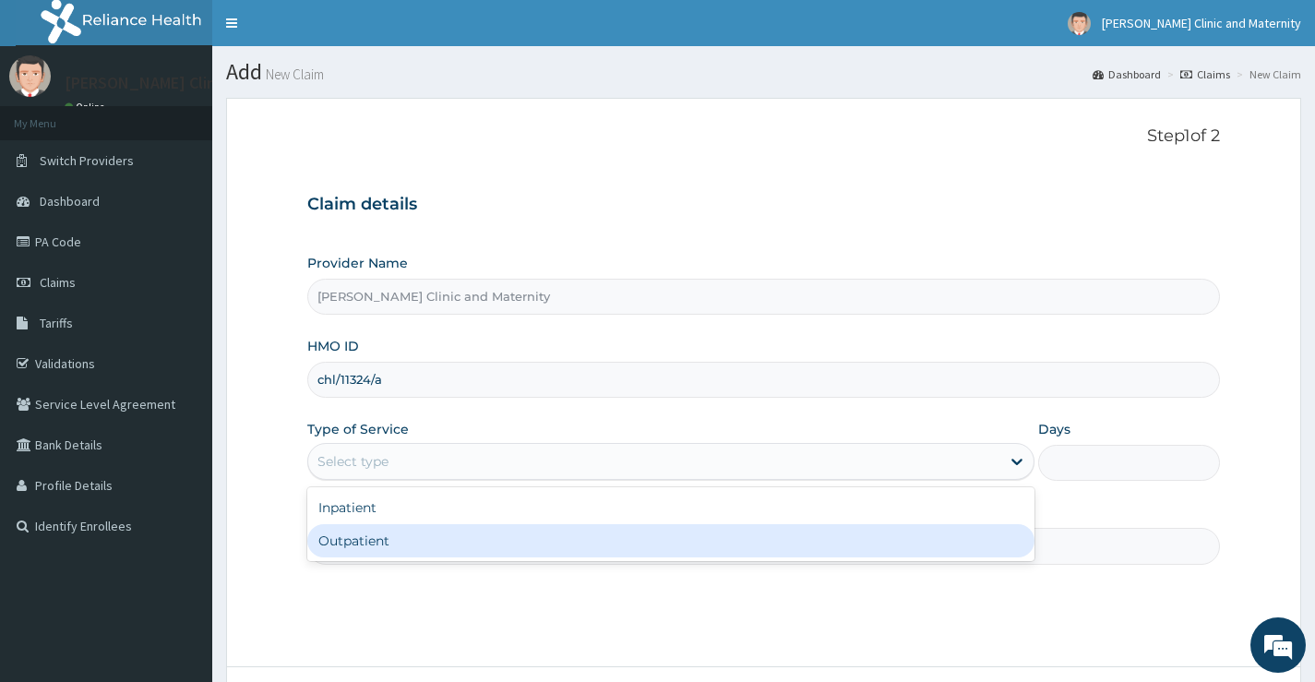
click at [361, 538] on div "Outpatient" at bounding box center [670, 540] width 727 height 33
type input "1"
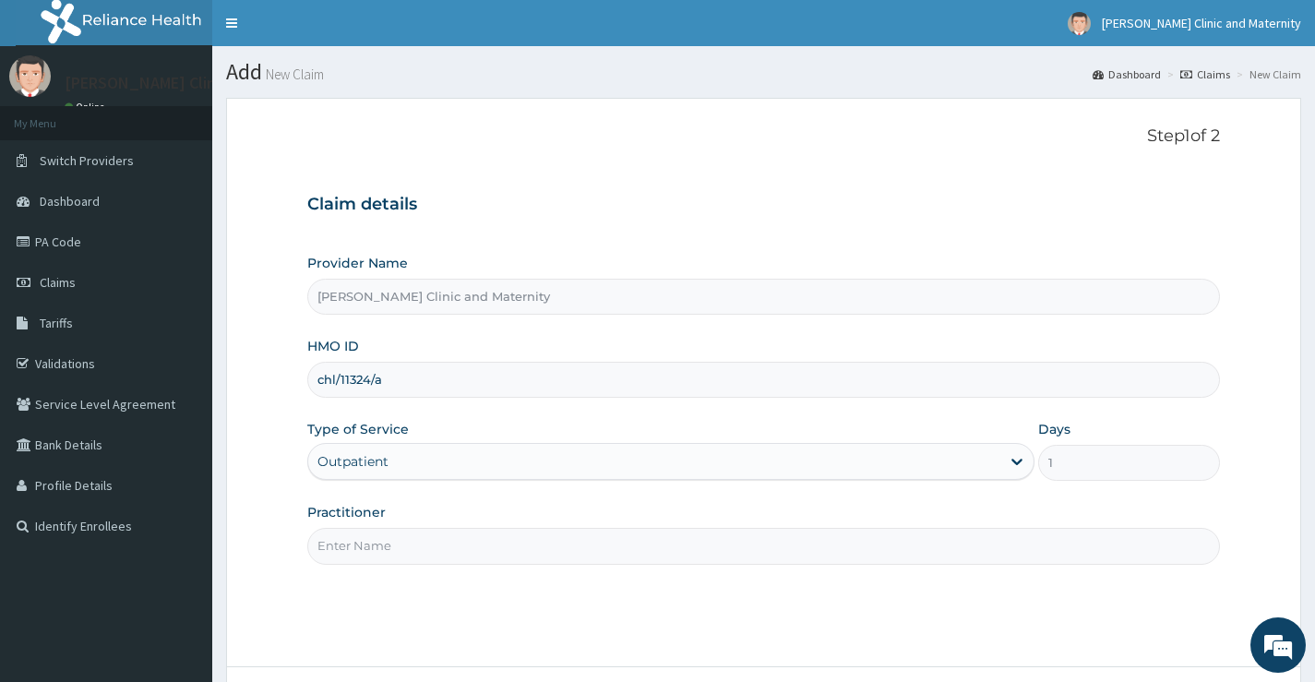
click at [364, 558] on input "Practitioner" at bounding box center [763, 546] width 913 height 36
type input "Dr [PERSON_NAME]"
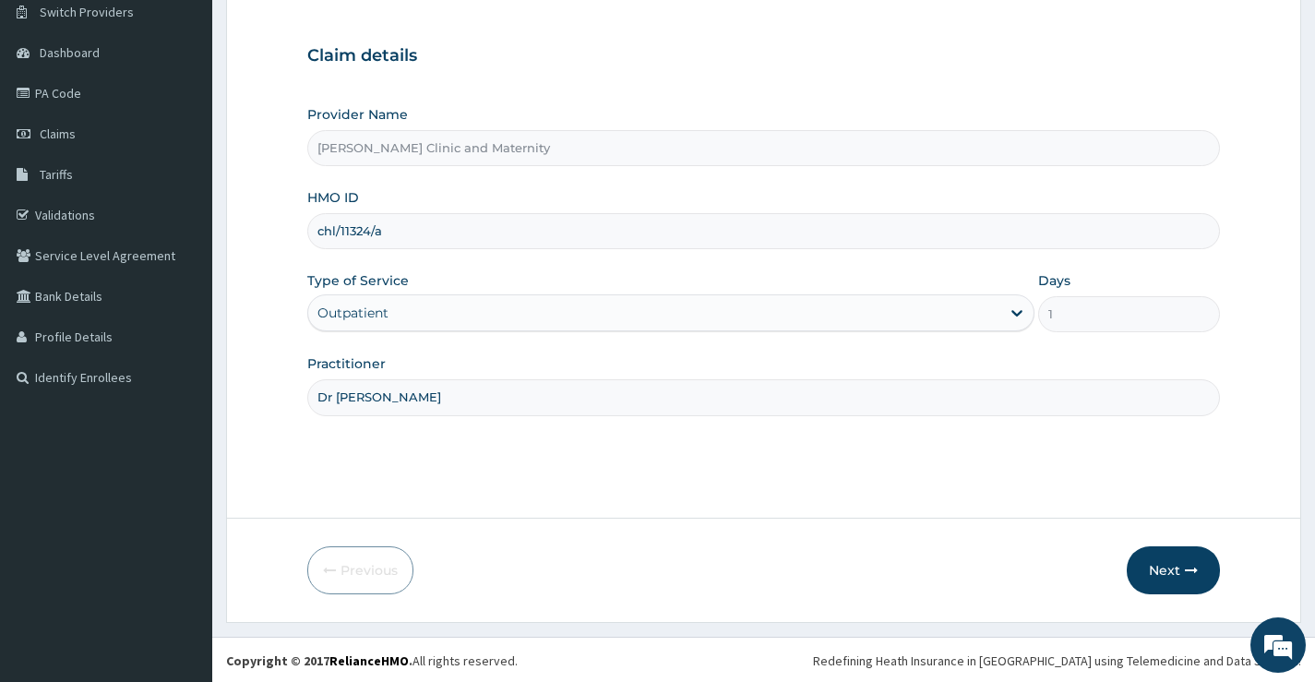
scroll to position [150, 0]
click at [1150, 568] on button "Next" at bounding box center [1173, 569] width 93 height 48
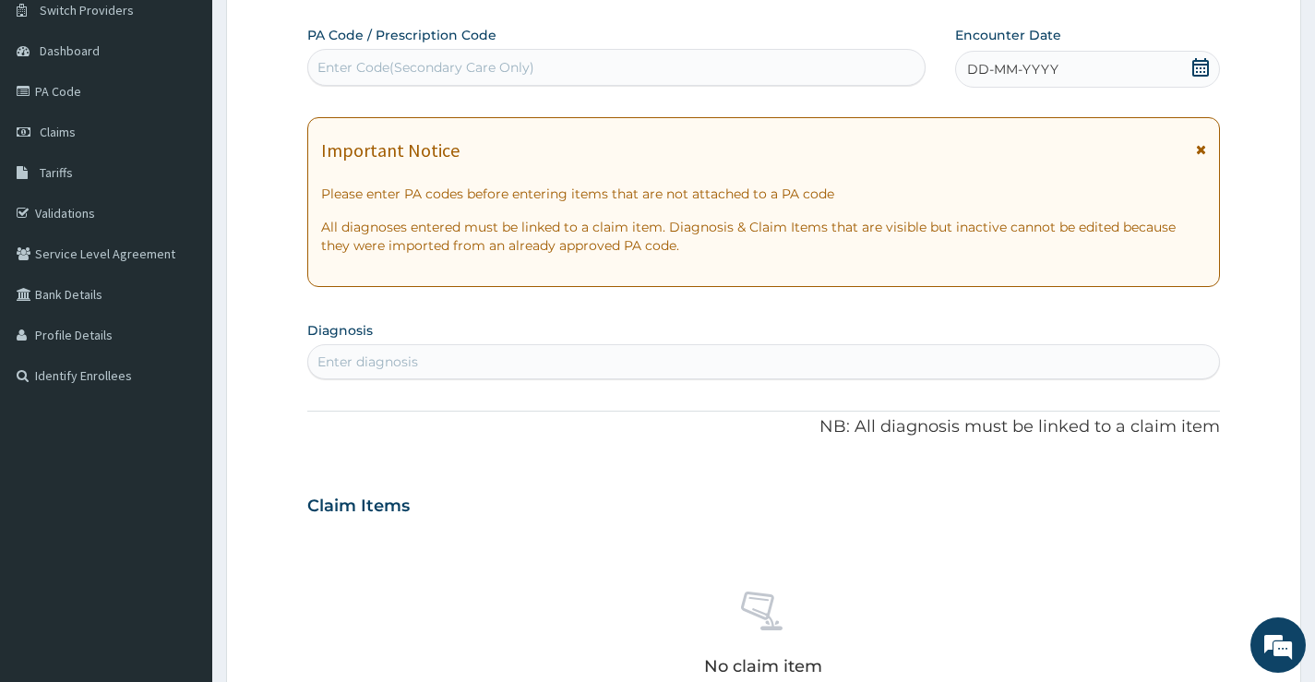
click at [650, 59] on div "Enter Code(Secondary Care Only)" at bounding box center [616, 68] width 617 height 30
type input "PA/038313"
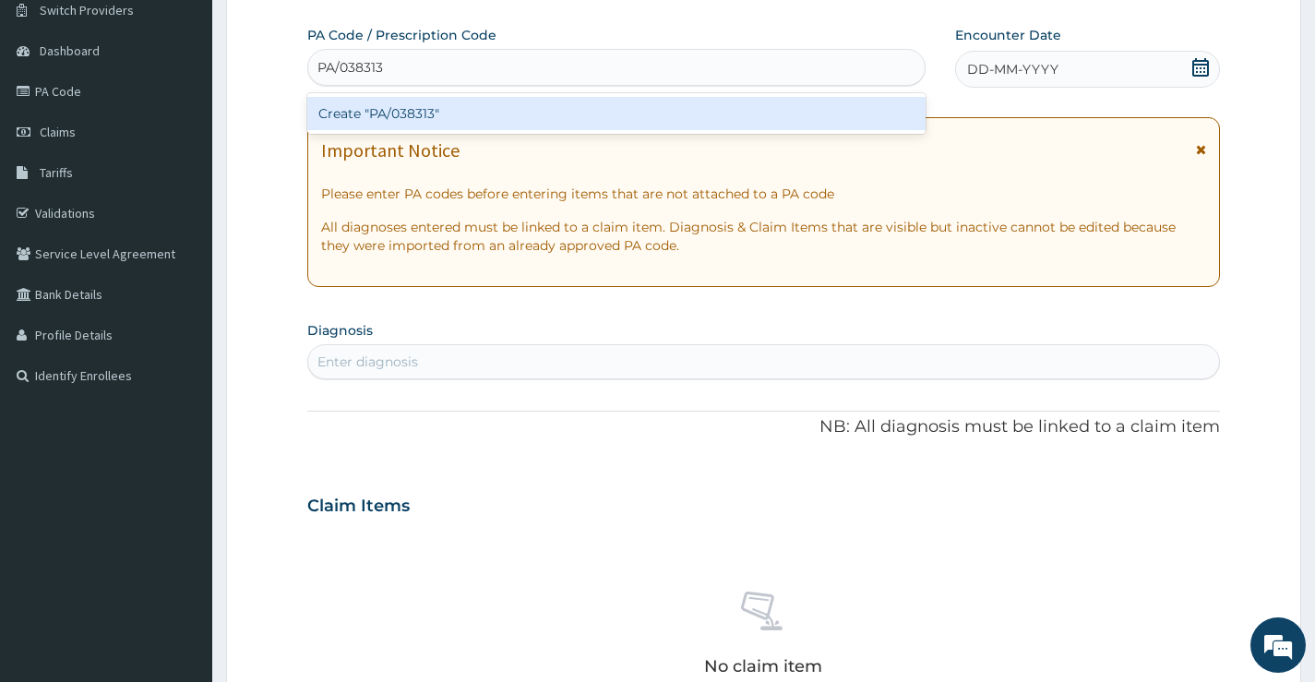
click at [640, 102] on div "Create "PA/038313"" at bounding box center [616, 113] width 618 height 33
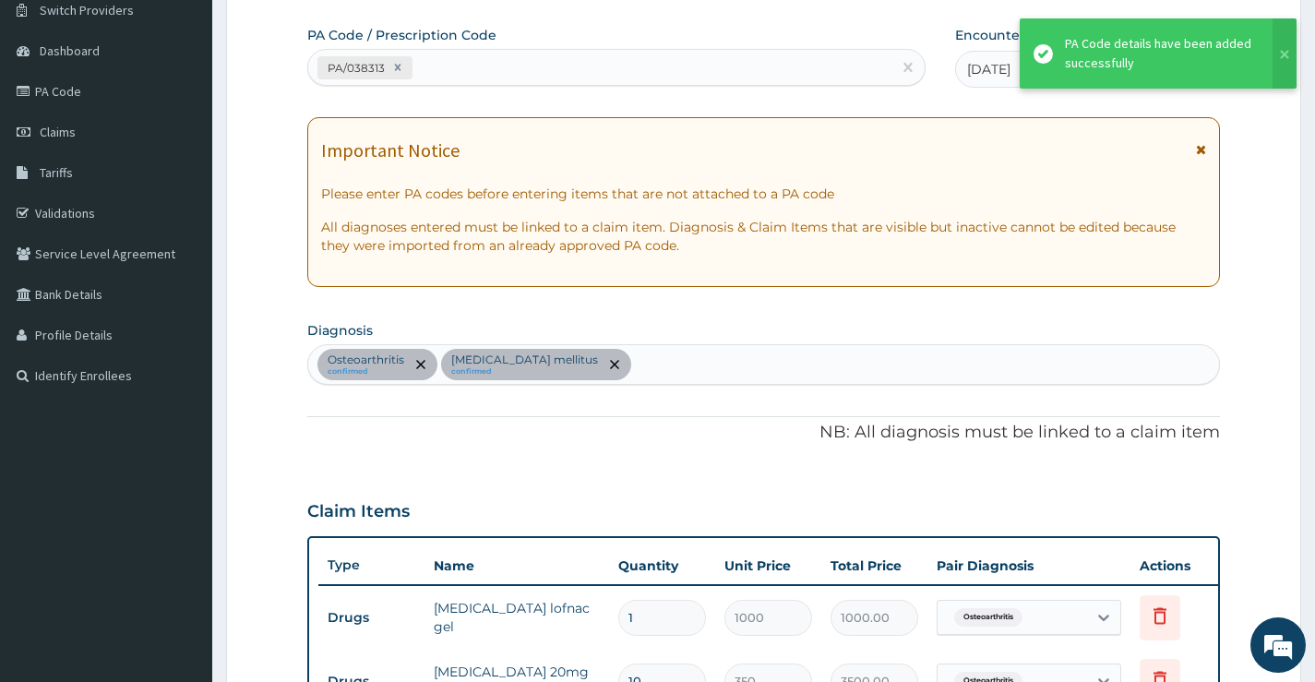
scroll to position [618, 0]
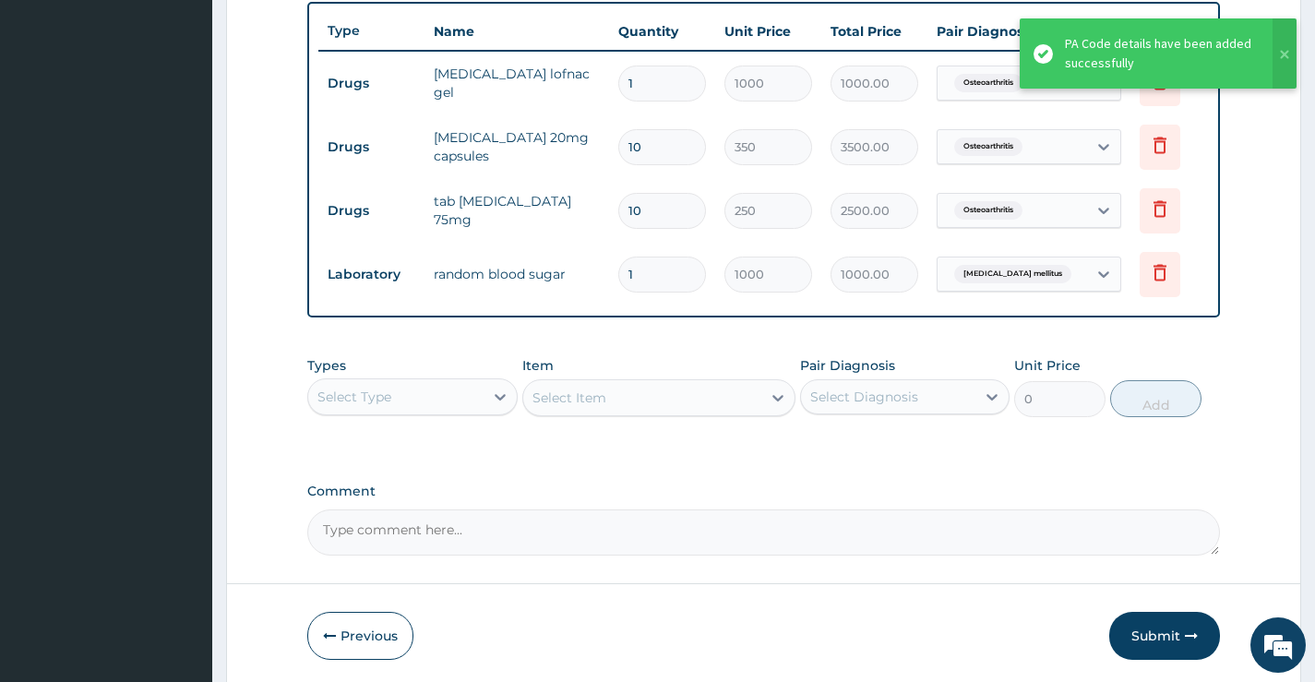
type input "0"
type input "0.00"
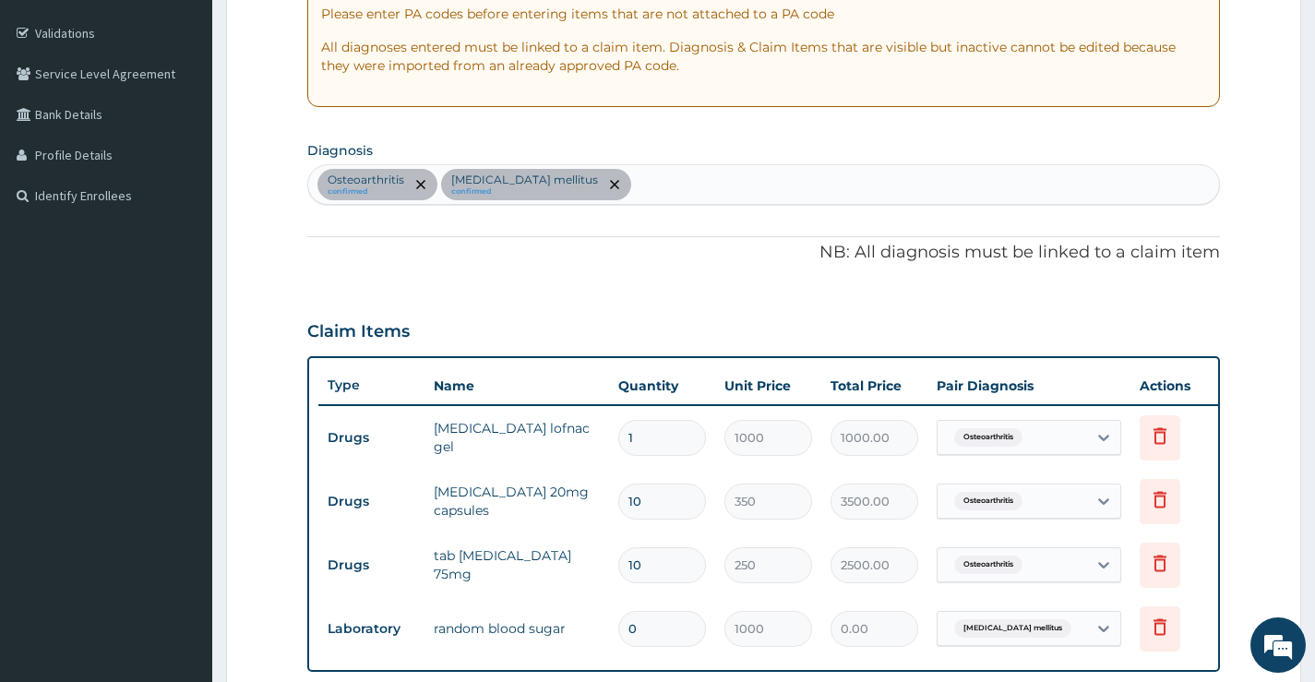
scroll to position [766, 0]
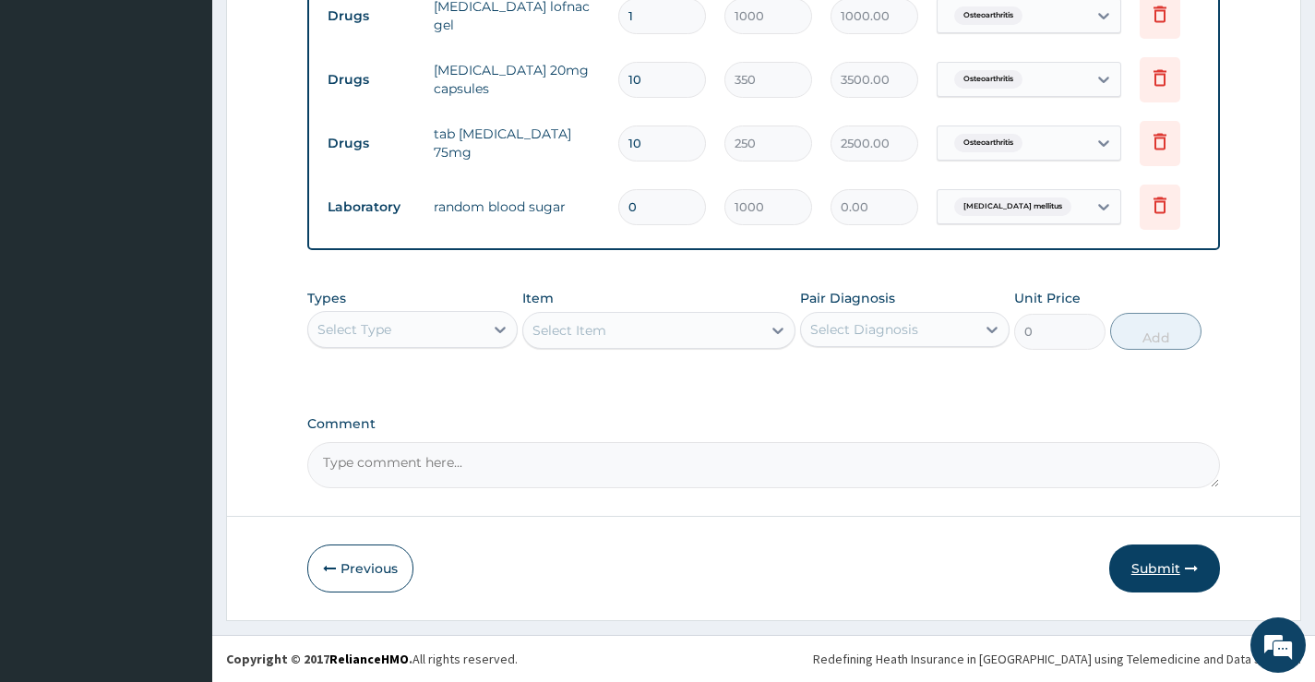
type input "0"
click at [1143, 568] on button "Submit" at bounding box center [1165, 569] width 111 height 48
click at [644, 198] on input "0" at bounding box center [662, 207] width 88 height 36
type input "1"
type input "1000.00"
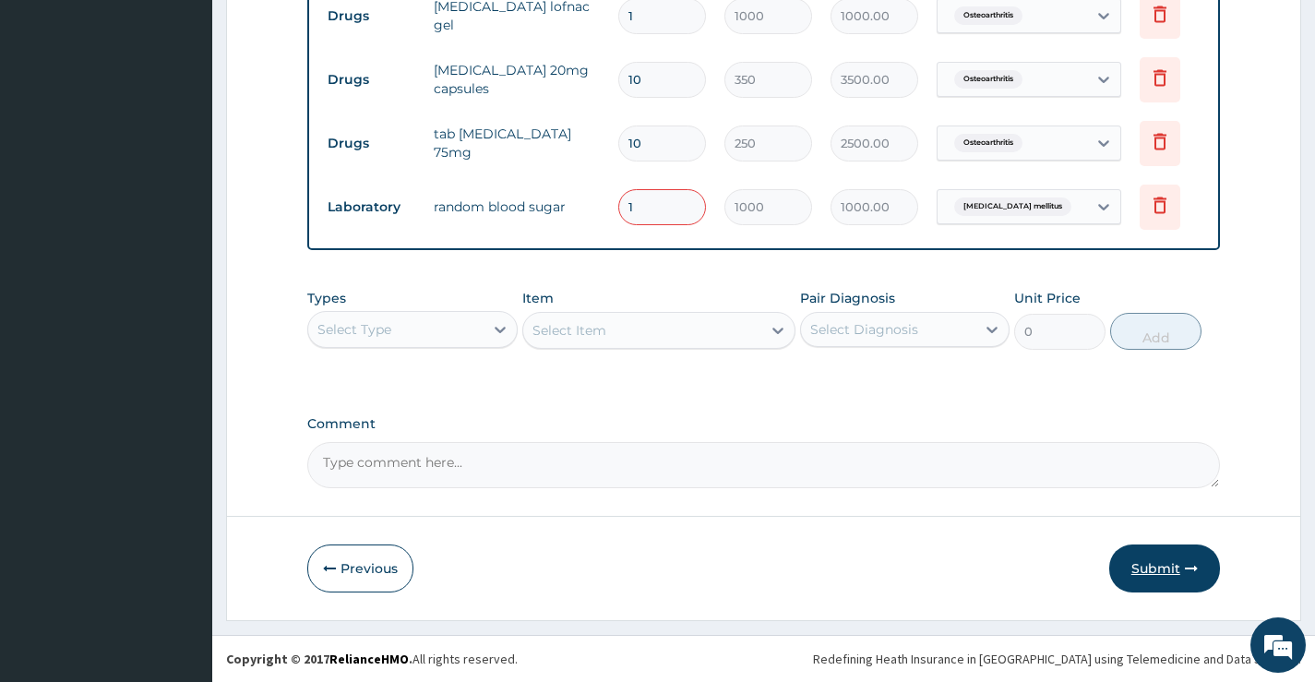
type input "1"
click at [1147, 572] on button "Submit" at bounding box center [1165, 569] width 111 height 48
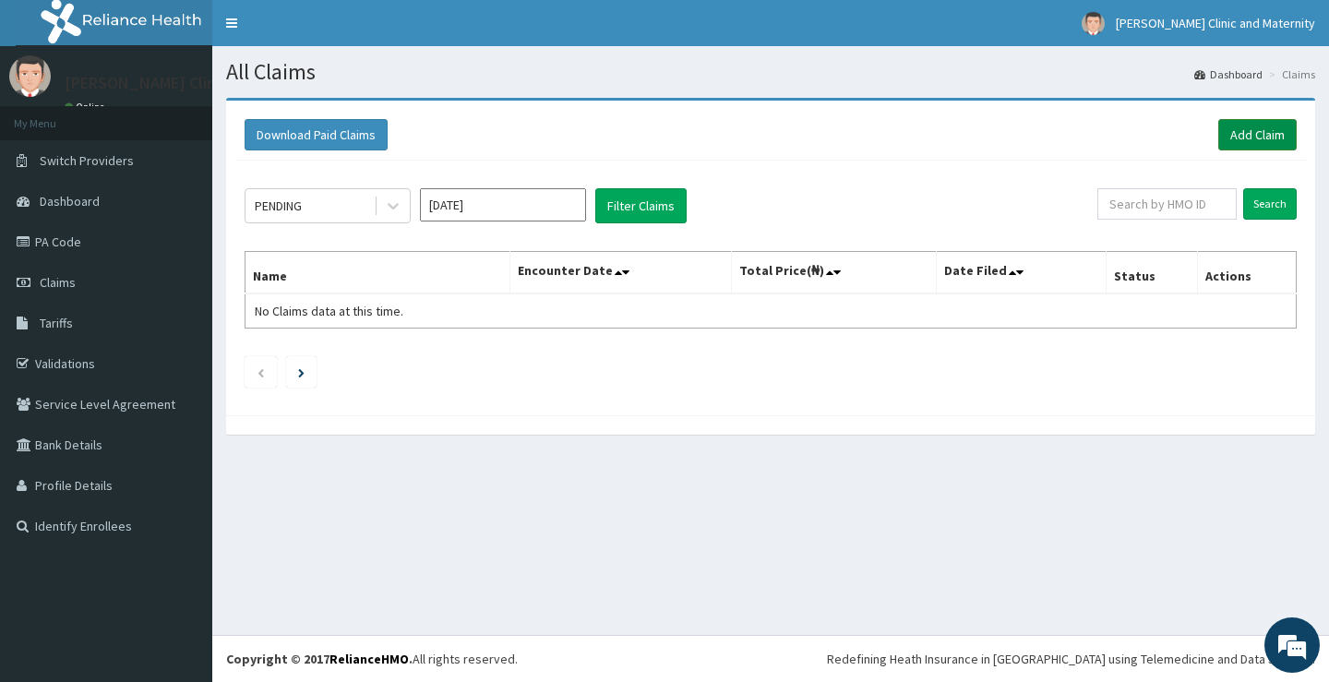
click at [1251, 135] on link "Add Claim" at bounding box center [1257, 134] width 78 height 31
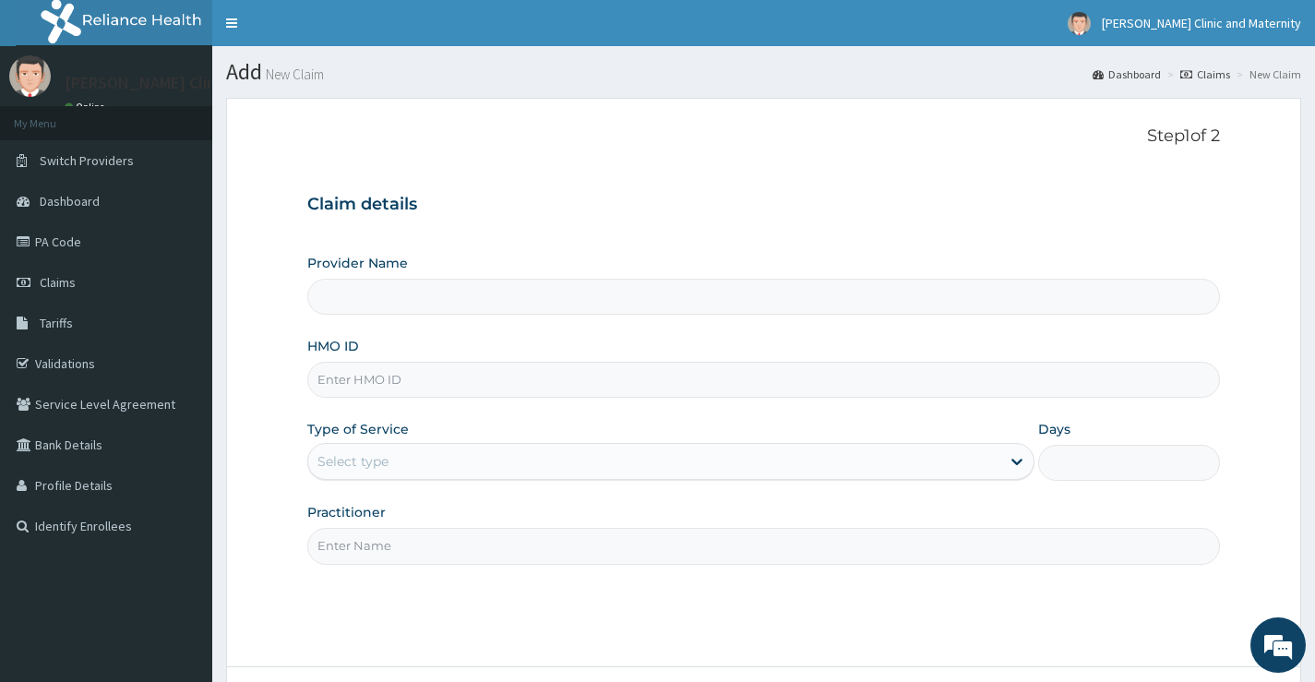
type input "[PERSON_NAME] Clinic and Maternity"
click at [337, 386] on input "HMO ID" at bounding box center [763, 380] width 913 height 36
paste input "SFL/10406/D"
type input "SFL/10406/D"
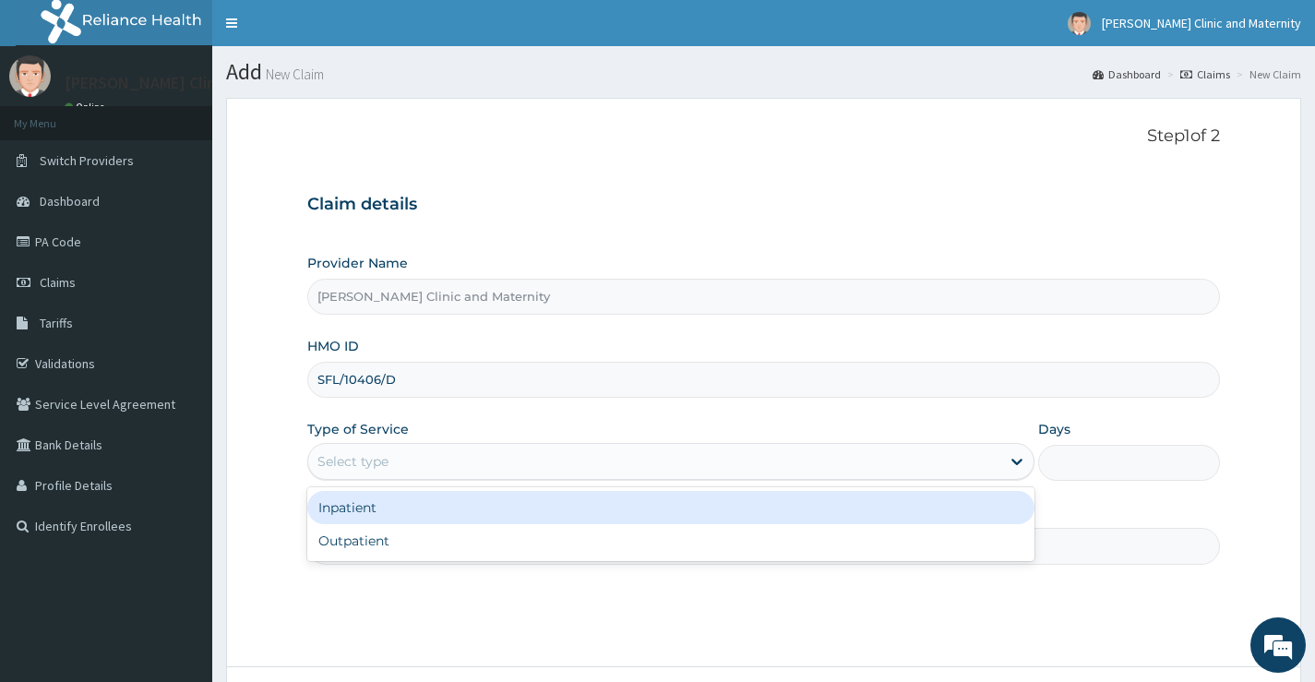
click at [343, 469] on div "Select type" at bounding box center [353, 461] width 71 height 18
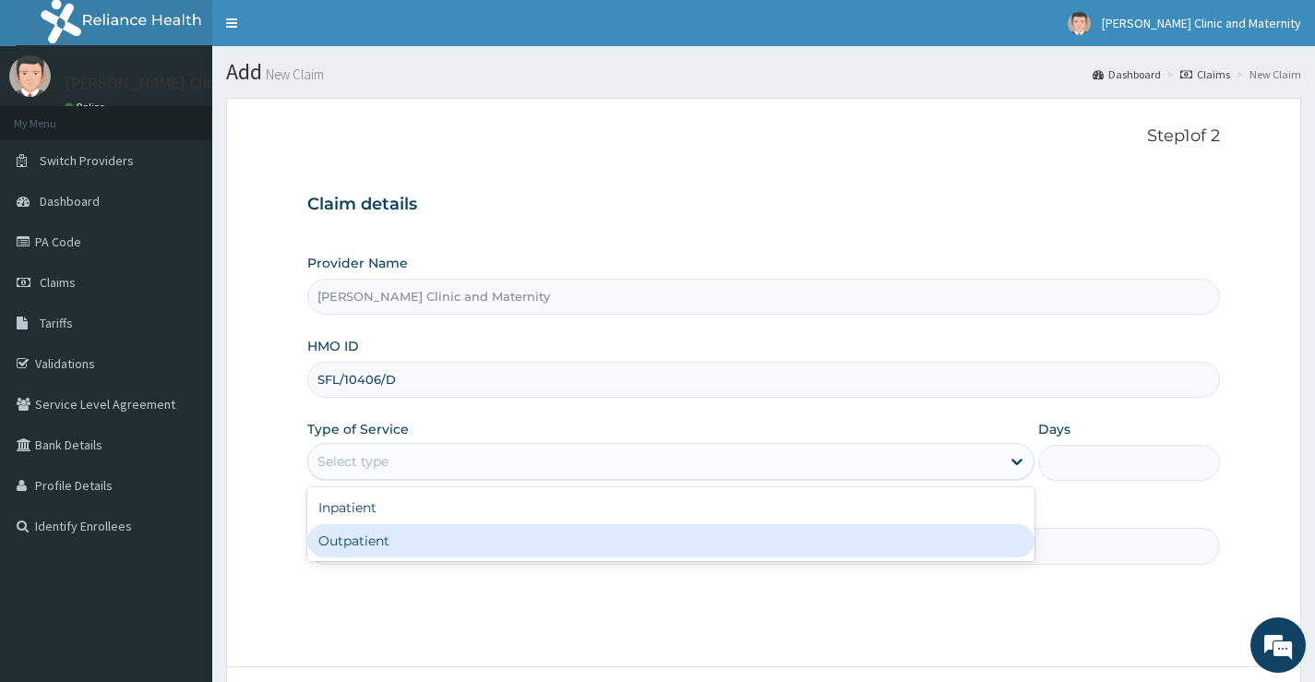
click at [350, 541] on div "Outpatient" at bounding box center [670, 540] width 727 height 33
type input "1"
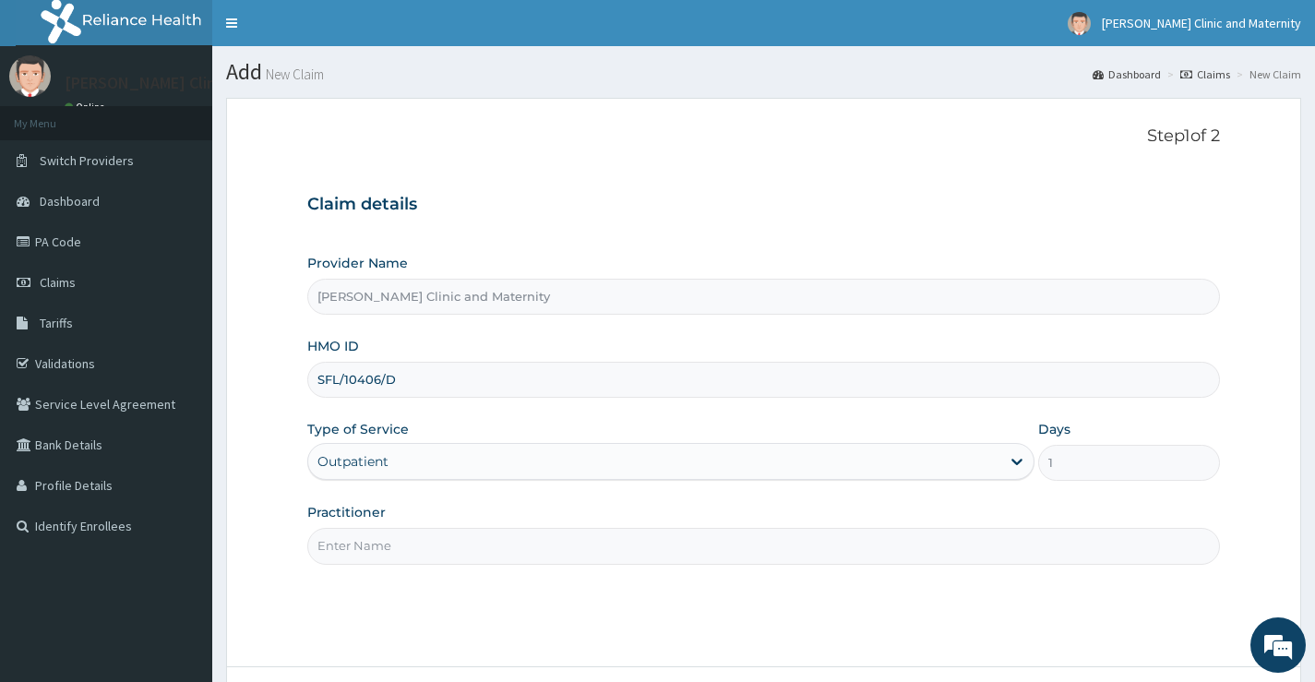
click at [354, 544] on input "Practitioner" at bounding box center [763, 546] width 913 height 36
type input "[PERSON_NAME]"
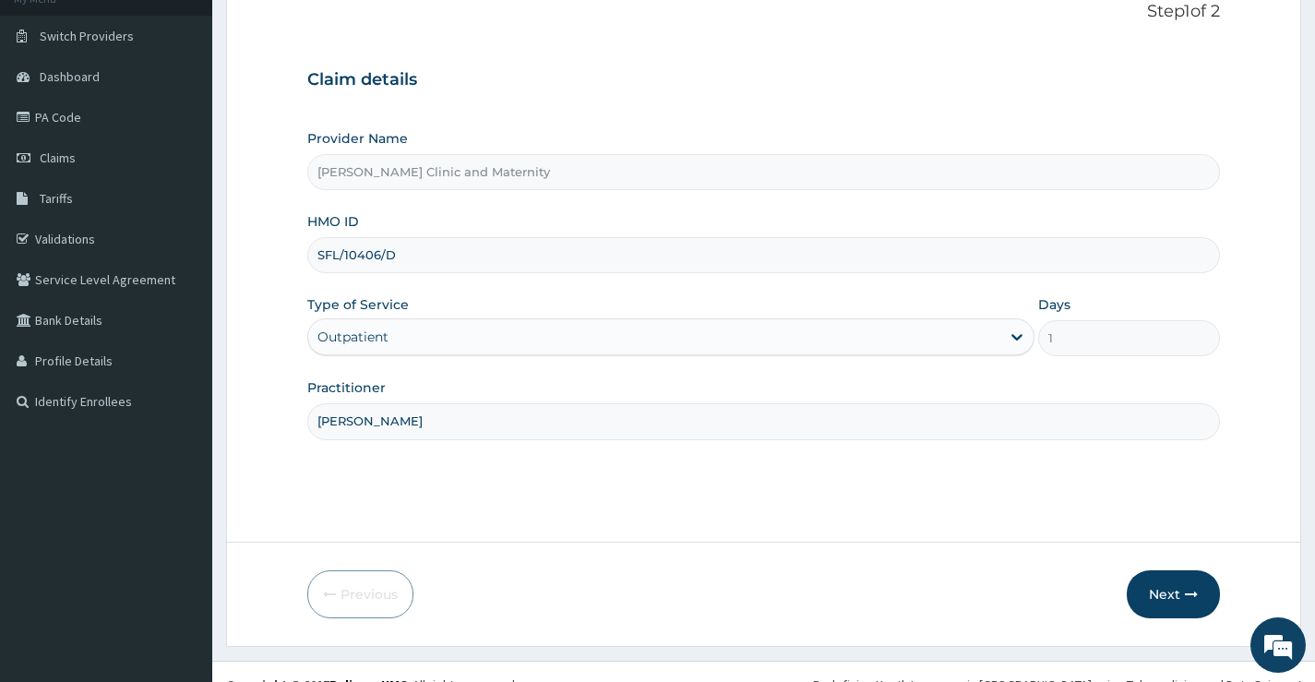
scroll to position [150, 0]
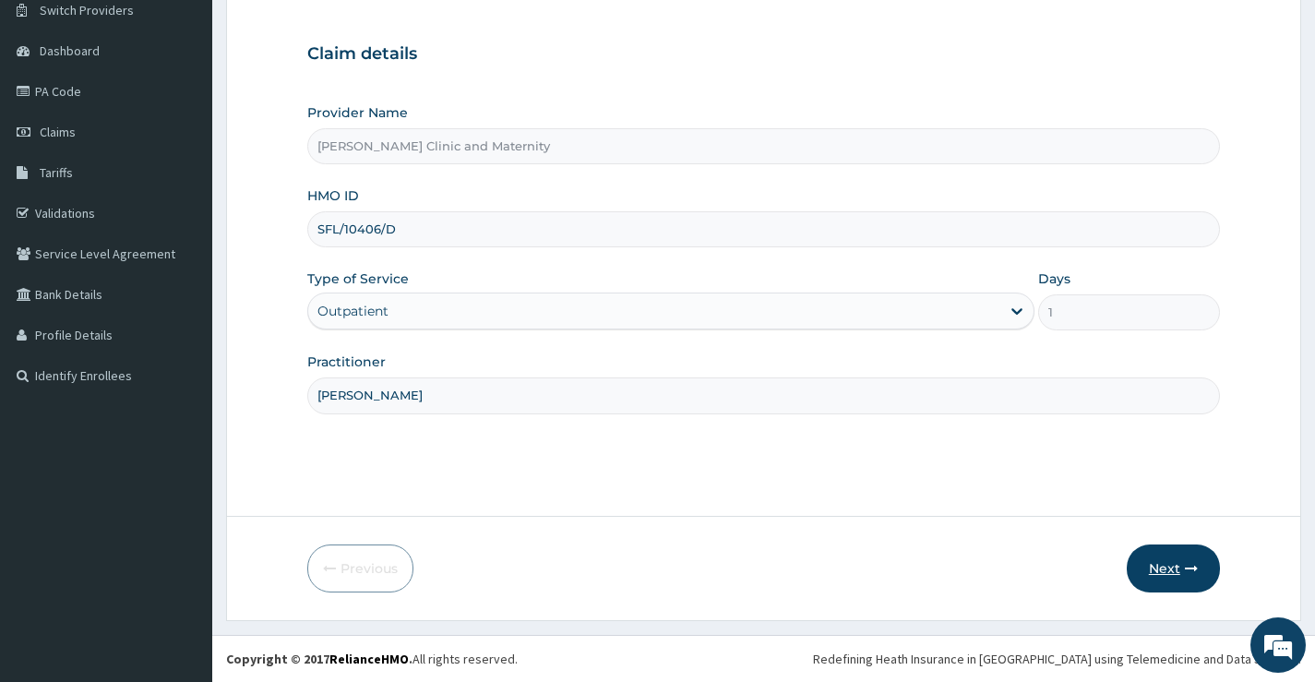
click at [1152, 570] on button "Next" at bounding box center [1173, 569] width 93 height 48
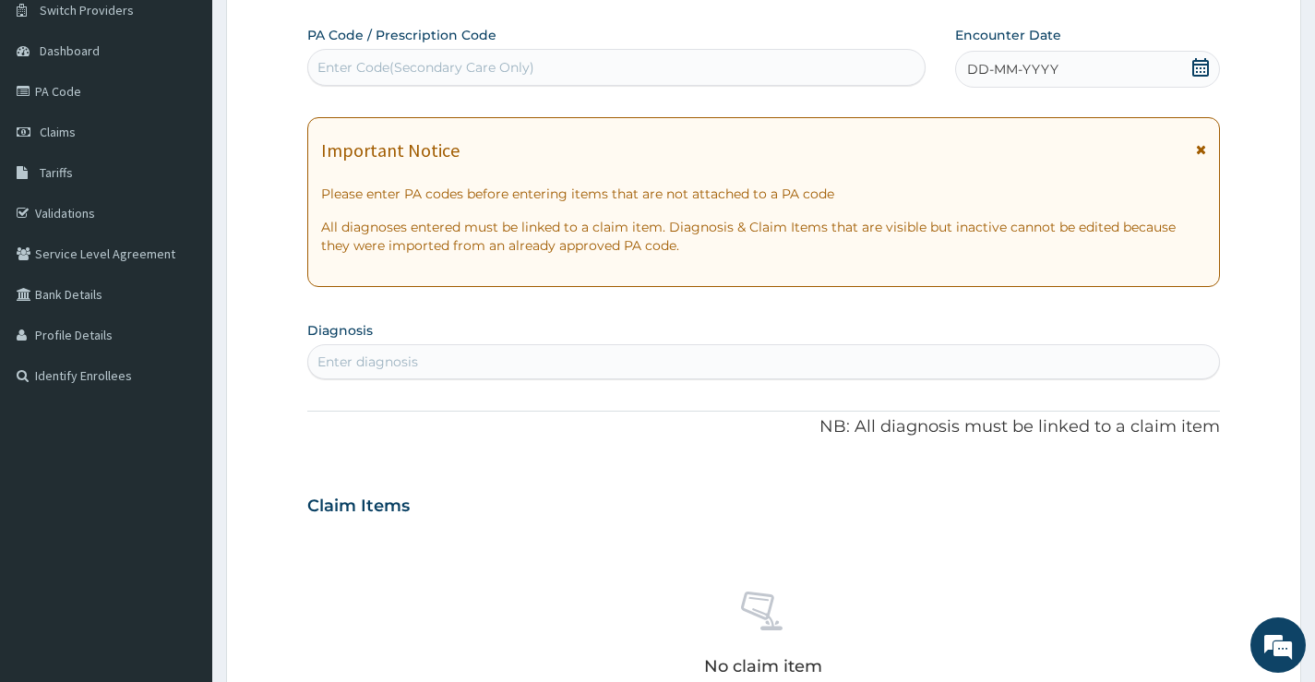
scroll to position [0, 0]
click at [1063, 69] on div "DD-MM-YYYY" at bounding box center [1087, 69] width 265 height 37
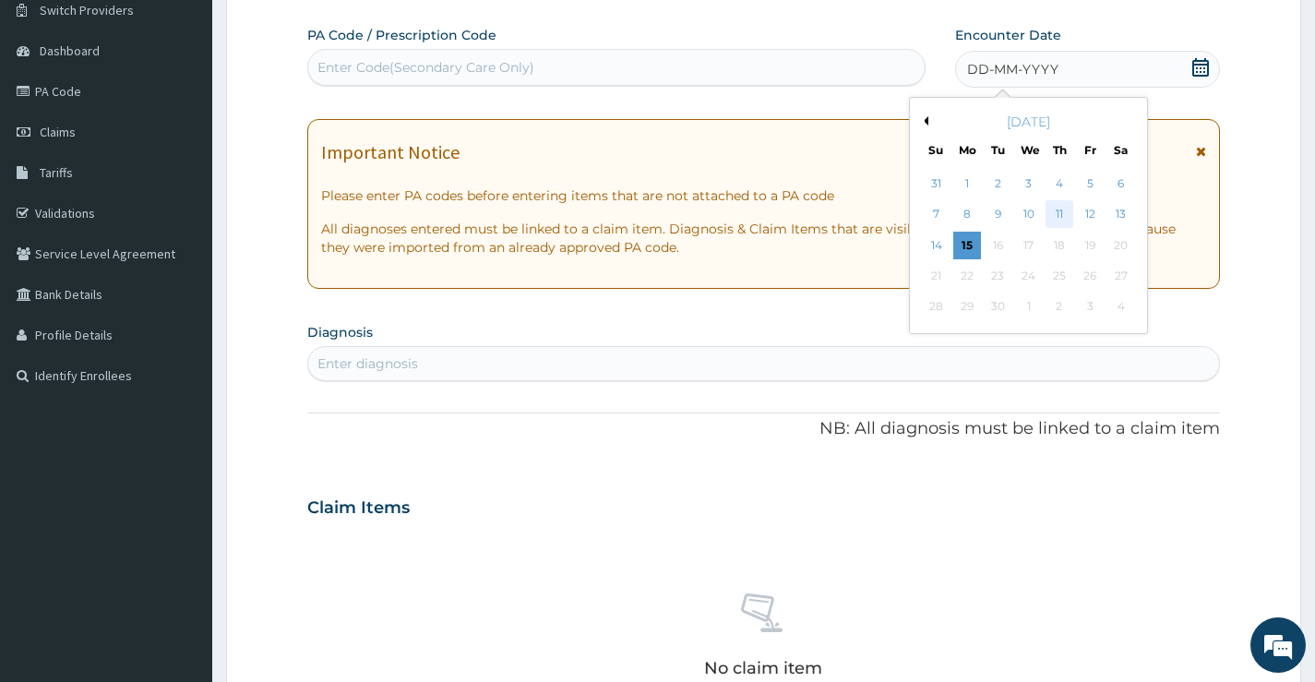
click at [1065, 210] on div "11" at bounding box center [1060, 215] width 28 height 28
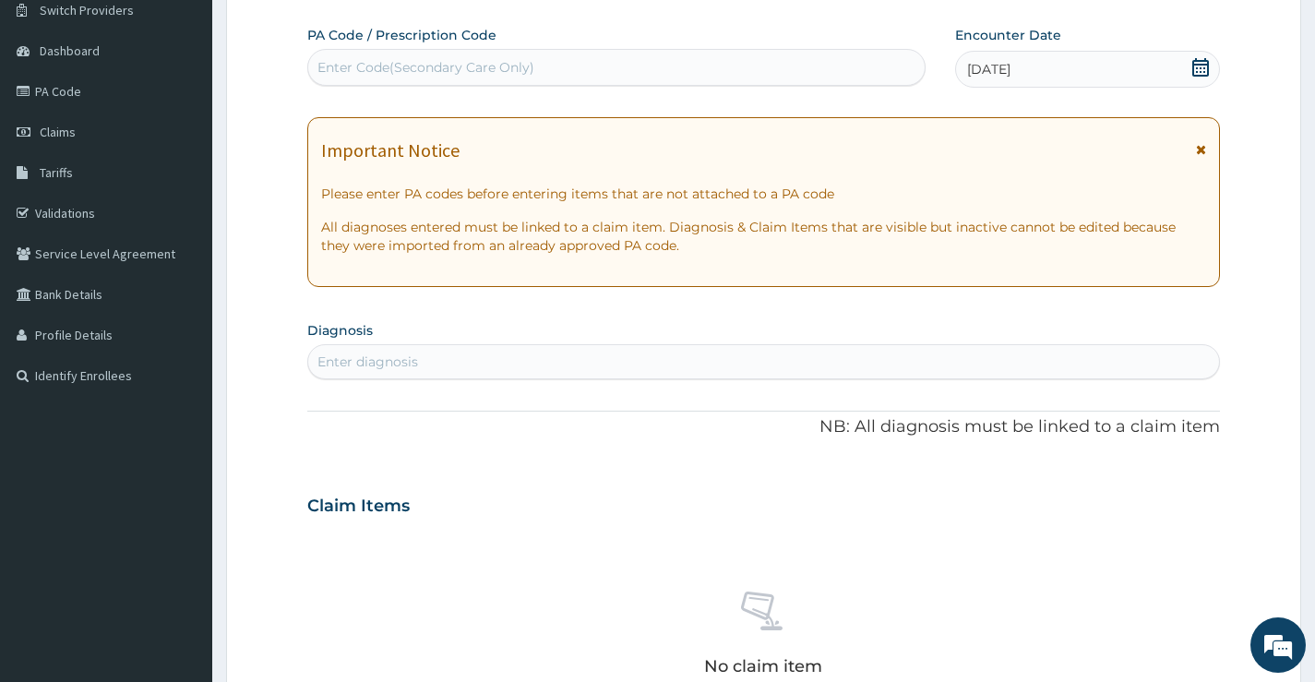
click at [403, 366] on div "Enter diagnosis" at bounding box center [368, 362] width 101 height 18
type input "MALARI"
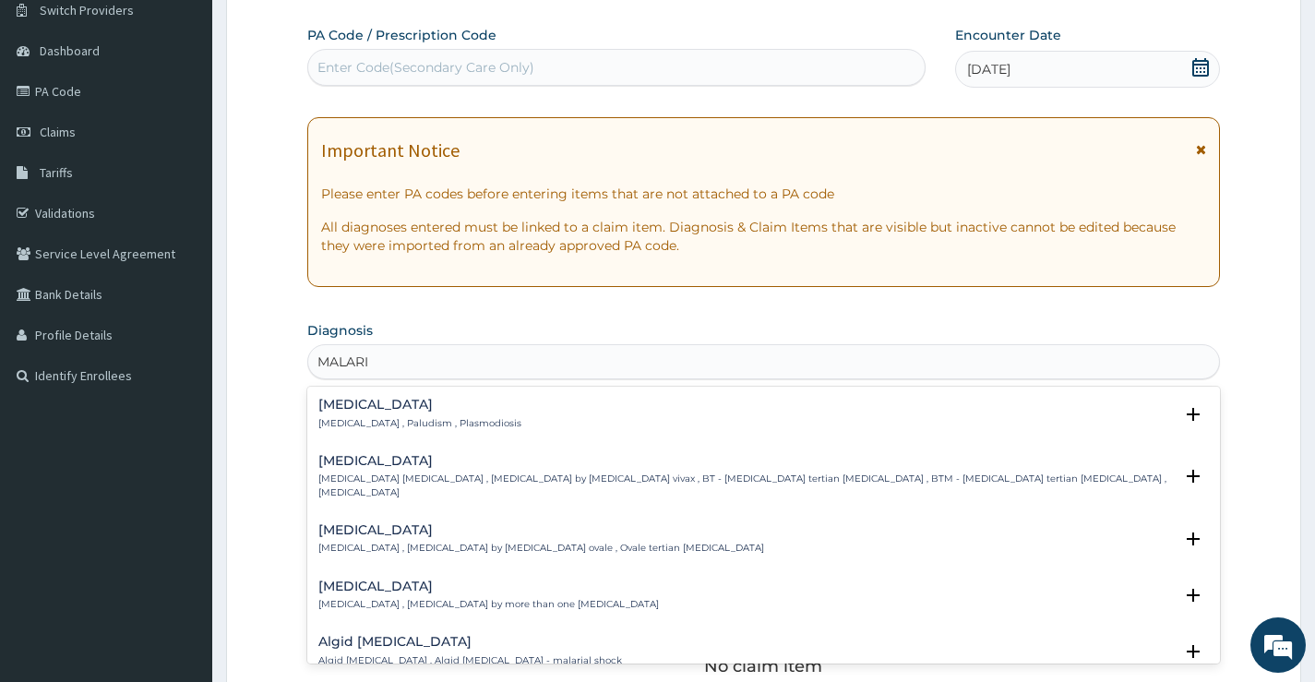
click at [352, 404] on h4 "[MEDICAL_DATA]" at bounding box center [419, 405] width 203 height 14
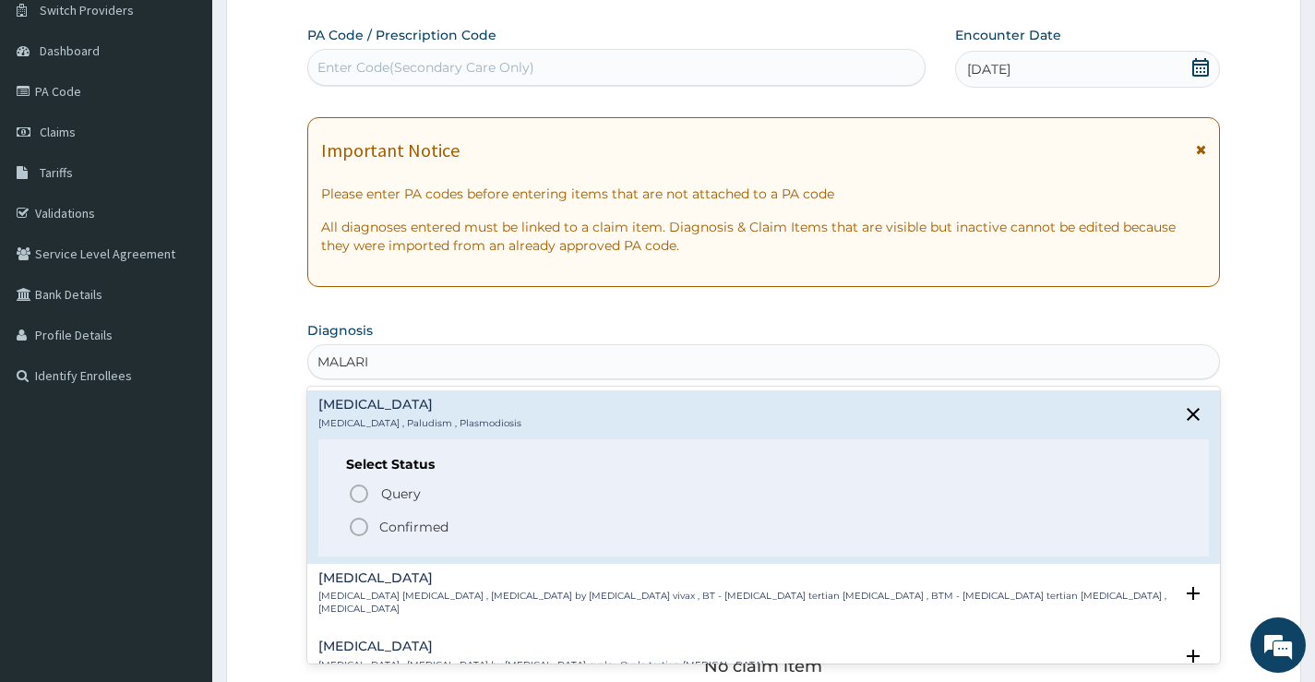
click at [360, 522] on icon "status option filled" at bounding box center [359, 527] width 22 height 22
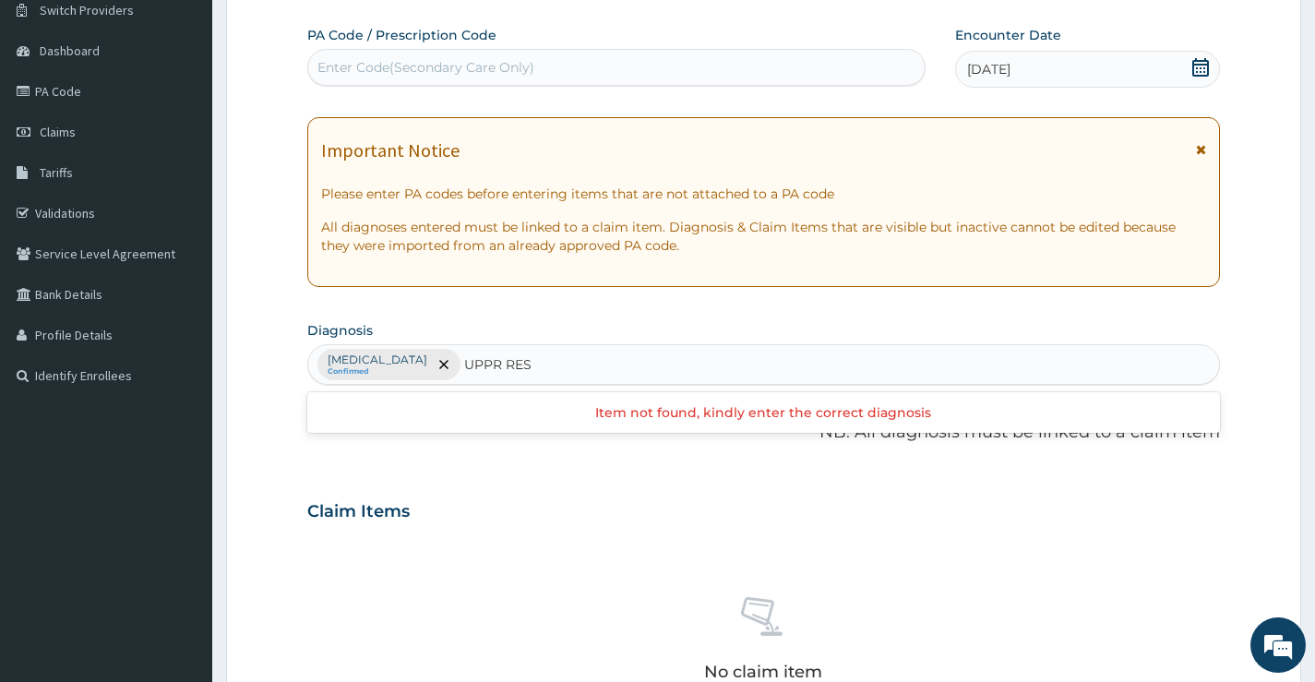
click at [464, 364] on input "UPPR RES" at bounding box center [498, 364] width 69 height 18
type input "UPPER RES"
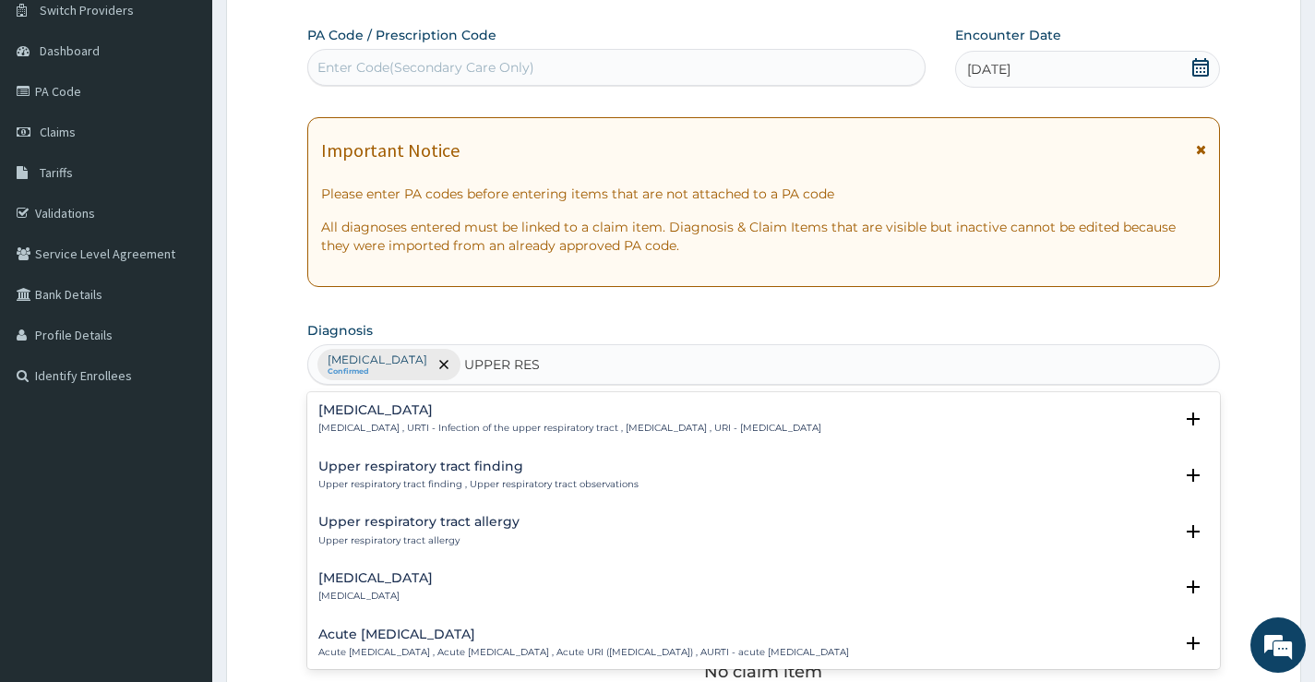
click at [415, 422] on p "Upper respiratory infection , URTI - Infection of the upper respiratory tract ,…" at bounding box center [569, 428] width 503 height 13
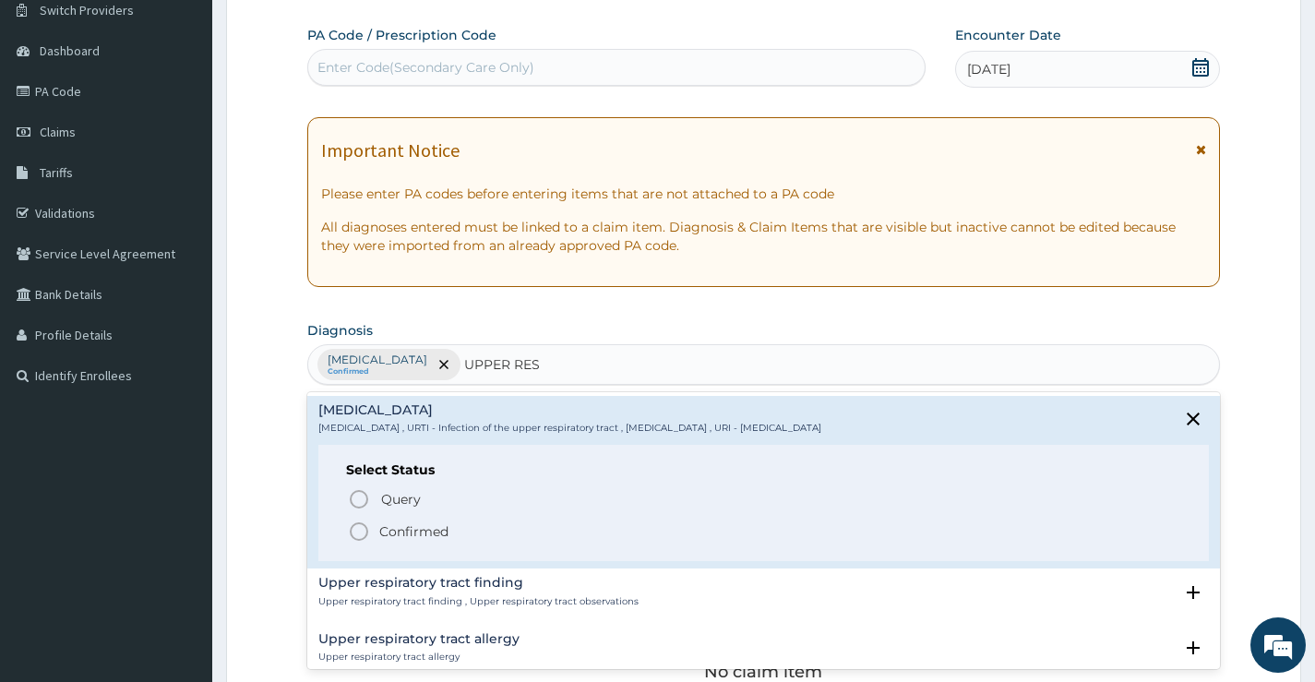
click at [373, 533] on span "Confirmed" at bounding box center [765, 532] width 834 height 22
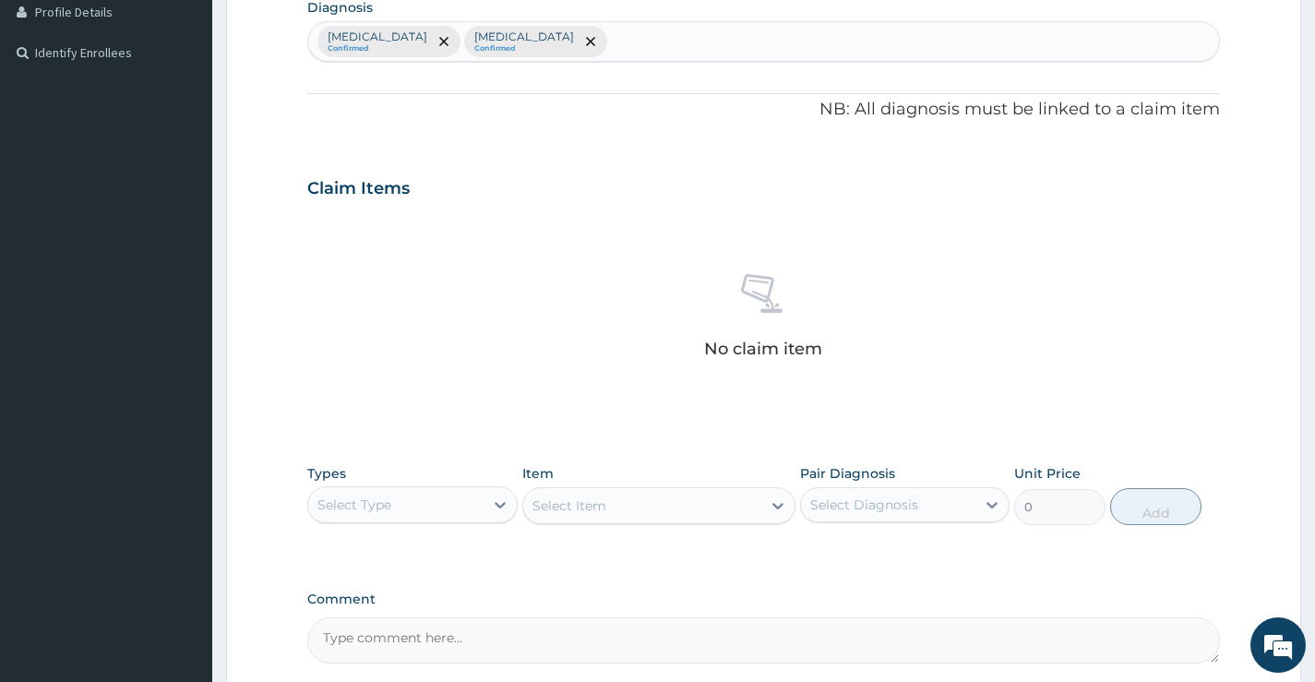
scroll to position [520, 0]
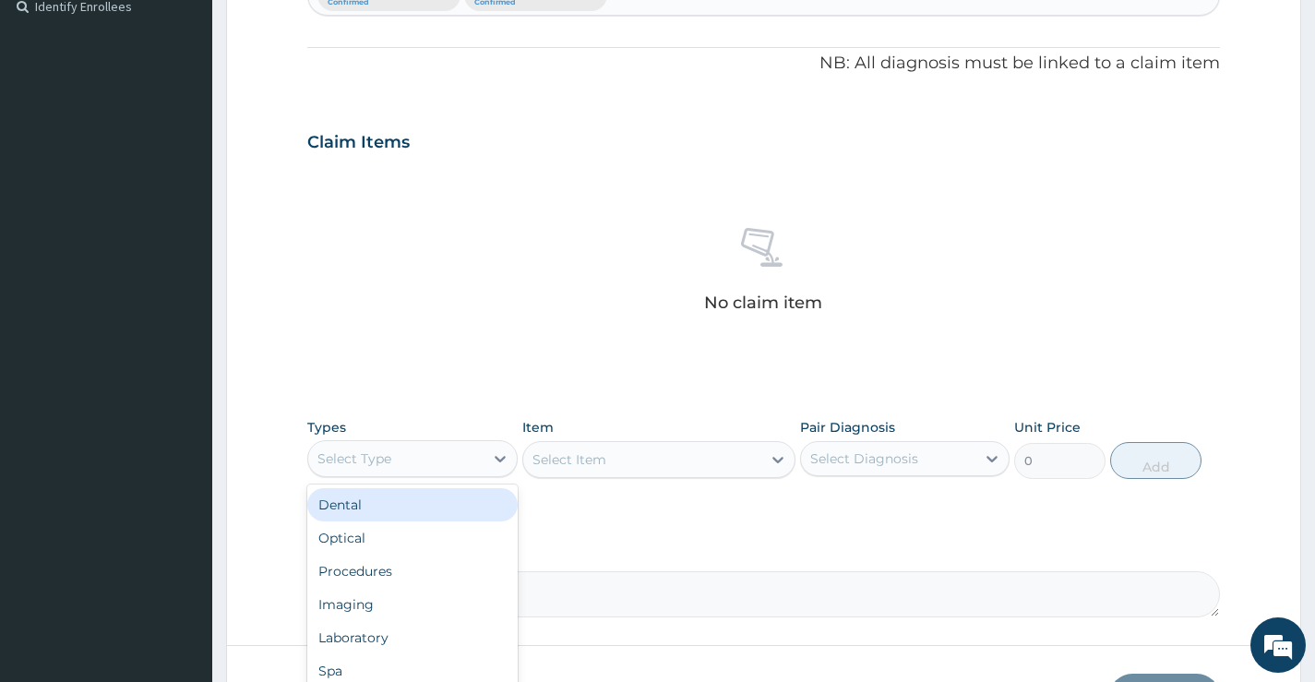
click at [410, 471] on div "Select Type" at bounding box center [395, 459] width 174 height 30
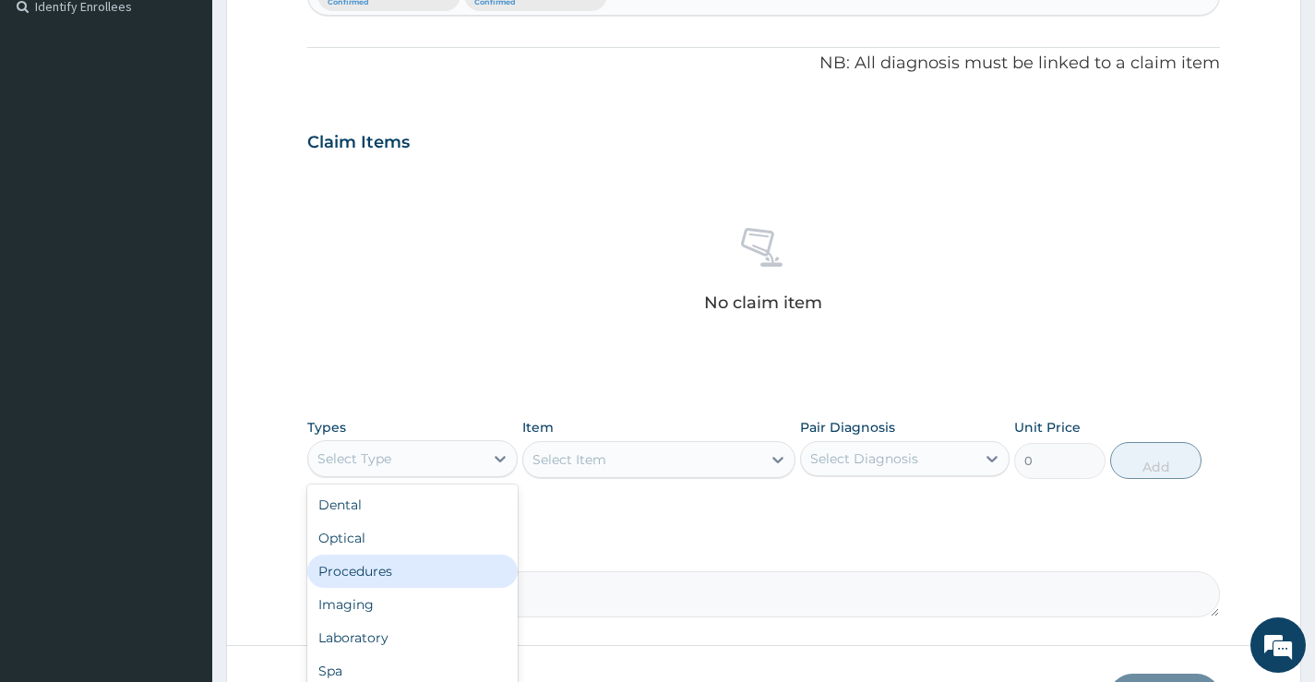
click at [394, 565] on div "Procedures" at bounding box center [412, 571] width 210 height 33
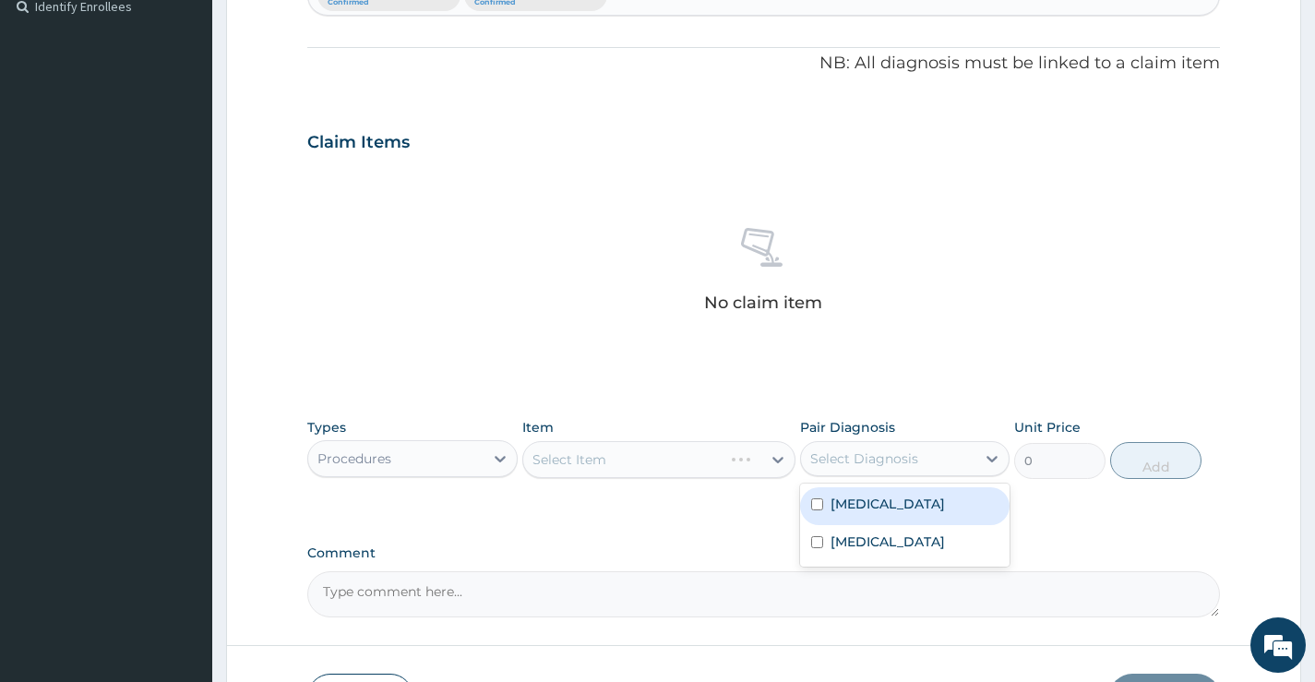
click at [840, 447] on div "Select Diagnosis" at bounding box center [888, 459] width 174 height 30
click at [837, 502] on label "[MEDICAL_DATA]" at bounding box center [888, 504] width 114 height 18
checkbox input "true"
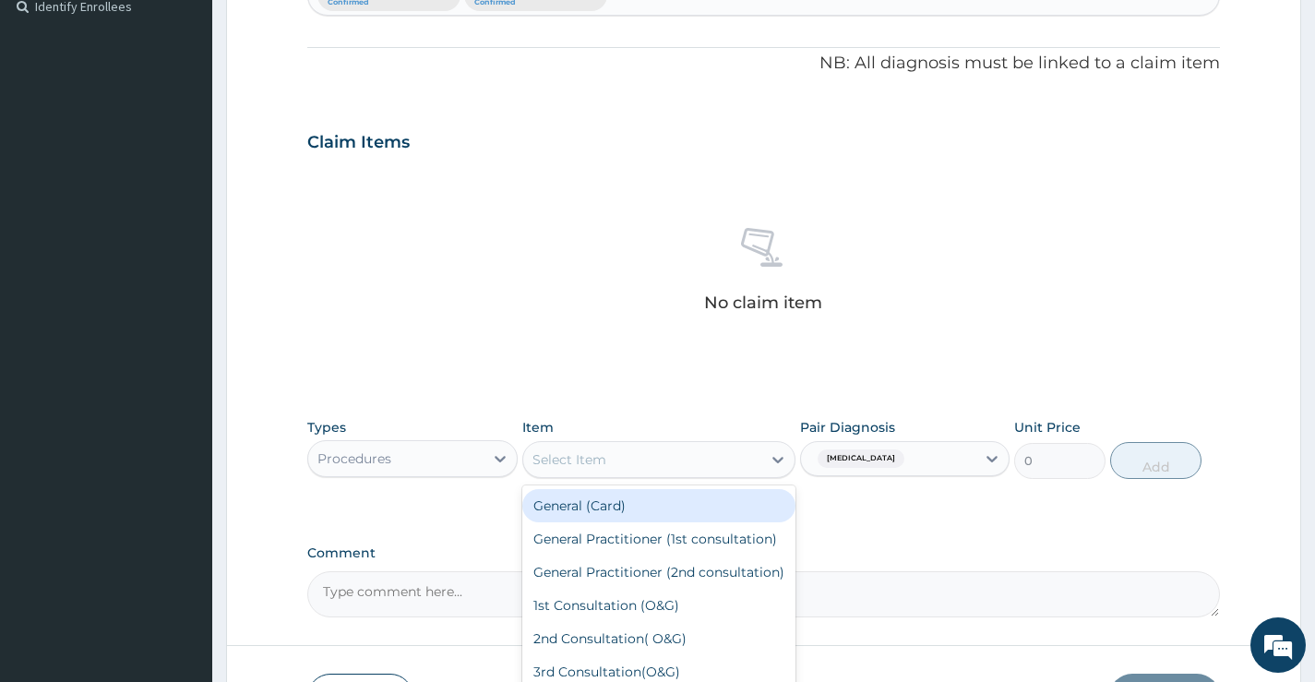
click at [670, 457] on div "Select Item" at bounding box center [642, 460] width 239 height 30
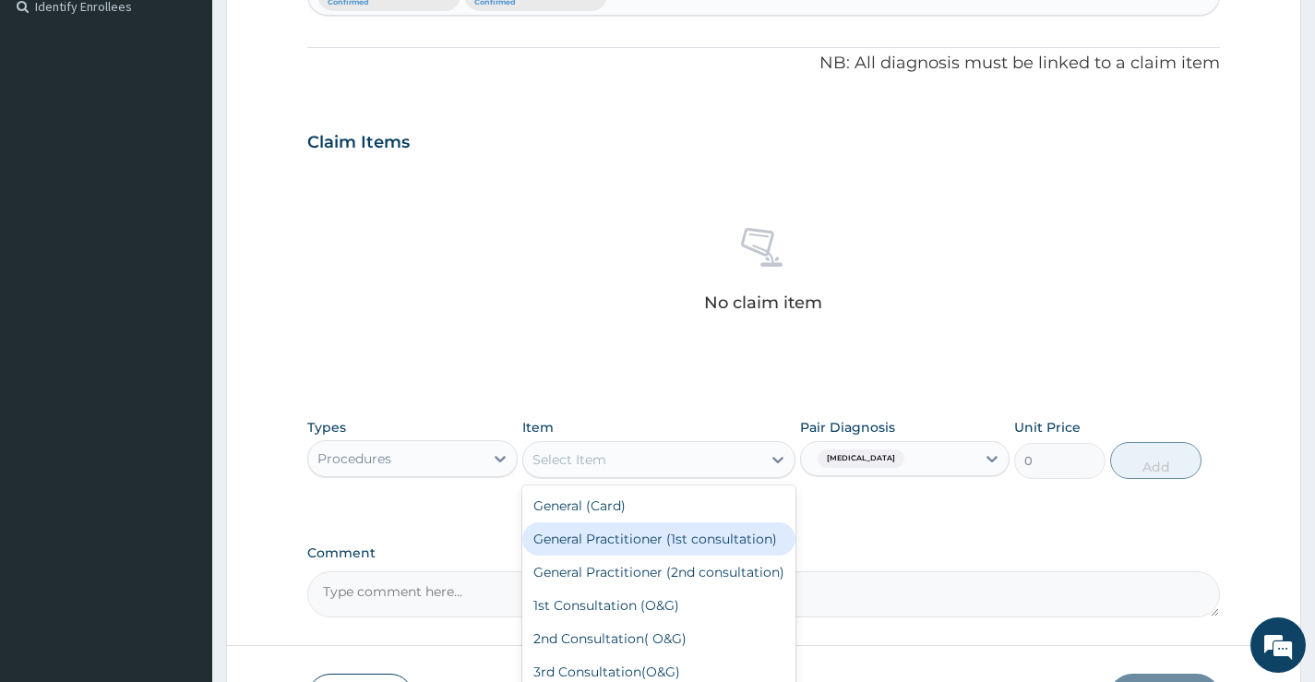
click at [634, 540] on div "General Practitioner (1st consultation)" at bounding box center [659, 538] width 274 height 33
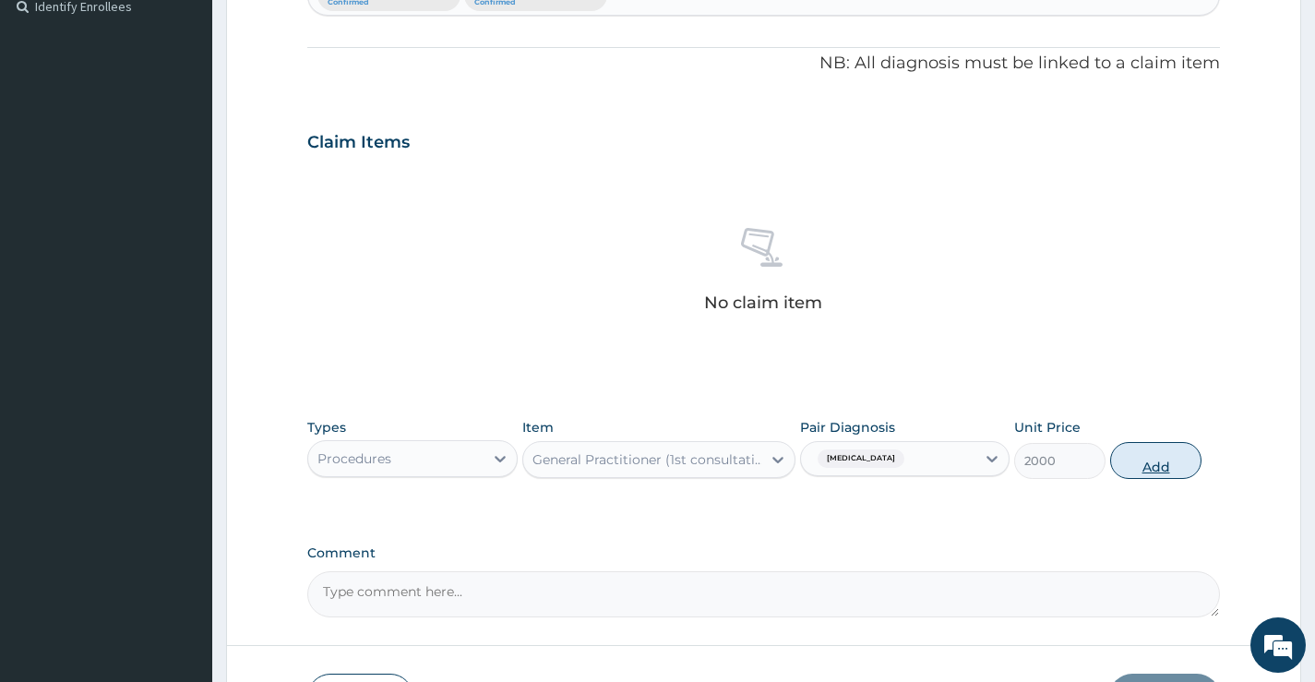
click at [1158, 453] on button "Add" at bounding box center [1155, 460] width 91 height 37
type input "0"
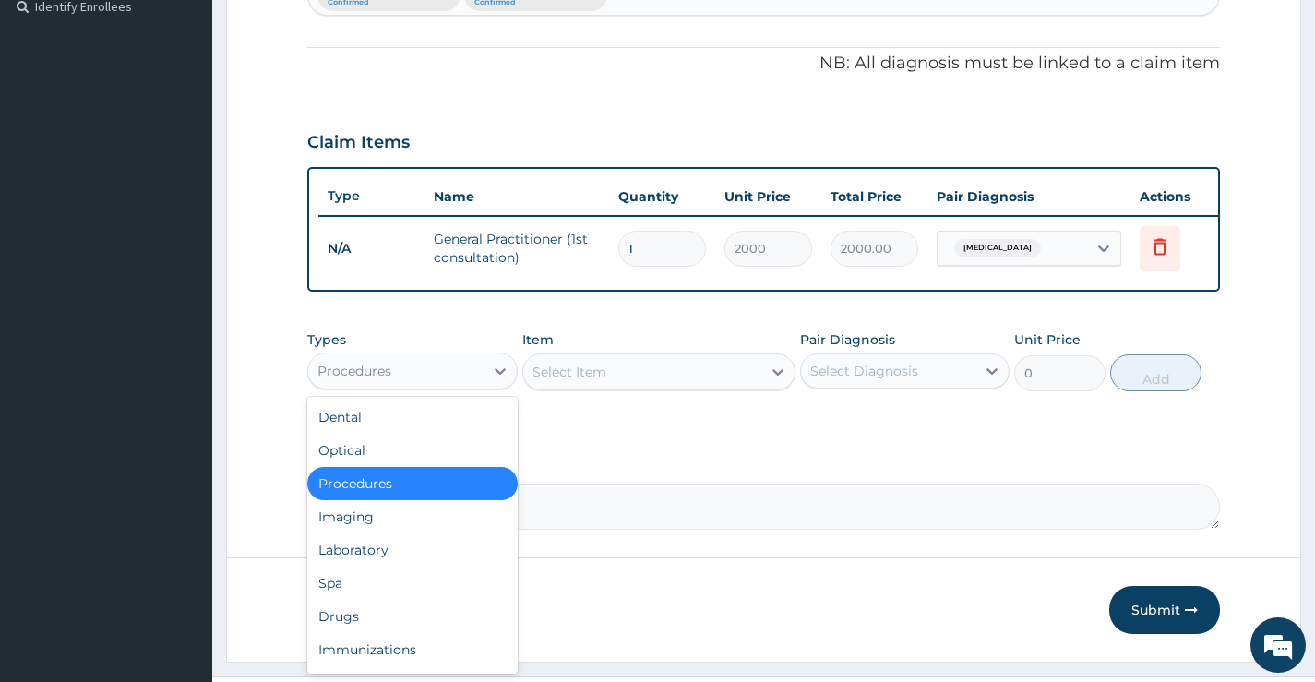
click at [391, 378] on div "Procedures" at bounding box center [355, 371] width 74 height 18
click at [383, 564] on div "Laboratory" at bounding box center [412, 550] width 210 height 33
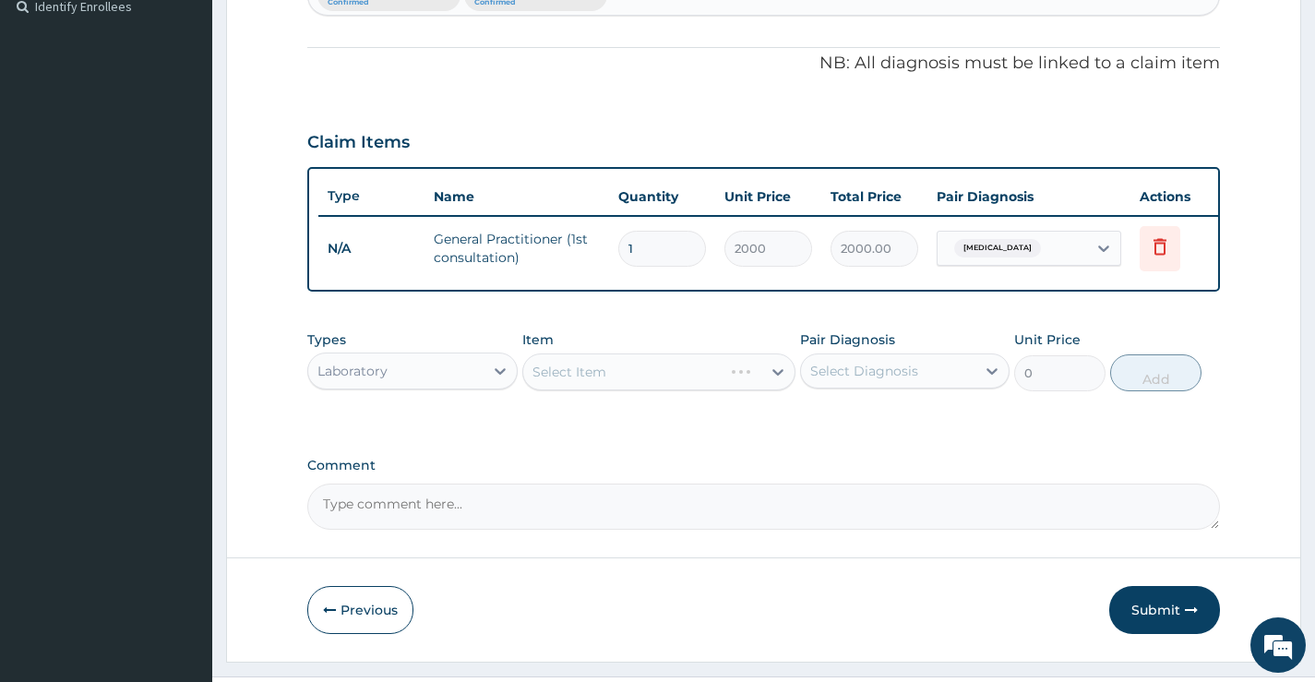
click at [856, 380] on div "Select Diagnosis" at bounding box center [864, 371] width 108 height 18
click at [835, 426] on label "[MEDICAL_DATA]" at bounding box center [888, 416] width 114 height 18
checkbox input "true"
click at [697, 387] on div "Select Item" at bounding box center [642, 372] width 239 height 30
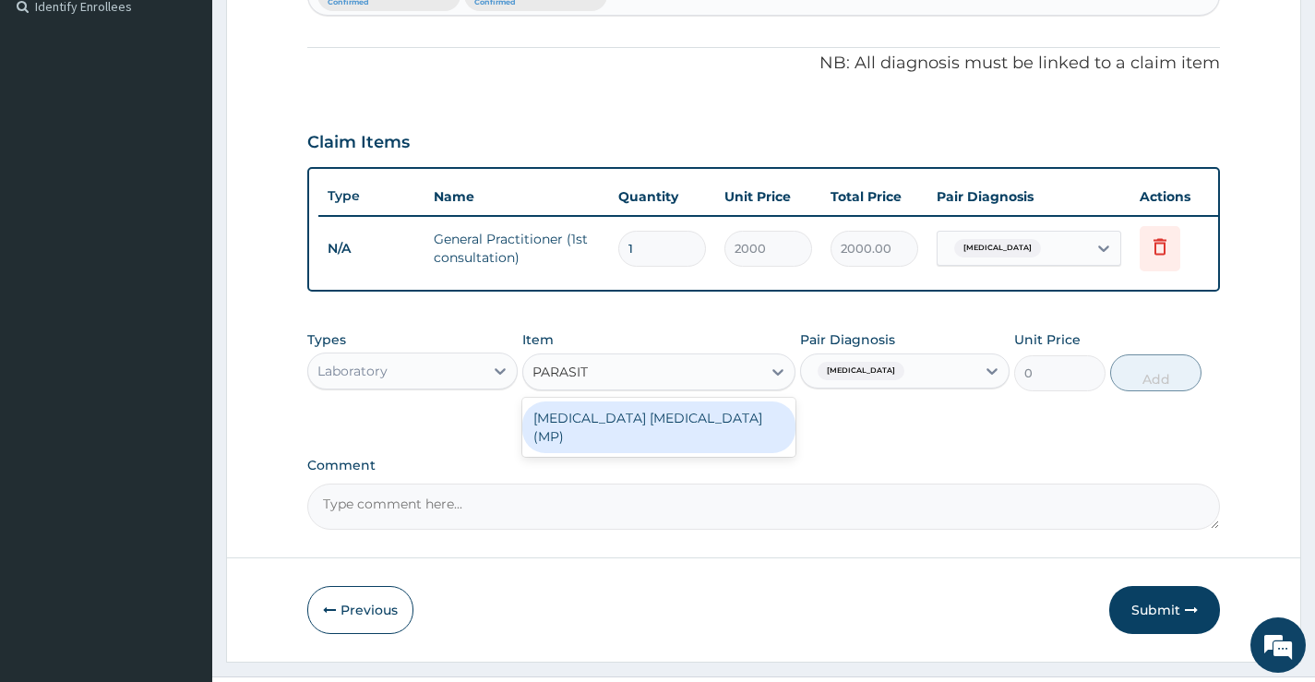
type input "PARASITE"
click at [699, 444] on div "[MEDICAL_DATA] [MEDICAL_DATA] (MP)" at bounding box center [659, 428] width 274 height 52
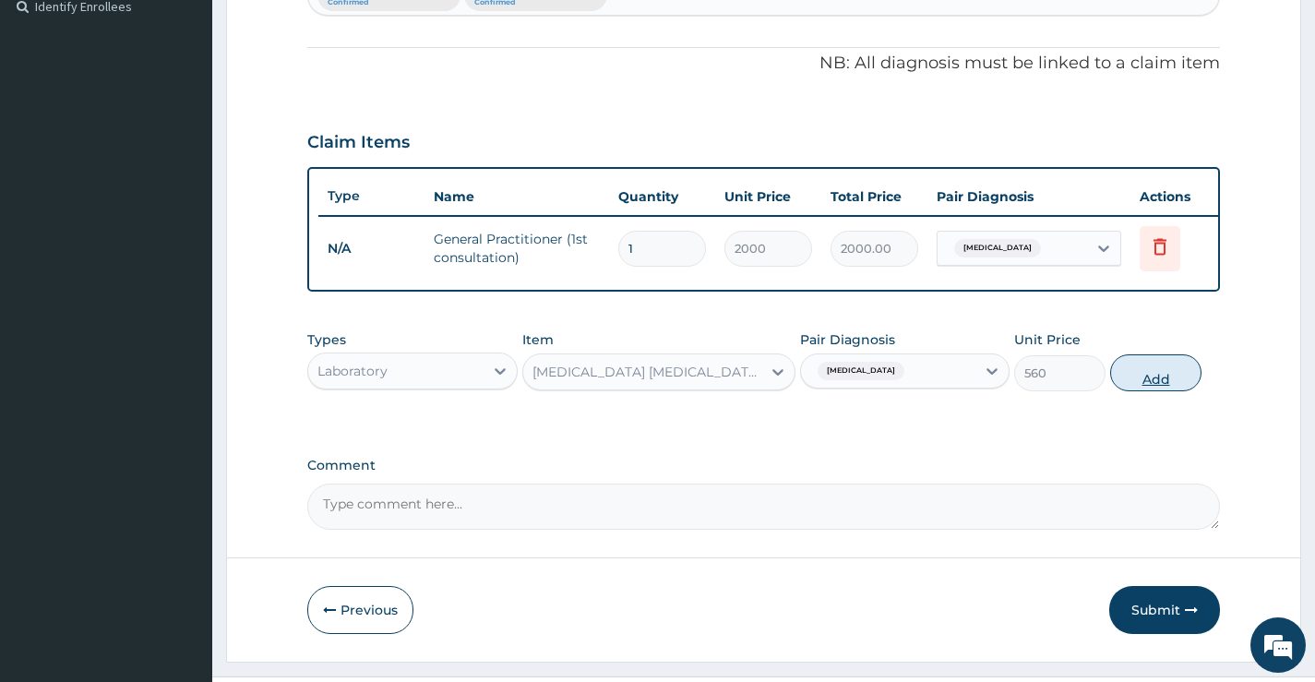
click at [1136, 386] on button "Add" at bounding box center [1155, 372] width 91 height 37
type input "0"
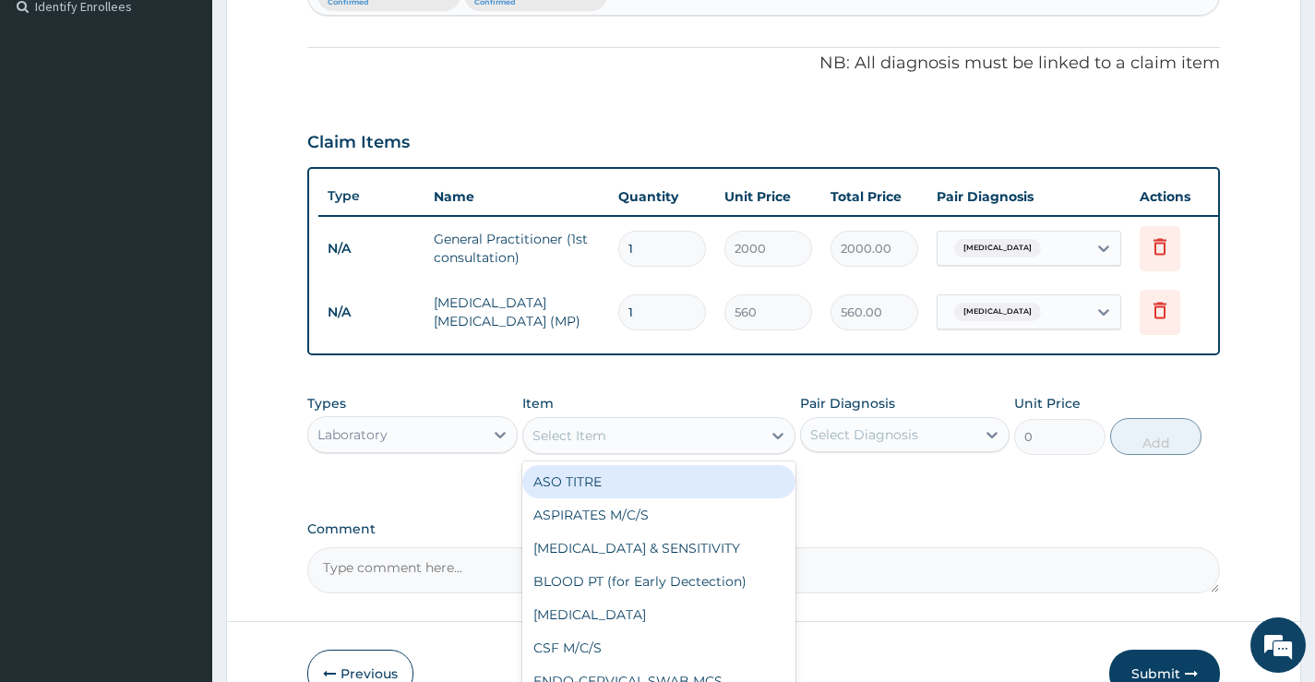
click at [622, 448] on div "Select Item" at bounding box center [642, 436] width 239 height 30
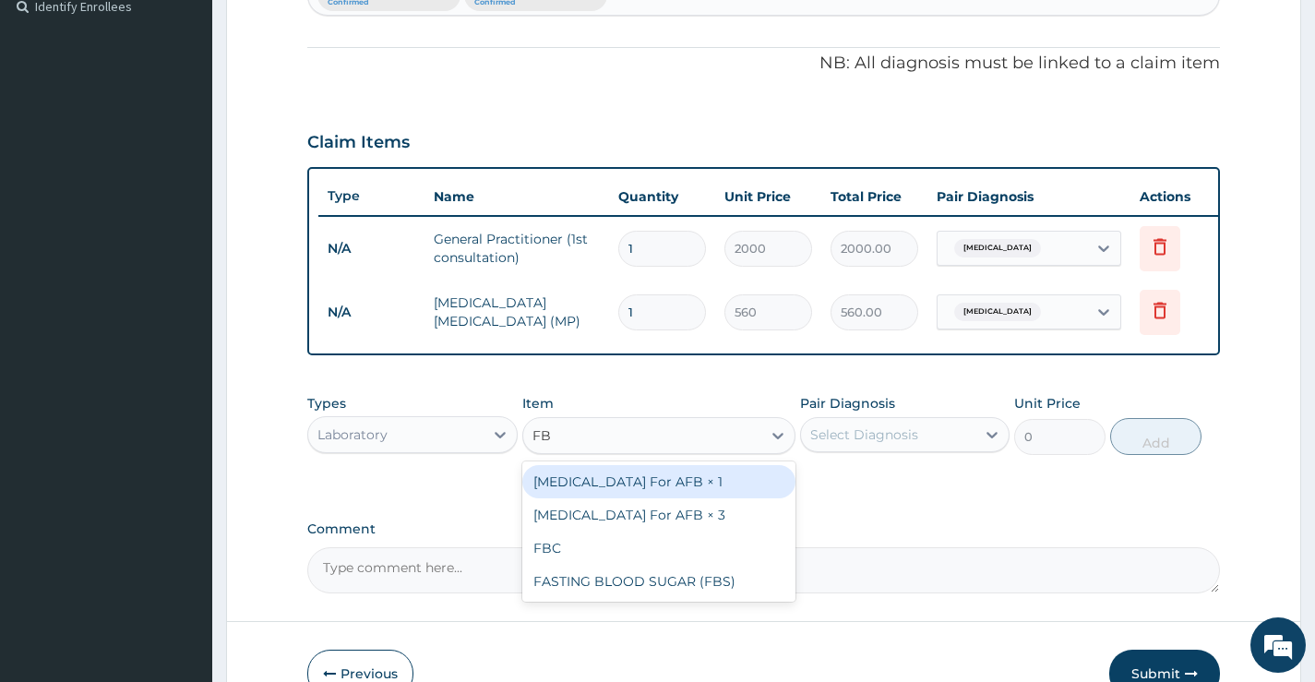
type input "FBC"
click at [621, 498] on div "FBC" at bounding box center [659, 481] width 274 height 33
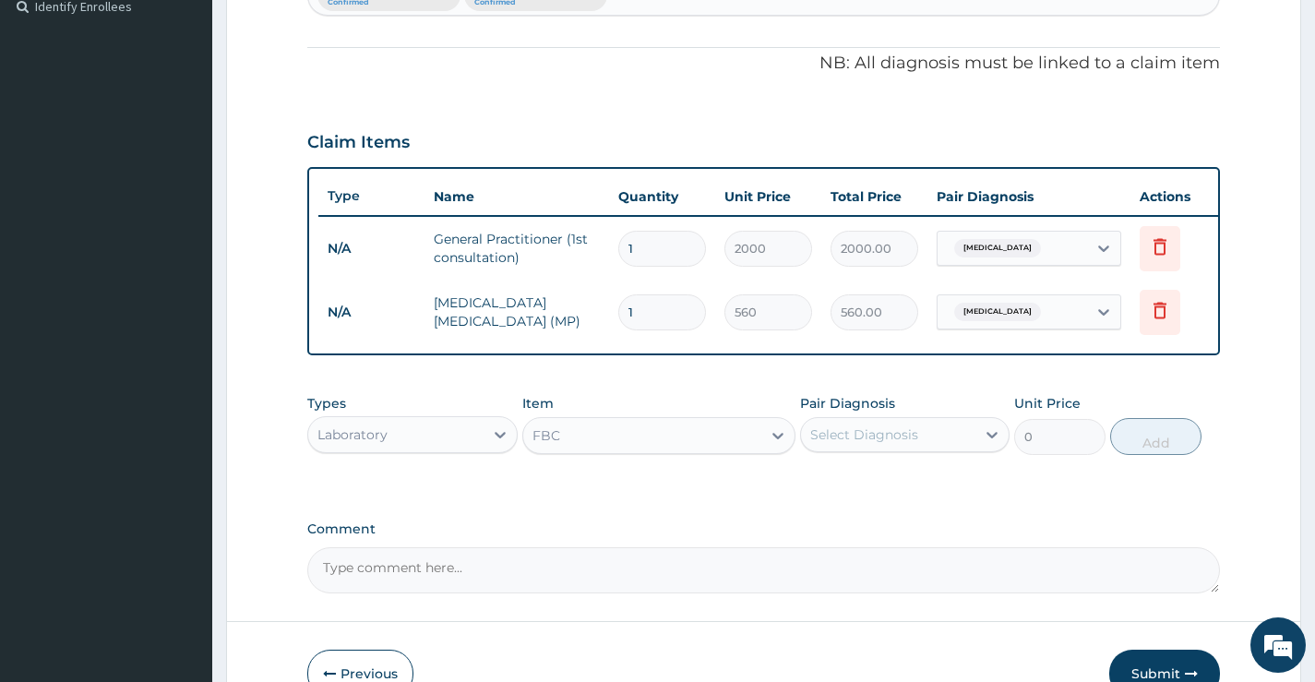
type input "2500"
click at [923, 449] on div "Select Diagnosis" at bounding box center [888, 435] width 174 height 30
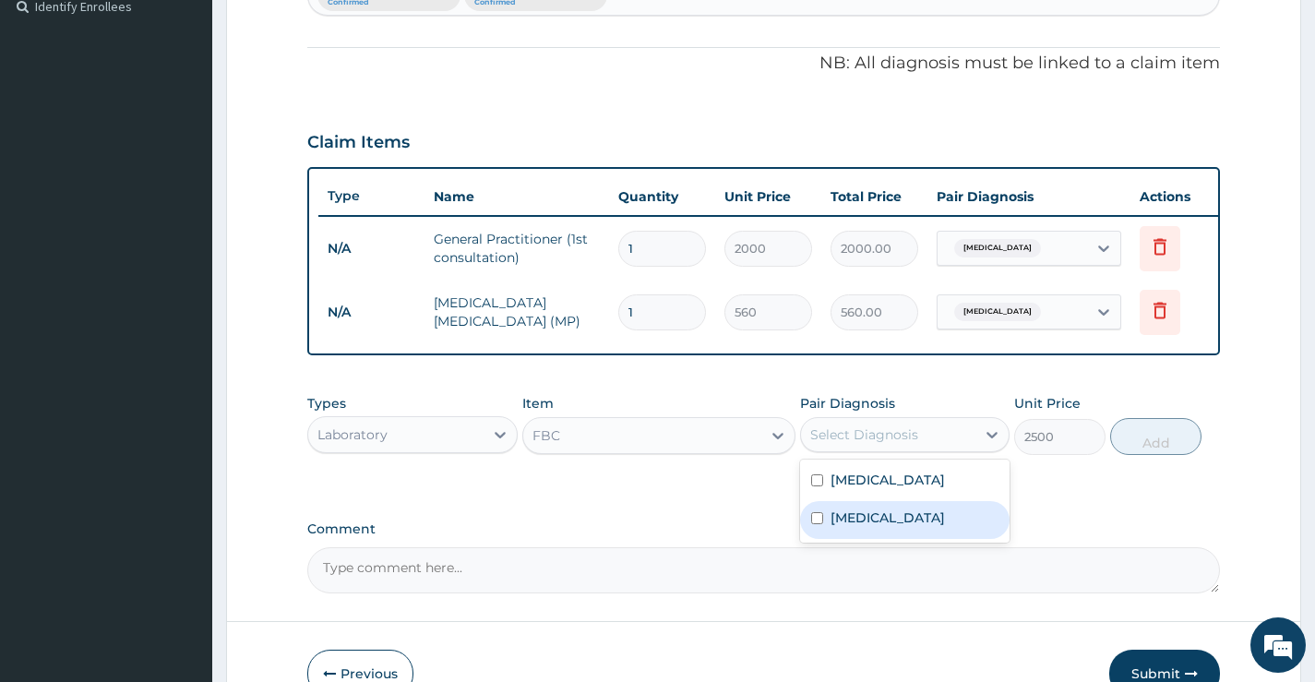
click at [907, 527] on label "Upper respiratory infection" at bounding box center [888, 518] width 114 height 18
checkbox input "true"
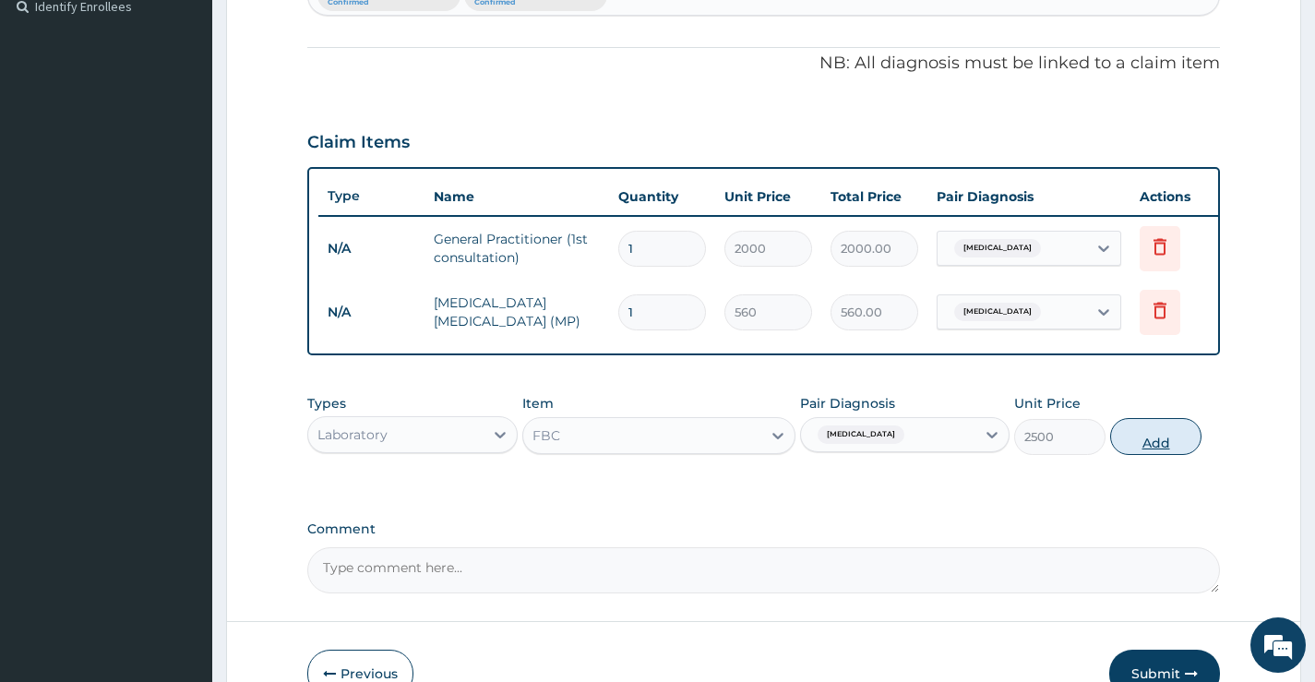
click at [1144, 444] on button "Add" at bounding box center [1155, 436] width 91 height 37
type input "0"
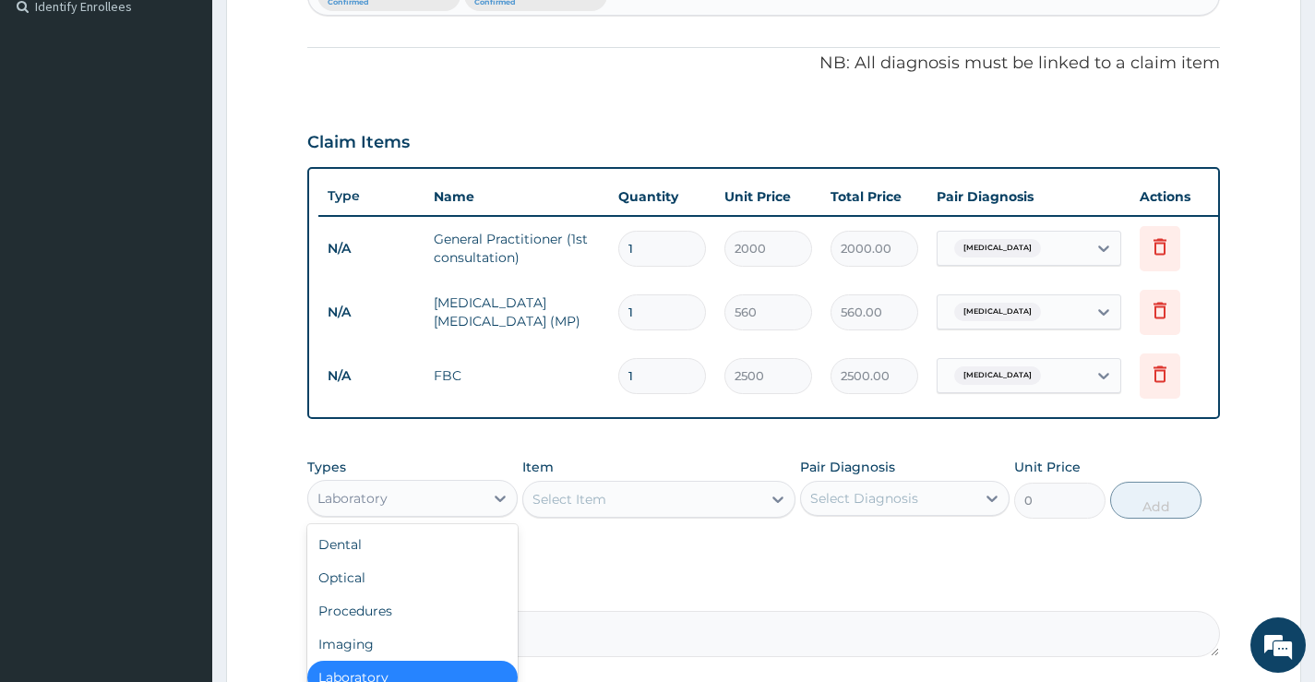
click at [453, 510] on div "Laboratory" at bounding box center [395, 499] width 174 height 30
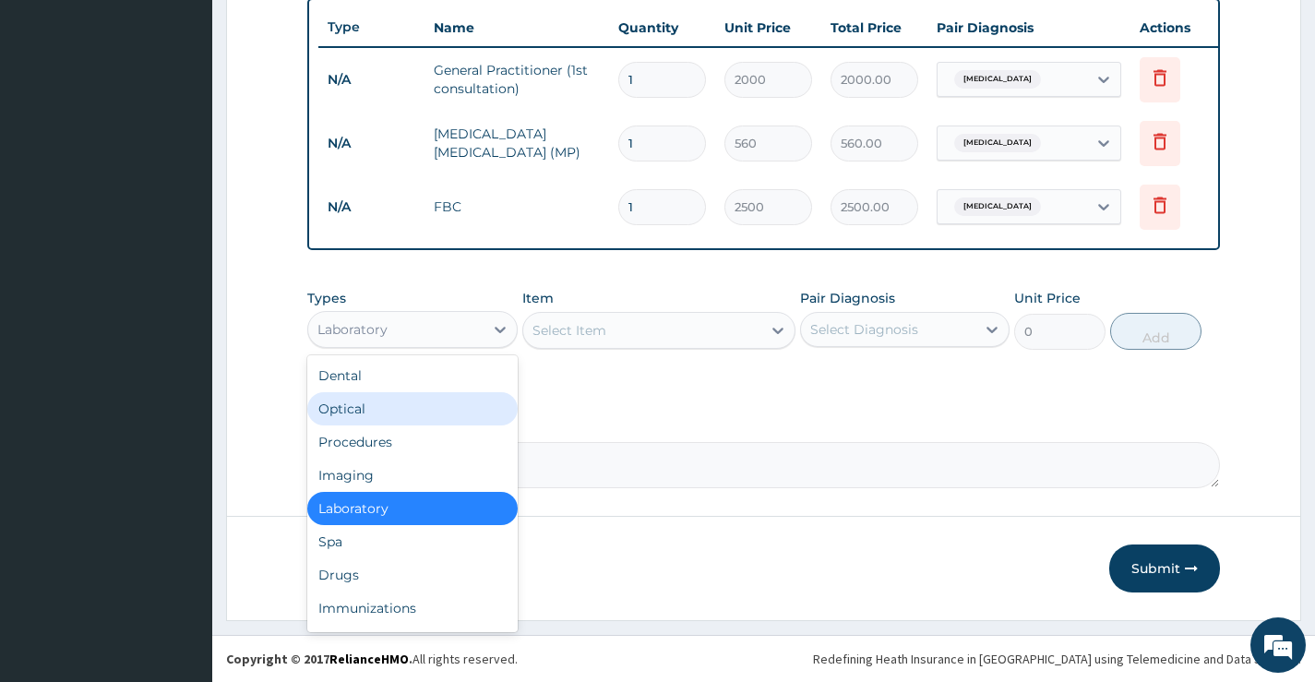
scroll to position [702, 0]
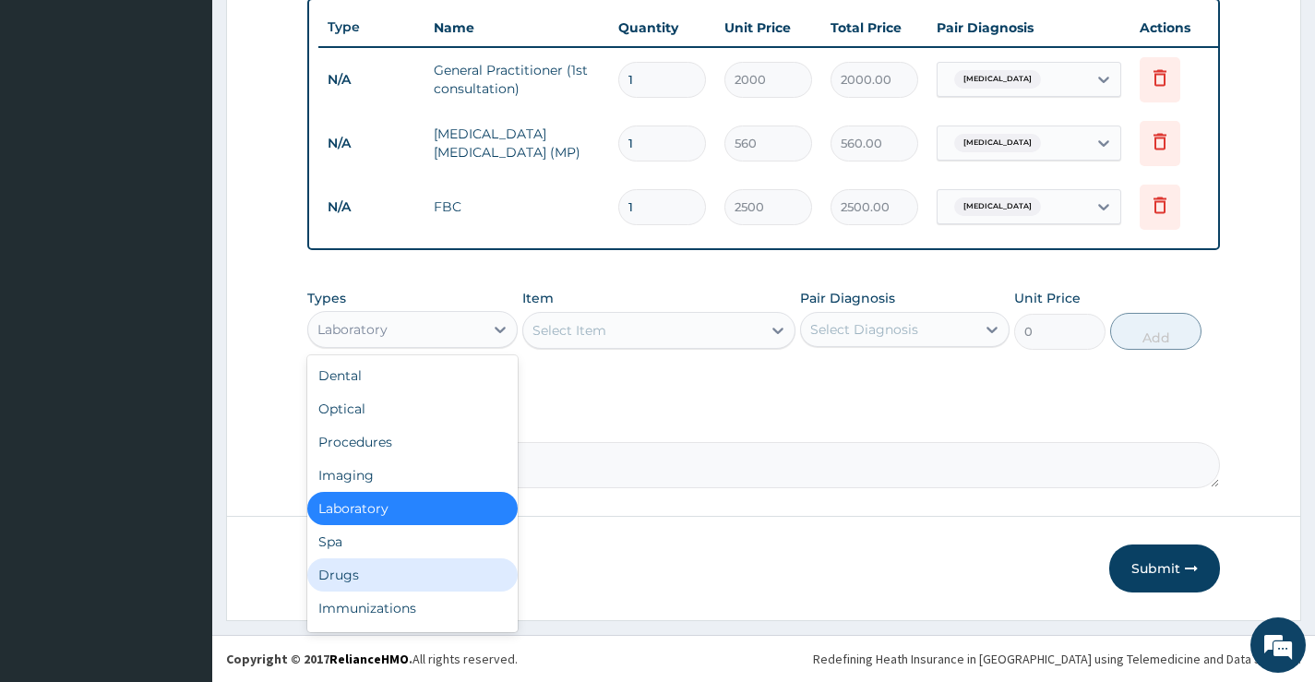
click at [347, 573] on div "Drugs" at bounding box center [412, 574] width 210 height 33
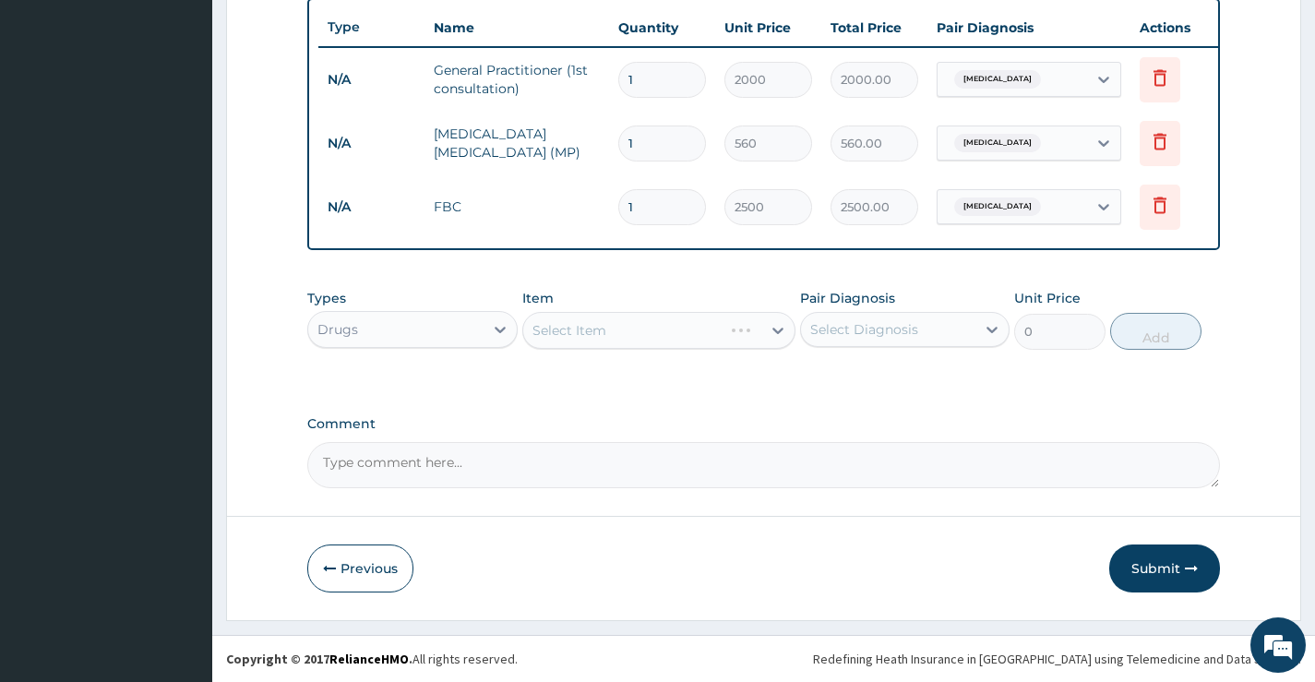
click at [604, 336] on div "Select Item" at bounding box center [659, 330] width 274 height 37
click at [872, 315] on div "Select Diagnosis" at bounding box center [888, 330] width 174 height 30
click at [646, 334] on div "Select Item" at bounding box center [642, 331] width 239 height 30
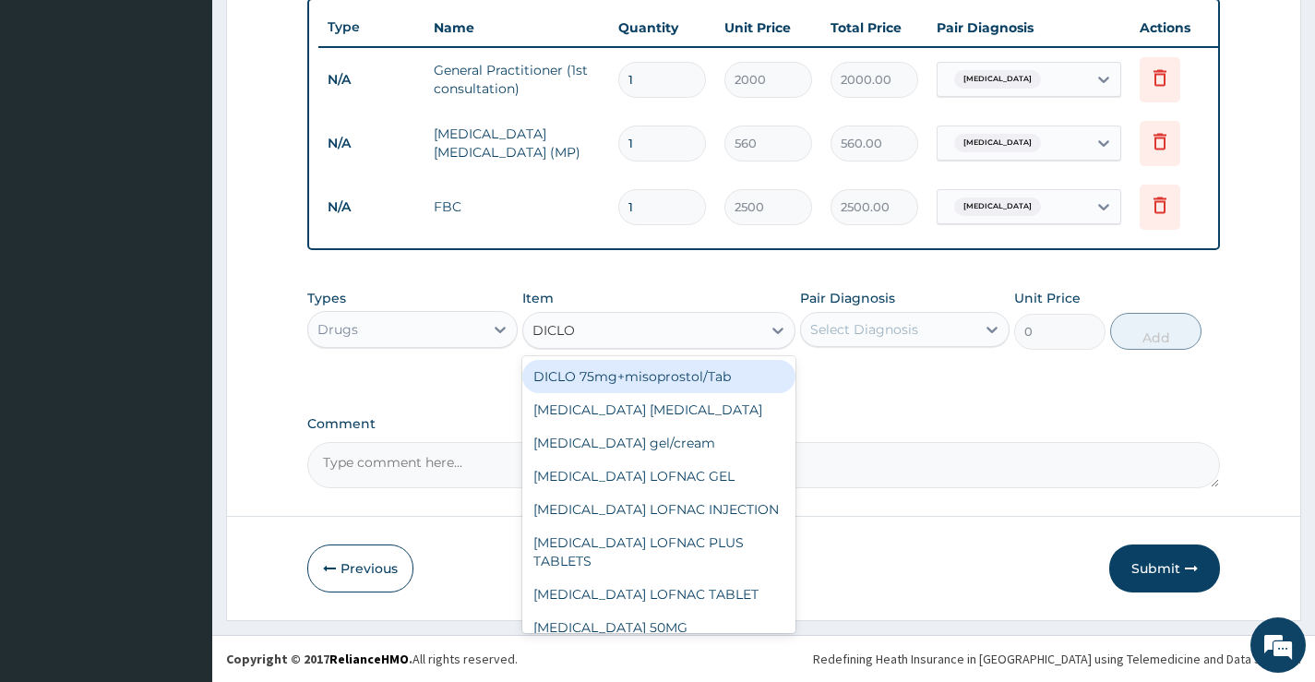
type input "DICLOF"
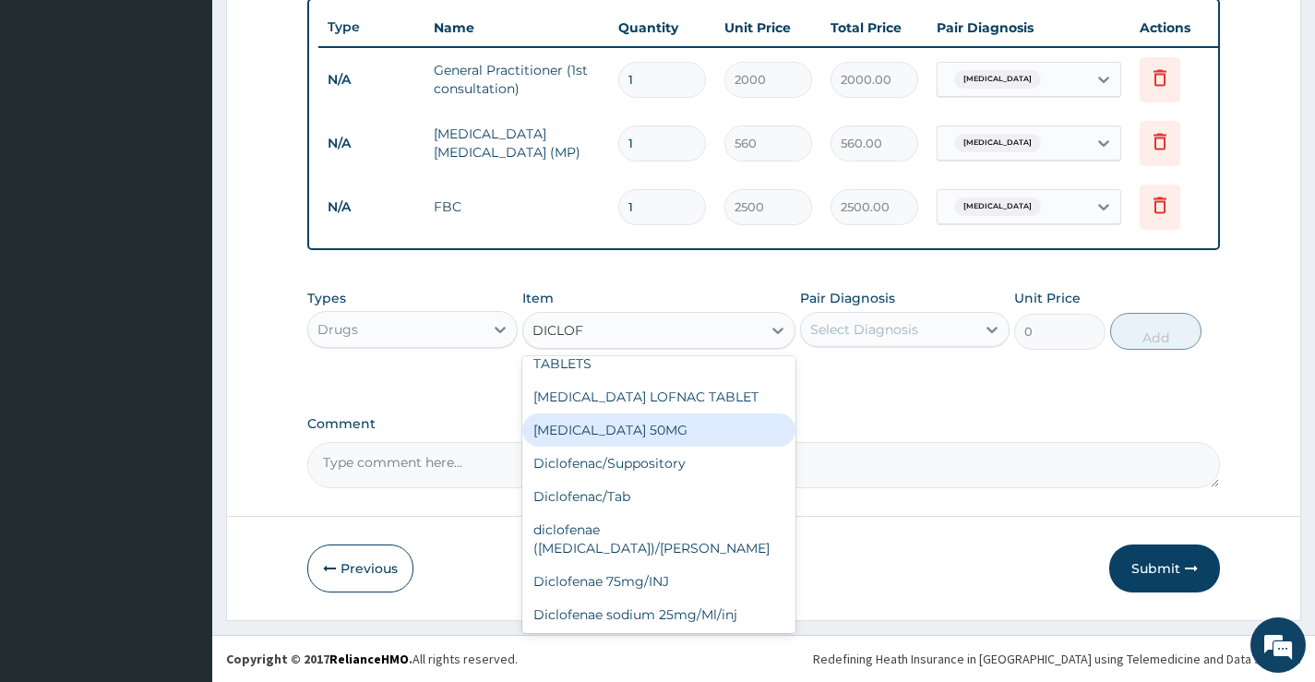
scroll to position [181, 0]
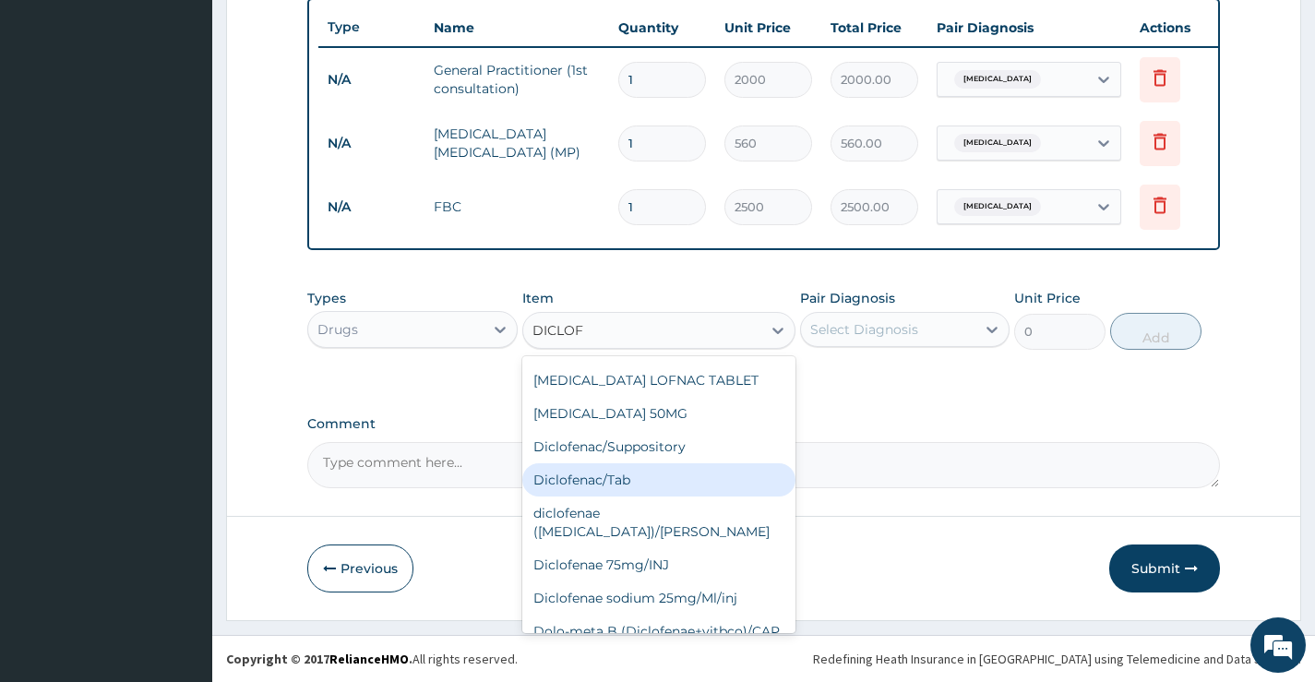
click at [630, 469] on div "Diclofenac/Tab" at bounding box center [659, 479] width 274 height 33
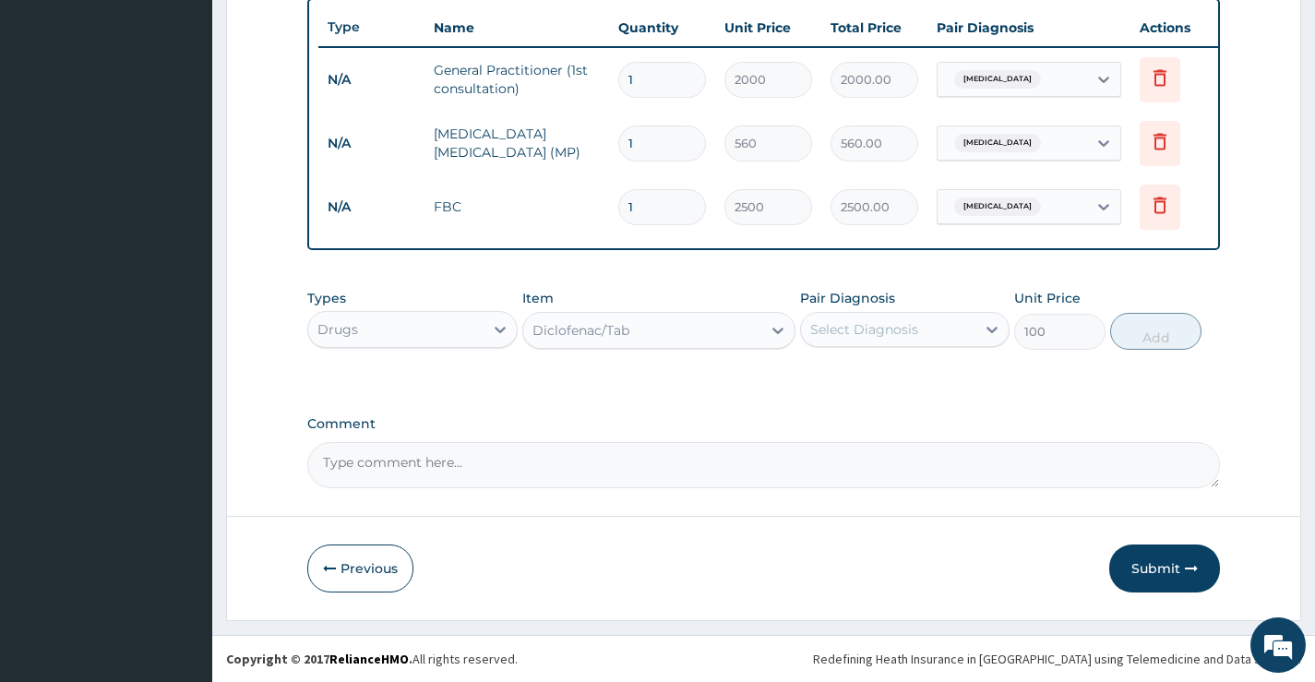
click at [670, 338] on div "Diclofenac/Tab" at bounding box center [642, 331] width 239 height 30
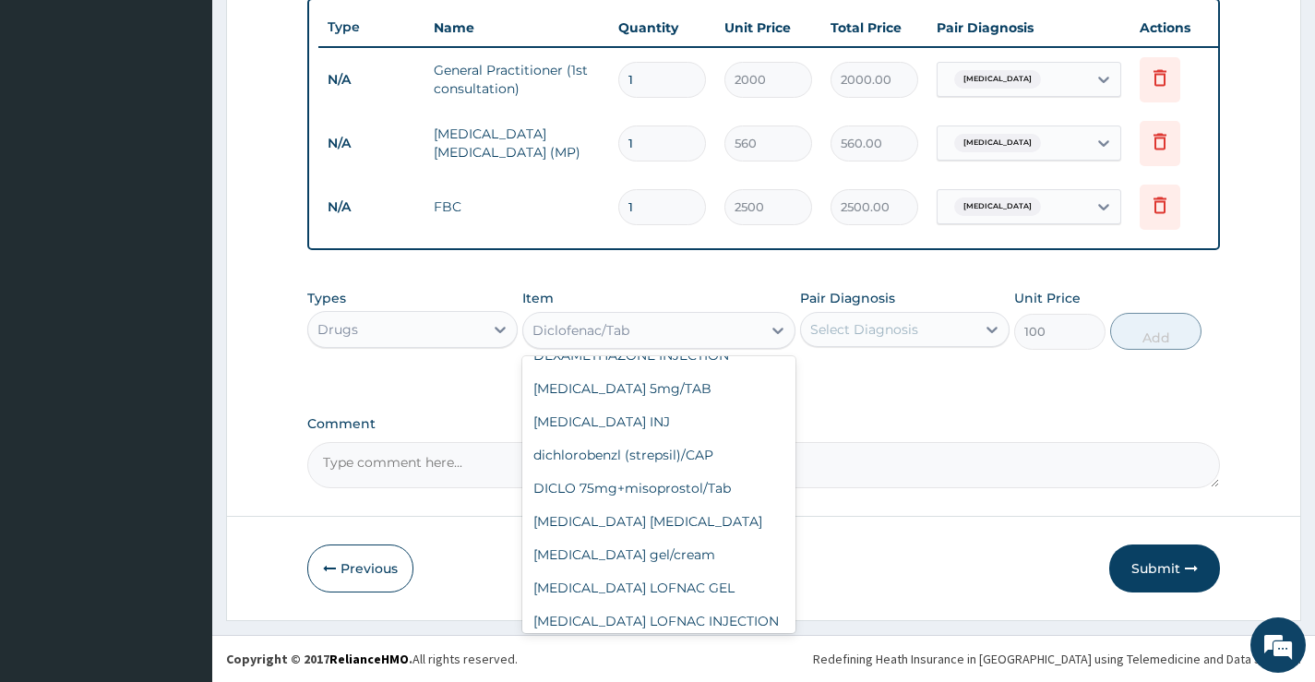
scroll to position [18938, 0]
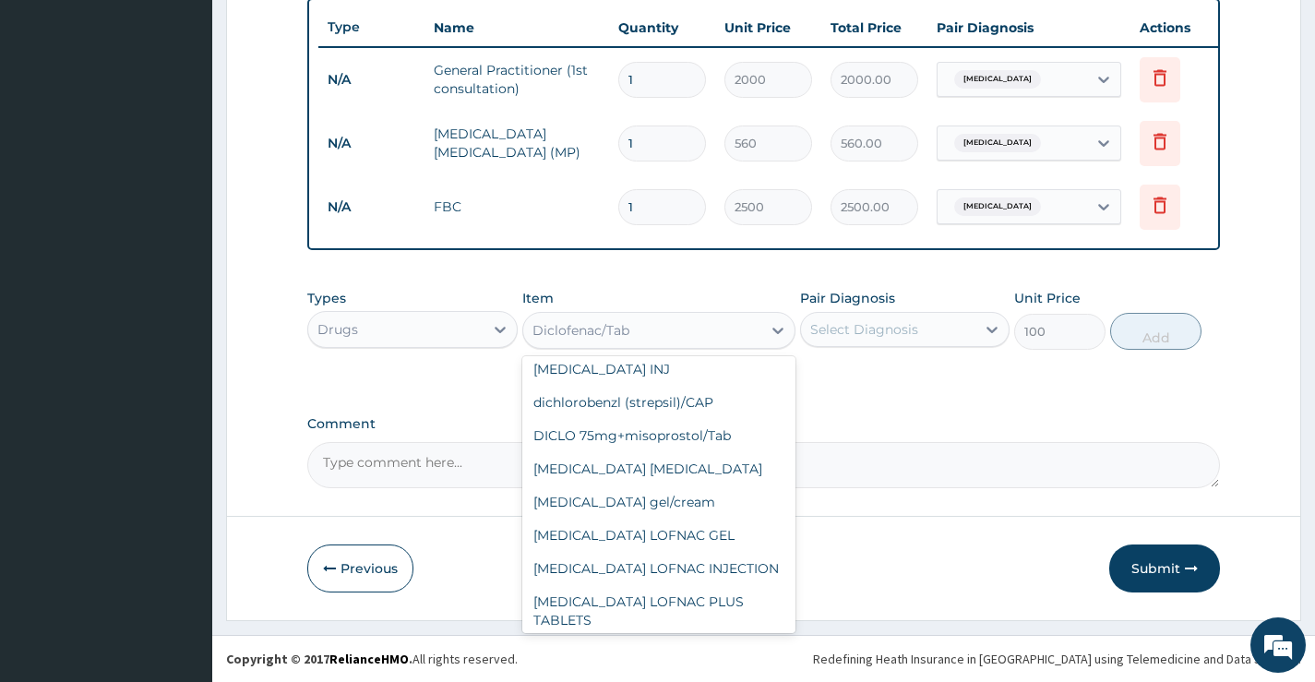
type input "600"
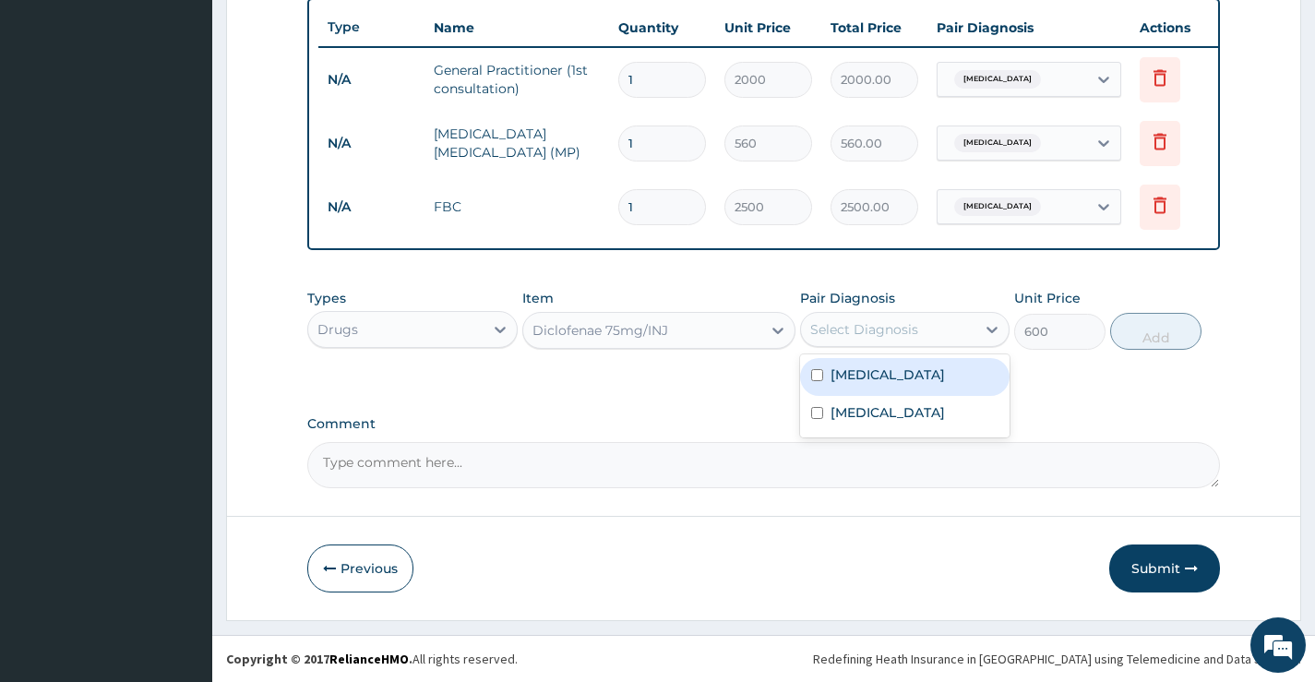
click at [873, 312] on div "Select Diagnosis" at bounding box center [905, 329] width 210 height 35
click at [844, 371] on label "[MEDICAL_DATA]" at bounding box center [888, 375] width 114 height 18
checkbox input "true"
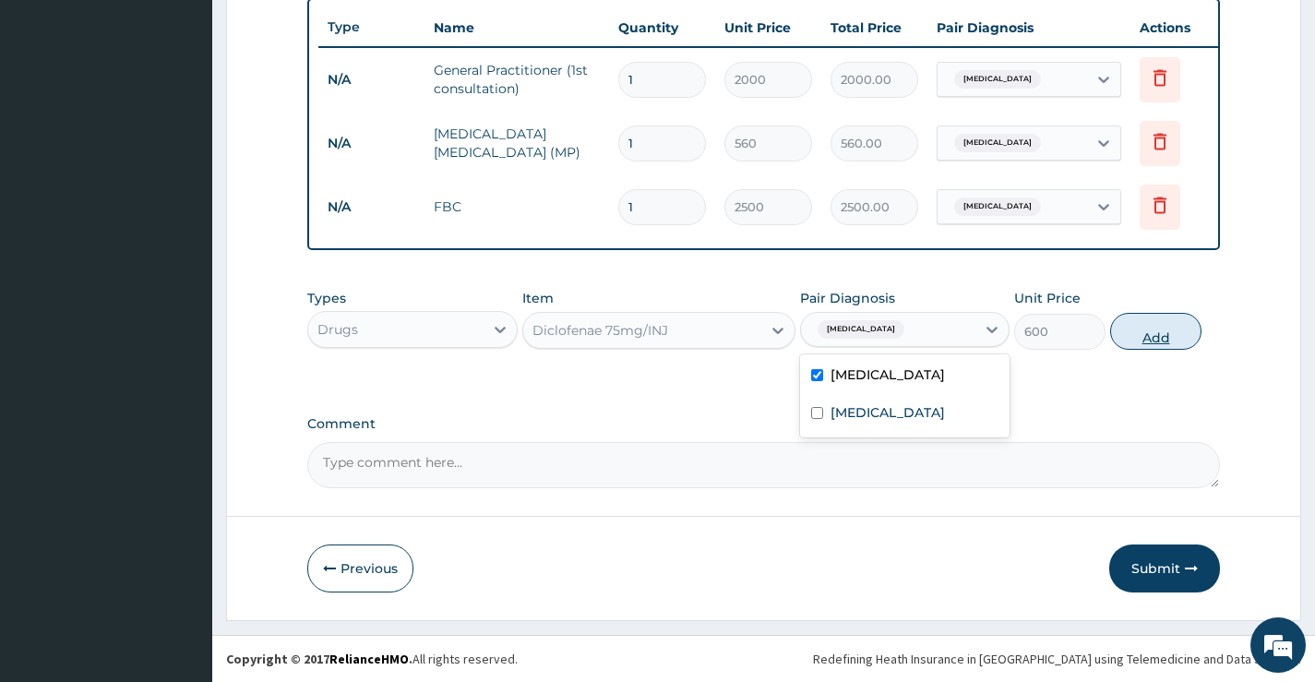
click at [1160, 318] on button "Add" at bounding box center [1155, 331] width 91 height 37
type input "0"
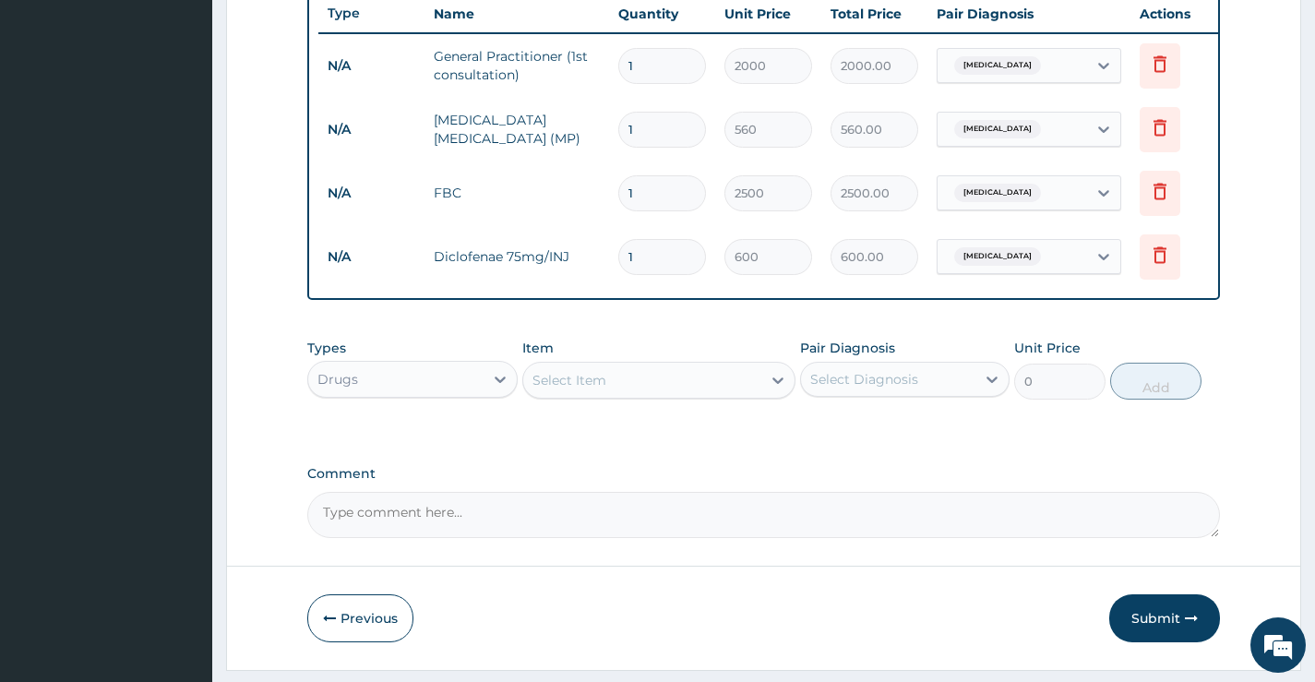
click at [600, 390] on div "Select Item" at bounding box center [570, 380] width 74 height 18
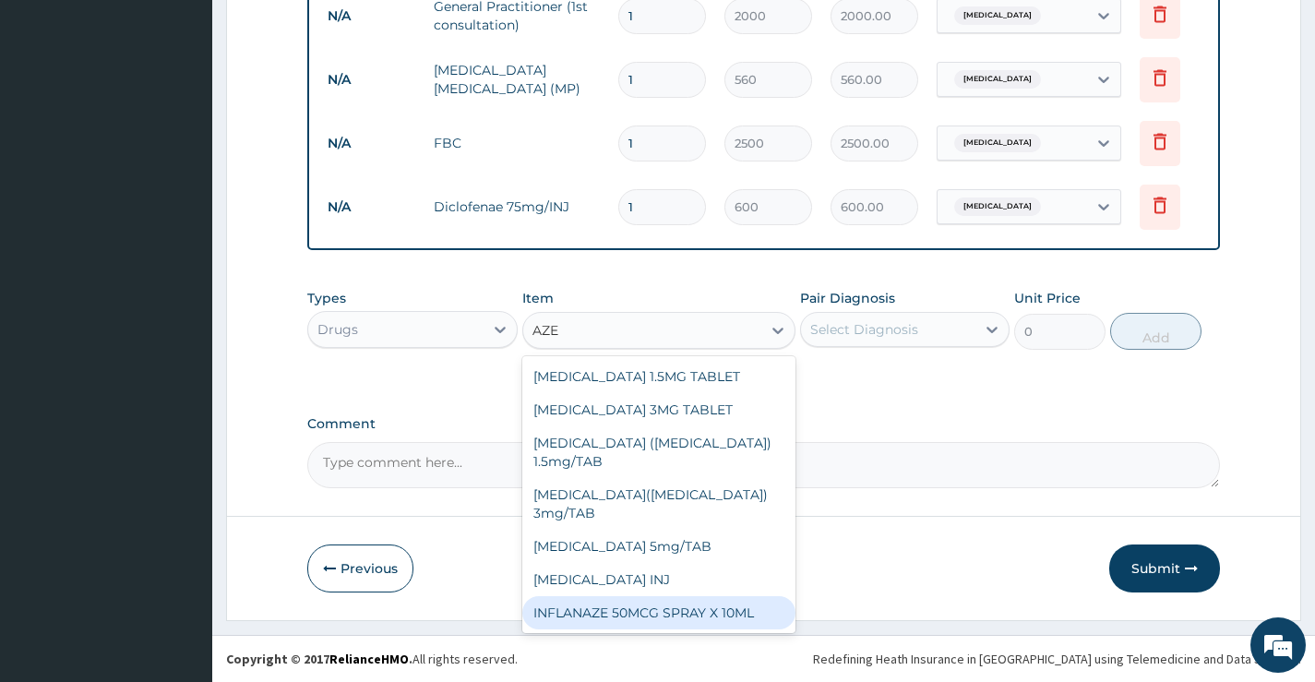
scroll to position [766, 0]
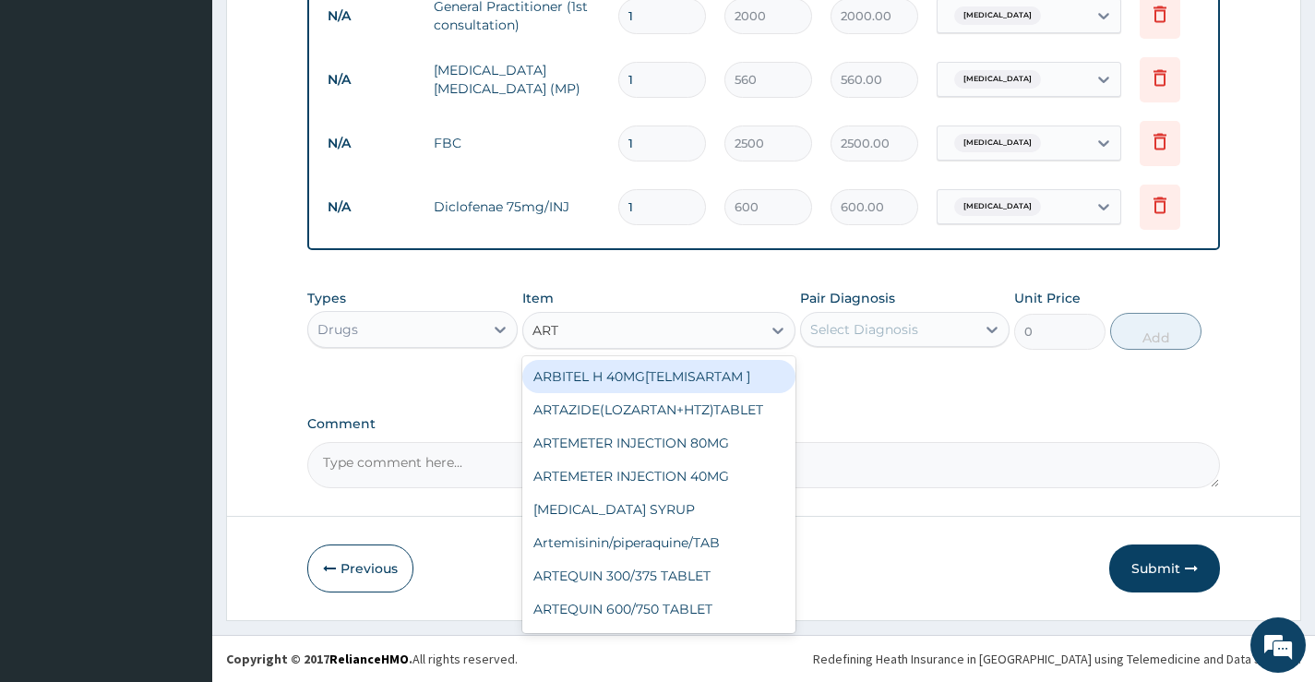
type input "ARTE"
click at [605, 384] on div "ARTEMETER INJECTION 80MG" at bounding box center [659, 376] width 274 height 33
type input "700"
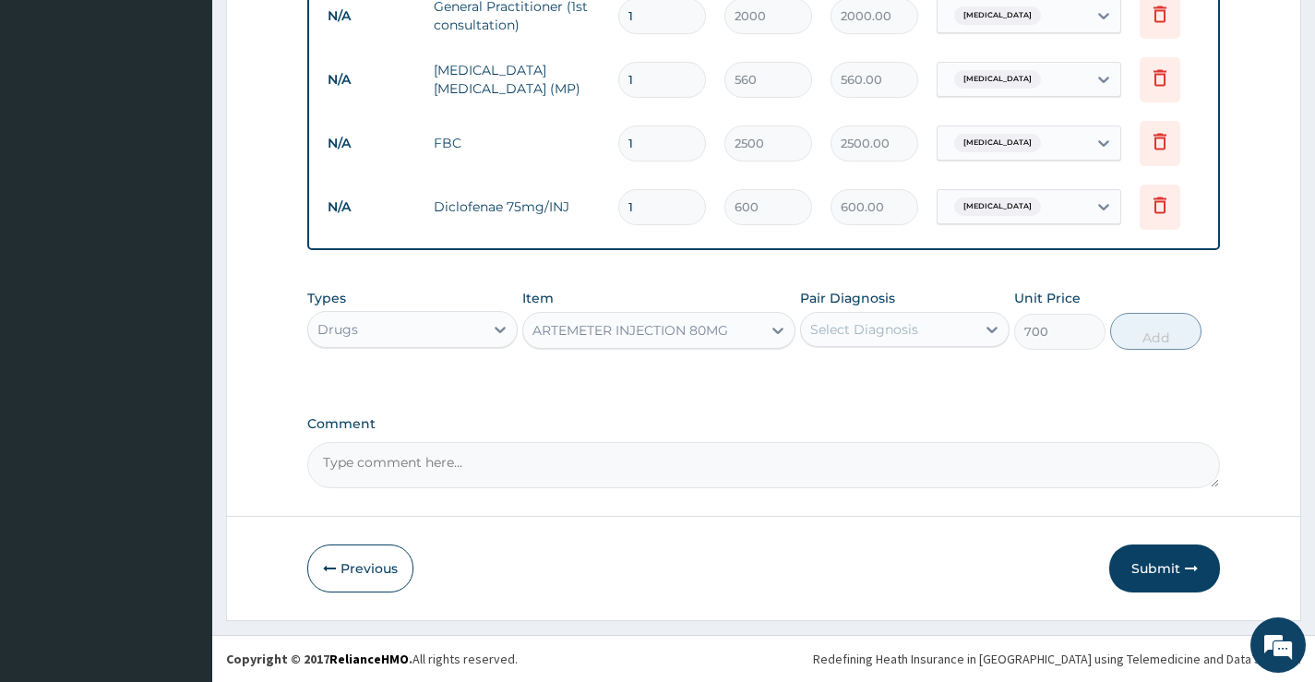
click at [873, 333] on div "Select Diagnosis" at bounding box center [864, 329] width 108 height 18
click at [872, 373] on label "[MEDICAL_DATA]" at bounding box center [888, 375] width 114 height 18
checkbox input "true"
click at [1146, 318] on button "Add" at bounding box center [1155, 331] width 91 height 37
type input "0"
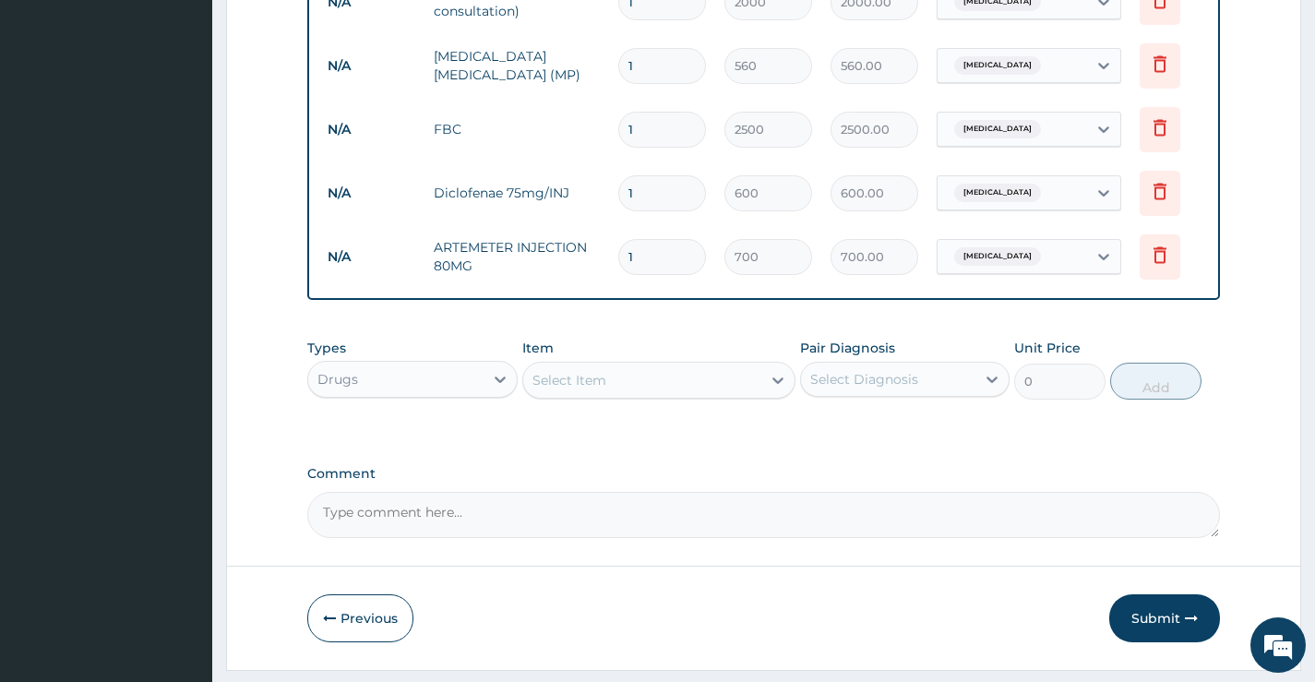
click at [614, 390] on div "Select Item" at bounding box center [642, 381] width 239 height 30
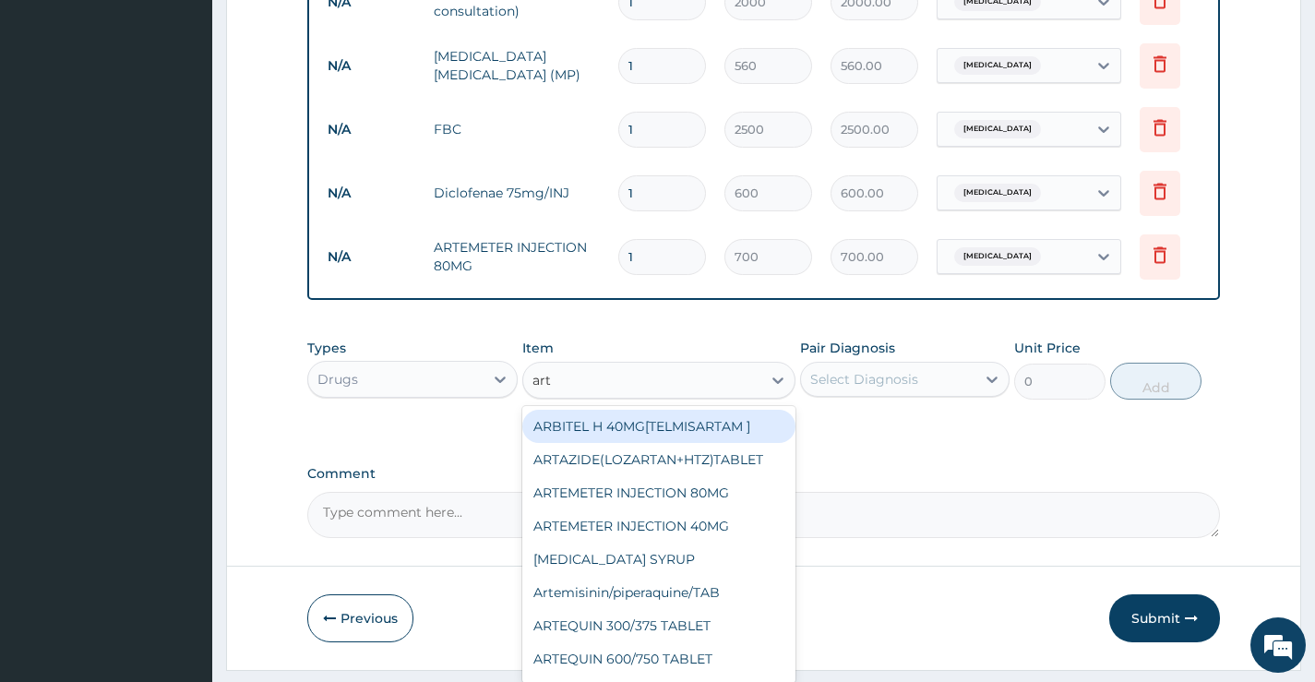
type input "arte"
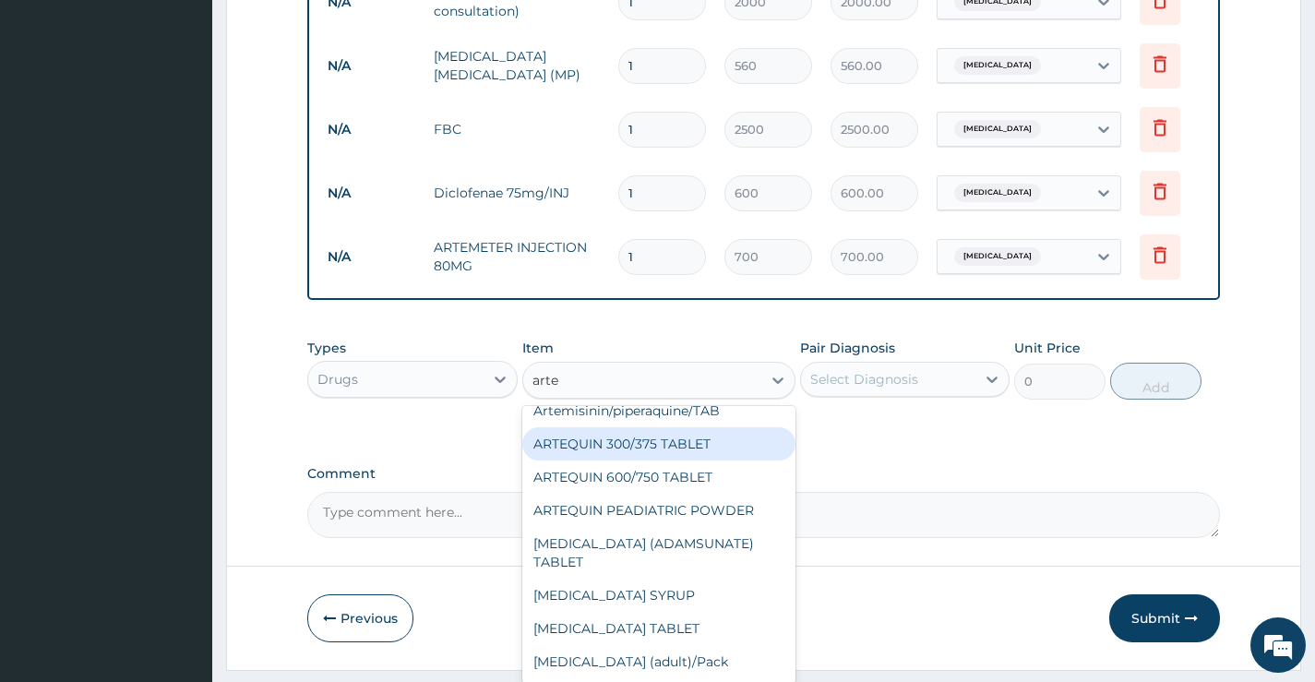
scroll to position [277, 0]
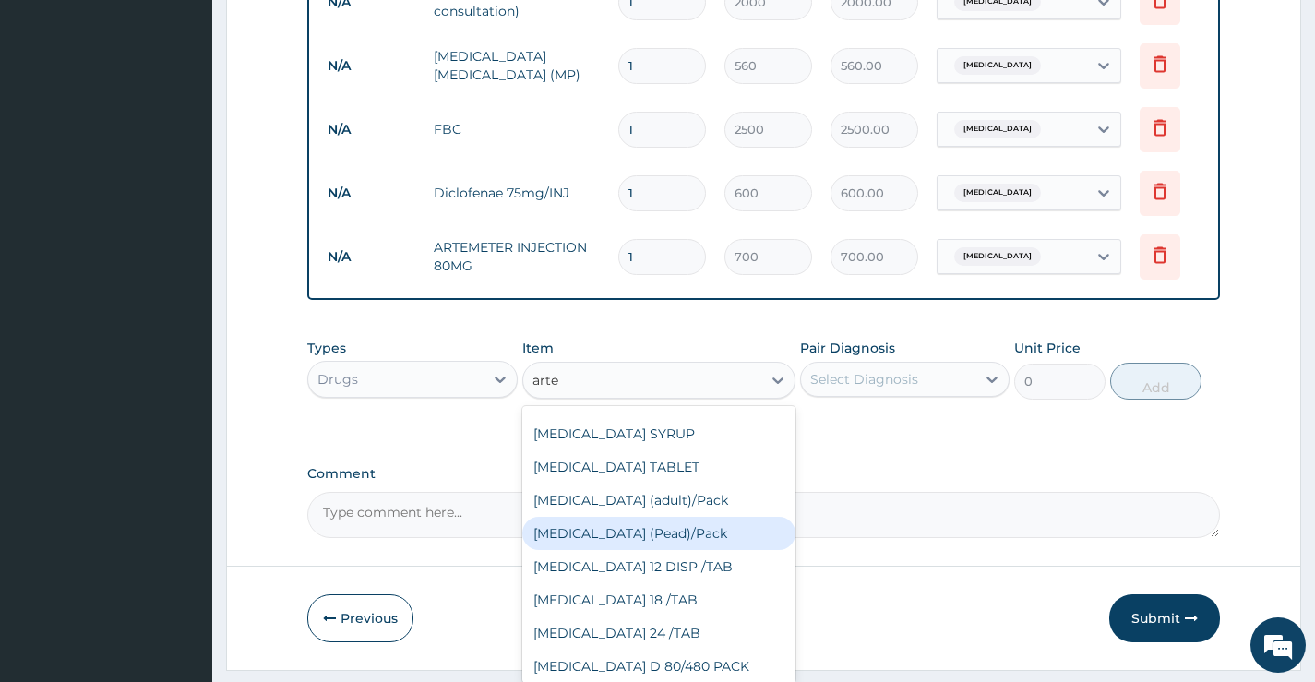
click at [648, 546] on div "[MEDICAL_DATA] (Pead)/Pack" at bounding box center [659, 533] width 274 height 33
type input "2000"
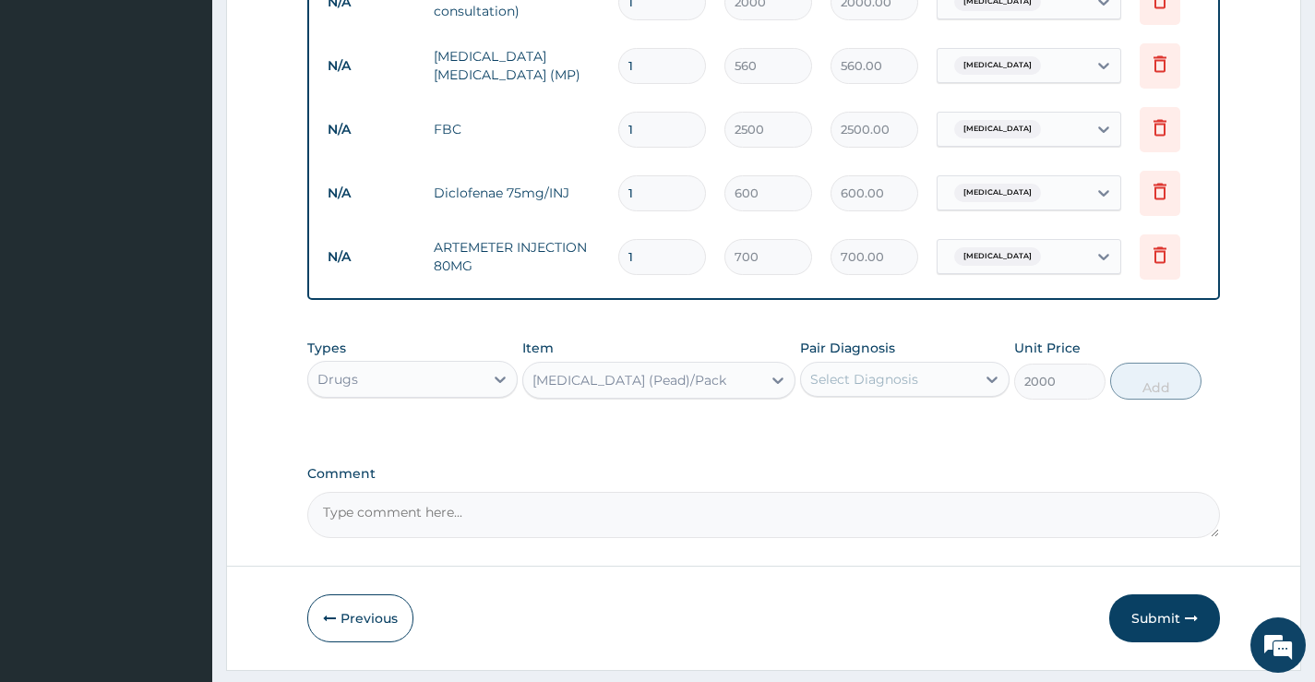
click at [860, 385] on div "Select Diagnosis" at bounding box center [864, 379] width 108 height 18
click at [868, 434] on label "[MEDICAL_DATA]" at bounding box center [888, 424] width 114 height 18
checkbox input "true"
click at [1134, 390] on button "Add" at bounding box center [1155, 381] width 91 height 37
type input "0"
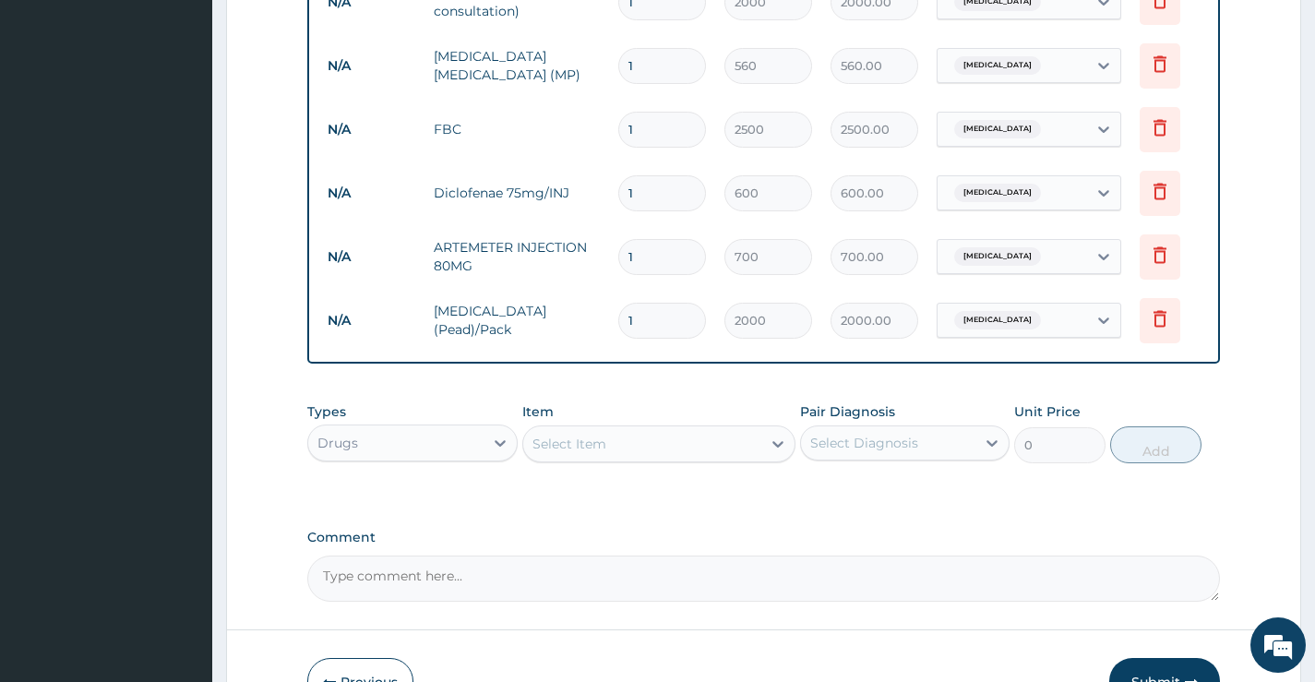
click at [577, 450] on div "Select Item" at bounding box center [570, 444] width 74 height 18
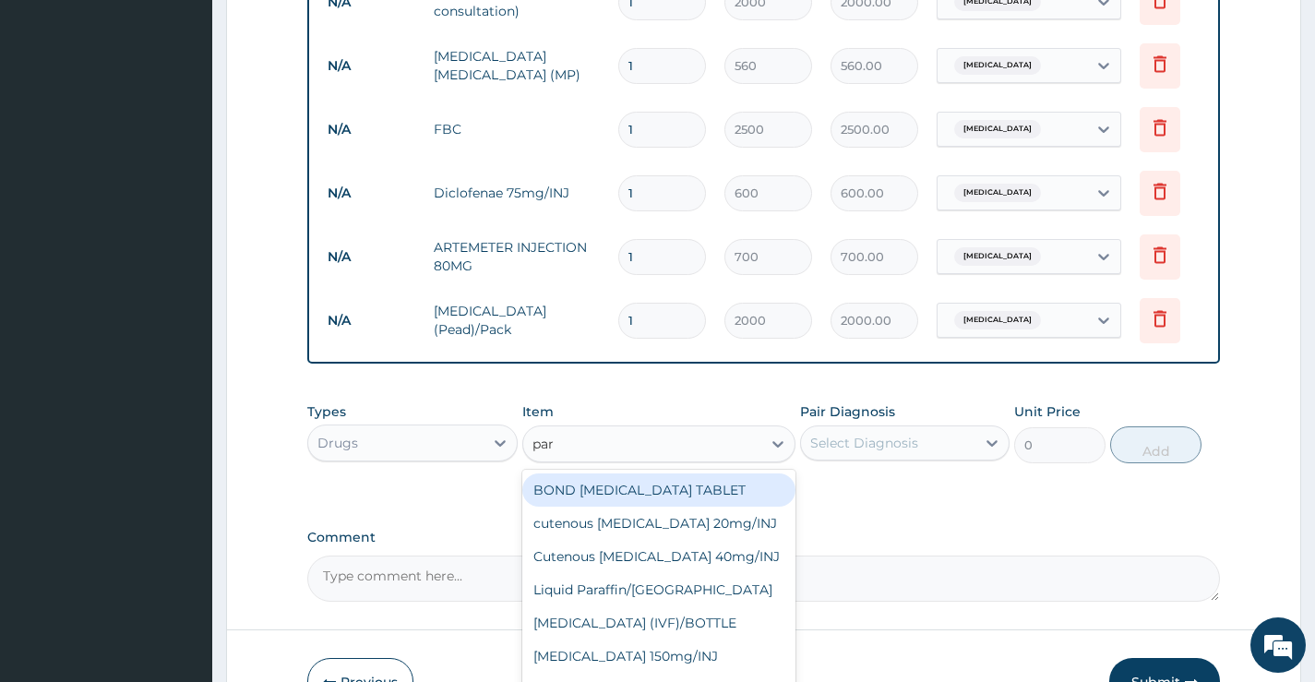
type input "para"
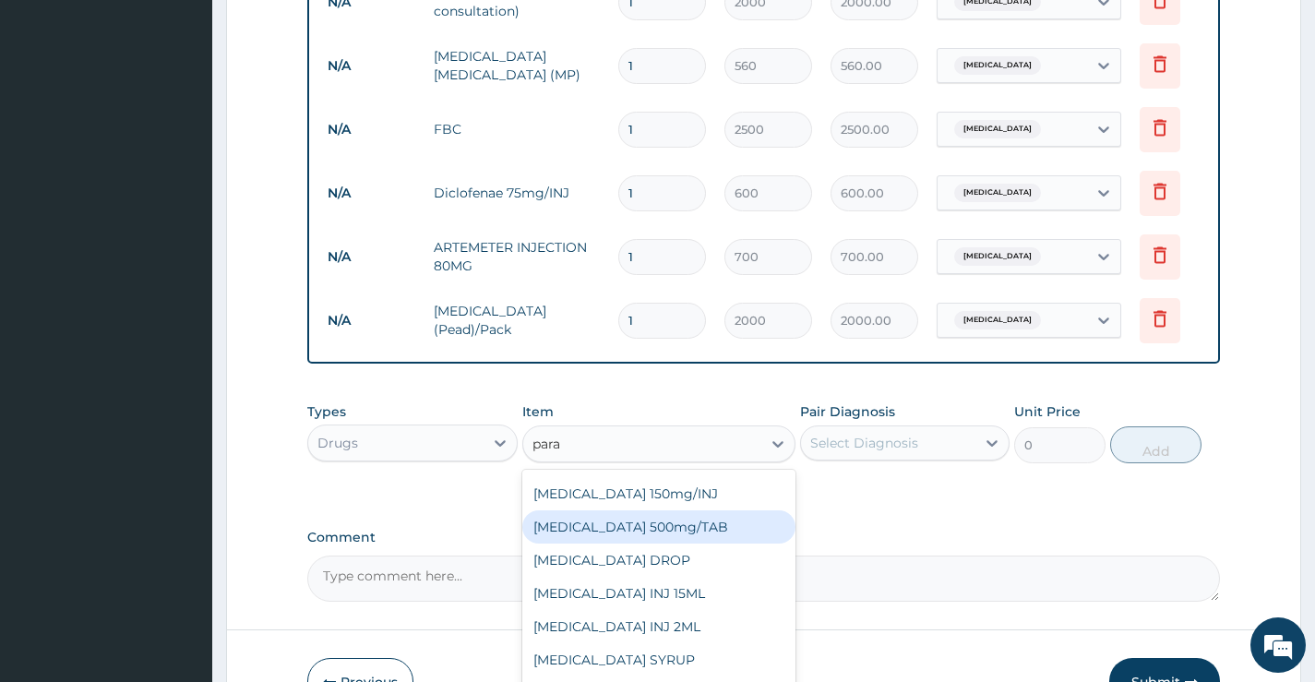
click at [684, 541] on div "[MEDICAL_DATA] 500mg/TAB" at bounding box center [659, 526] width 274 height 33
type input "20"
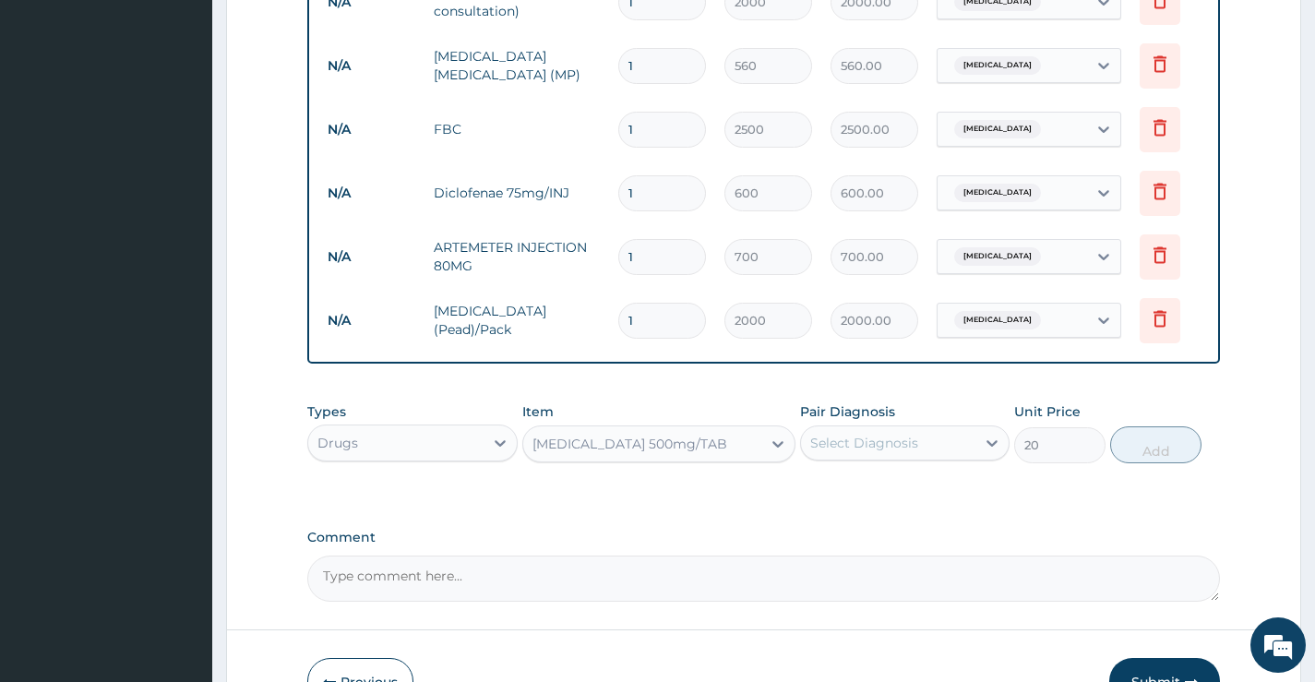
click at [891, 452] on div "Select Diagnosis" at bounding box center [864, 443] width 108 height 18
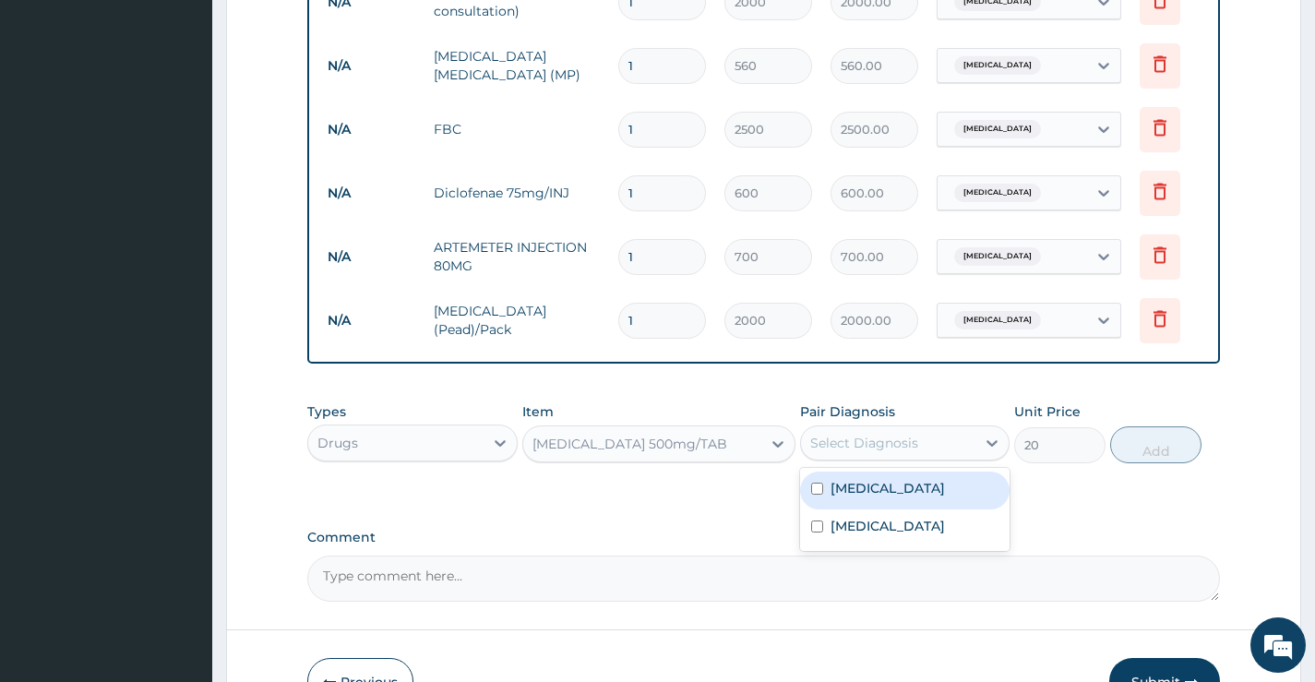
click at [926, 458] on div "Select Diagnosis" at bounding box center [888, 443] width 174 height 30
click at [897, 510] on div "[MEDICAL_DATA]" at bounding box center [905, 491] width 210 height 38
checkbox input "true"
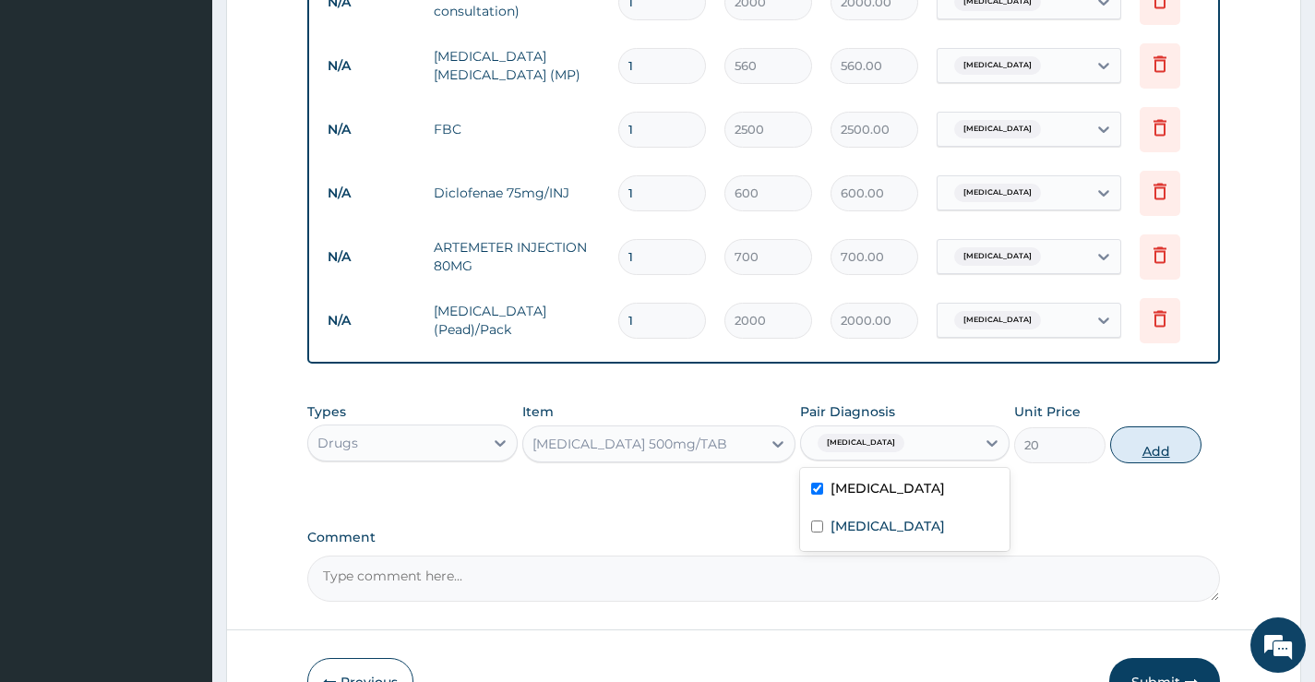
click at [1149, 459] on button "Add" at bounding box center [1155, 444] width 91 height 37
type input "0"
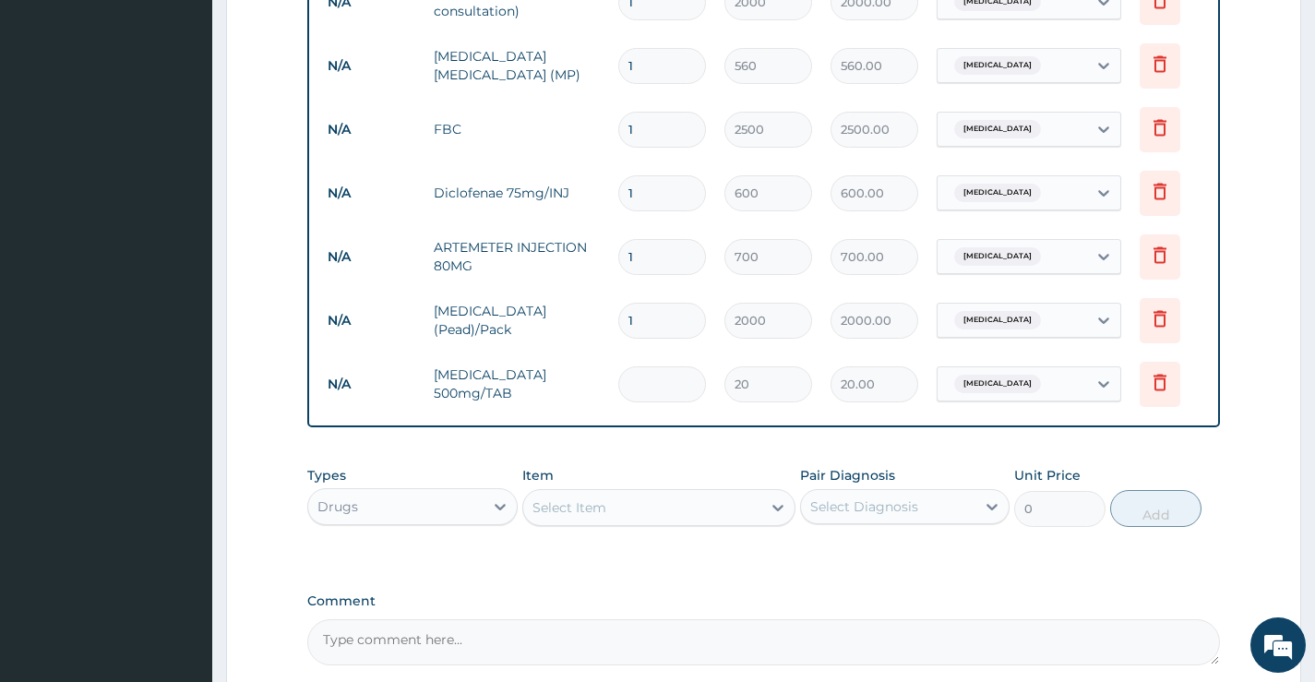
type input "0.00"
type input "1"
type input "20.00"
type input "18"
type input "360.00"
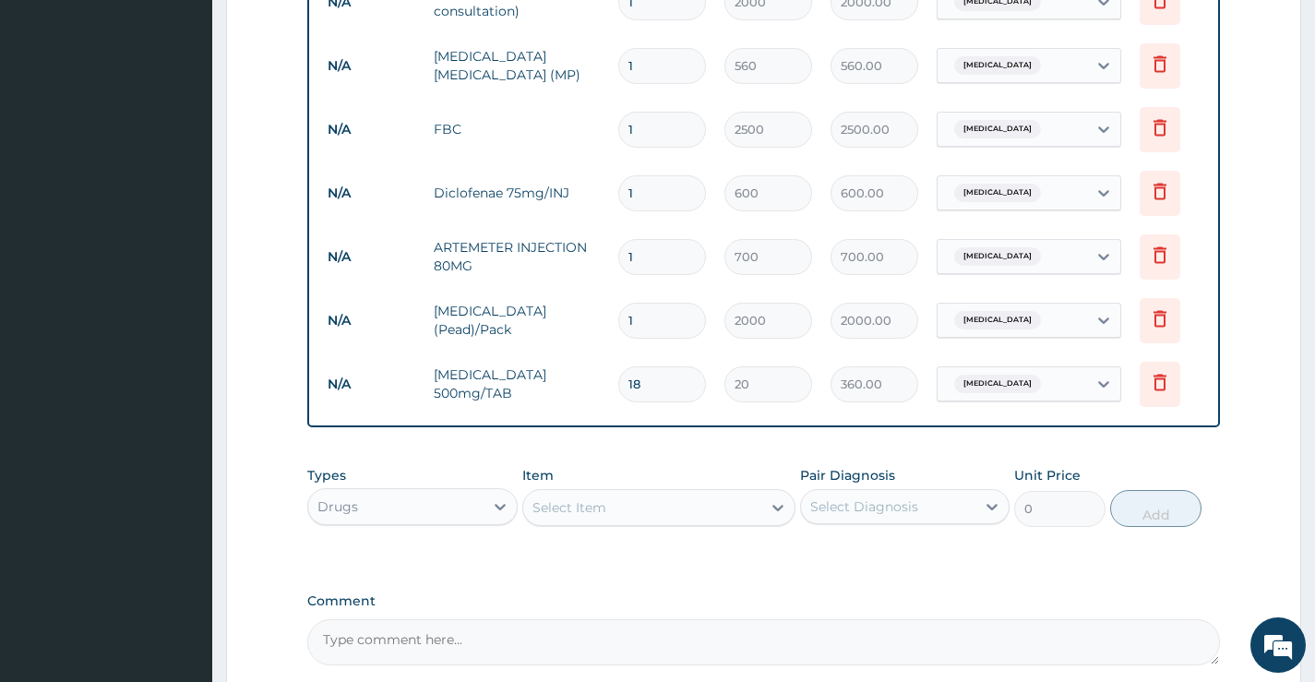
type input "18"
click at [685, 518] on div "Select Item" at bounding box center [642, 508] width 239 height 30
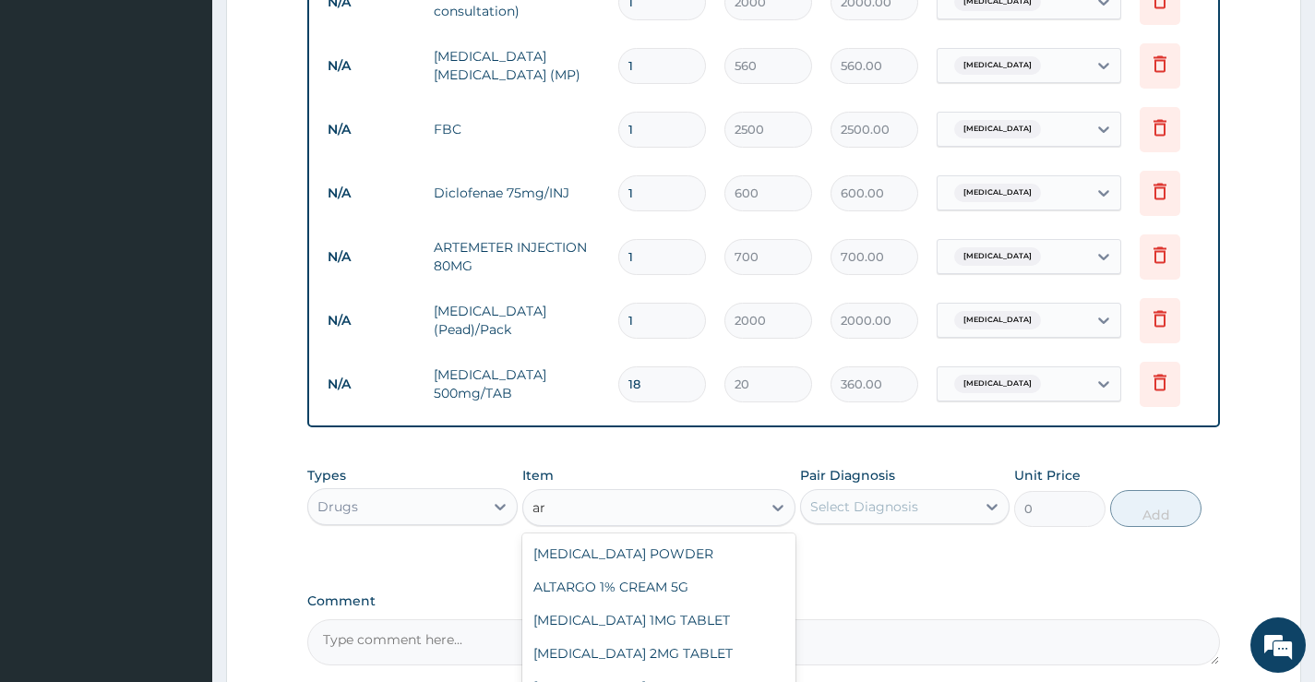
type input "a"
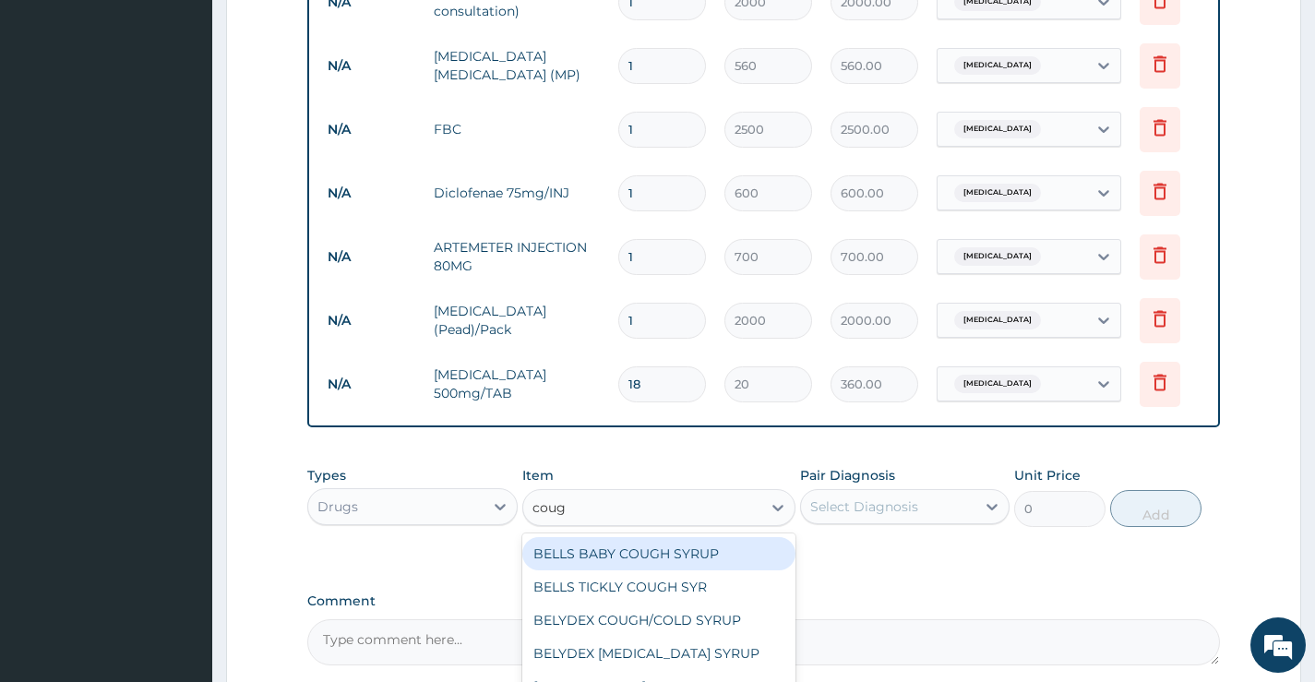
type input "cough"
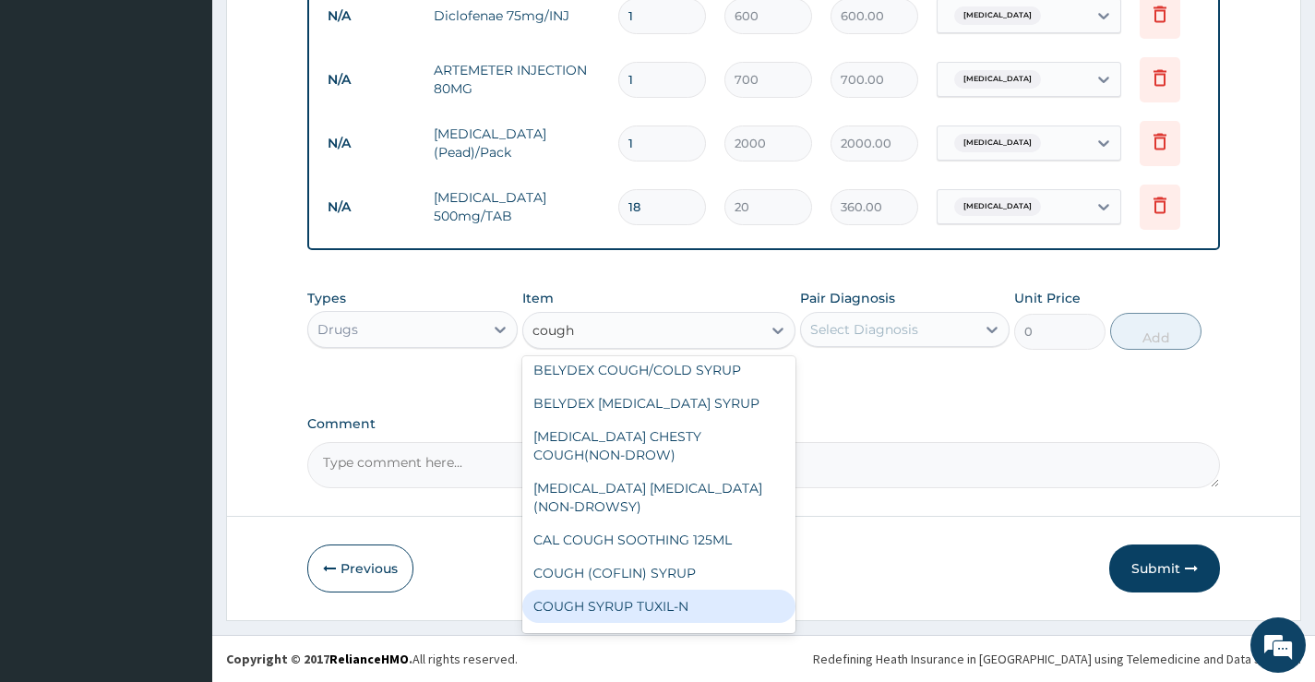
scroll to position [92, 0]
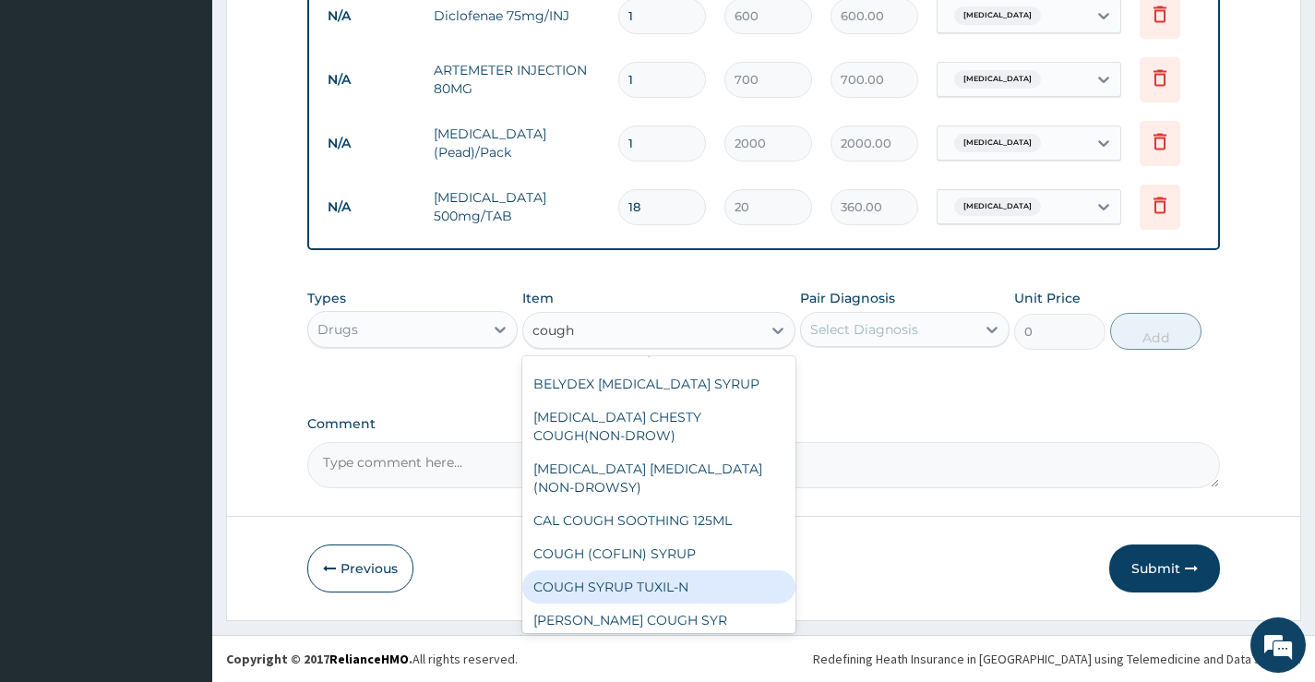
click at [673, 577] on div "COUGH SYRUP TUXIL-N" at bounding box center [659, 586] width 274 height 33
type input "900"
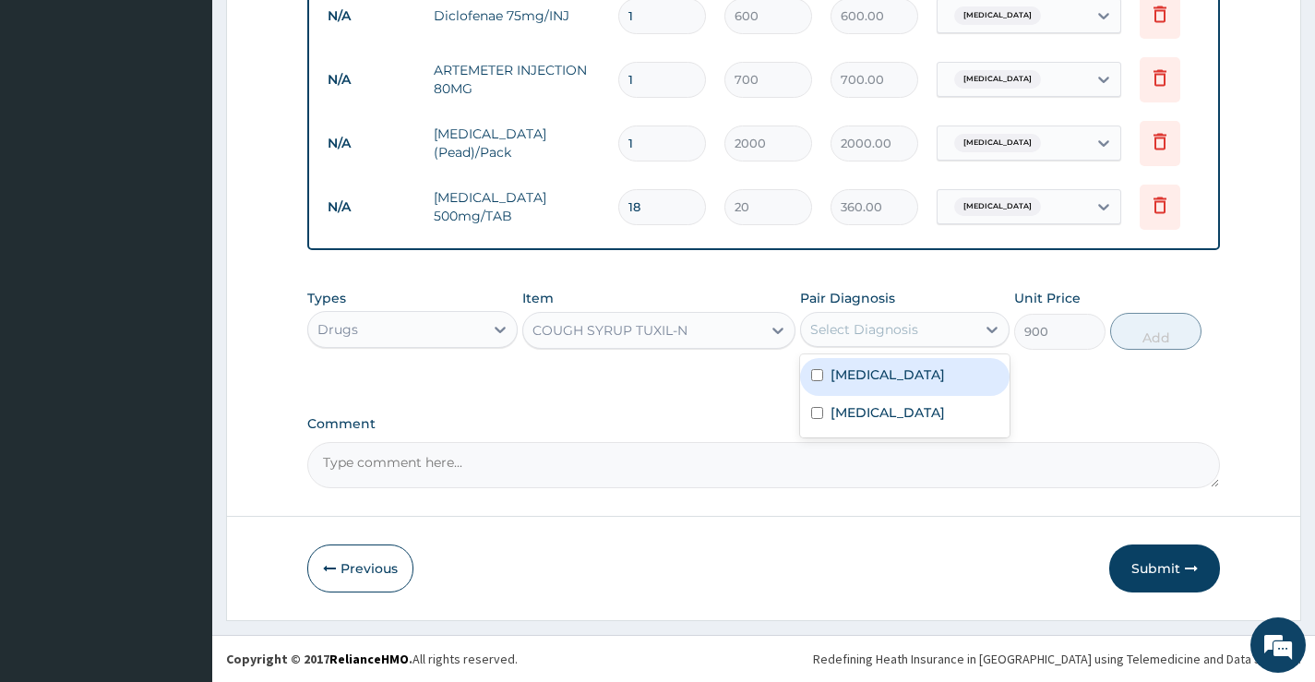
click at [858, 337] on div "Select Diagnosis" at bounding box center [864, 329] width 108 height 18
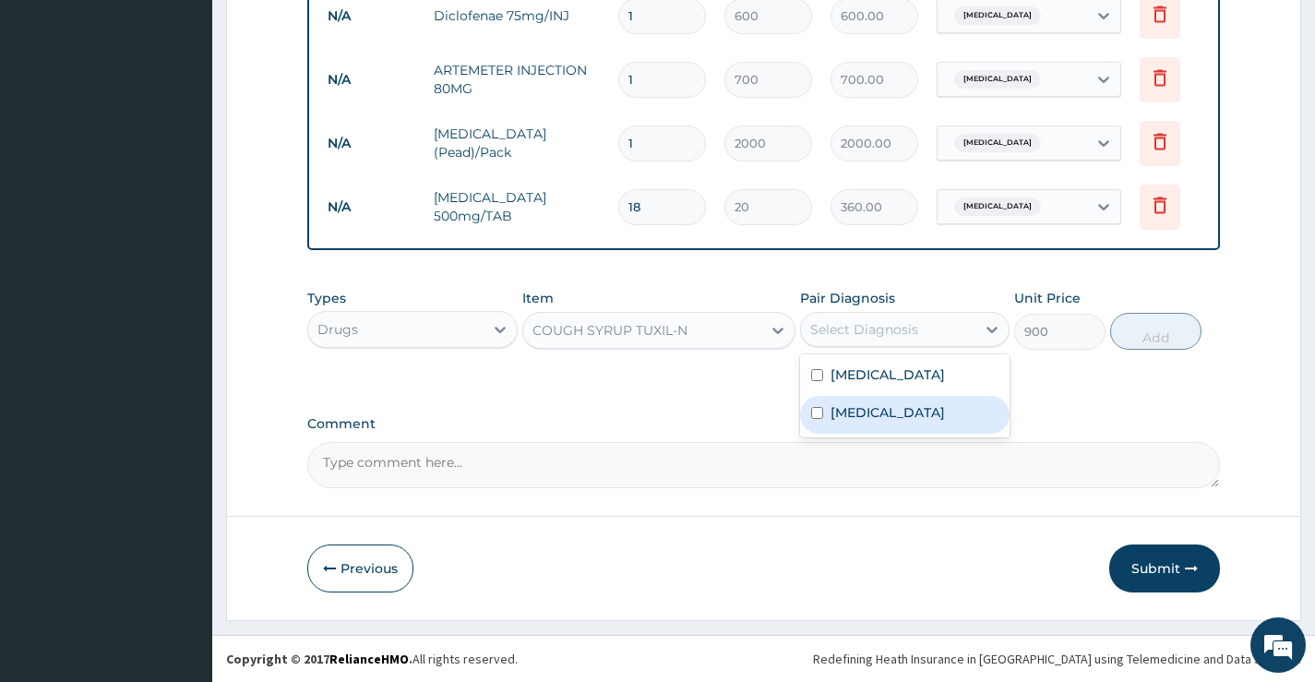
click at [865, 422] on label "Upper respiratory infection" at bounding box center [888, 412] width 114 height 18
checkbox input "true"
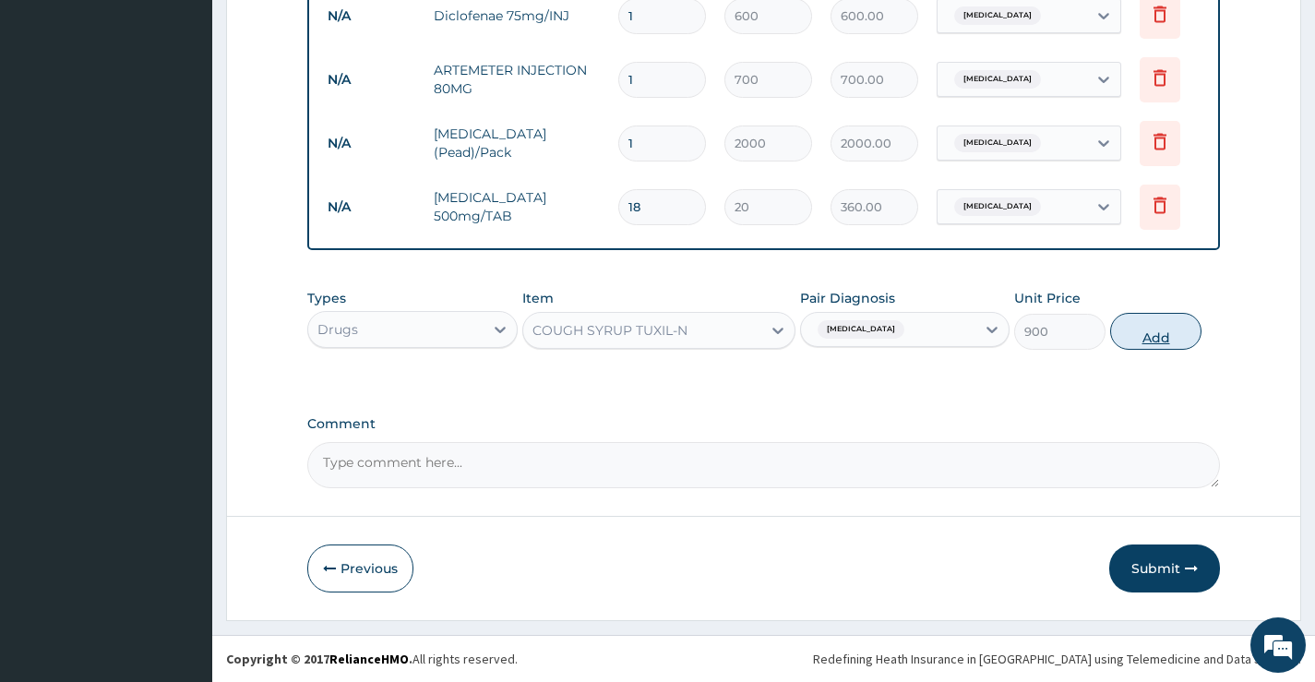
click at [1136, 328] on button "Add" at bounding box center [1155, 331] width 91 height 37
type input "0"
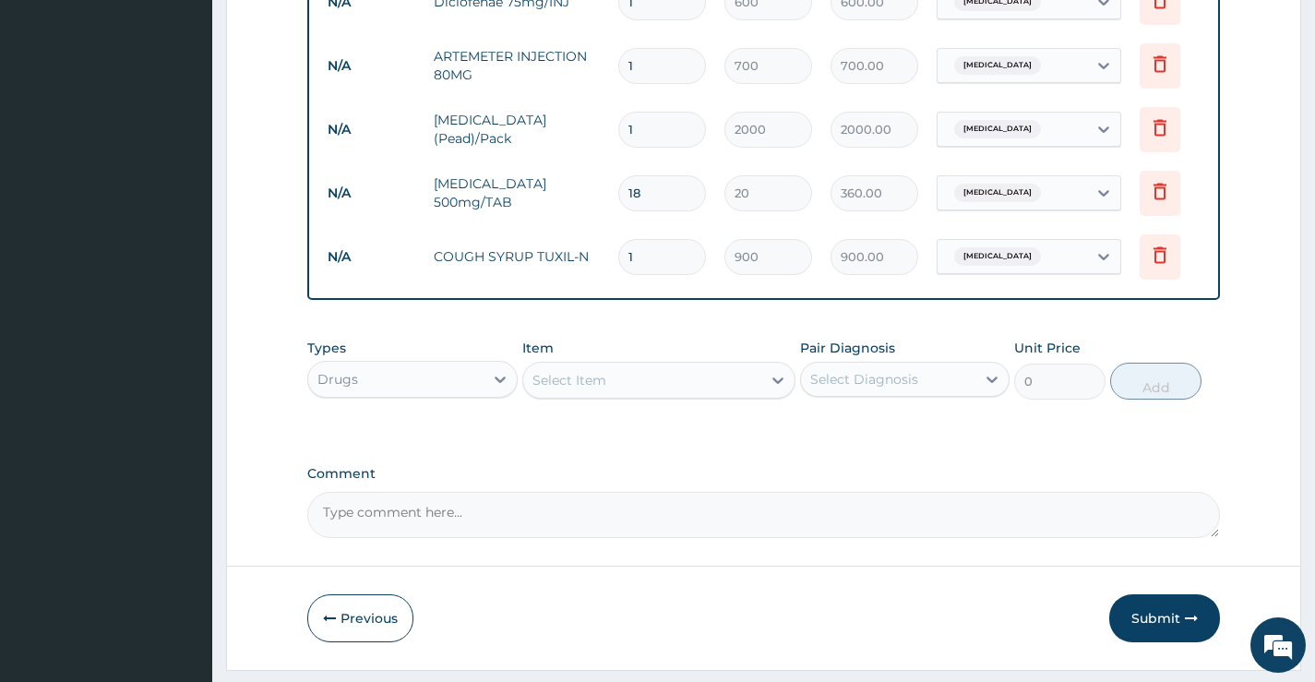
click at [560, 390] on div "Select Item" at bounding box center [570, 380] width 74 height 18
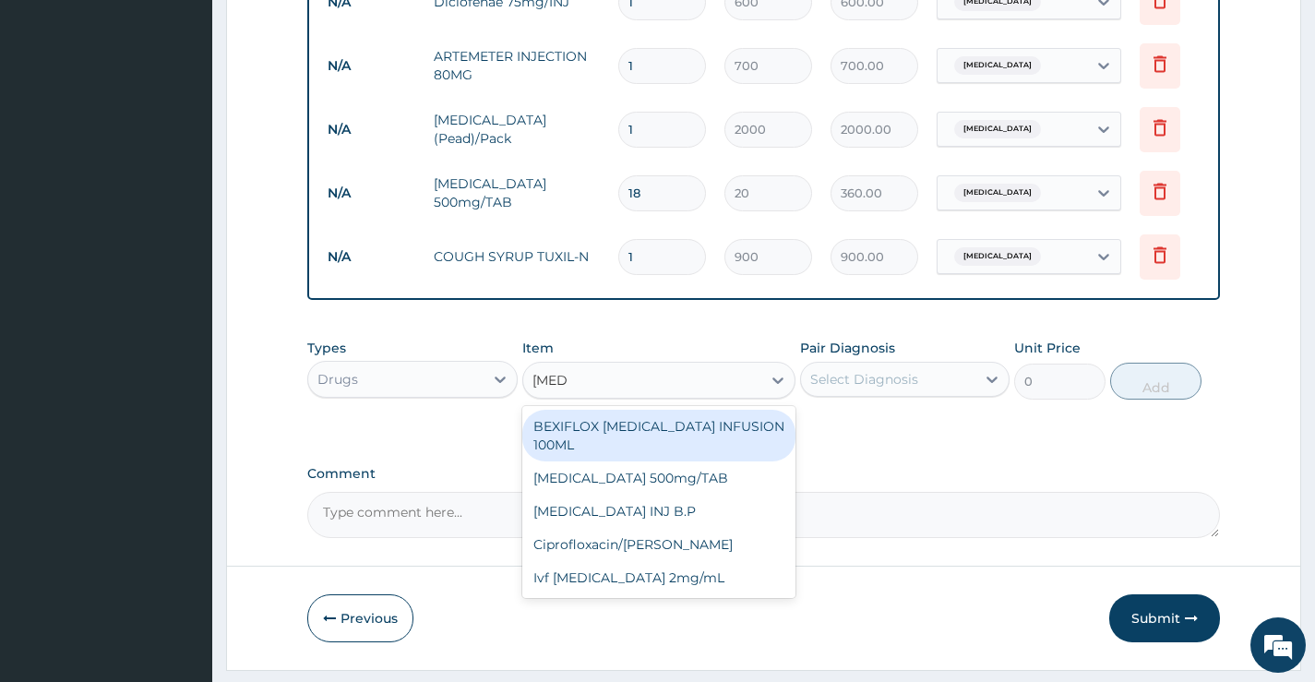
type input "ciprof"
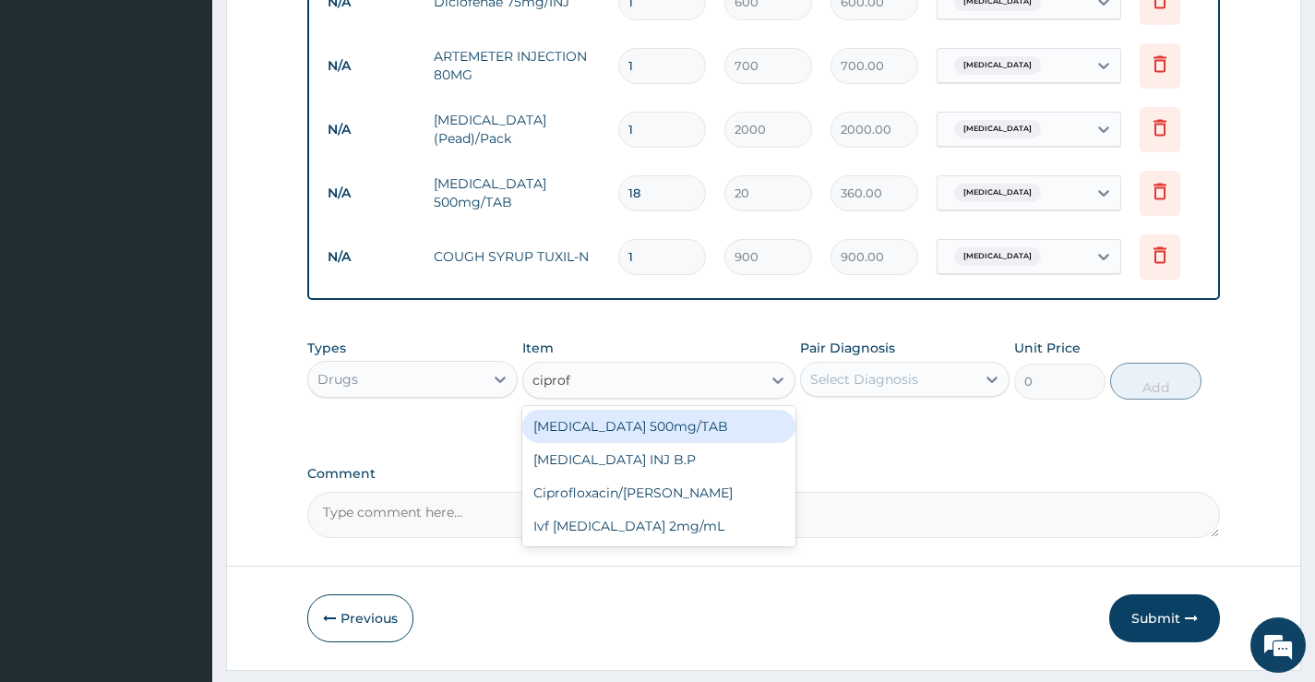
click at [639, 443] on div "[MEDICAL_DATA] 500mg/TAB" at bounding box center [659, 426] width 274 height 33
type input "100"
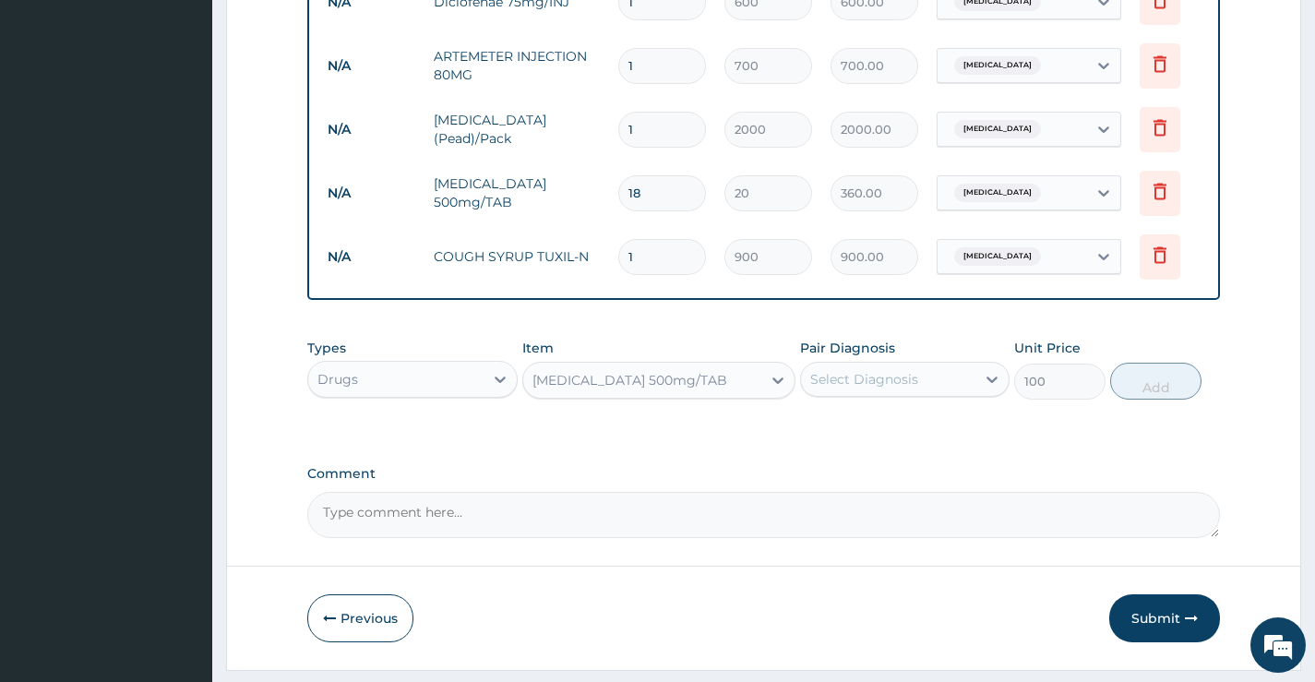
click at [846, 389] on div "Select Diagnosis" at bounding box center [864, 379] width 108 height 18
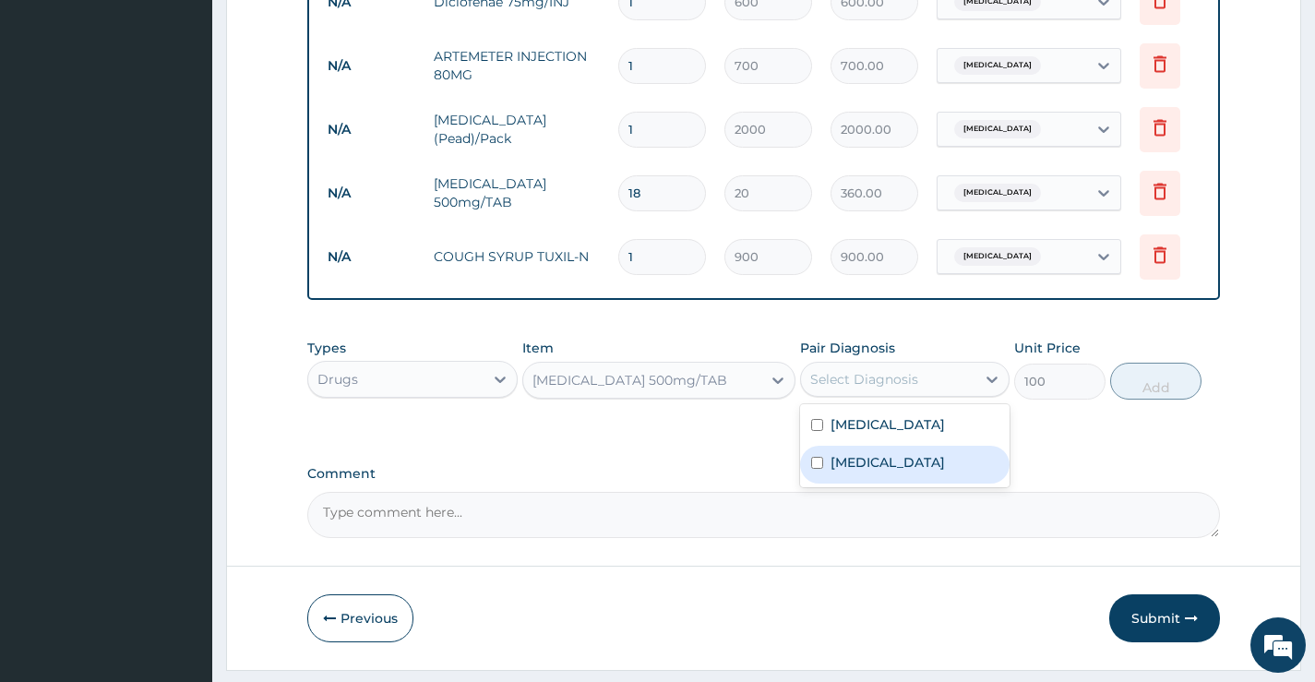
click at [869, 472] on label "Upper respiratory infection" at bounding box center [888, 462] width 114 height 18
checkbox input "true"
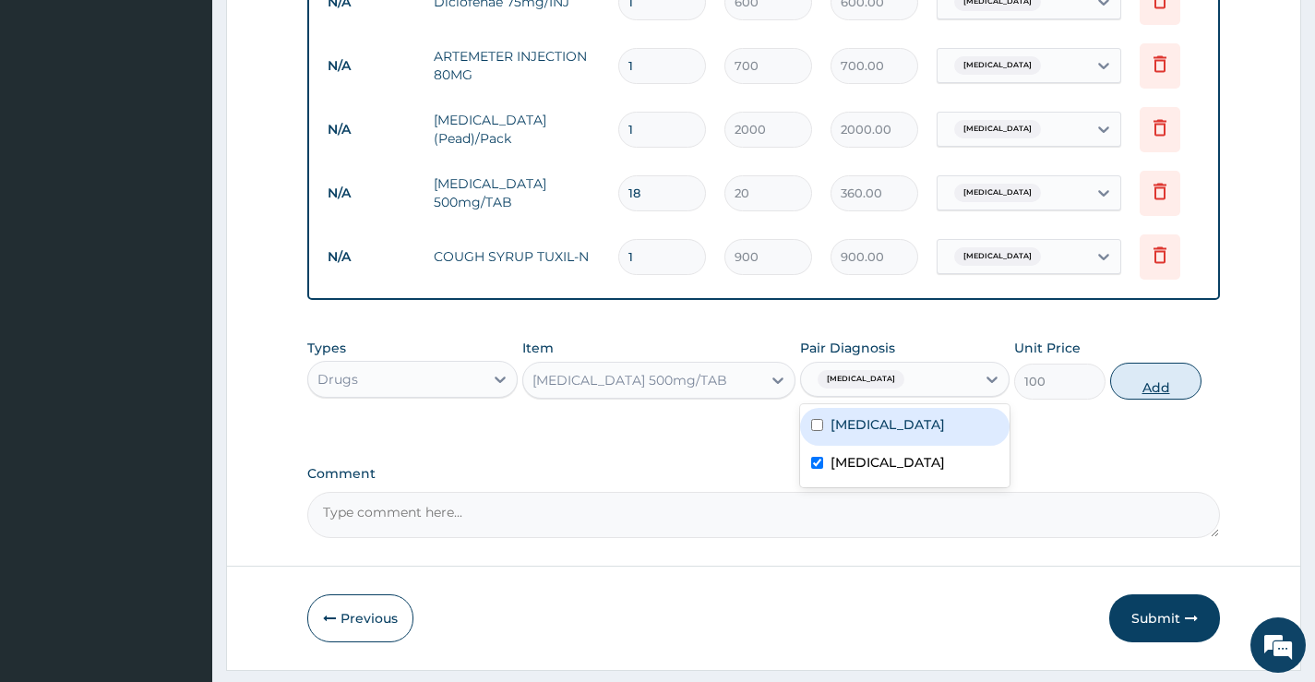
click at [1169, 391] on button "Add" at bounding box center [1155, 381] width 91 height 37
type input "0"
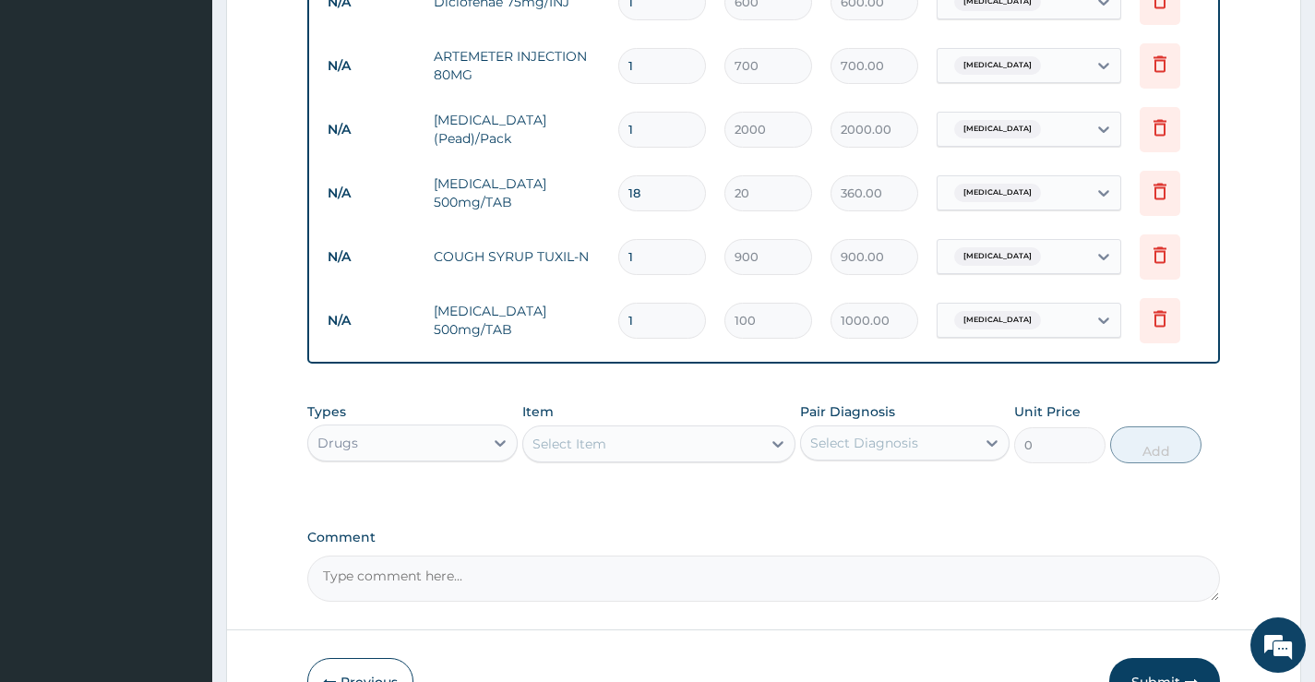
type input "10"
type input "1000.00"
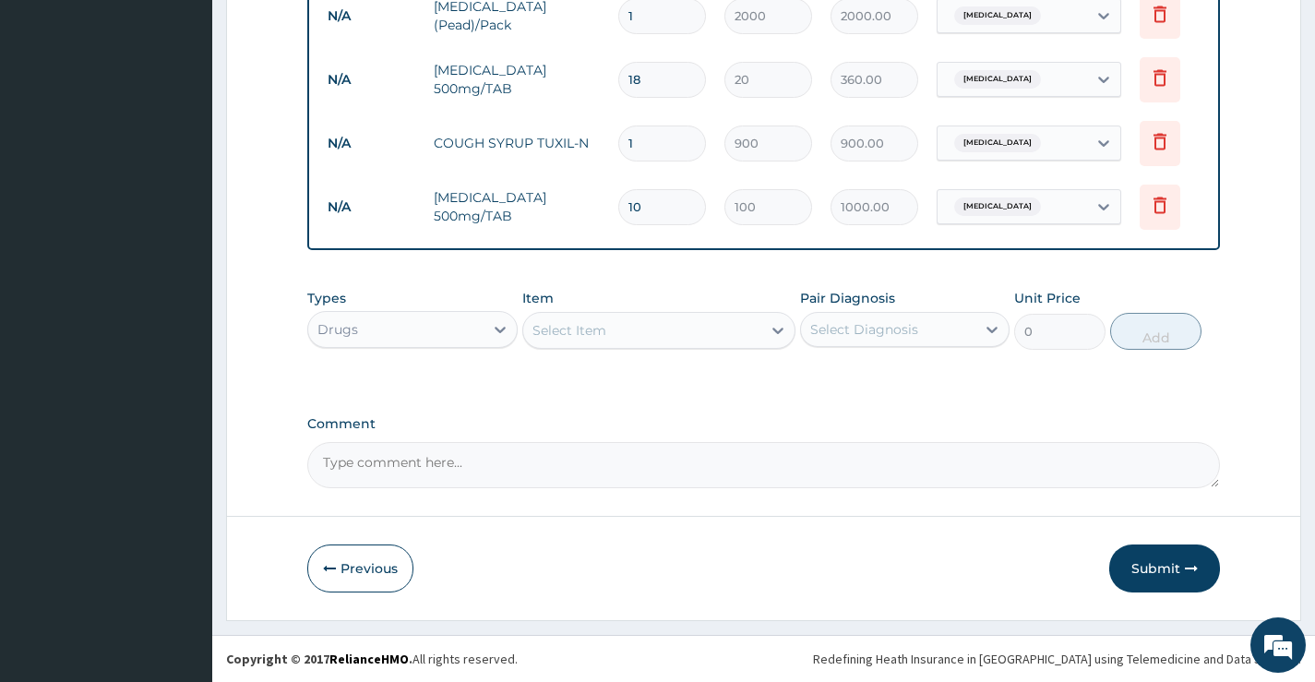
scroll to position [1085, 0]
type input "10"
click at [1169, 569] on button "Submit" at bounding box center [1165, 569] width 111 height 48
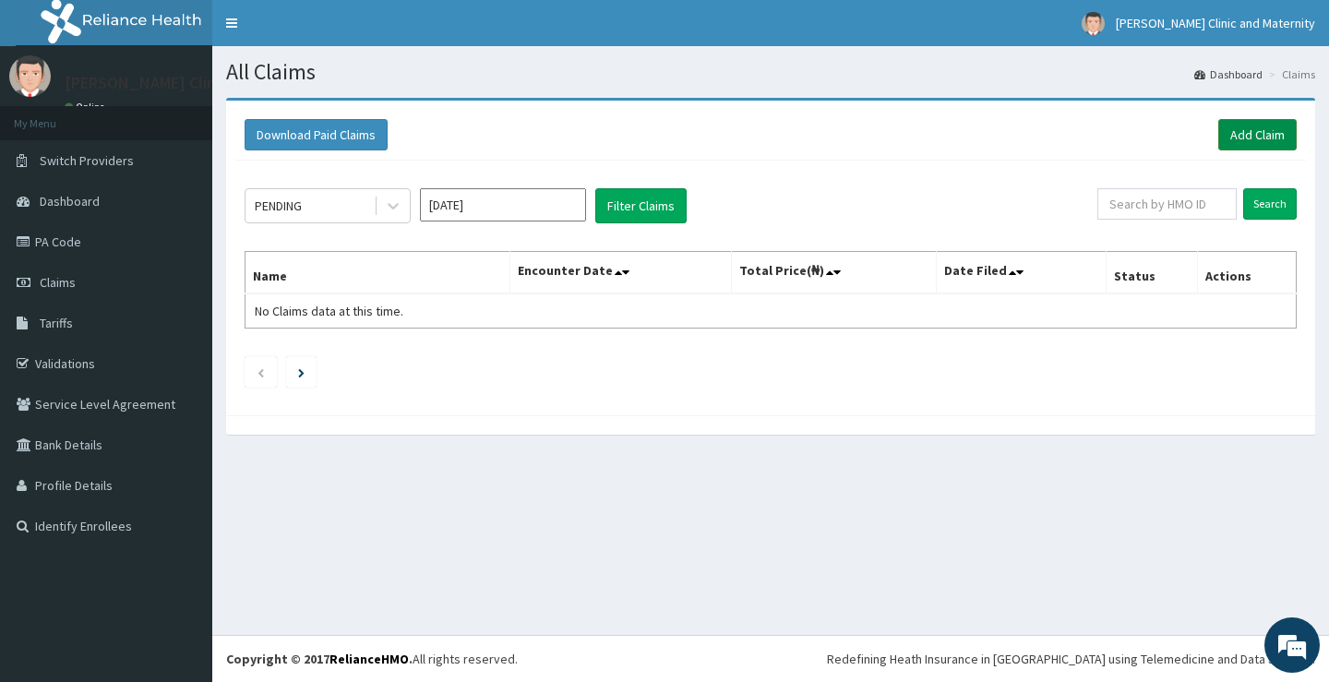
click at [1253, 135] on link "Add Claim" at bounding box center [1257, 134] width 78 height 31
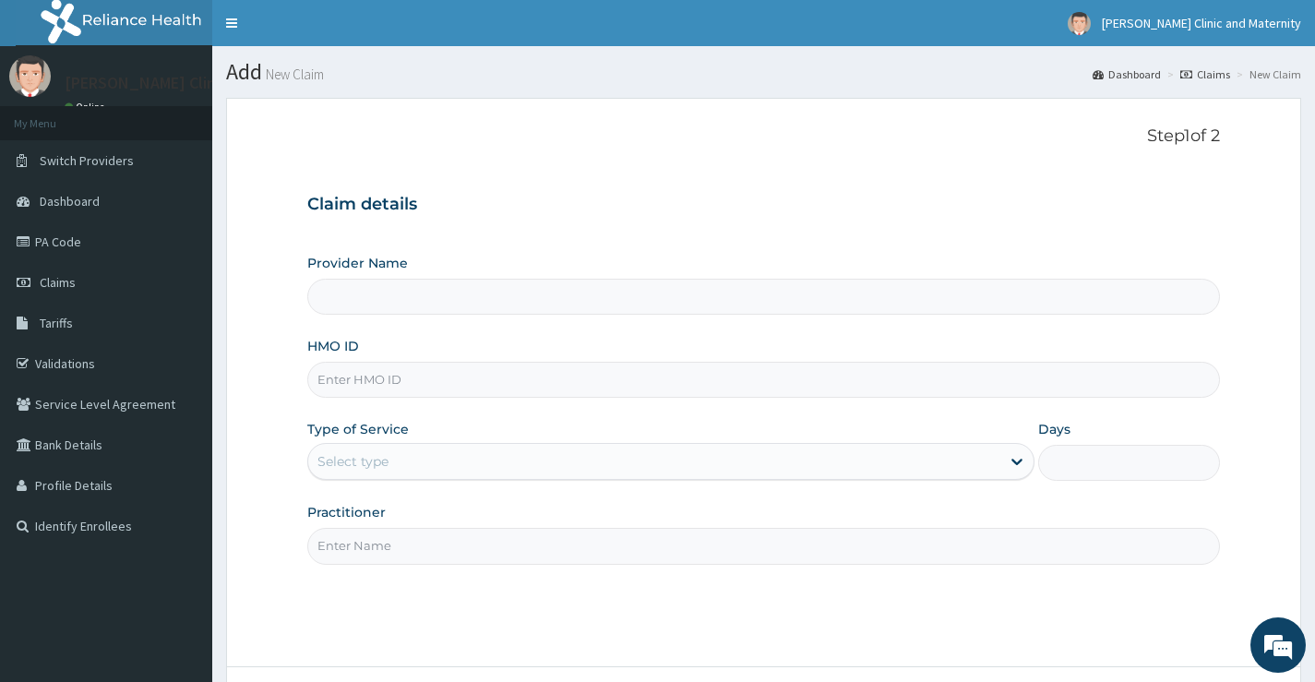
type input "[PERSON_NAME] Clinic and Maternity"
click at [340, 387] on input "HMO ID" at bounding box center [763, 380] width 913 height 36
paste input "NNI/10189/A"
type input "NNI/10189/A"
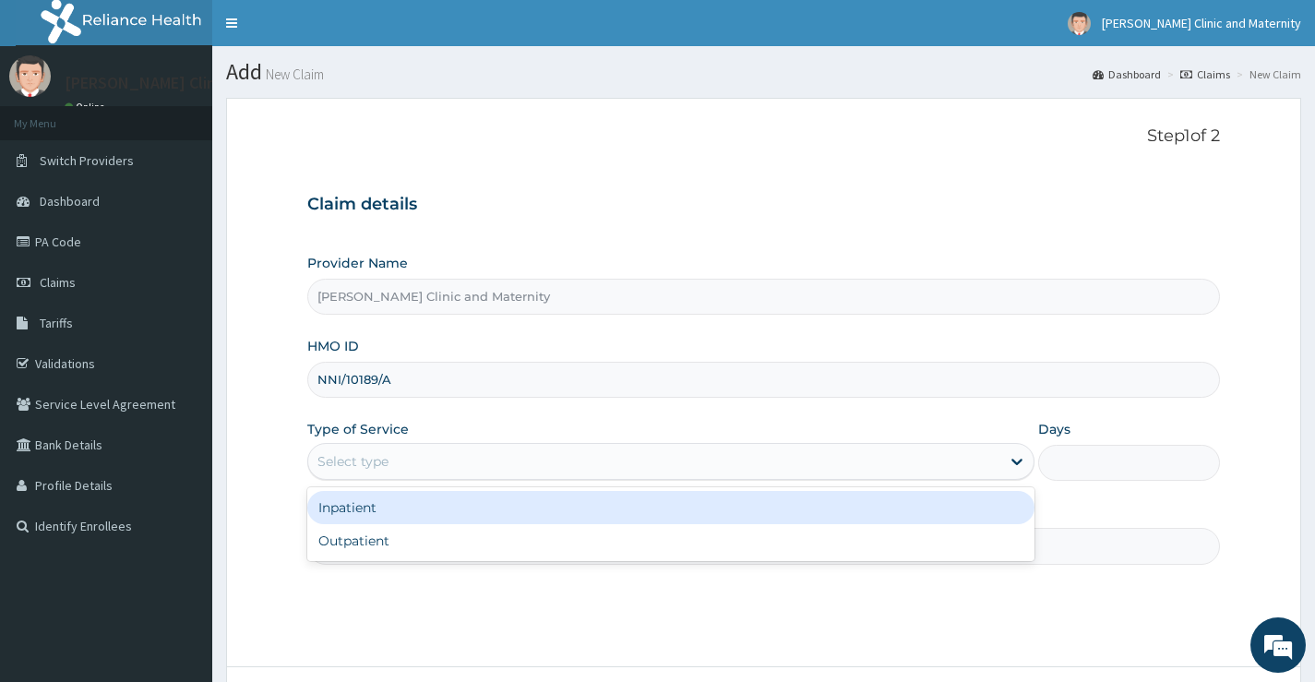
drag, startPoint x: 361, startPoint y: 469, endPoint x: 387, endPoint y: 522, distance: 59.5
click at [365, 477] on div "Select type" at bounding box center [670, 461] width 727 height 37
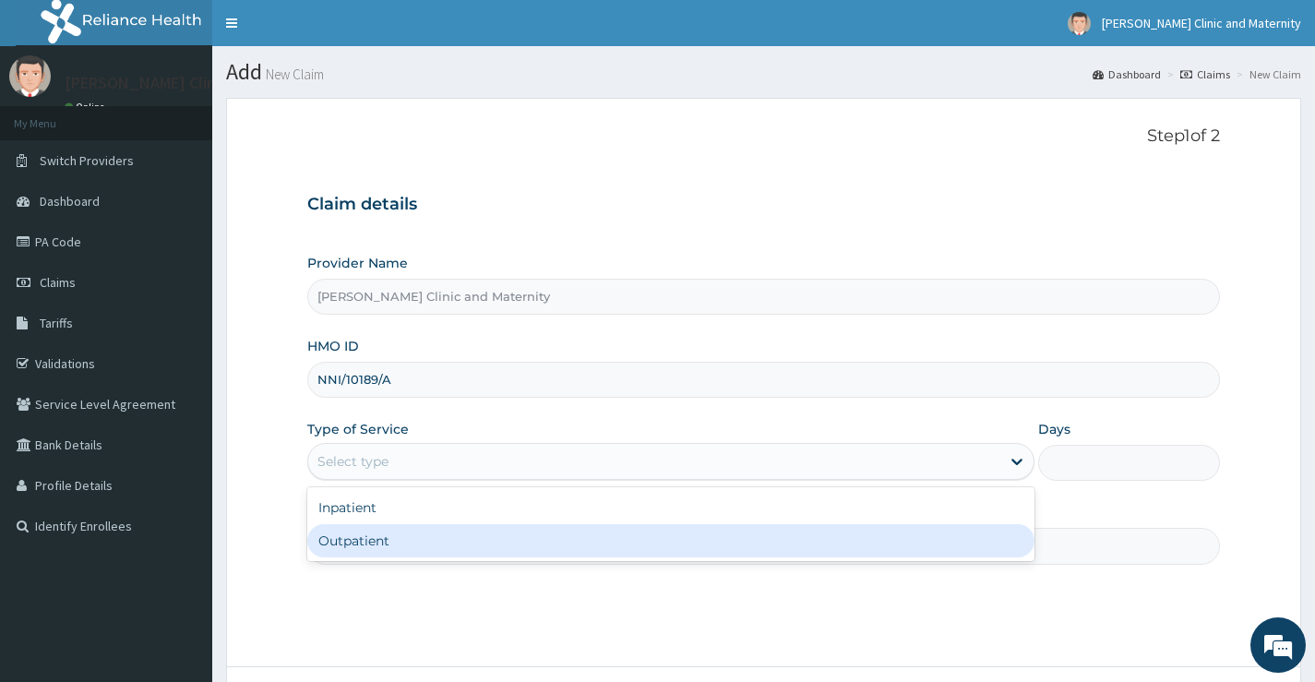
click at [385, 534] on div "Outpatient" at bounding box center [670, 540] width 727 height 33
type input "1"
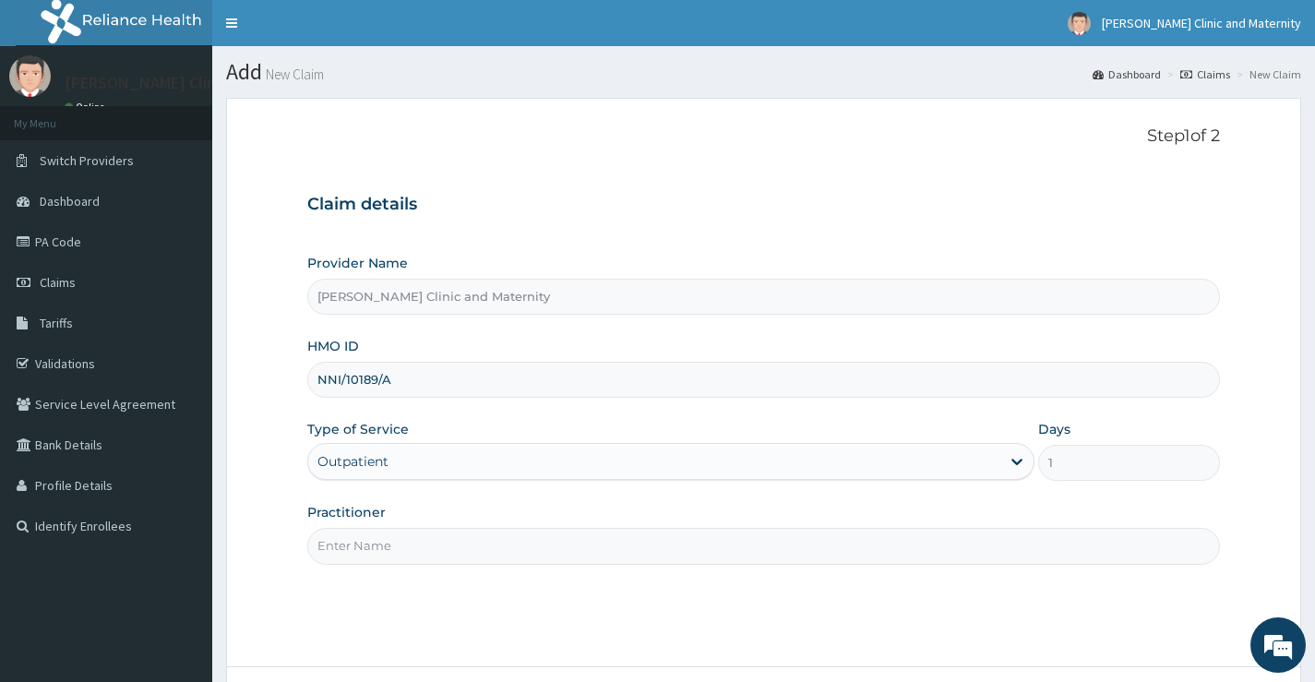
click at [385, 551] on input "Practitioner" at bounding box center [763, 546] width 913 height 36
type input "[PERSON_NAME]"
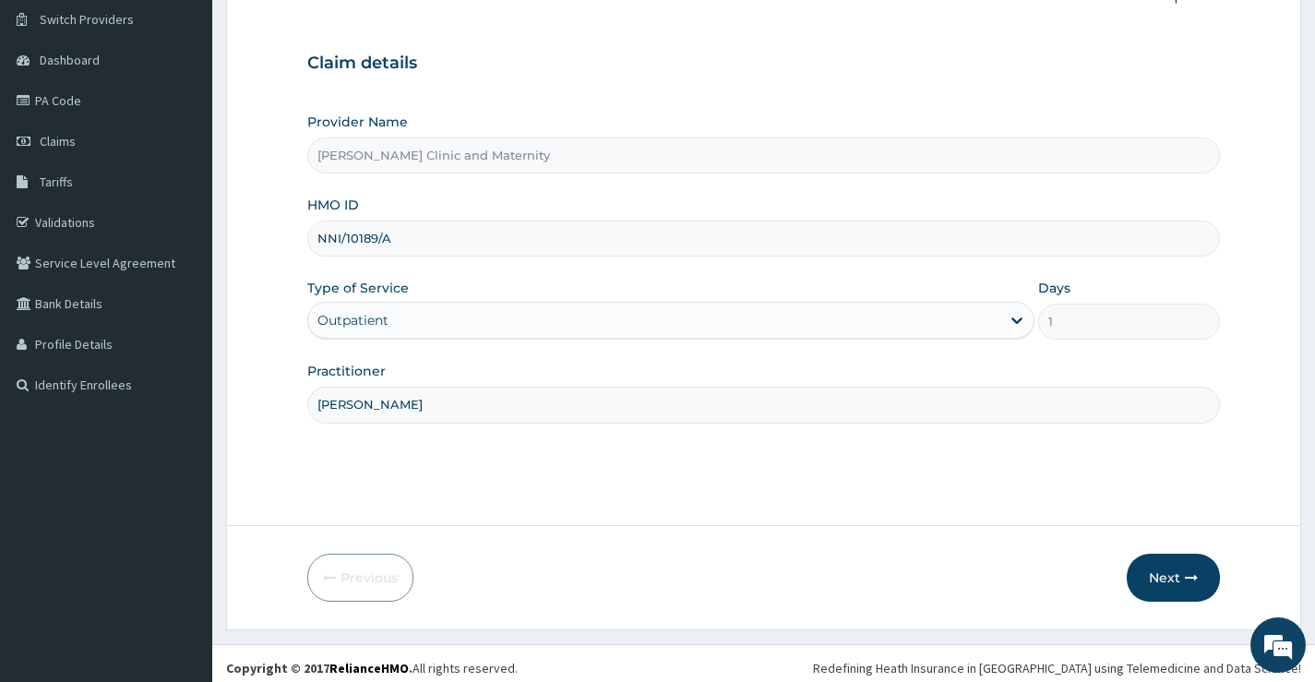
scroll to position [150, 0]
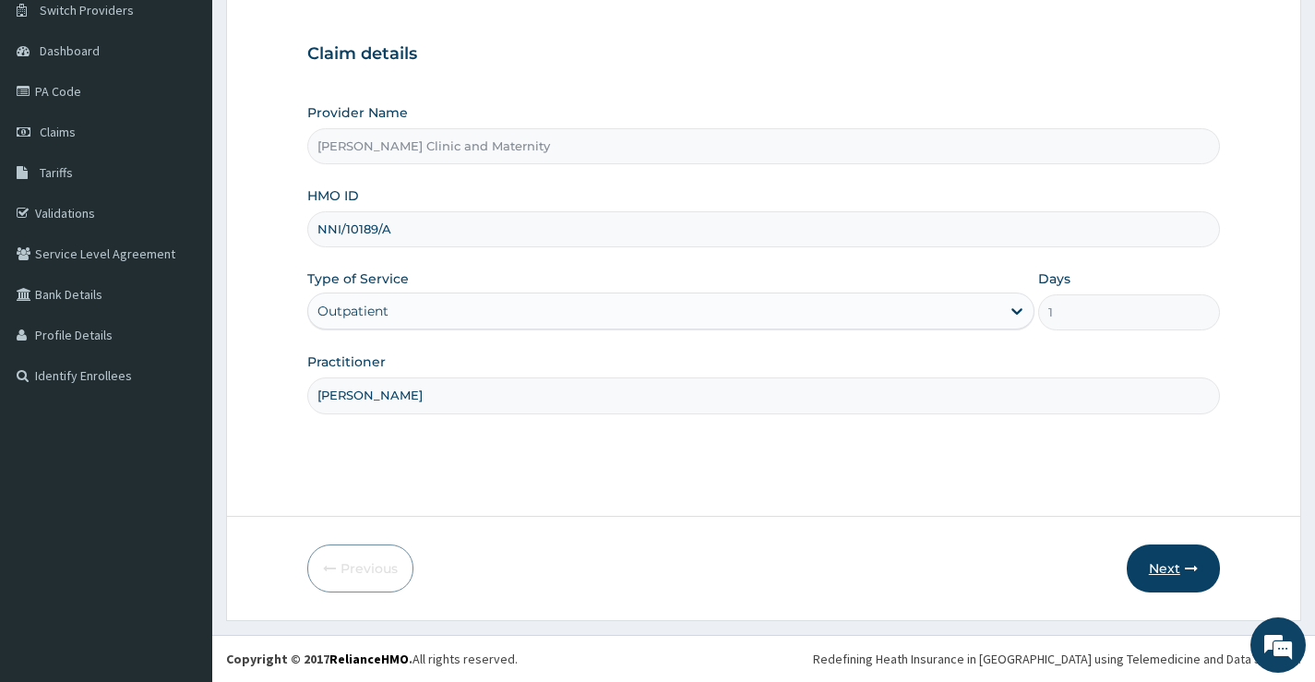
click at [1182, 570] on button "Next" at bounding box center [1173, 569] width 93 height 48
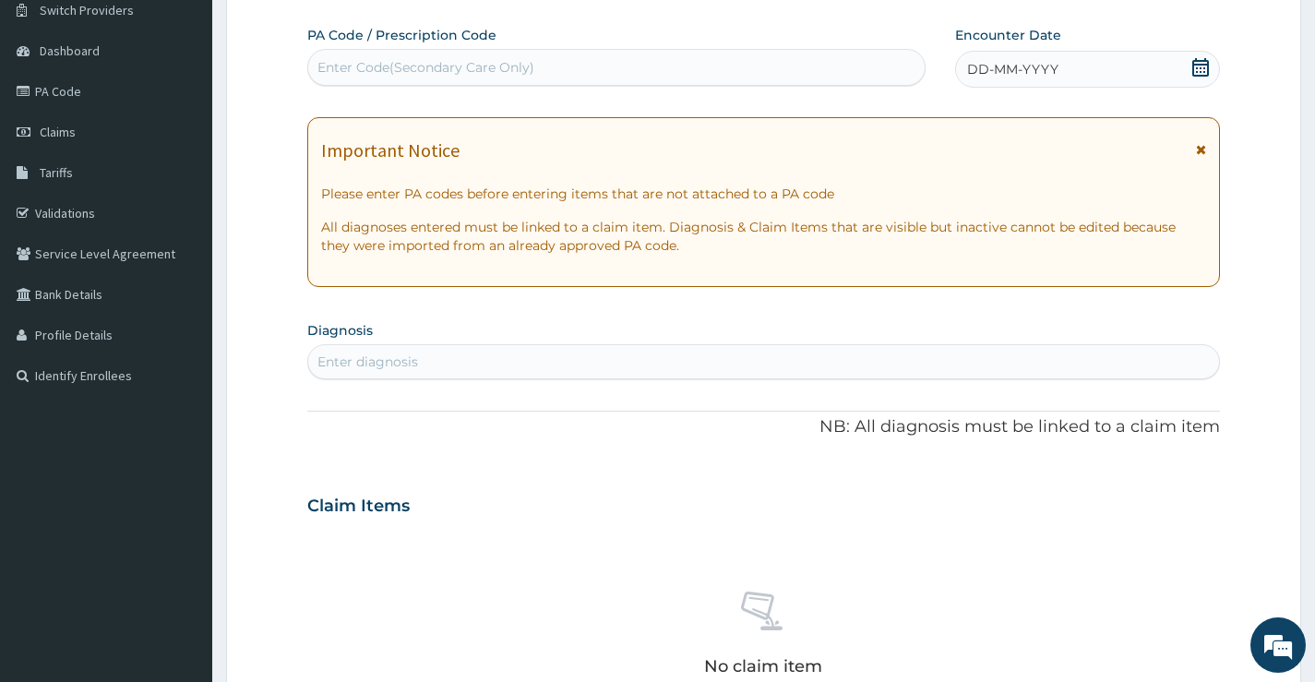
click at [420, 369] on div "Enter diagnosis" at bounding box center [763, 362] width 911 height 30
type input "[MEDICAL_DATA]"
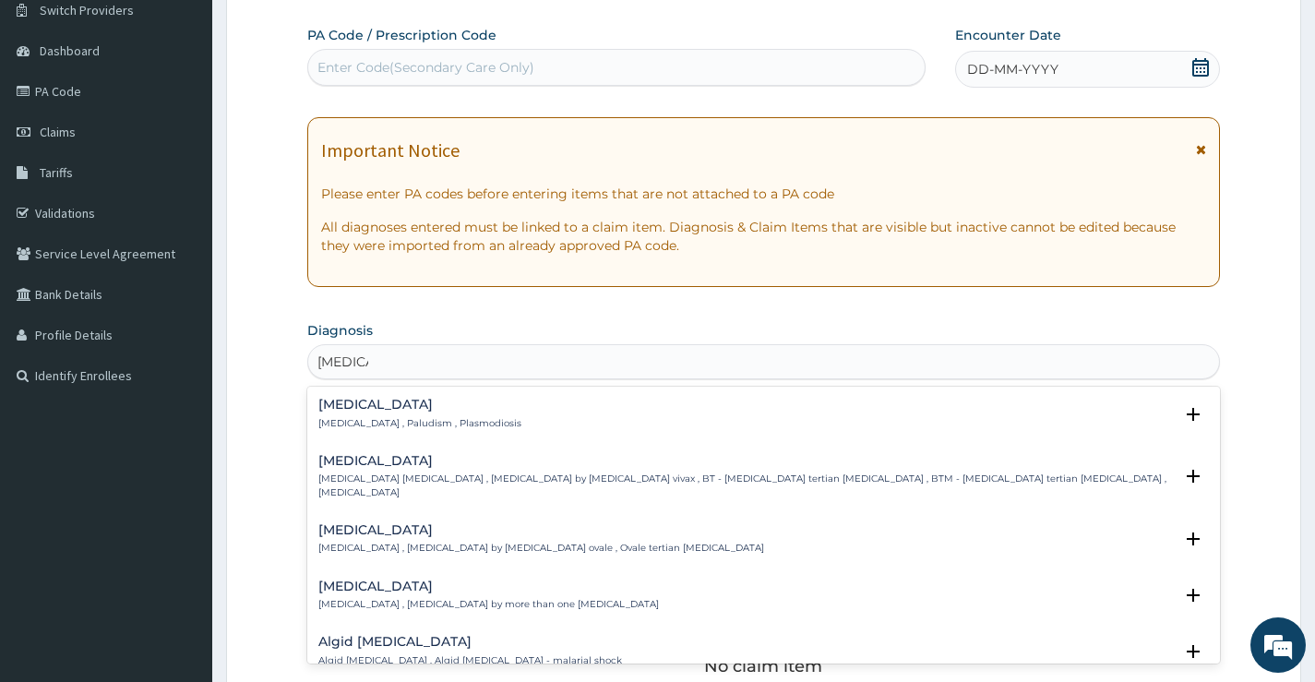
click at [370, 407] on h4 "[MEDICAL_DATA]" at bounding box center [419, 405] width 203 height 14
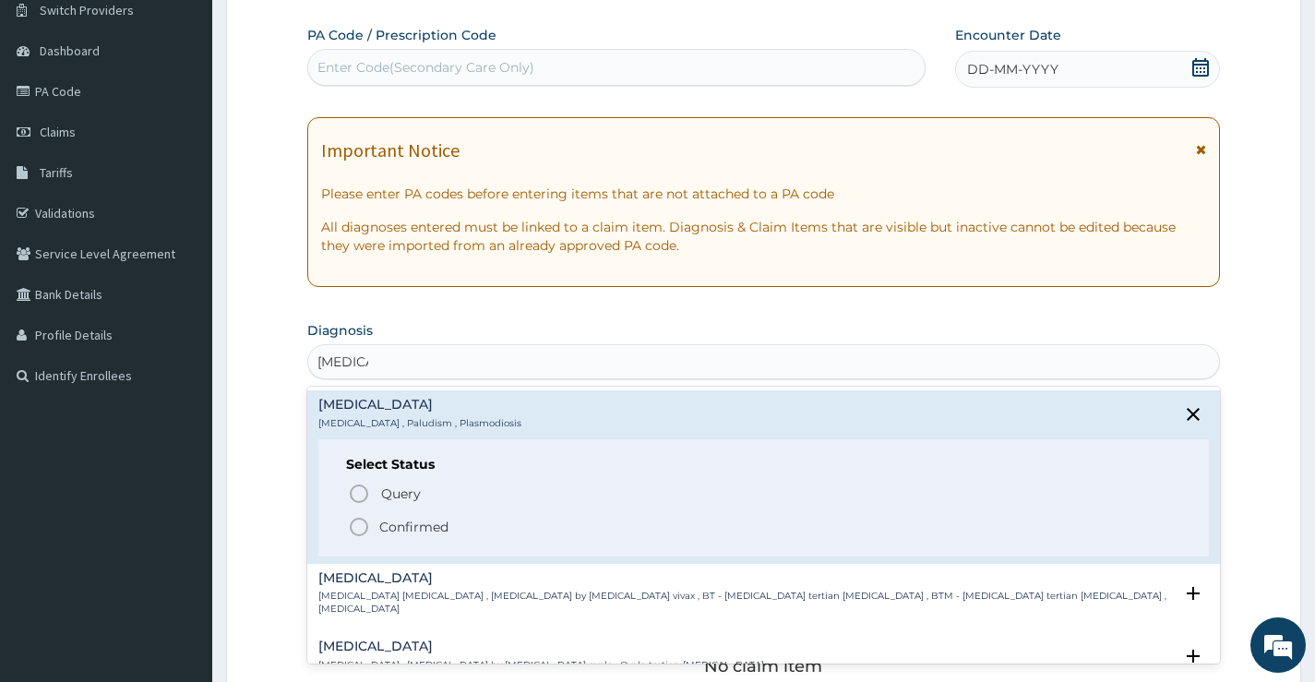
click at [359, 523] on icon "status option filled" at bounding box center [359, 527] width 22 height 22
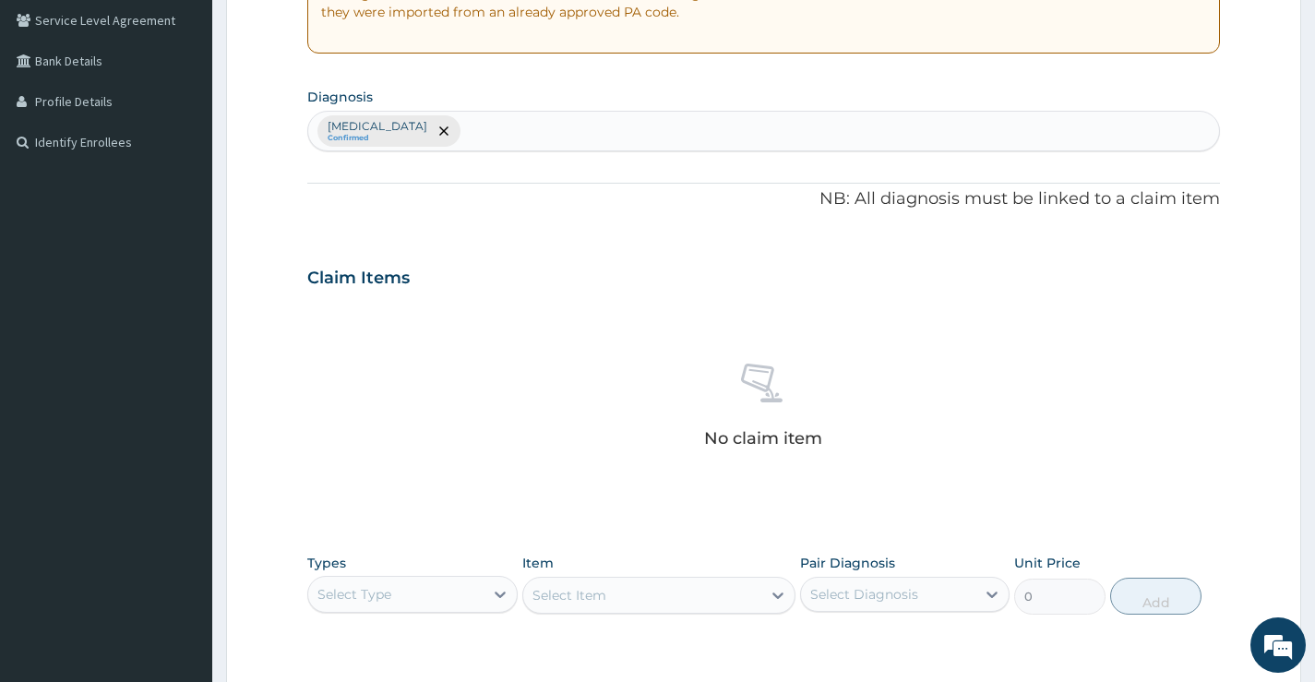
scroll to position [427, 0]
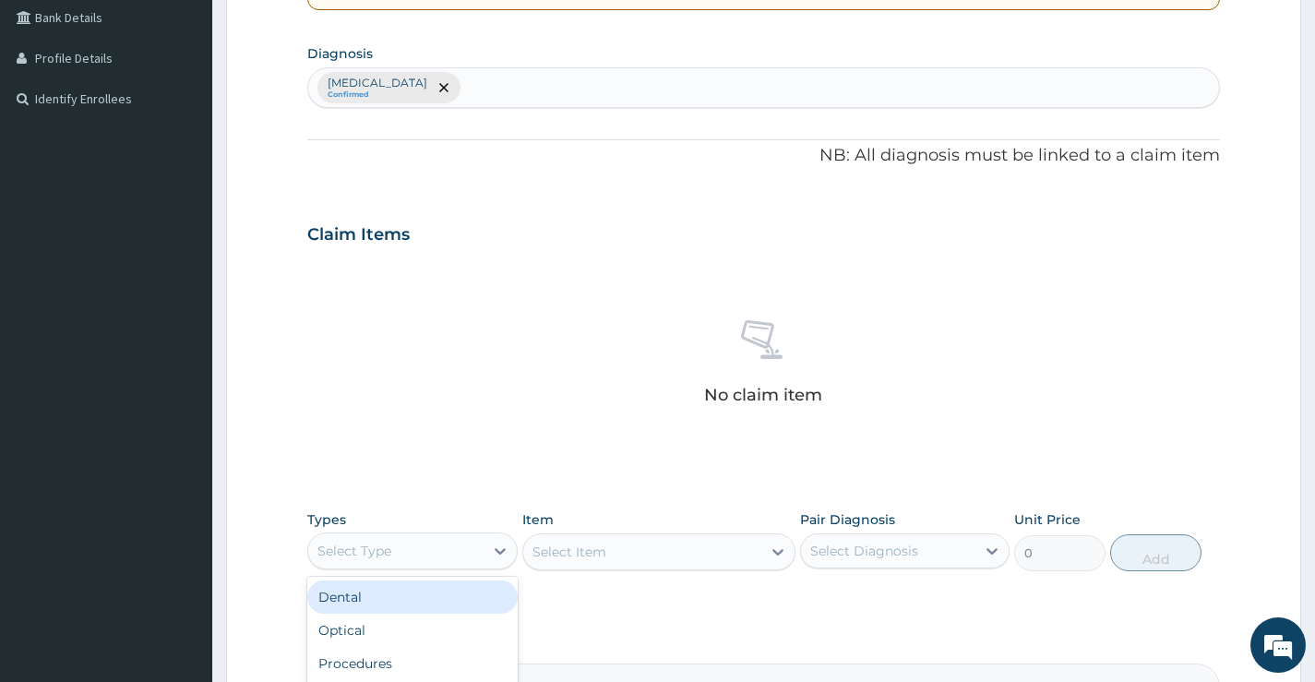
click at [450, 540] on div "Select Type" at bounding box center [395, 551] width 174 height 30
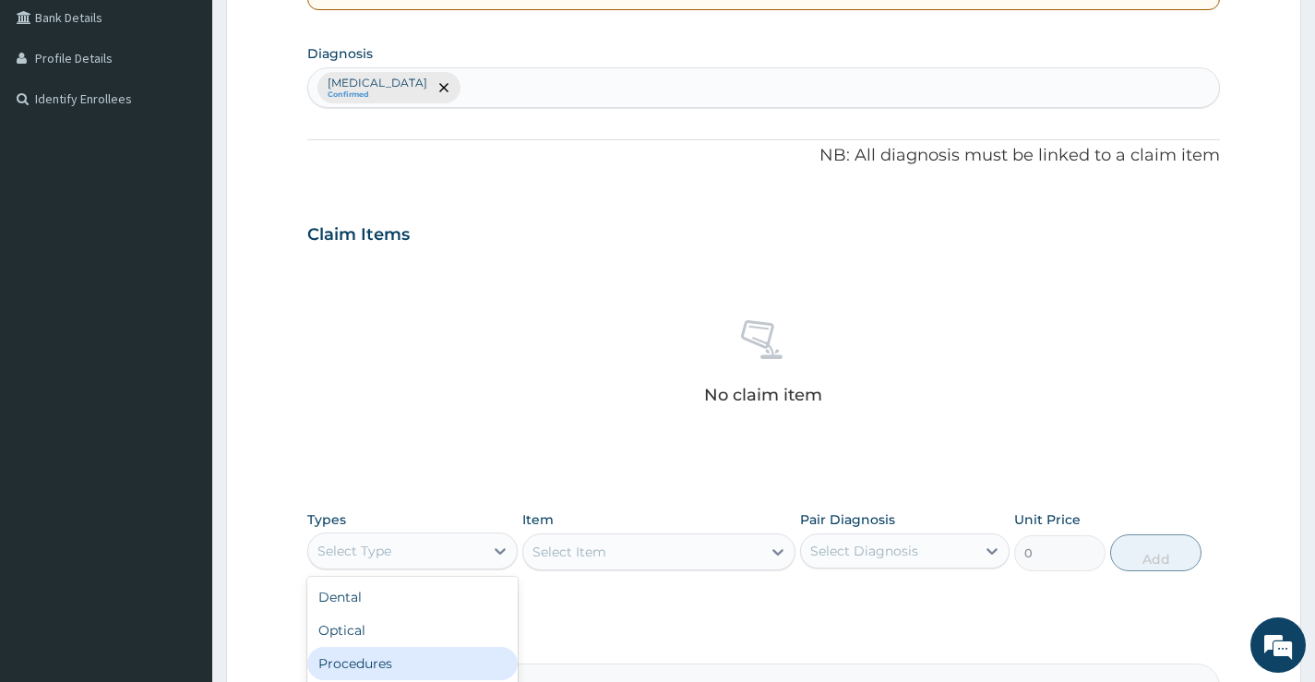
click at [415, 652] on div "Procedures" at bounding box center [412, 663] width 210 height 33
click at [921, 554] on div "Select Diagnosis" at bounding box center [888, 551] width 174 height 30
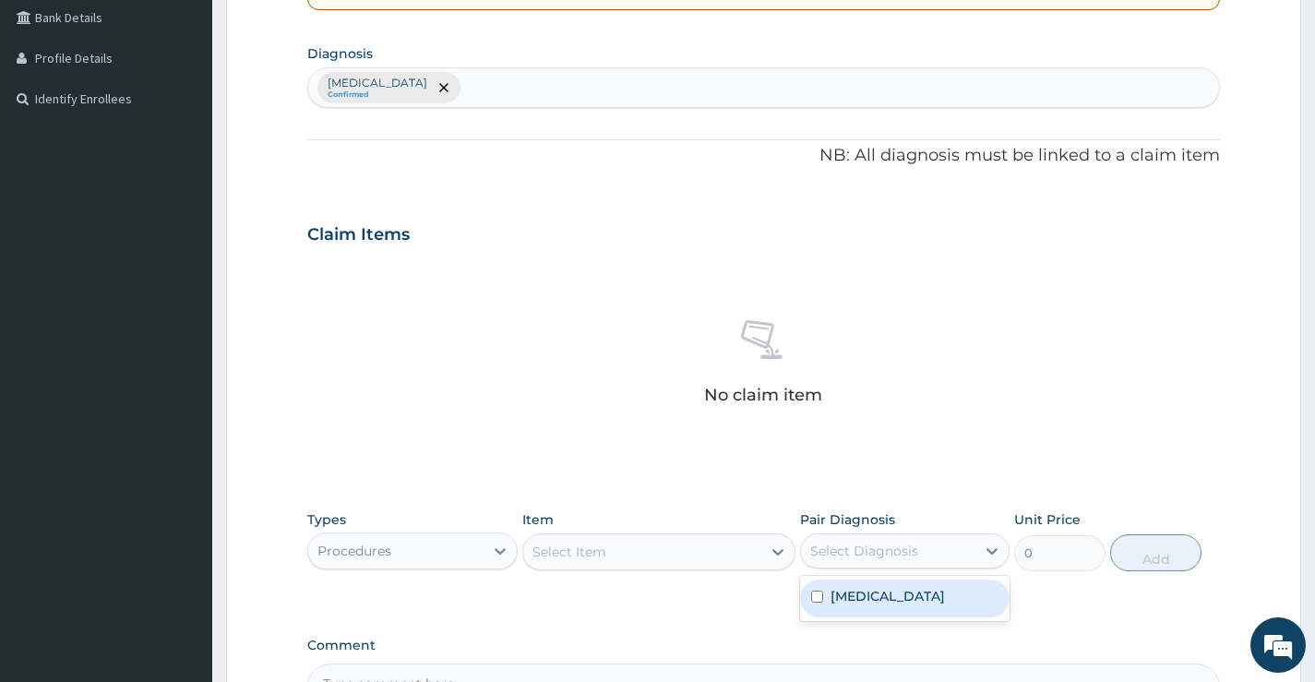
click at [893, 610] on div "[MEDICAL_DATA]" at bounding box center [905, 599] width 210 height 38
checkbox input "true"
click at [606, 553] on div "Select Item" at bounding box center [570, 552] width 74 height 18
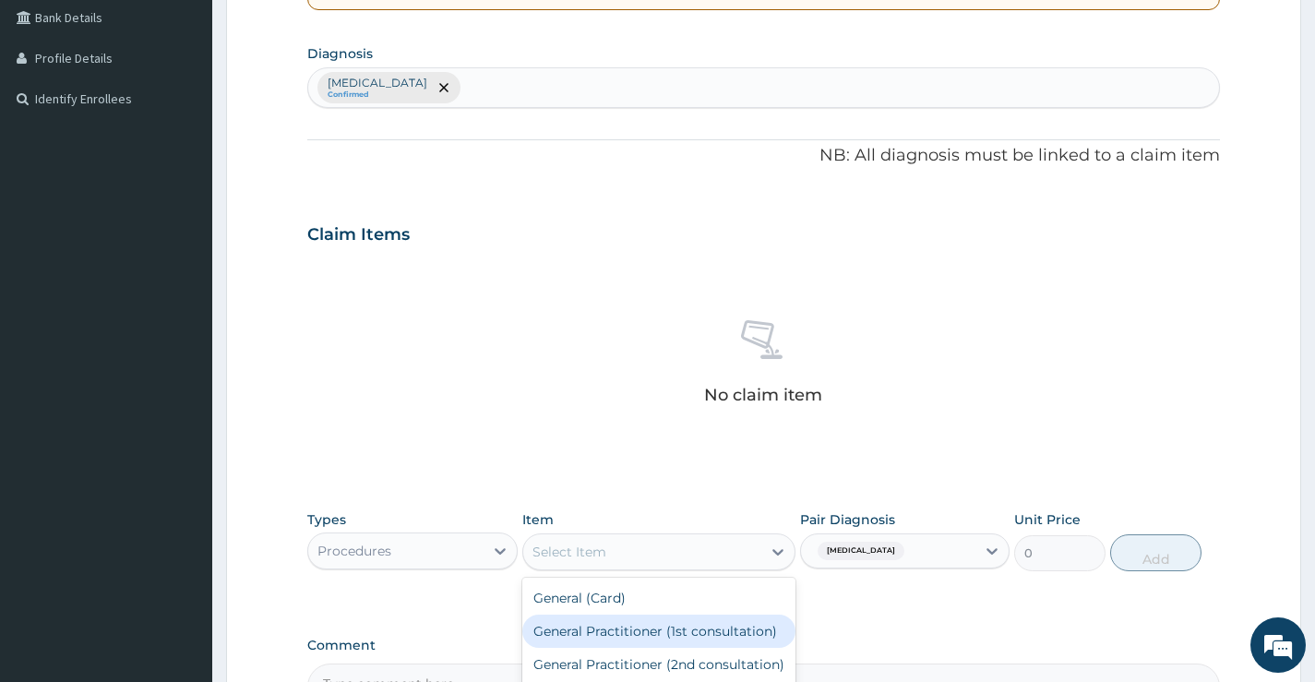
click at [677, 633] on div "General Practitioner (1st consultation)" at bounding box center [659, 631] width 274 height 33
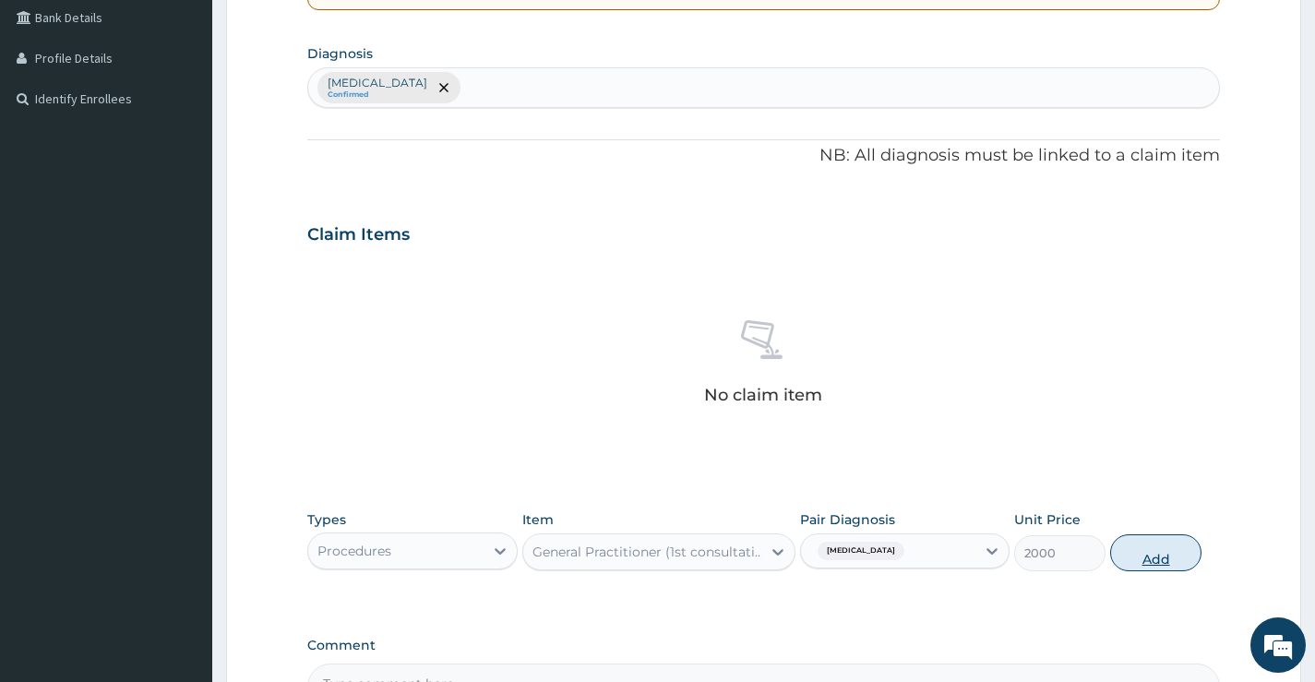
click at [1170, 544] on button "Add" at bounding box center [1155, 552] width 91 height 37
type input "0"
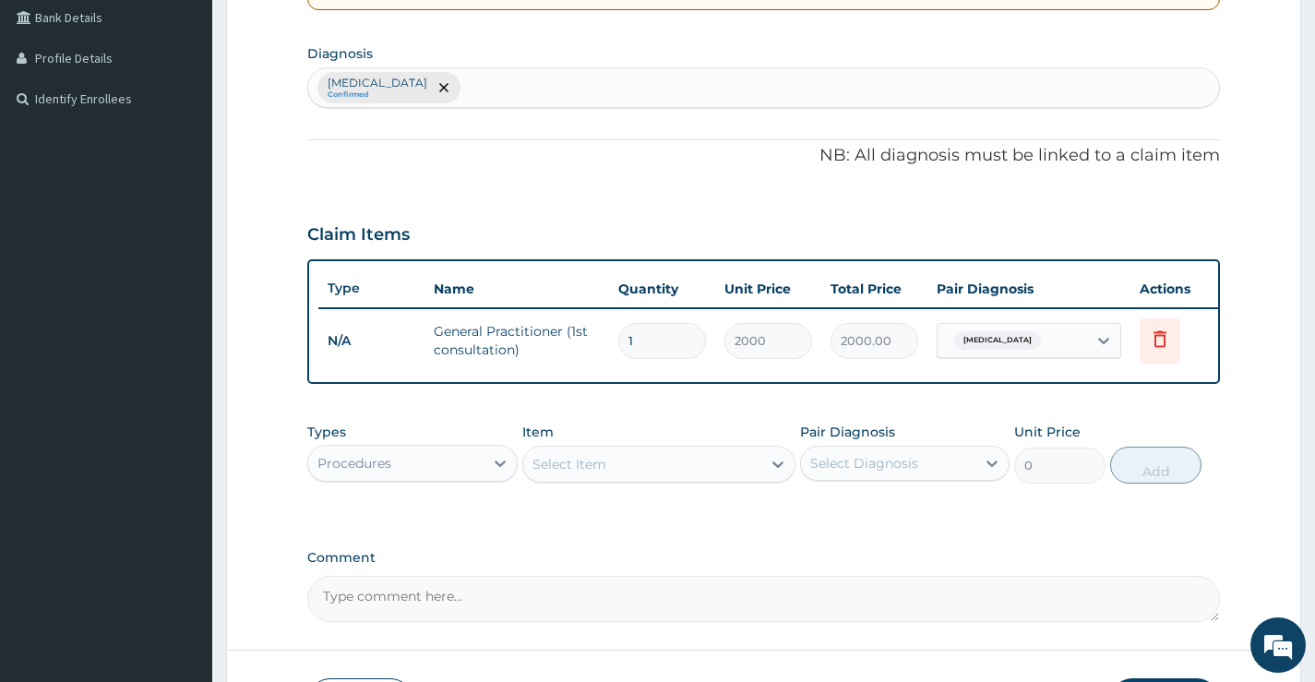
drag, startPoint x: 448, startPoint y: 478, endPoint x: 437, endPoint y: 497, distance: 21.5
click at [447, 478] on div "Procedures" at bounding box center [395, 464] width 174 height 30
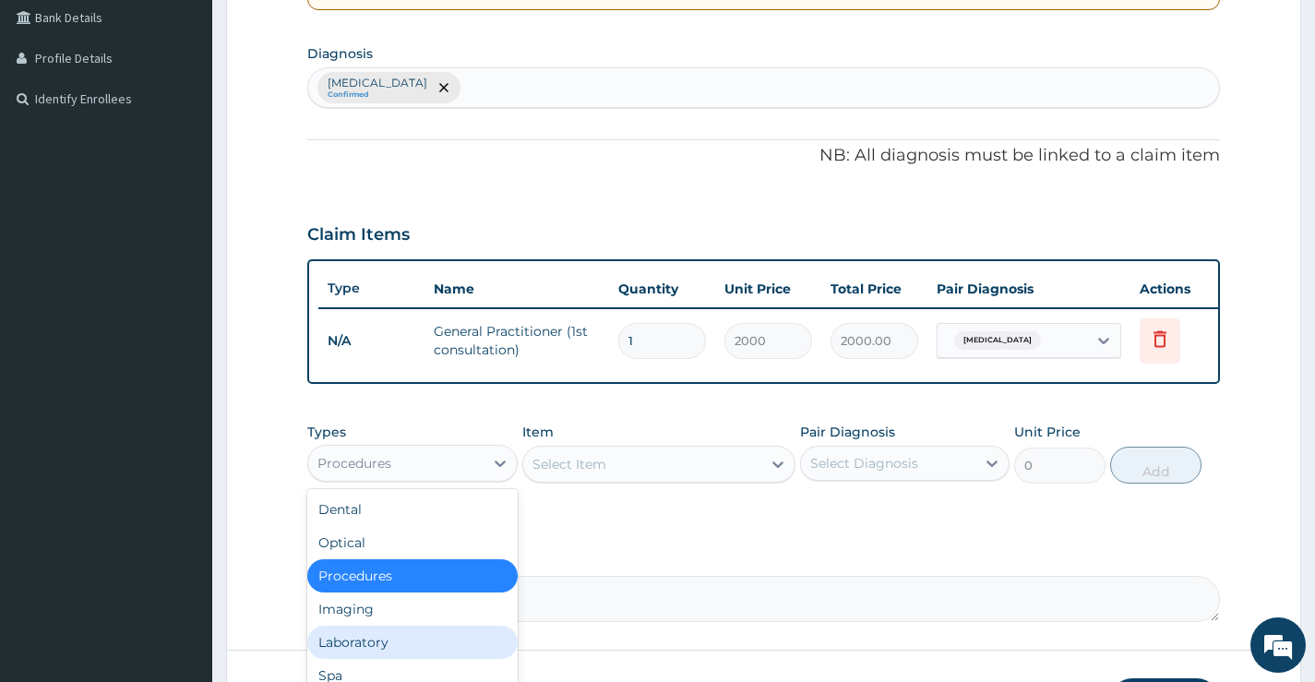
click at [386, 659] on div "Laboratory" at bounding box center [412, 642] width 210 height 33
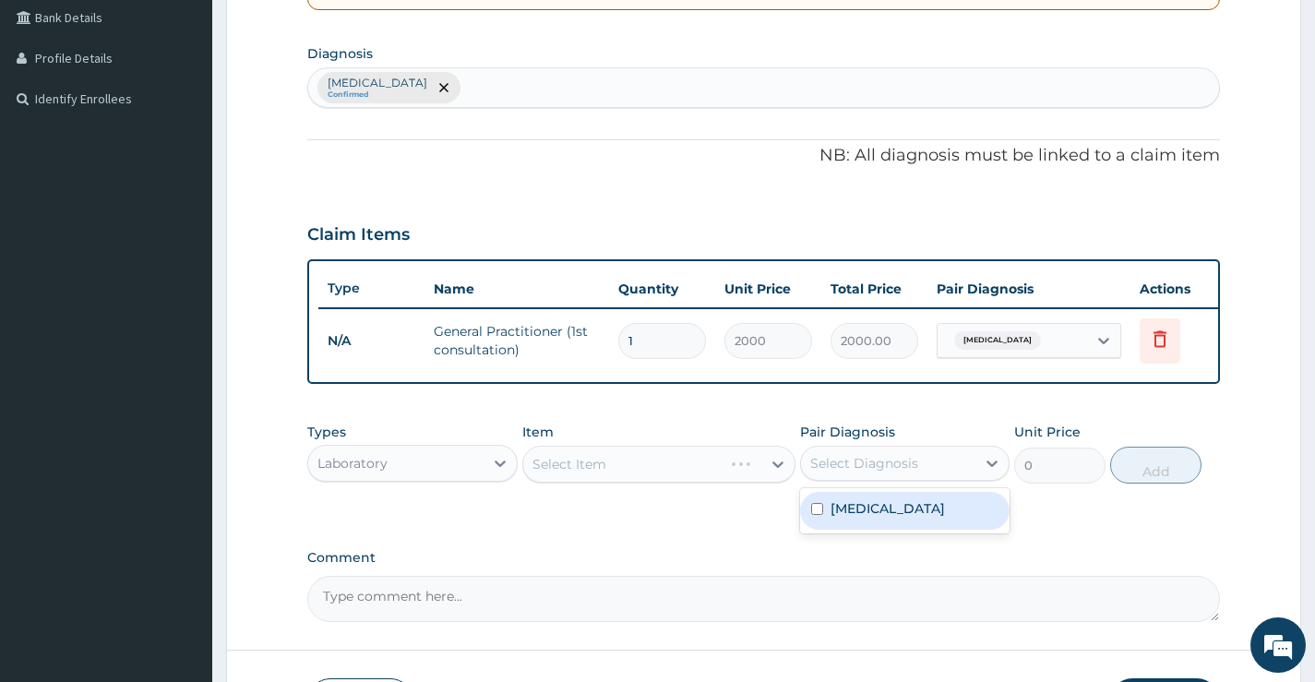
click at [886, 473] on div "Select Diagnosis" at bounding box center [864, 463] width 108 height 18
click at [858, 518] on label "[MEDICAL_DATA]" at bounding box center [888, 508] width 114 height 18
checkbox input "true"
click at [618, 479] on div "Select Item" at bounding box center [642, 465] width 239 height 30
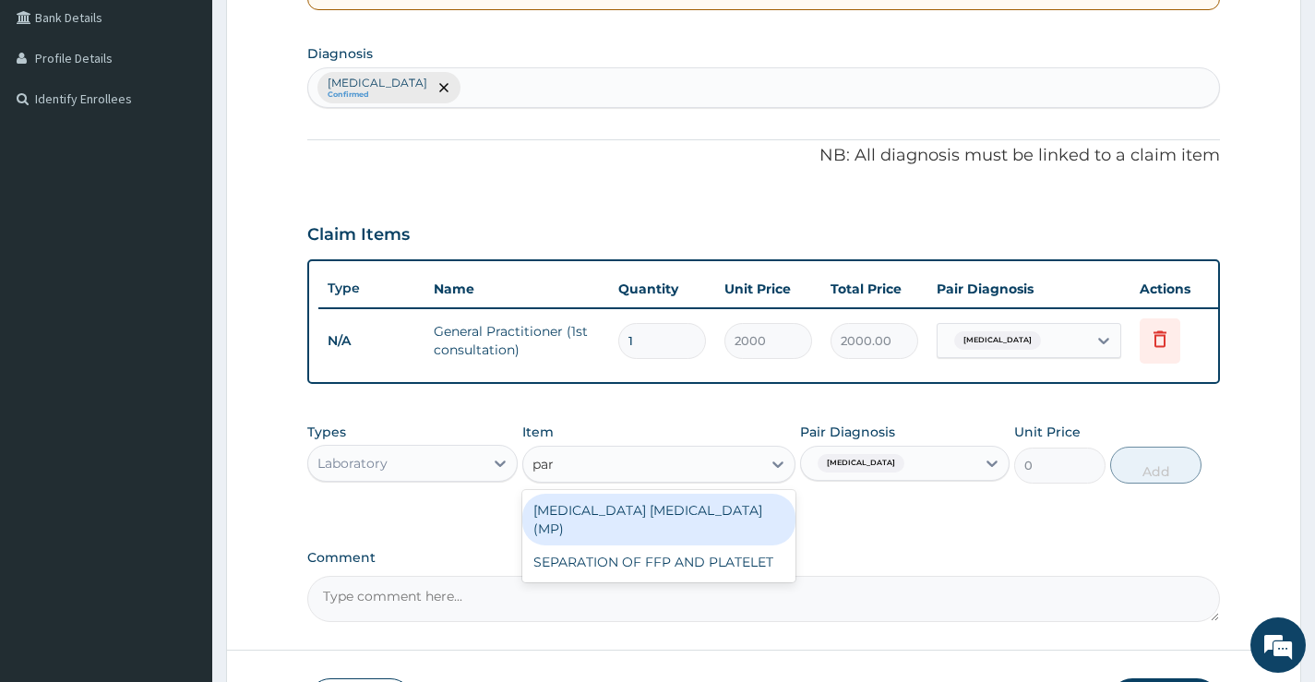
type input "para"
click at [641, 521] on div "[MEDICAL_DATA] [MEDICAL_DATA] (MP)" at bounding box center [659, 520] width 274 height 52
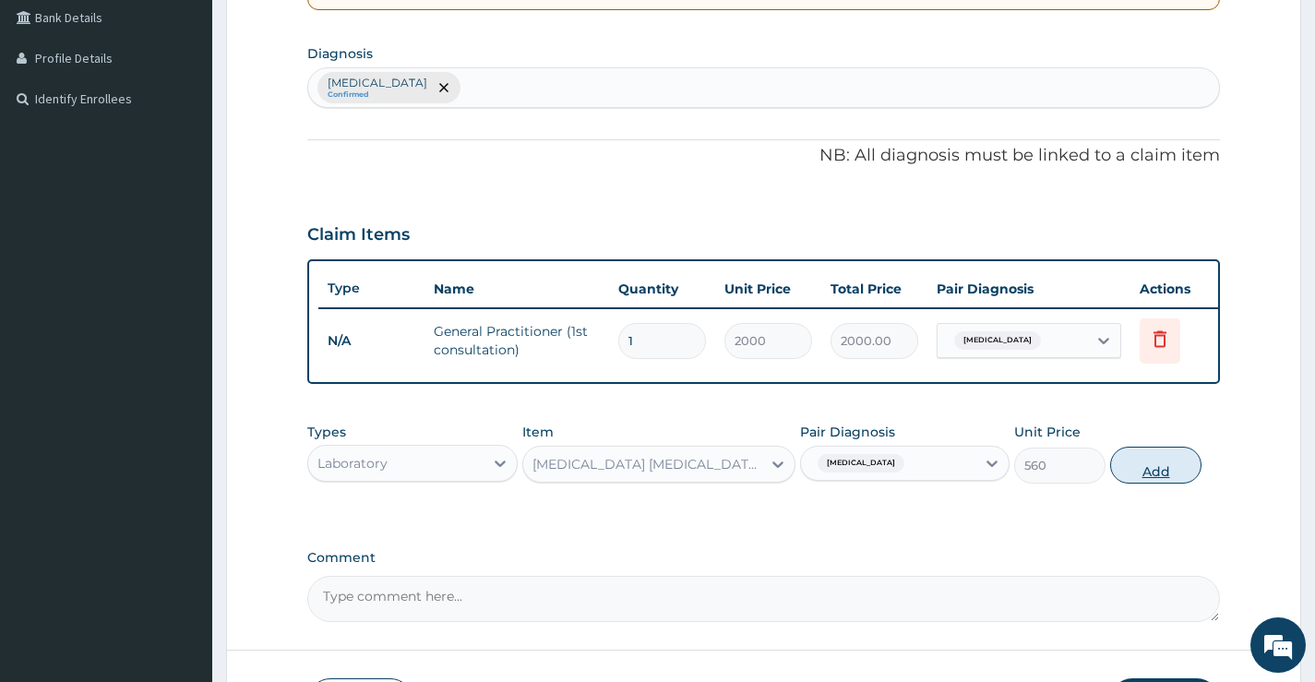
click at [1146, 483] on button "Add" at bounding box center [1155, 465] width 91 height 37
type input "0"
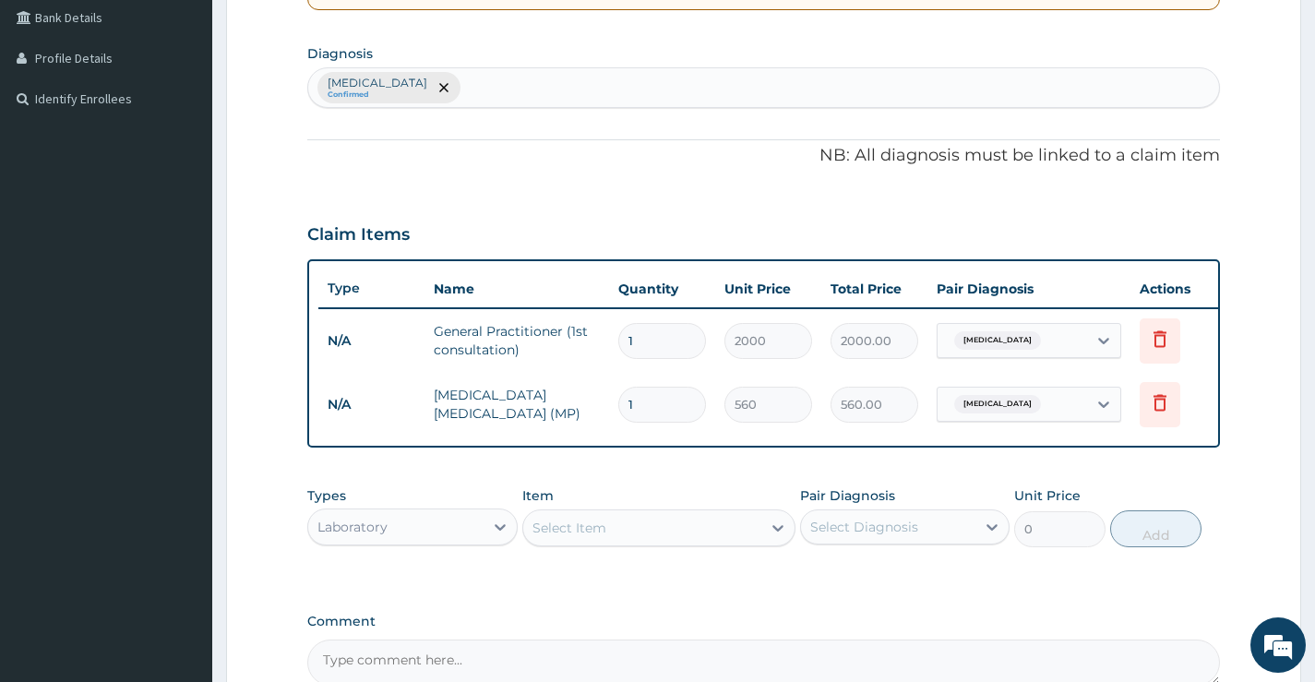
click at [378, 536] on div "Laboratory" at bounding box center [353, 527] width 70 height 18
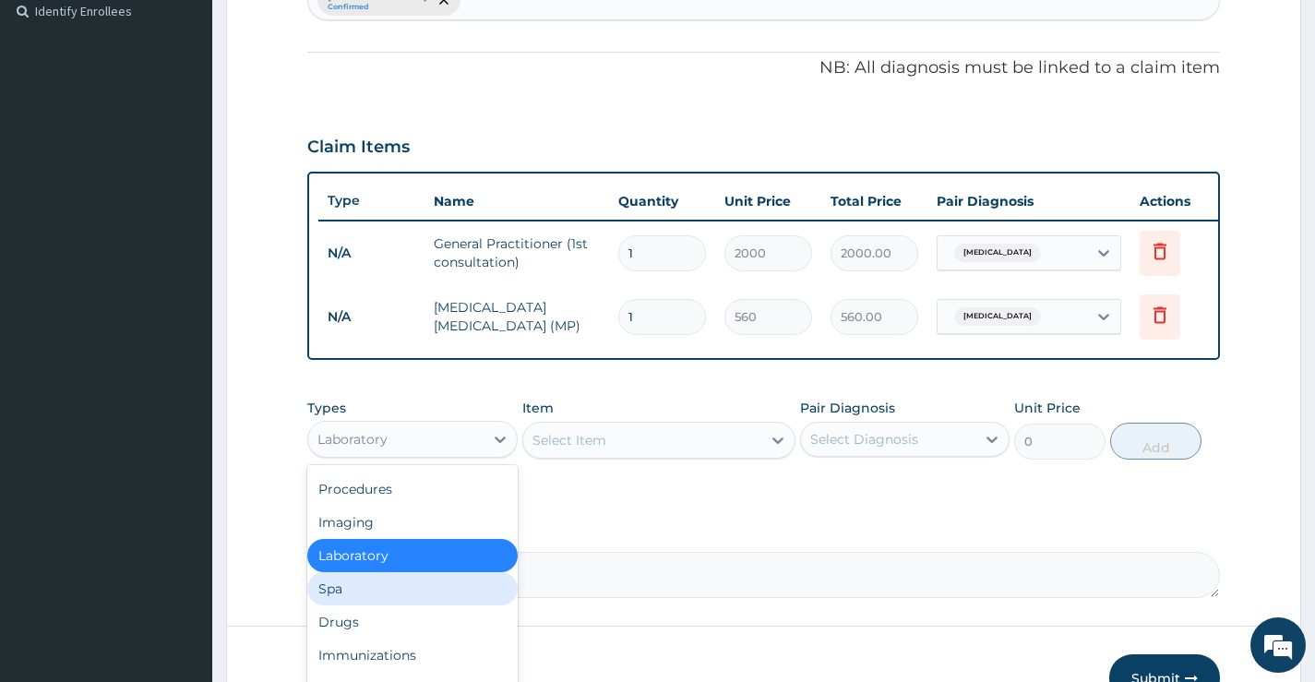
scroll to position [612, 0]
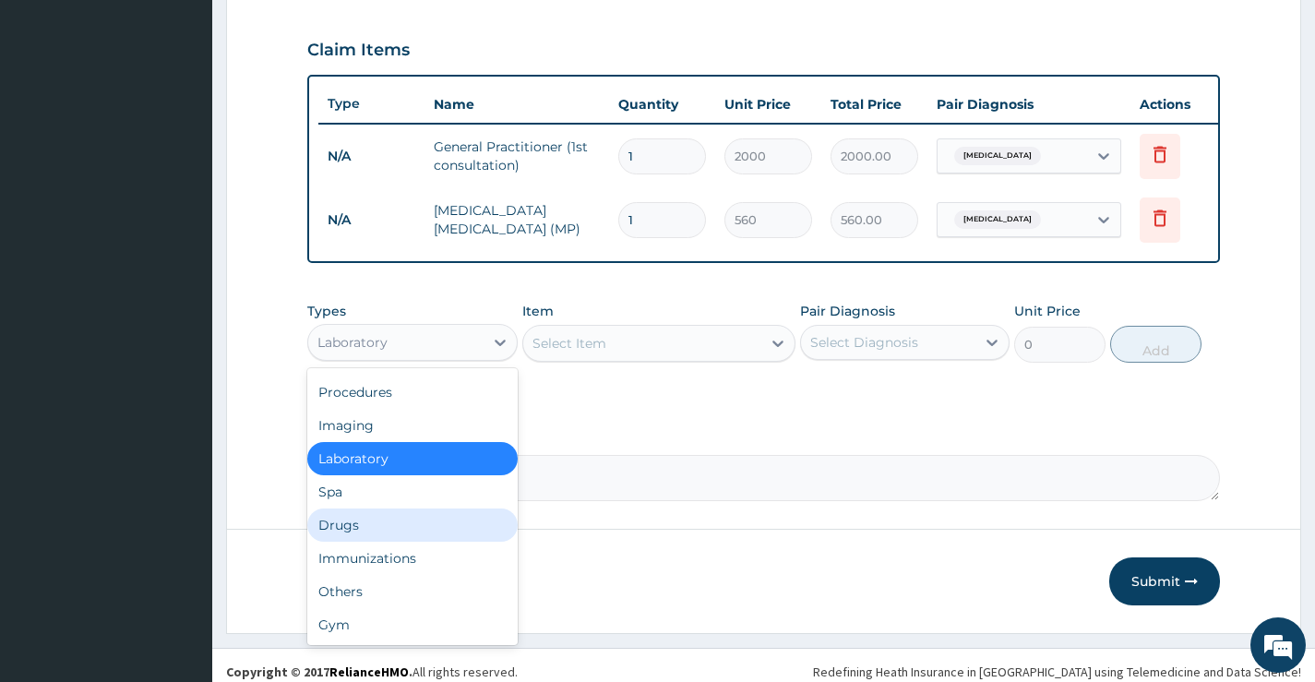
click at [344, 542] on div "Drugs" at bounding box center [412, 525] width 210 height 33
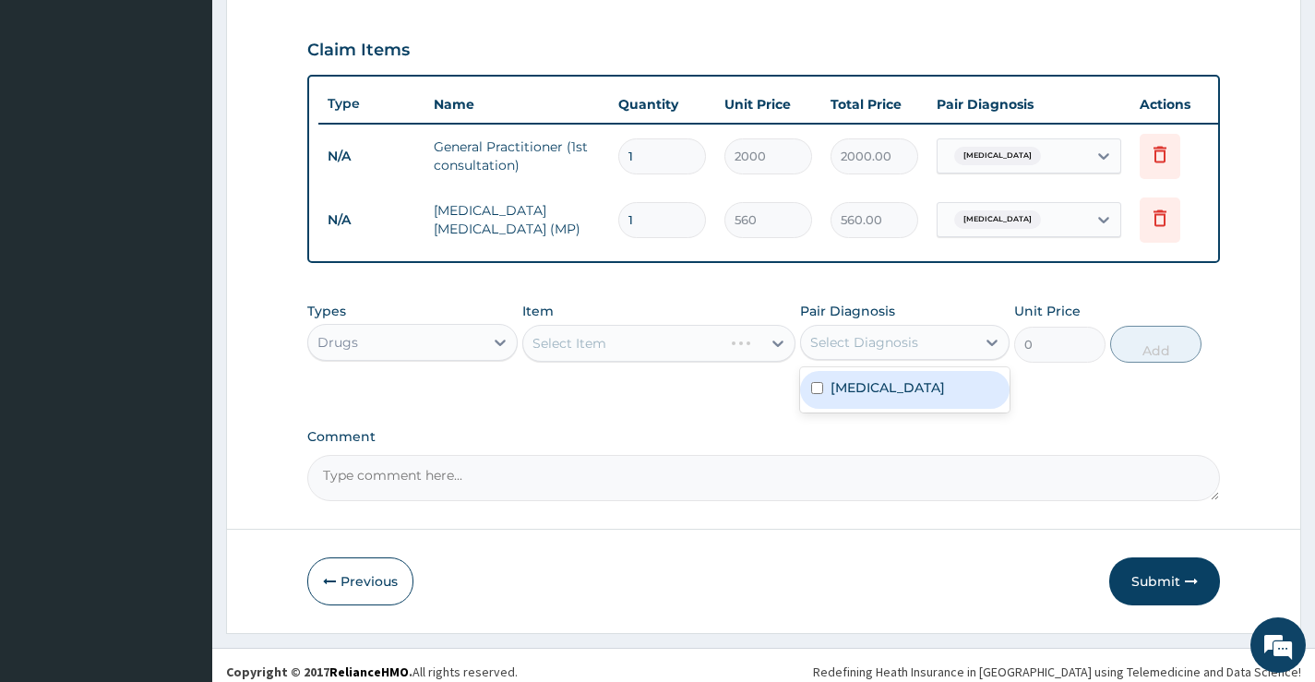
click at [850, 352] on div "Select Diagnosis" at bounding box center [864, 342] width 108 height 18
click at [866, 397] on label "[MEDICAL_DATA]" at bounding box center [888, 387] width 114 height 18
checkbox input "true"
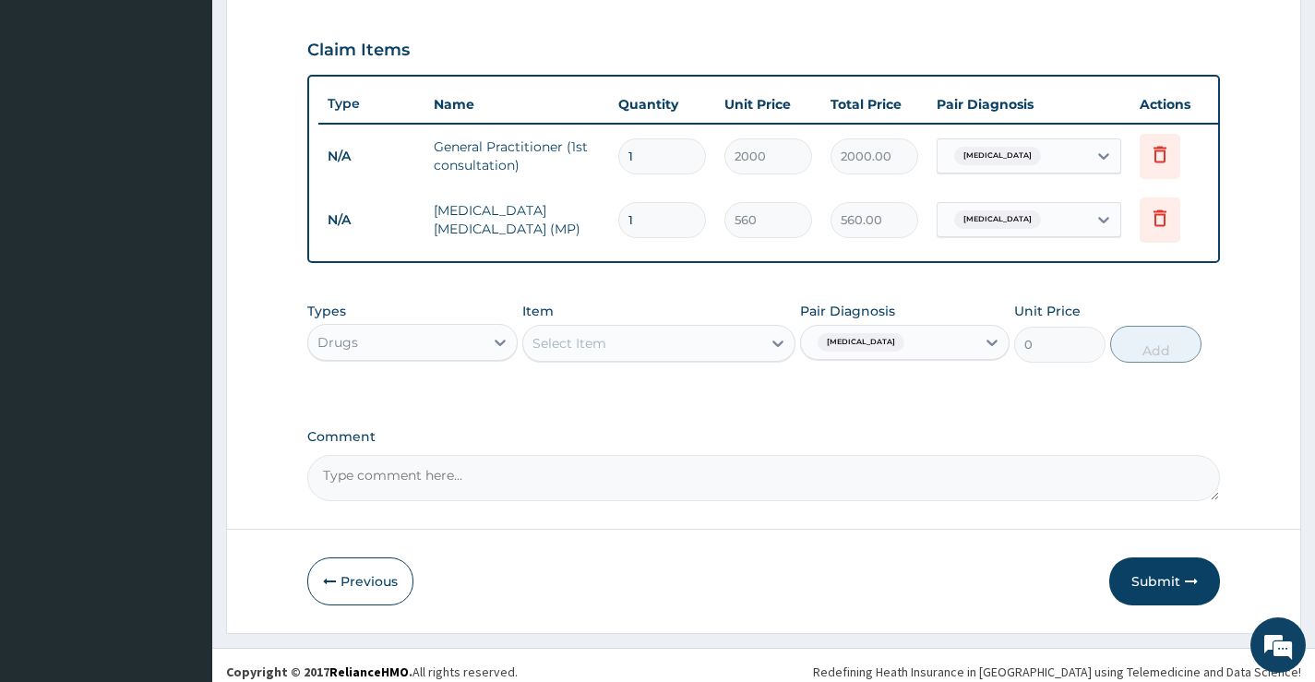
click at [624, 354] on div "Select Item" at bounding box center [642, 344] width 239 height 30
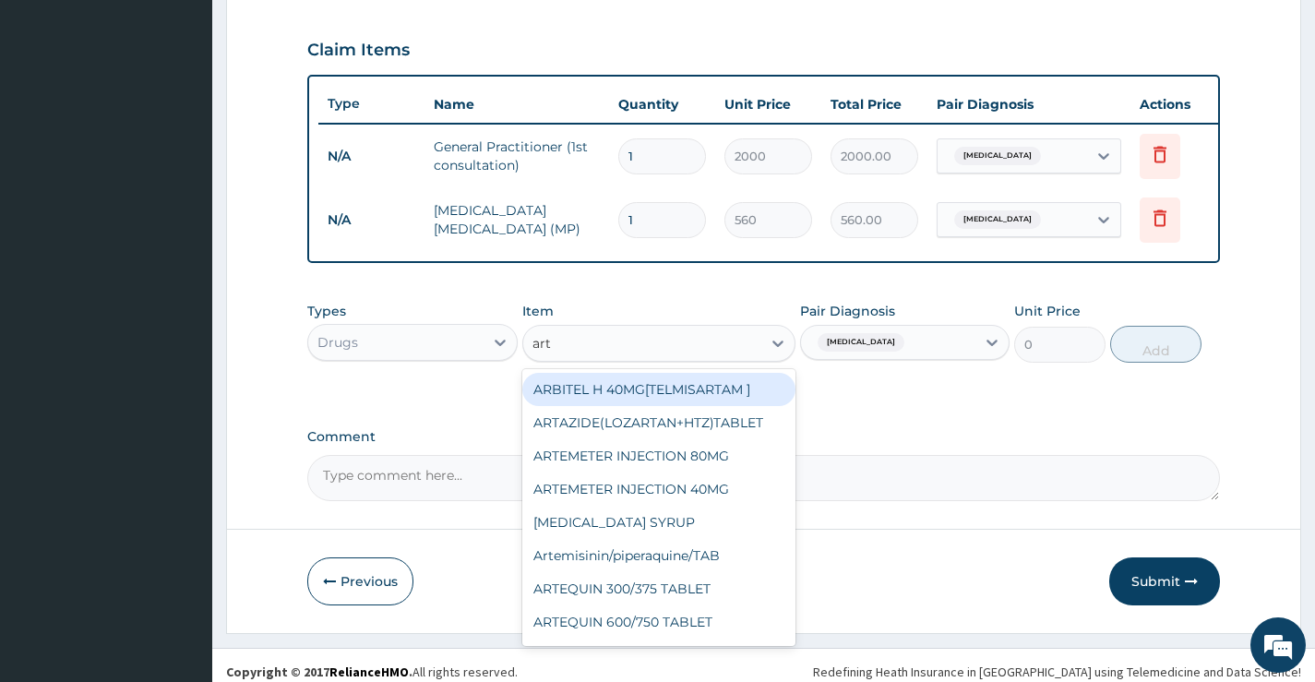
type input "arte"
click at [683, 406] on div "ARTEMETER INJECTION 80MG" at bounding box center [659, 389] width 274 height 33
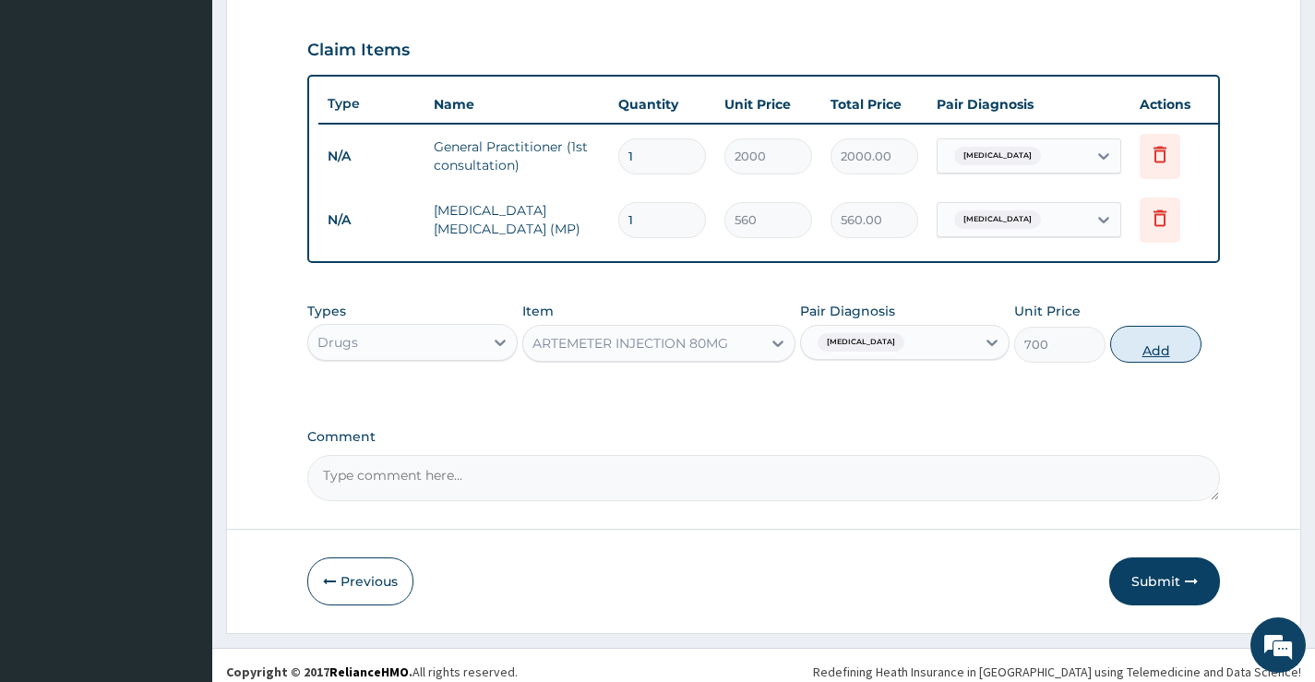
click at [1170, 353] on button "Add" at bounding box center [1155, 344] width 91 height 37
type input "0"
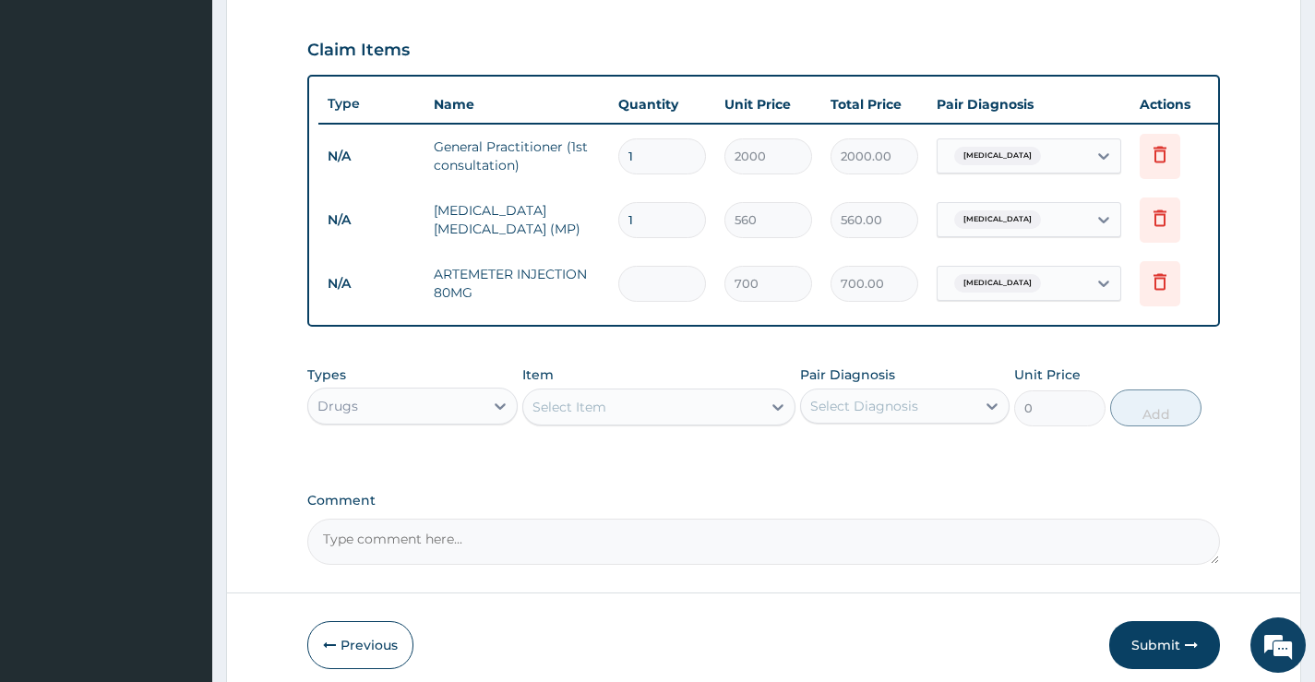
type input "0.00"
type input "6"
type input "4200.00"
type input "6"
click at [715, 422] on div "Select Item" at bounding box center [642, 407] width 239 height 30
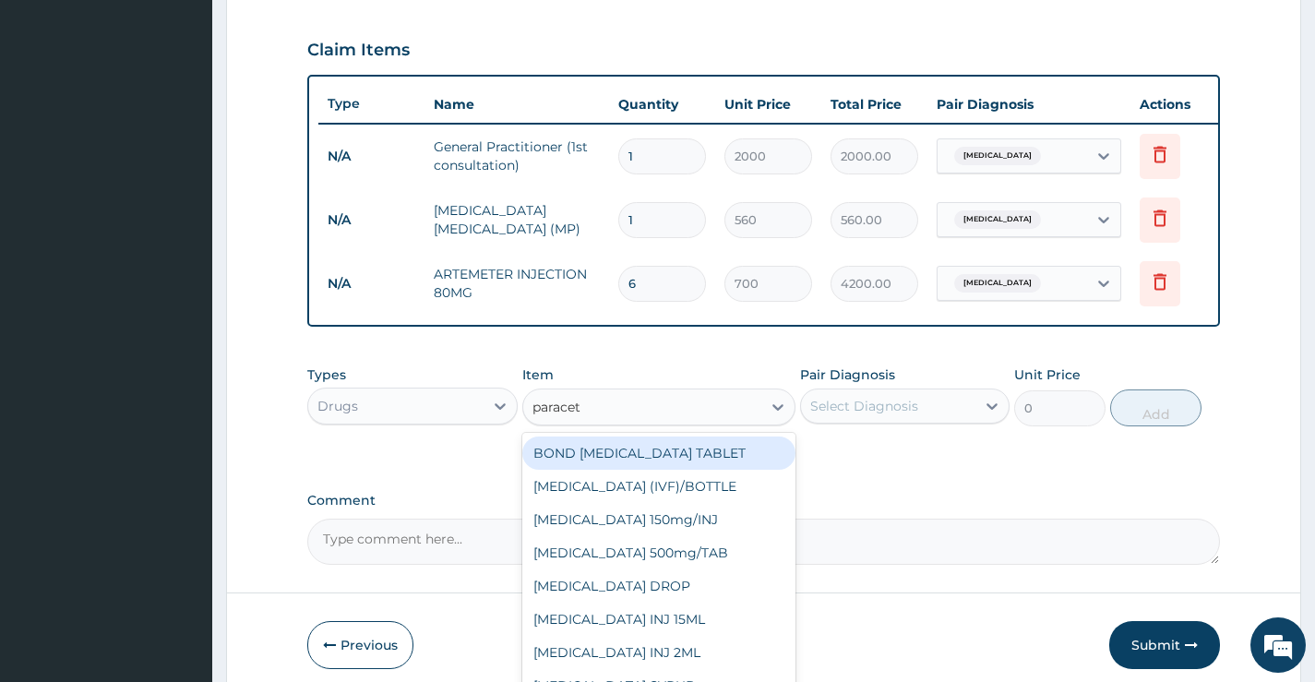
type input "paraceta"
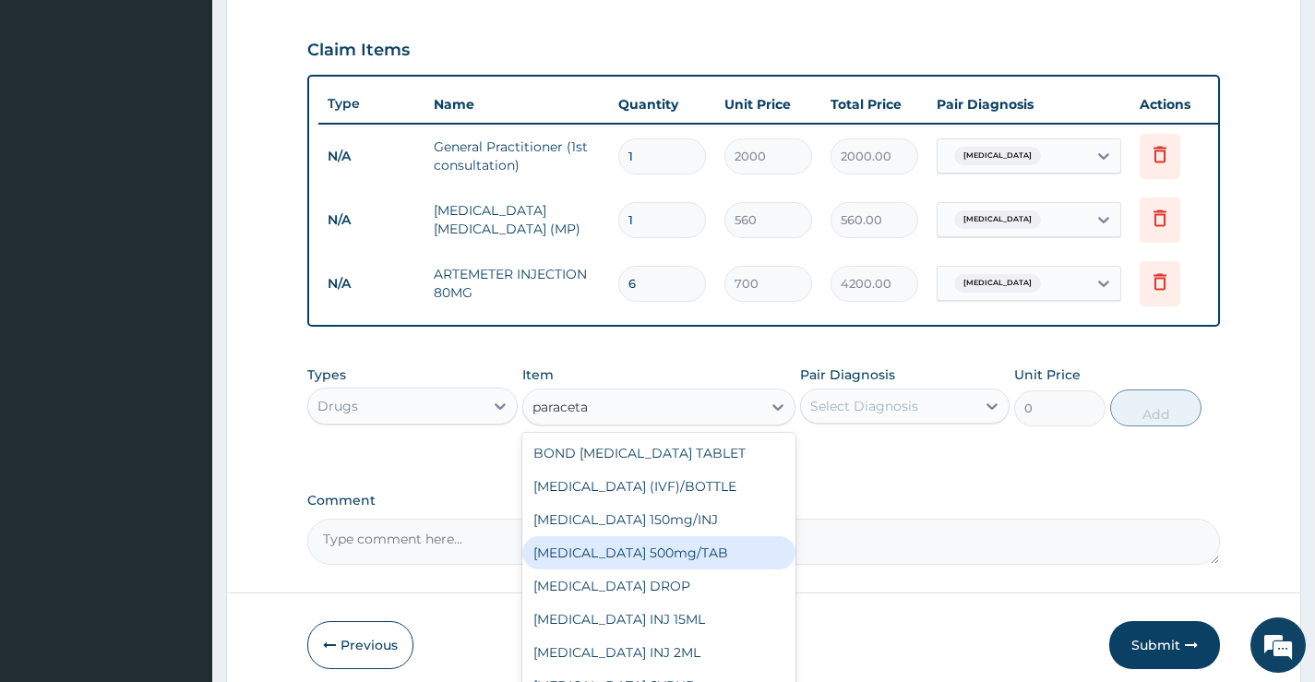
click at [675, 569] on div "[MEDICAL_DATA] 500mg/TAB" at bounding box center [659, 552] width 274 height 33
type input "20"
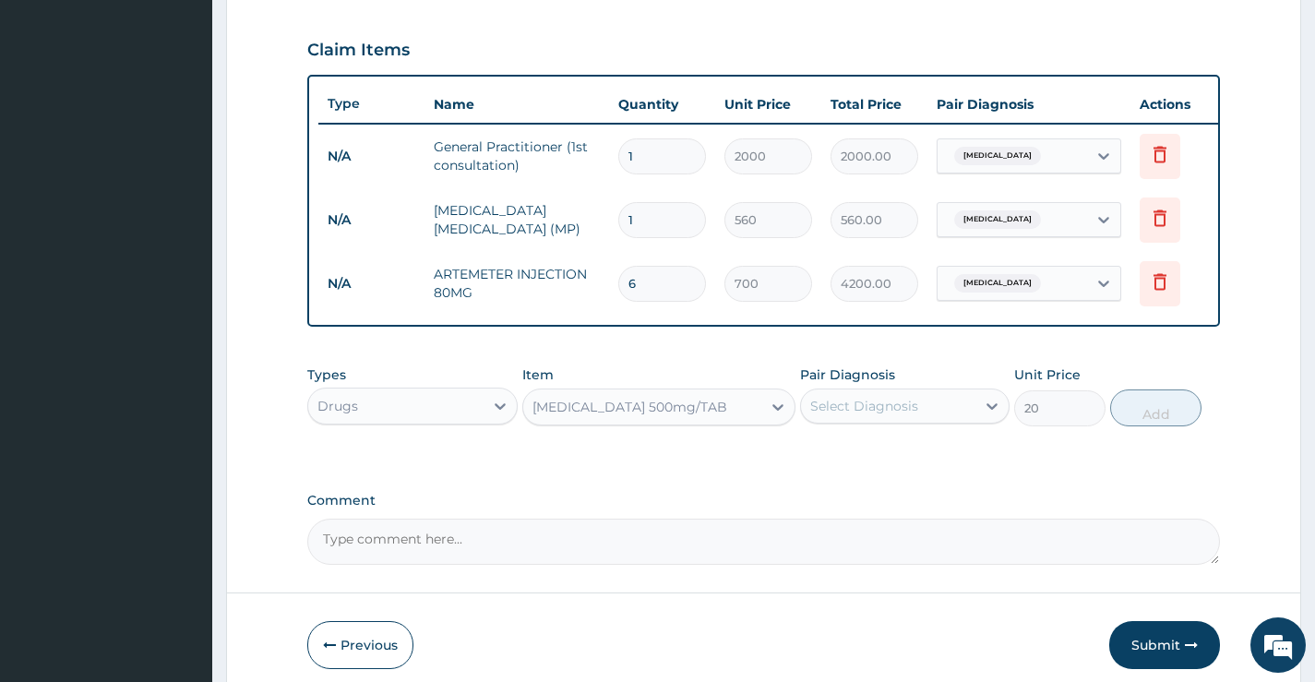
click at [926, 419] on div "Select Diagnosis" at bounding box center [888, 406] width 174 height 30
click at [913, 469] on div "[MEDICAL_DATA]" at bounding box center [905, 454] width 210 height 38
checkbox input "true"
click at [1143, 415] on button "Add" at bounding box center [1155, 408] width 91 height 37
type input "0"
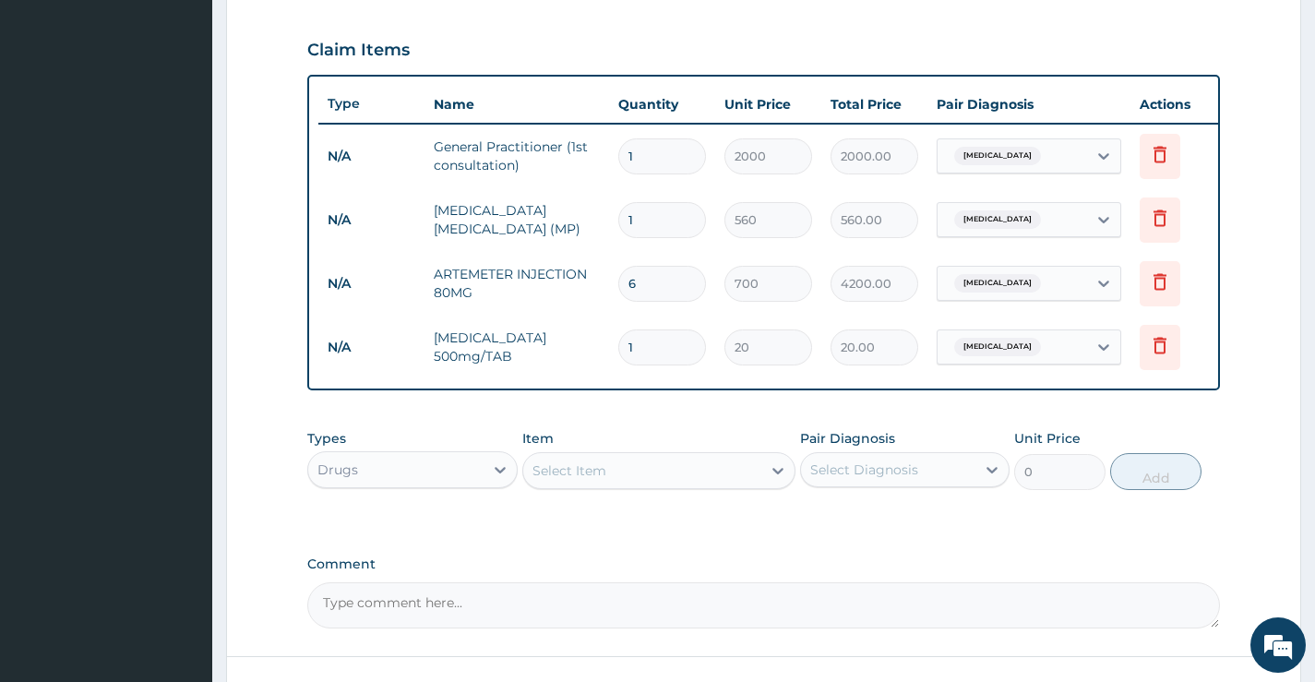
type input "18"
type input "360.00"
type input "18"
click at [612, 483] on div "Select Item" at bounding box center [642, 471] width 239 height 30
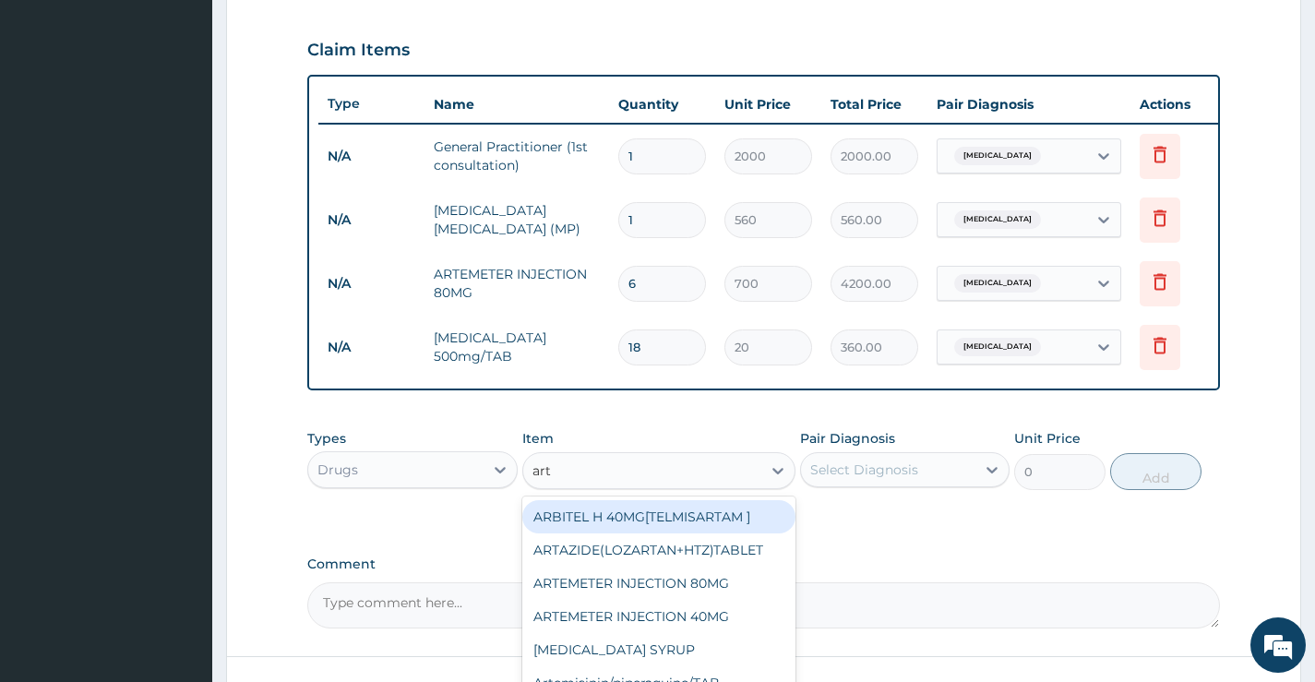
type input "arte"
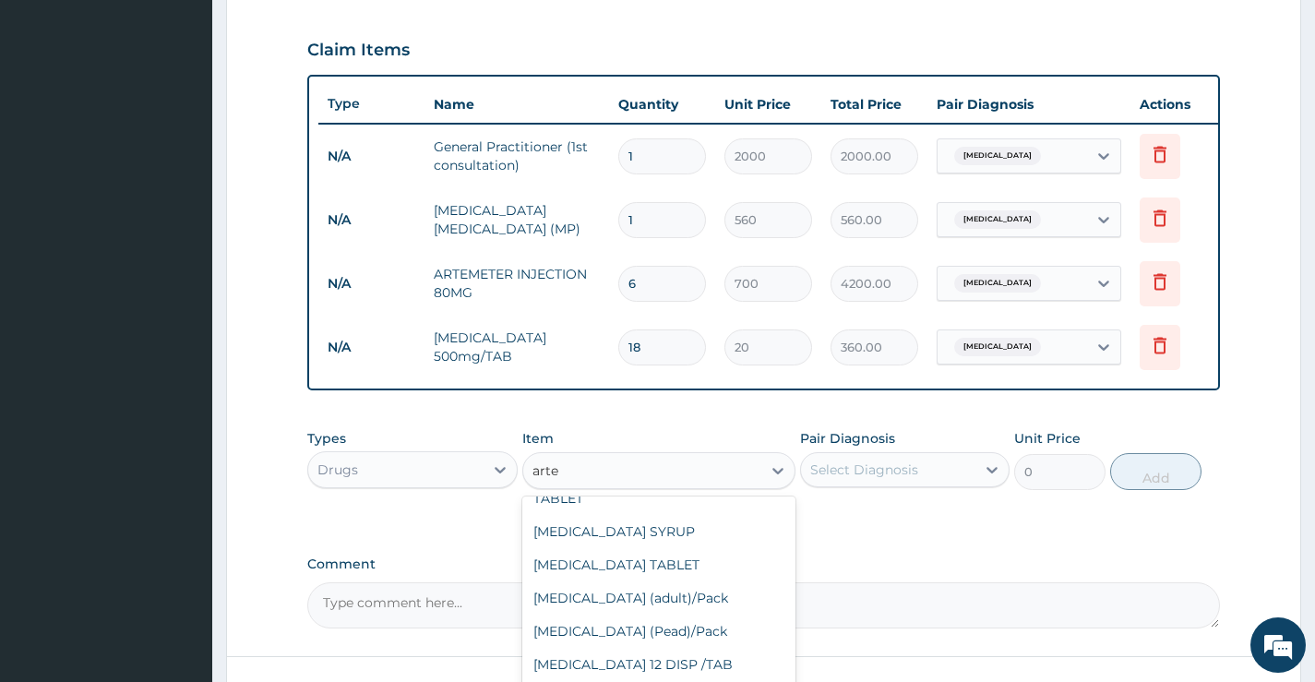
scroll to position [277, 0]
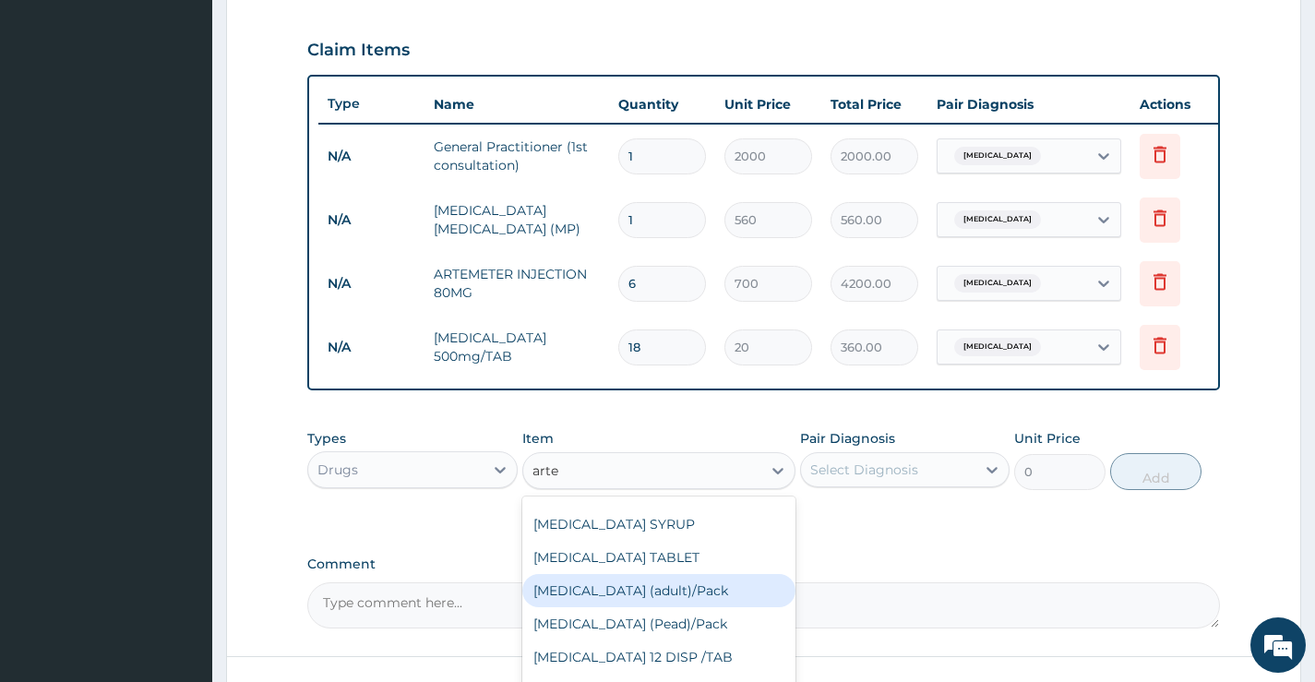
click at [708, 598] on div "[MEDICAL_DATA] (adult)/Pack" at bounding box center [659, 590] width 274 height 33
type input "2500"
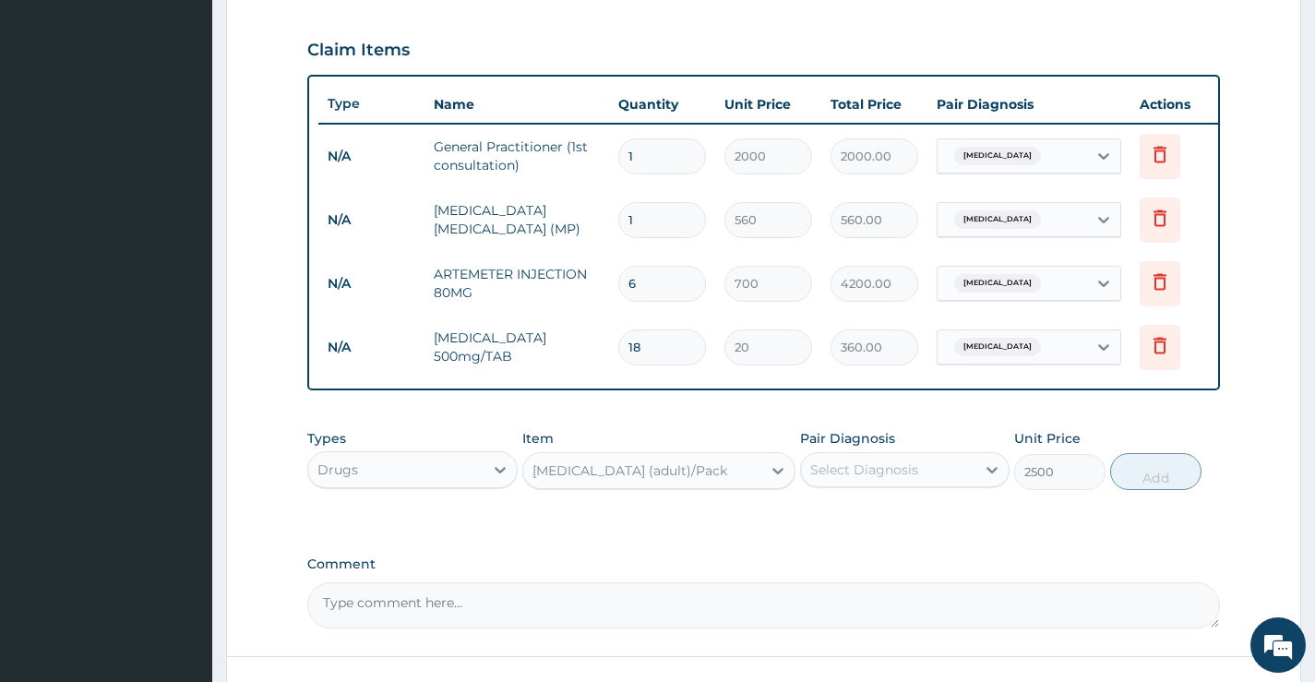
click at [939, 481] on div "Select Diagnosis" at bounding box center [888, 470] width 174 height 30
click at [896, 534] on div "[MEDICAL_DATA]" at bounding box center [905, 517] width 210 height 38
checkbox input "true"
click at [1147, 486] on button "Add" at bounding box center [1155, 471] width 91 height 37
type input "0"
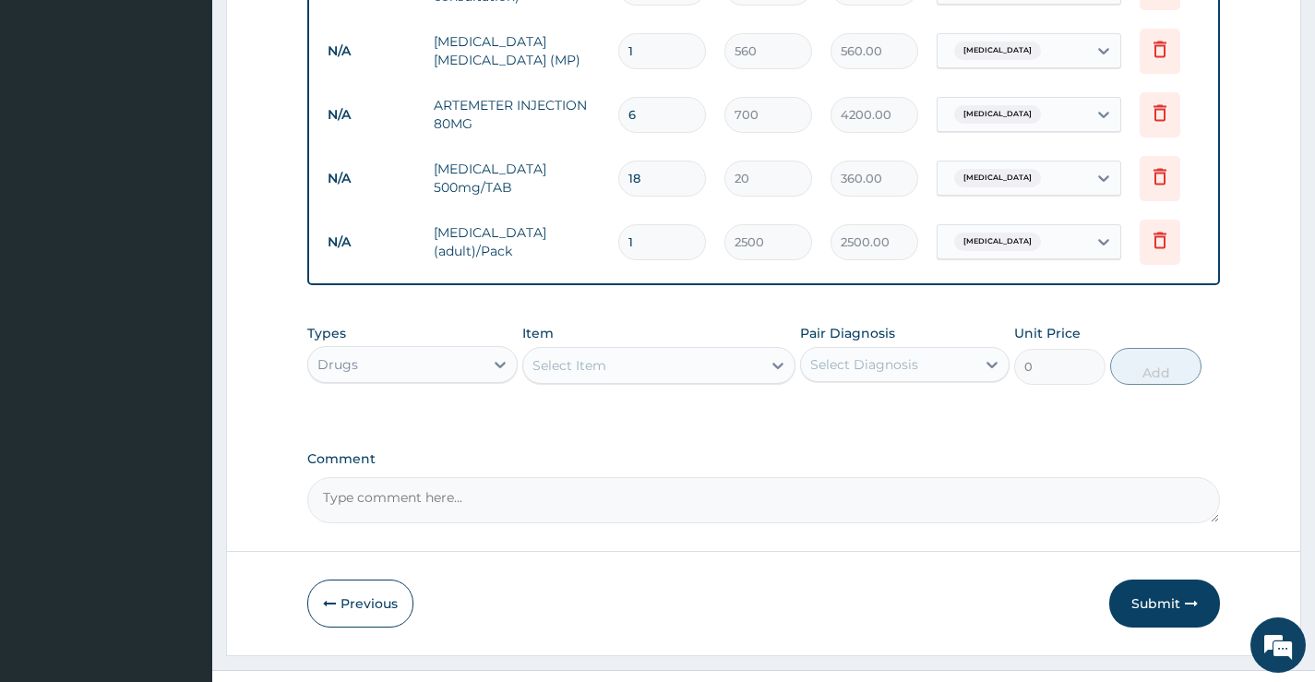
scroll to position [830, 0]
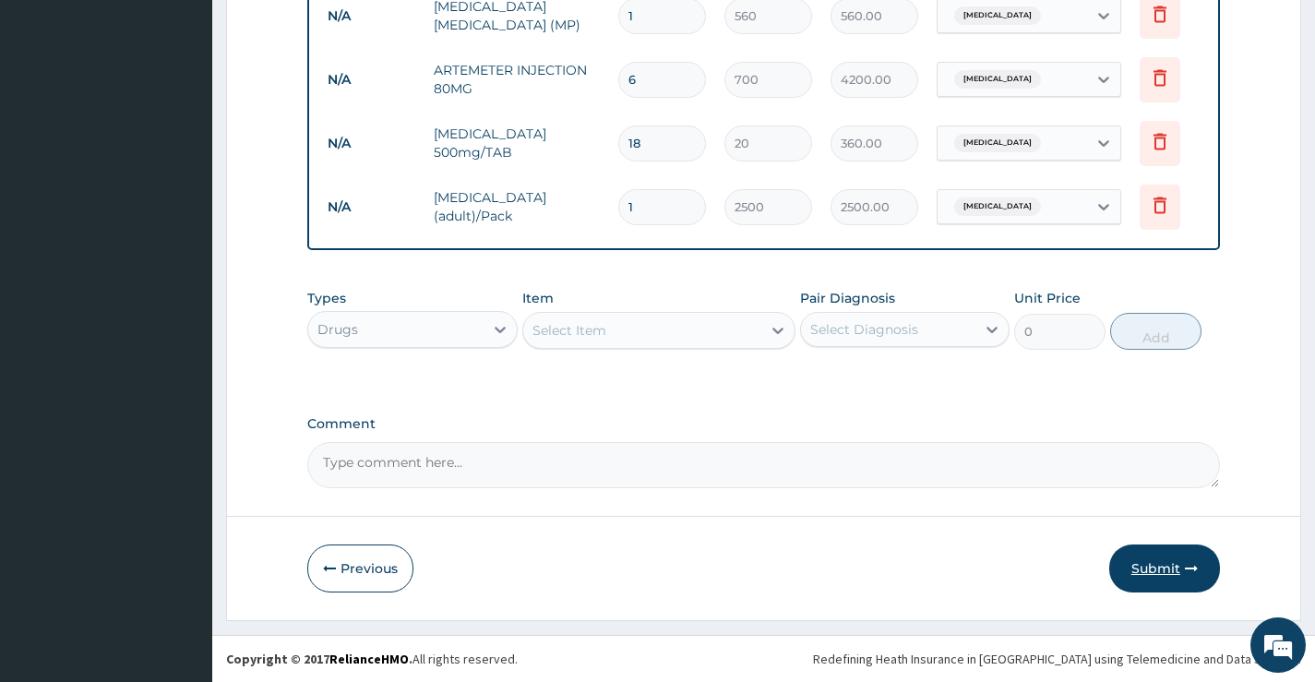
click at [1150, 565] on button "Submit" at bounding box center [1165, 569] width 111 height 48
click at [1167, 566] on button "Submit" at bounding box center [1165, 569] width 111 height 48
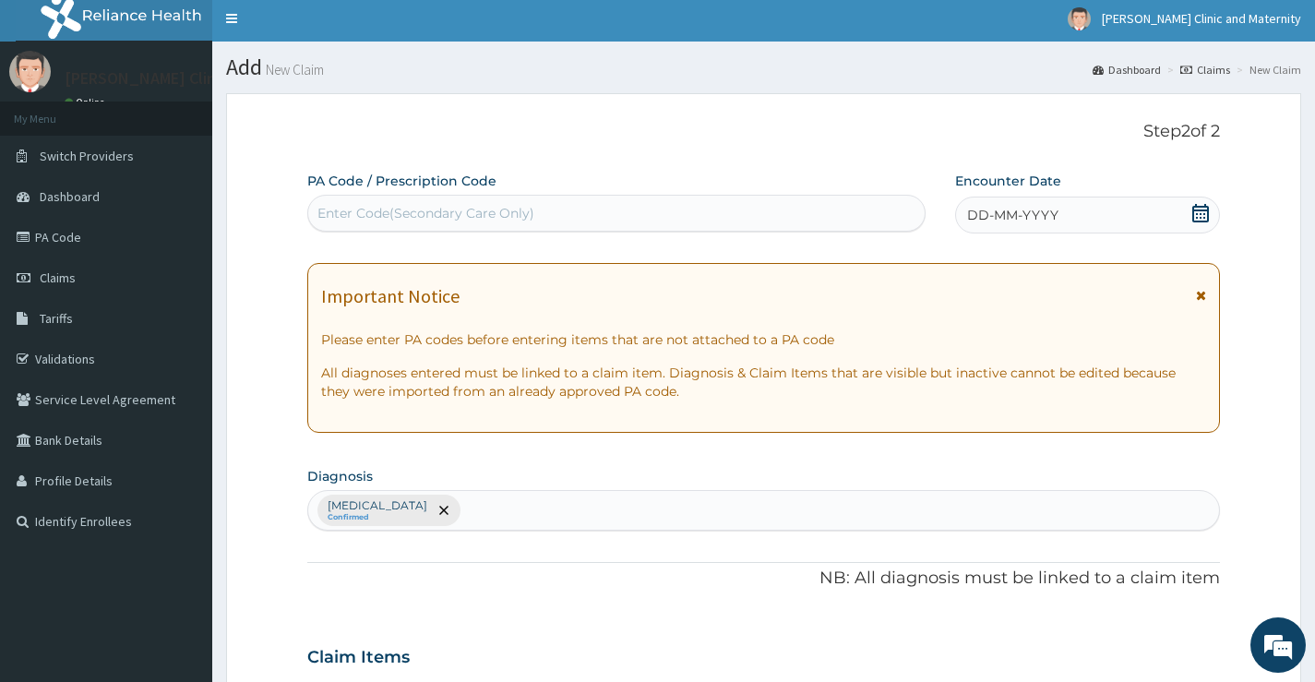
scroll to position [0, 0]
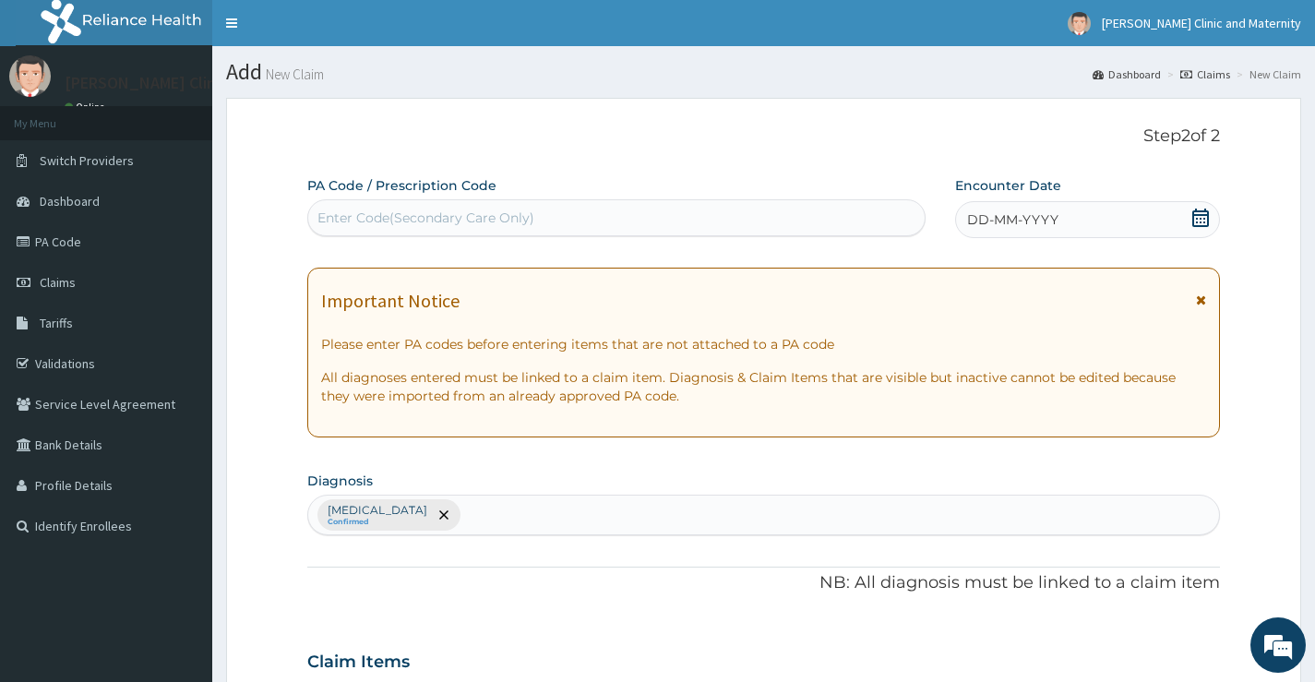
click at [1022, 222] on span "DD-MM-YYYY" at bounding box center [1012, 219] width 91 height 18
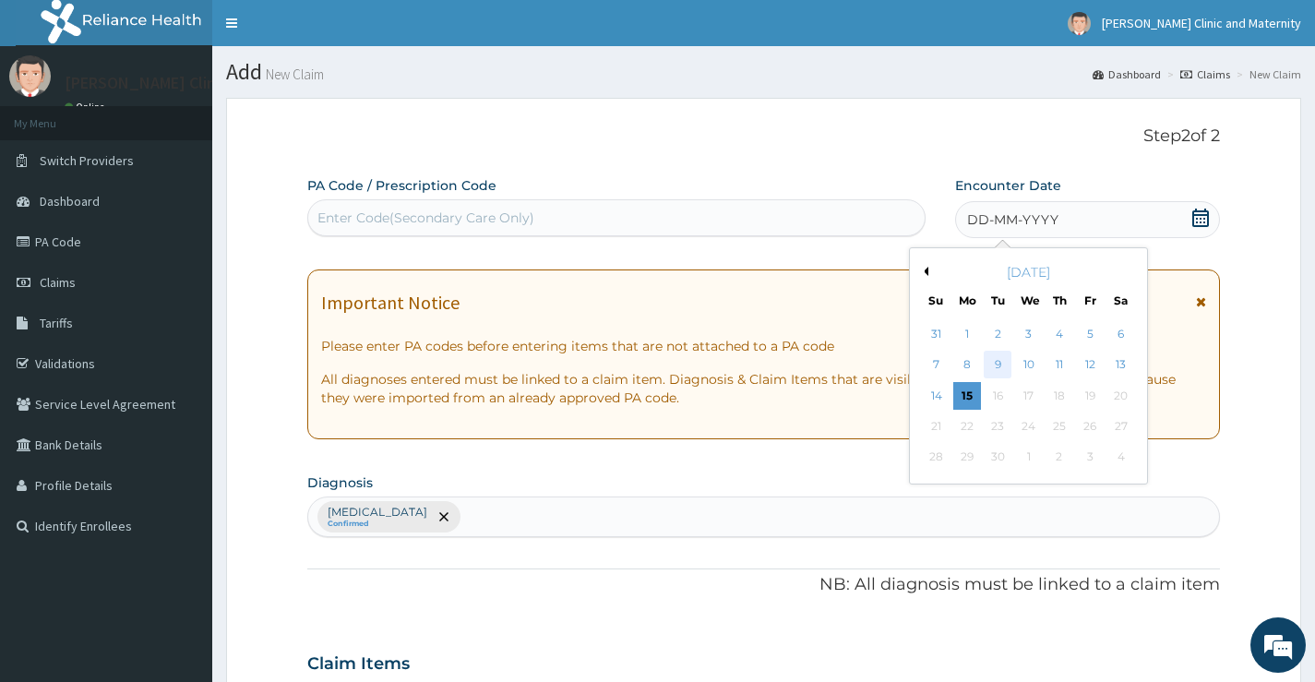
click at [999, 367] on div "9" at bounding box center [998, 366] width 28 height 28
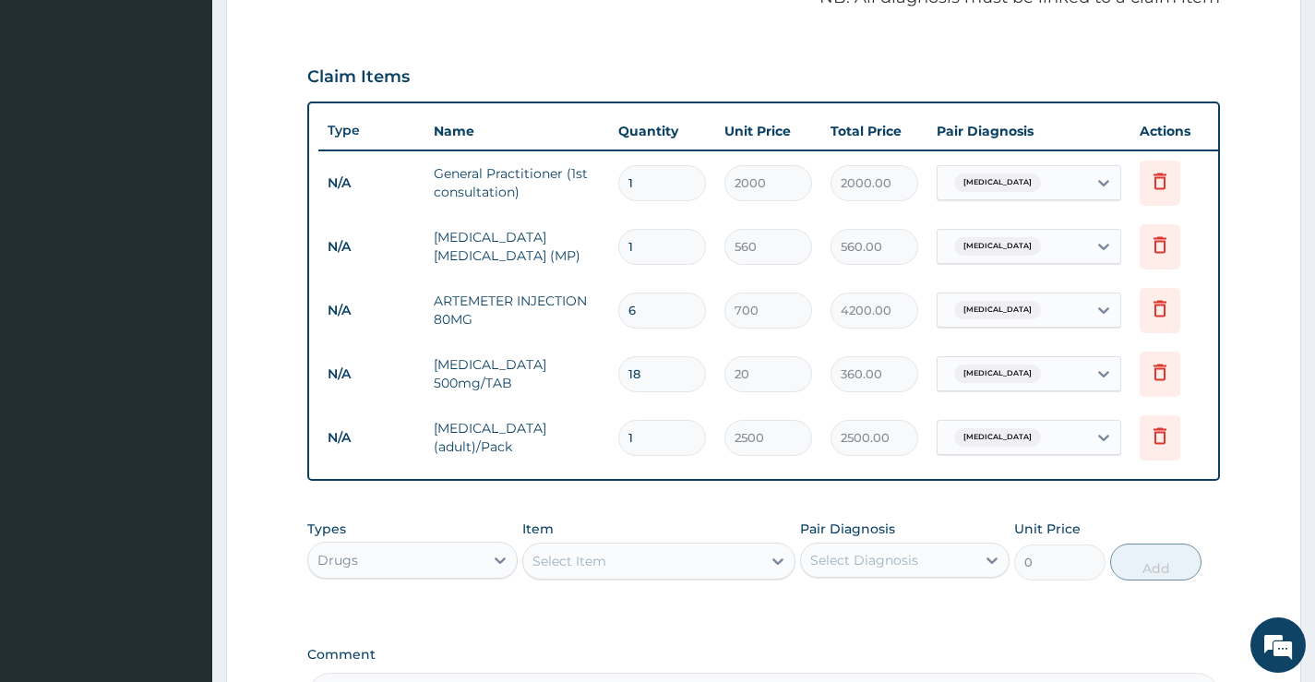
scroll to position [830, 0]
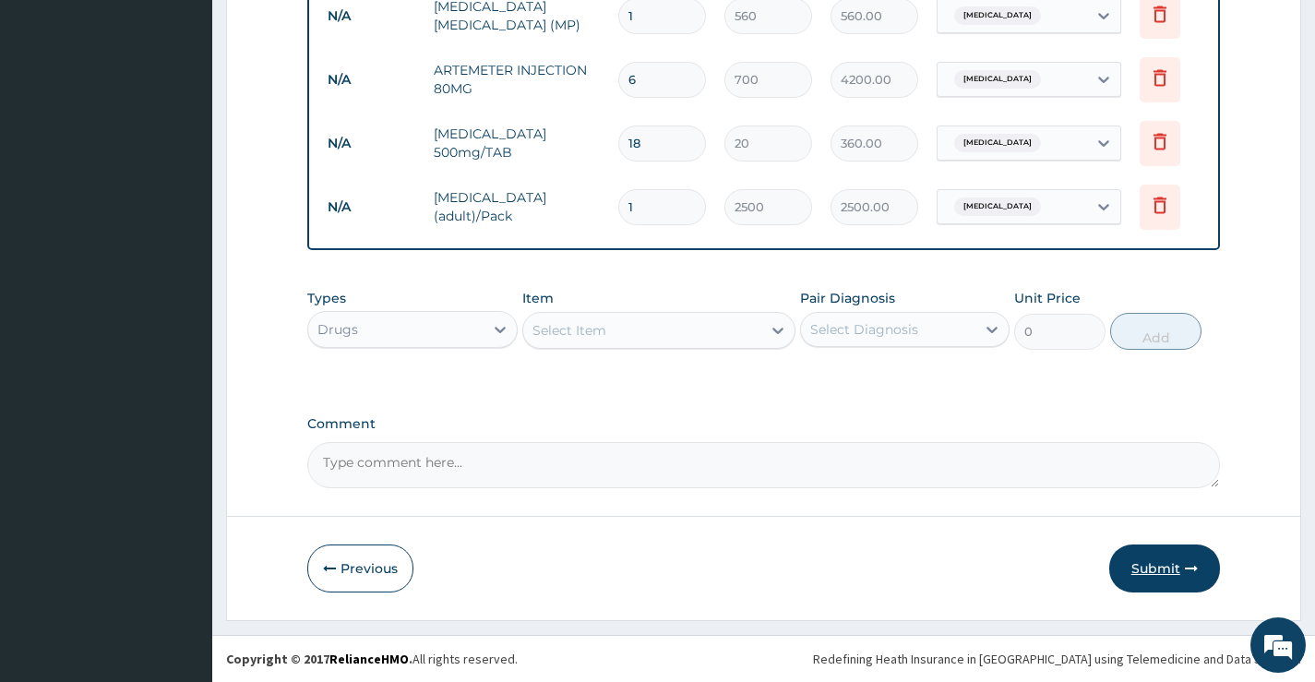
click at [1157, 556] on button "Submit" at bounding box center [1165, 569] width 111 height 48
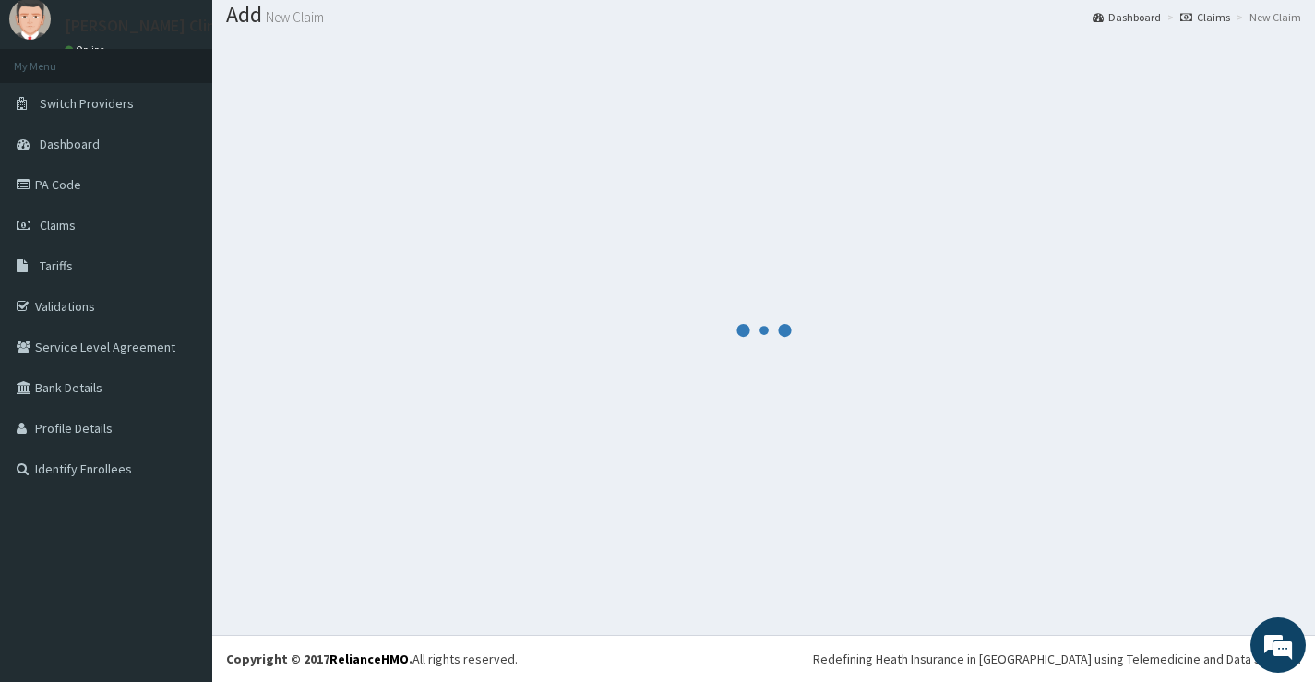
scroll to position [57, 0]
